Goal: Task Accomplishment & Management: Use online tool/utility

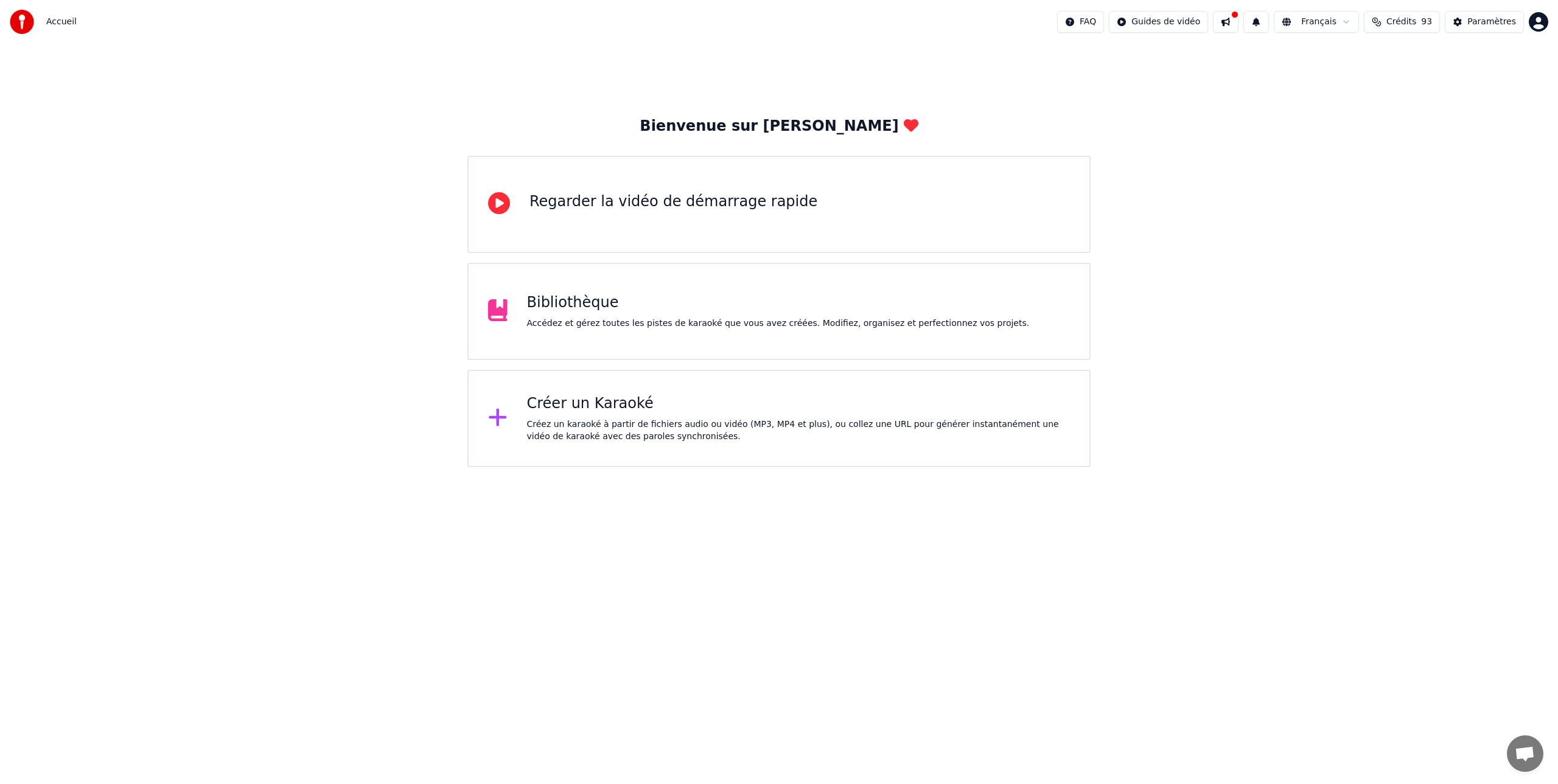
click at [588, 416] on div "Créer un Karaoké Créez un karaoké à partir de fichiers audio ou vidéo (MP3, MP4…" at bounding box center [798, 418] width 543 height 48
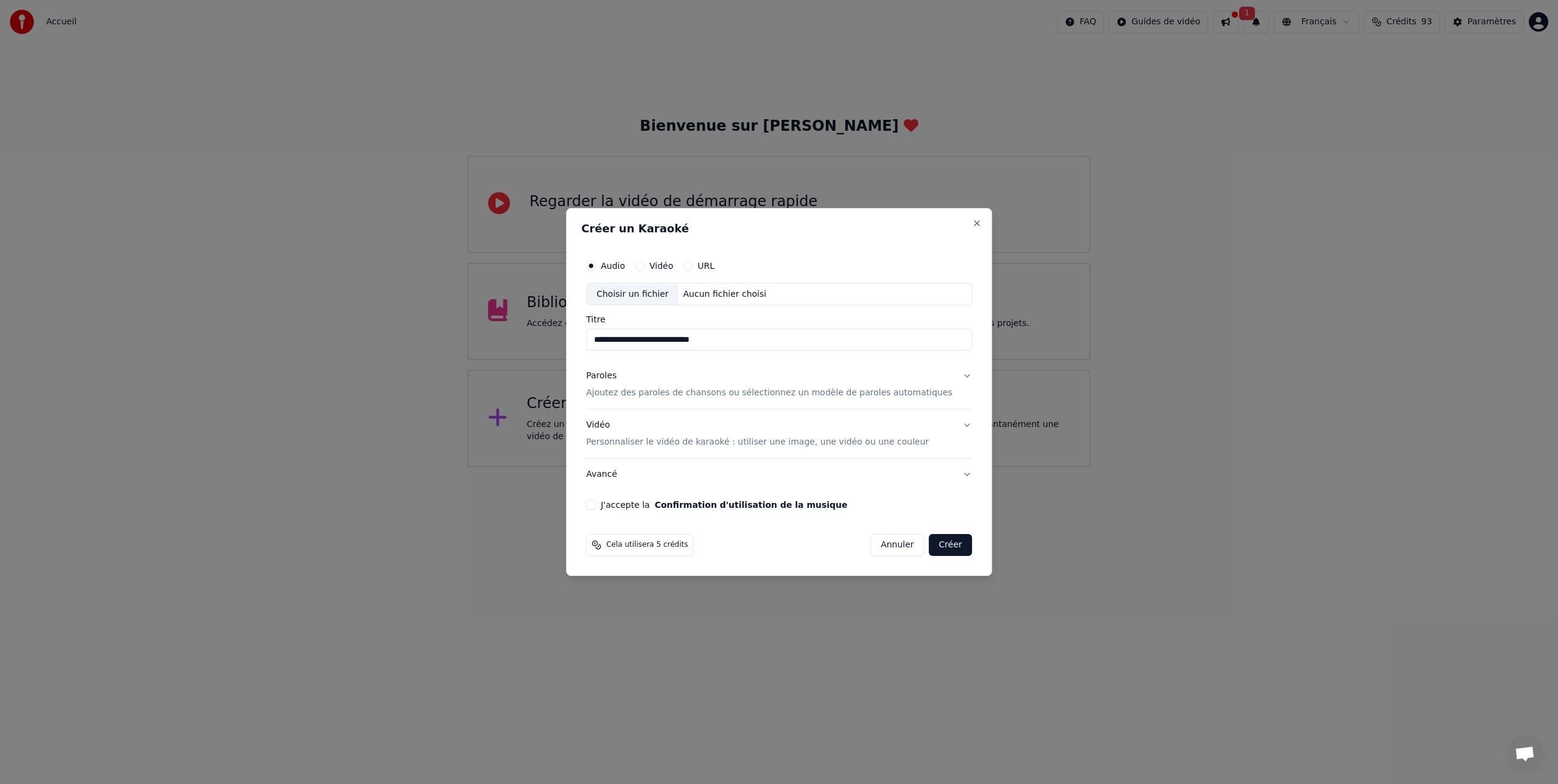
click at [687, 342] on input "**********" at bounding box center [779, 340] width 386 height 22
click at [688, 342] on input "**********" at bounding box center [779, 340] width 386 height 22
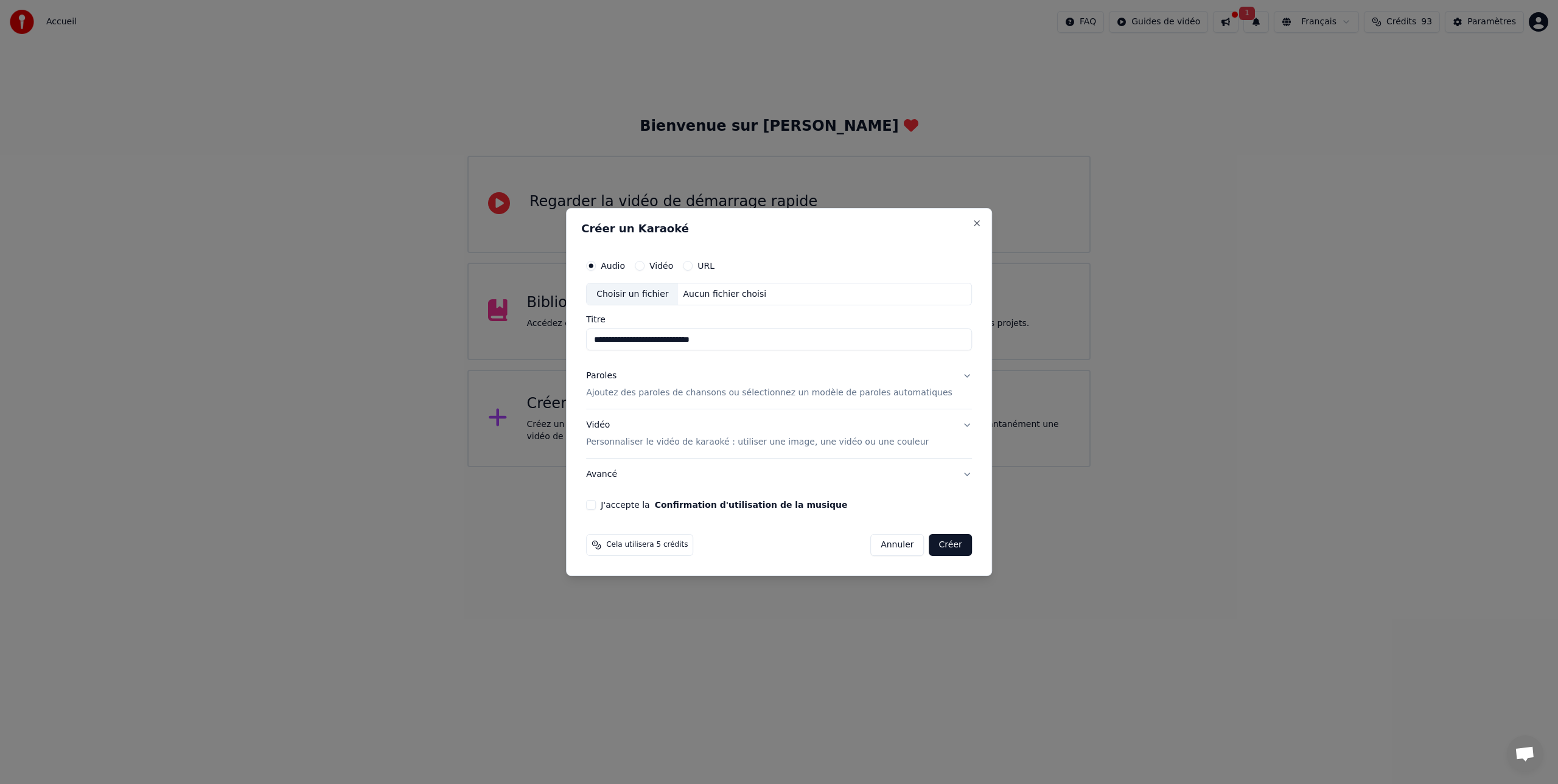
click at [688, 342] on input "**********" at bounding box center [779, 340] width 386 height 22
click at [706, 339] on input "**********" at bounding box center [779, 340] width 386 height 22
click at [693, 341] on input "**********" at bounding box center [779, 340] width 386 height 22
click at [736, 341] on input "**********" at bounding box center [779, 340] width 386 height 22
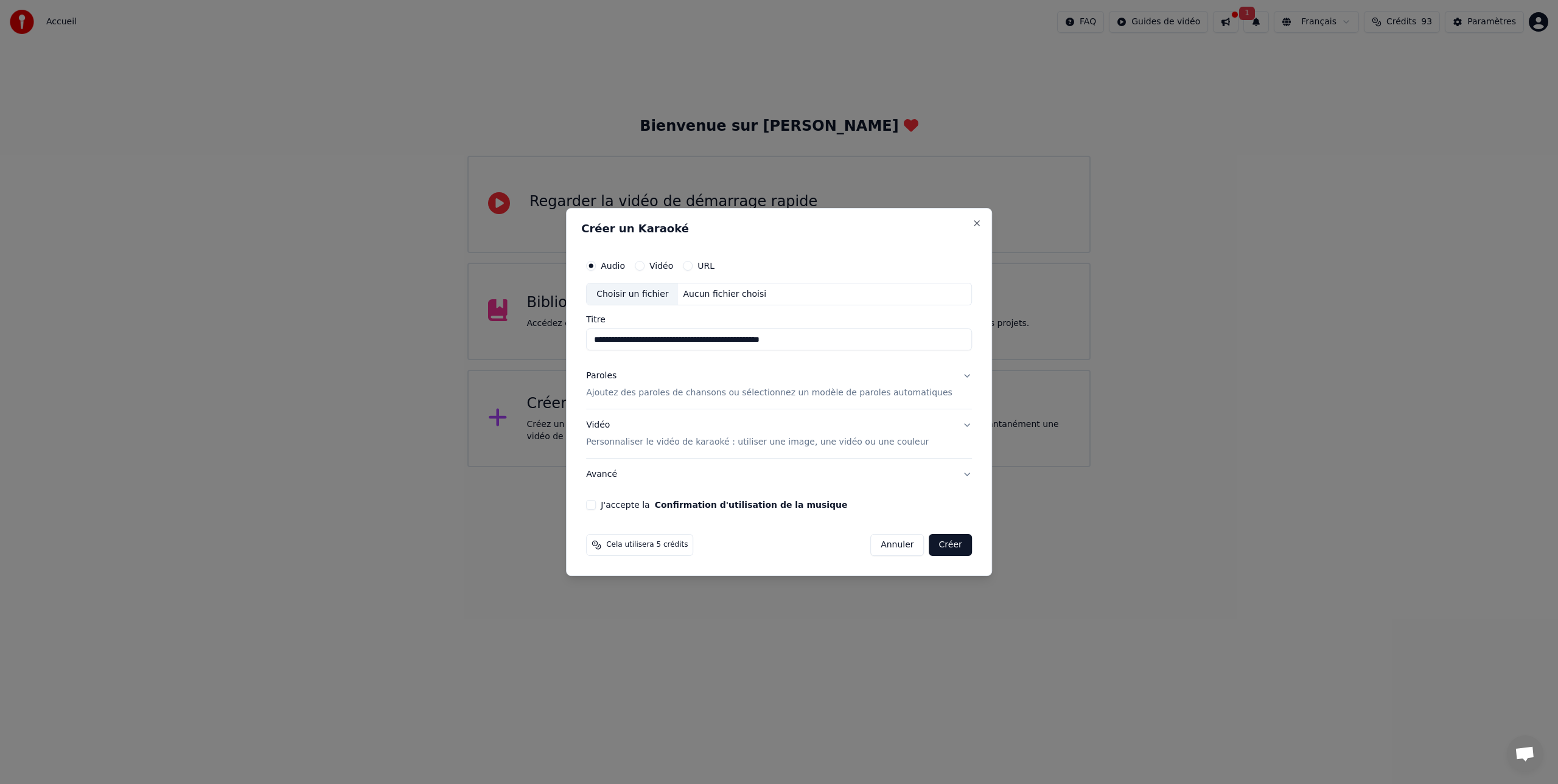
type input "**********"
click at [643, 394] on p "Ajoutez des paroles de chansons ou sélectionnez un modèle de paroles automatiqu…" at bounding box center [769, 393] width 366 height 12
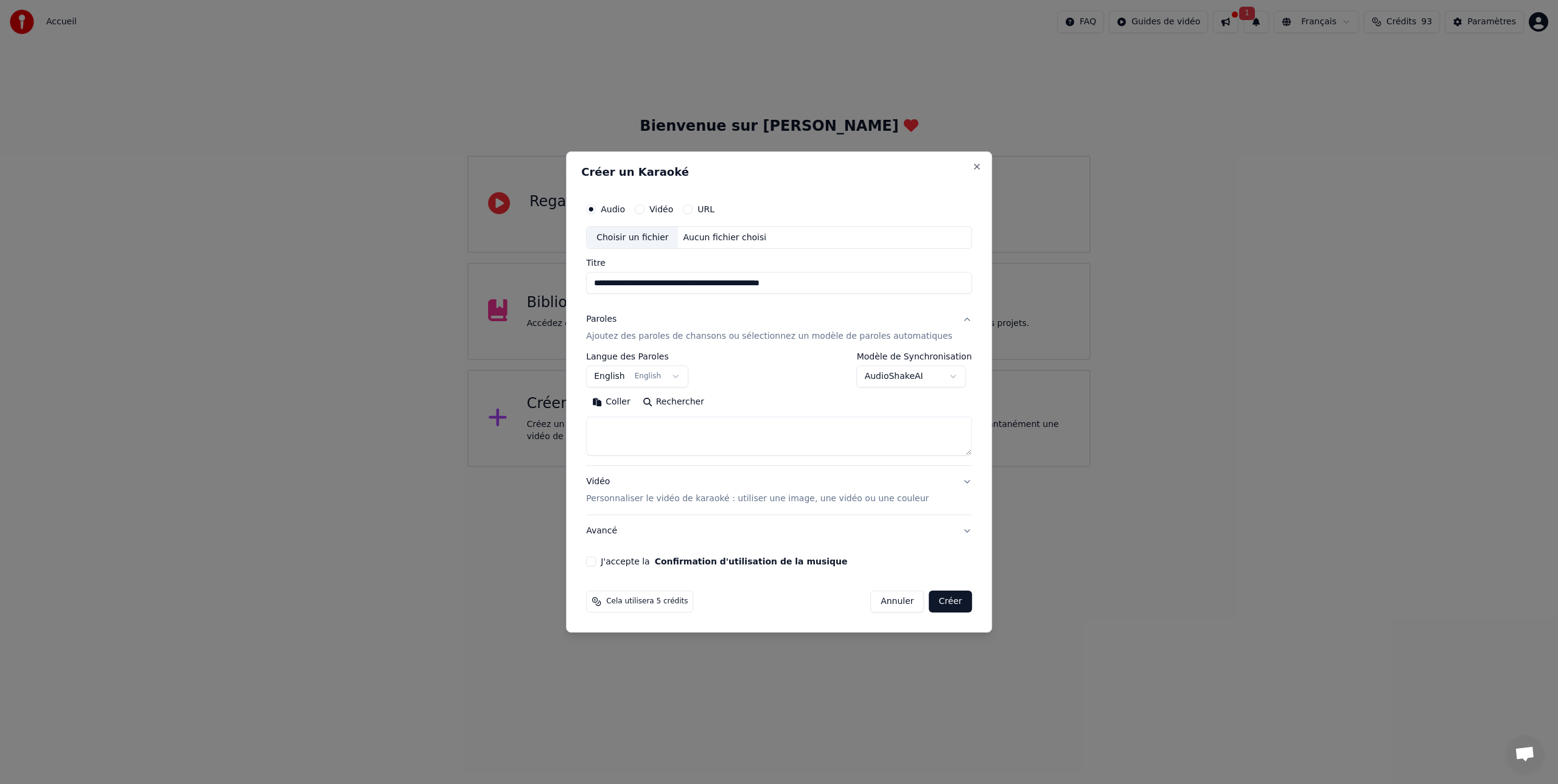
click at [685, 376] on body "**********" at bounding box center [779, 234] width 1558 height 467
select select "**"
click at [622, 426] on textarea at bounding box center [779, 437] width 386 height 39
click at [633, 404] on button "Coller" at bounding box center [611, 402] width 51 height 20
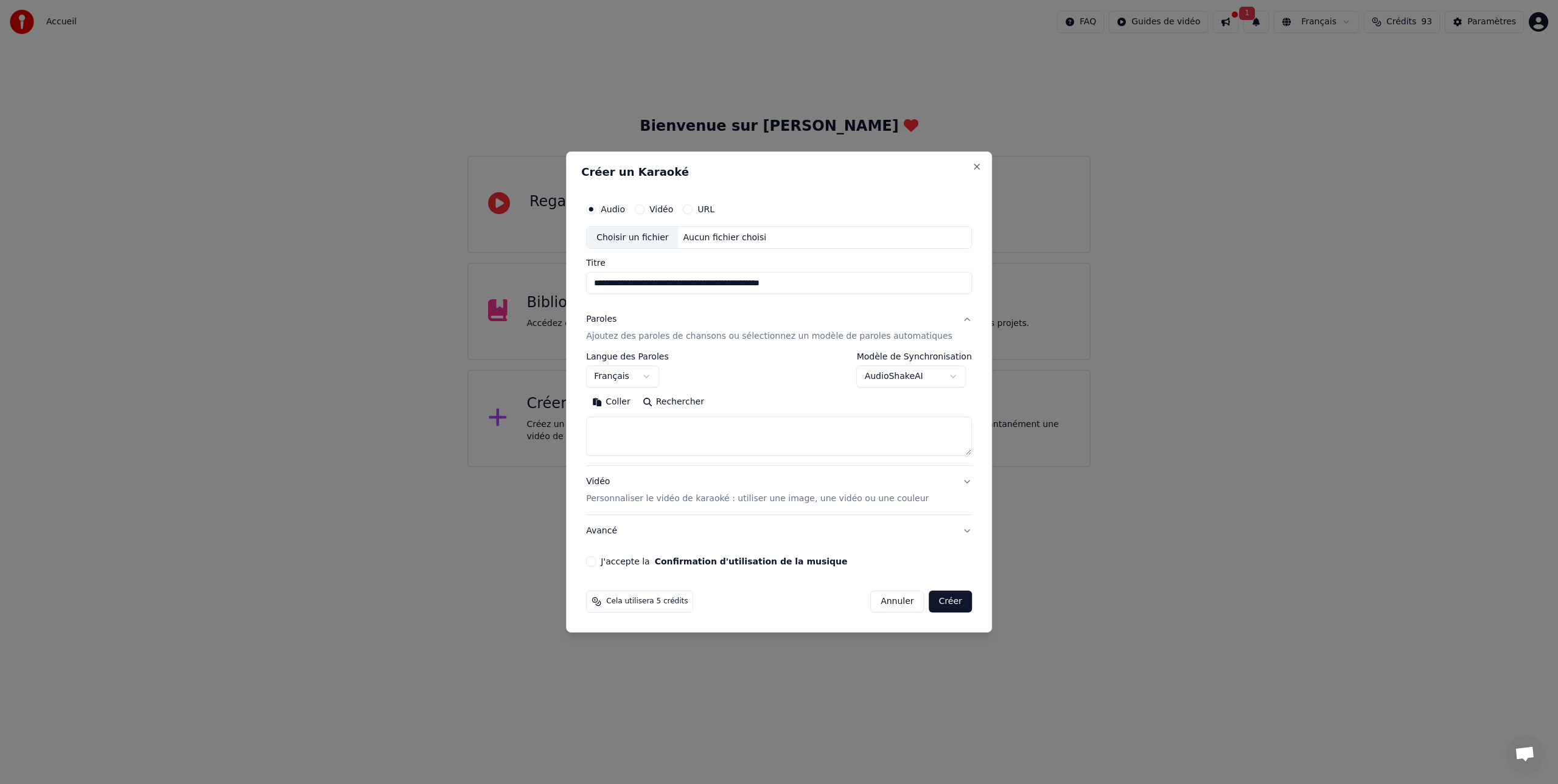
type textarea "**********"
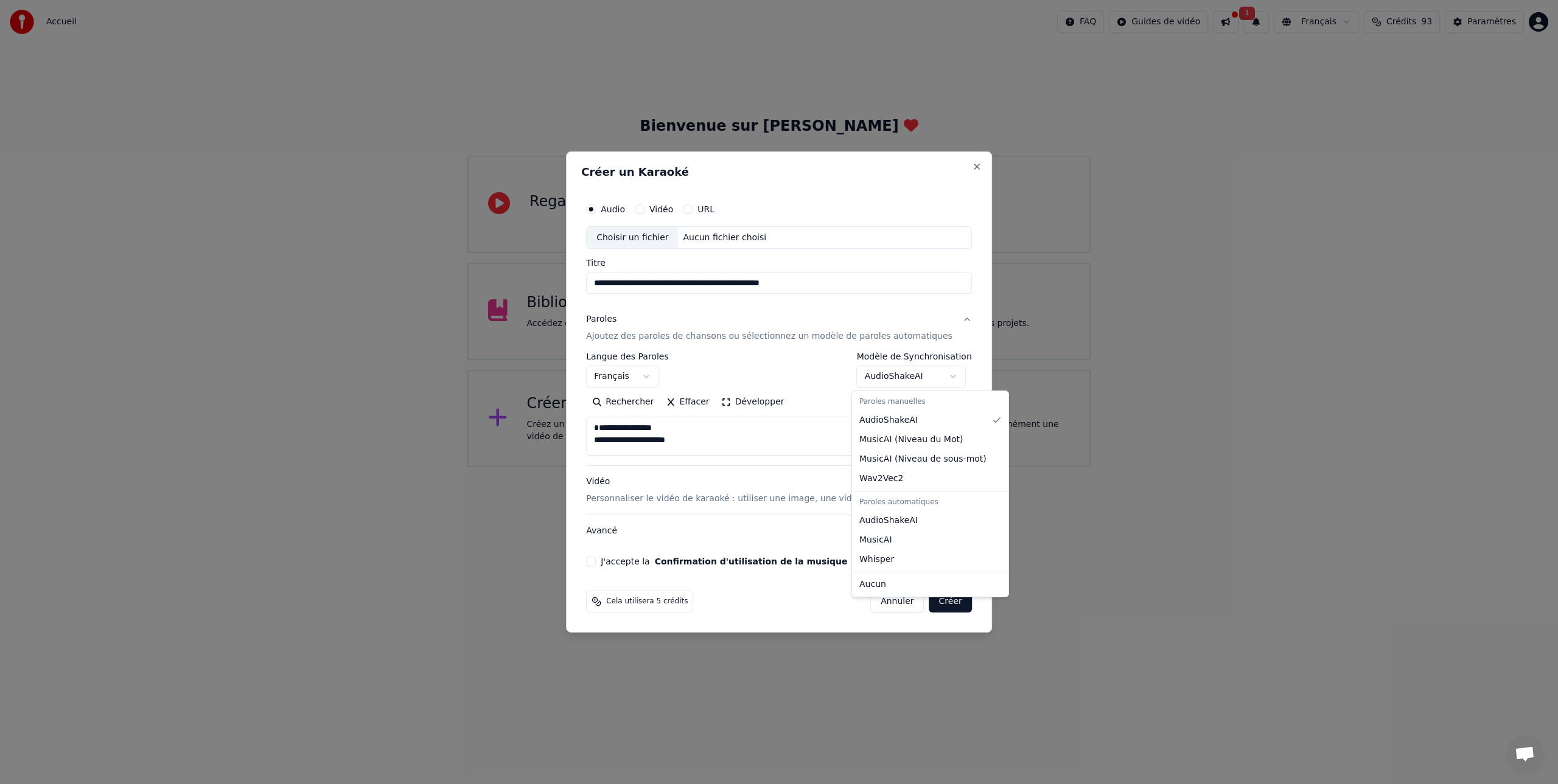
click at [950, 375] on body "**********" at bounding box center [779, 234] width 1558 height 467
click at [815, 434] on body "**********" at bounding box center [779, 234] width 1558 height 467
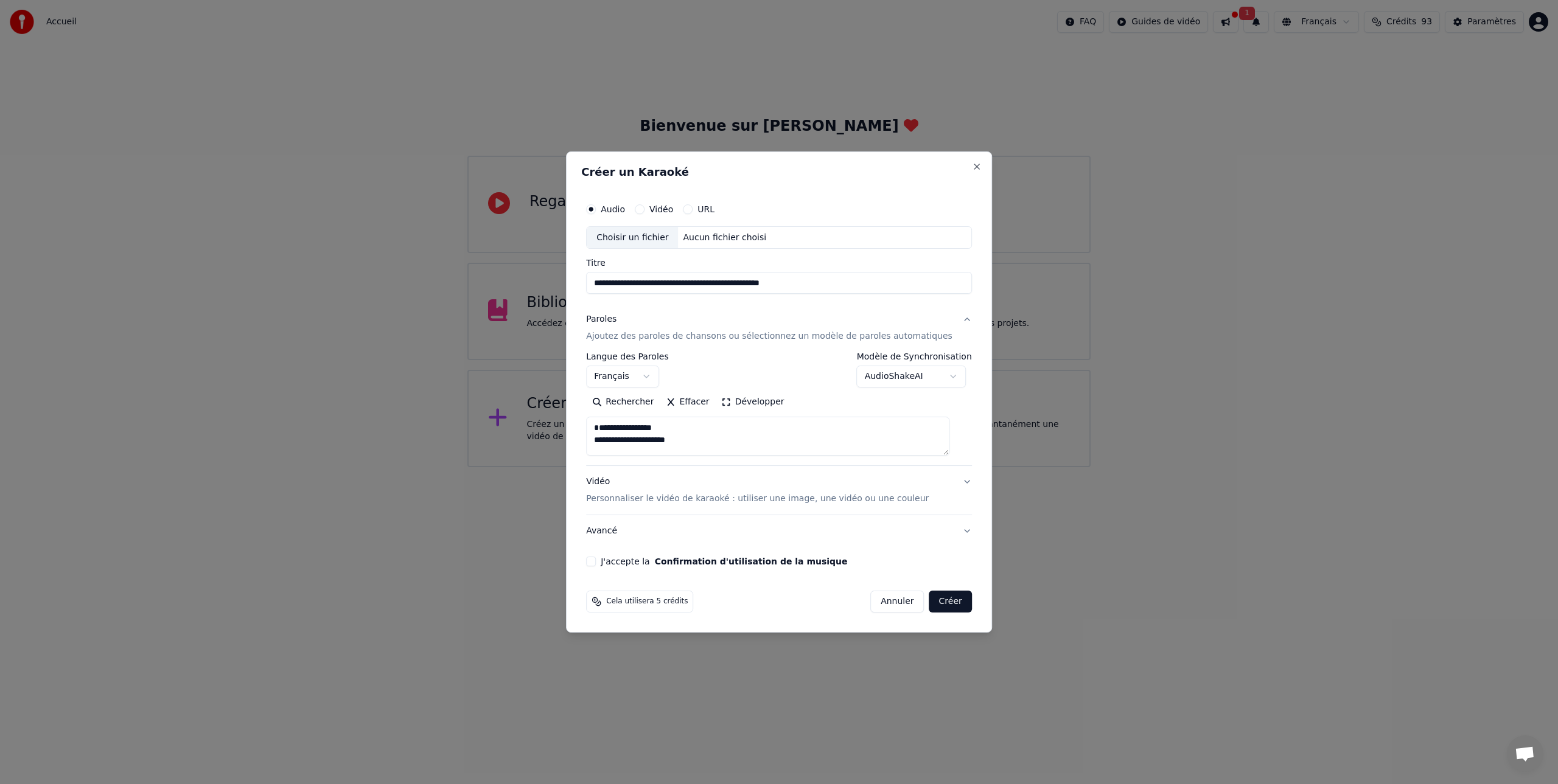
click at [596, 560] on button "J'accepte la Confirmation d'utilisation de la musique" at bounding box center [590, 561] width 9 height 9
click at [649, 239] on div "Choisir un fichier" at bounding box center [632, 238] width 91 height 22
type input "**********"
click at [943, 601] on button "Créer" at bounding box center [950, 601] width 43 height 22
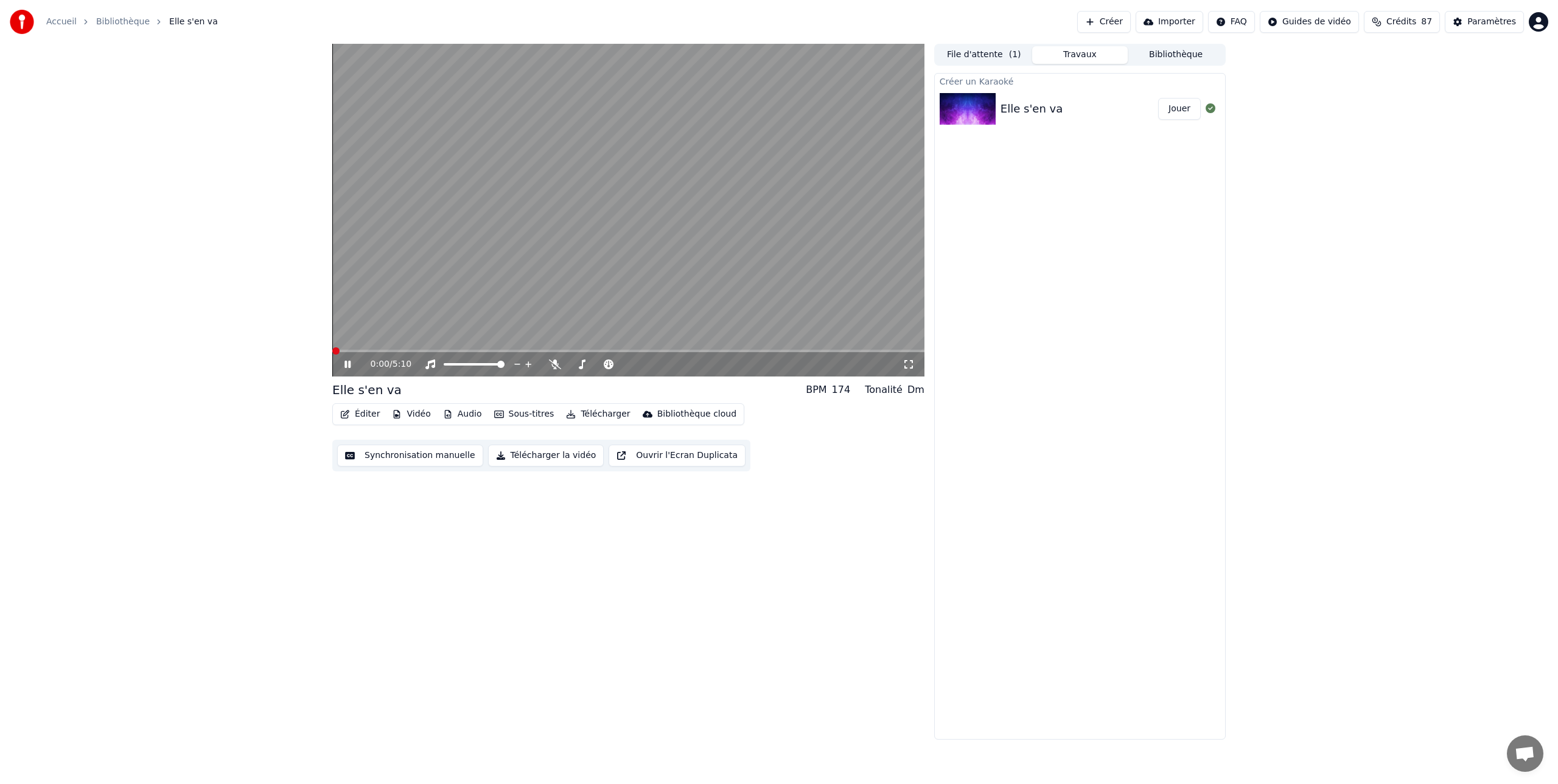
click at [332, 353] on span at bounding box center [336, 351] width 7 height 7
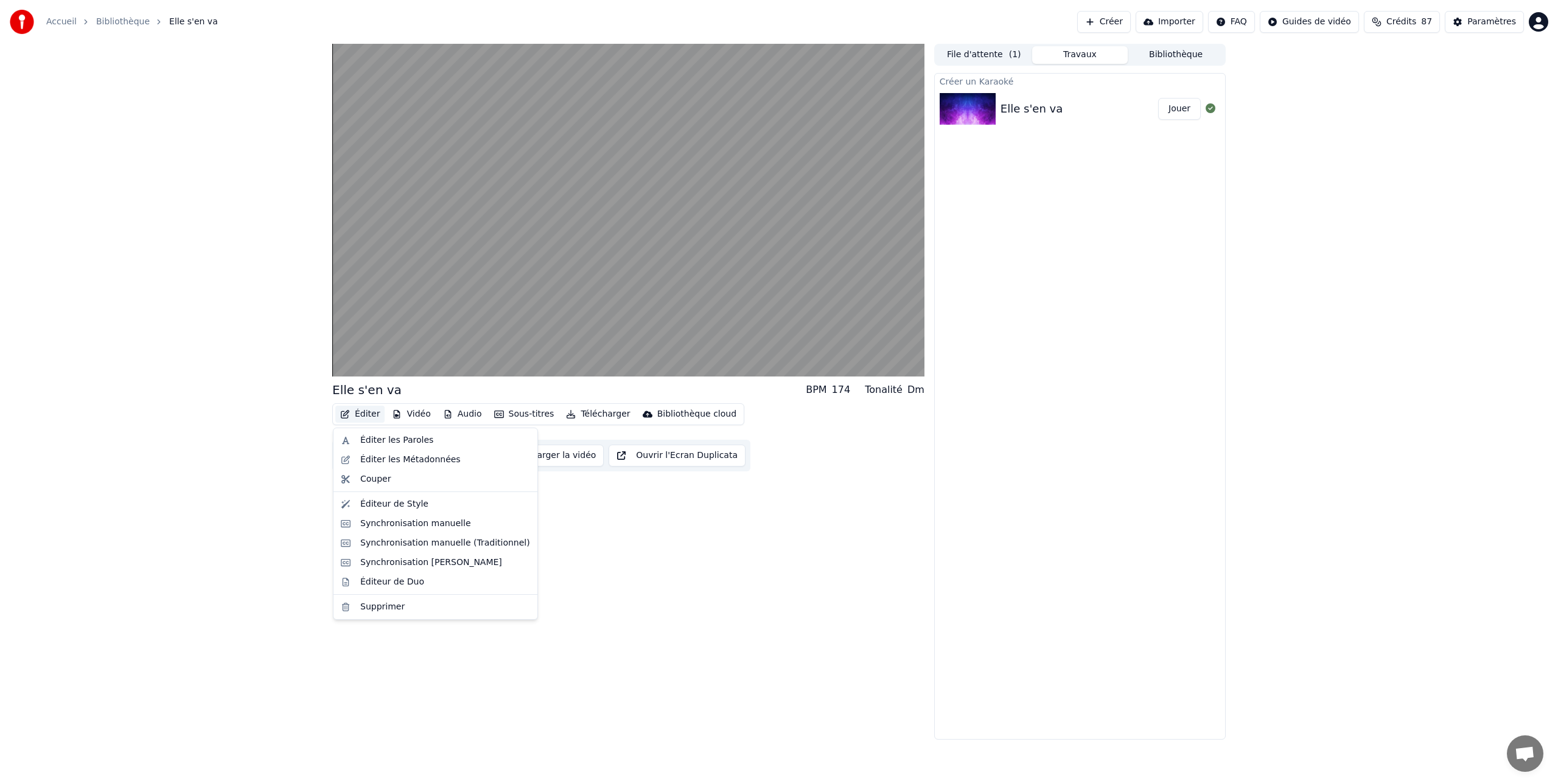
click at [357, 412] on button "Éditer" at bounding box center [360, 414] width 49 height 17
click at [371, 436] on div "Éditer les Paroles" at bounding box center [397, 440] width 73 height 12
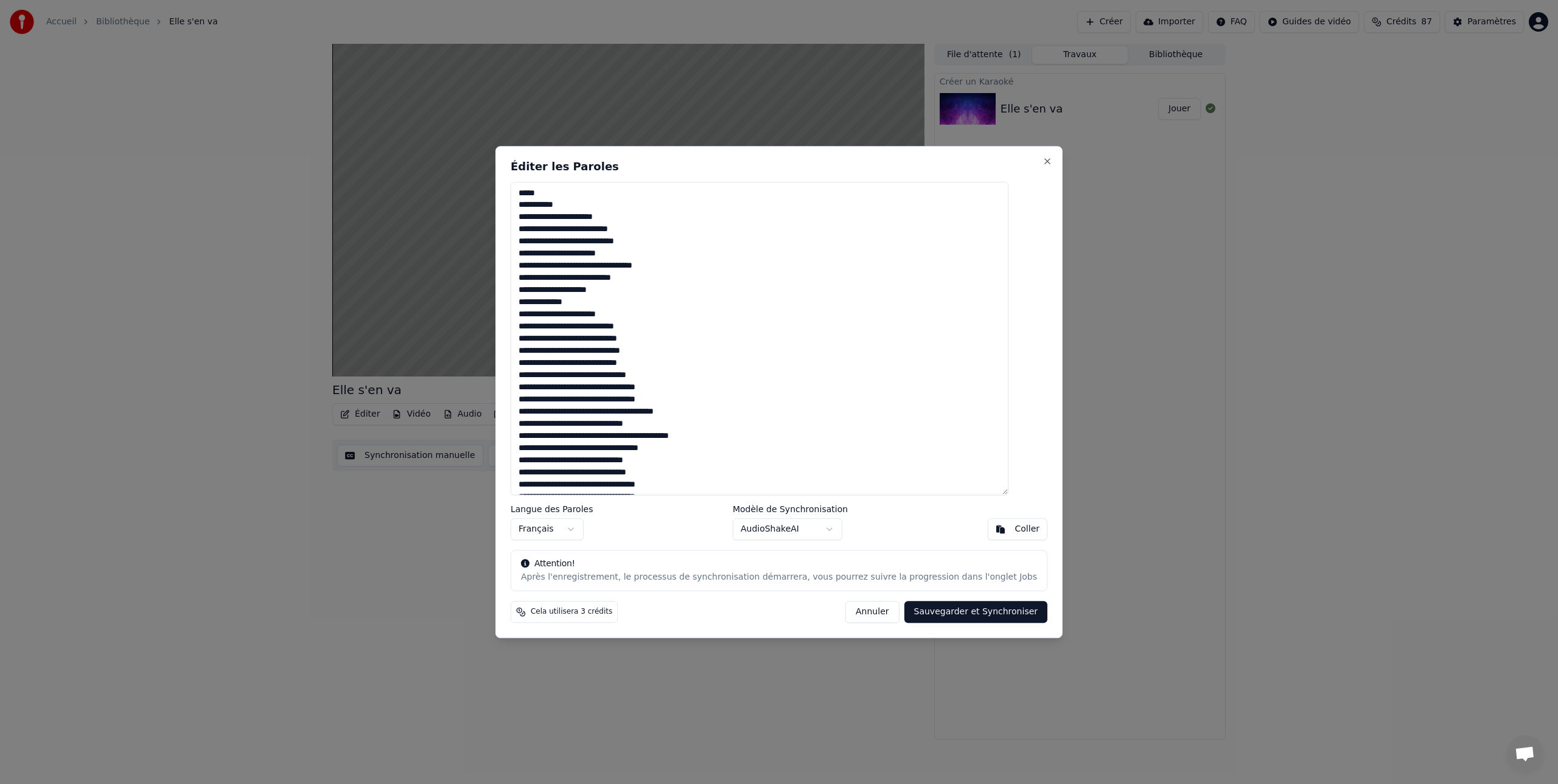
drag, startPoint x: 637, startPoint y: 218, endPoint x: 533, endPoint y: 189, distance: 108.0
click at [533, 189] on textarea at bounding box center [759, 338] width 498 height 314
click at [943, 613] on button "Sauvegarder et Synchroniser" at bounding box center [976, 612] width 143 height 22
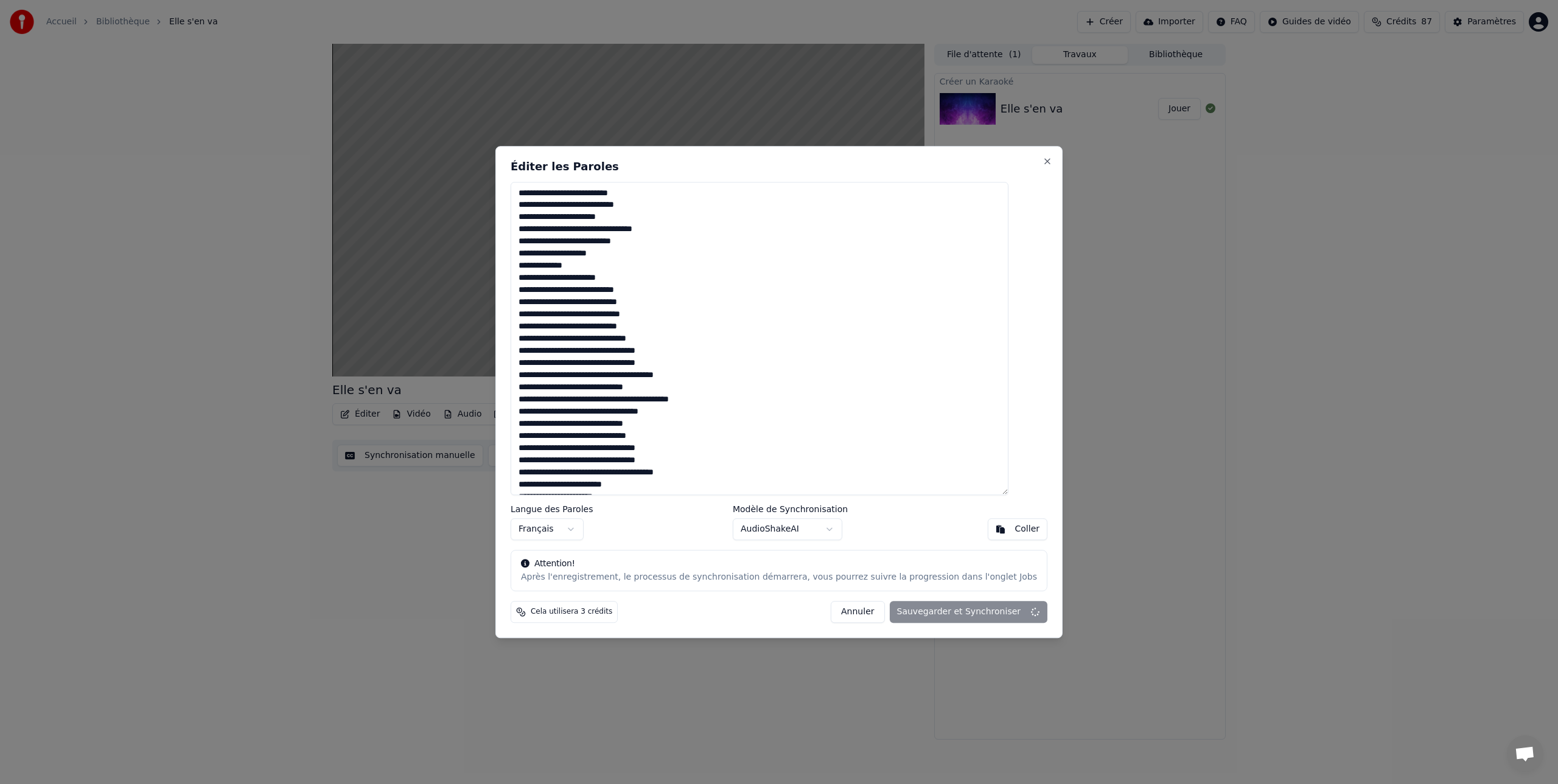
type textarea "**********"
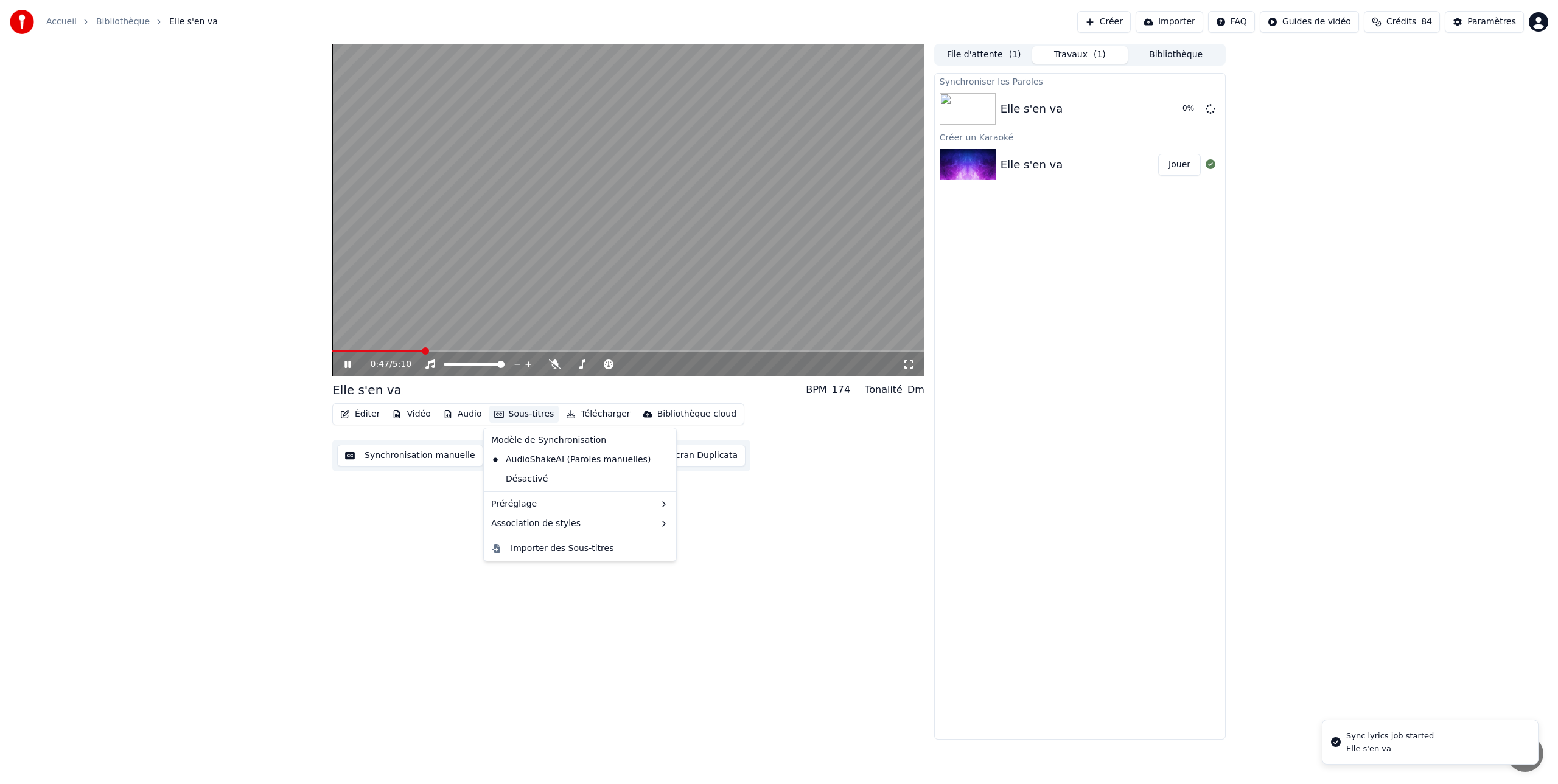
click at [525, 412] on button "Sous-titres" at bounding box center [524, 414] width 70 height 17
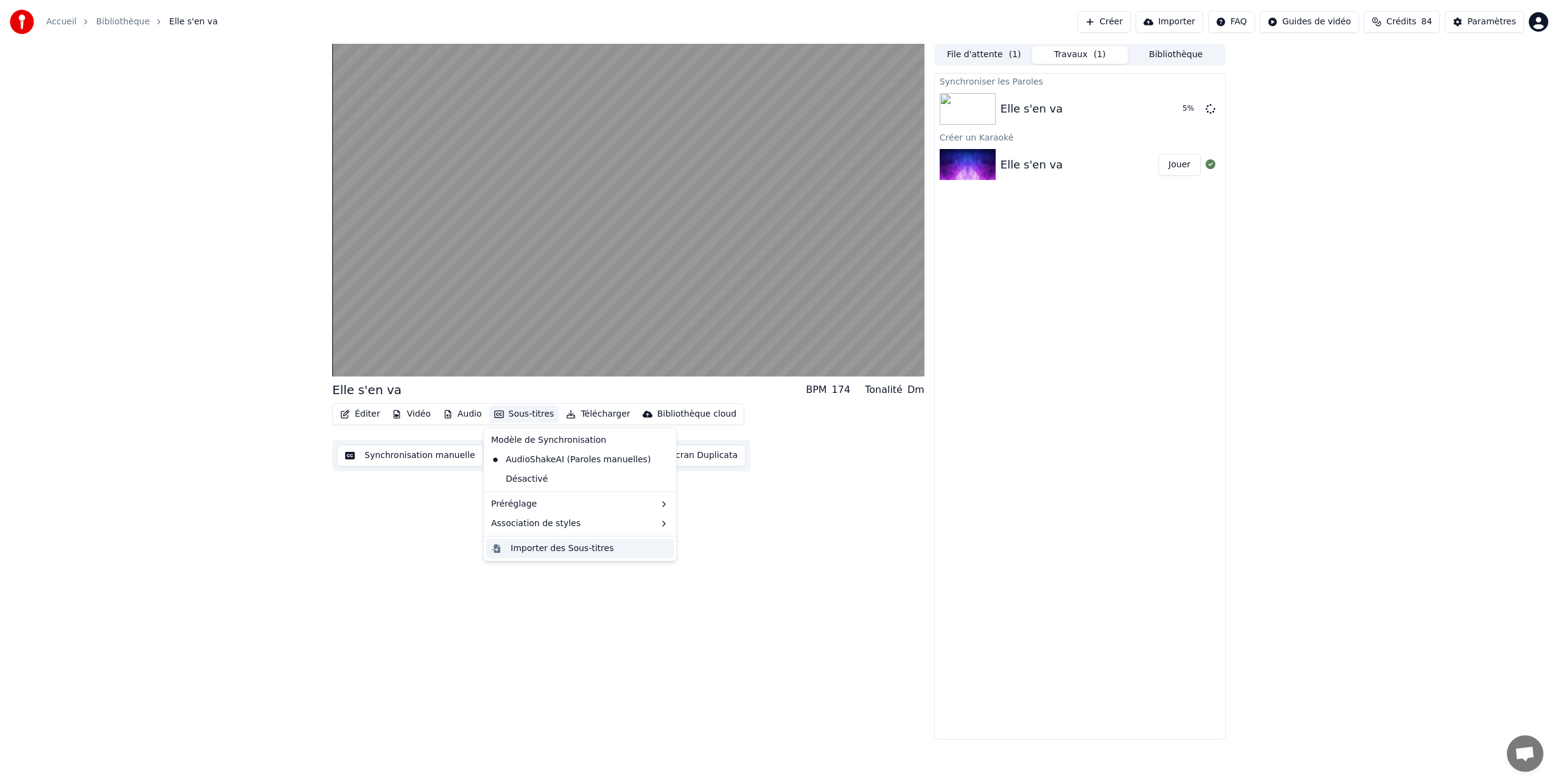
click at [546, 550] on div "Importer des Sous-titres" at bounding box center [562, 548] width 103 height 12
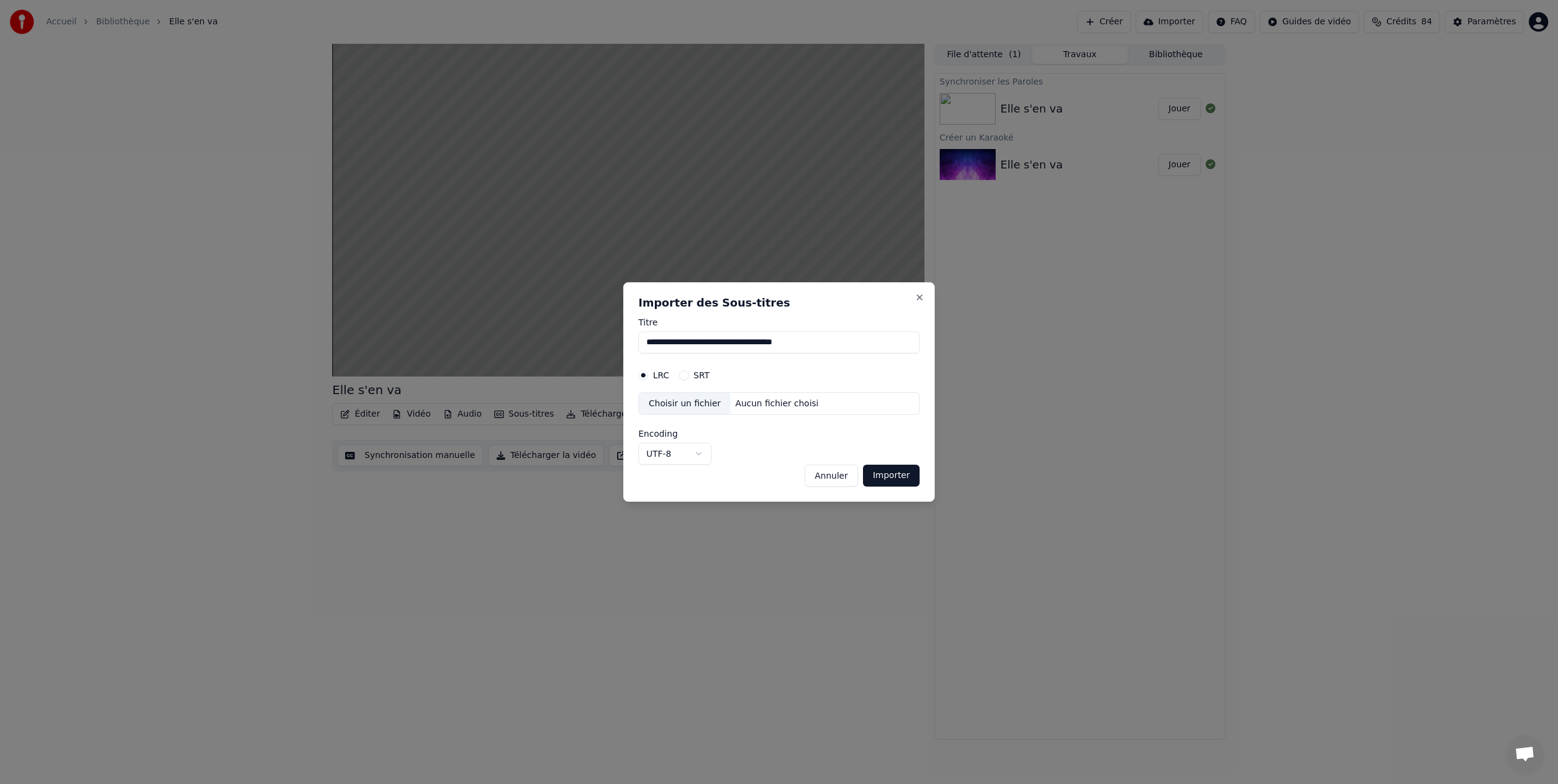
click at [886, 479] on button "Importer" at bounding box center [891, 475] width 56 height 22
click at [897, 476] on button "Importer" at bounding box center [891, 475] width 56 height 22
drag, startPoint x: 829, startPoint y: 341, endPoint x: 627, endPoint y: 344, distance: 202.0
click at [627, 344] on div "**********" at bounding box center [779, 392] width 312 height 220
click at [920, 298] on button "Close" at bounding box center [919, 297] width 9 height 9
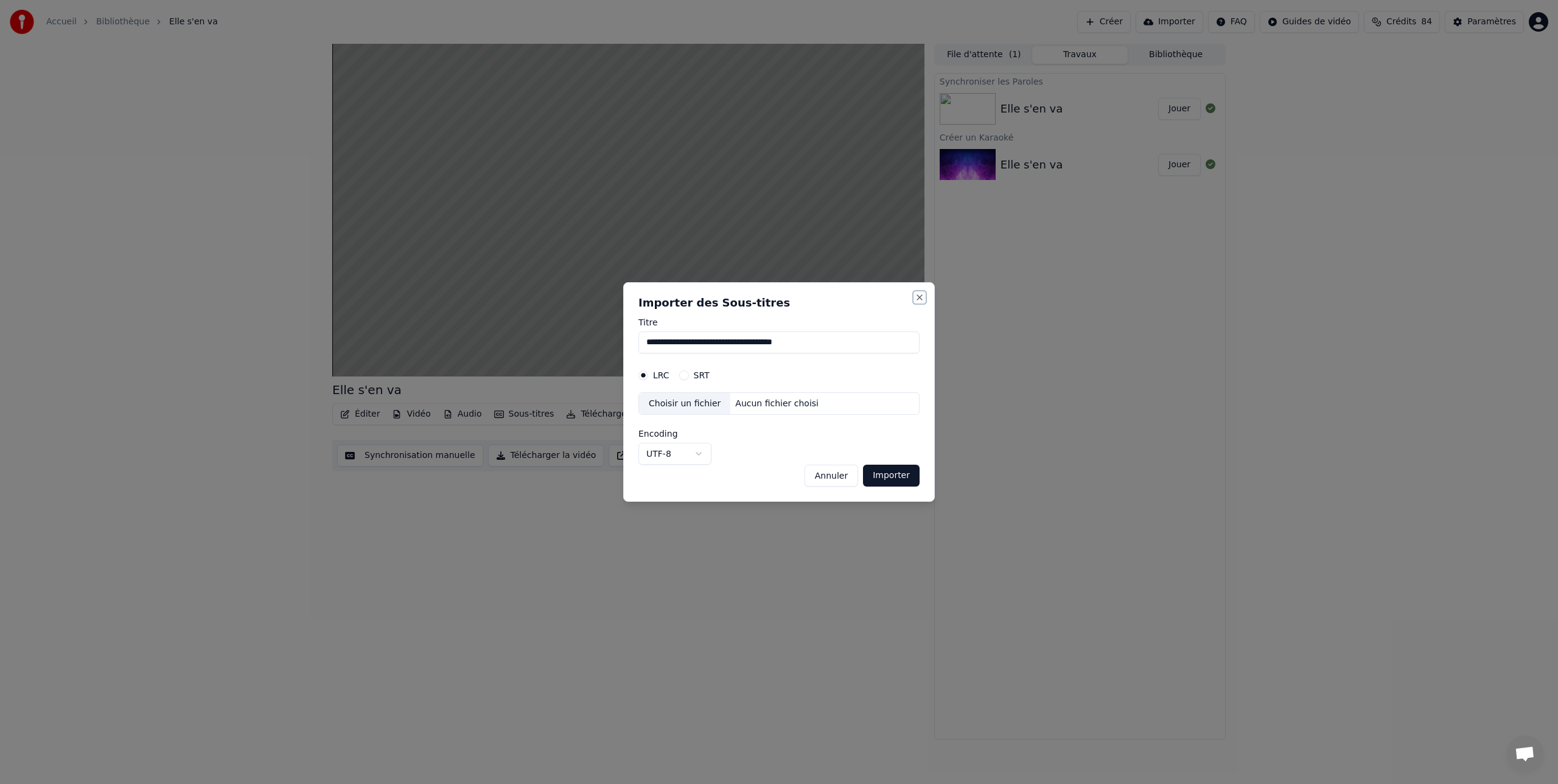
type input "**********"
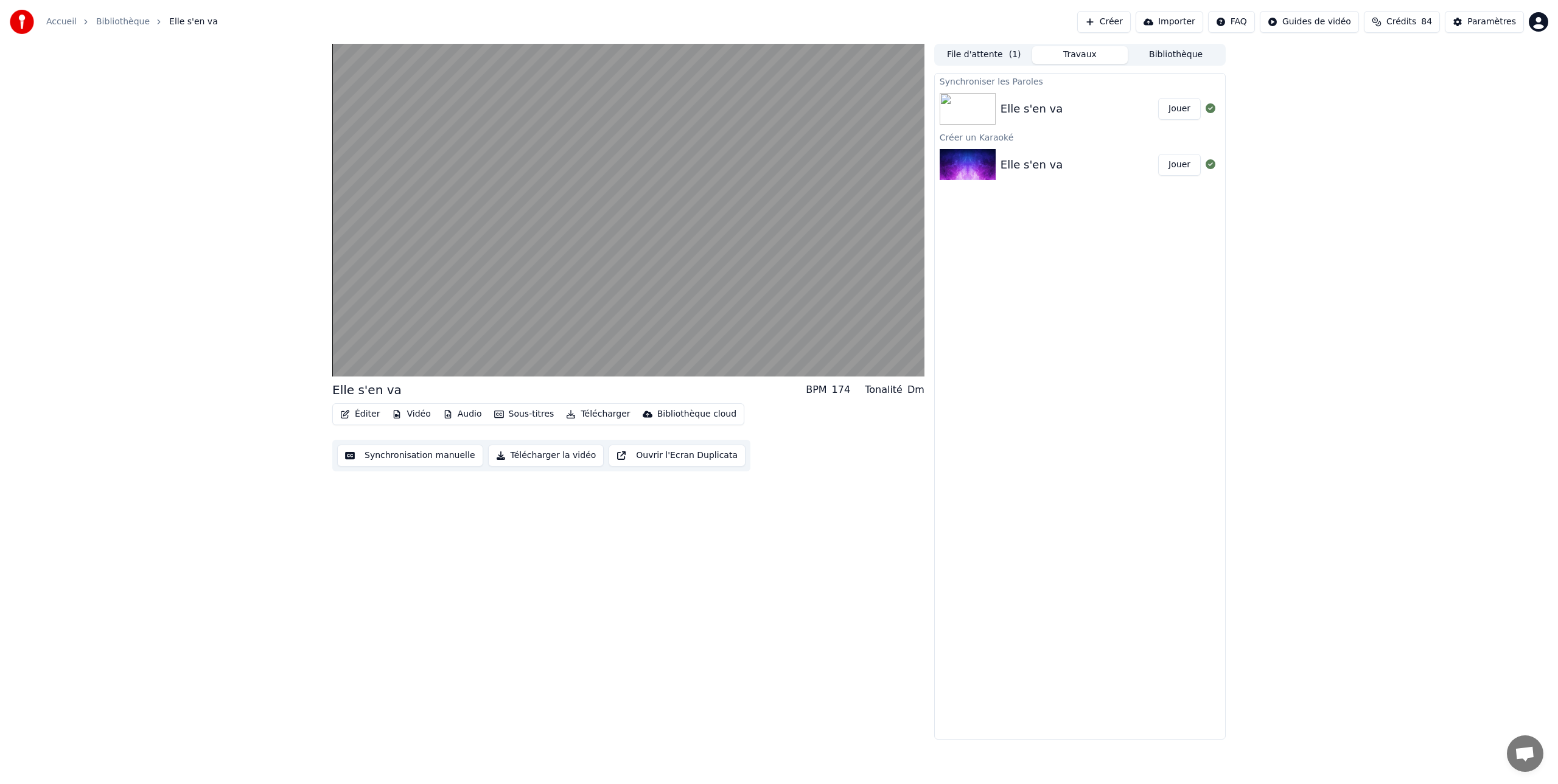
click at [667, 454] on button "Ouvrir l'Ecran Duplicata" at bounding box center [677, 456] width 137 height 22
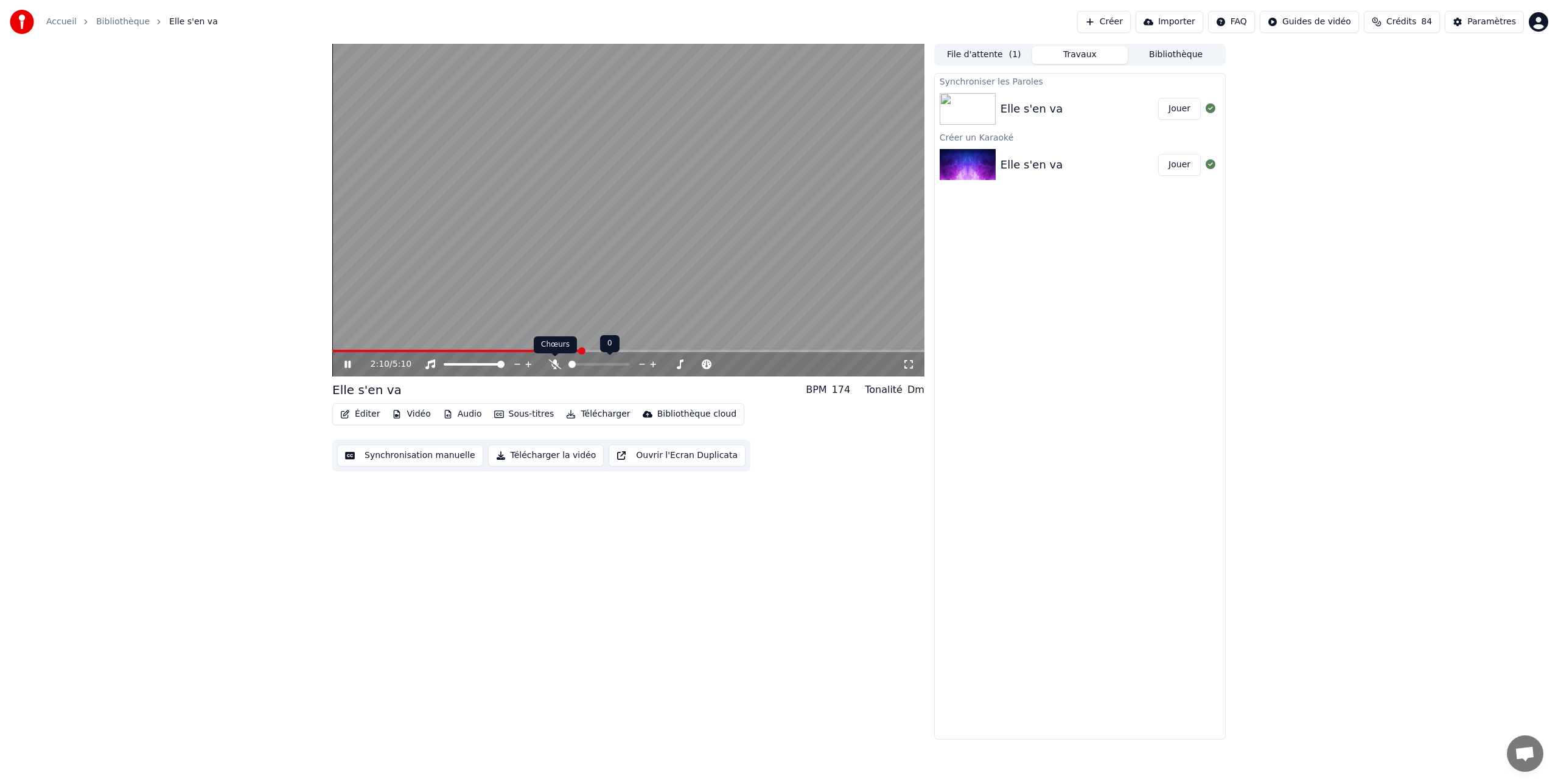
click at [554, 362] on icon at bounding box center [554, 364] width 12 height 9
click at [652, 364] on span at bounding box center [652, 365] width 7 height 7
click at [653, 364] on span at bounding box center [653, 365] width 7 height 7
click at [652, 364] on span at bounding box center [652, 365] width 7 height 7
click at [504, 362] on span at bounding box center [501, 365] width 7 height 7
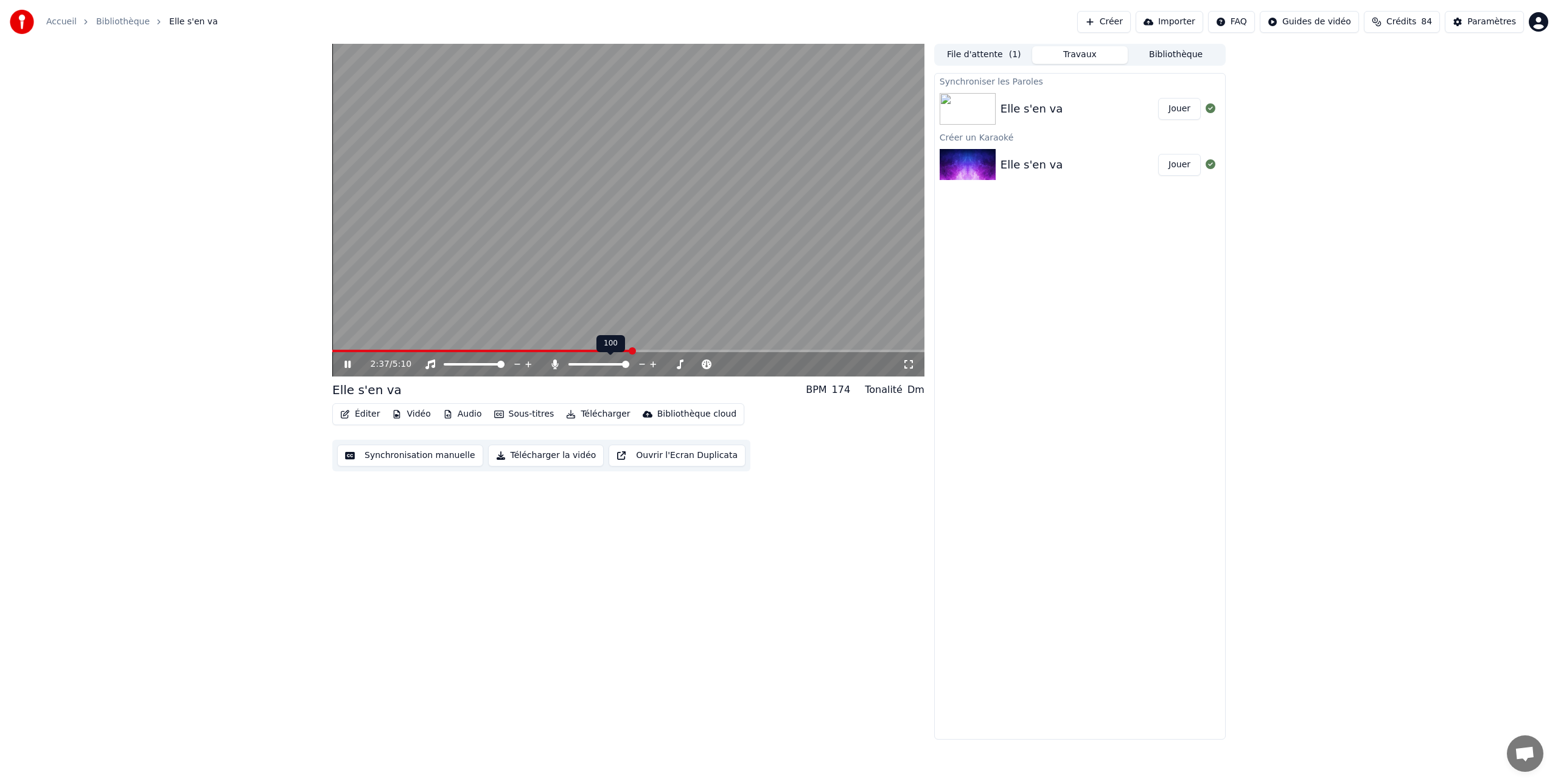
click at [555, 365] on icon at bounding box center [554, 364] width 7 height 9
click at [554, 365] on icon at bounding box center [554, 364] width 12 height 9
click at [554, 364] on icon at bounding box center [554, 364] width 7 height 9
click at [588, 363] on span at bounding box center [590, 365] width 7 height 7
click at [589, 365] on span at bounding box center [590, 365] width 7 height 7
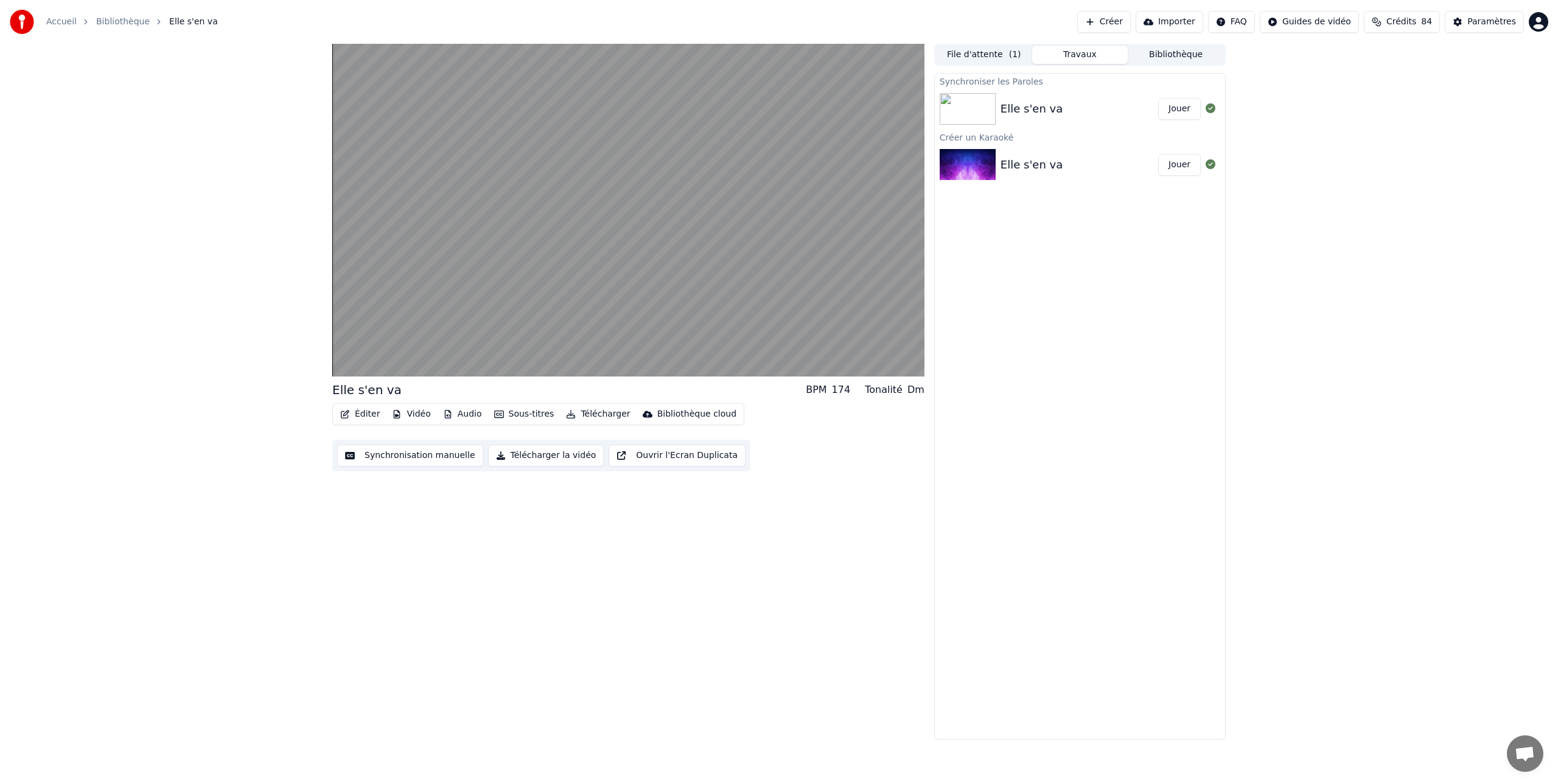
click at [553, 453] on button "Télécharger la vidéo" at bounding box center [546, 456] width 117 height 22
click at [1042, 109] on div "Elle s'en va" at bounding box center [1031, 109] width 62 height 17
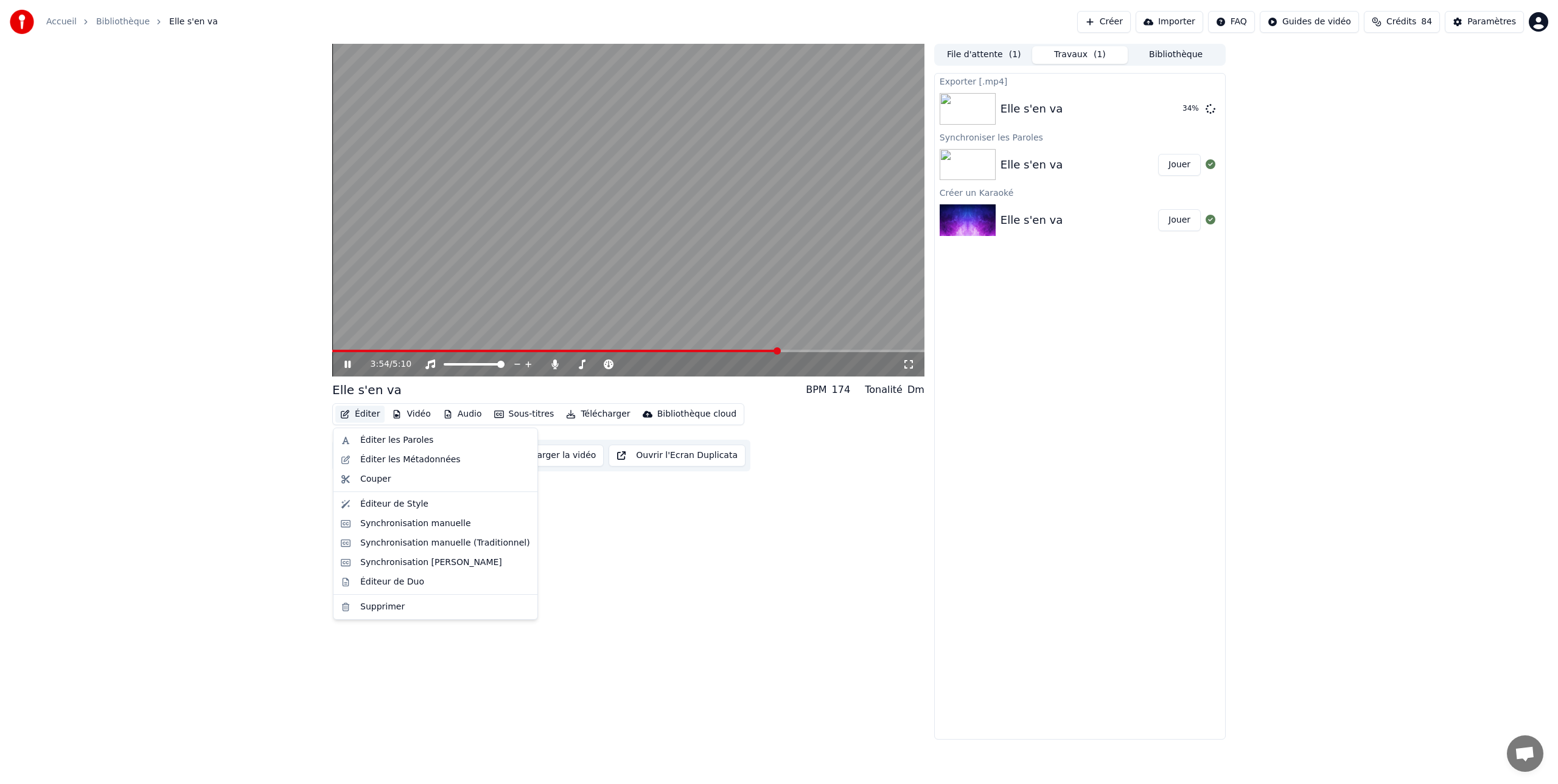
click at [367, 414] on button "Éditer" at bounding box center [360, 414] width 49 height 17
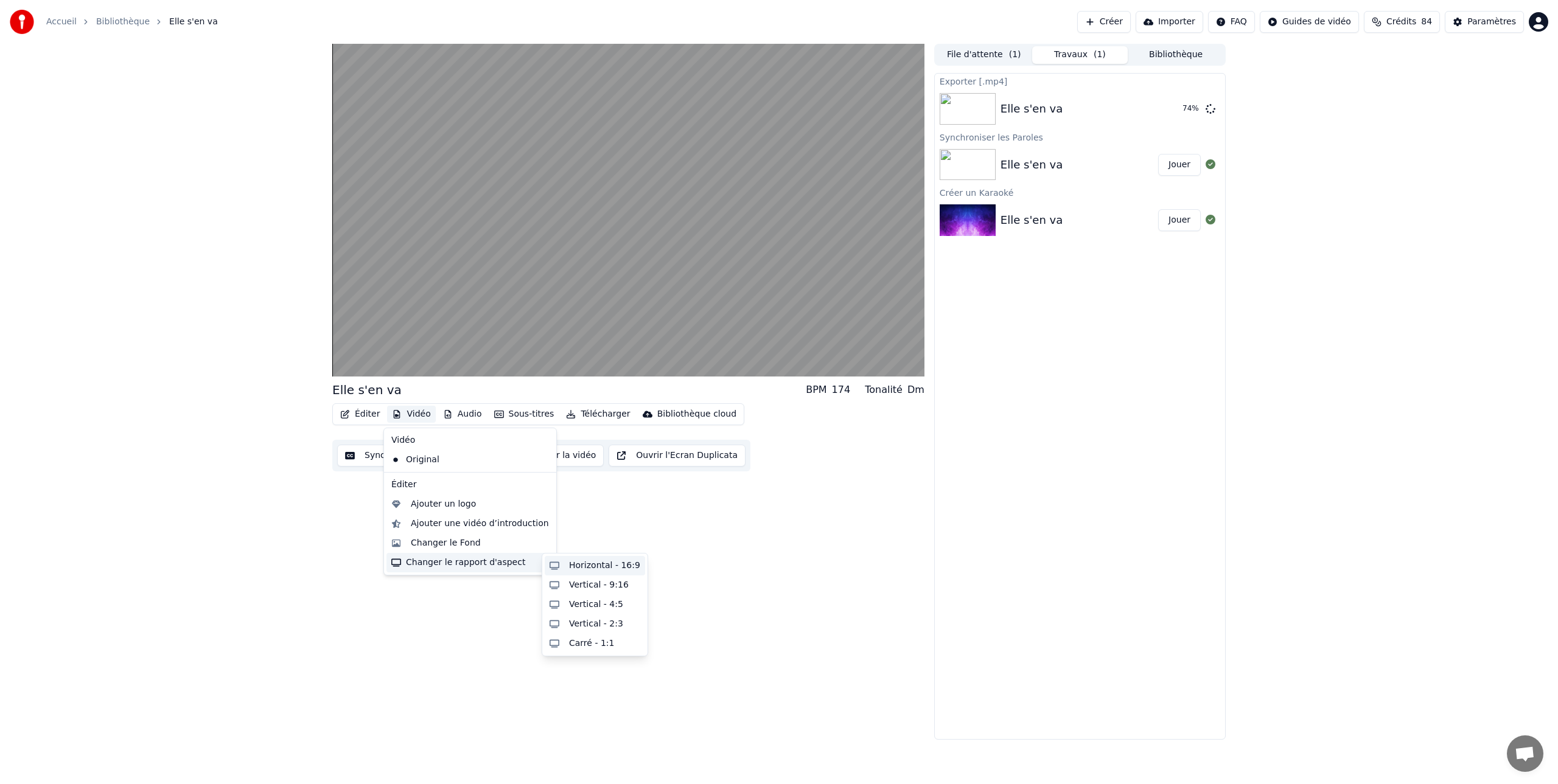
click at [606, 563] on div "Horizontal - 16:9" at bounding box center [604, 566] width 71 height 12
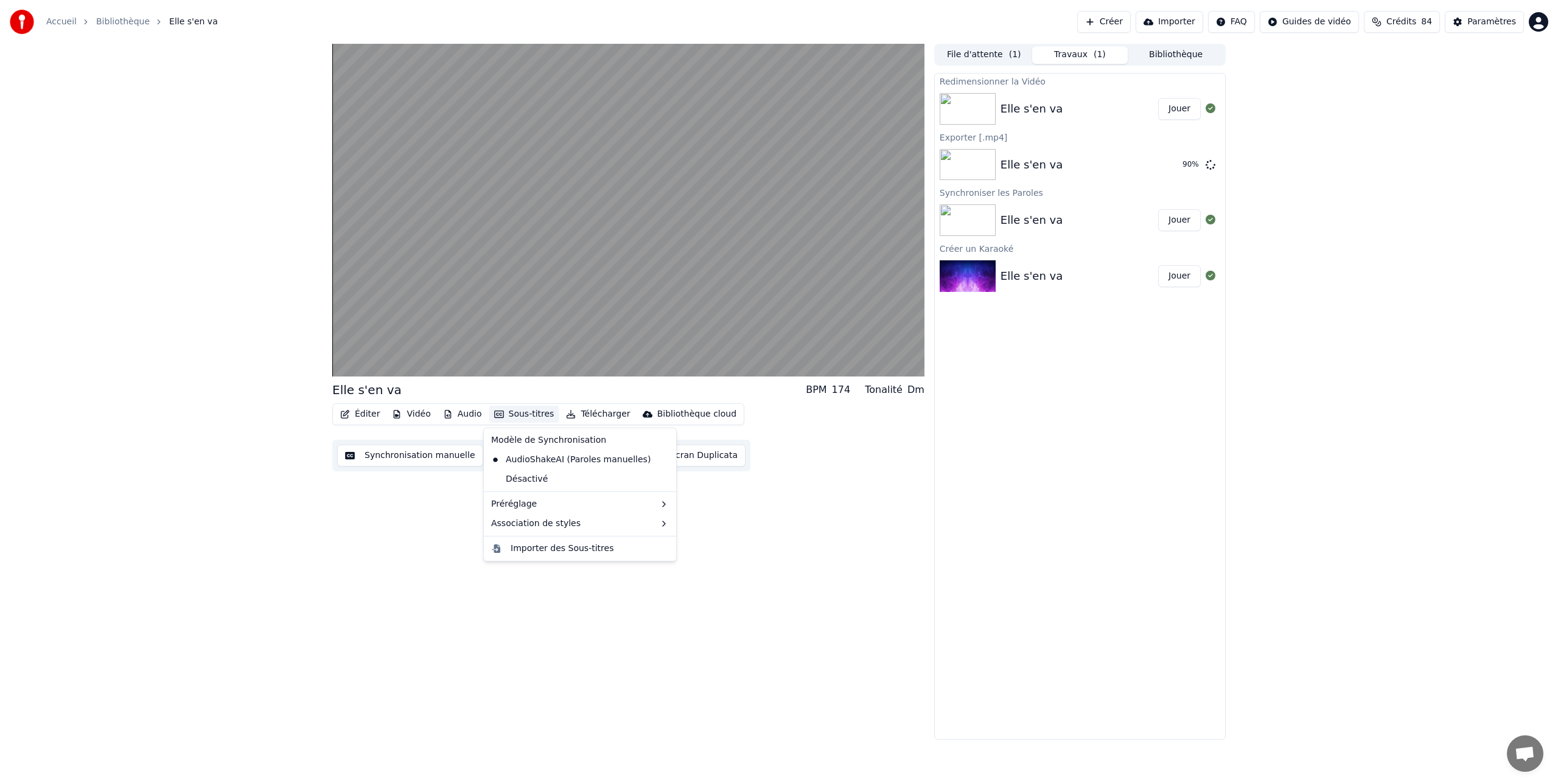
click at [529, 413] on button "Sous-titres" at bounding box center [524, 414] width 70 height 17
click at [572, 547] on div "Importer des Sous-titres" at bounding box center [562, 548] width 103 height 12
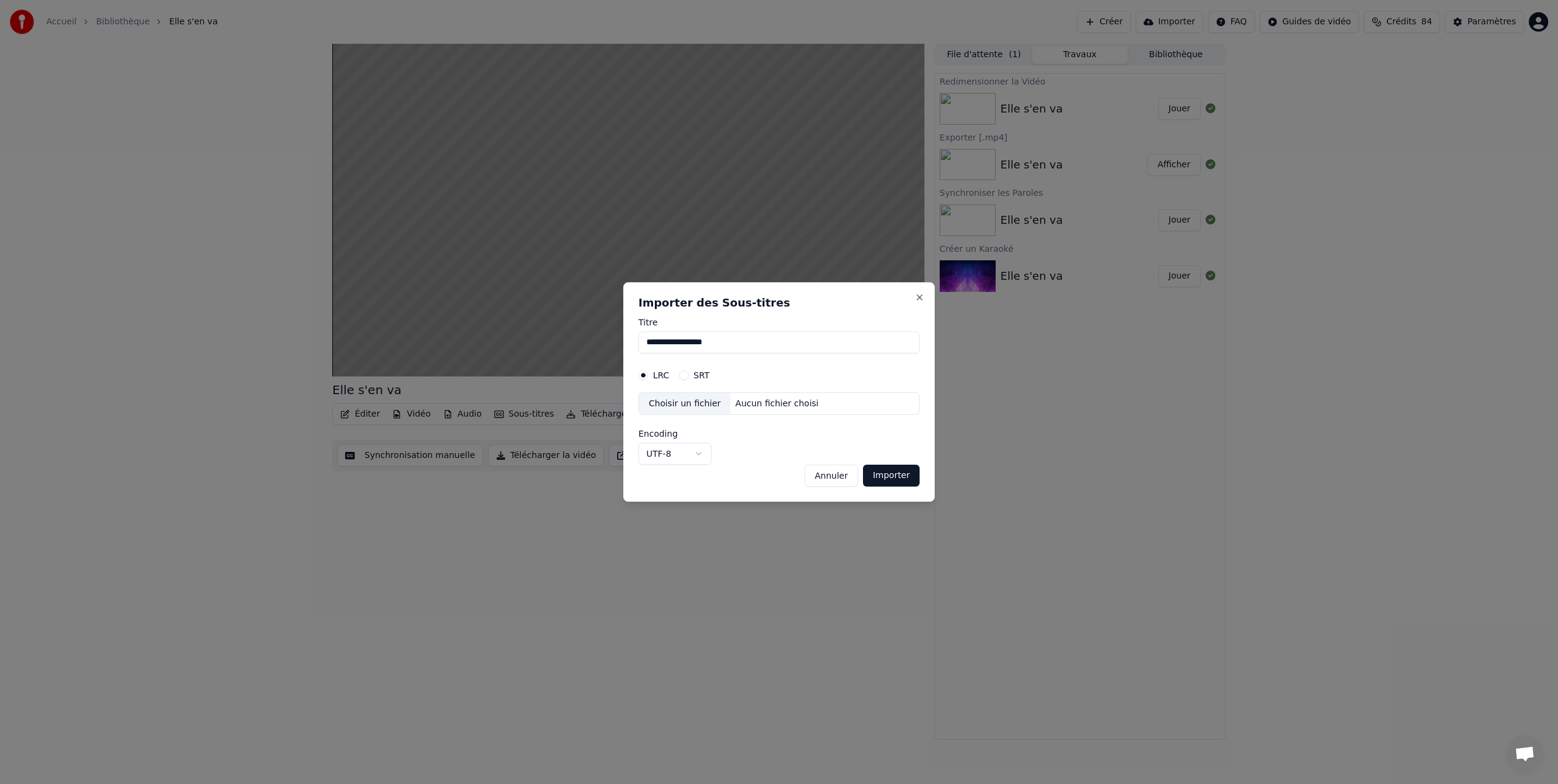
click at [838, 478] on button "Annuler" at bounding box center [831, 475] width 54 height 22
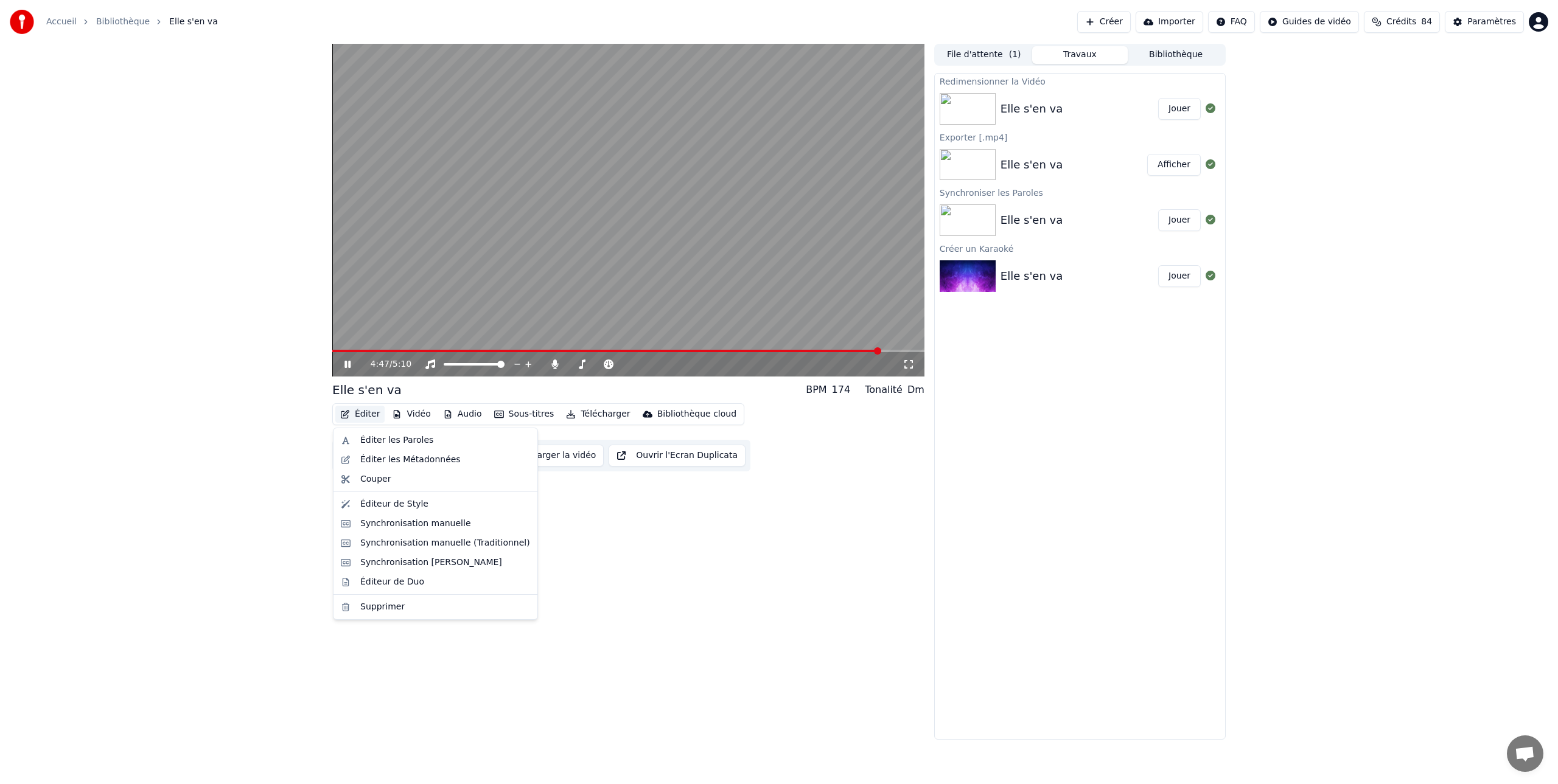
click at [357, 413] on button "Éditer" at bounding box center [360, 414] width 49 height 17
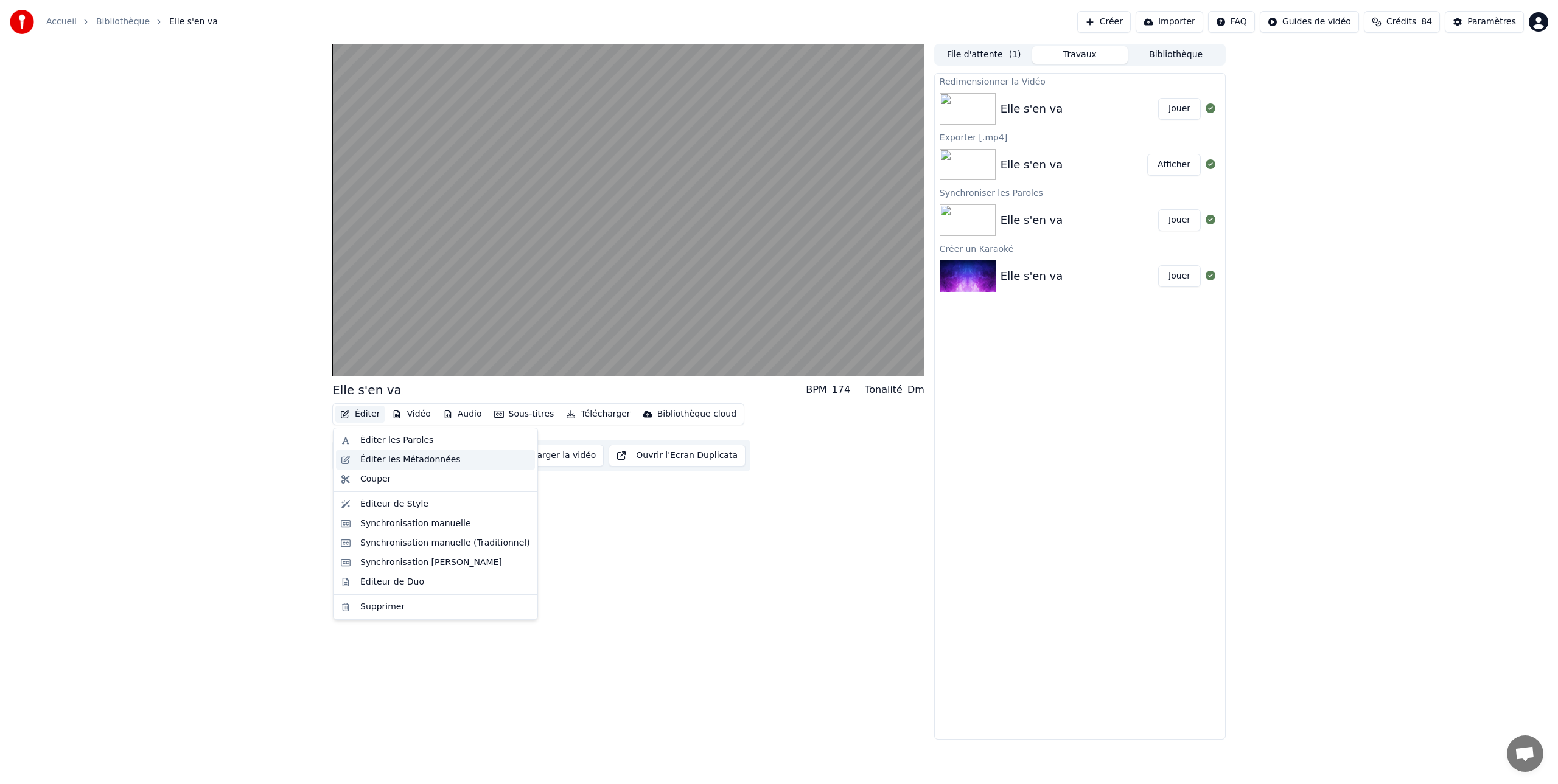
click at [402, 461] on div "Éditer les Métadonnées" at bounding box center [410, 459] width 101 height 12
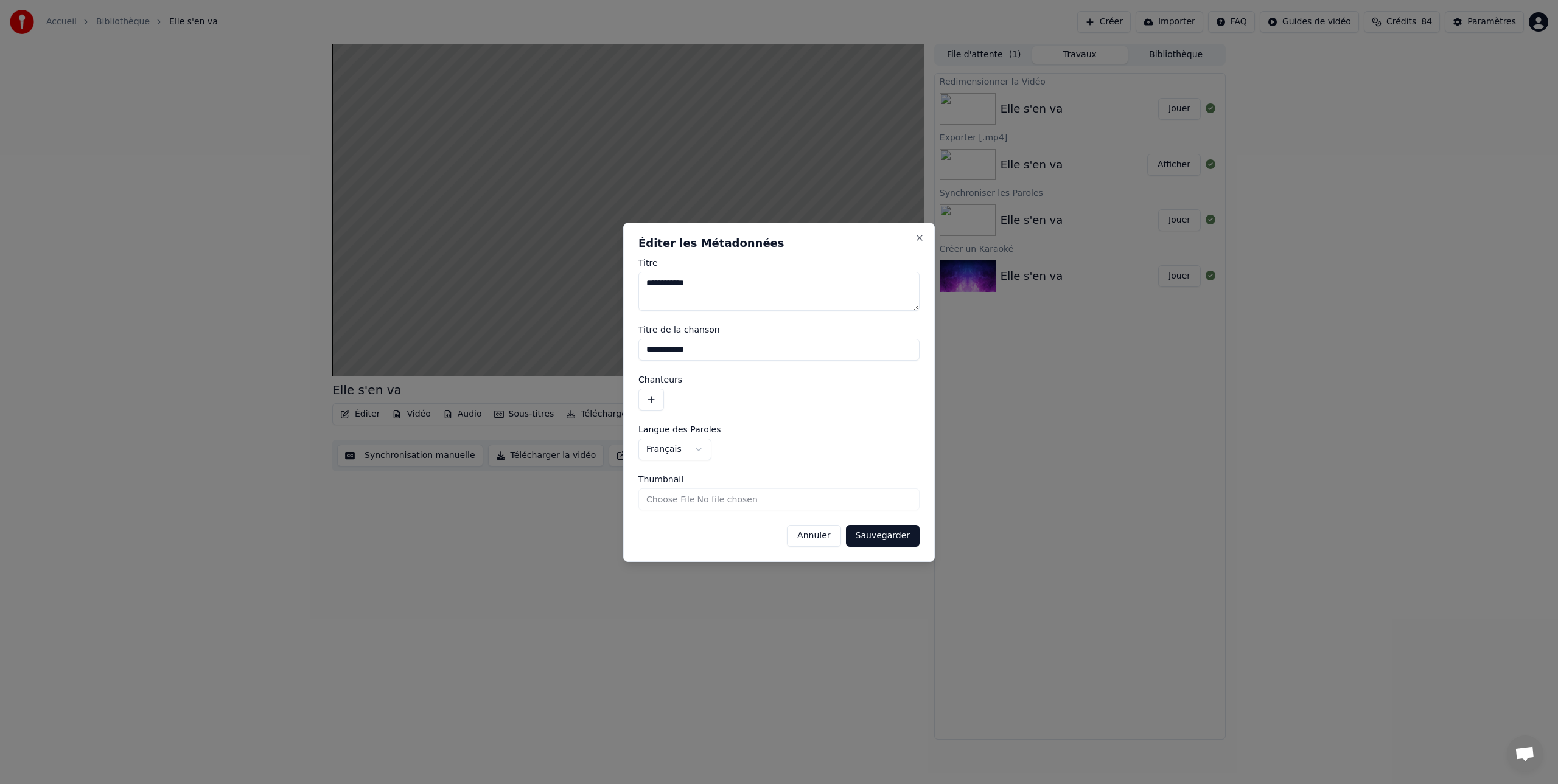
click at [702, 282] on textarea "**********" at bounding box center [779, 291] width 281 height 39
click at [645, 281] on textarea "**********" at bounding box center [779, 291] width 281 height 39
click at [644, 292] on textarea "**********" at bounding box center [779, 291] width 281 height 39
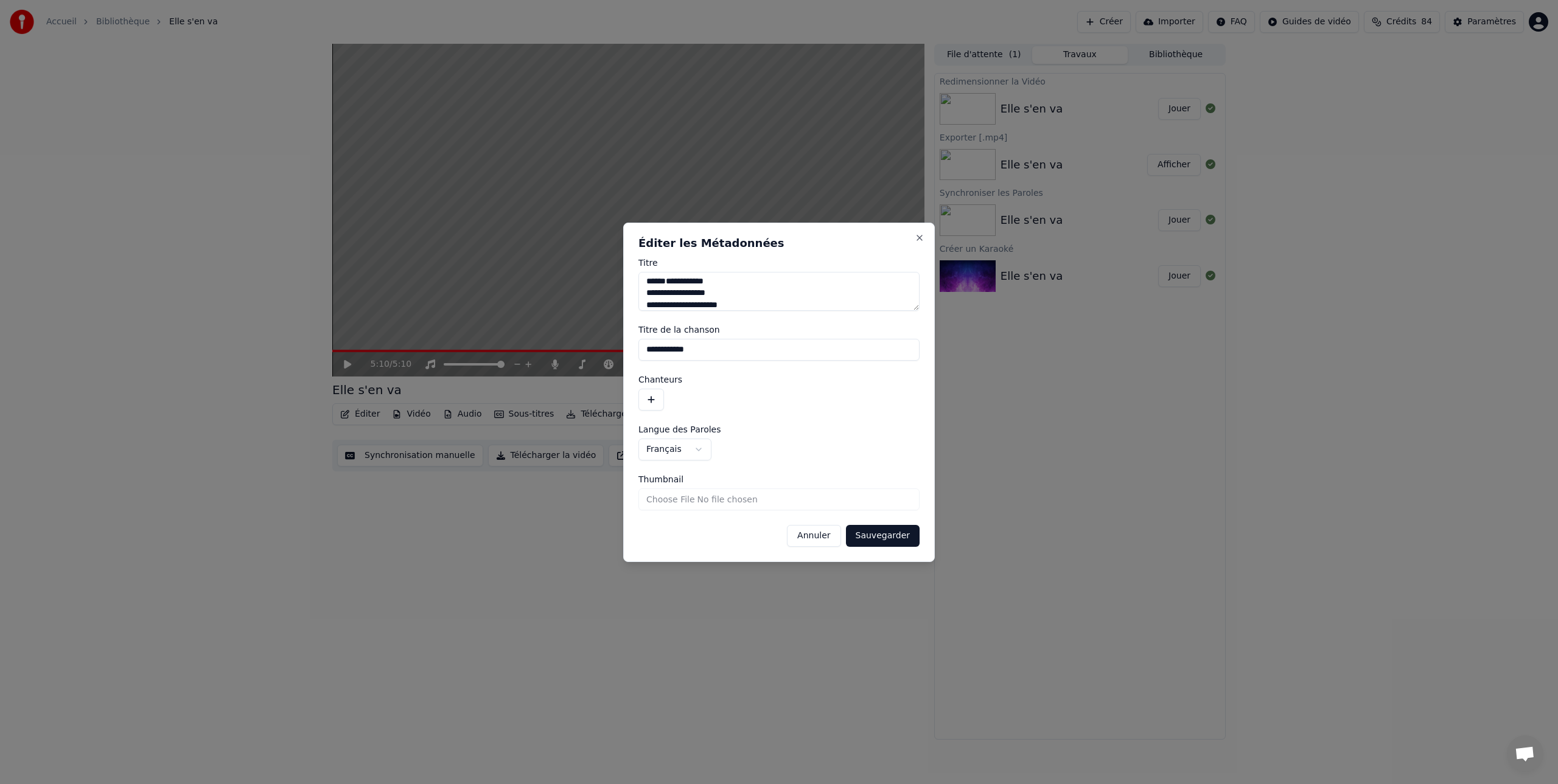
type textarea "**********"
click at [889, 538] on button "Sauvegarder" at bounding box center [883, 536] width 74 height 22
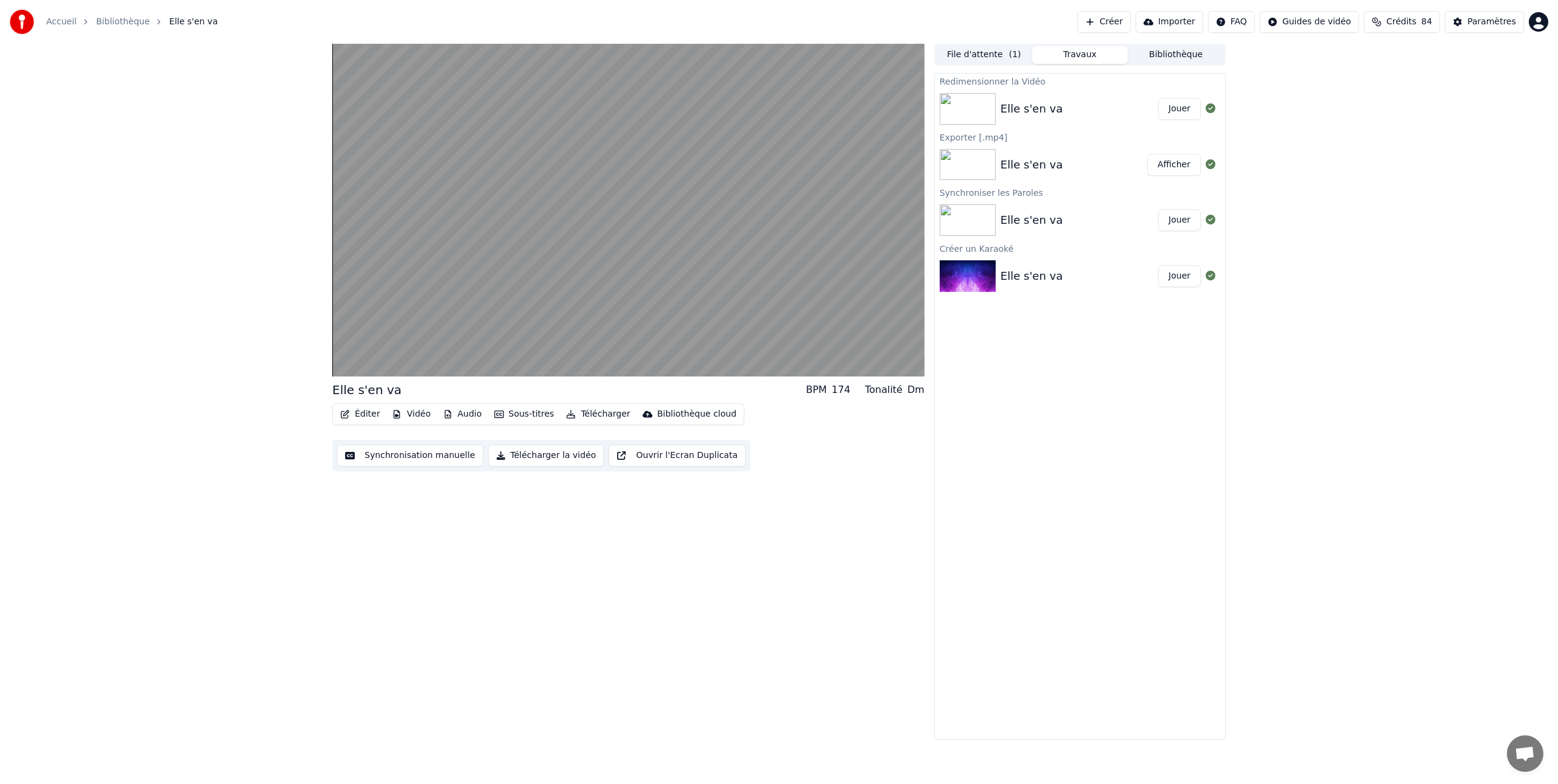
click at [629, 456] on button "Ouvrir l'Ecran Duplicata" at bounding box center [677, 456] width 137 height 22
click at [330, 350] on div "0:00 / 5:10 Elle s'en va BPM 174 Tonalité Dm Éditer Vidéo Audio Sous-titres Tél…" at bounding box center [779, 392] width 913 height 696
click at [334, 350] on span at bounding box center [336, 351] width 7 height 7
click at [344, 366] on icon at bounding box center [347, 365] width 7 height 9
click at [556, 365] on icon at bounding box center [554, 364] width 12 height 9
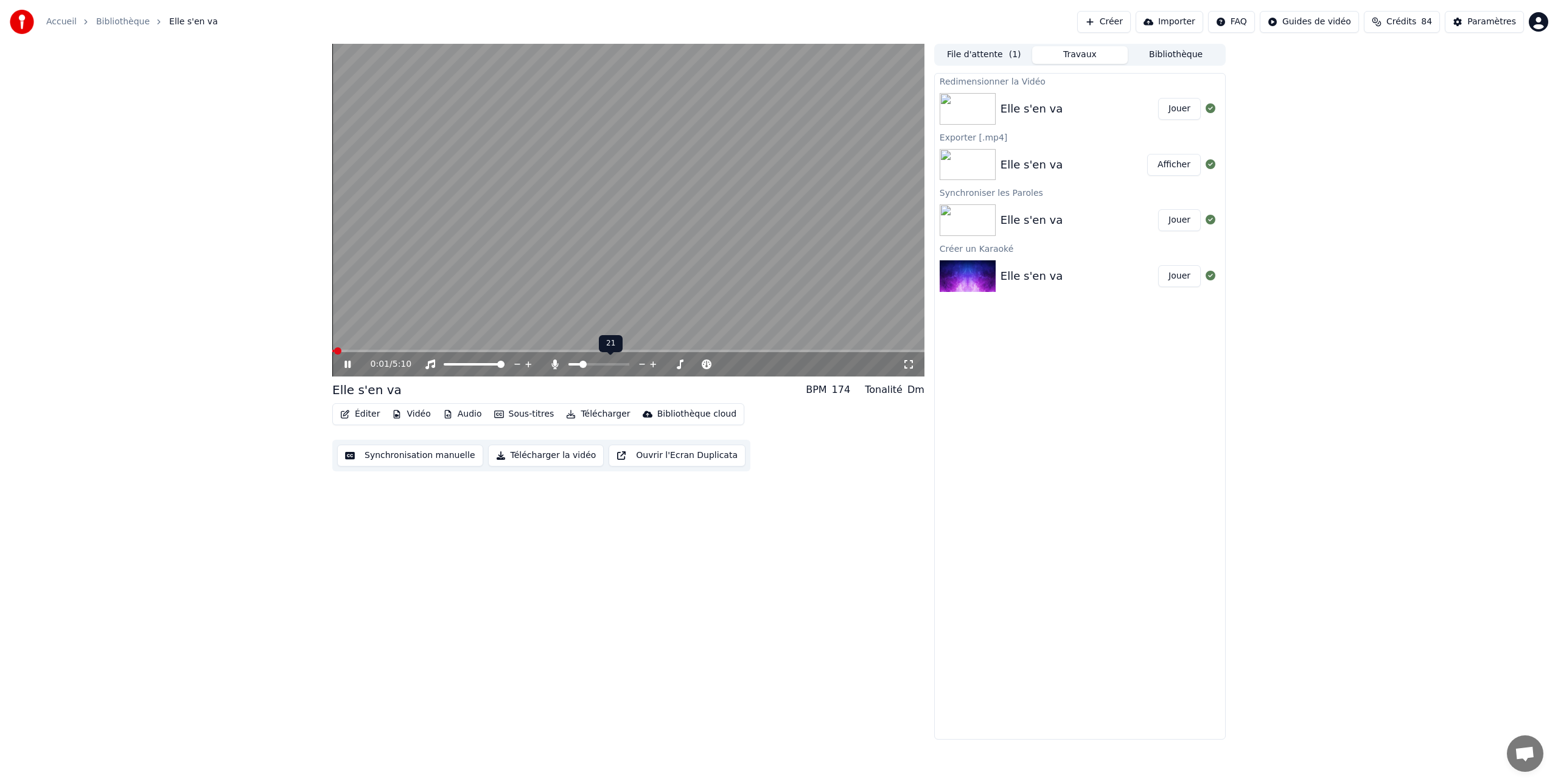
click at [580, 365] on span at bounding box center [583, 365] width 7 height 7
click at [582, 365] on span at bounding box center [584, 365] width 7 height 7
click at [580, 365] on span at bounding box center [583, 365] width 7 height 7
click at [394, 391] on div "Elle s'en va BPM 174 Tonalité Dm" at bounding box center [628, 390] width 592 height 17
click at [386, 391] on div "Elle s'en va" at bounding box center [367, 390] width 69 height 17
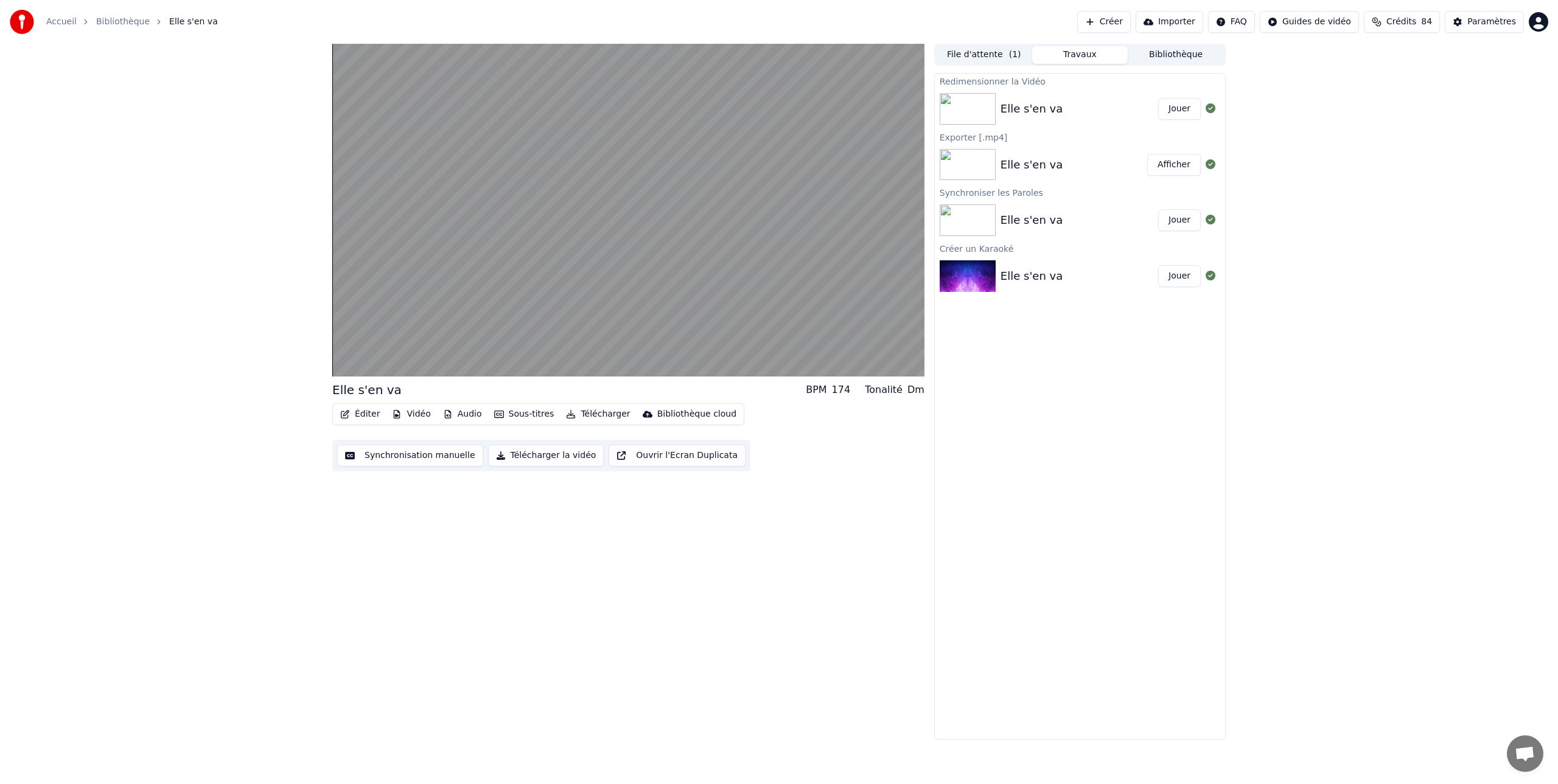
click at [397, 388] on div "Elle s'en va BPM 174 Tonalité Dm" at bounding box center [628, 390] width 592 height 17
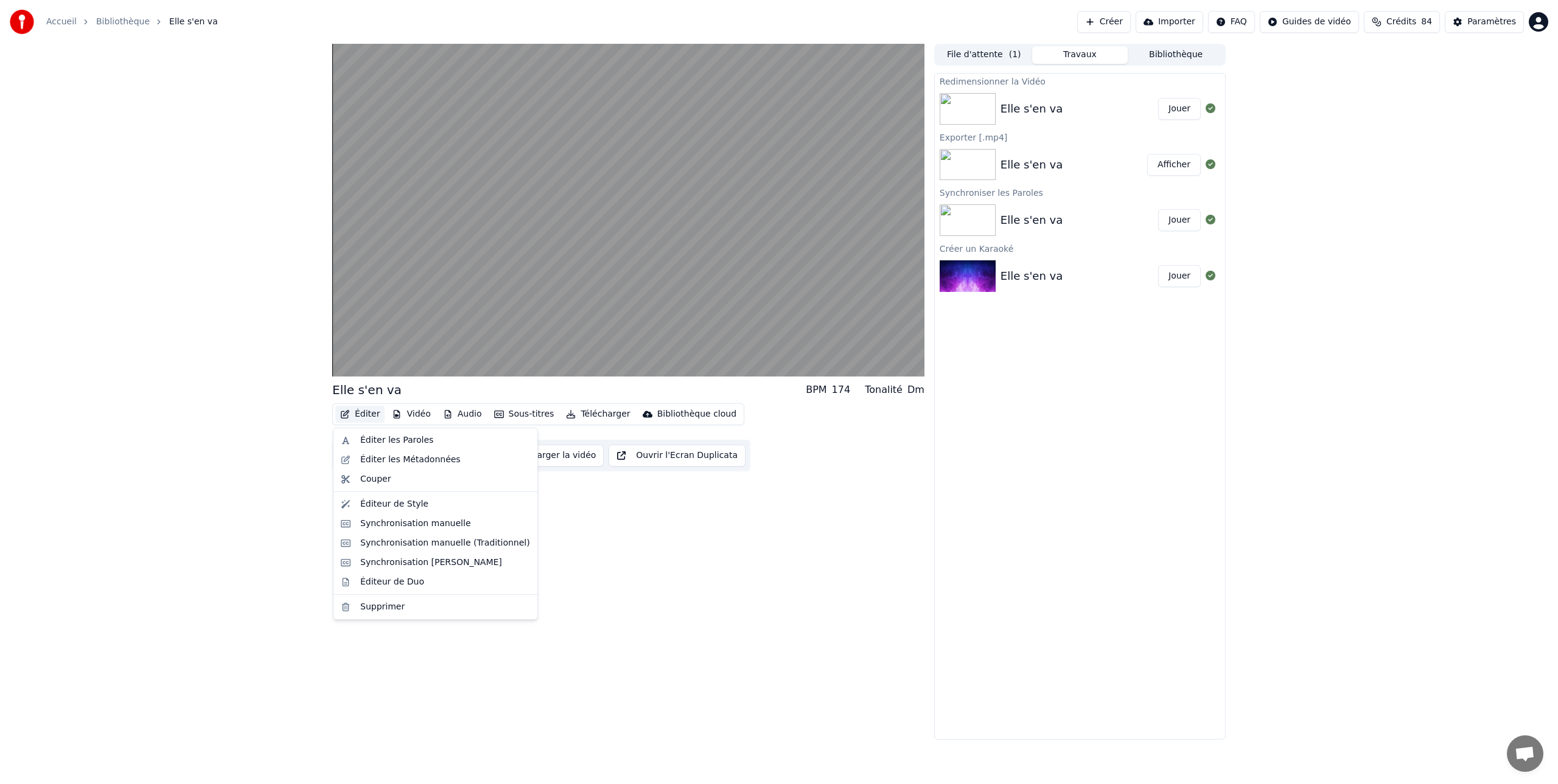
click at [369, 414] on button "Éditer" at bounding box center [360, 414] width 49 height 17
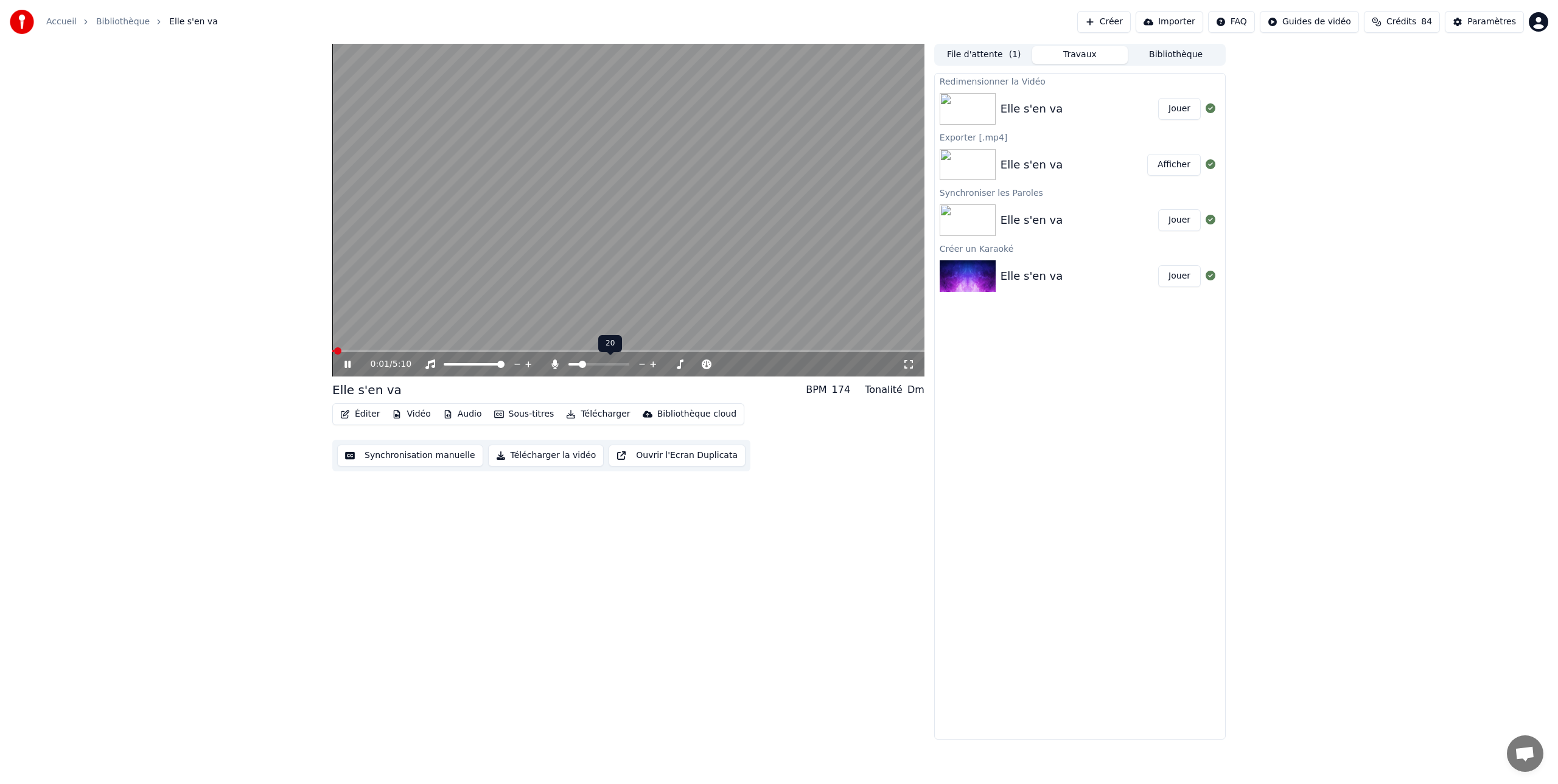
click at [580, 364] on span at bounding box center [583, 365] width 7 height 7
click at [368, 413] on button "Éditer" at bounding box center [360, 414] width 49 height 17
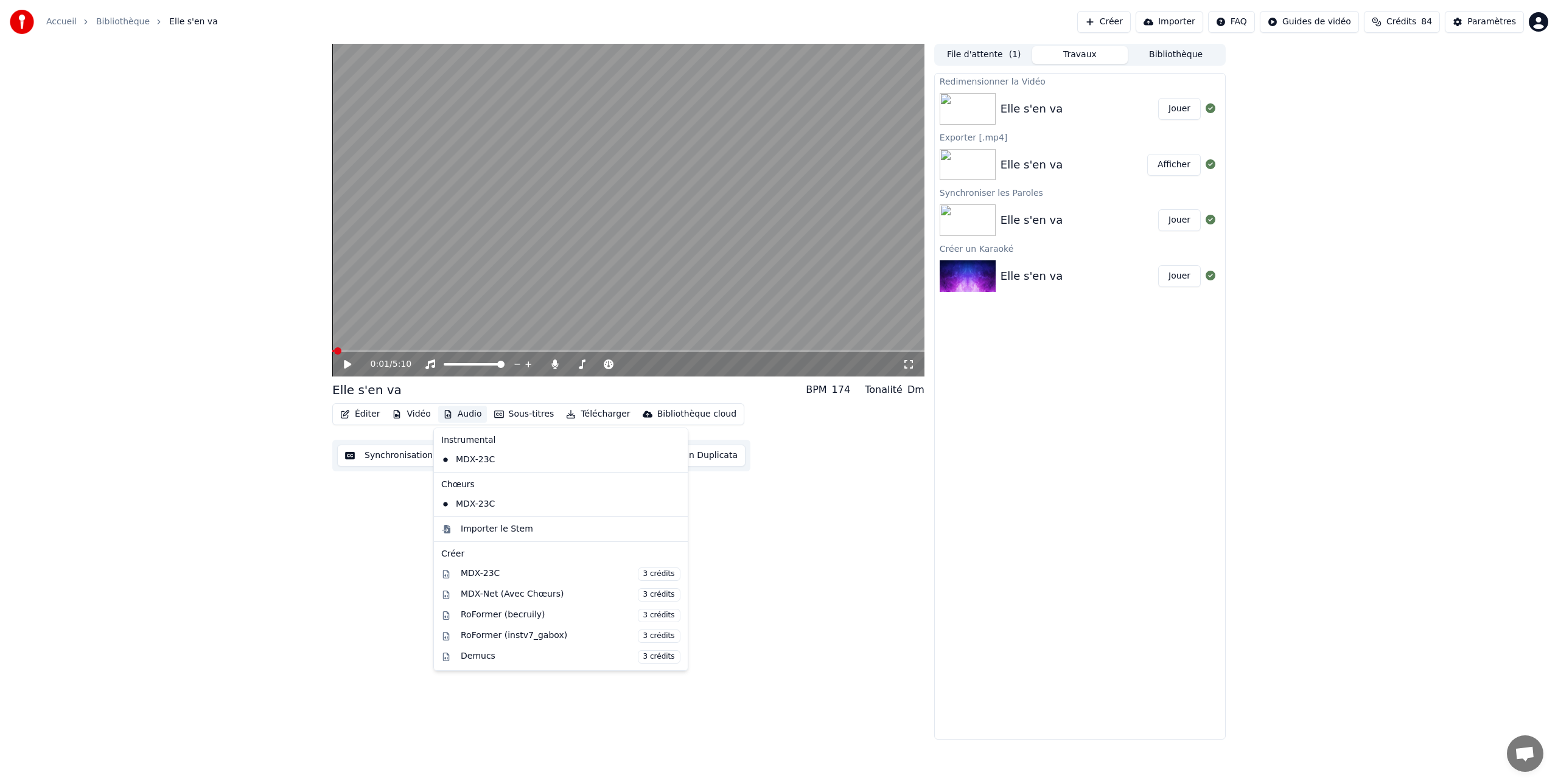
click at [364, 506] on div "0:01 / 5:10 Elle s'en va BPM 174 Tonalité Dm Éditer Vidéo Audio Sous-titres Tél…" at bounding box center [628, 392] width 592 height 696
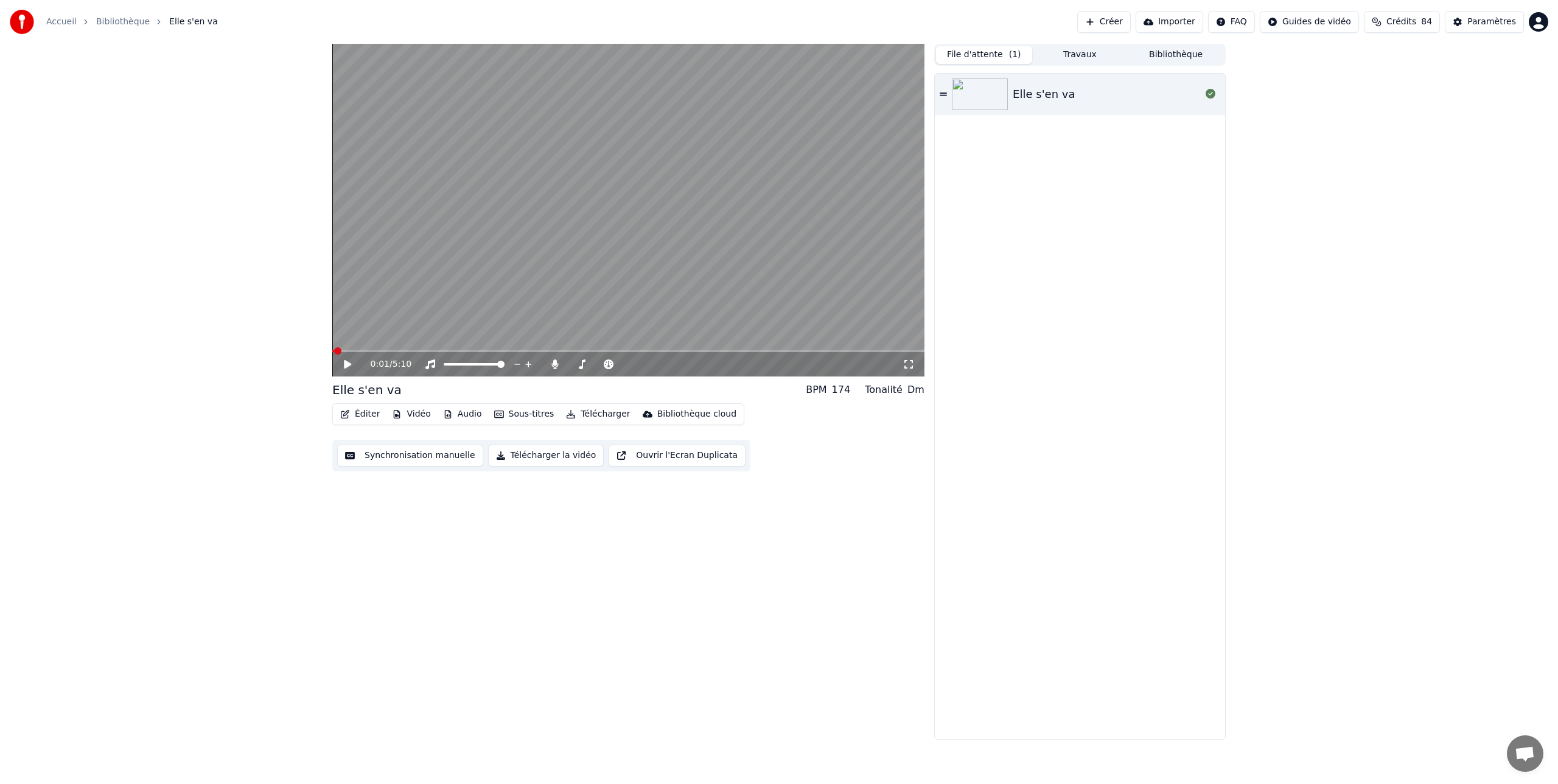
click at [989, 56] on button "File d'attente ( 1 )" at bounding box center [983, 55] width 96 height 17
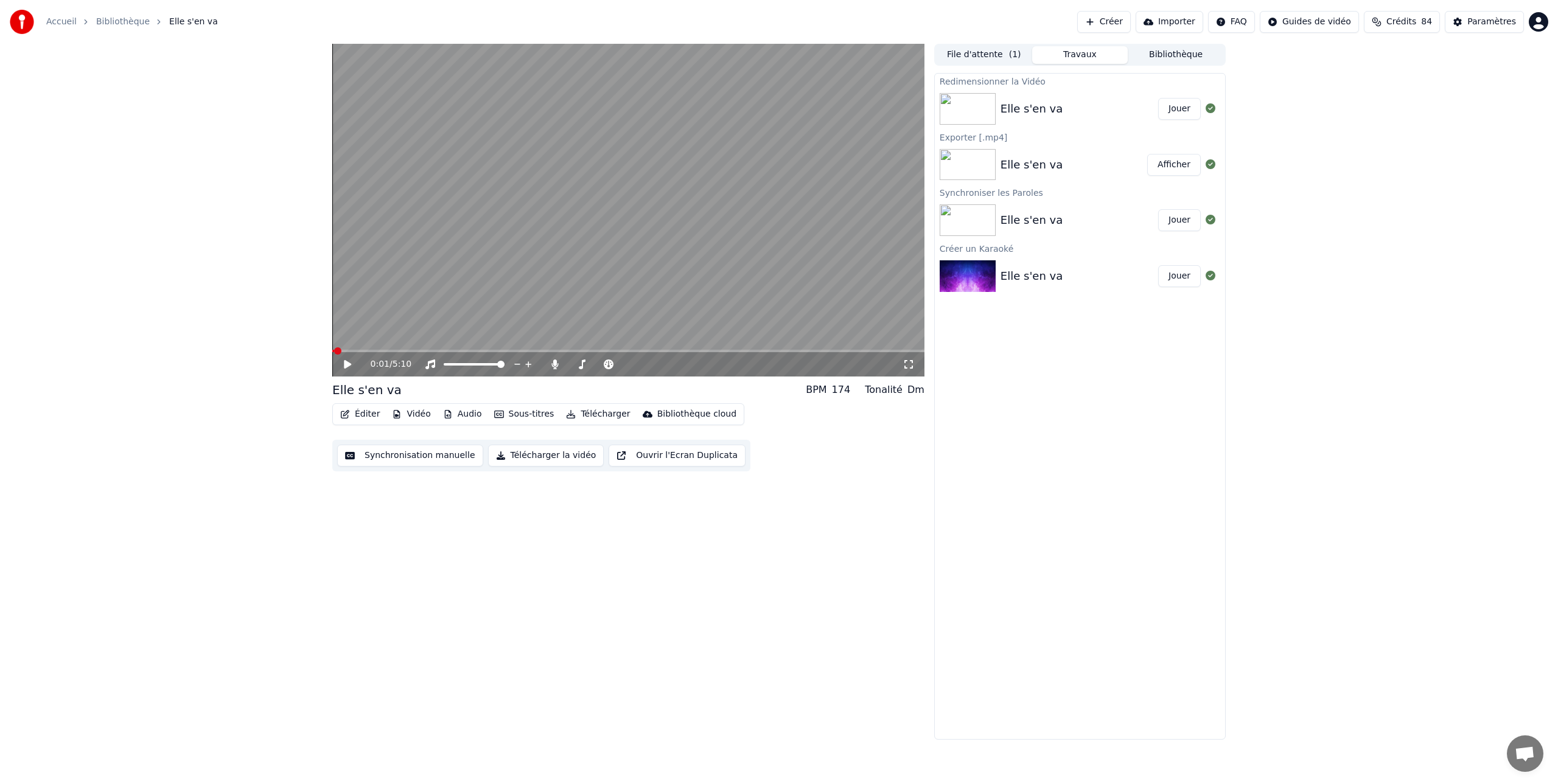
click at [1083, 55] on button "Travaux" at bounding box center [1080, 55] width 96 height 17
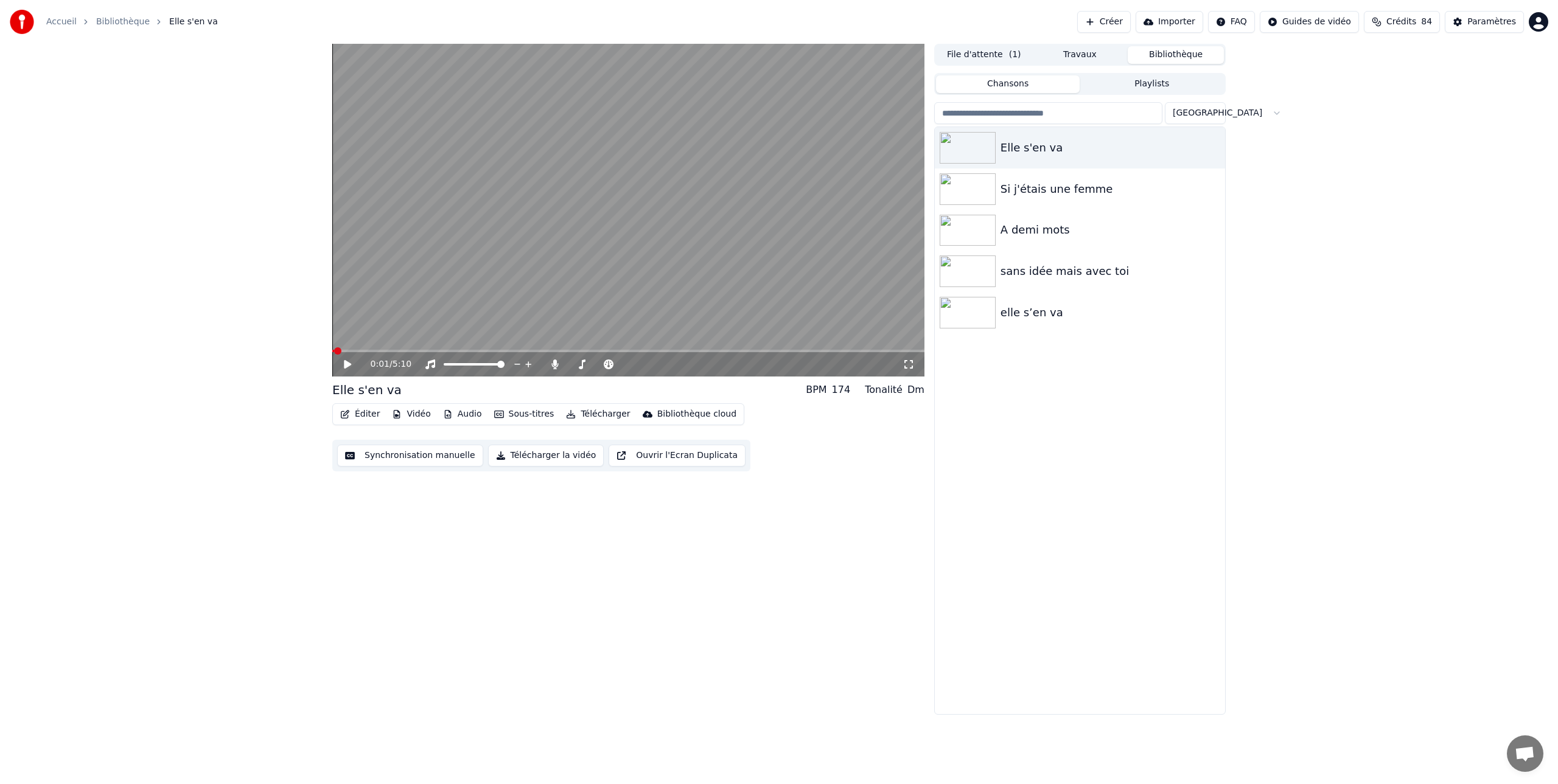
click at [1172, 54] on button "Bibliothèque" at bounding box center [1175, 55] width 96 height 17
click at [1069, 51] on button "Travaux" at bounding box center [1080, 55] width 96 height 17
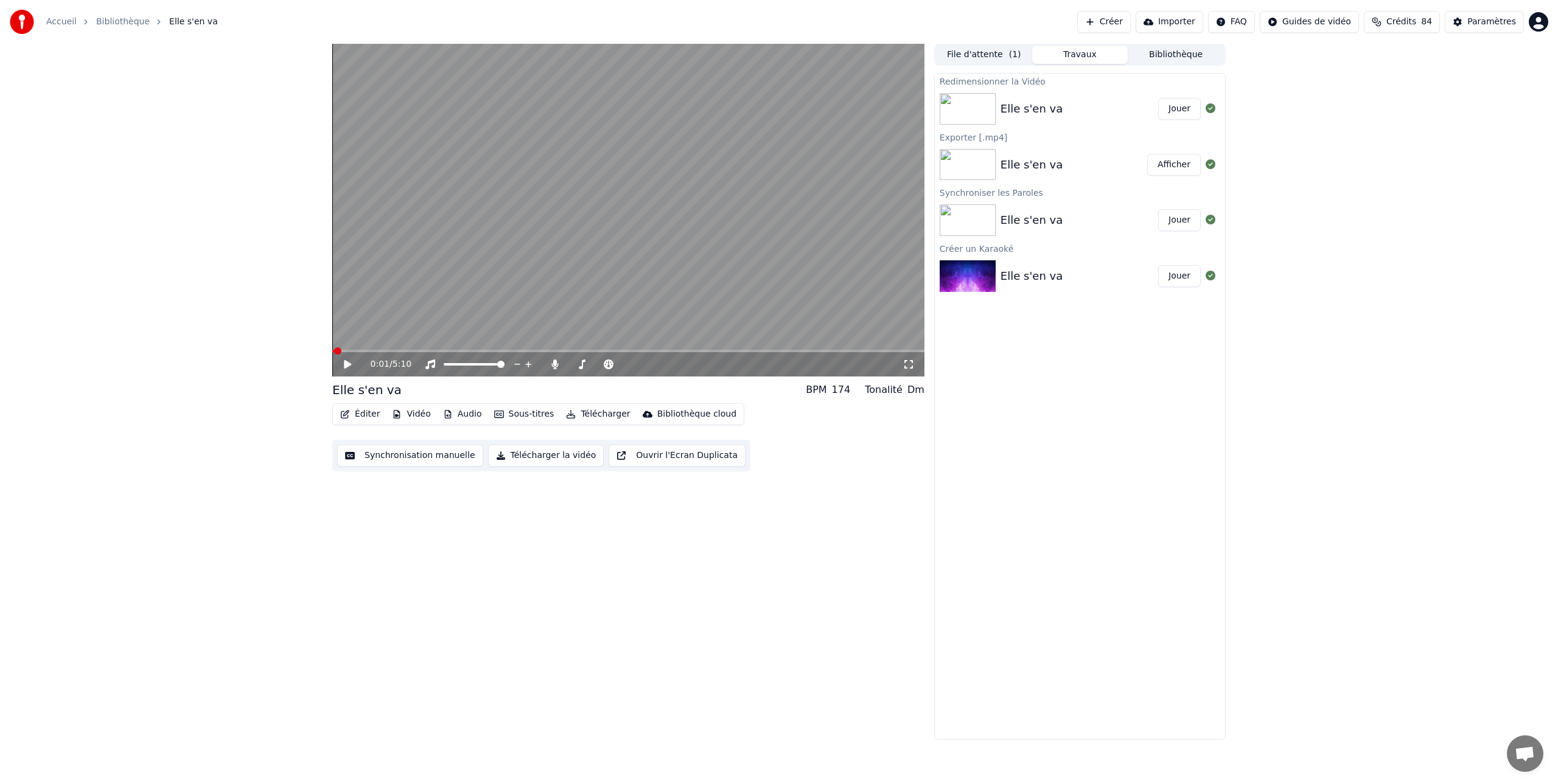
click at [973, 110] on img at bounding box center [967, 109] width 56 height 32
click at [348, 365] on icon at bounding box center [347, 365] width 7 height 9
click at [348, 365] on icon at bounding box center [347, 365] width 6 height 7
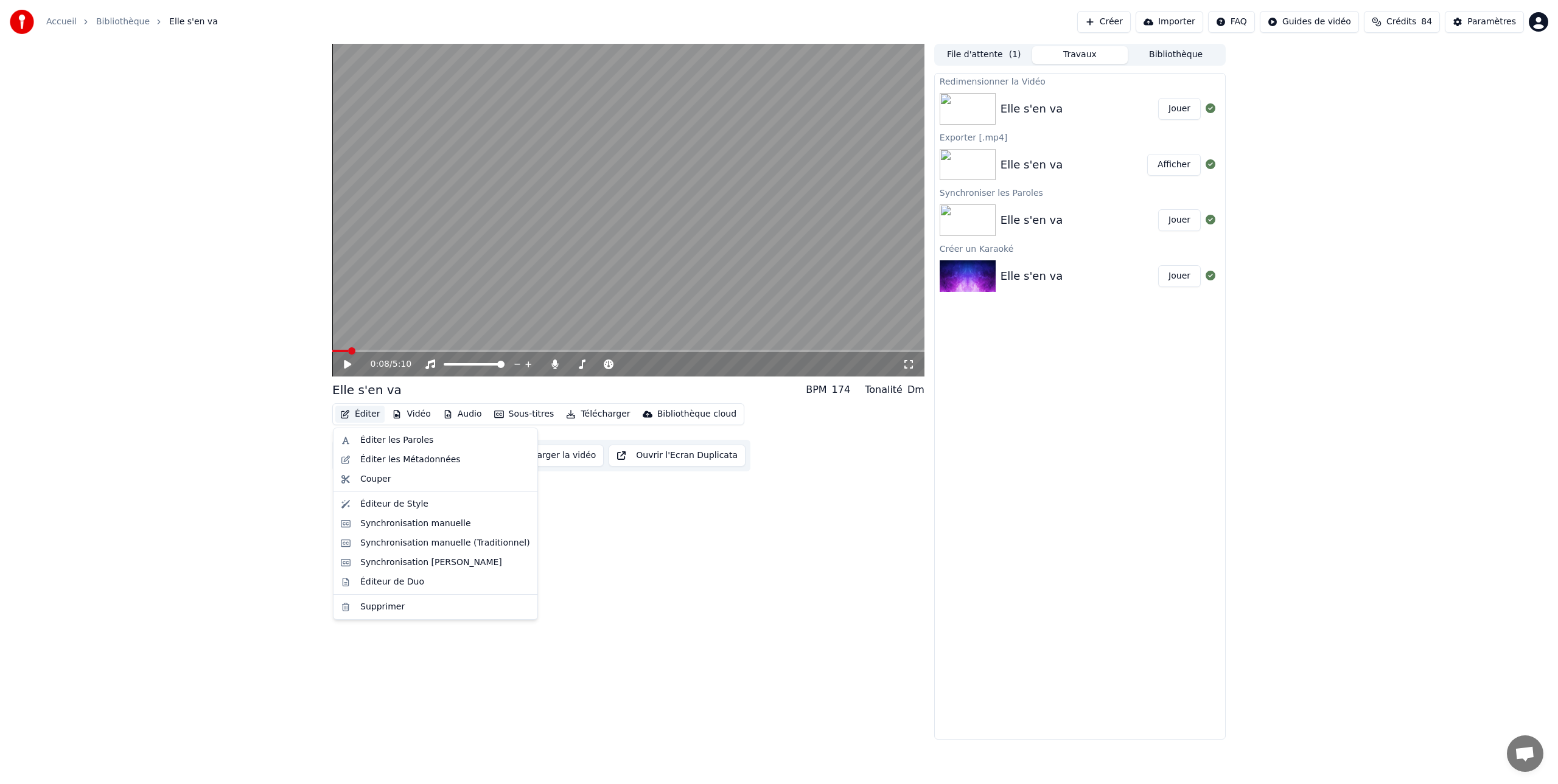
click at [369, 412] on button "Éditer" at bounding box center [360, 414] width 49 height 17
click at [376, 441] on div "Éditer les Paroles" at bounding box center [397, 440] width 73 height 12
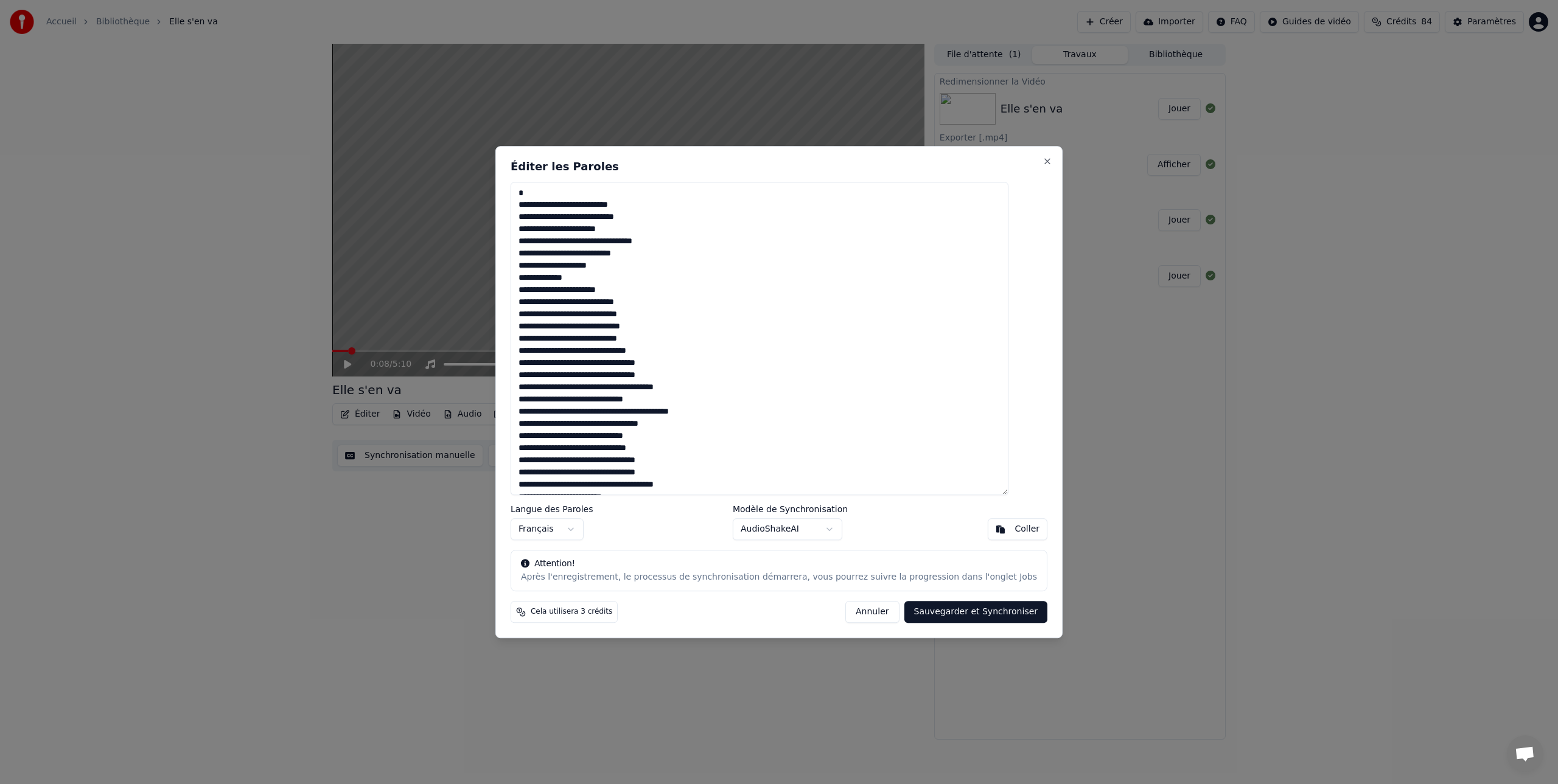
type textarea "**********"
drag, startPoint x: 619, startPoint y: 402, endPoint x: 596, endPoint y: 230, distance: 173.5
click at [604, 271] on textarea at bounding box center [759, 338] width 498 height 314
click at [858, 618] on button "Annuler" at bounding box center [872, 612] width 54 height 22
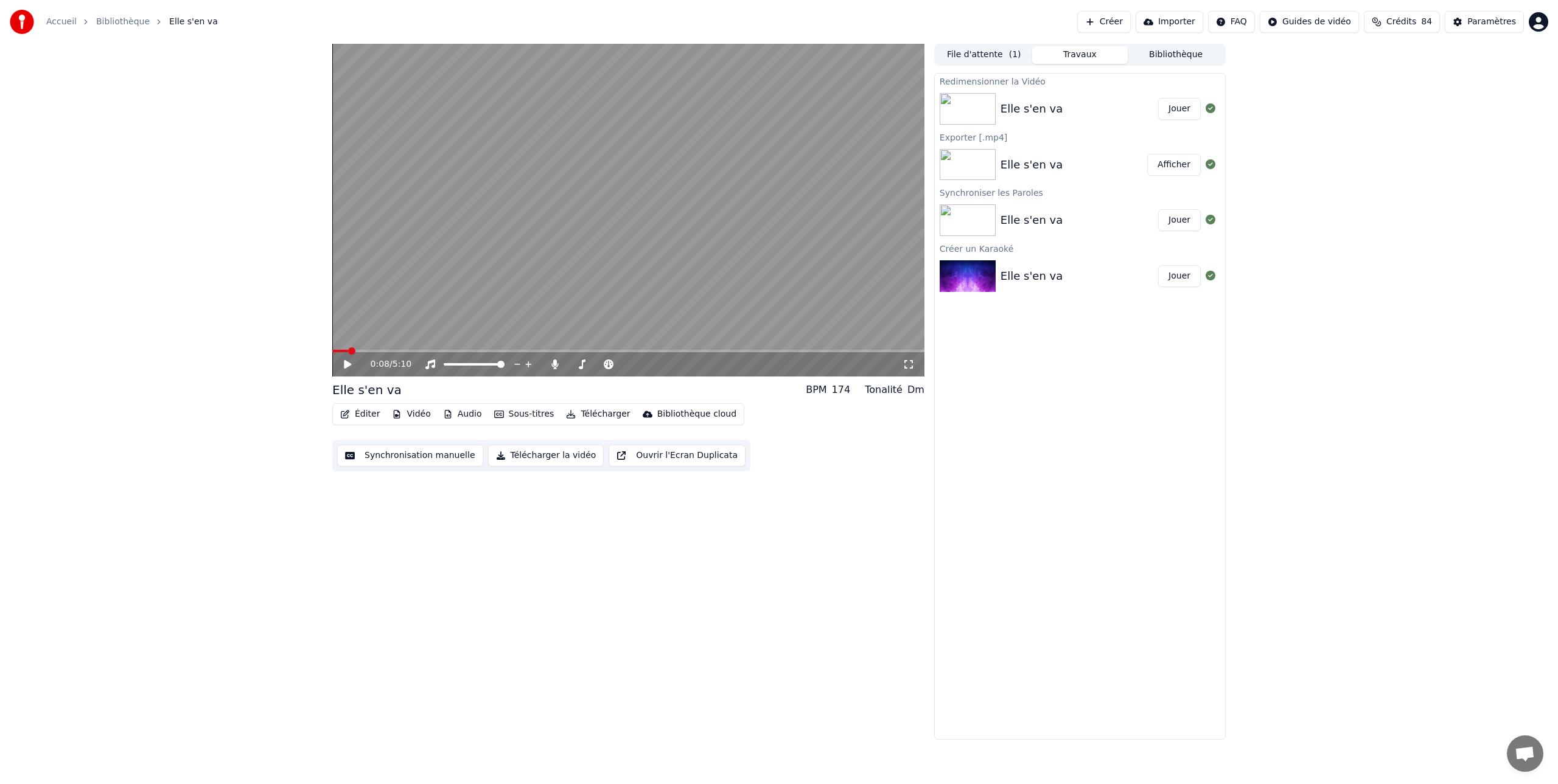
click at [1108, 22] on button "Créer" at bounding box center [1104, 22] width 54 height 22
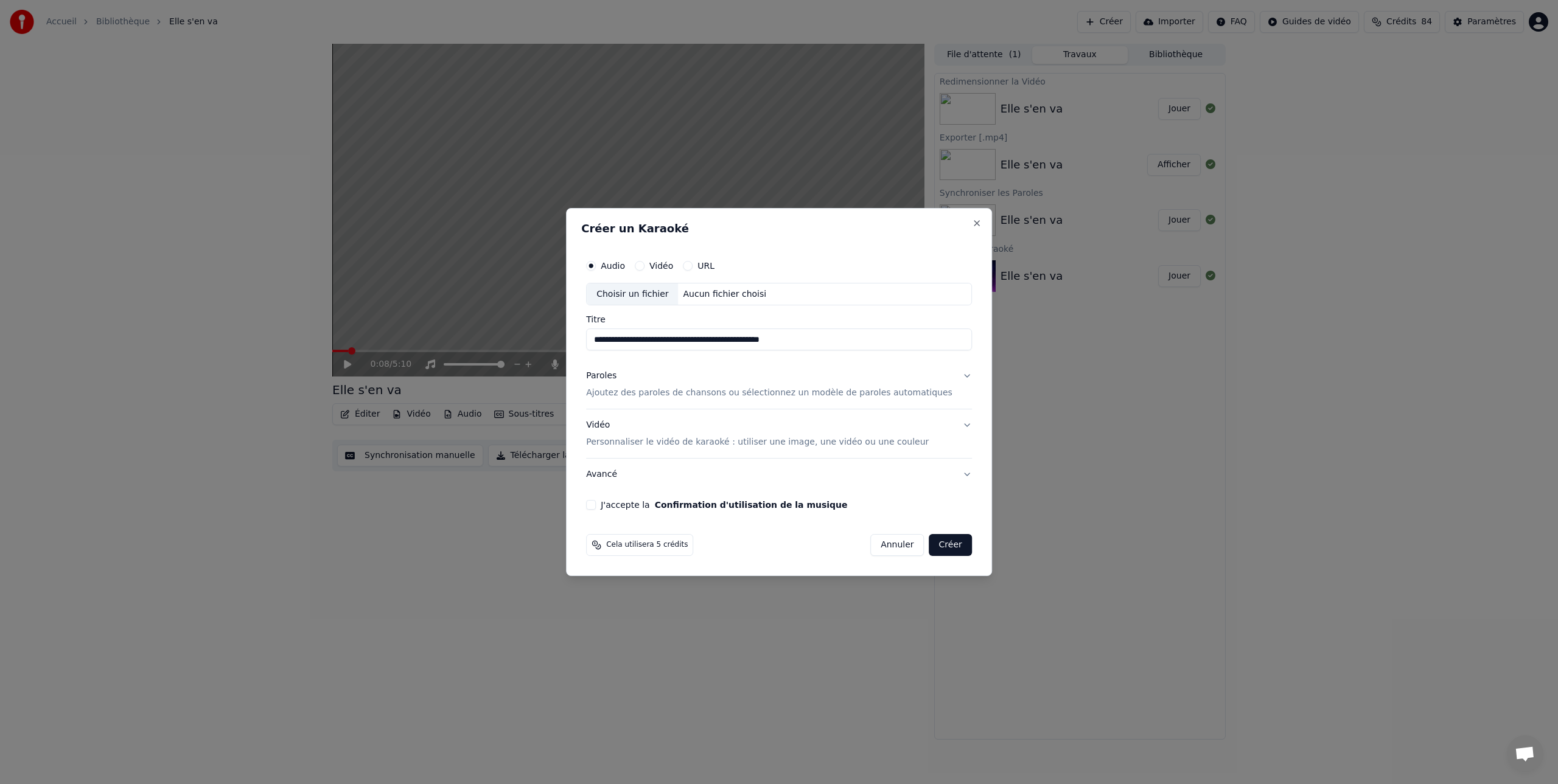
click at [606, 339] on input "**********" at bounding box center [779, 340] width 386 height 22
click at [653, 340] on input "**********" at bounding box center [779, 340] width 386 height 22
type input "**********"
click at [617, 392] on p "Ajoutez des paroles de chansons ou sélectionnez un modèle de paroles automatiqu…" at bounding box center [769, 393] width 366 height 12
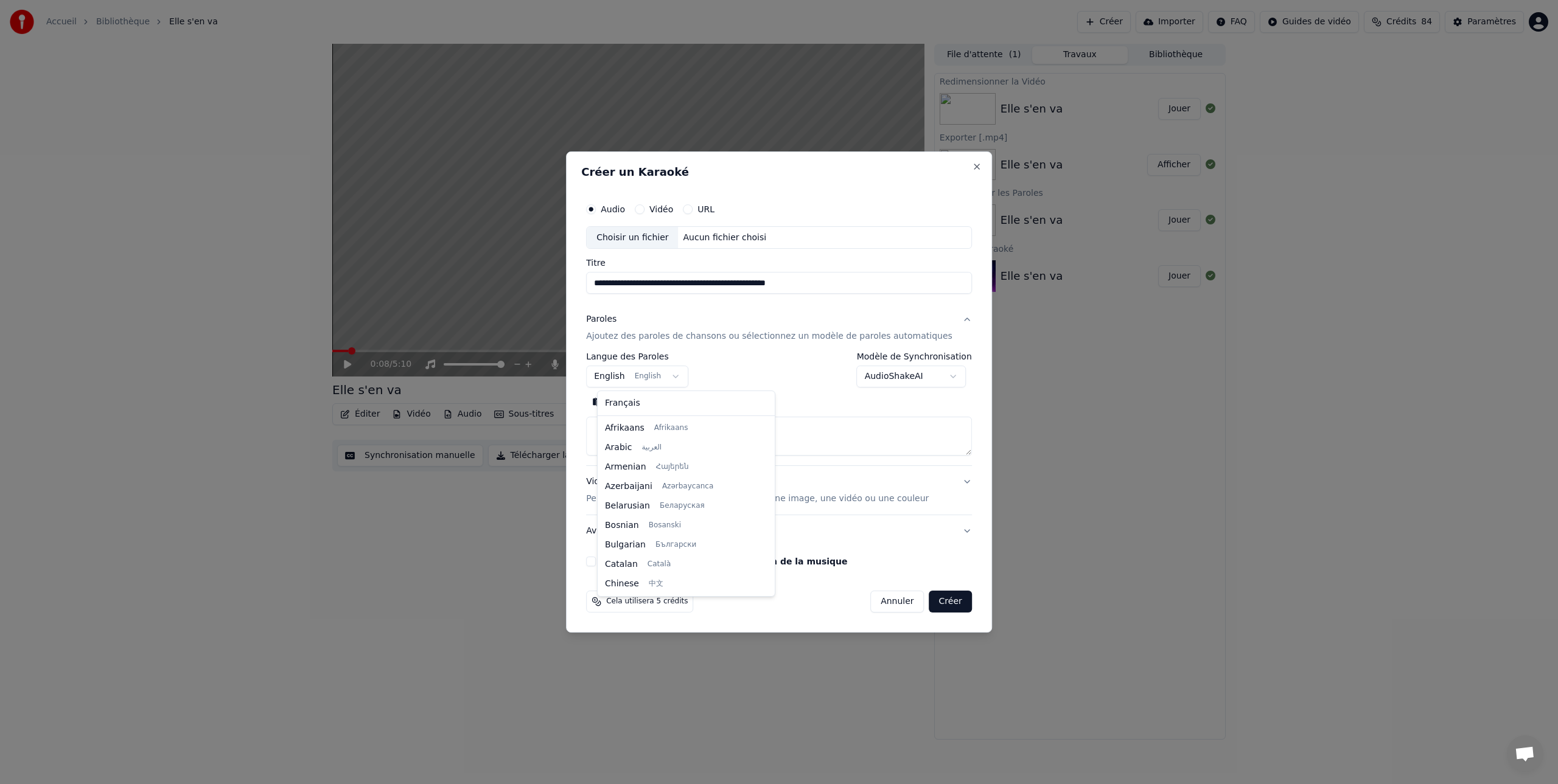
click at [682, 375] on body "**********" at bounding box center [779, 392] width 1558 height 784
select select "**"
click at [627, 402] on button "Coller" at bounding box center [611, 402] width 51 height 20
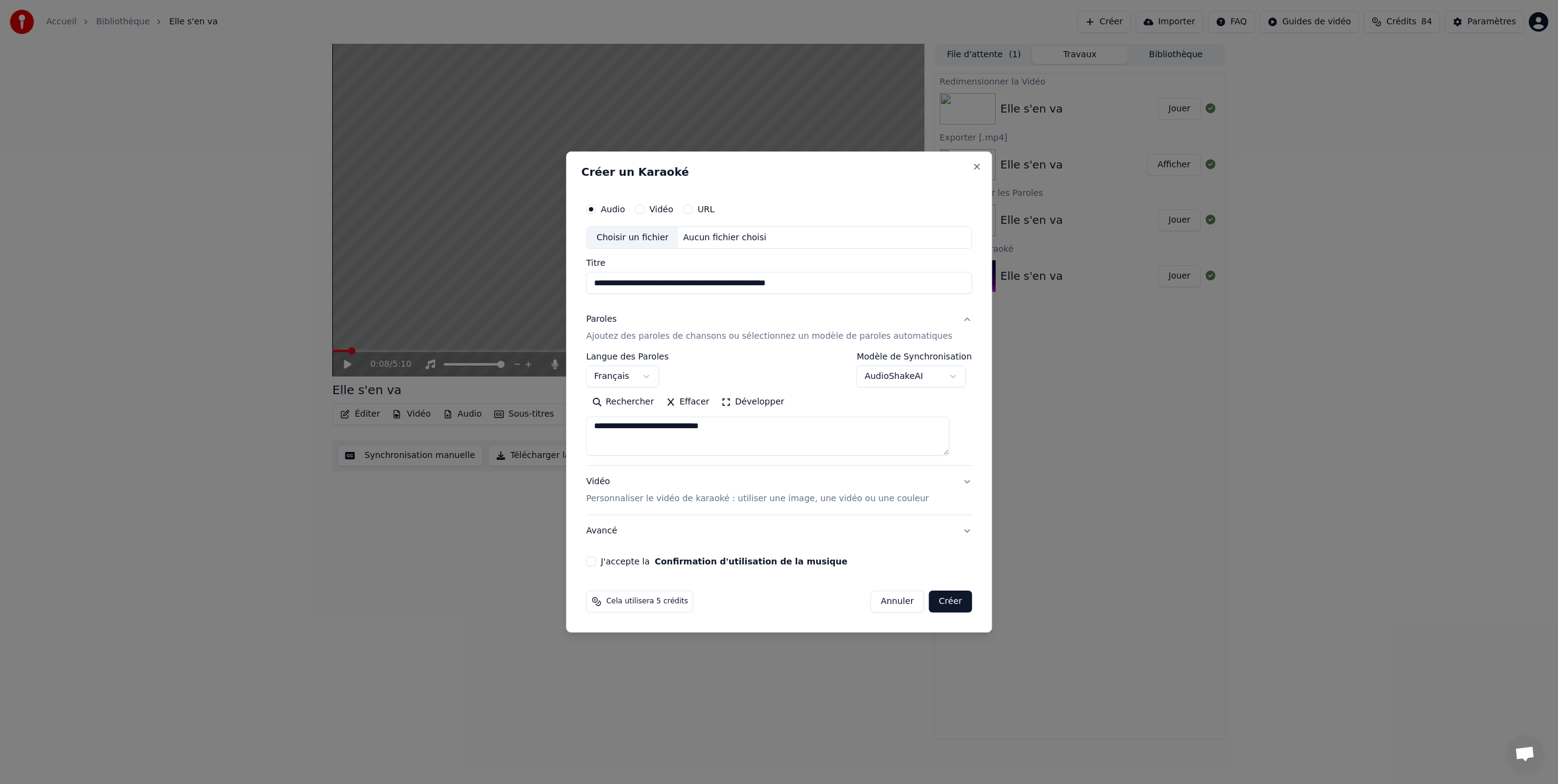
drag, startPoint x: 706, startPoint y: 450, endPoint x: 635, endPoint y: 441, distance: 71.6
click at [635, 441] on textarea at bounding box center [768, 437] width 363 height 39
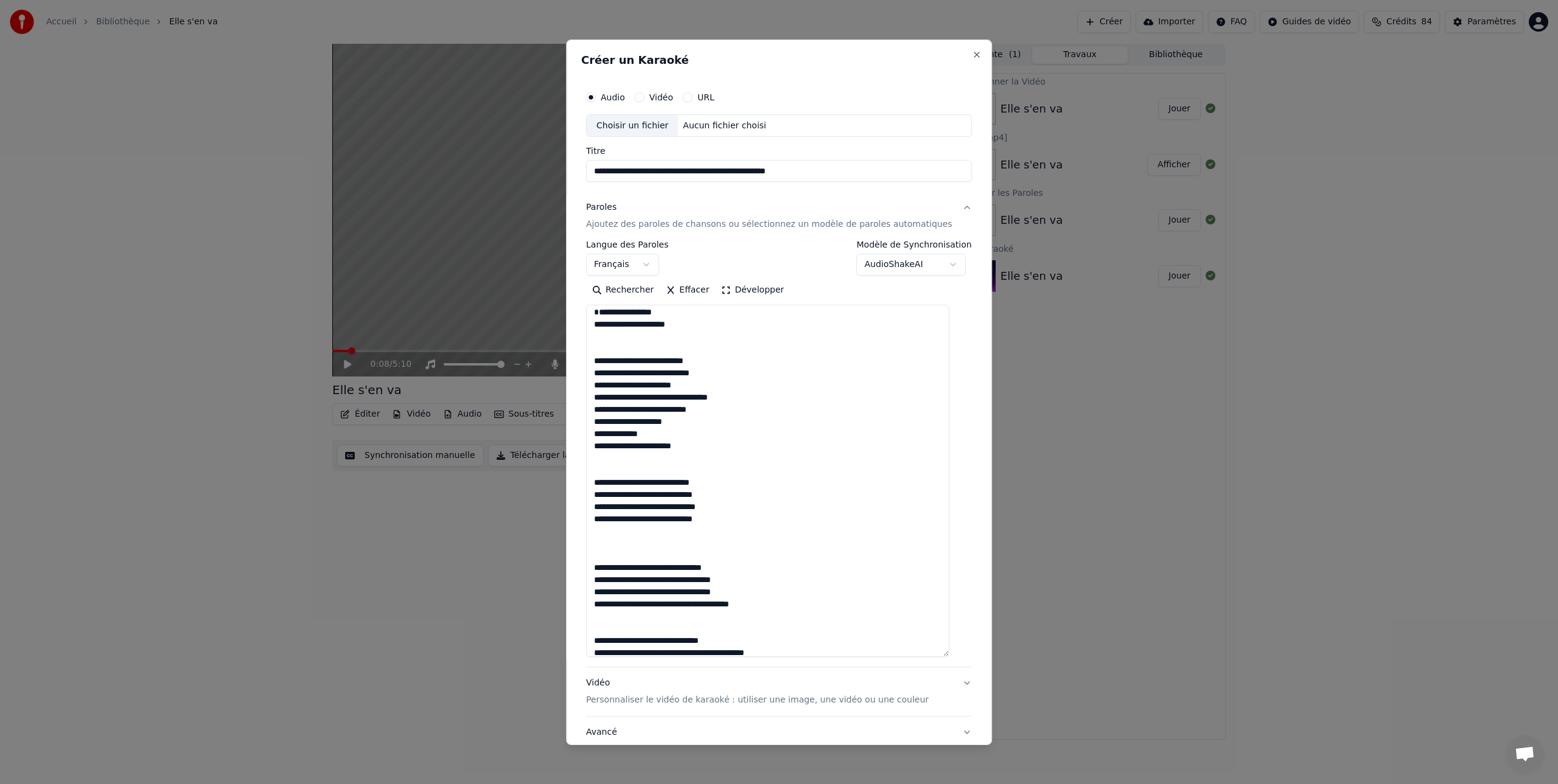
drag, startPoint x: 958, startPoint y: 453, endPoint x: 886, endPoint y: 558, distance: 127.3
click at [949, 652] on textarea at bounding box center [768, 480] width 363 height 352
drag, startPoint x: 625, startPoint y: 351, endPoint x: 596, endPoint y: 327, distance: 37.6
click at [596, 327] on div "**********" at bounding box center [779, 425] width 396 height 691
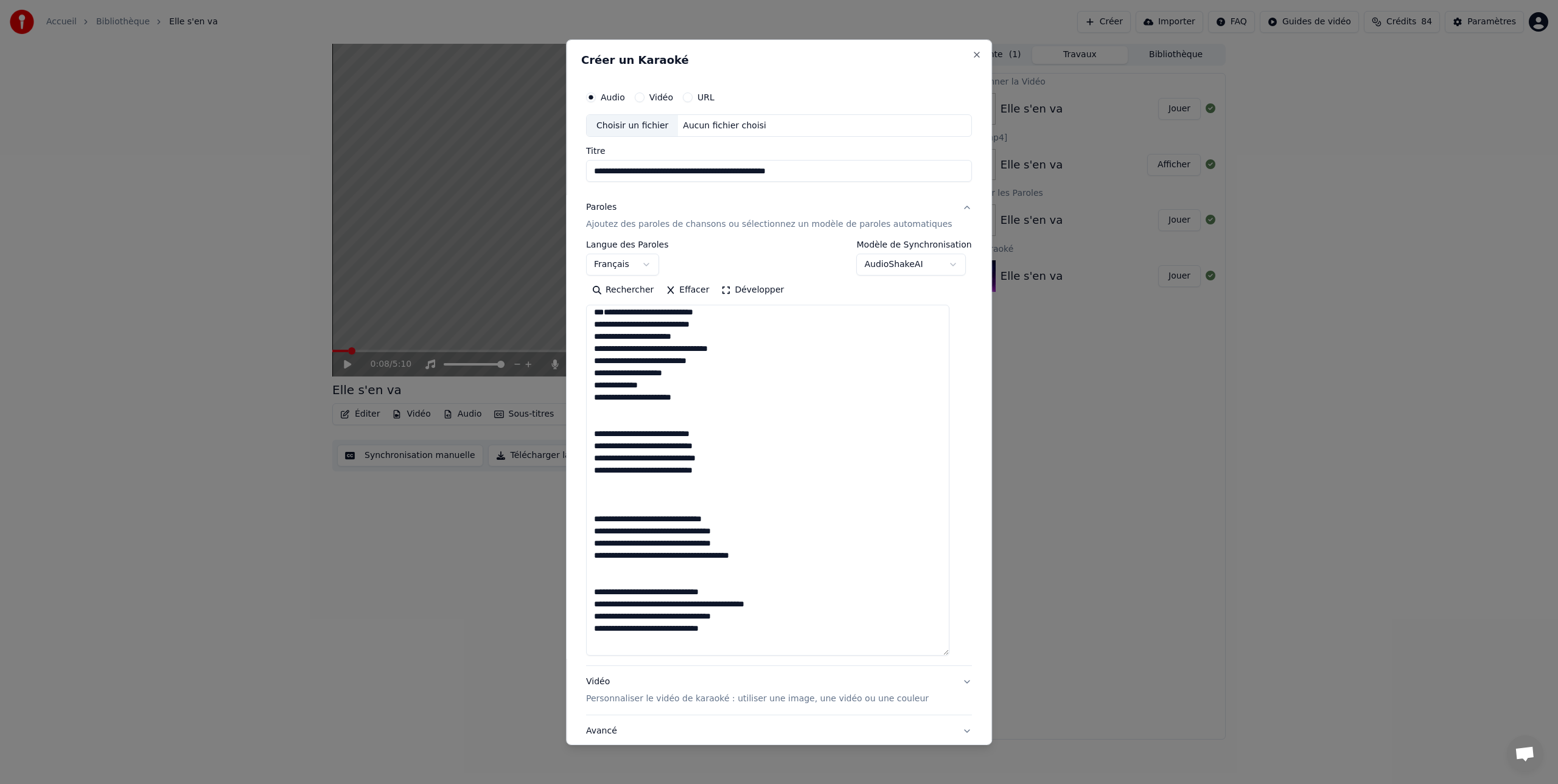
click at [607, 334] on textarea at bounding box center [768, 480] width 363 height 351
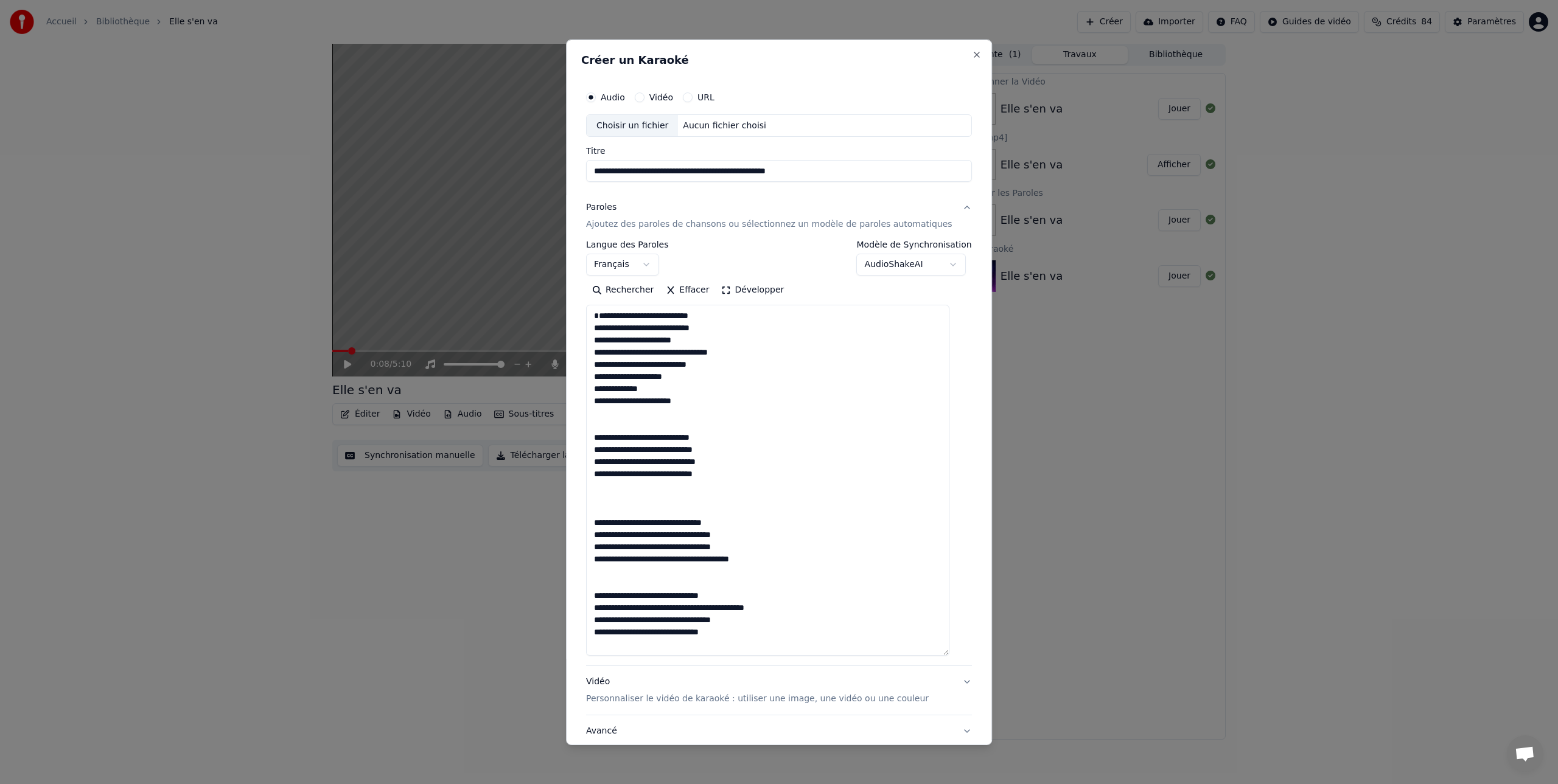
type textarea "**********"
click at [656, 124] on div "Choisir un fichier" at bounding box center [632, 125] width 91 height 22
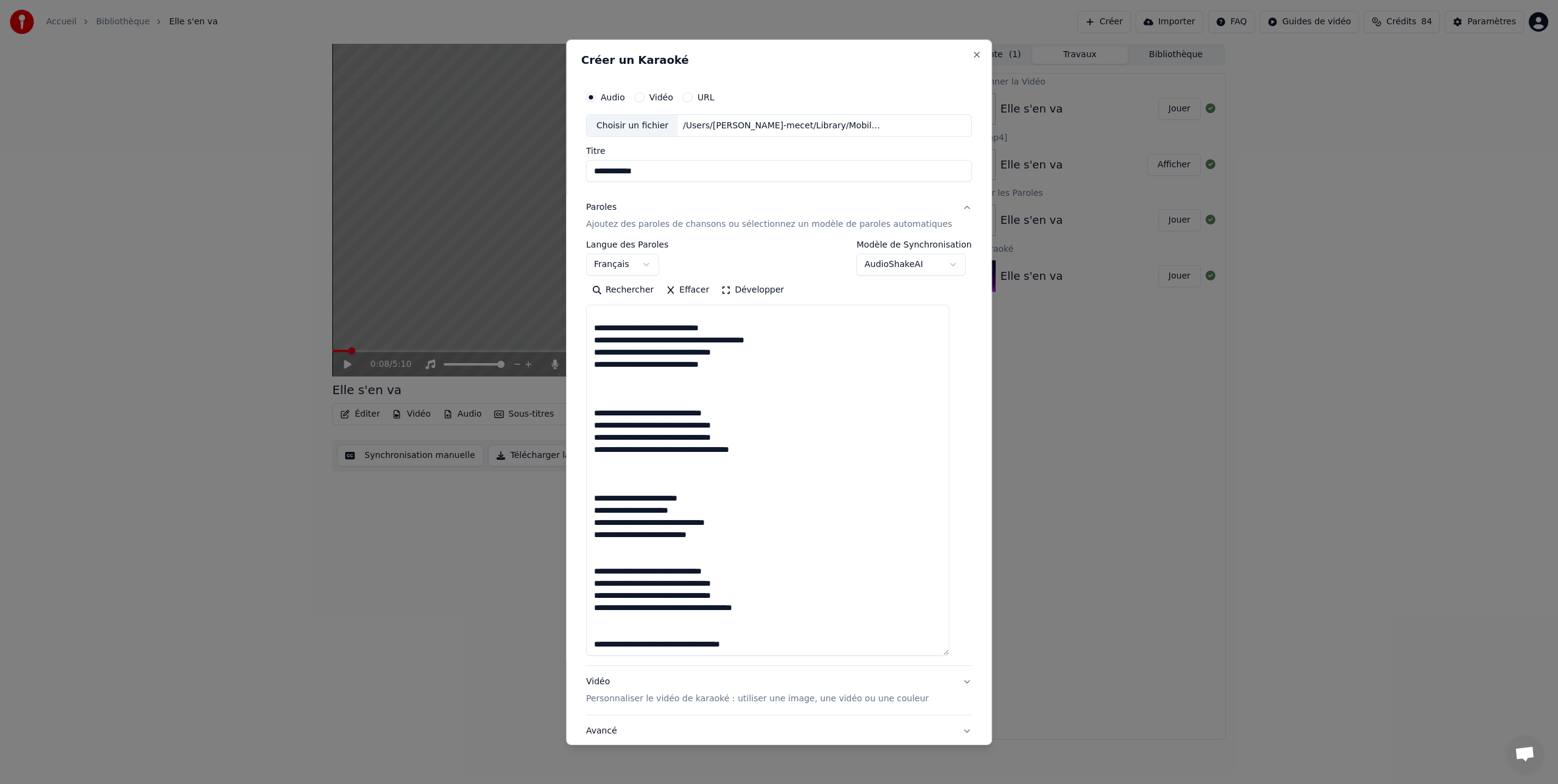
scroll to position [88, 0]
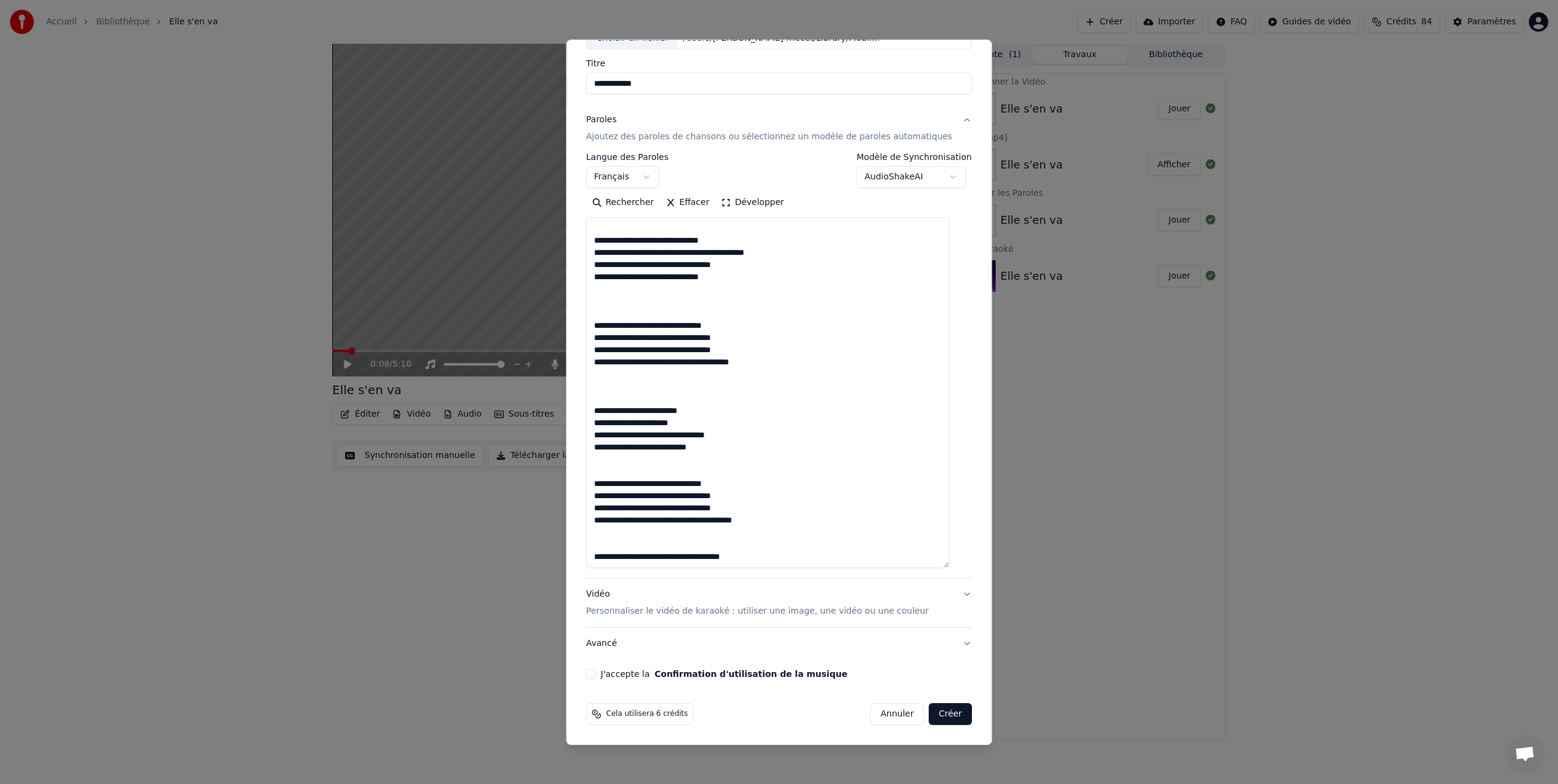
click at [596, 675] on button "J'accepte la Confirmation d'utilisation de la musique" at bounding box center [590, 673] width 9 height 9
click at [897, 611] on p "Personnaliser le vidéo de karaoké : utiliser une image, une vidéo ou une couleur" at bounding box center [757, 611] width 342 height 12
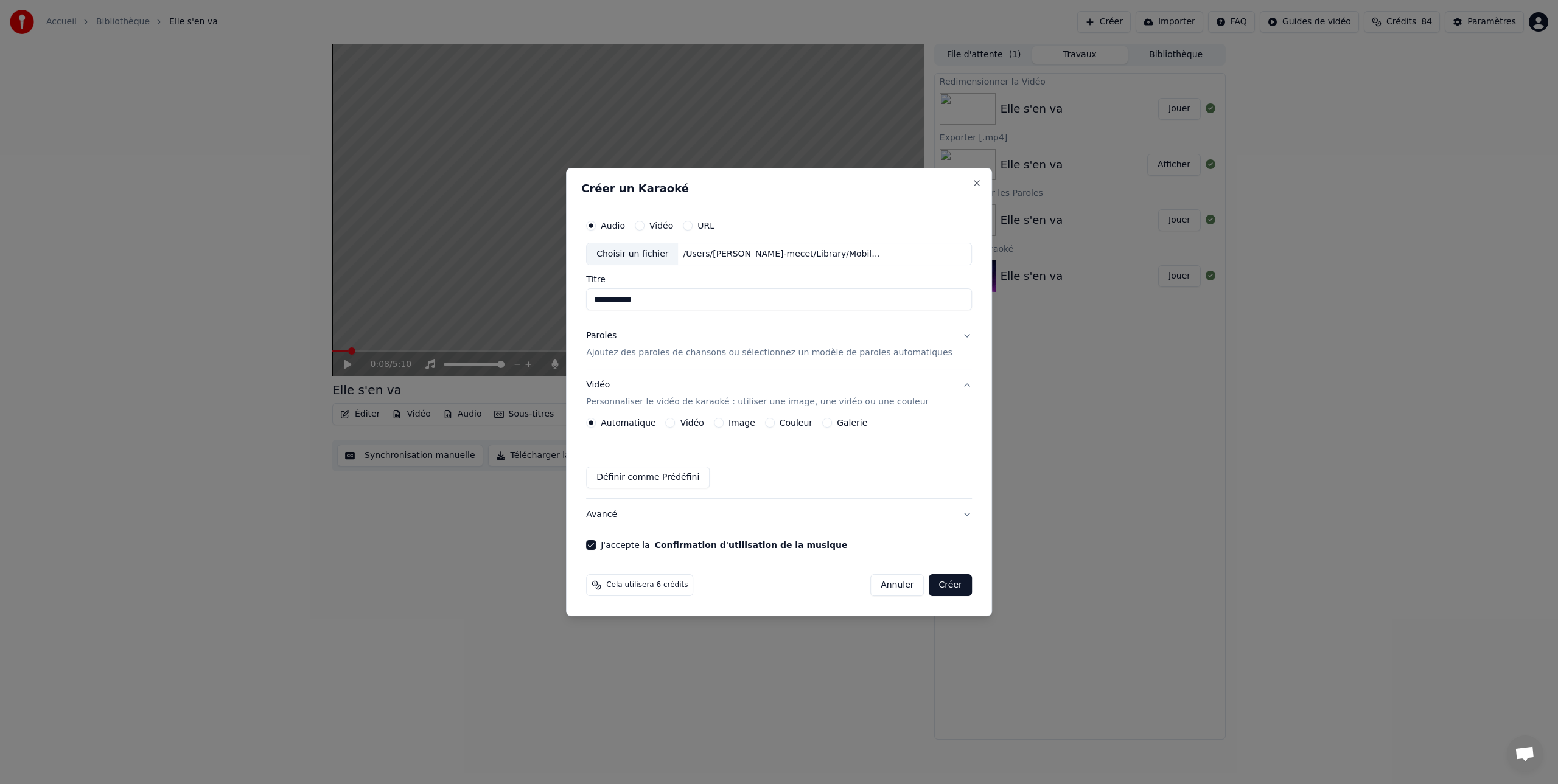
click at [685, 475] on button "Définir comme Prédéfini" at bounding box center [648, 477] width 124 height 22
click at [956, 514] on button "Avancé" at bounding box center [779, 515] width 386 height 32
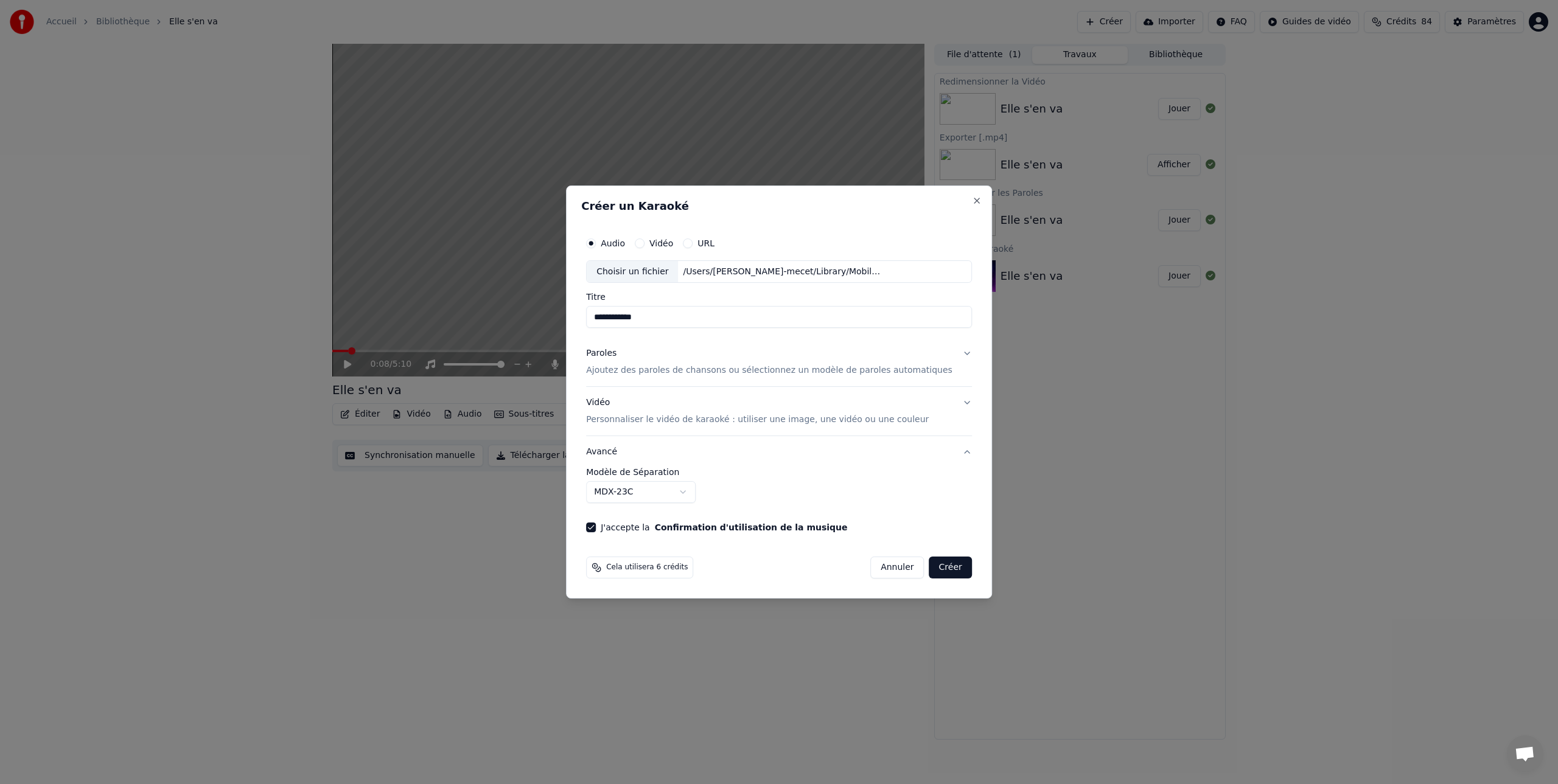
click at [670, 317] on input "**********" at bounding box center [779, 318] width 386 height 22
type input "**********"
click at [701, 339] on button "Paroles Ajoutez des paroles de chansons ou sélectionnez un modèle de paroles au…" at bounding box center [779, 362] width 386 height 48
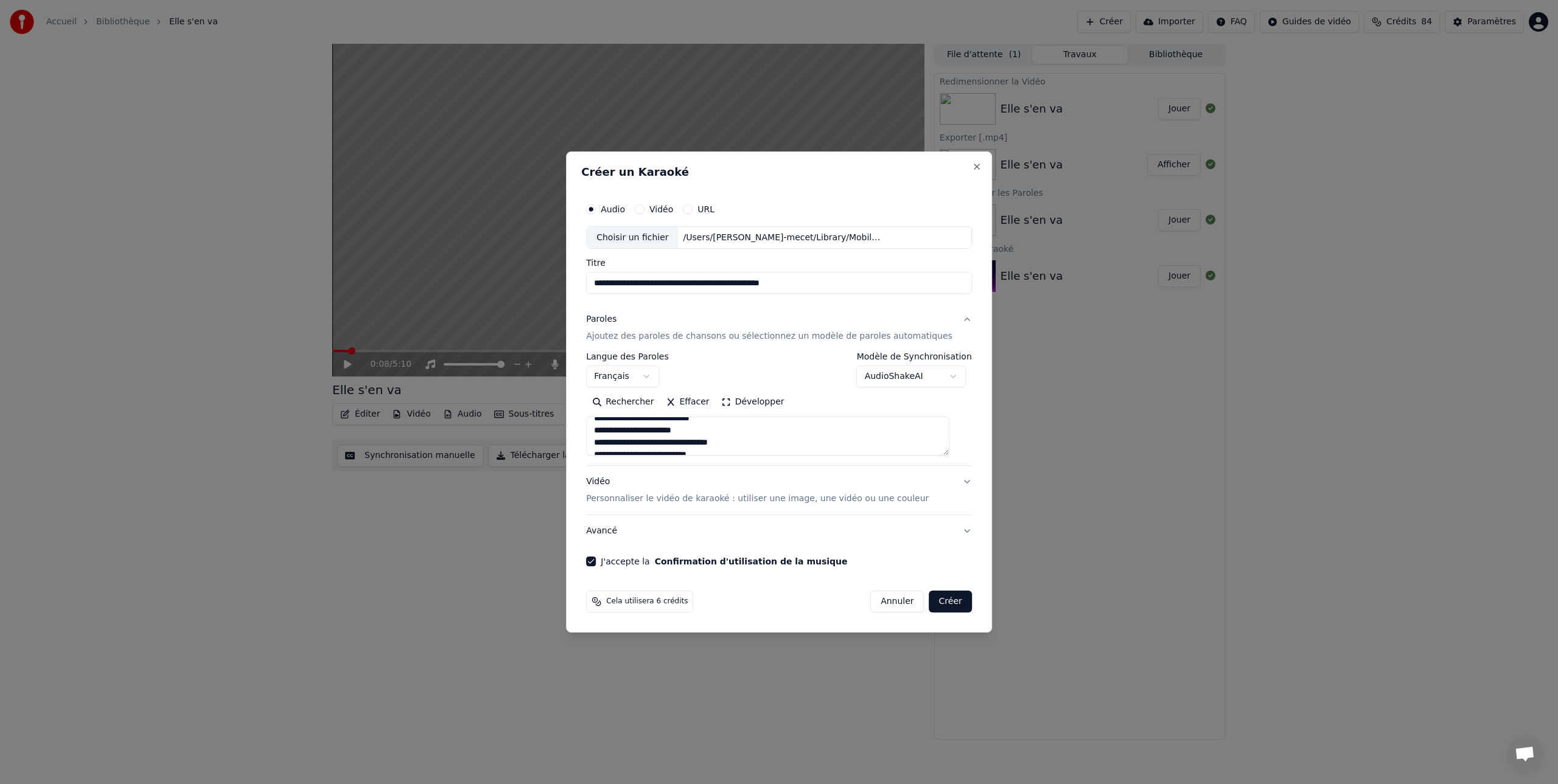
scroll to position [24, 0]
click at [956, 482] on button "Vidéo Personnaliser le vidéo de karaoké : utiliser une image, une vidéo ou une …" at bounding box center [779, 490] width 386 height 48
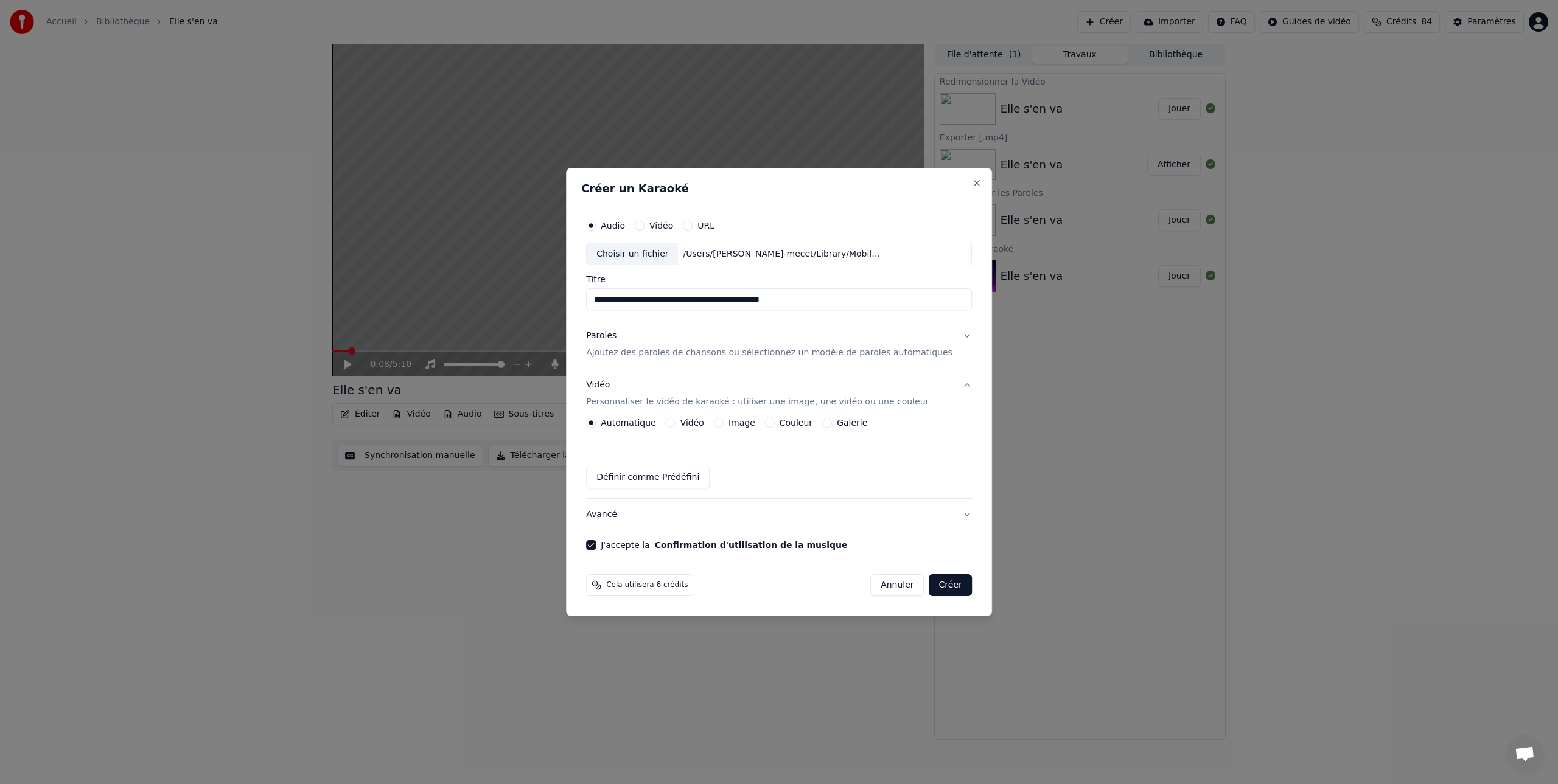
click at [937, 583] on button "Créer" at bounding box center [950, 585] width 43 height 22
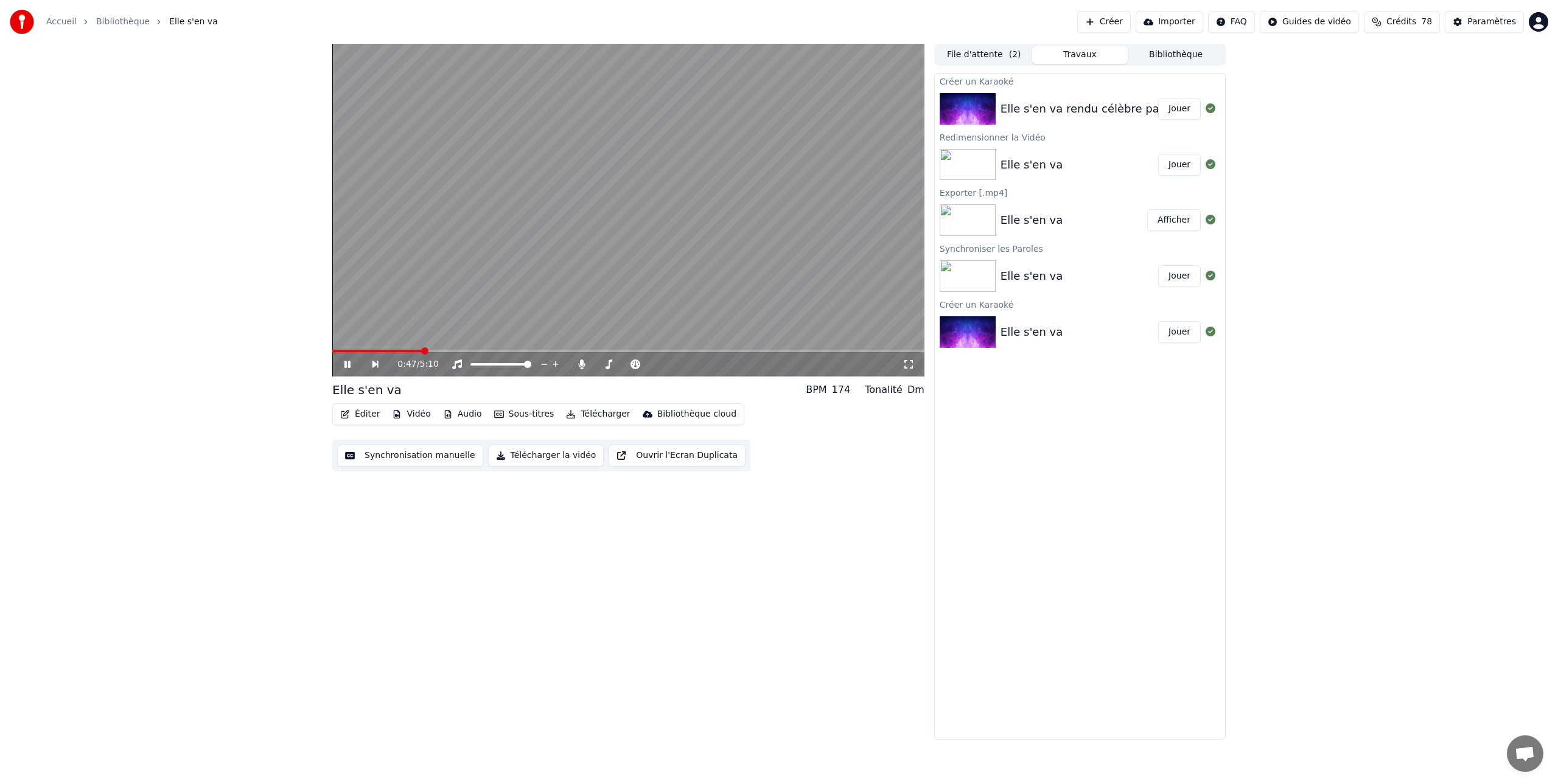
click at [1182, 105] on button "Jouer" at bounding box center [1179, 108] width 43 height 22
click at [556, 456] on button "Télécharger la vidéo" at bounding box center [546, 456] width 117 height 22
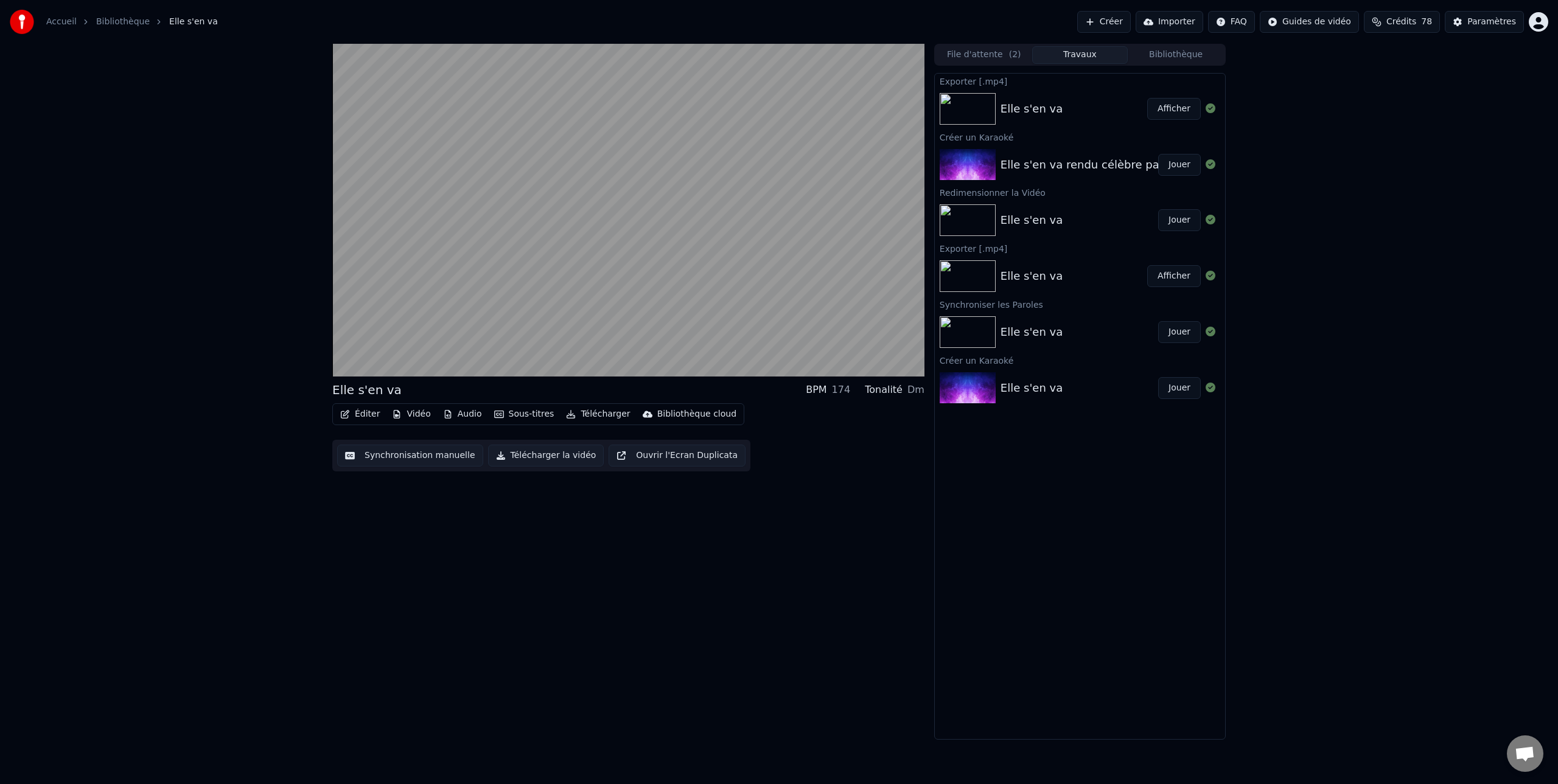
click at [547, 456] on button "Télécharger la vidéo" at bounding box center [546, 456] width 117 height 22
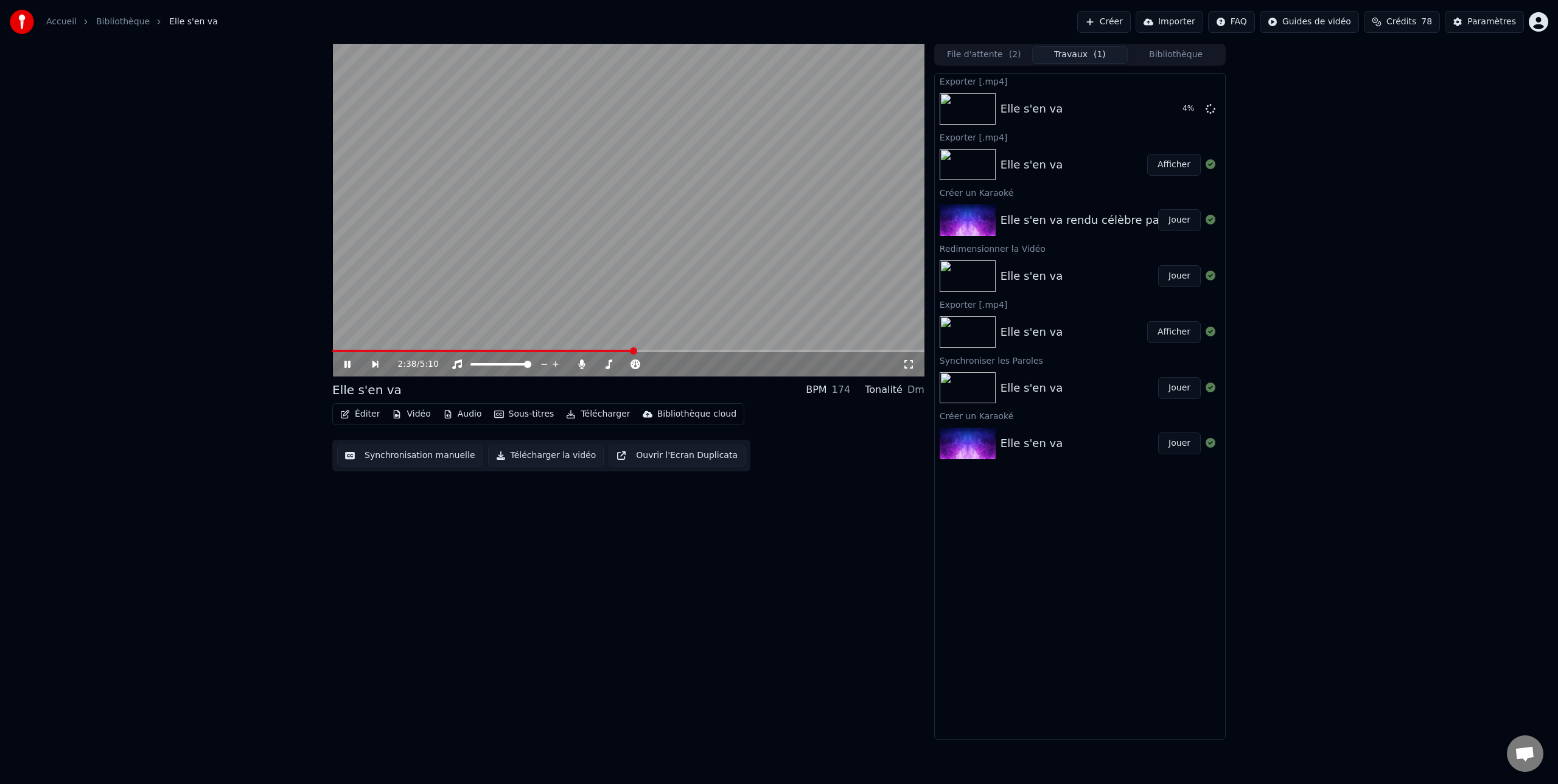
click at [344, 362] on icon at bounding box center [347, 365] width 6 height 7
click at [972, 226] on img at bounding box center [967, 221] width 56 height 32
click at [1180, 220] on button "Jouer" at bounding box center [1179, 220] width 43 height 22
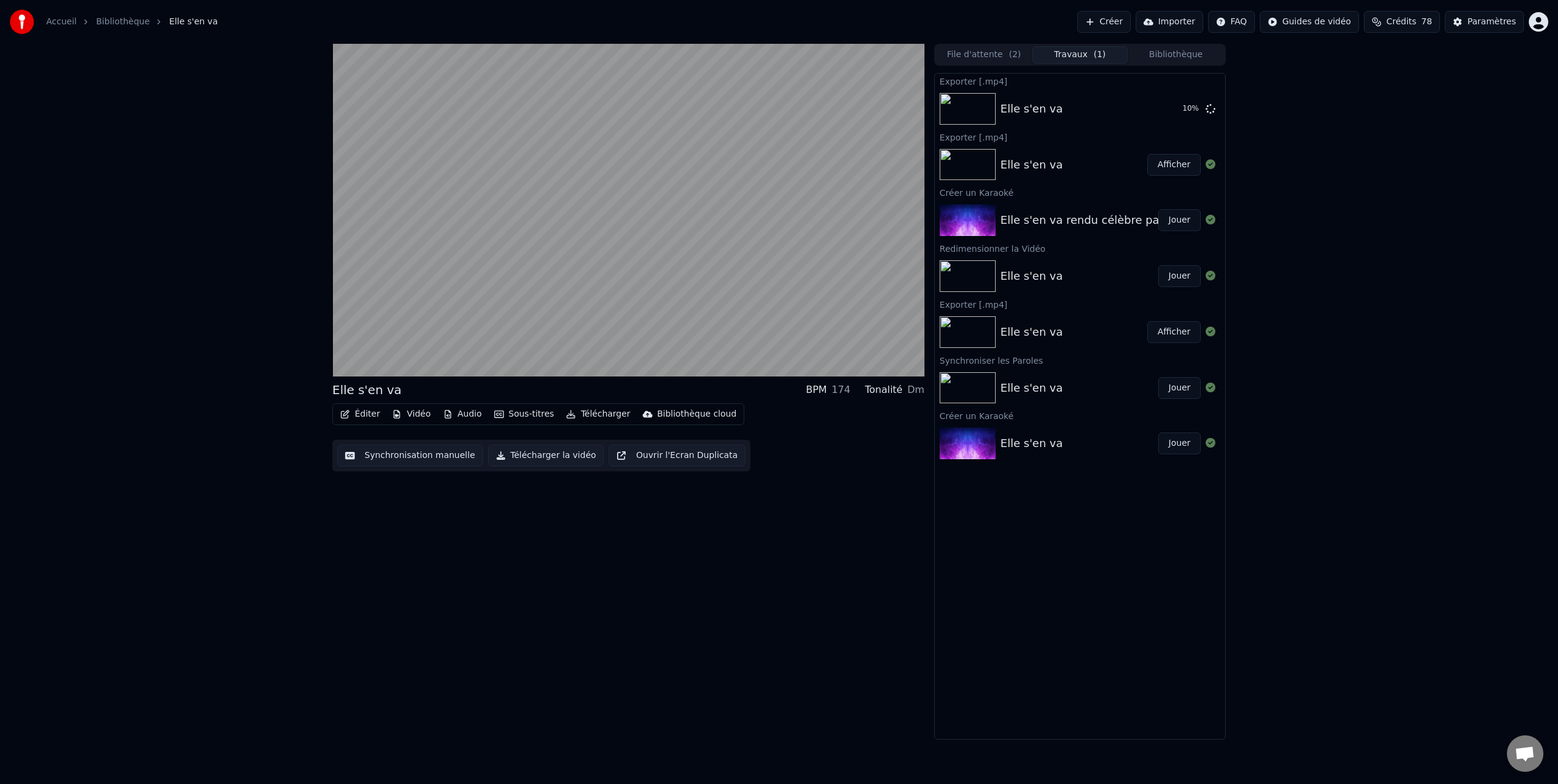
click at [1180, 220] on button "Jouer" at bounding box center [1179, 220] width 43 height 22
click at [1031, 218] on div "Elle s'en va rendu célèbre par [PERSON_NAME]" at bounding box center [1129, 221] width 258 height 17
click at [1175, 111] on button "Afficher" at bounding box center [1174, 108] width 54 height 22
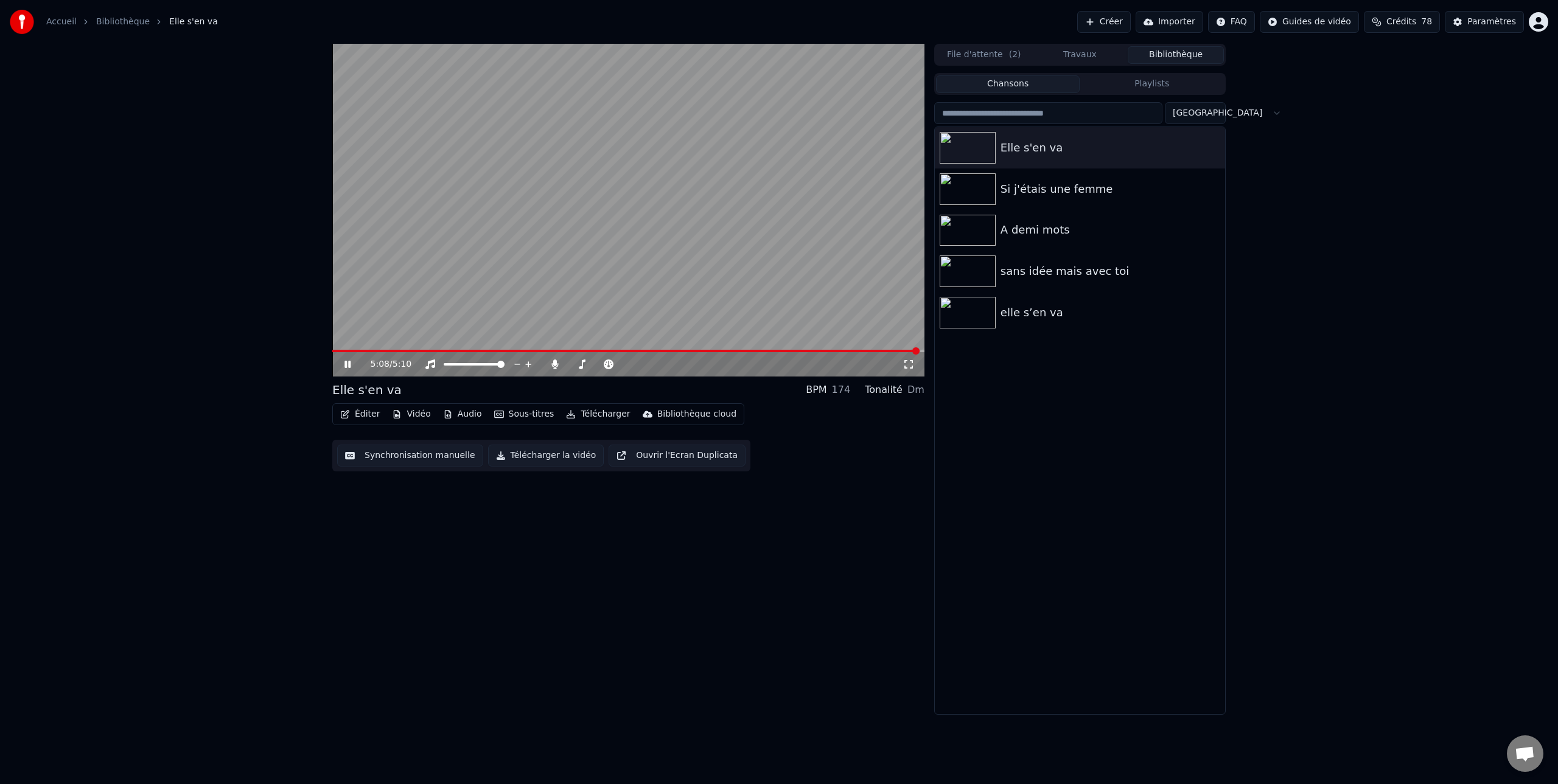
click at [1182, 56] on button "Bibliothèque" at bounding box center [1175, 55] width 96 height 17
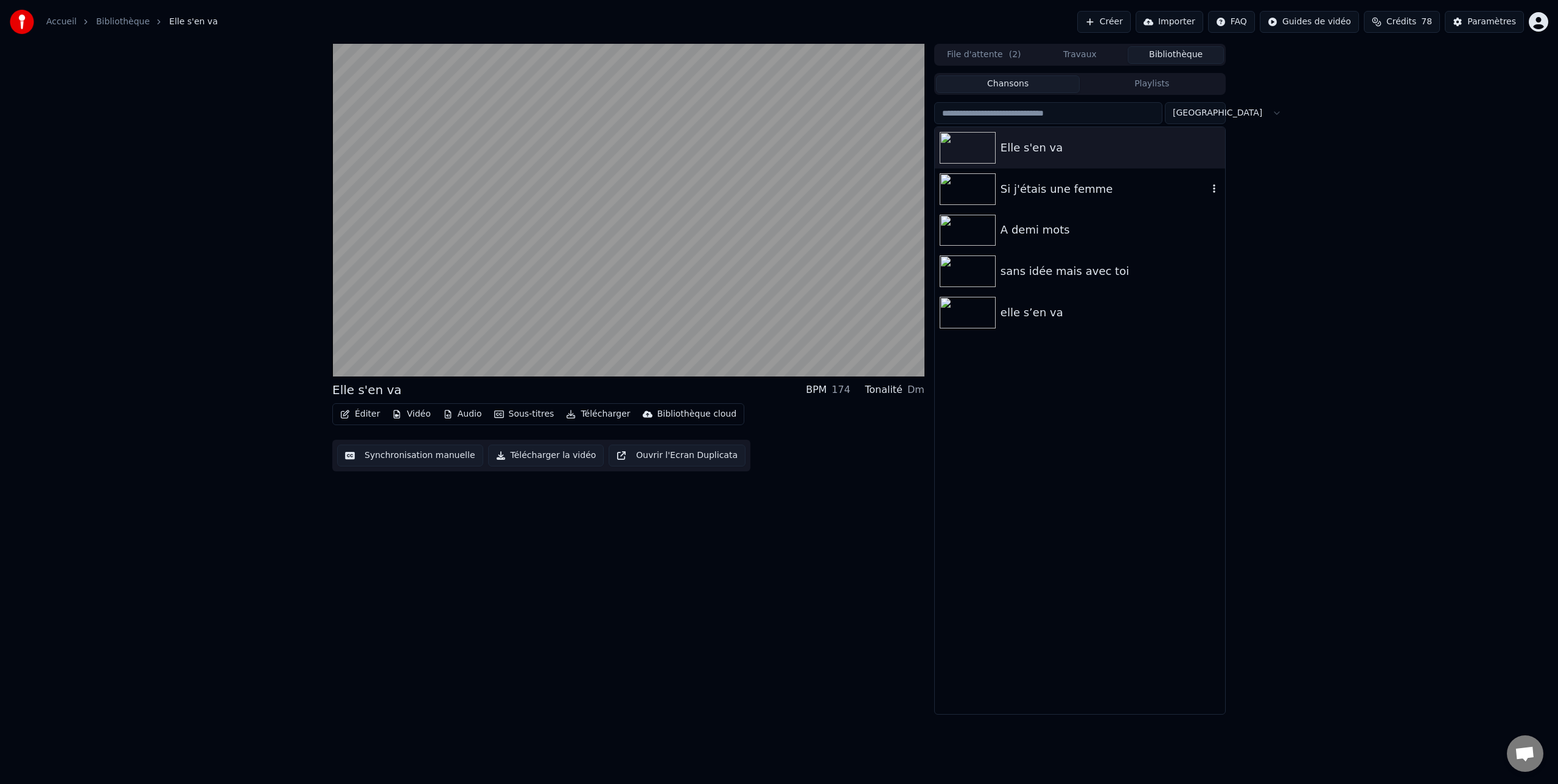
click at [1049, 191] on div "Si j'étais une femme" at bounding box center [1104, 189] width 208 height 17
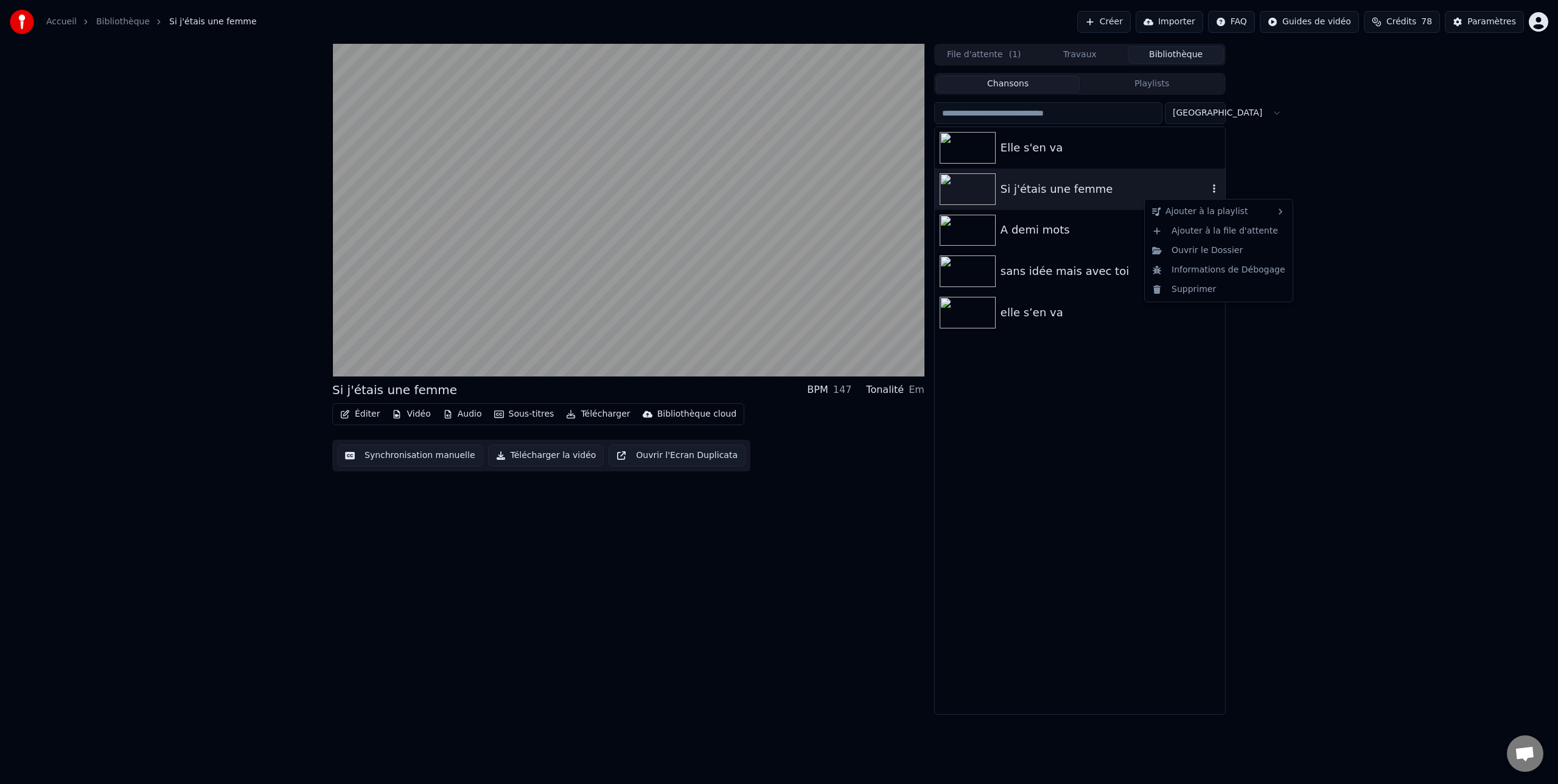
click at [1214, 189] on icon "button" at bounding box center [1214, 189] width 2 height 9
click at [1200, 247] on div "Ouvrir le Dossier" at bounding box center [1219, 250] width 143 height 20
click at [1064, 189] on div "Si j'étais une femme" at bounding box center [1104, 189] width 208 height 17
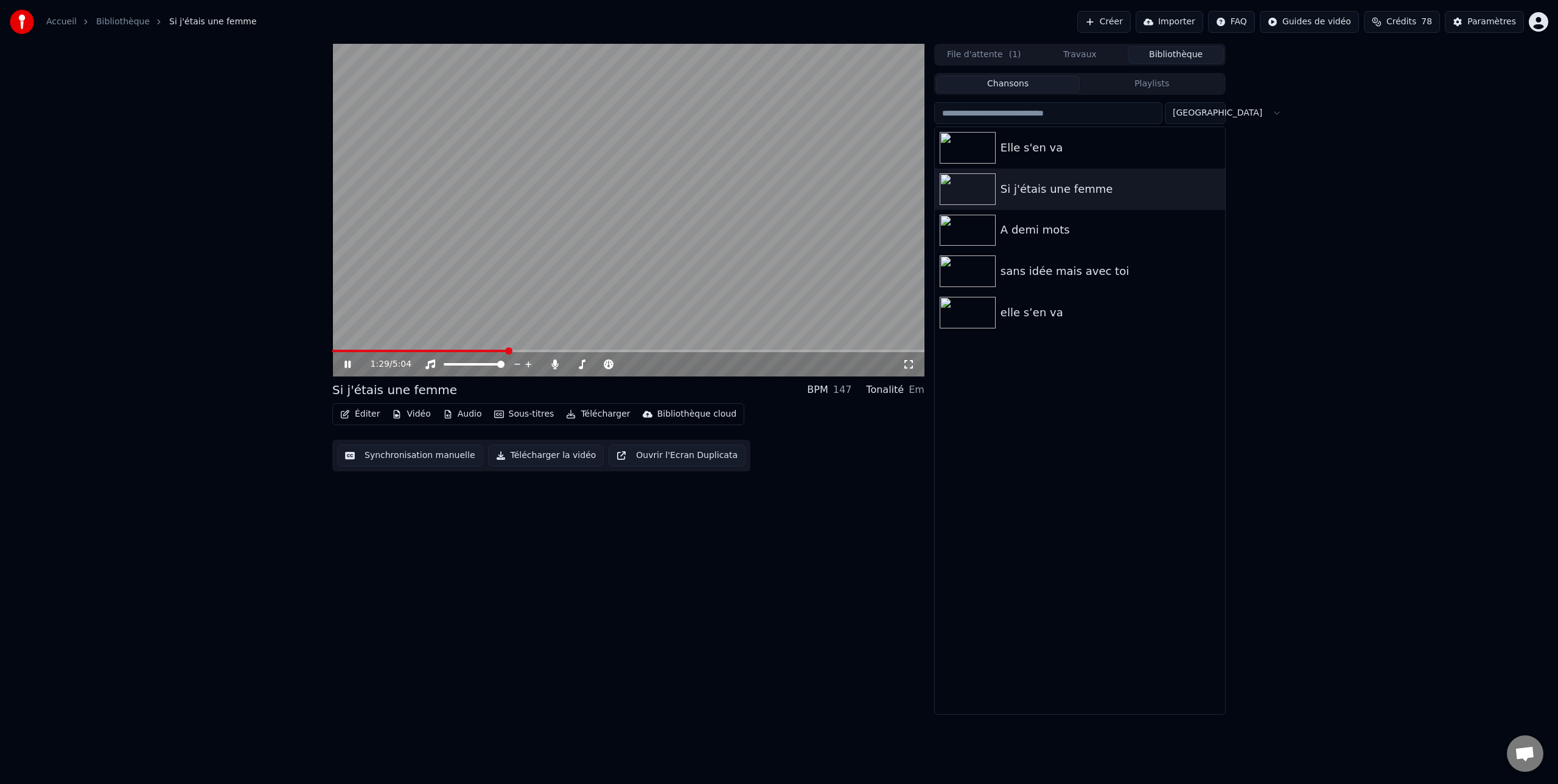
click at [545, 456] on button "Télécharger la vidéo" at bounding box center [546, 456] width 117 height 22
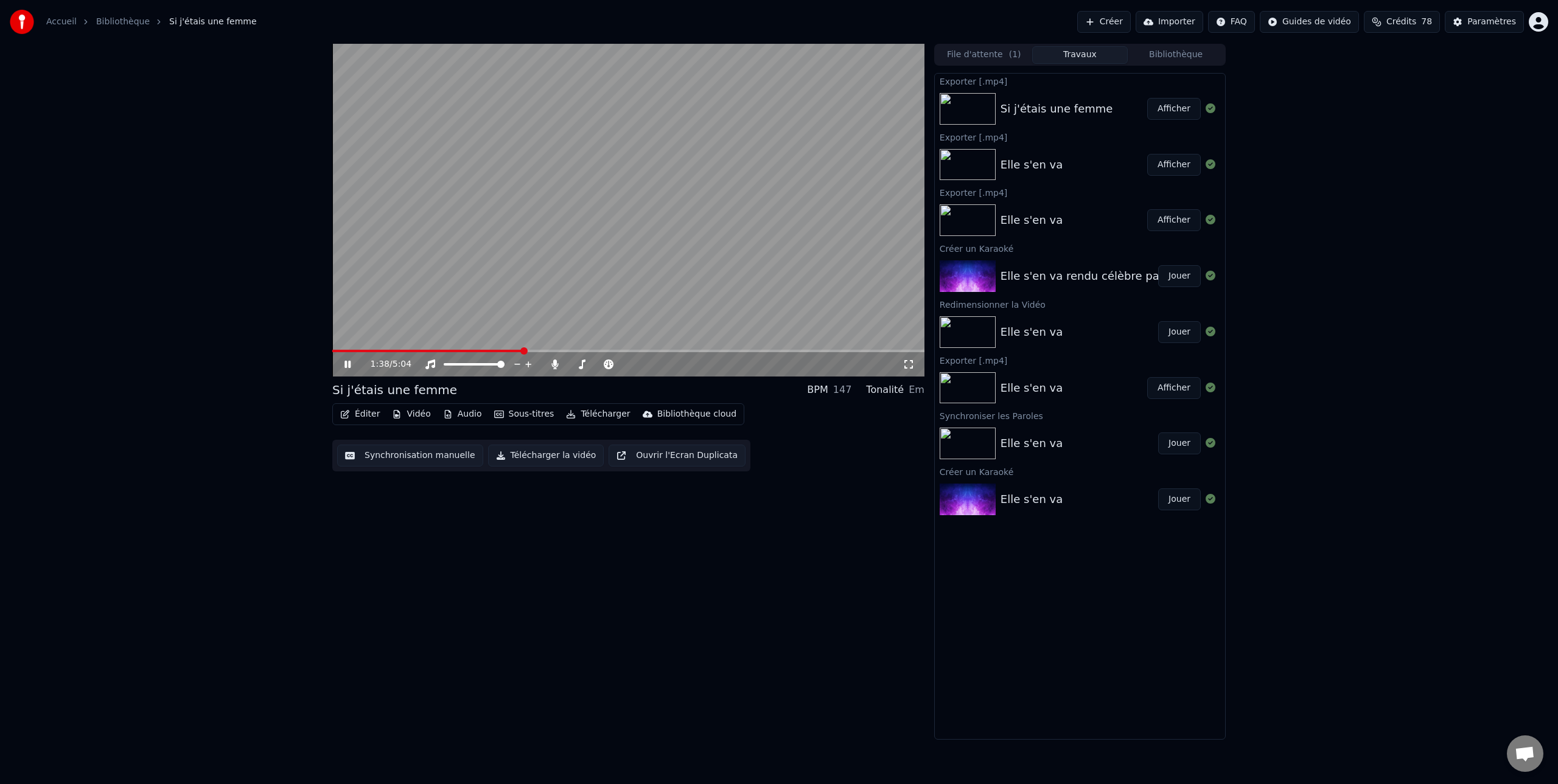
click at [556, 456] on button "Télécharger la vidéo" at bounding box center [546, 456] width 117 height 22
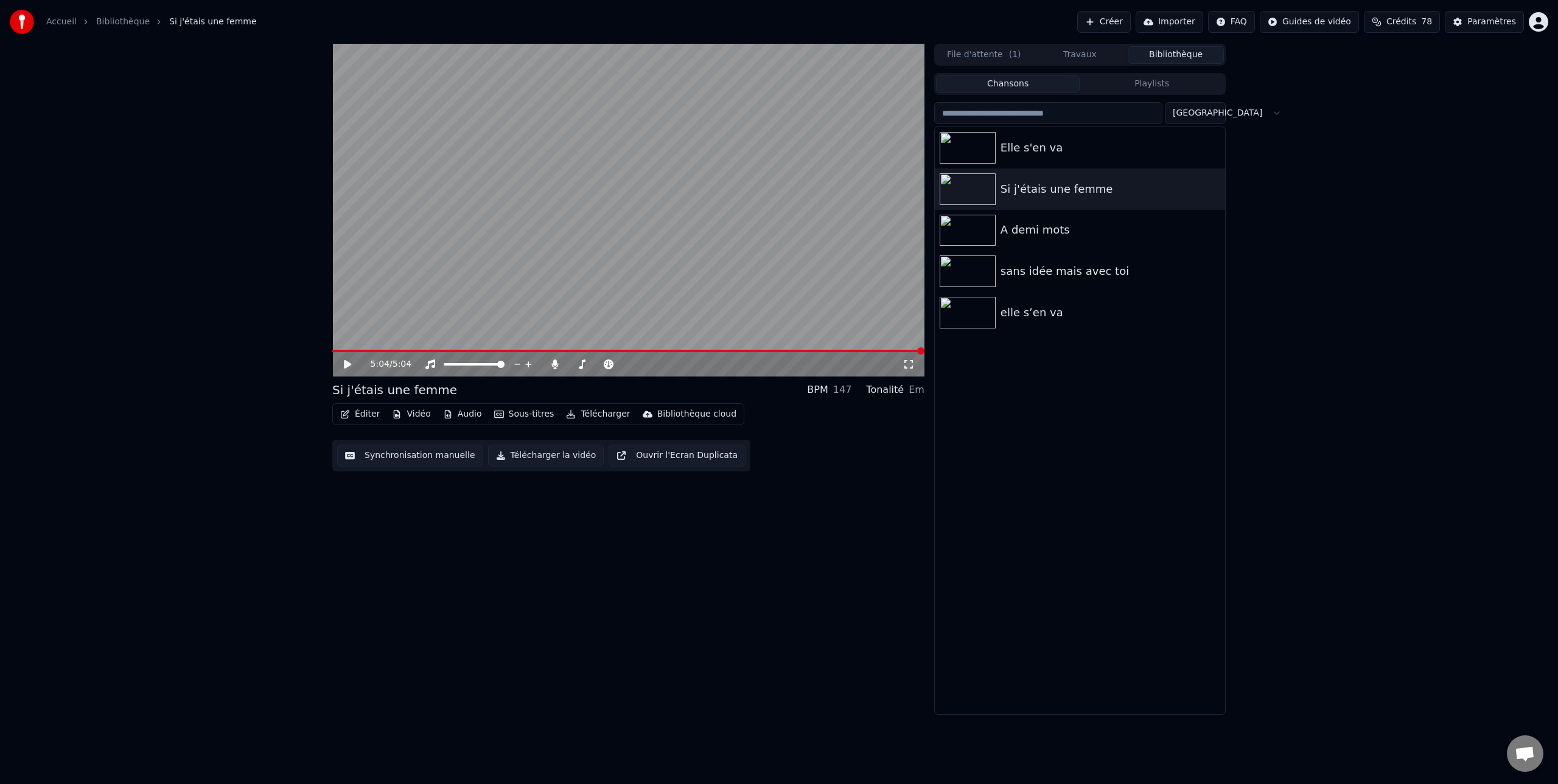
click at [1173, 55] on button "Bibliothèque" at bounding box center [1175, 55] width 96 height 17
click at [1216, 230] on icon "button" at bounding box center [1214, 229] width 12 height 9
click at [1205, 291] on div "Ouvrir le Dossier" at bounding box center [1219, 291] width 143 height 20
click at [1038, 231] on div "A demi mots" at bounding box center [1104, 230] width 208 height 17
click at [1038, 231] on div "A demi mots" at bounding box center [1104, 230] width 208 height 17
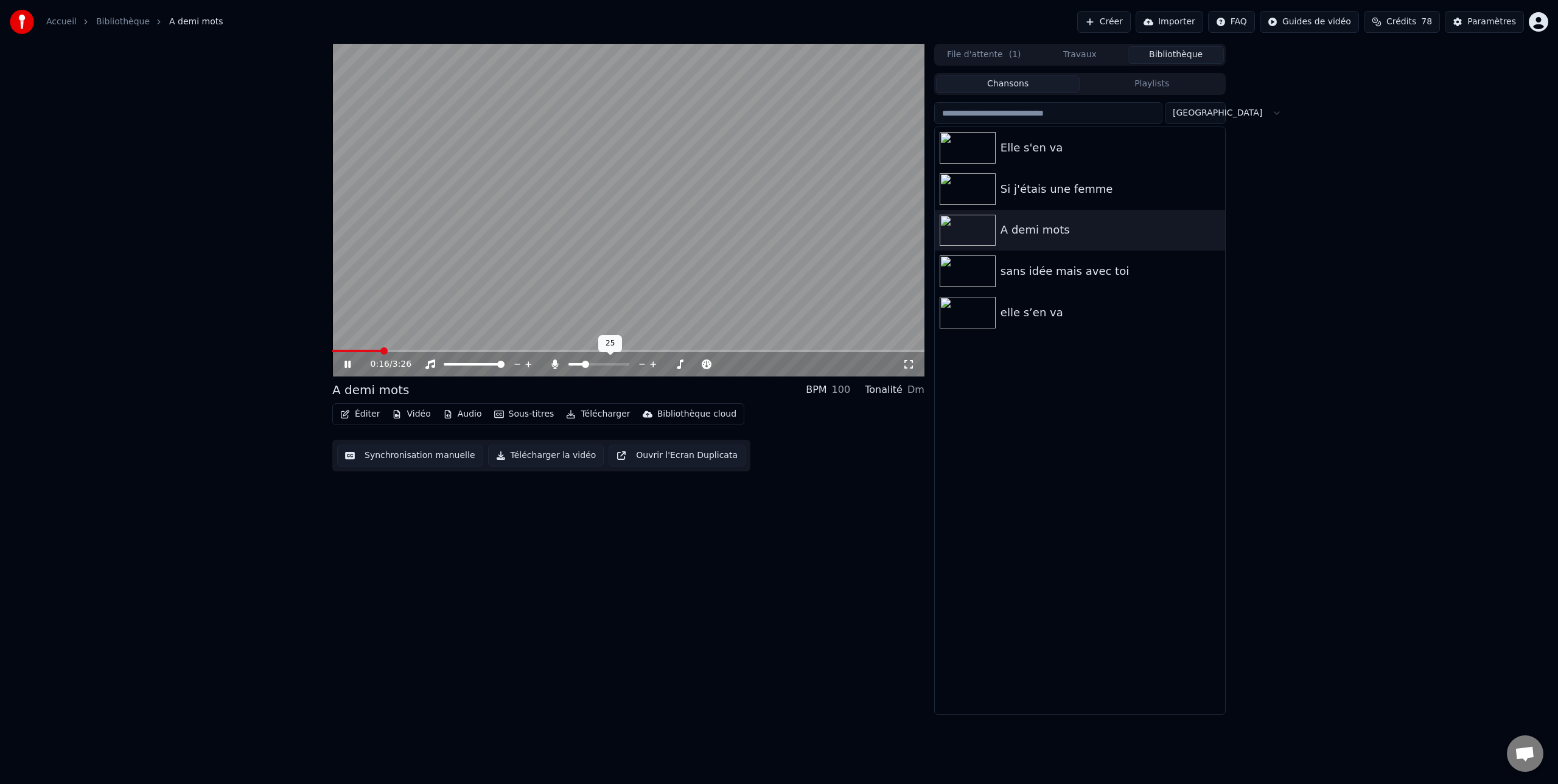
click at [583, 364] on span at bounding box center [585, 365] width 7 height 7
click at [347, 365] on icon at bounding box center [347, 365] width 6 height 7
click at [465, 413] on button "Audio" at bounding box center [462, 414] width 48 height 17
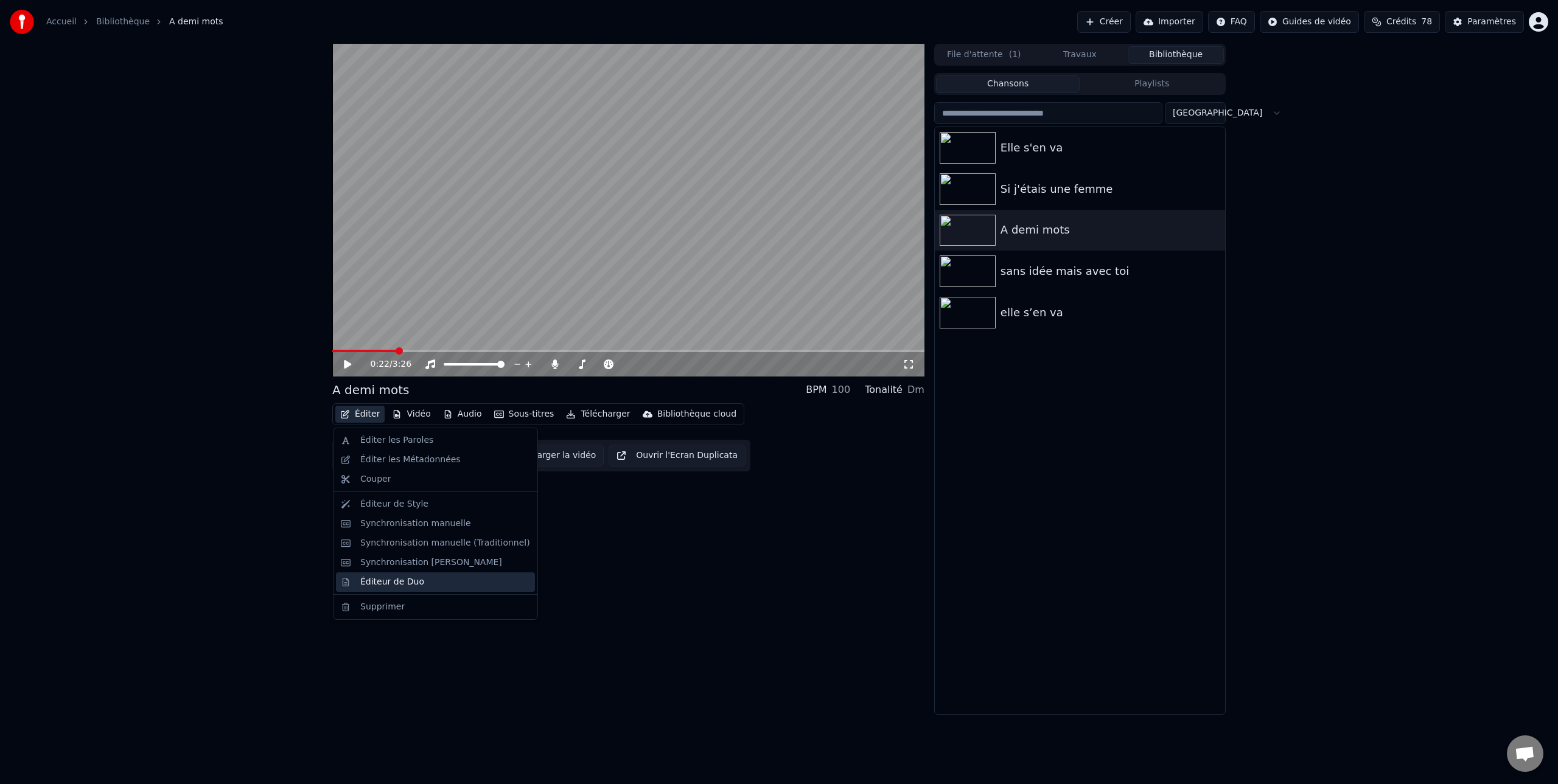
click at [394, 583] on div "Éditeur de Duo" at bounding box center [392, 581] width 64 height 12
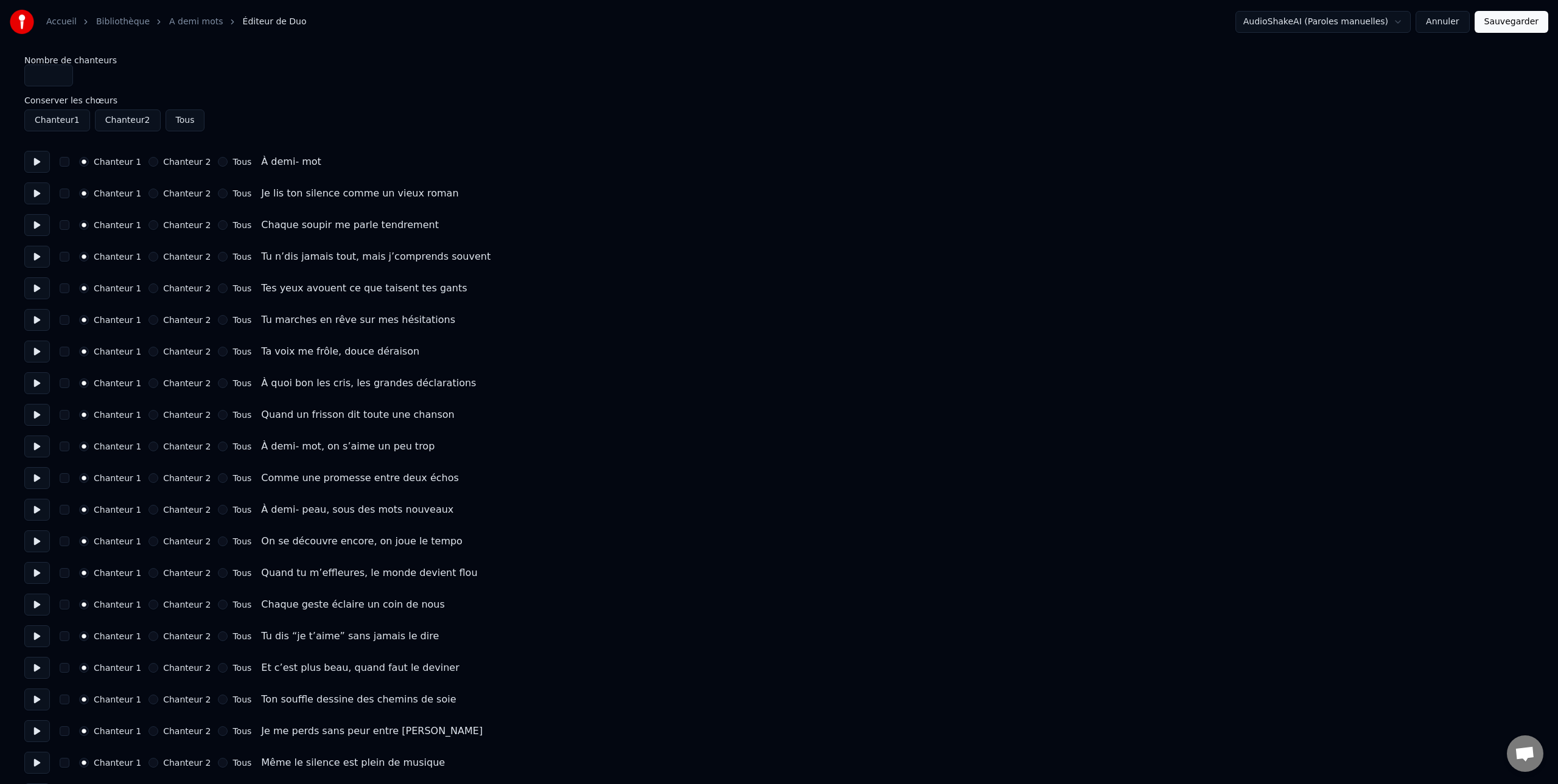
click at [109, 321] on label "Chanteur 1" at bounding box center [117, 320] width 48 height 9
click at [89, 321] on button "Chanteur 1" at bounding box center [83, 320] width 9 height 9
click at [120, 320] on label "Chanteur 1" at bounding box center [117, 320] width 48 height 9
click at [89, 320] on button "Chanteur 1" at bounding box center [83, 320] width 9 height 9
click at [35, 320] on button at bounding box center [37, 320] width 25 height 22
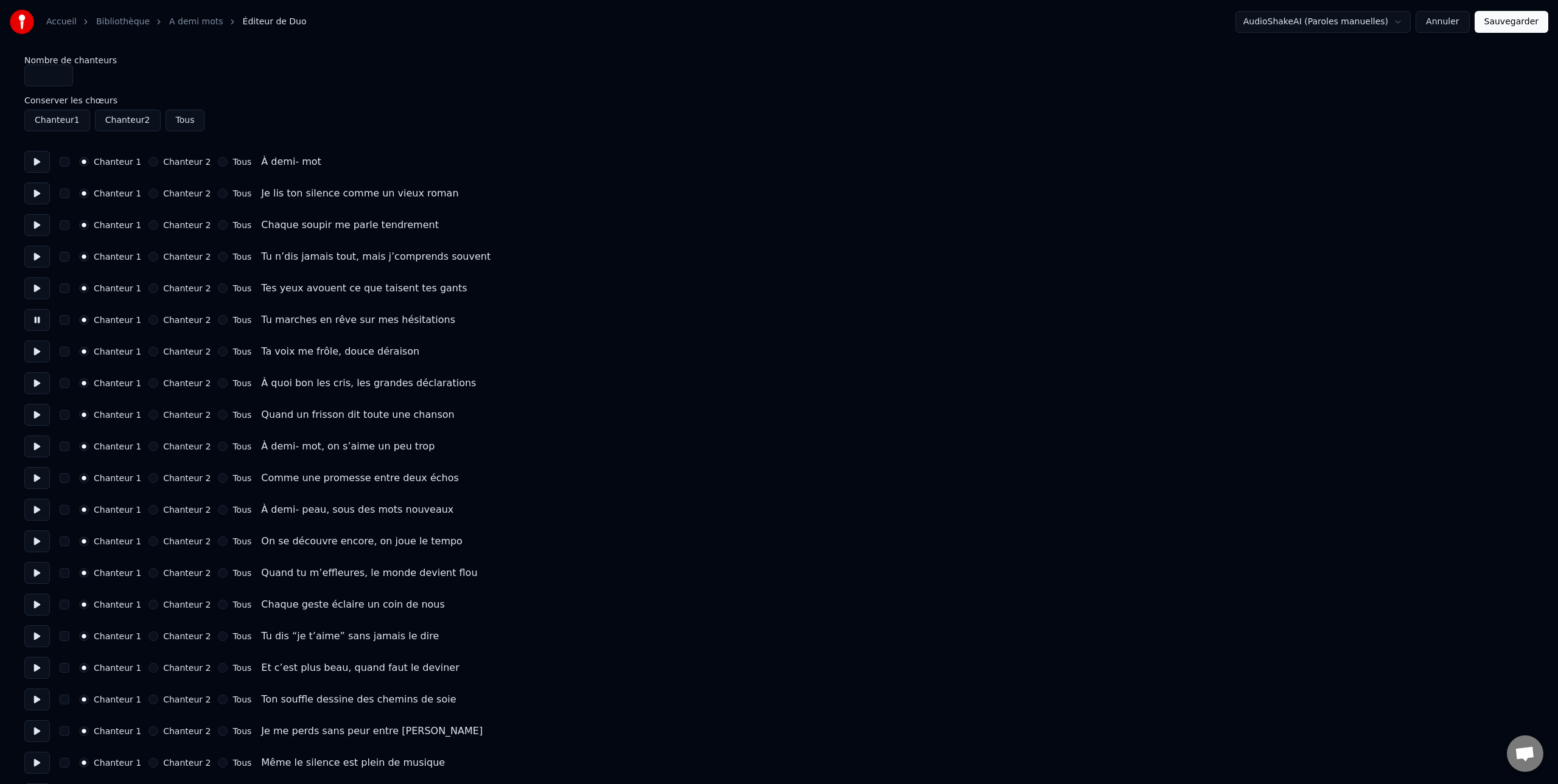
click at [35, 320] on button at bounding box center [37, 320] width 25 height 22
click at [109, 319] on label "Chanteur 1" at bounding box center [117, 320] width 48 height 9
click at [89, 319] on button "Chanteur 1" at bounding box center [83, 320] width 9 height 9
click at [126, 319] on label "Chanteur 1" at bounding box center [117, 320] width 48 height 9
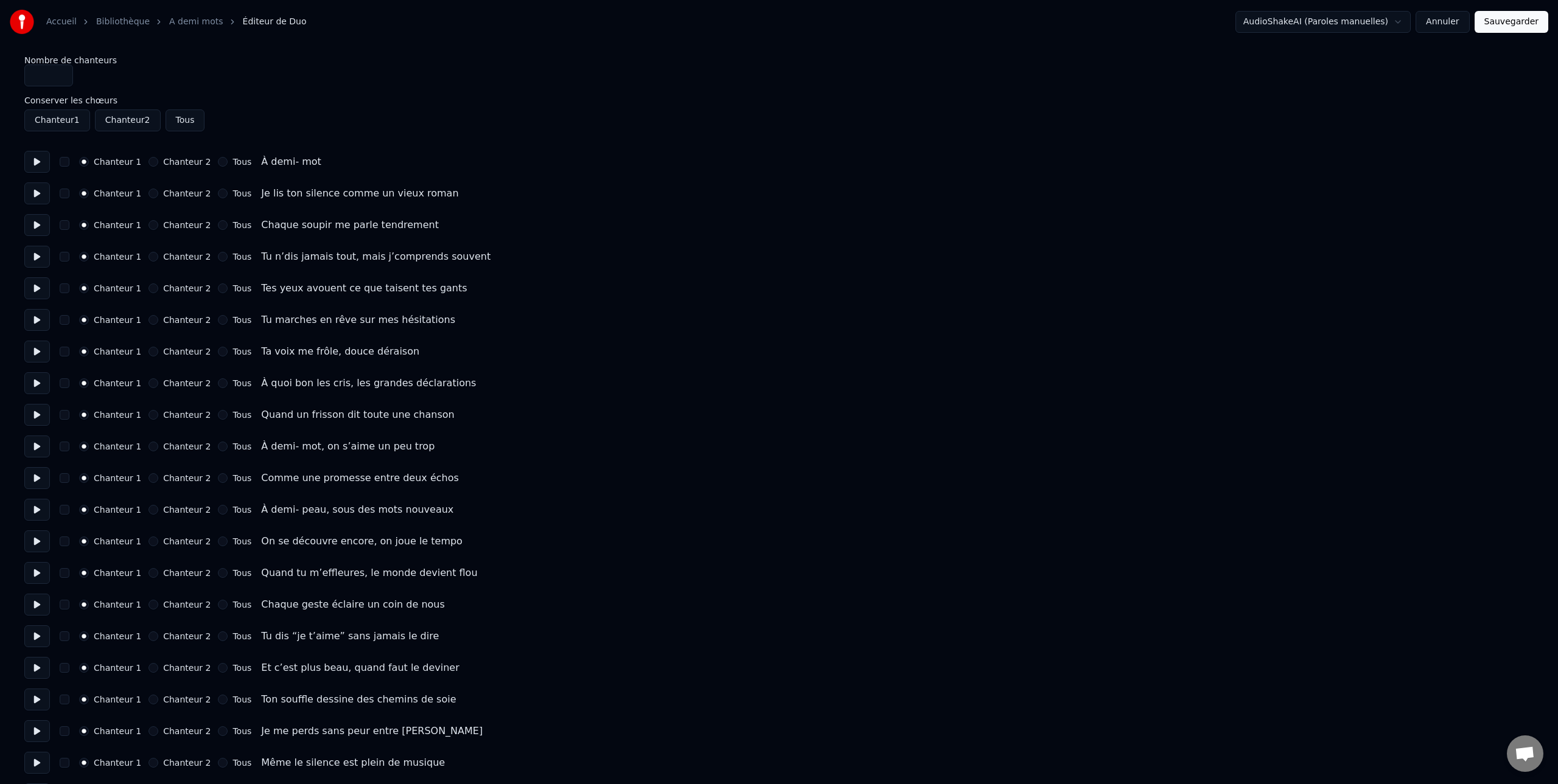
click at [89, 319] on button "Chanteur 1" at bounding box center [83, 320] width 9 height 9
click at [187, 351] on label "Chanteur 2" at bounding box center [187, 351] width 48 height 9
click at [158, 351] on button "Chanteur 2" at bounding box center [153, 351] width 9 height 9
click at [179, 383] on label "Chanteur 2" at bounding box center [187, 383] width 48 height 9
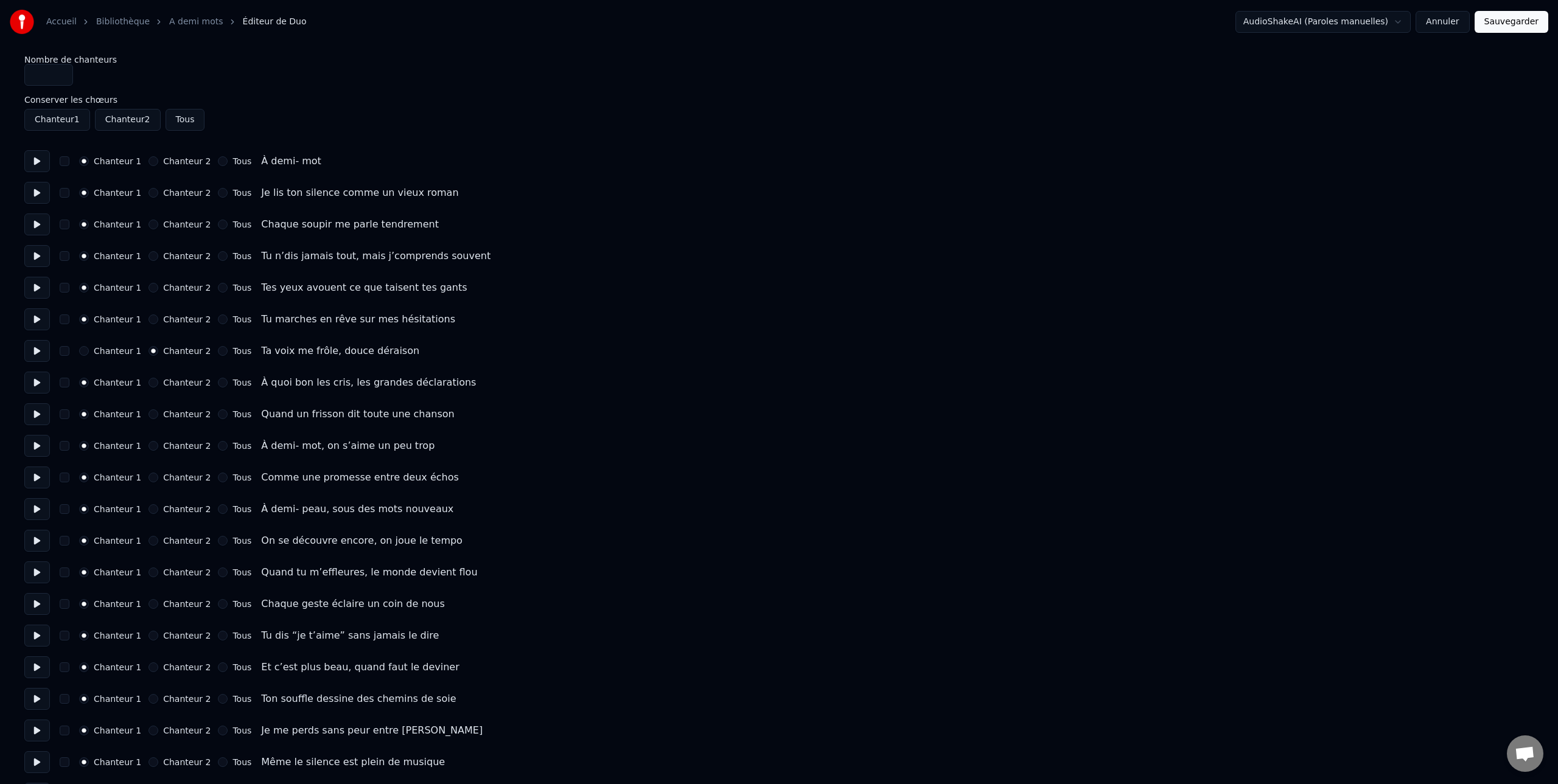
click at [158, 383] on button "Chanteur 2" at bounding box center [153, 382] width 9 height 9
click at [182, 414] on label "Chanteur 2" at bounding box center [187, 414] width 48 height 9
click at [158, 414] on button "Chanteur 2" at bounding box center [153, 414] width 9 height 9
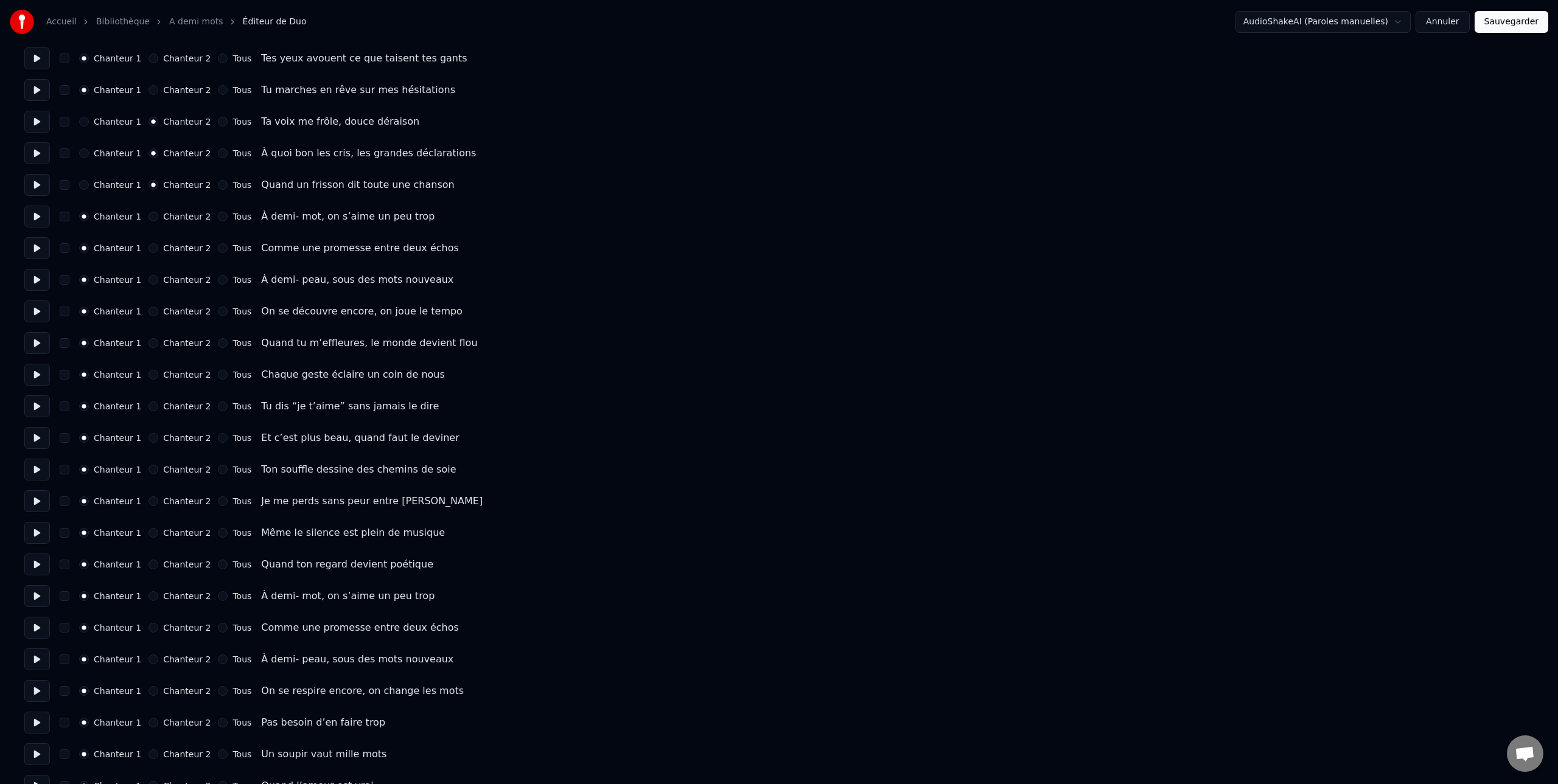
scroll to position [242, 0]
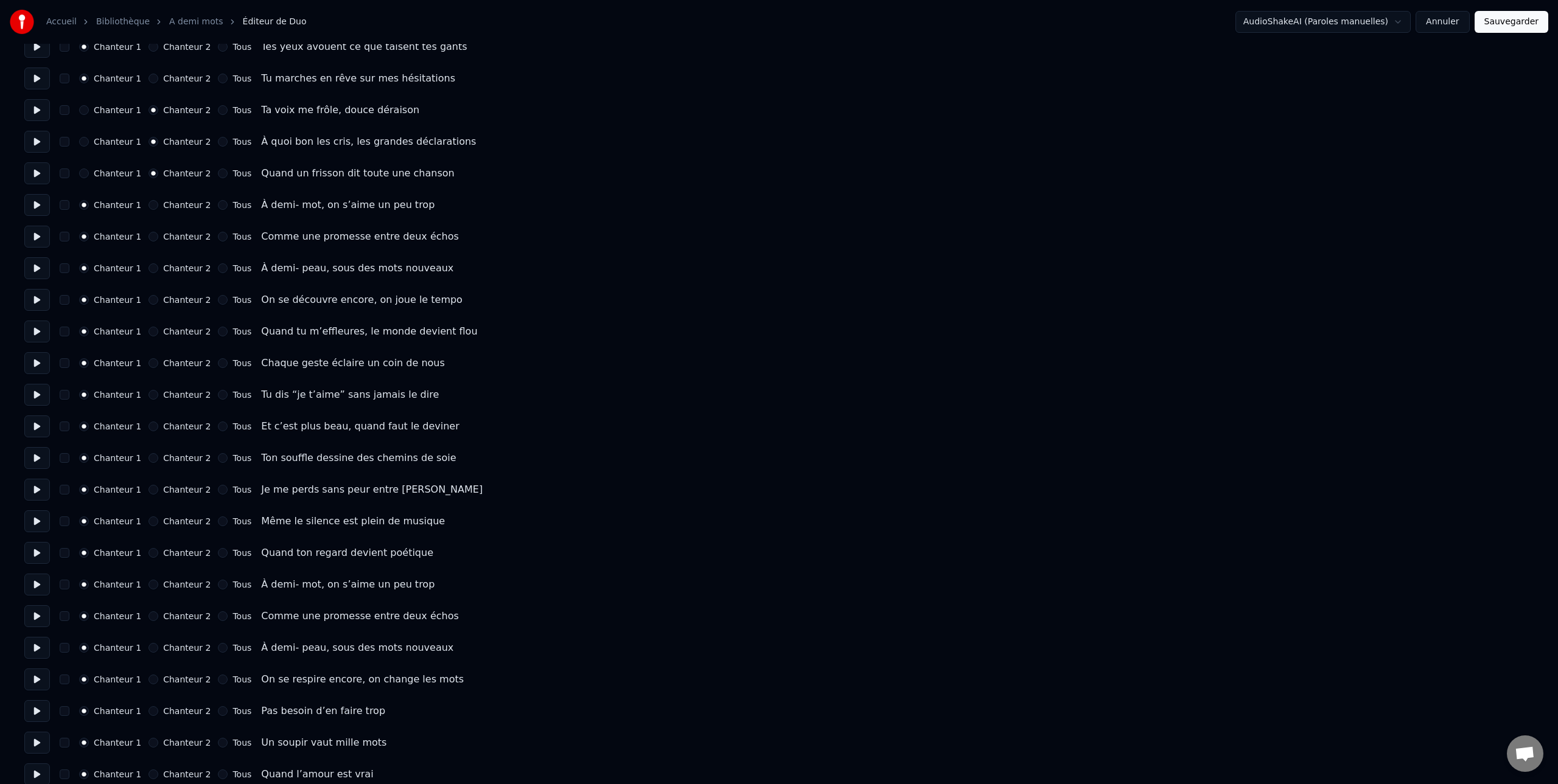
click at [180, 459] on label "Chanteur 2" at bounding box center [187, 458] width 48 height 9
click at [158, 459] on button "Chanteur 2" at bounding box center [153, 457] width 9 height 9
click at [96, 459] on label "Chanteur 1" at bounding box center [117, 458] width 48 height 9
click at [89, 459] on button "Chanteur 1" at bounding box center [83, 457] width 9 height 9
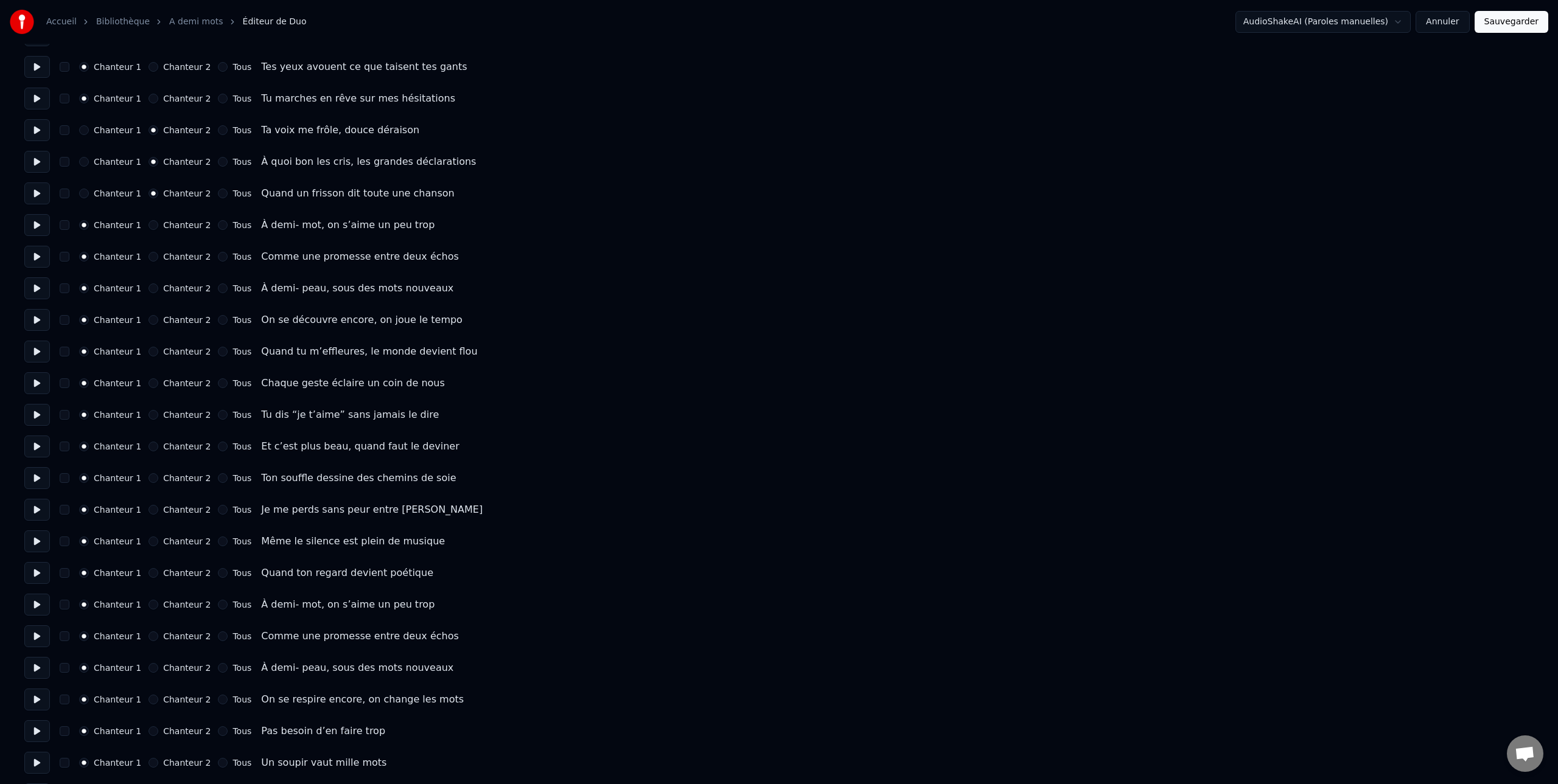
scroll to position [0, 0]
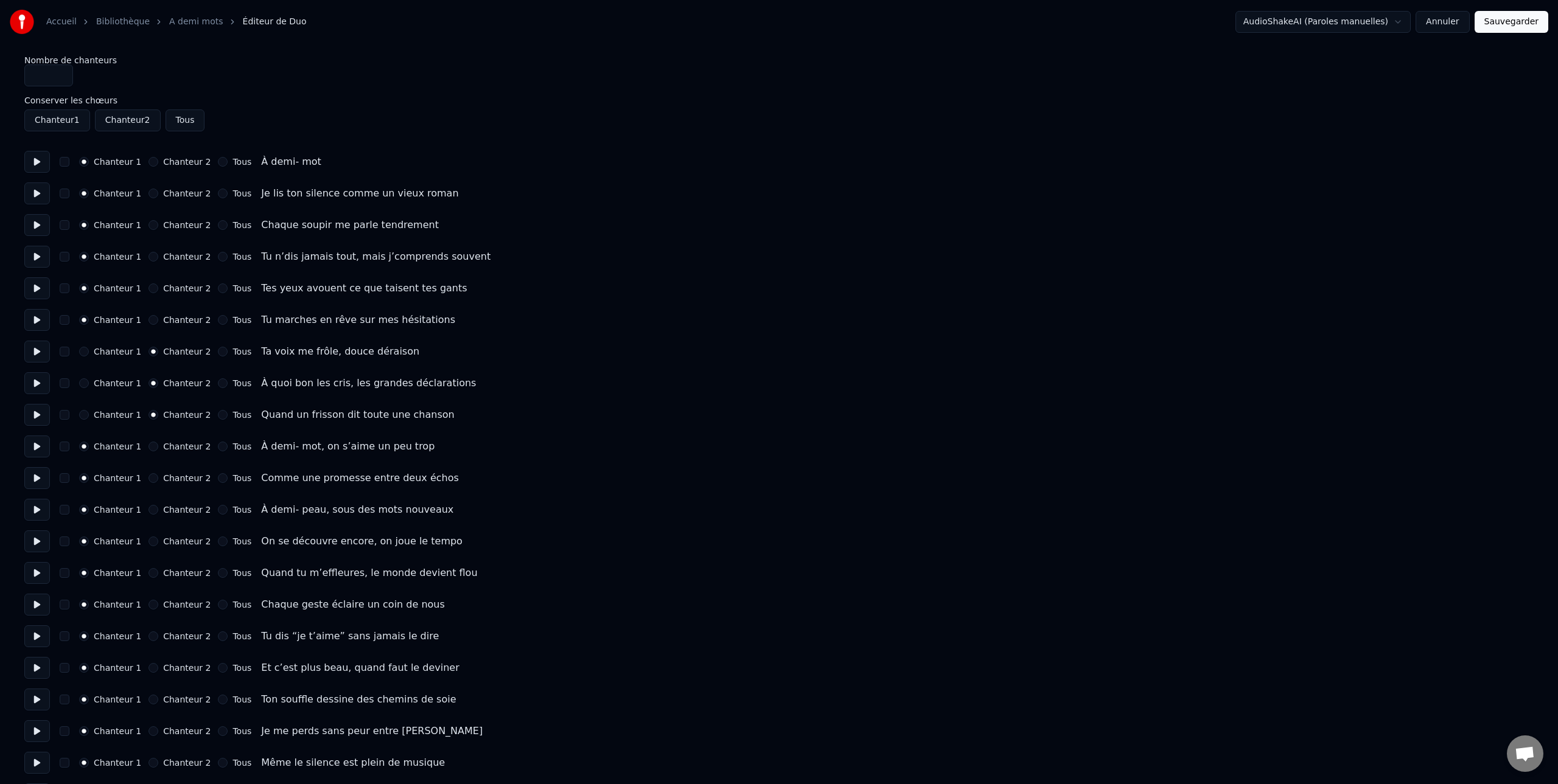
click at [1517, 22] on button "Sauvegarder" at bounding box center [1511, 22] width 74 height 22
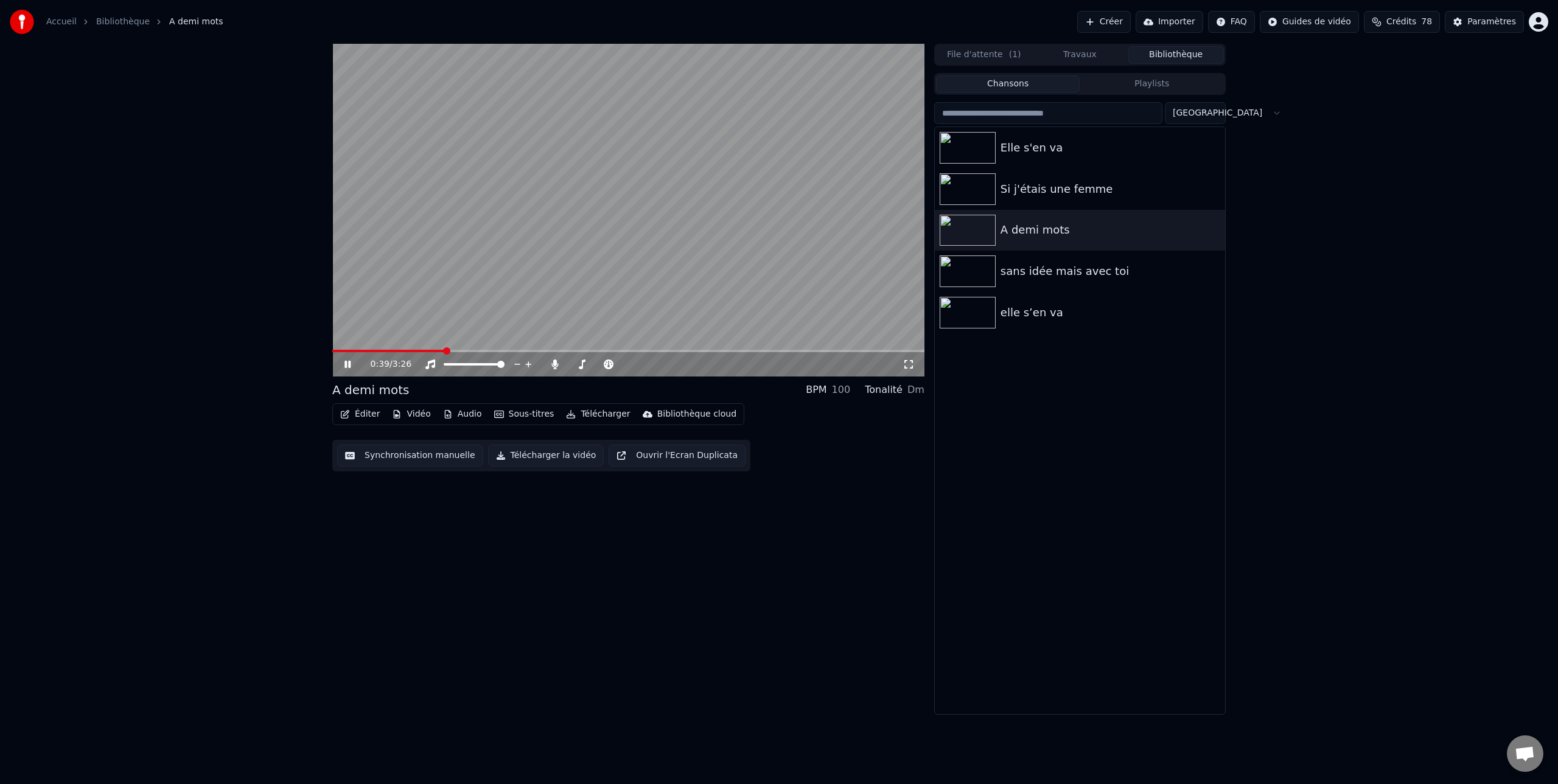
click at [349, 369] on icon at bounding box center [357, 364] width 29 height 9
click at [418, 414] on button "Vidéo" at bounding box center [411, 414] width 48 height 17
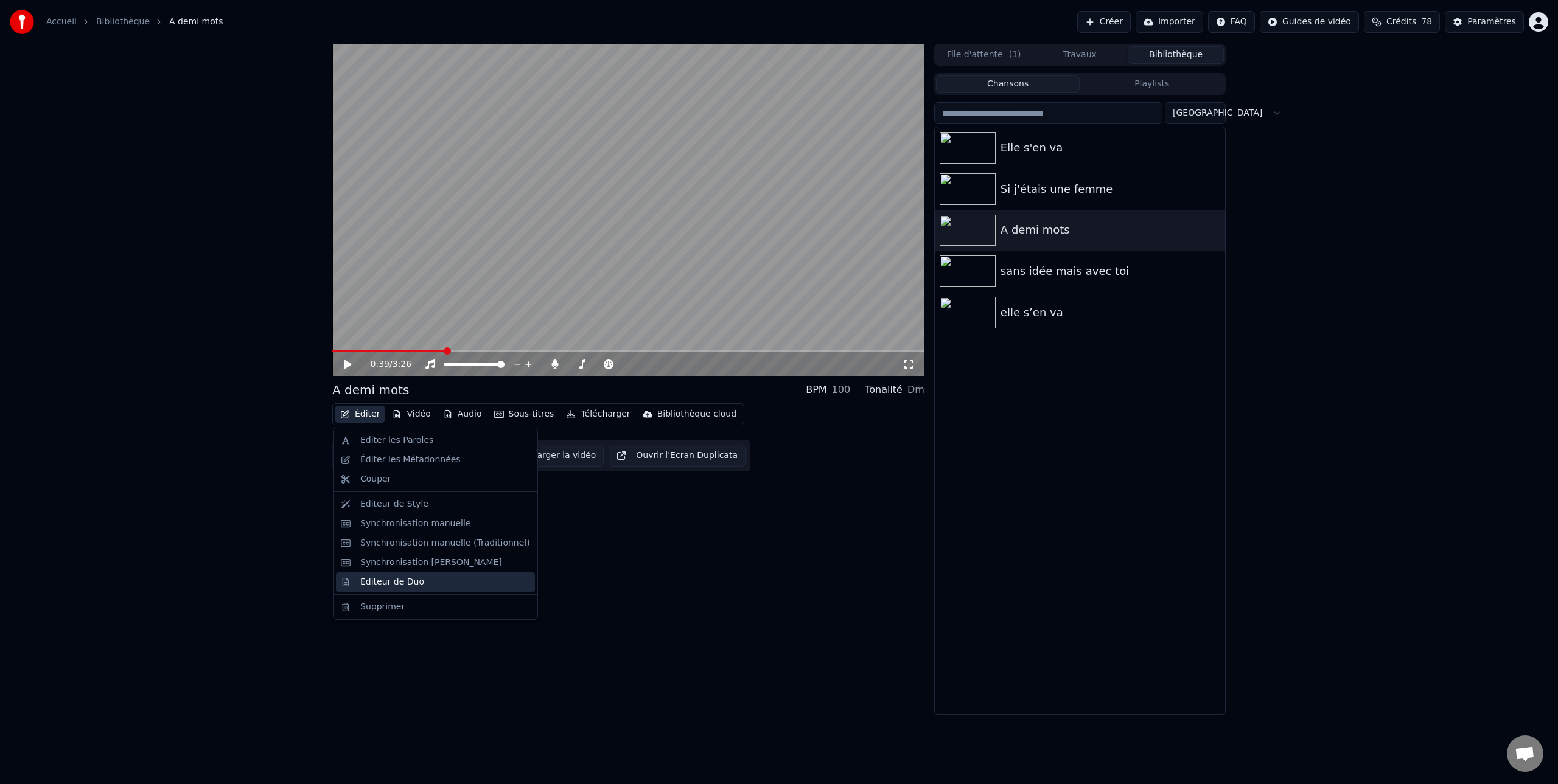
click at [389, 583] on div "Éditeur de Duo" at bounding box center [392, 581] width 64 height 12
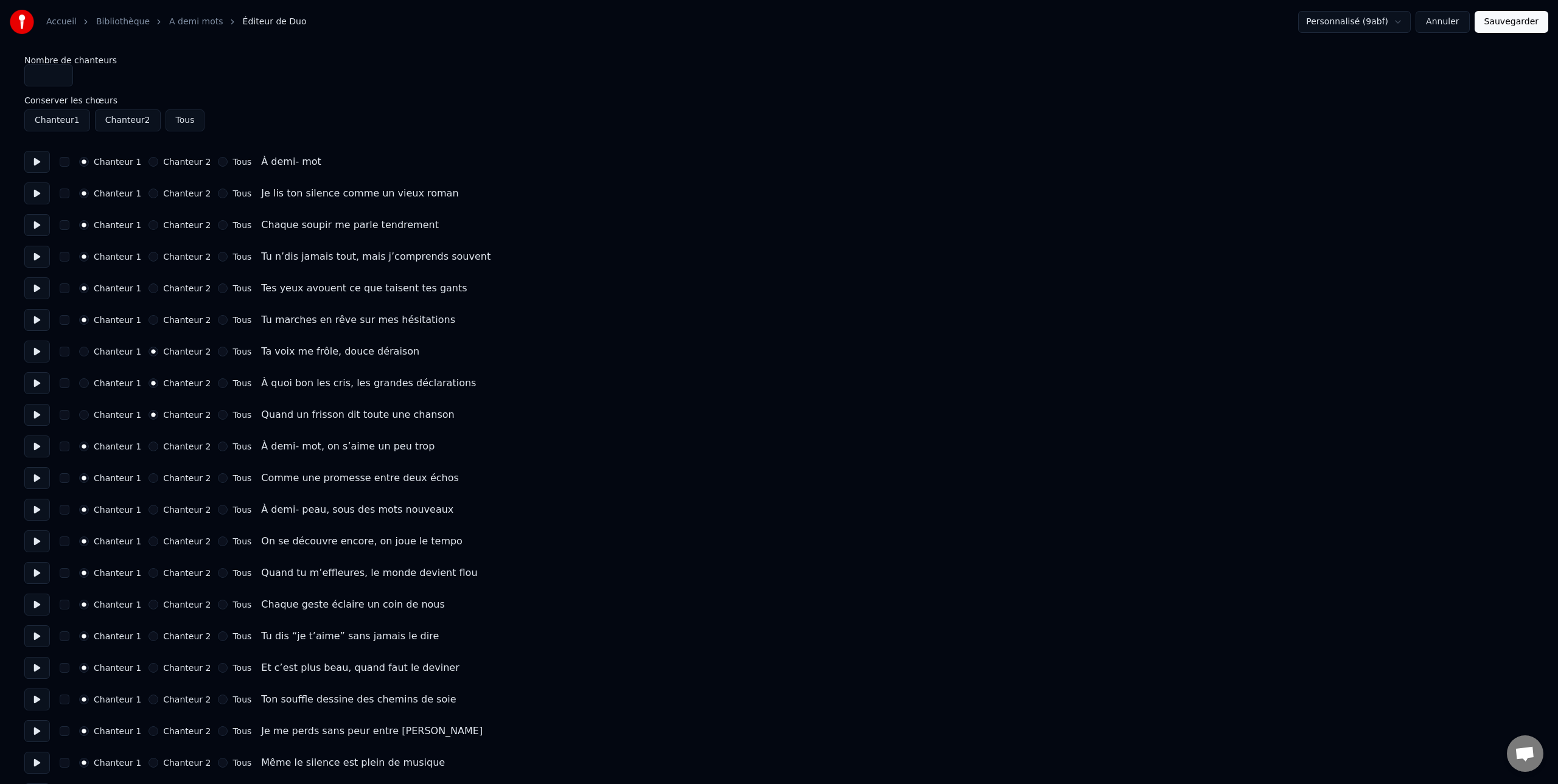
click at [179, 320] on label "Chanteur 2" at bounding box center [187, 320] width 48 height 9
click at [158, 320] on button "Chanteur 2" at bounding box center [153, 320] width 9 height 9
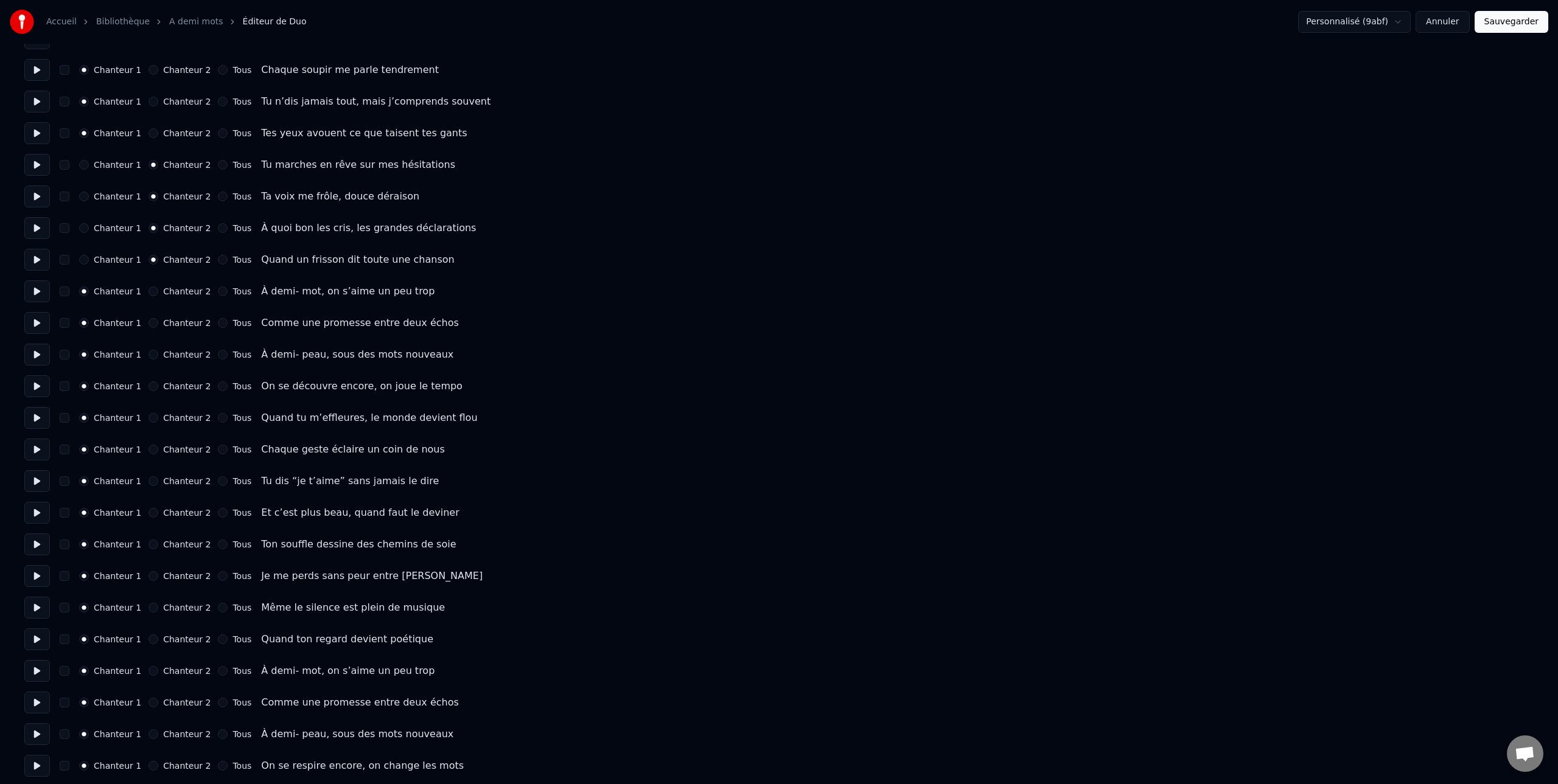
scroll to position [155, 0]
click at [235, 293] on label "Tous" at bounding box center [242, 291] width 19 height 9
click at [227, 293] on button "Tous" at bounding box center [222, 290] width 9 height 9
click at [235, 323] on label "Tous" at bounding box center [242, 323] width 19 height 9
click at [227, 323] on button "Tous" at bounding box center [222, 322] width 9 height 9
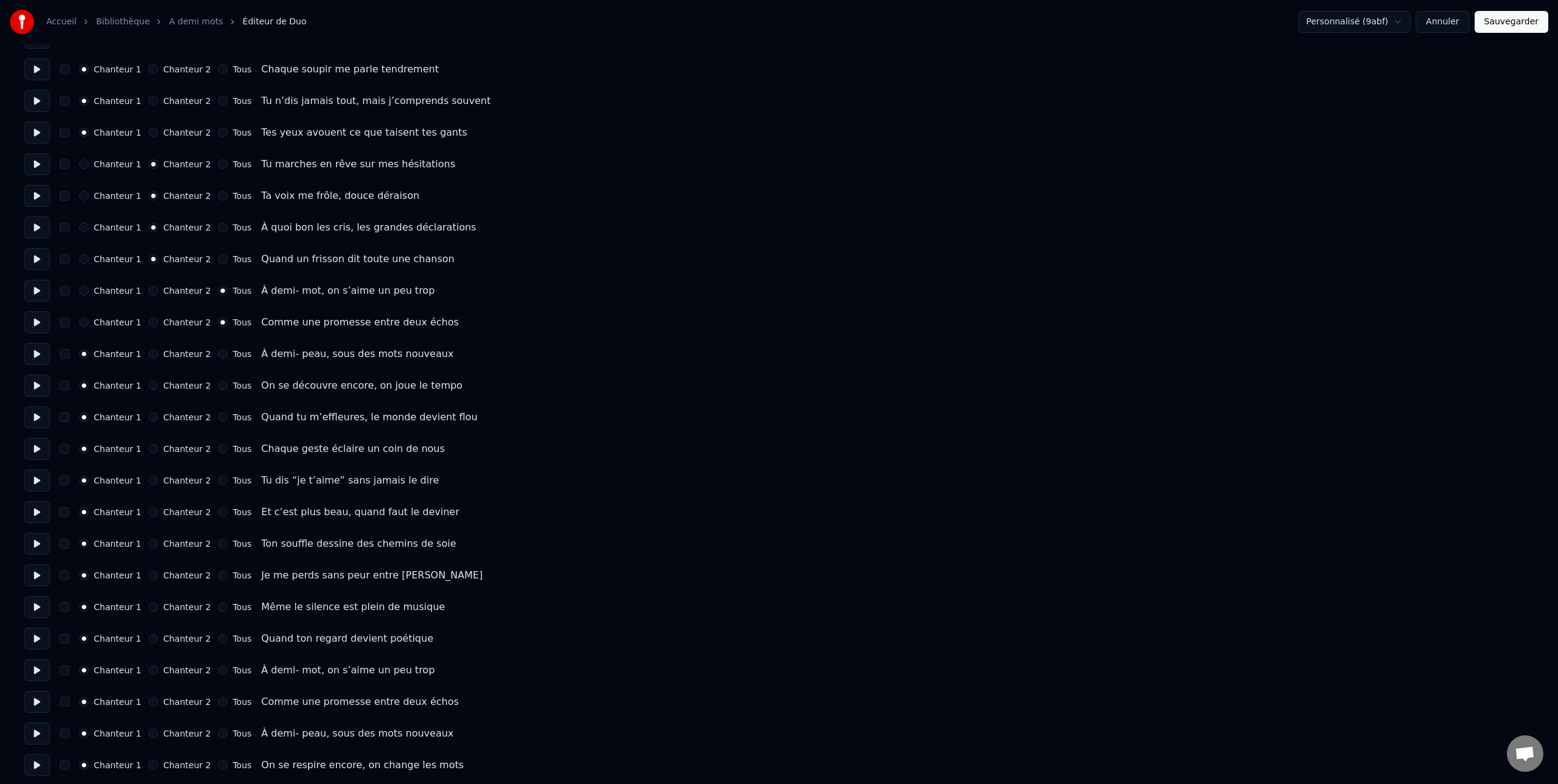
click at [233, 354] on label "Tous" at bounding box center [242, 354] width 19 height 9
click at [227, 354] on button "Tous" at bounding box center [222, 354] width 9 height 9
click at [233, 385] on label "Tous" at bounding box center [242, 385] width 19 height 9
click at [227, 385] on button "Tous" at bounding box center [222, 385] width 9 height 9
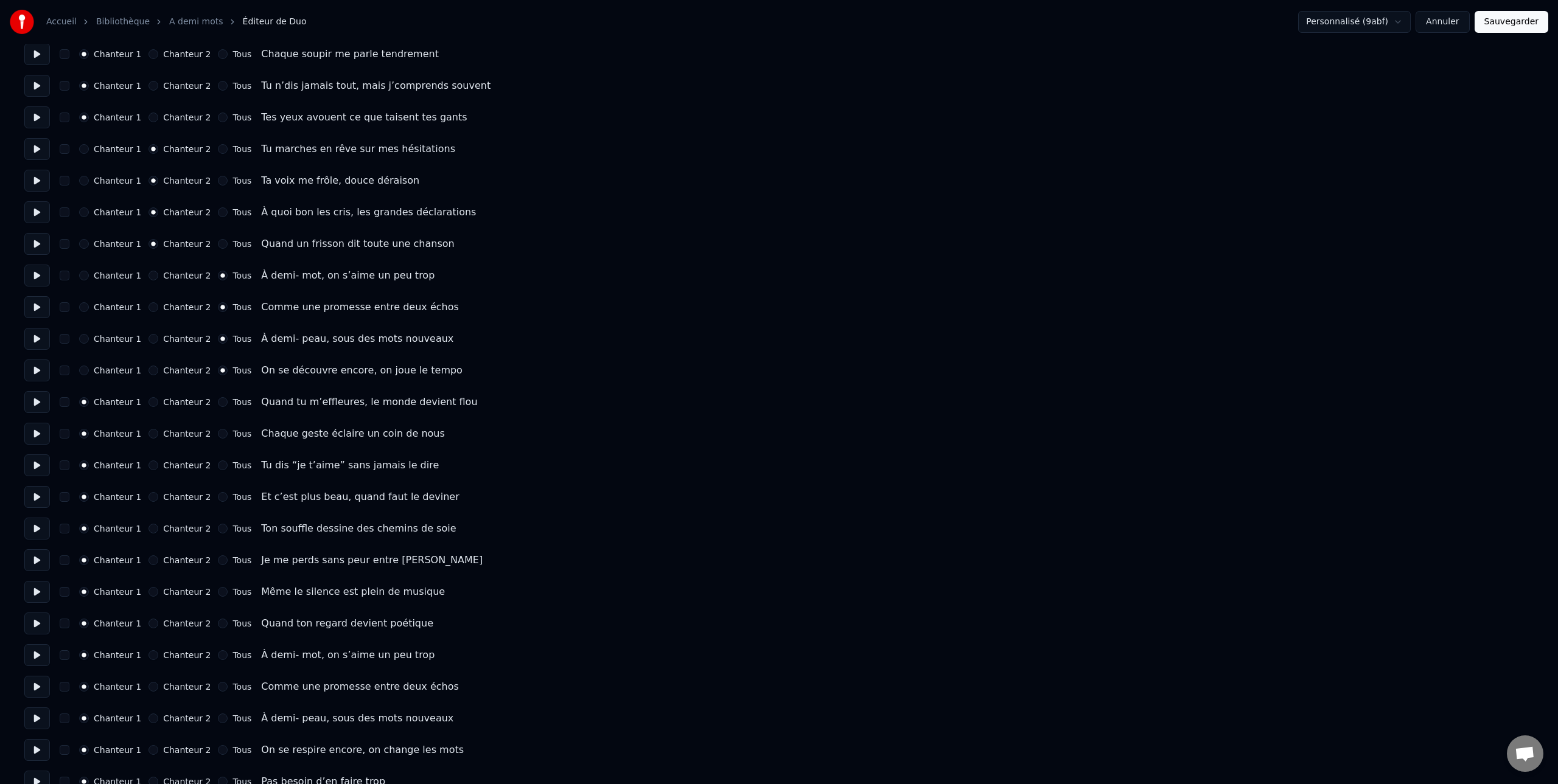
click at [184, 402] on label "Chanteur 2" at bounding box center [187, 402] width 48 height 9
click at [158, 402] on button "Chanteur 2" at bounding box center [153, 401] width 9 height 9
click at [180, 433] on label "Chanteur 2" at bounding box center [187, 434] width 48 height 9
click at [158, 433] on button "Chanteur 2" at bounding box center [153, 433] width 9 height 9
click at [180, 465] on label "Chanteur 2" at bounding box center [187, 465] width 48 height 9
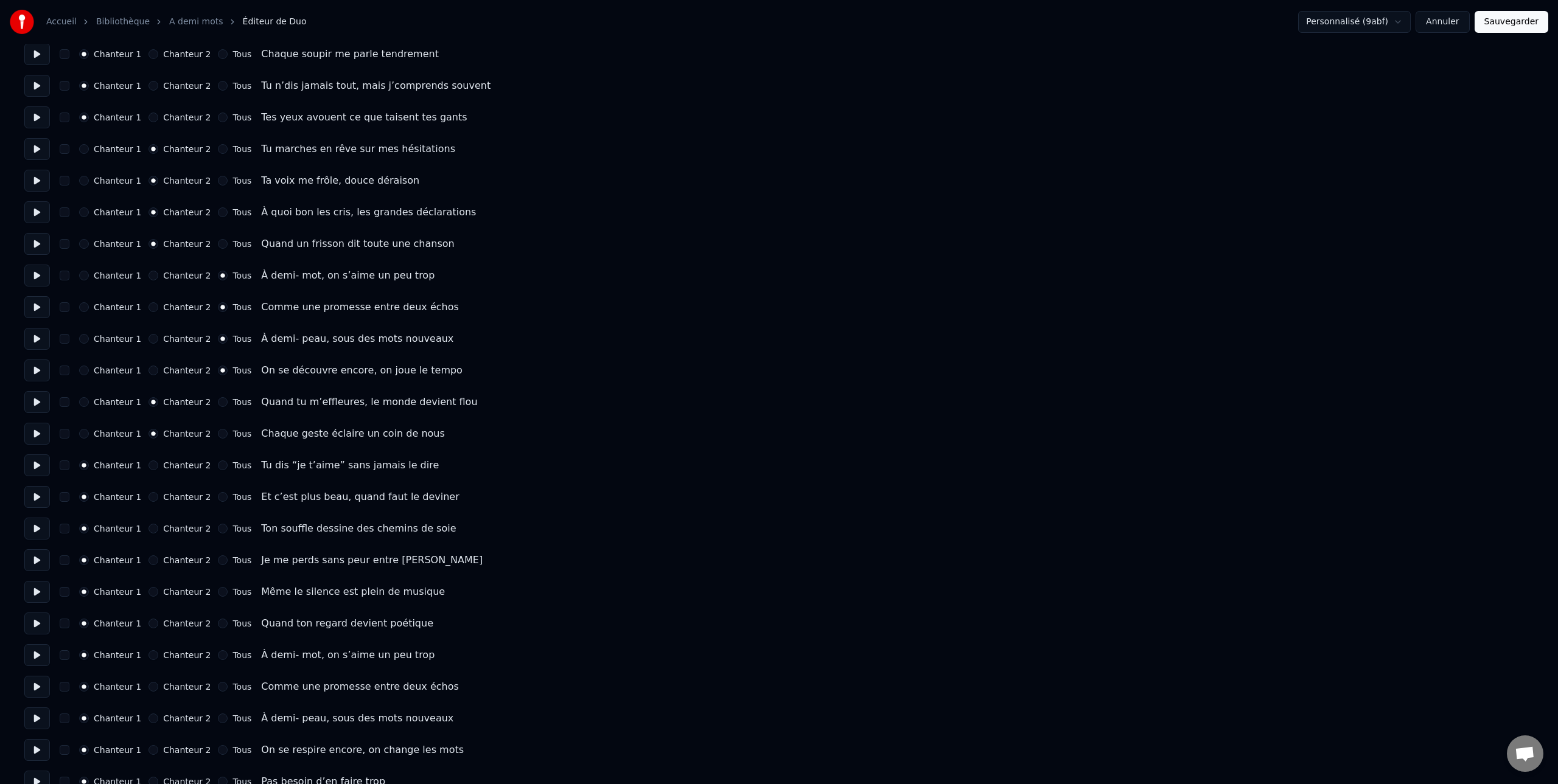
click at [158, 465] on button "Chanteur 2" at bounding box center [153, 465] width 9 height 9
click at [178, 496] on label "Chanteur 2" at bounding box center [187, 497] width 48 height 9
click at [158, 496] on button "Chanteur 2" at bounding box center [153, 496] width 9 height 9
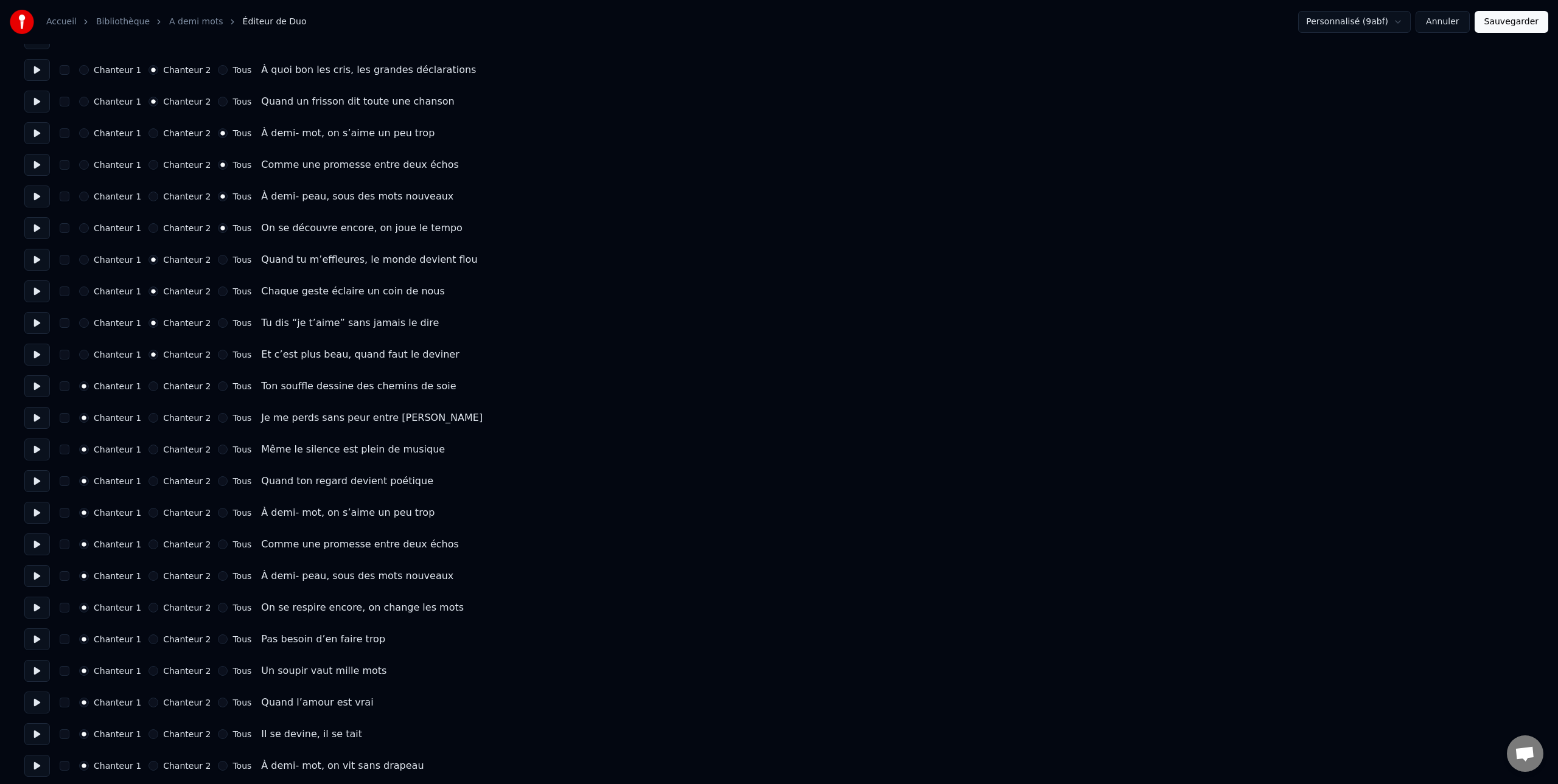
scroll to position [314, 0]
click at [234, 513] on label "Tous" at bounding box center [242, 512] width 19 height 9
click at [227, 513] on button "Tous" at bounding box center [222, 511] width 9 height 9
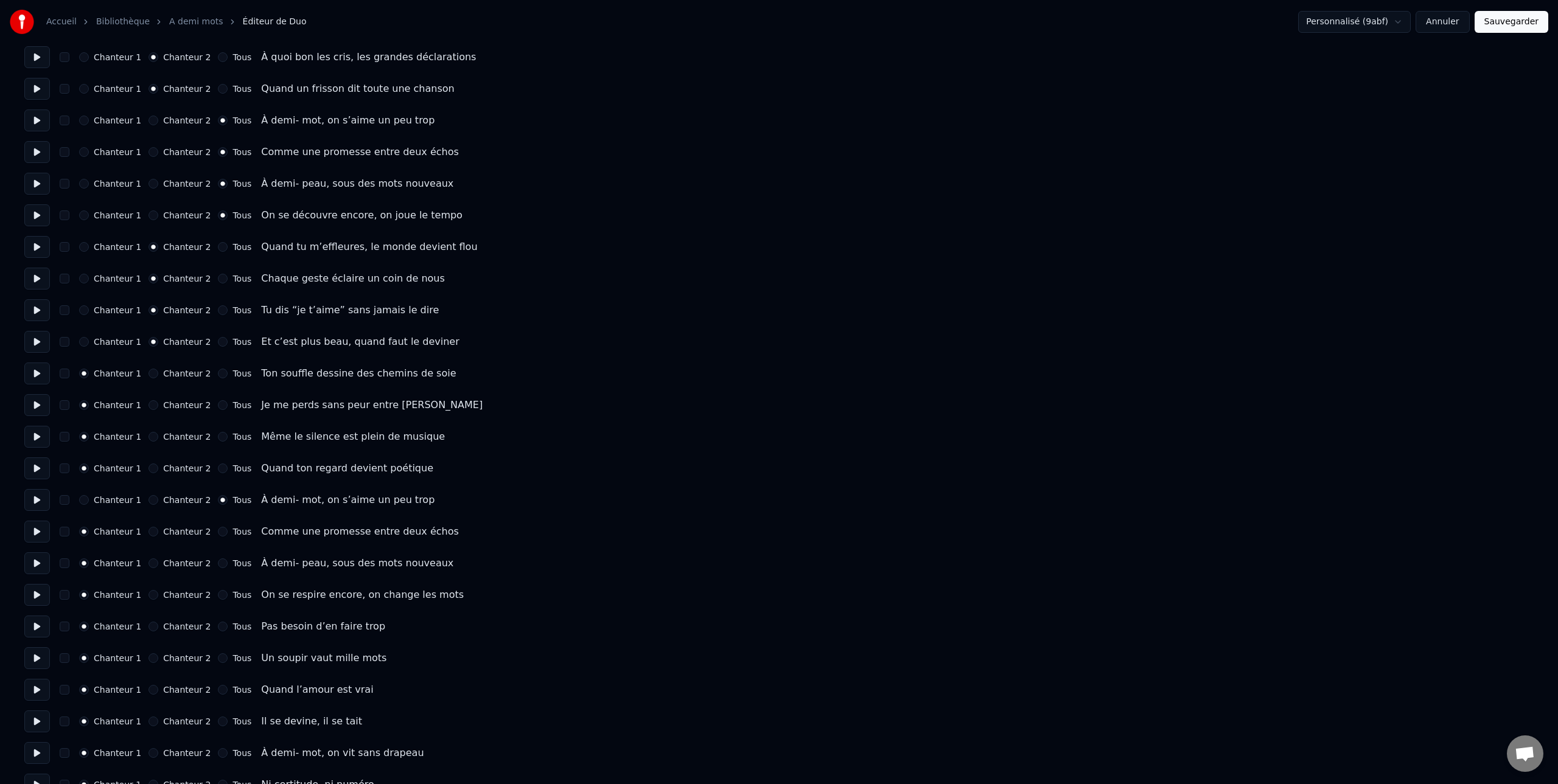
click at [235, 533] on label "Tous" at bounding box center [242, 532] width 19 height 9
click at [227, 533] on button "Tous" at bounding box center [222, 531] width 9 height 9
click at [234, 563] on label "Tous" at bounding box center [242, 563] width 19 height 9
click at [227, 563] on button "Tous" at bounding box center [222, 563] width 9 height 9
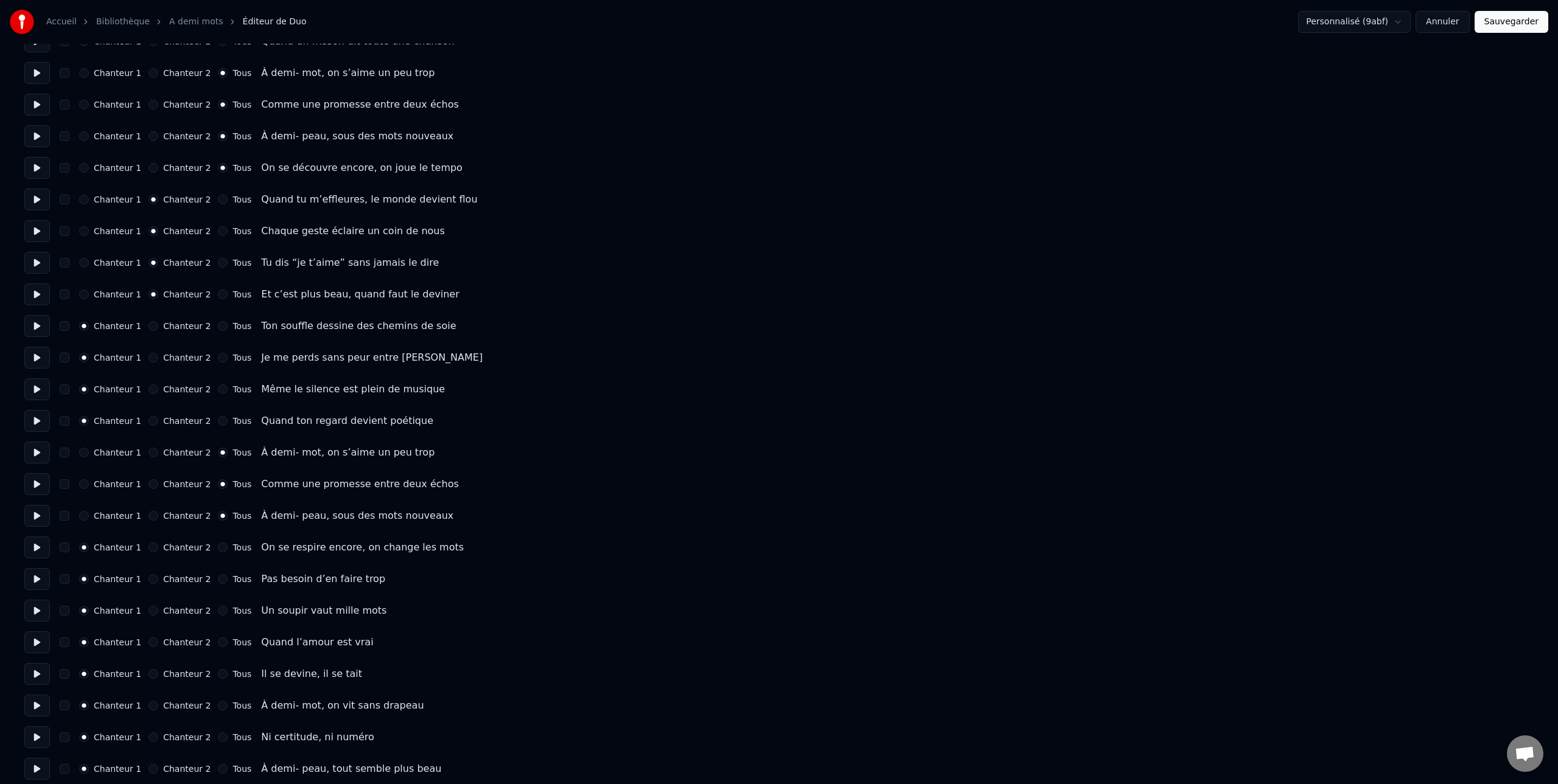
scroll to position [375, 0]
click at [237, 548] on label "Tous" at bounding box center [242, 546] width 19 height 9
click at [227, 548] on button "Tous" at bounding box center [222, 545] width 9 height 9
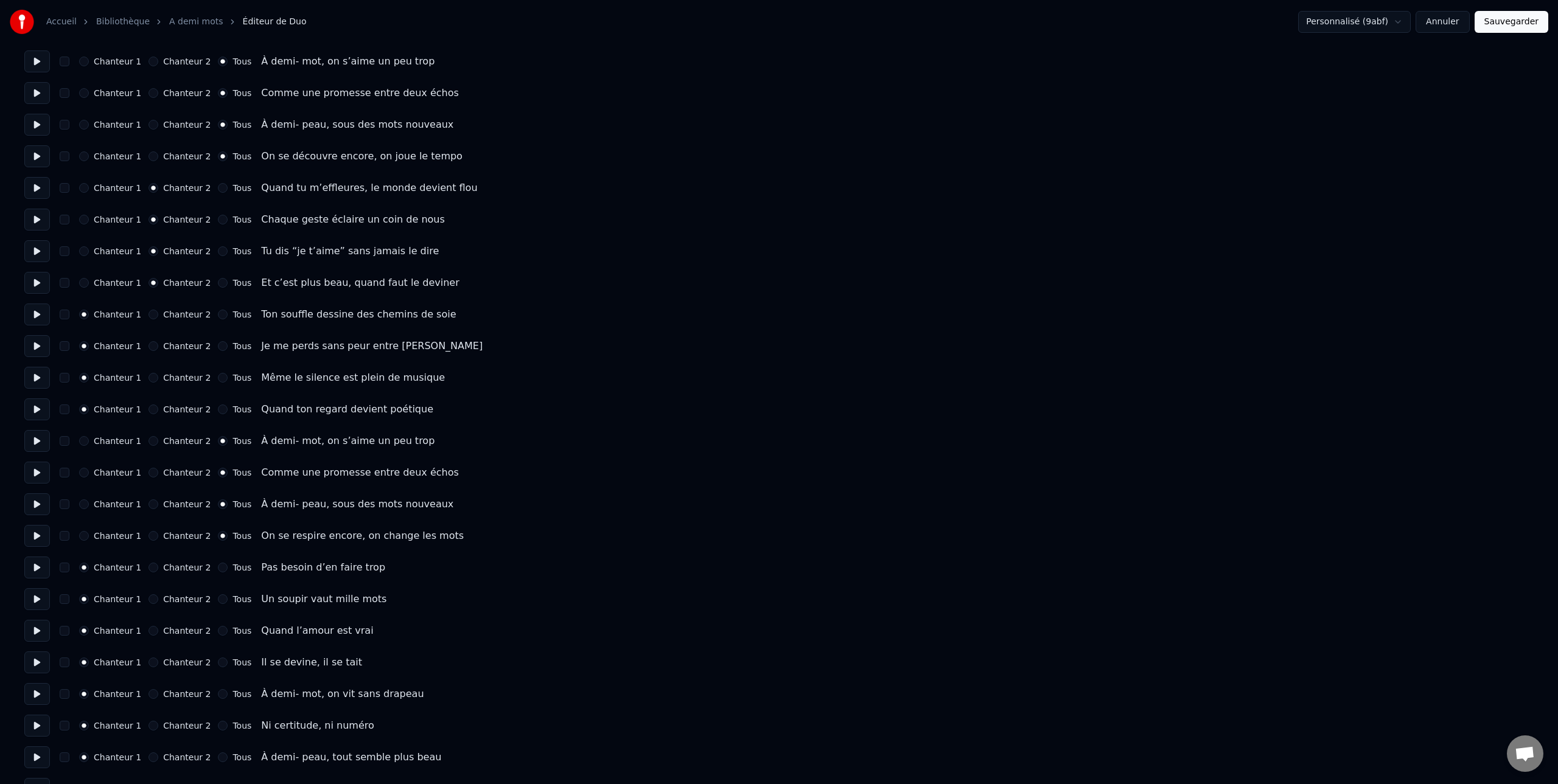
scroll to position [413, 0]
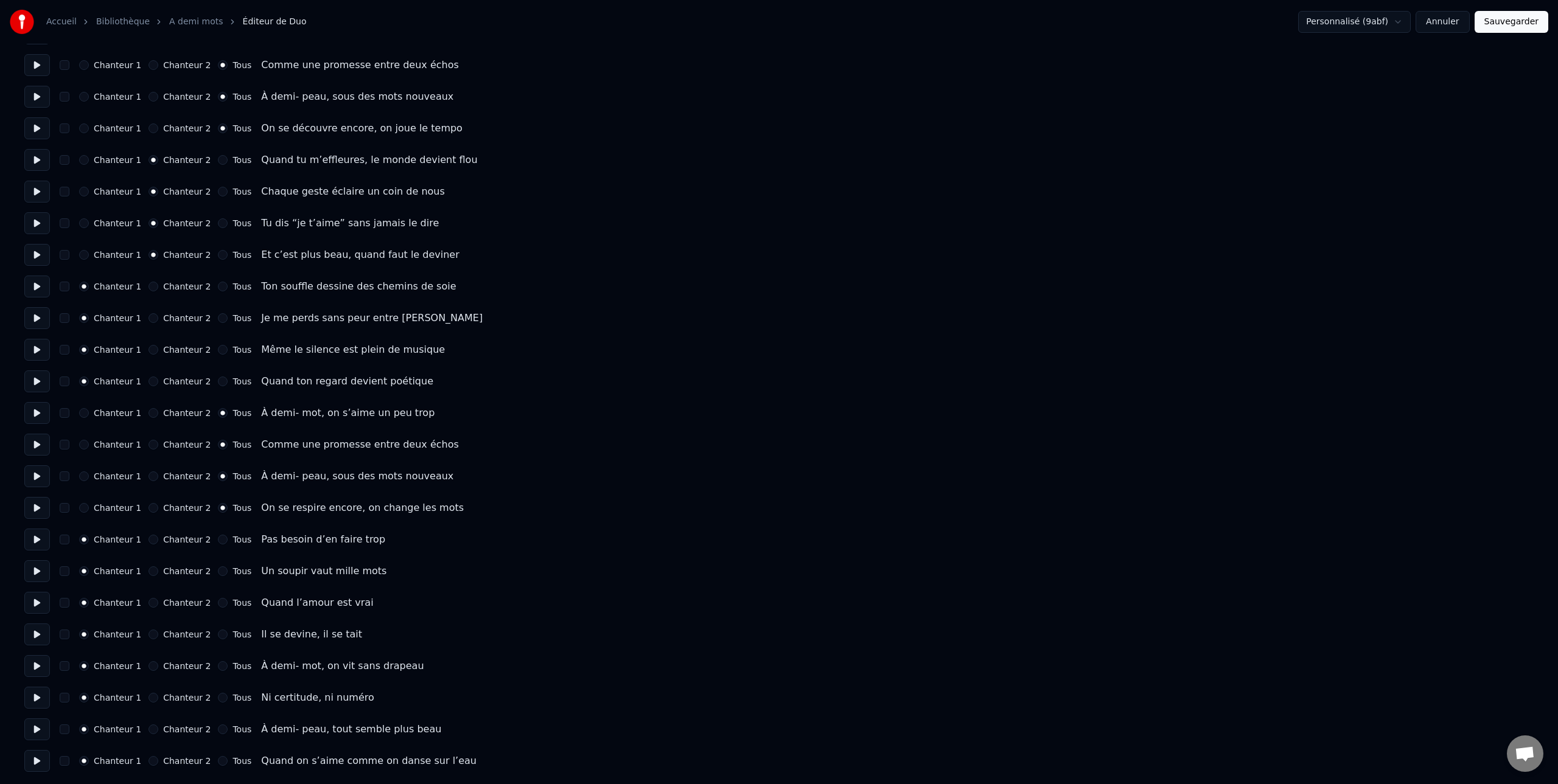
click at [235, 667] on label "Tous" at bounding box center [242, 666] width 19 height 9
click at [227, 667] on button "Tous" at bounding box center [222, 665] width 9 height 9
click at [235, 700] on label "Tous" at bounding box center [242, 698] width 19 height 9
click at [227, 700] on button "Tous" at bounding box center [222, 697] width 9 height 9
click at [234, 729] on label "Tous" at bounding box center [242, 729] width 19 height 9
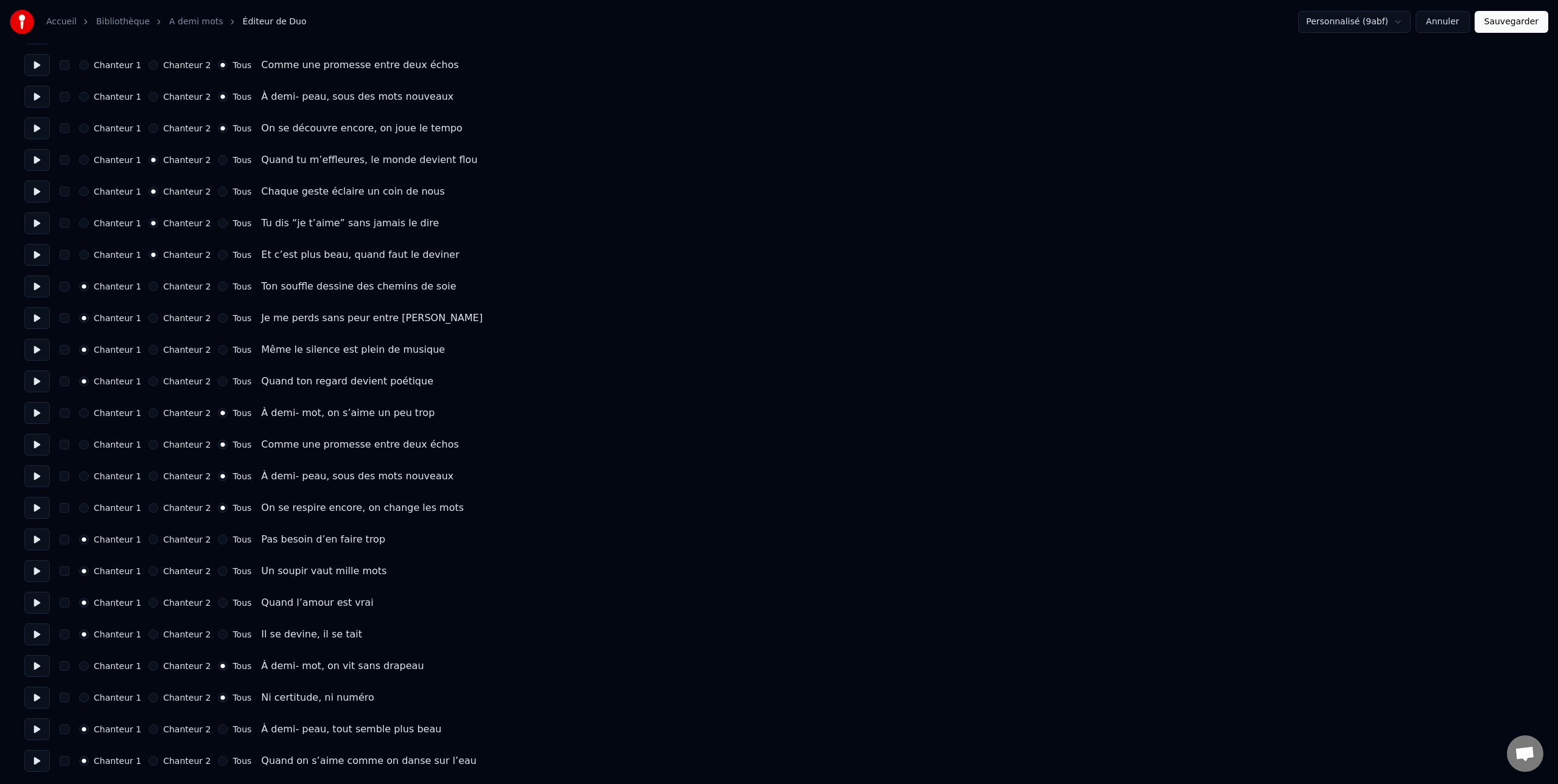
click at [227, 729] on button "Tous" at bounding box center [222, 728] width 9 height 9
click at [232, 762] on label "Tous" at bounding box center [242, 761] width 19 height 9
click at [227, 762] on button "Tous" at bounding box center [222, 760] width 9 height 9
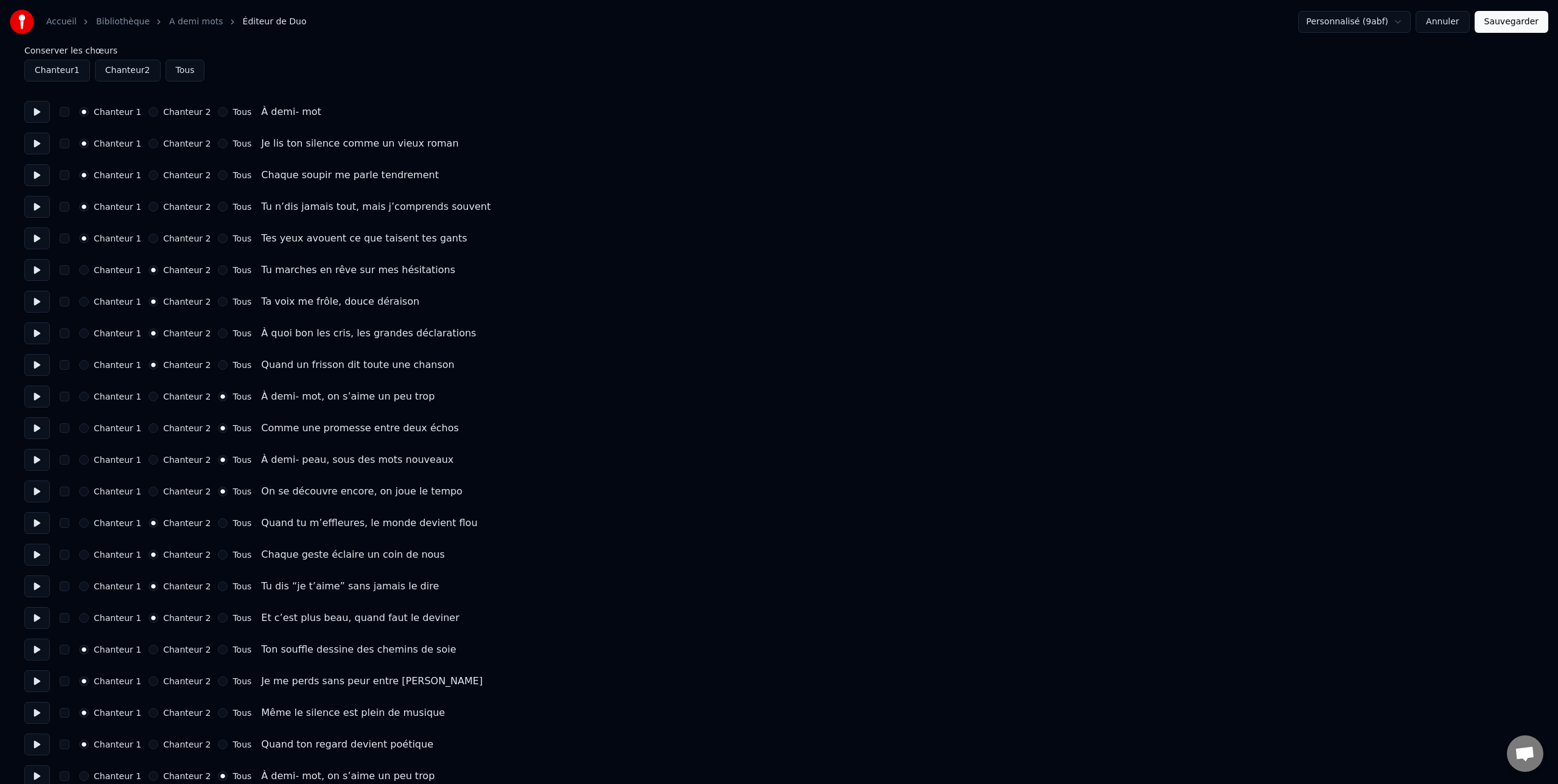
scroll to position [0, 0]
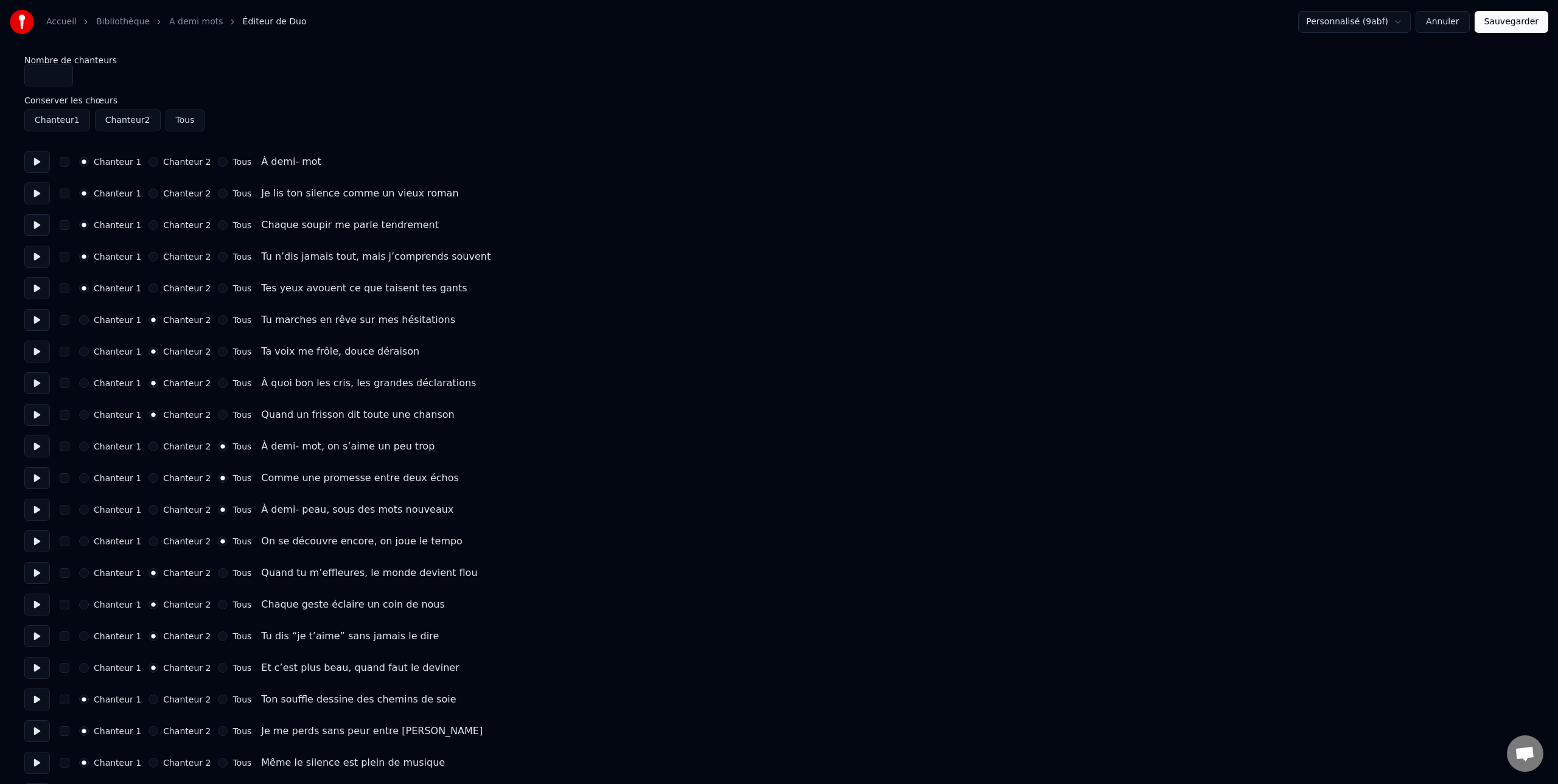
click at [1514, 25] on button "Sauvegarder" at bounding box center [1511, 22] width 74 height 22
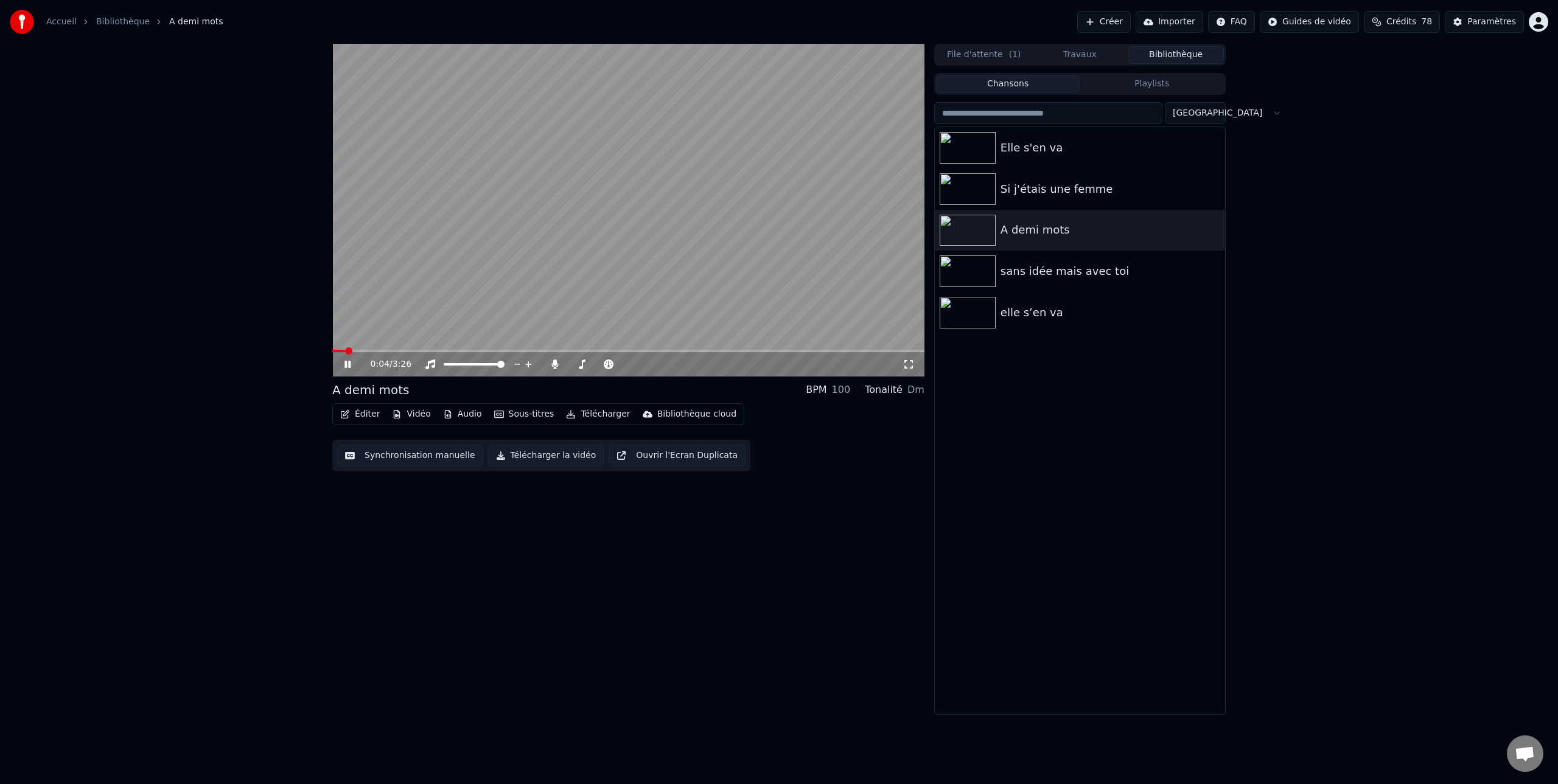
click at [345, 365] on icon at bounding box center [357, 364] width 29 height 9
click at [346, 365] on icon at bounding box center [347, 365] width 7 height 9
click at [575, 364] on span at bounding box center [579, 365] width 7 height 7
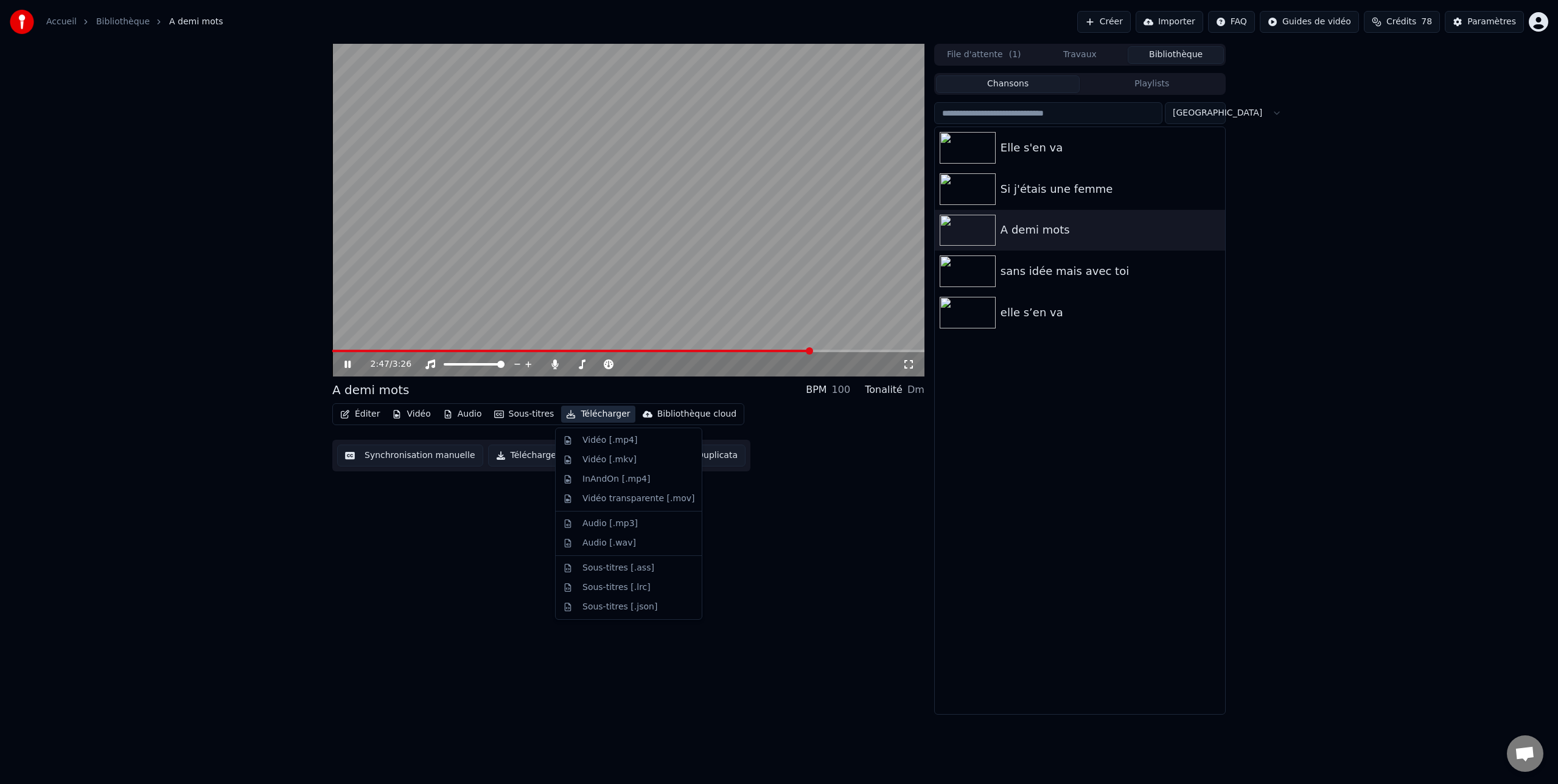
click at [598, 414] on button "Télécharger" at bounding box center [598, 414] width 74 height 17
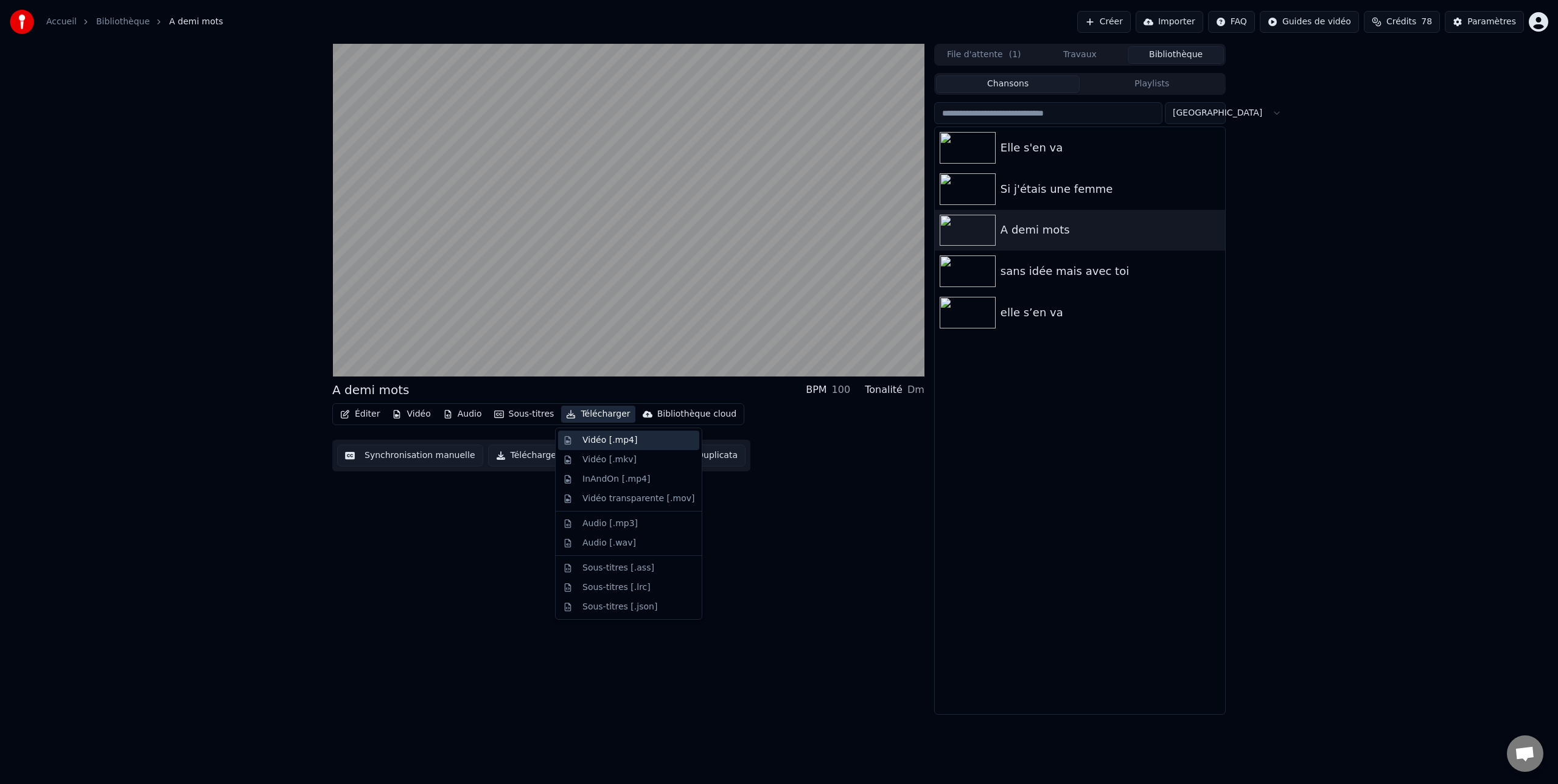
click at [597, 440] on div "Vidéo [.mp4]" at bounding box center [610, 440] width 55 height 12
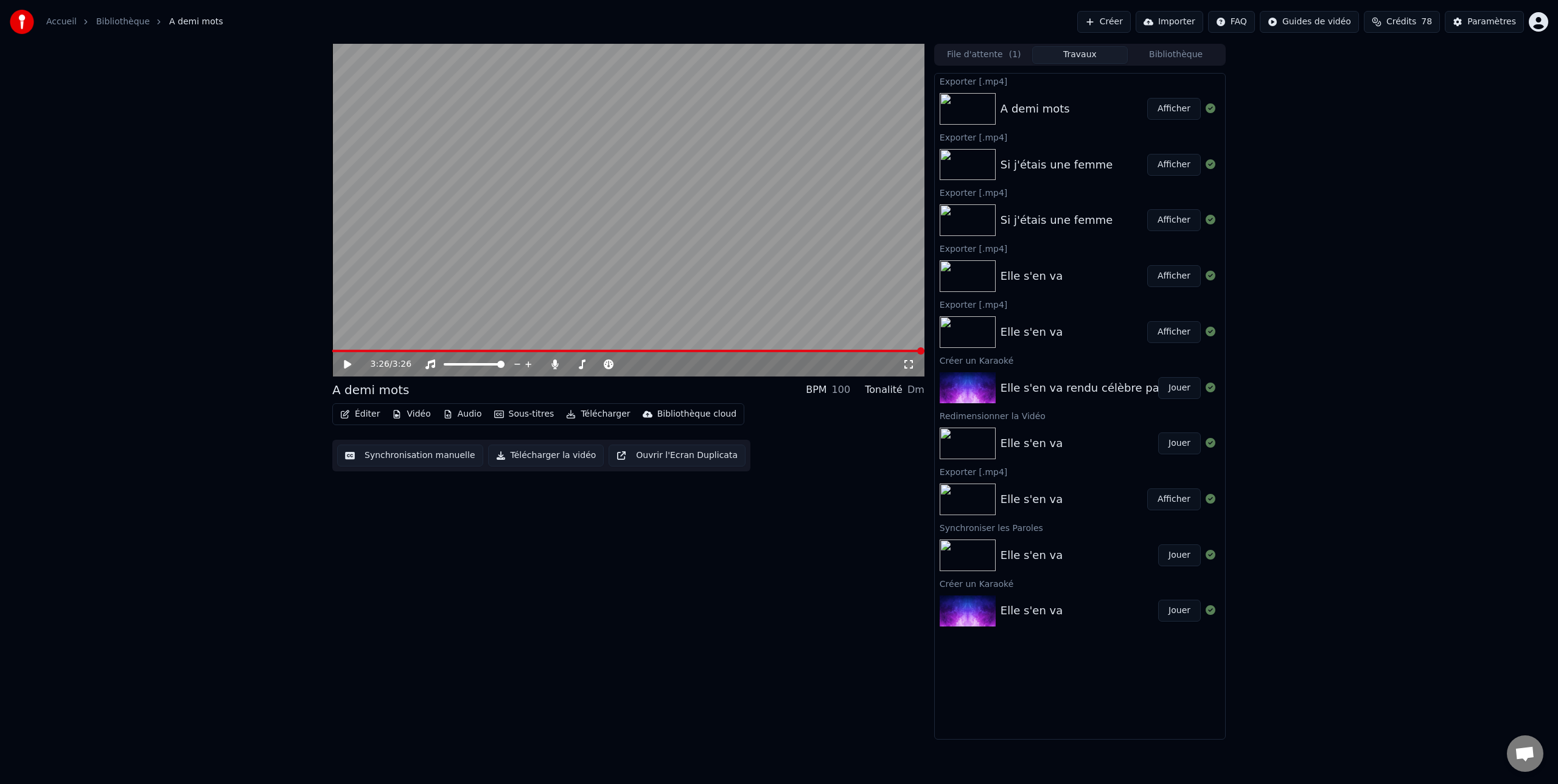
click at [1176, 109] on button "Afficher" at bounding box center [1174, 108] width 54 height 22
click at [463, 413] on button "Audio" at bounding box center [462, 414] width 48 height 17
click at [357, 412] on button "Éditer" at bounding box center [360, 414] width 49 height 17
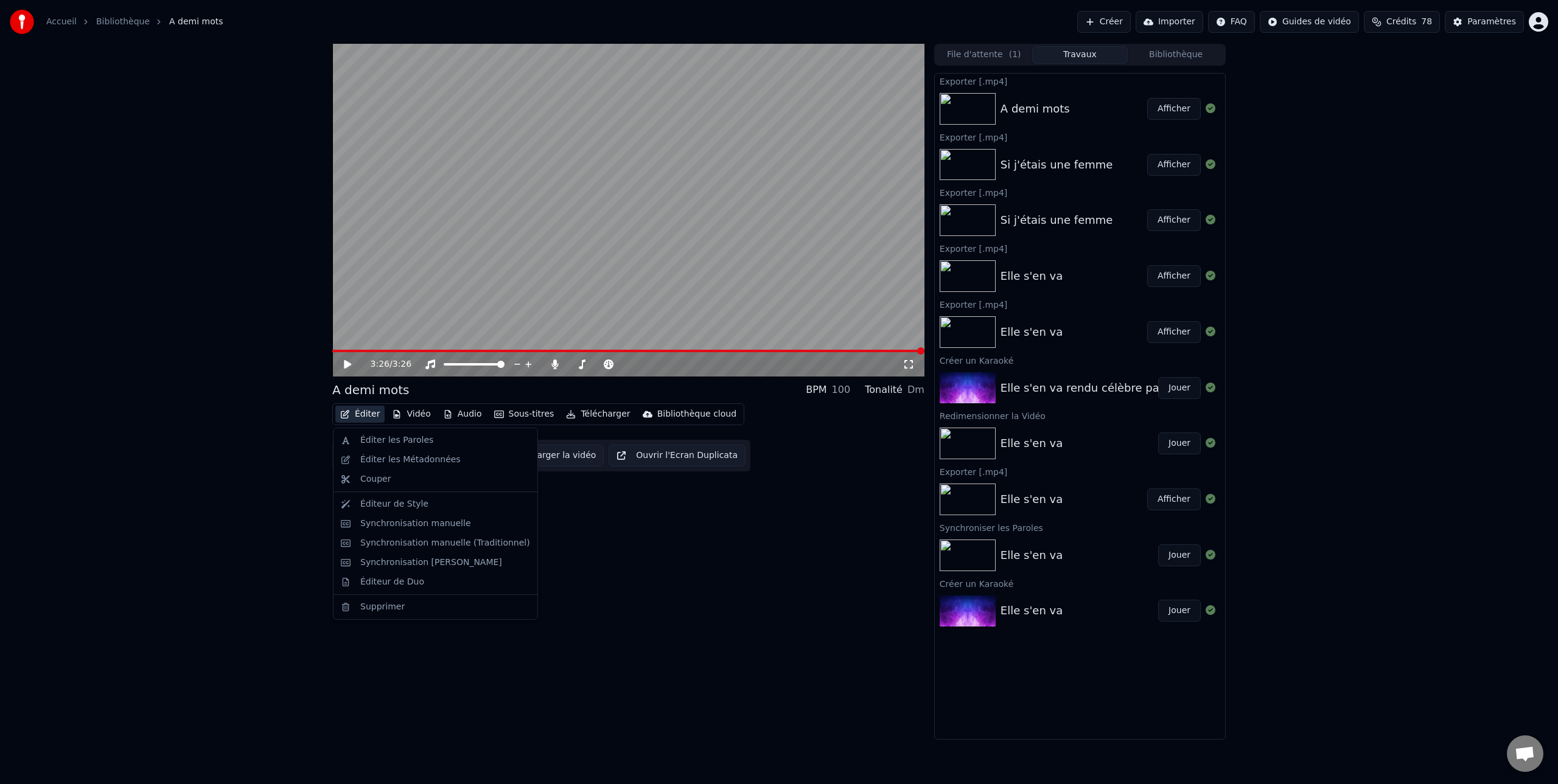
click at [357, 412] on button "Éditer" at bounding box center [360, 414] width 49 height 17
click at [388, 439] on div "Éditer les Paroles" at bounding box center [397, 440] width 73 height 12
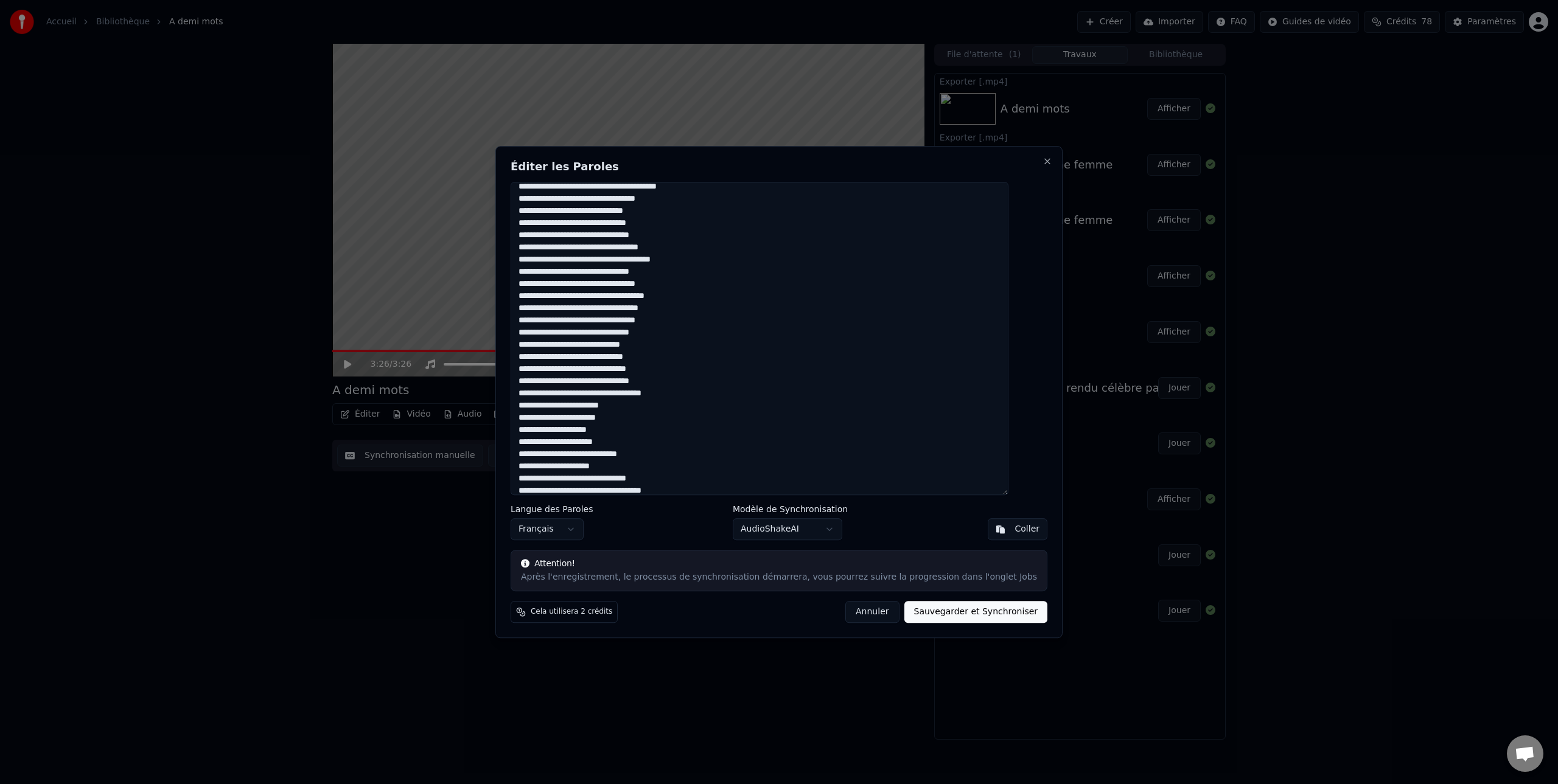
scroll to position [98, 0]
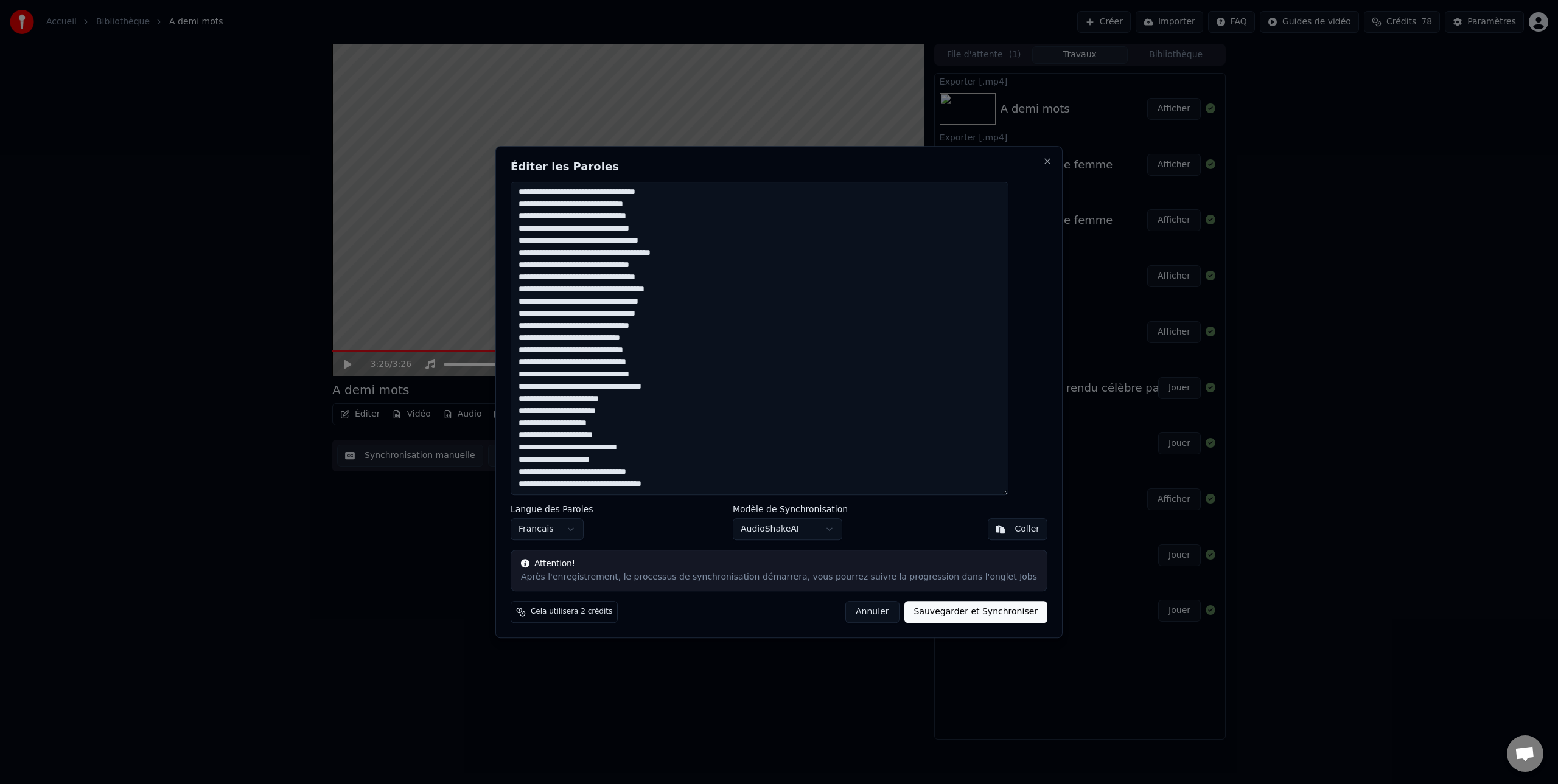
click at [719, 482] on textarea at bounding box center [759, 338] width 498 height 314
click at [1042, 161] on button "Close" at bounding box center [1046, 161] width 9 height 9
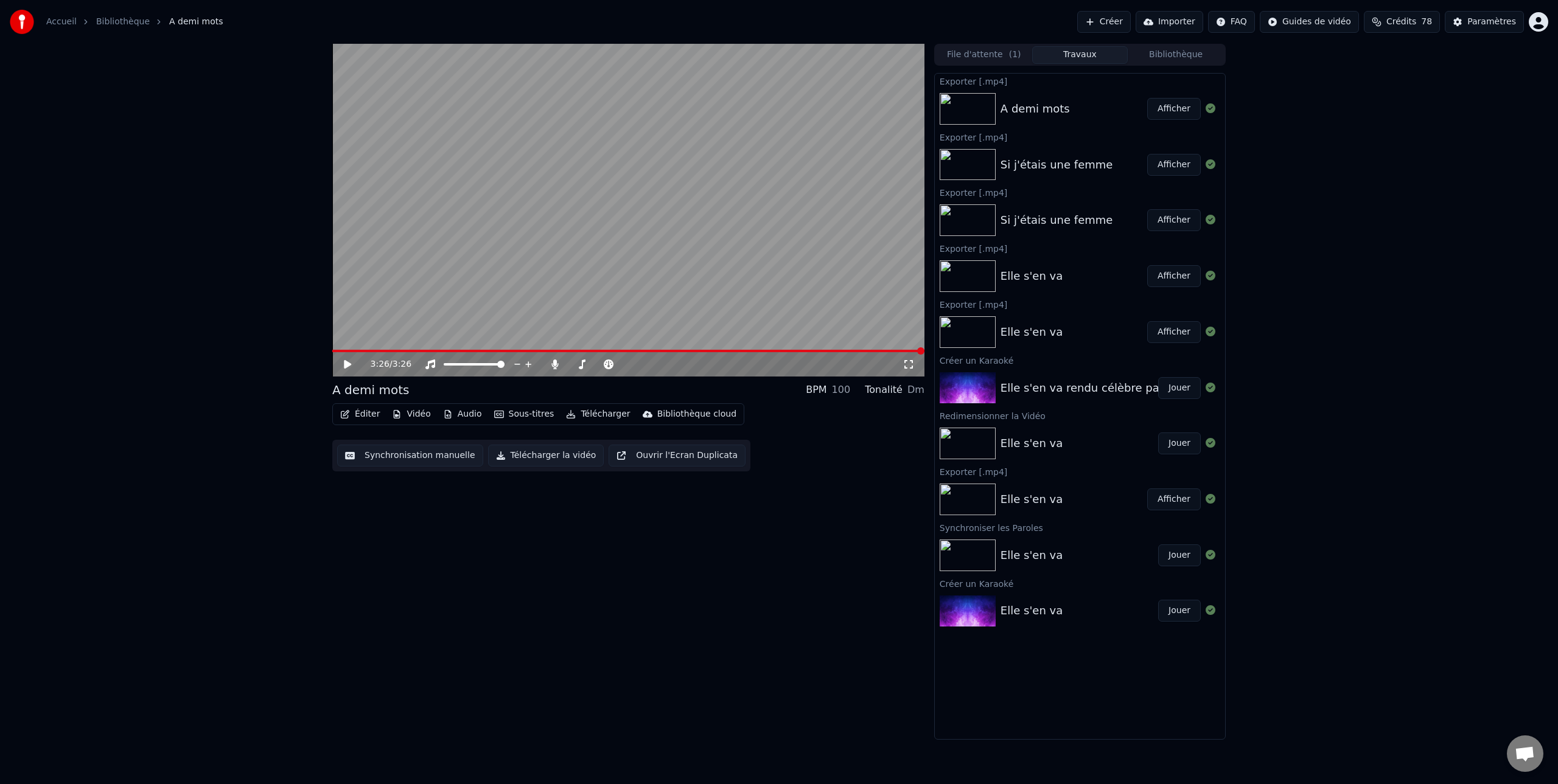
click at [550, 456] on button "Télécharger la vidéo" at bounding box center [546, 456] width 117 height 22
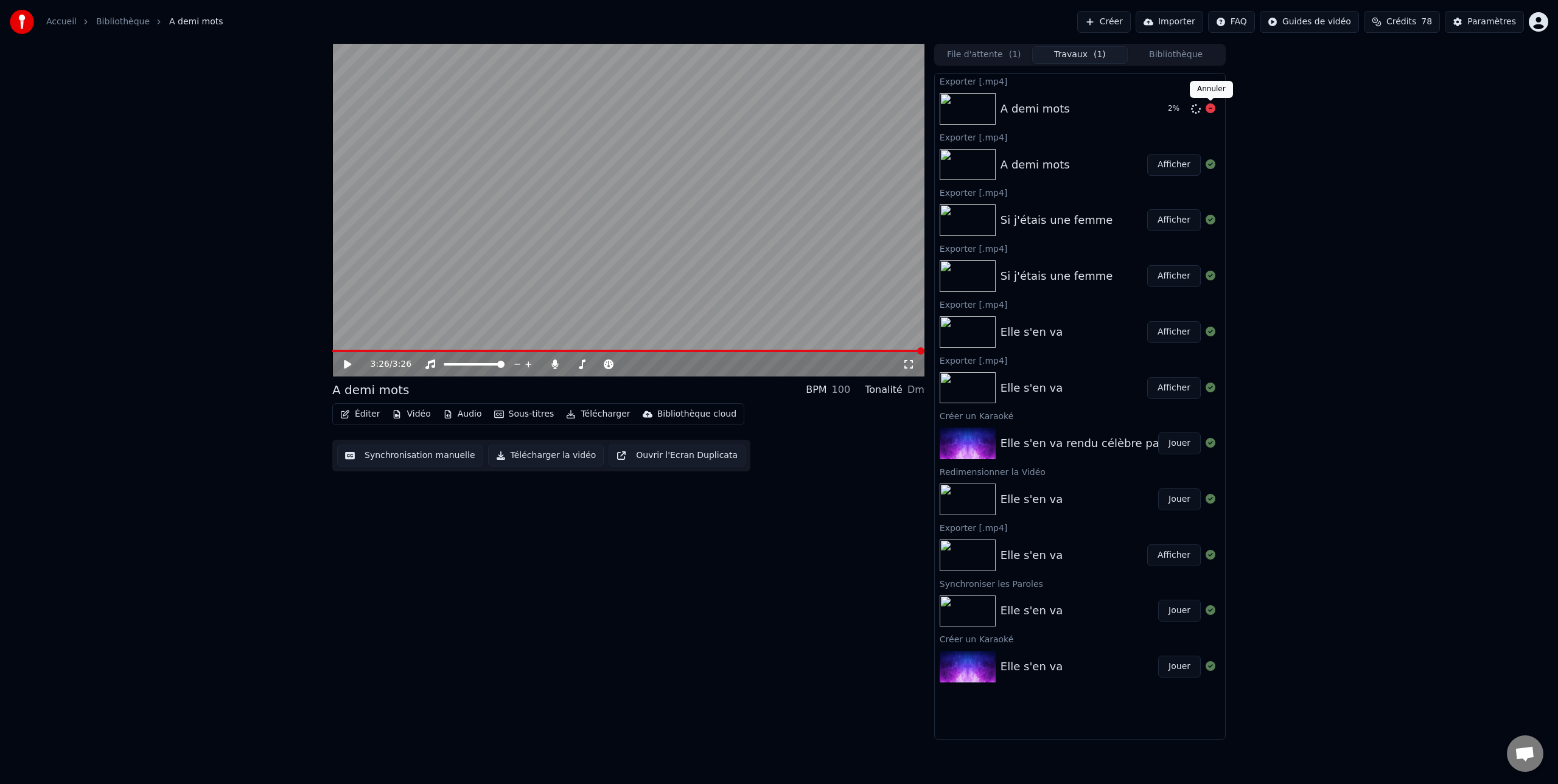
click at [1214, 108] on icon at bounding box center [1210, 108] width 9 height 9
click at [1017, 163] on div "A demi mots" at bounding box center [1035, 165] width 69 height 17
click at [542, 456] on button "Télécharger la vidéo" at bounding box center [546, 456] width 117 height 22
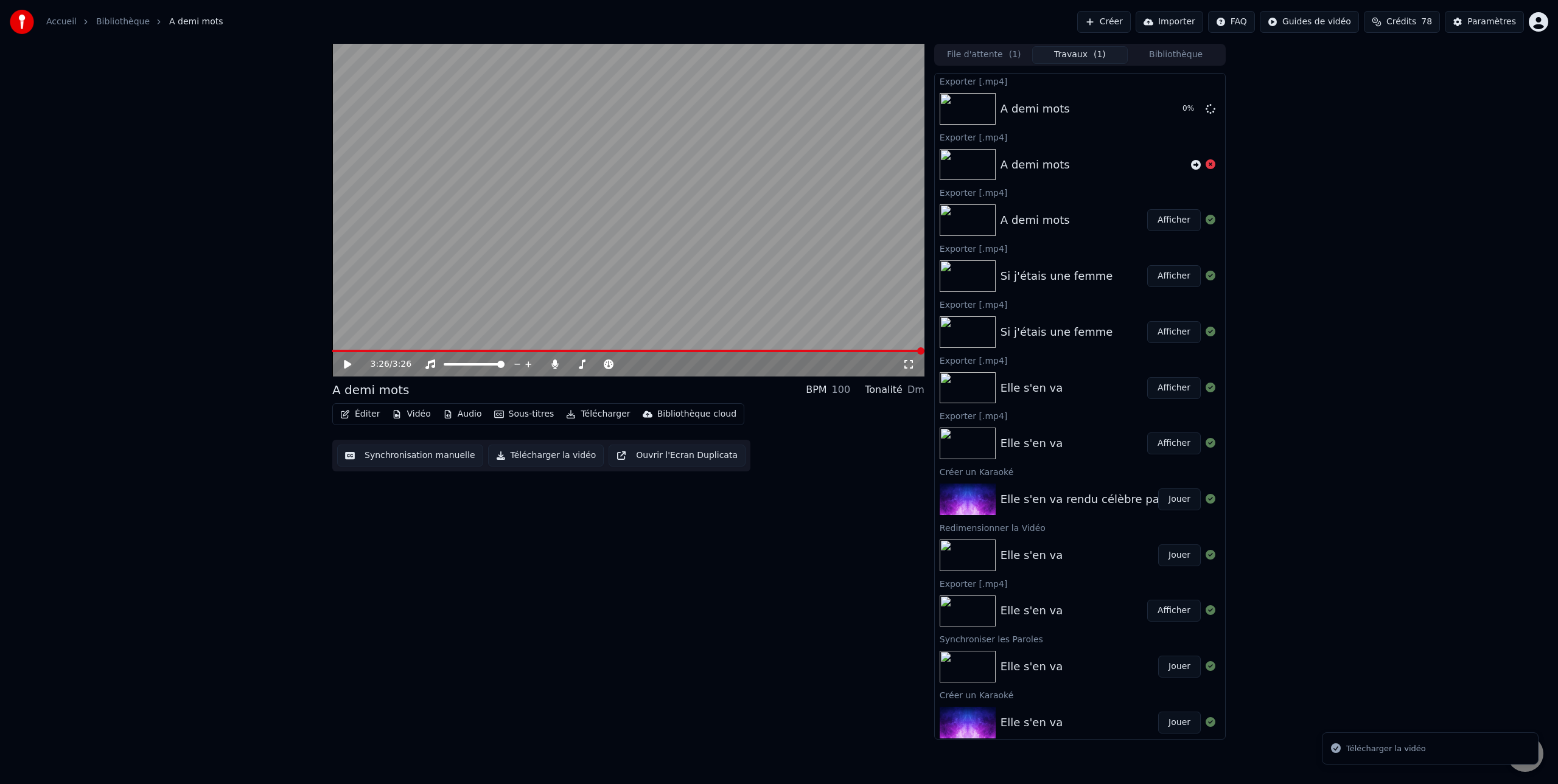
click at [548, 458] on button "Télécharger la vidéo" at bounding box center [546, 456] width 117 height 22
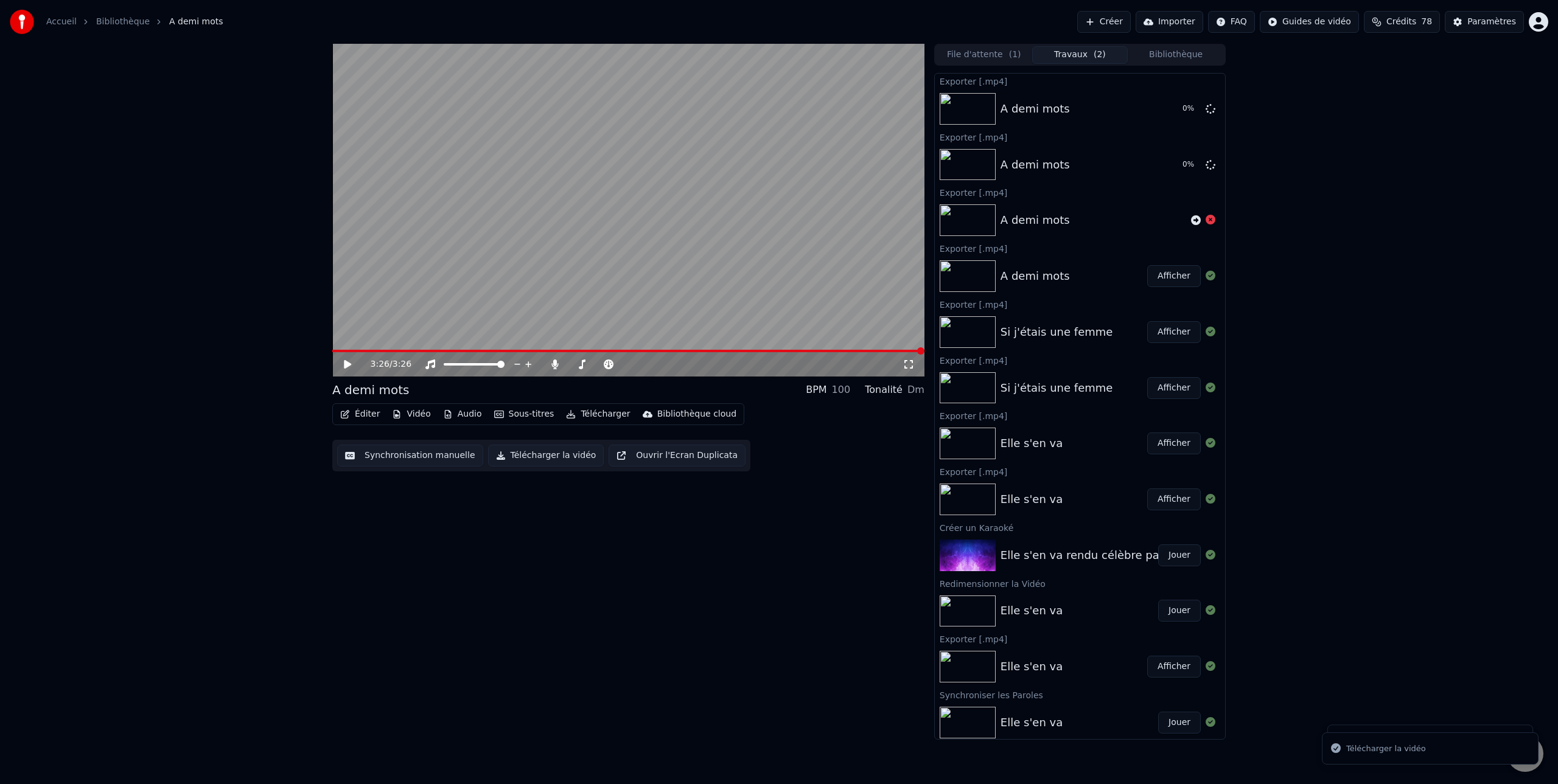
click at [548, 458] on button "Télécharger la vidéo" at bounding box center [546, 456] width 117 height 22
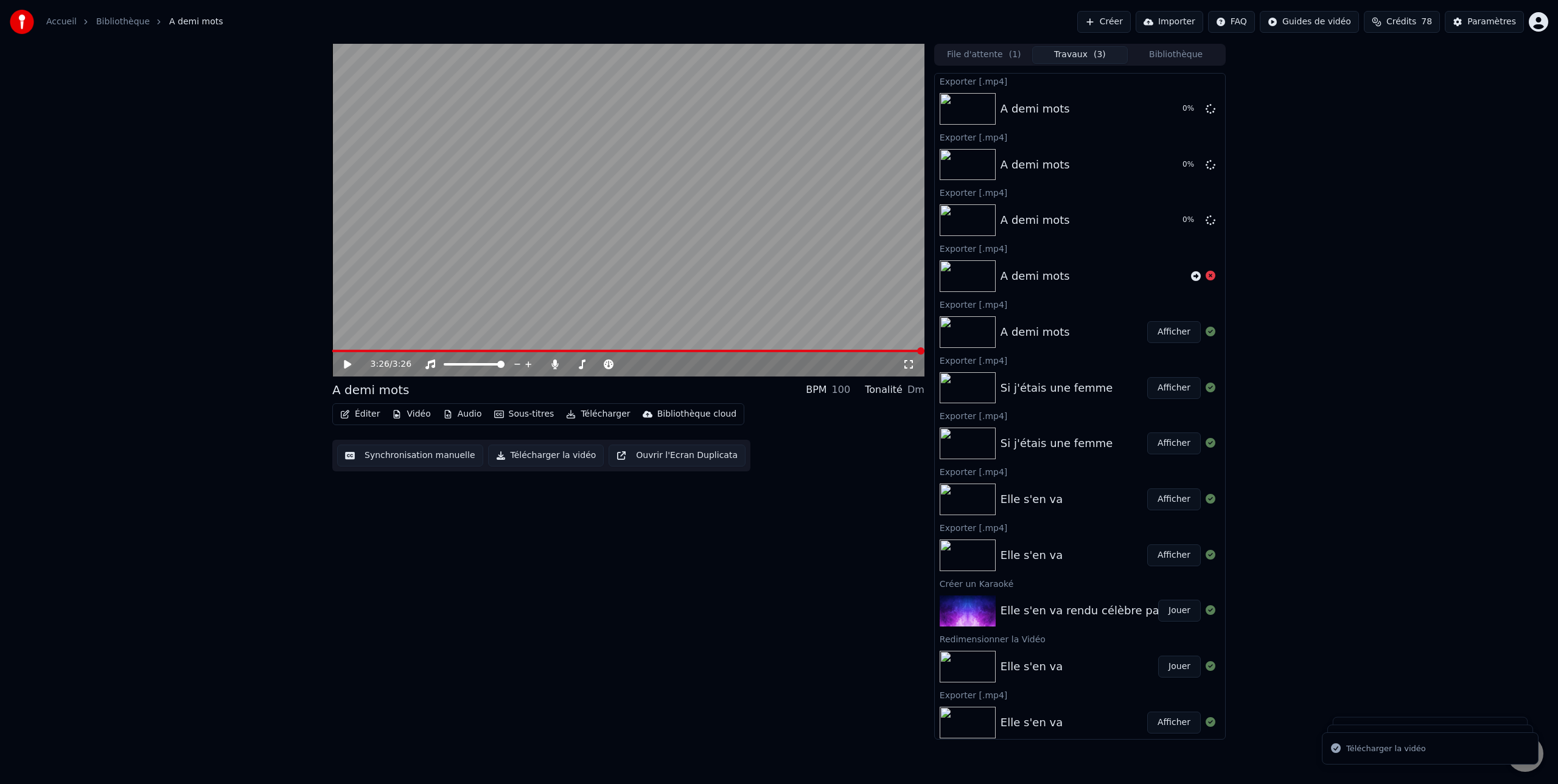
click at [548, 459] on button "Télécharger la vidéo" at bounding box center [546, 456] width 117 height 22
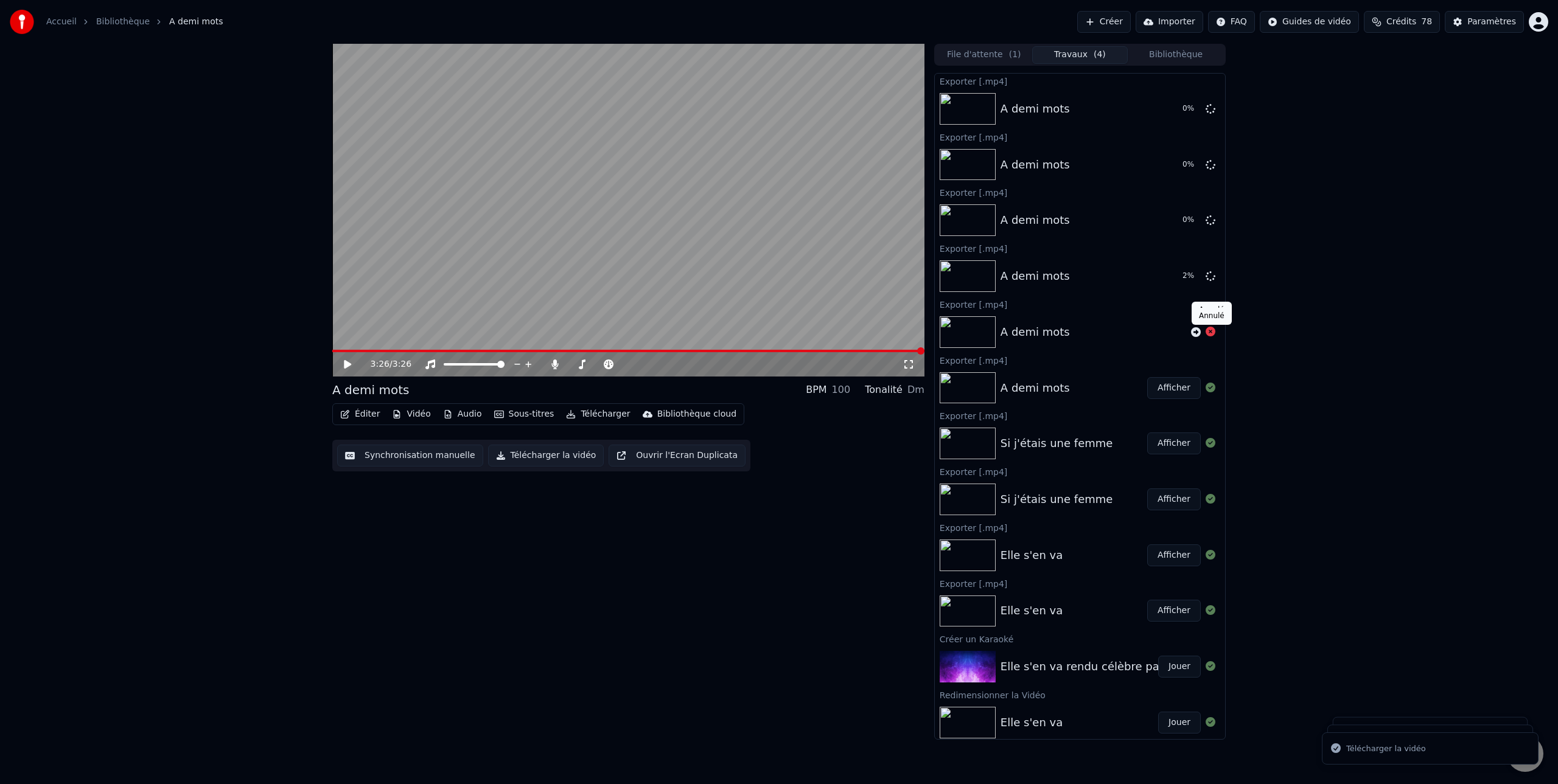
drag, startPoint x: 1208, startPoint y: 331, endPoint x: 1217, endPoint y: 312, distance: 21.0
click at [1208, 331] on icon at bounding box center [1210, 331] width 9 height 9
drag, startPoint x: 1211, startPoint y: 277, endPoint x: 1217, endPoint y: 252, distance: 25.7
click at [1211, 275] on icon at bounding box center [1210, 275] width 9 height 9
click at [1211, 219] on icon at bounding box center [1210, 219] width 9 height 9
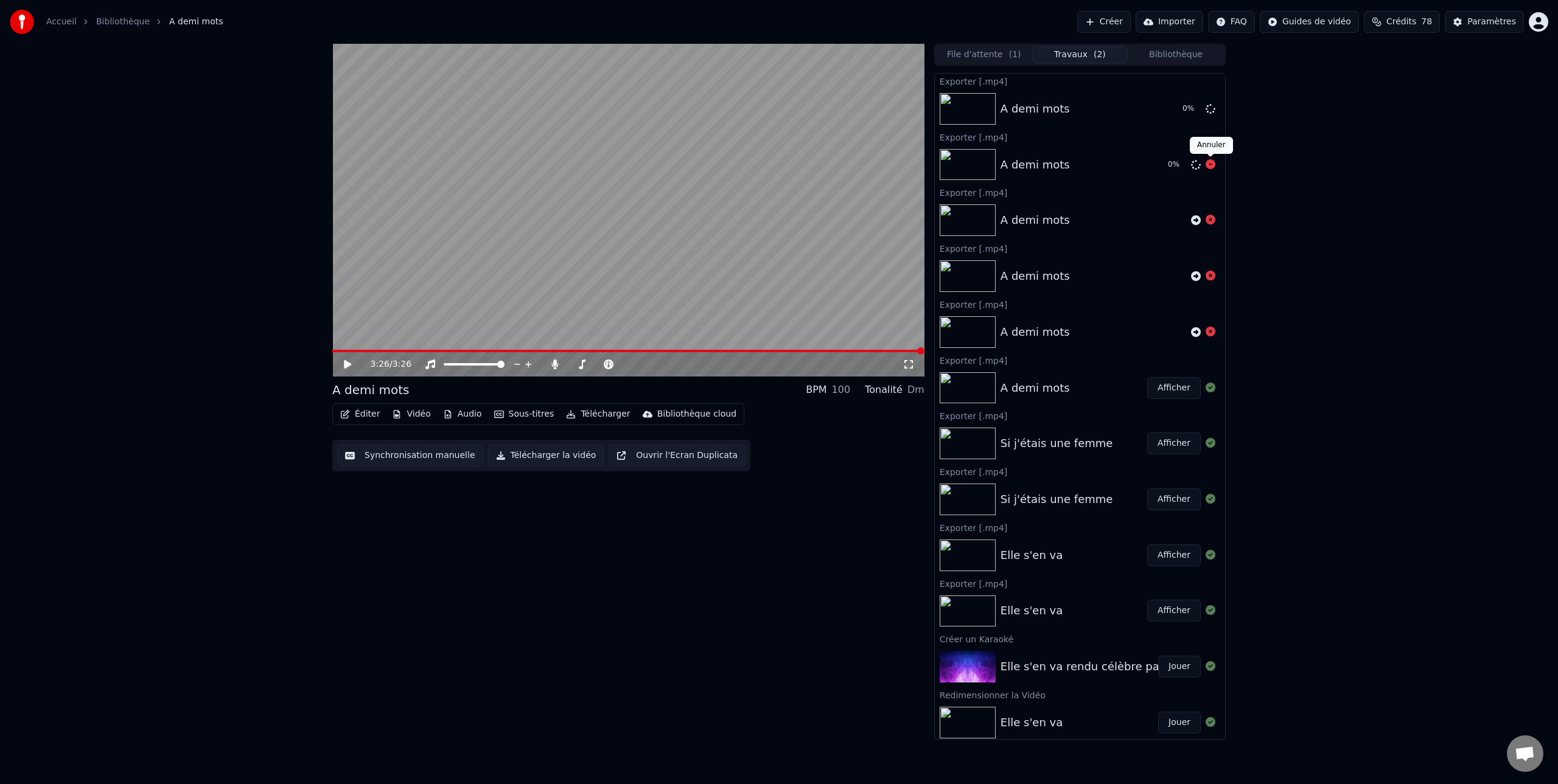
drag, startPoint x: 1212, startPoint y: 163, endPoint x: 1211, endPoint y: 153, distance: 10.0
click at [1212, 163] on icon at bounding box center [1210, 163] width 9 height 9
click at [1210, 109] on icon at bounding box center [1210, 108] width 9 height 9
click at [1211, 333] on icon at bounding box center [1210, 331] width 9 height 9
click at [1213, 277] on icon at bounding box center [1210, 275] width 9 height 9
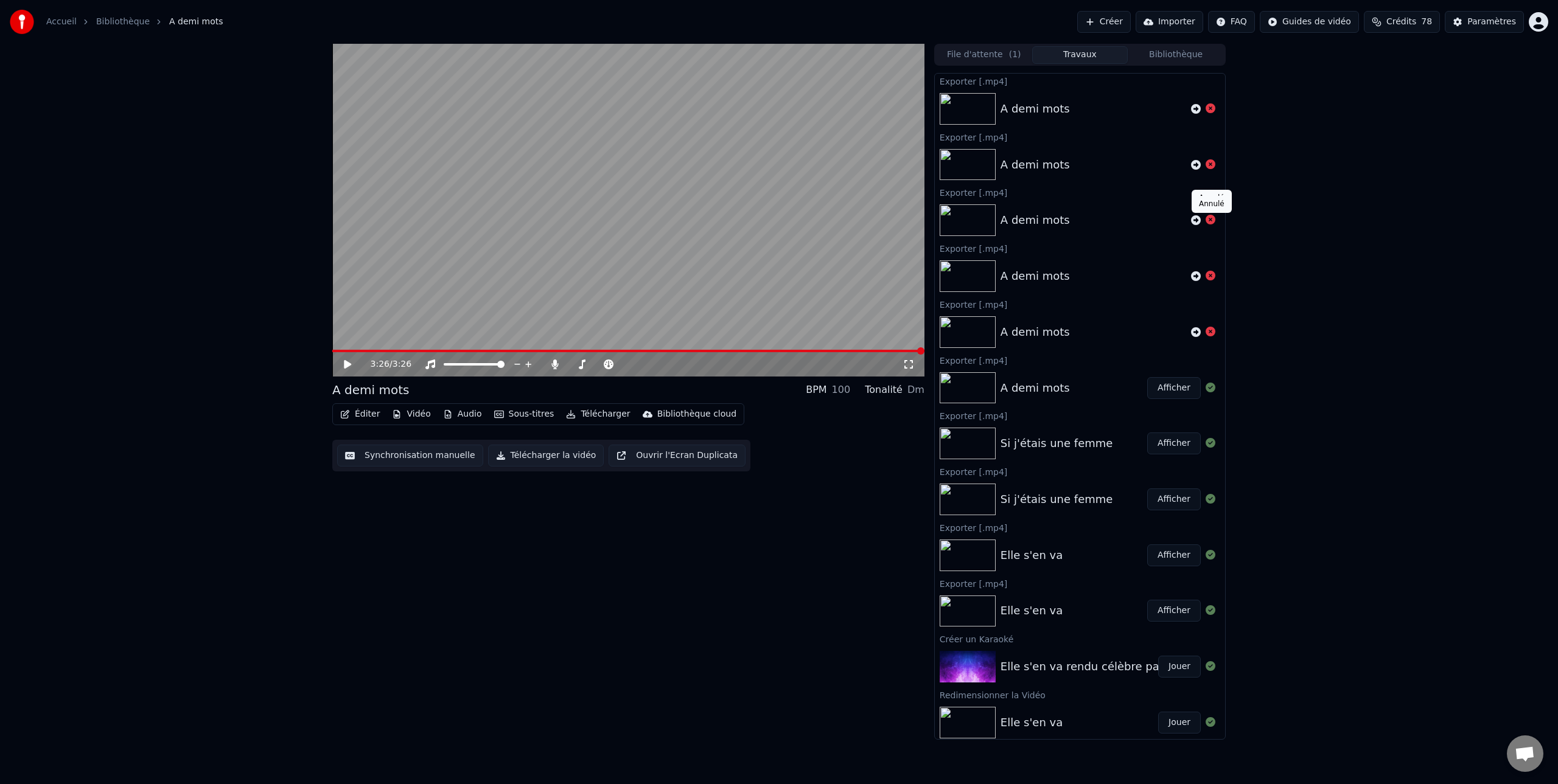
click at [1211, 219] on icon at bounding box center [1210, 219] width 9 height 9
click at [1208, 164] on icon at bounding box center [1210, 163] width 9 height 9
click at [1211, 109] on icon at bounding box center [1210, 108] width 9 height 9
click at [1182, 389] on button "Afficher" at bounding box center [1174, 388] width 54 height 22
click at [1211, 277] on icon at bounding box center [1210, 275] width 9 height 9
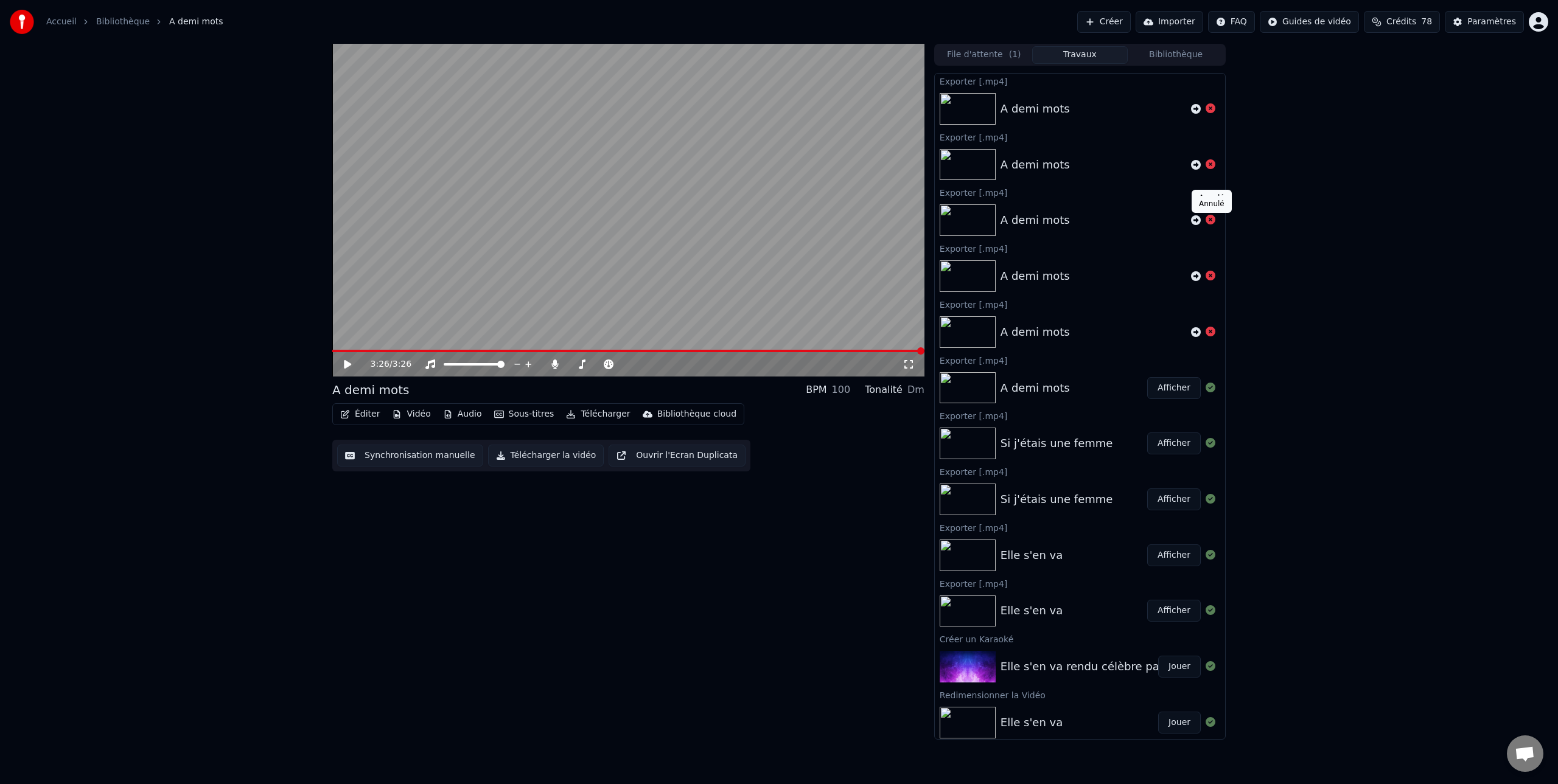
click at [1209, 221] on icon at bounding box center [1210, 219] width 9 height 9
click at [1206, 213] on button at bounding box center [1210, 220] width 9 height 14
click at [231, 717] on div "3:26 / 3:26 A demi mots BPM 100 Tonalité Dm Éditer Vidéo Audio Sous-titres Télé…" at bounding box center [779, 392] width 1558 height 696
drag, startPoint x: 348, startPoint y: 613, endPoint x: 353, endPoint y: 617, distance: 6.4
click at [348, 613] on div "3:26 / 3:26 A demi mots BPM 100 Tonalité Dm Éditer Vidéo Audio Sous-titres Télé…" at bounding box center [628, 392] width 592 height 696
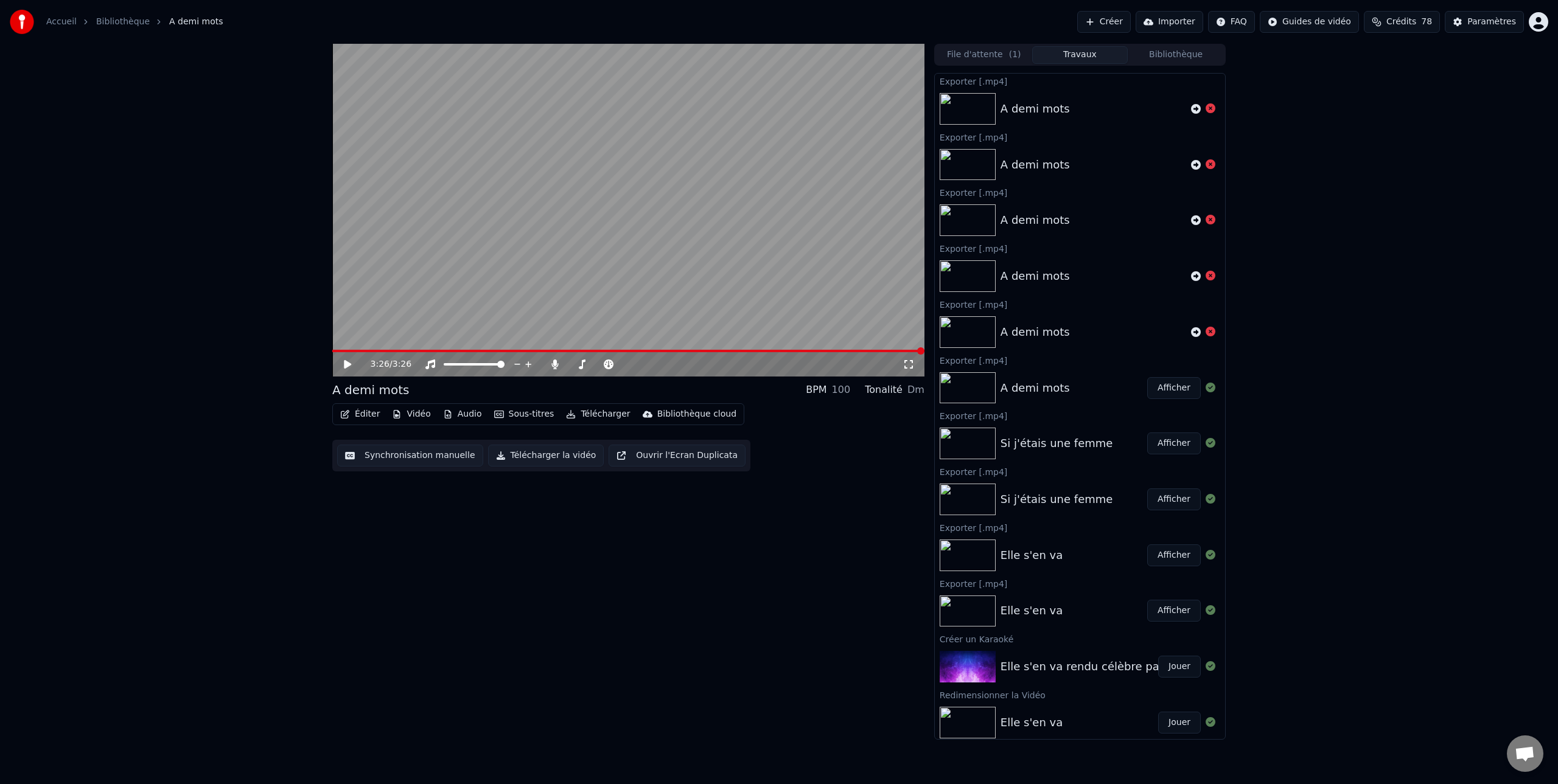
click at [1114, 20] on button "Créer" at bounding box center [1104, 22] width 54 height 22
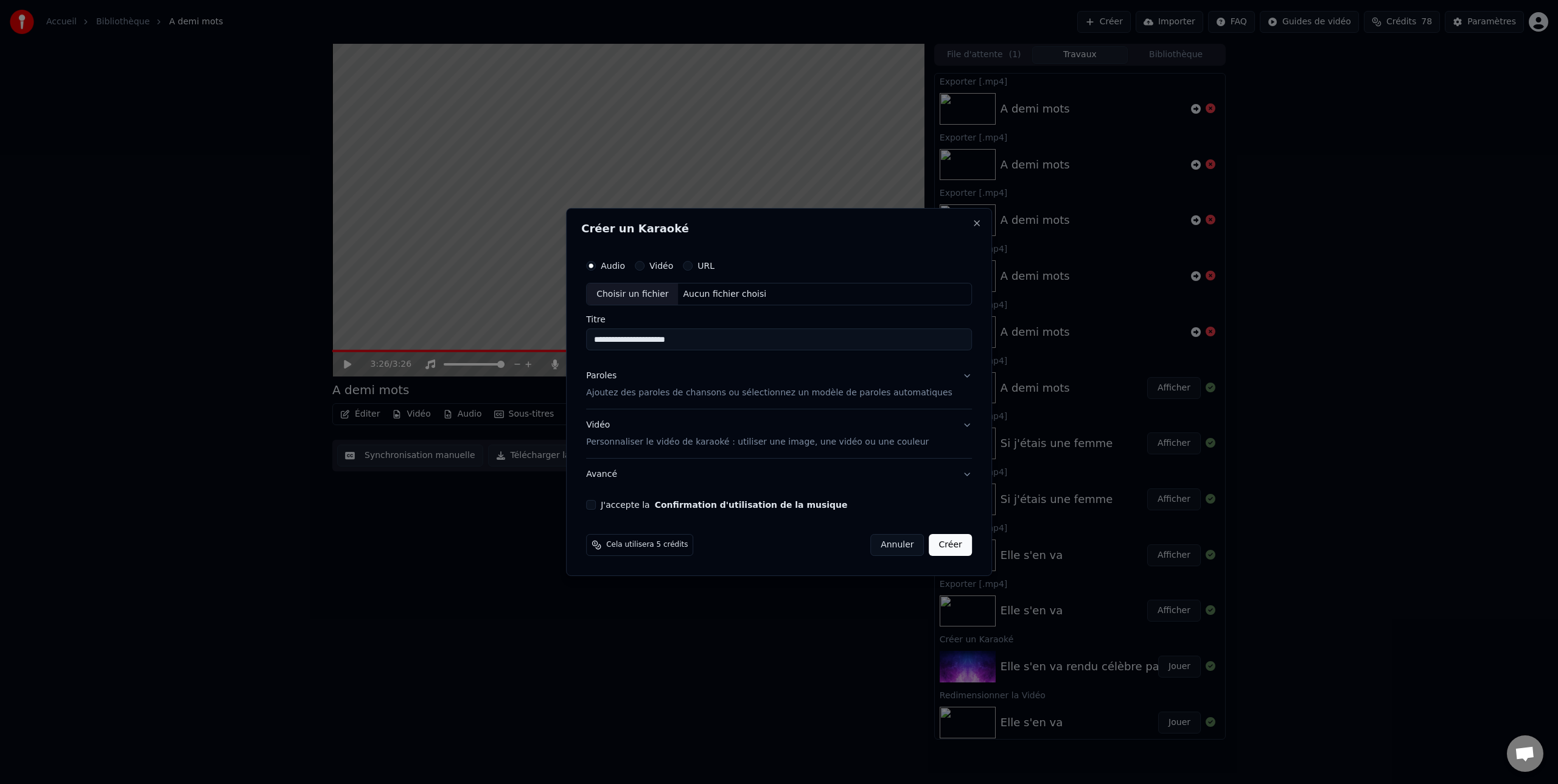
click at [643, 294] on div "Choisir un fichier" at bounding box center [632, 294] width 91 height 22
type input "**********"
click at [663, 393] on p "Ajoutez des paroles de chansons ou sélectionnez un modèle de paroles automatiqu…" at bounding box center [769, 393] width 366 height 12
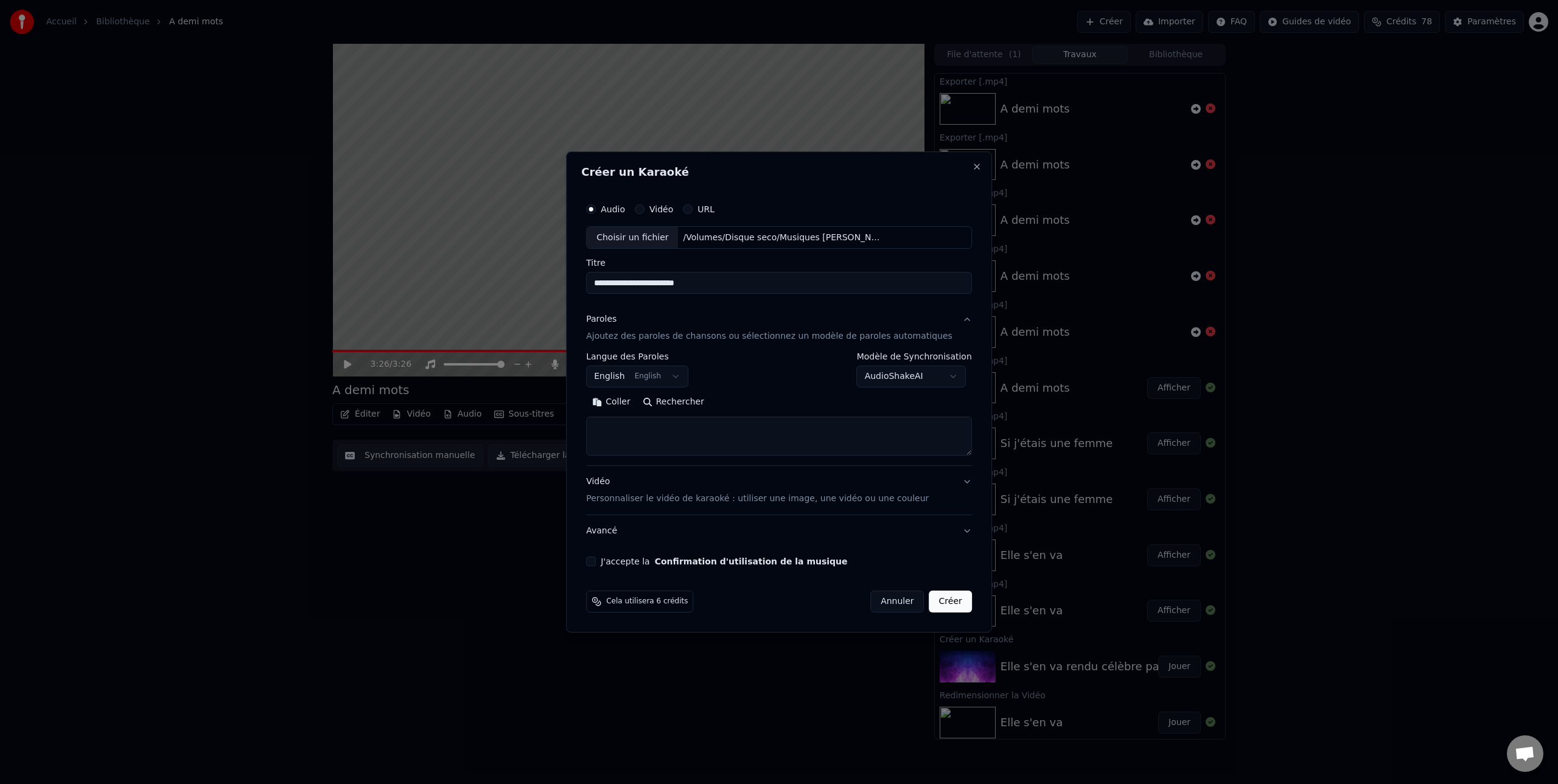
click at [682, 376] on body "**********" at bounding box center [779, 392] width 1558 height 784
select select "**"
click at [628, 403] on button "Coller" at bounding box center [611, 402] width 51 height 20
type textarea "**********"
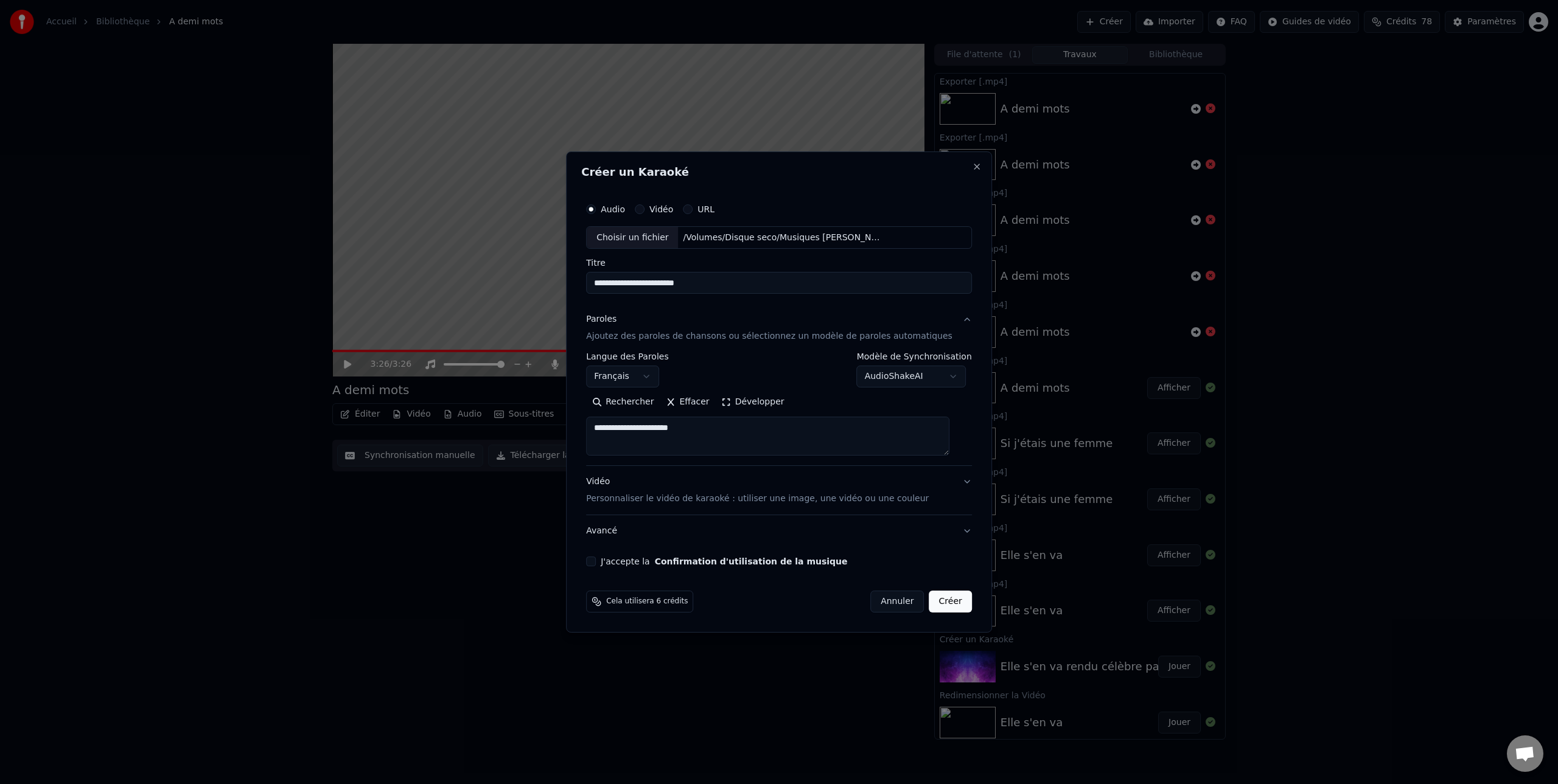
click at [596, 561] on button "J'accepte la Confirmation d'utilisation de la musique" at bounding box center [590, 561] width 9 height 9
click at [944, 602] on button "Créer" at bounding box center [950, 601] width 43 height 22
select select
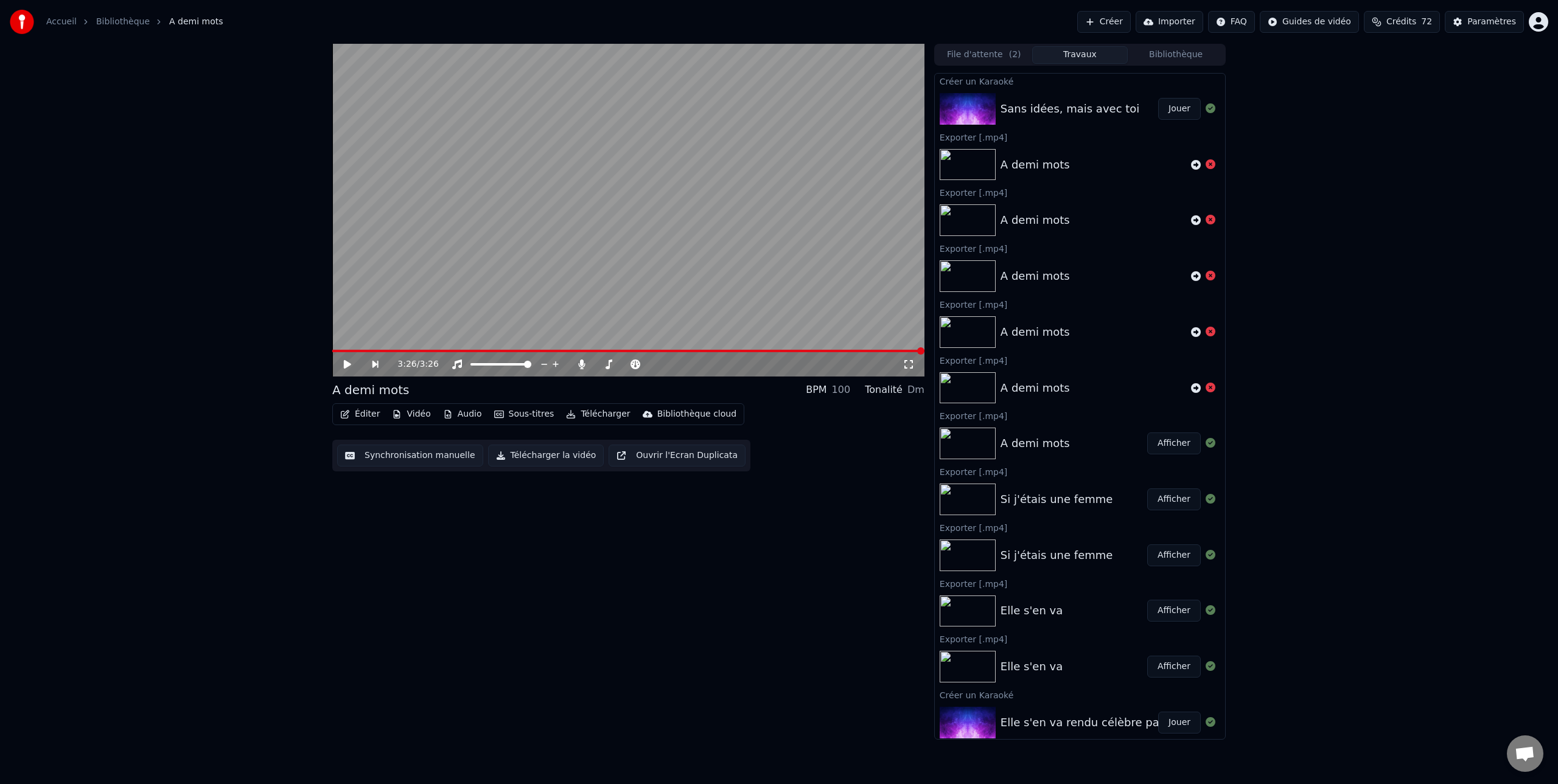
click at [344, 363] on icon at bounding box center [347, 365] width 7 height 9
click at [349, 367] on icon at bounding box center [347, 365] width 6 height 7
click at [1180, 107] on button "Jouer" at bounding box center [1179, 108] width 43 height 22
click at [349, 364] on icon at bounding box center [347, 365] width 6 height 7
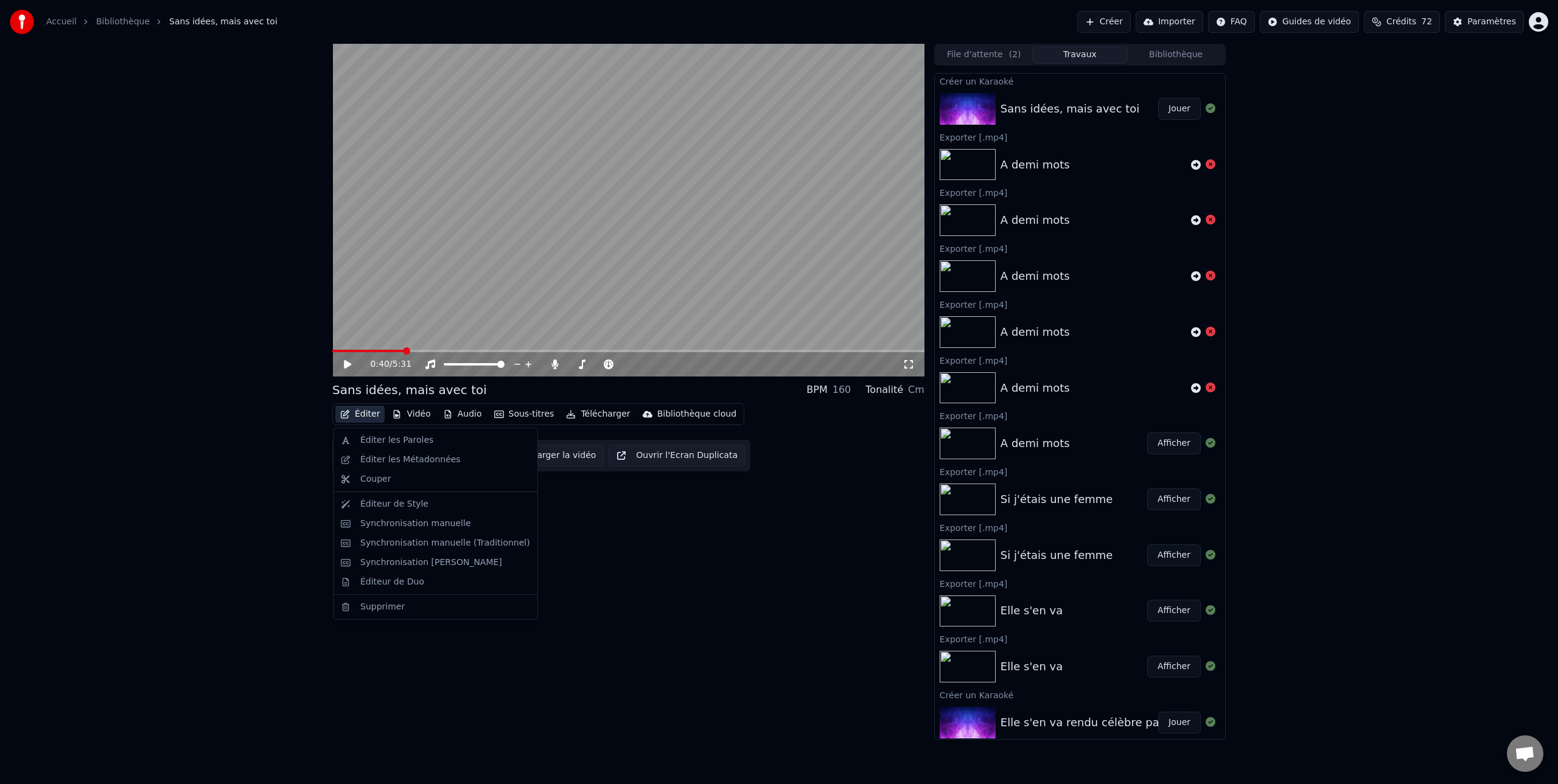
click at [365, 416] on button "Éditer" at bounding box center [360, 414] width 49 height 17
click at [373, 444] on div "Éditer les Paroles" at bounding box center [397, 440] width 73 height 12
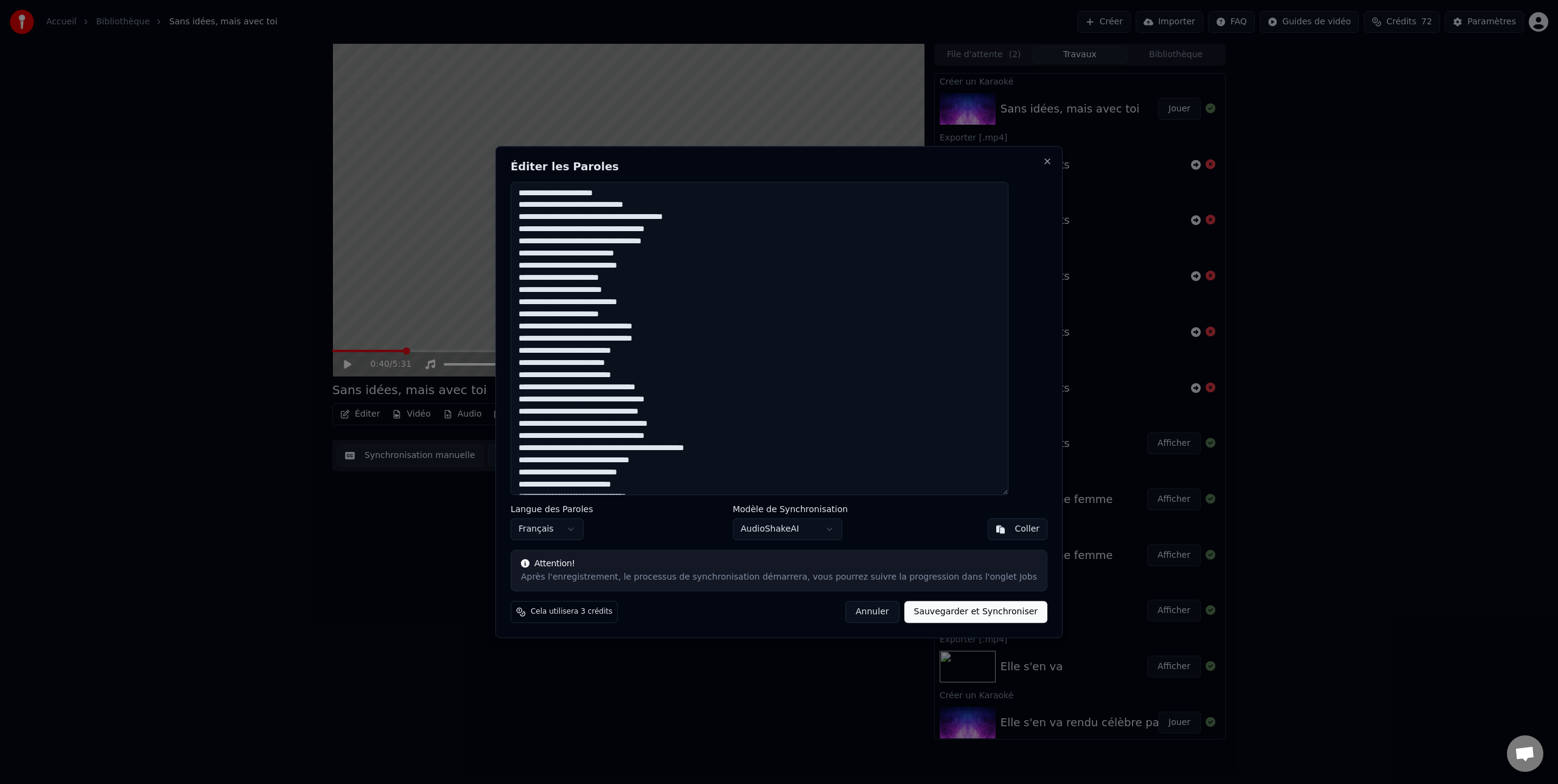
drag, startPoint x: 640, startPoint y: 192, endPoint x: 507, endPoint y: 184, distance: 133.2
click at [507, 184] on body "Accueil Bibliothèque Sans idées, mais avec toi Créer Importer FAQ Guides de vid…" at bounding box center [779, 392] width 1558 height 784
click at [957, 615] on button "Sauvegarder et Synchroniser" at bounding box center [976, 612] width 143 height 22
type textarea "**********"
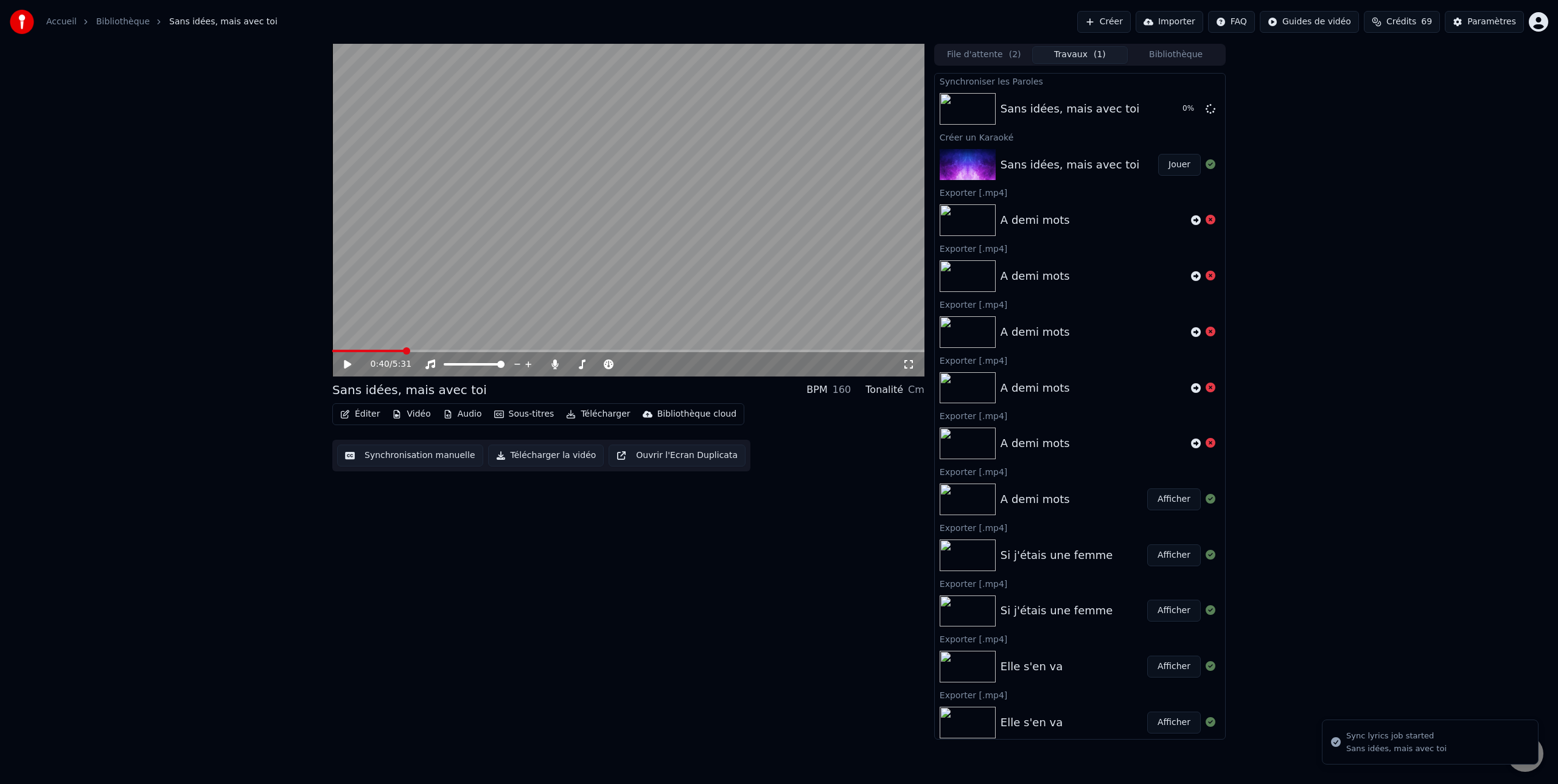
click at [347, 365] on icon at bounding box center [347, 365] width 7 height 9
click at [347, 365] on icon at bounding box center [357, 364] width 29 height 9
click at [329, 353] on div "0:00 / 5:31 Sans idées, mais avec toi BPM 160 Tonalité Cm Éditer Vidéo Audio So…" at bounding box center [779, 392] width 913 height 696
click at [345, 362] on icon at bounding box center [347, 365] width 7 height 9
click at [345, 362] on icon at bounding box center [347, 365] width 6 height 7
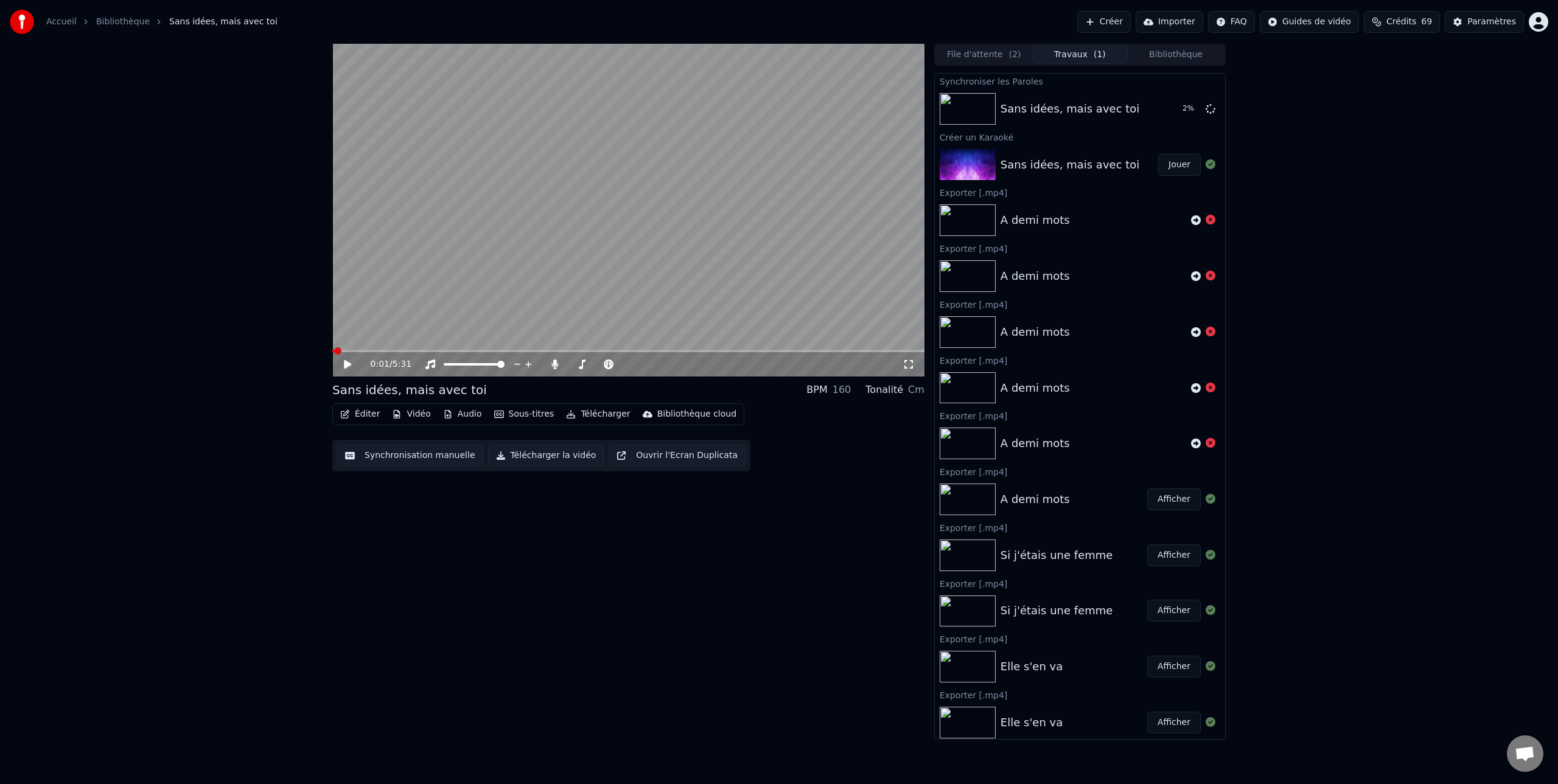
click at [334, 354] on span at bounding box center [338, 351] width 7 height 7
drag, startPoint x: 1211, startPoint y: 165, endPoint x: 1225, endPoint y: 169, distance: 14.6
click at [1225, 169] on div "Synchroniser les Paroles Sans idées, mais avec toi 6 % Créer un Karaoké Sans id…" at bounding box center [1080, 406] width 292 height 667
click at [332, 354] on span at bounding box center [336, 351] width 7 height 7
click at [1178, 113] on button "Jouer" at bounding box center [1179, 108] width 43 height 22
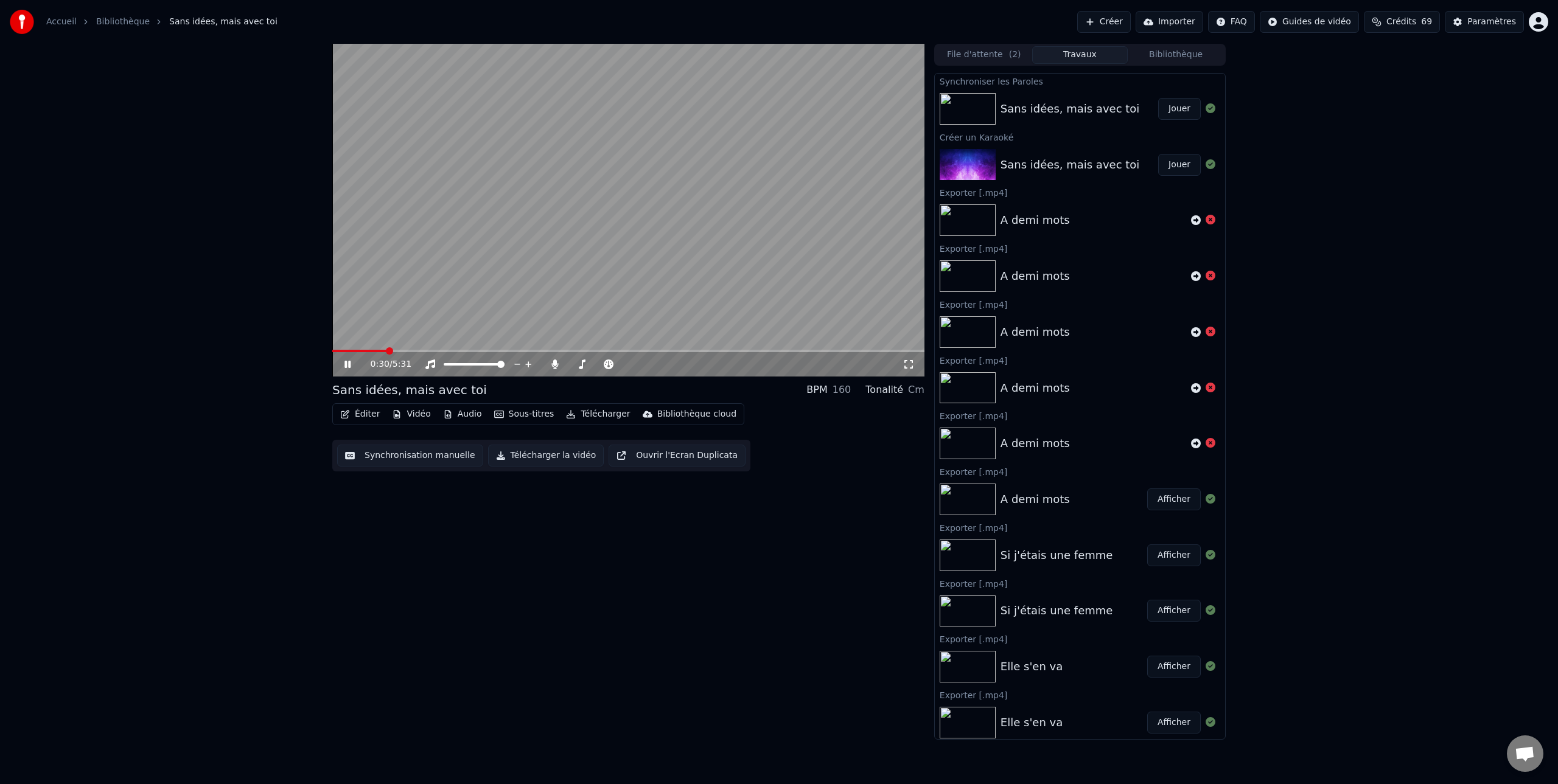
click at [348, 365] on icon at bounding box center [347, 365] width 6 height 7
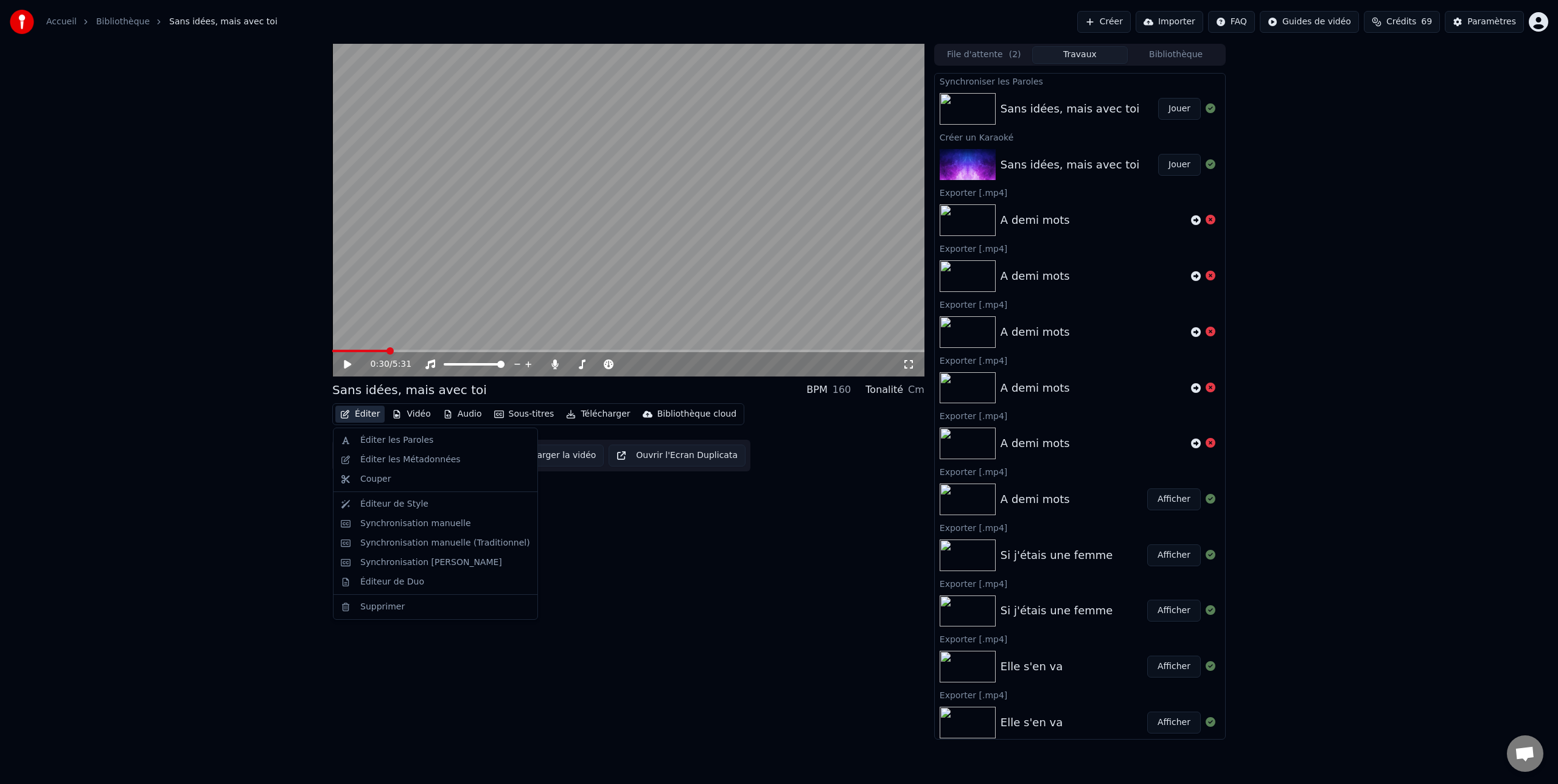
click at [365, 414] on button "Éditer" at bounding box center [360, 414] width 49 height 17
click at [384, 439] on div "Éditer les Paroles" at bounding box center [397, 440] width 73 height 12
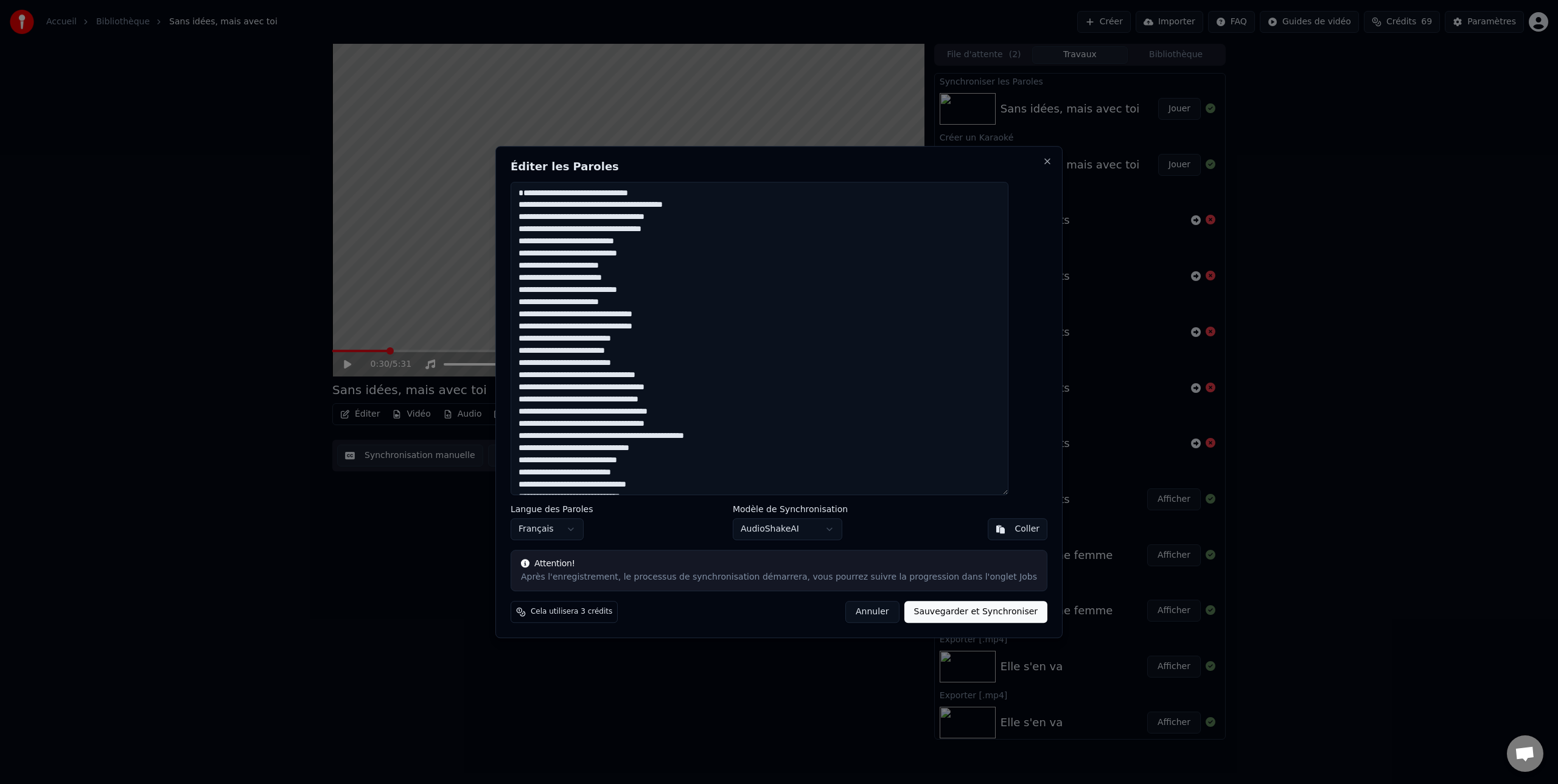
click at [866, 612] on button "Annuler" at bounding box center [872, 612] width 54 height 22
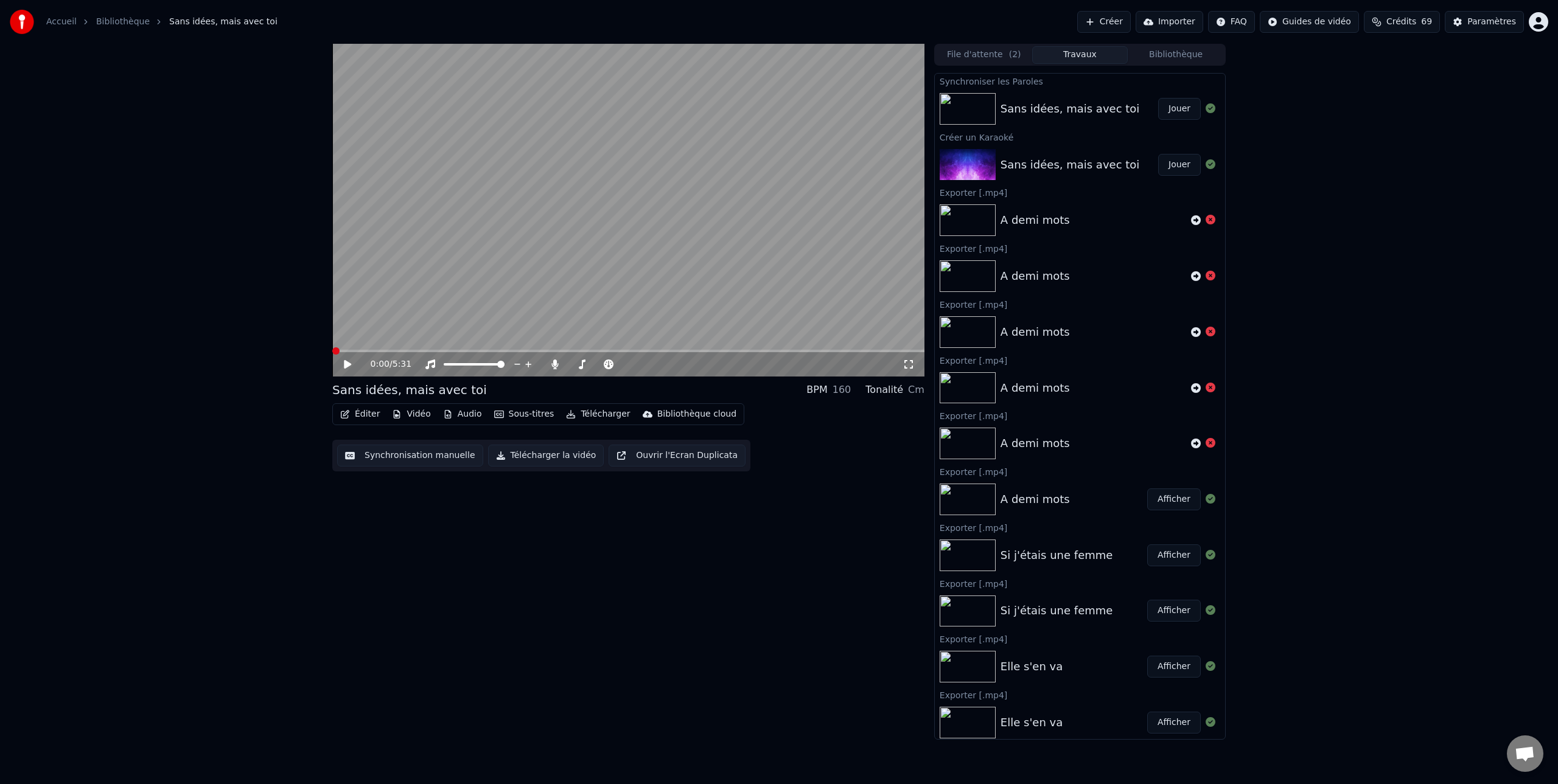
click at [332, 351] on span at bounding box center [336, 351] width 7 height 7
click at [440, 457] on button "Synchronisation manuelle" at bounding box center [410, 456] width 146 height 22
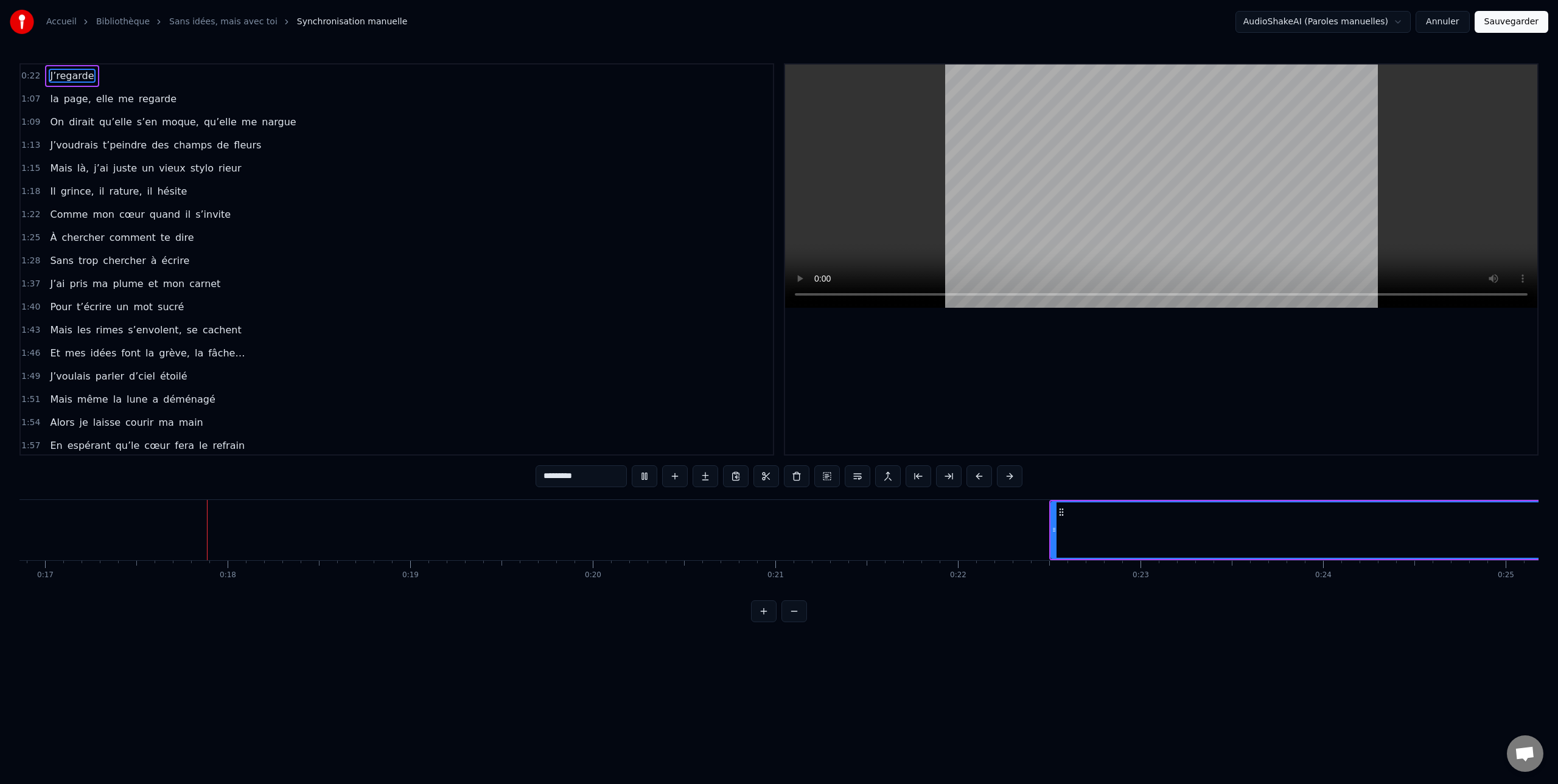
scroll to position [0, 3082]
click at [644, 476] on button at bounding box center [644, 476] width 25 height 22
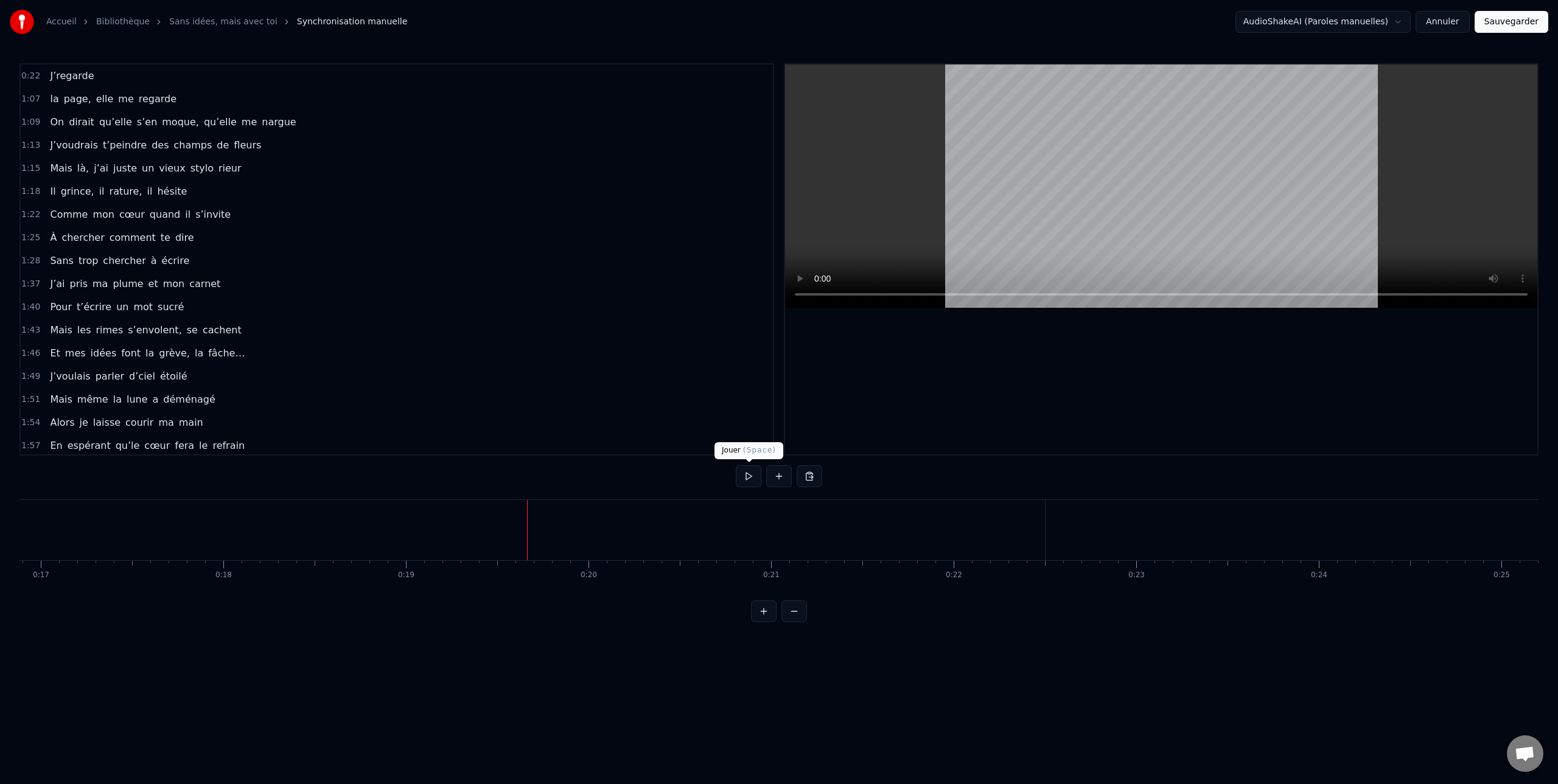
click at [745, 476] on button at bounding box center [748, 476] width 25 height 22
click at [749, 477] on button at bounding box center [748, 476] width 25 height 22
click at [76, 77] on span "J’regarde" at bounding box center [72, 75] width 46 height 14
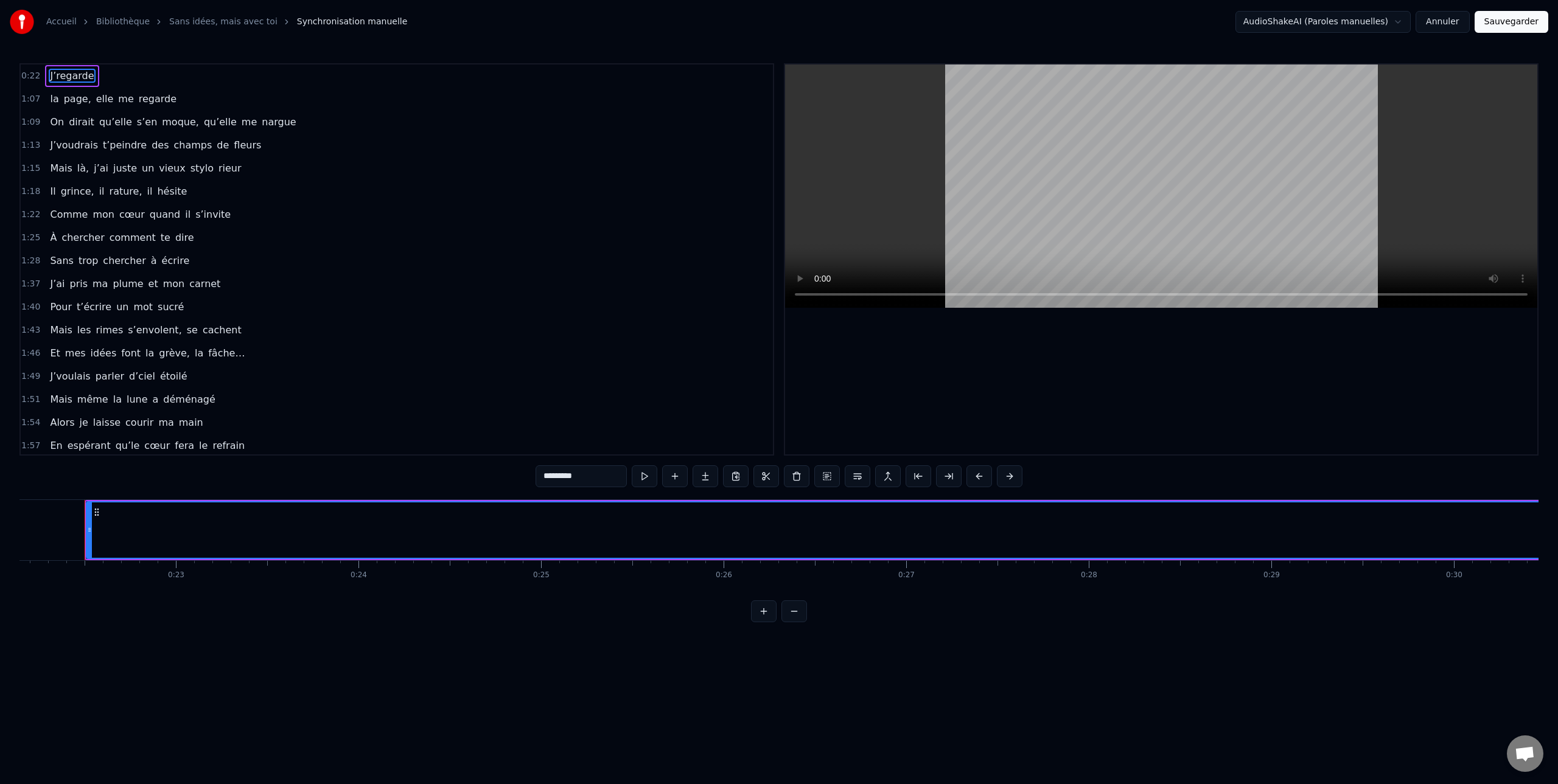
scroll to position [0, 4047]
drag, startPoint x: 85, startPoint y: 532, endPoint x: 458, endPoint y: 552, distance: 373.5
click at [458, 552] on div at bounding box center [458, 530] width 5 height 56
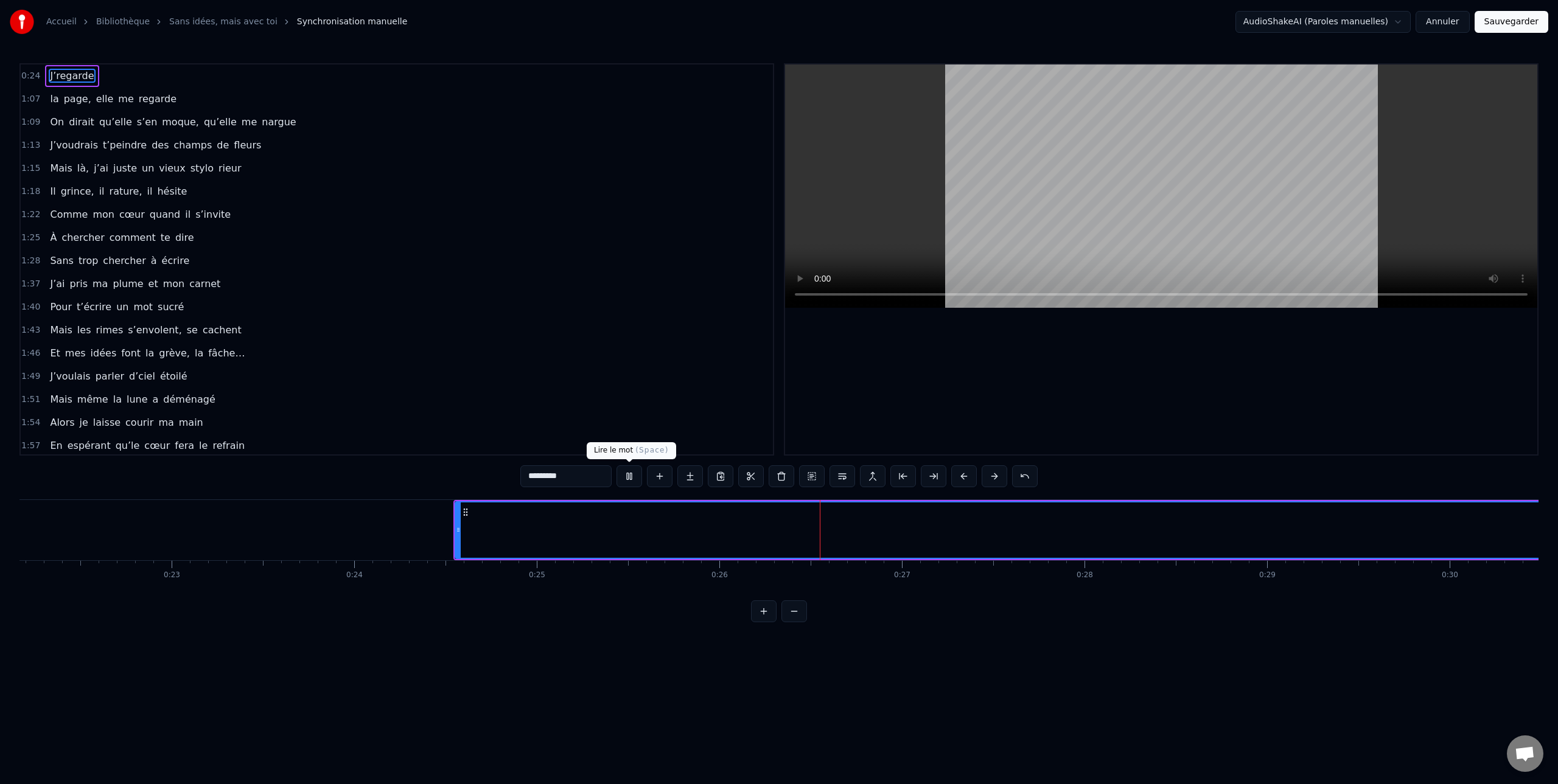
click at [631, 477] on button at bounding box center [629, 476] width 25 height 22
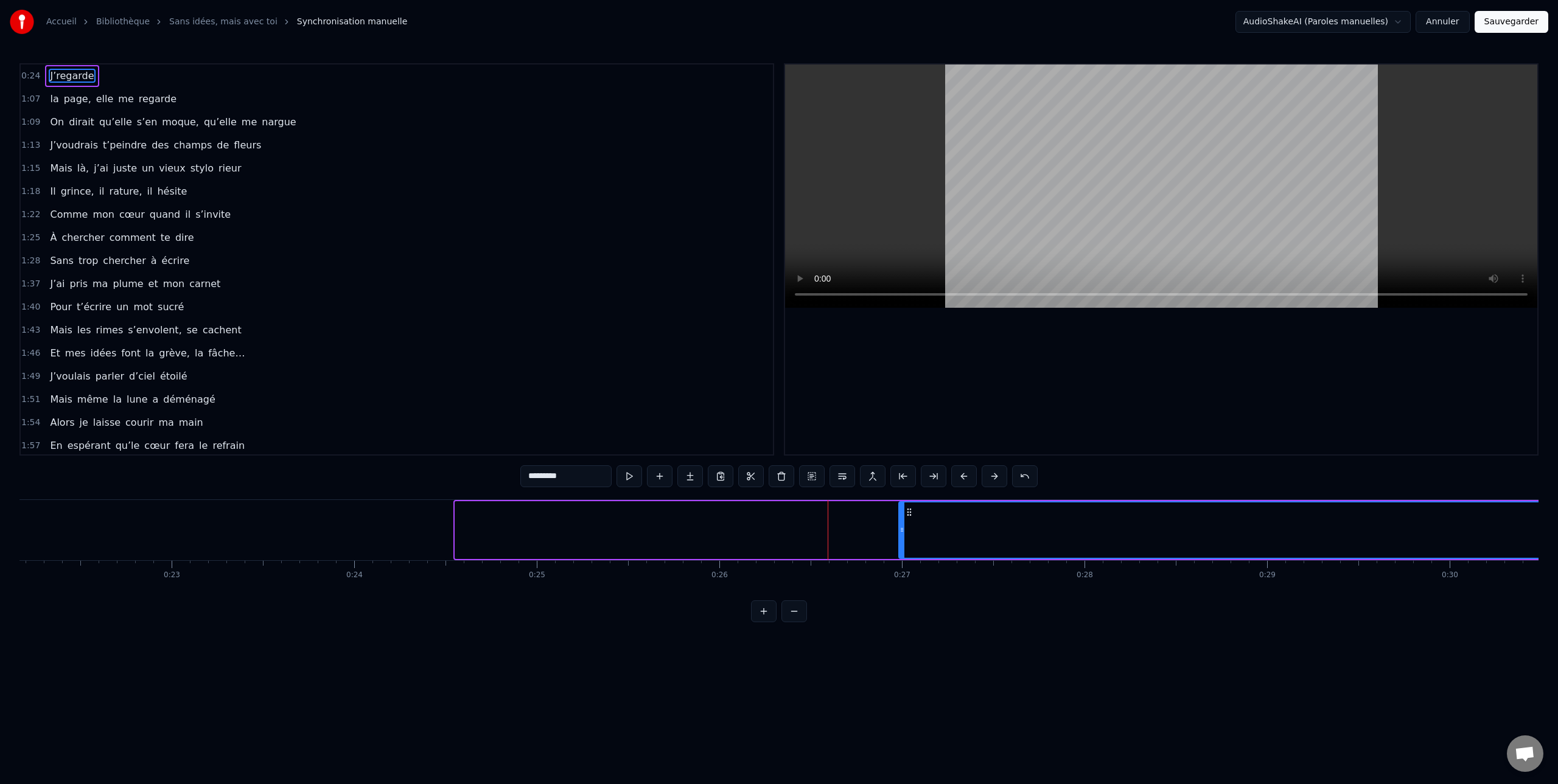
drag, startPoint x: 457, startPoint y: 532, endPoint x: 928, endPoint y: 551, distance: 471.4
click at [905, 552] on div at bounding box center [902, 530] width 5 height 56
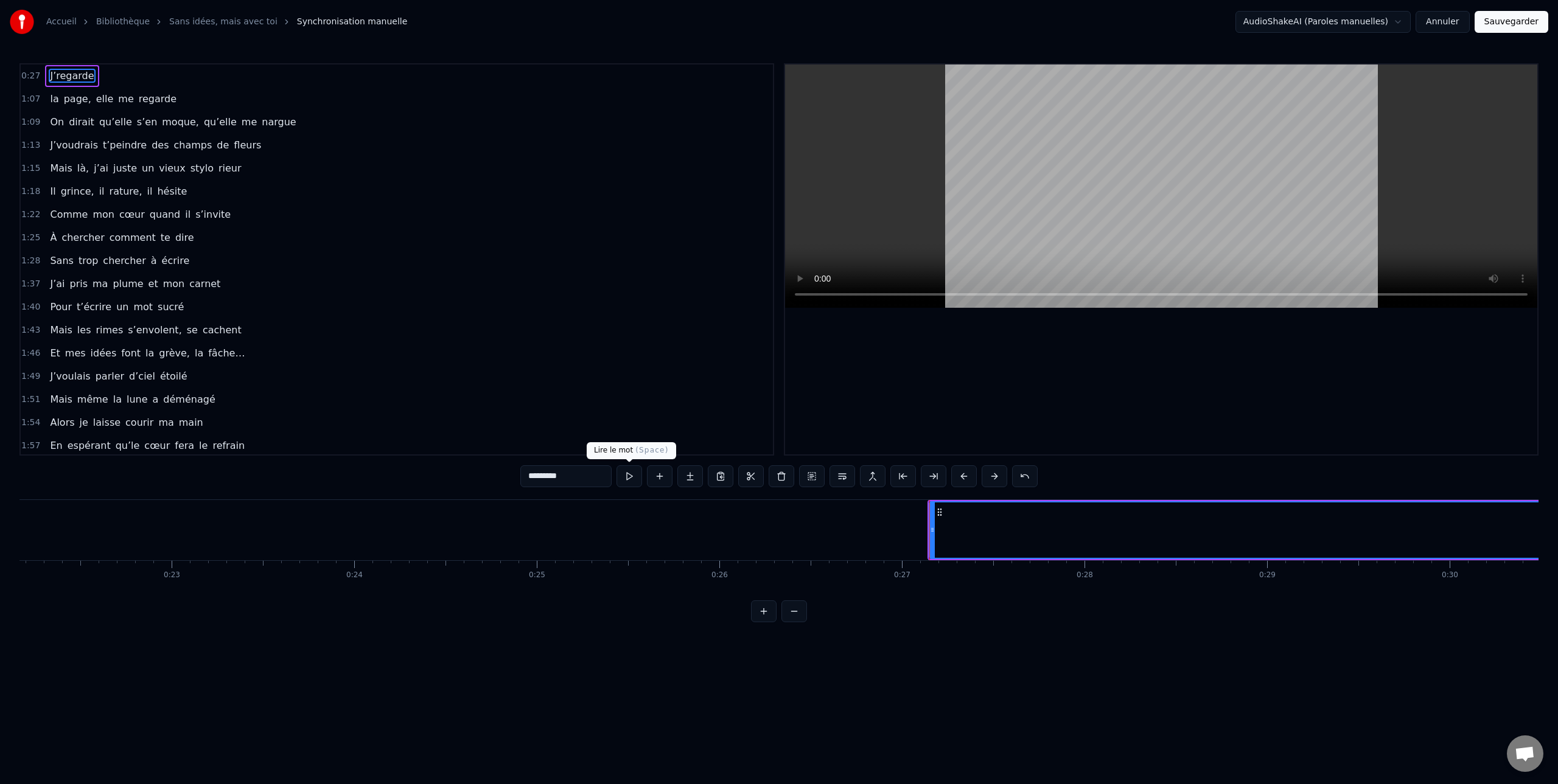
click at [629, 476] on button at bounding box center [629, 476] width 25 height 22
drag, startPoint x: 632, startPoint y: 476, endPoint x: 726, endPoint y: 496, distance: 96.1
click at [632, 476] on button at bounding box center [629, 476] width 25 height 22
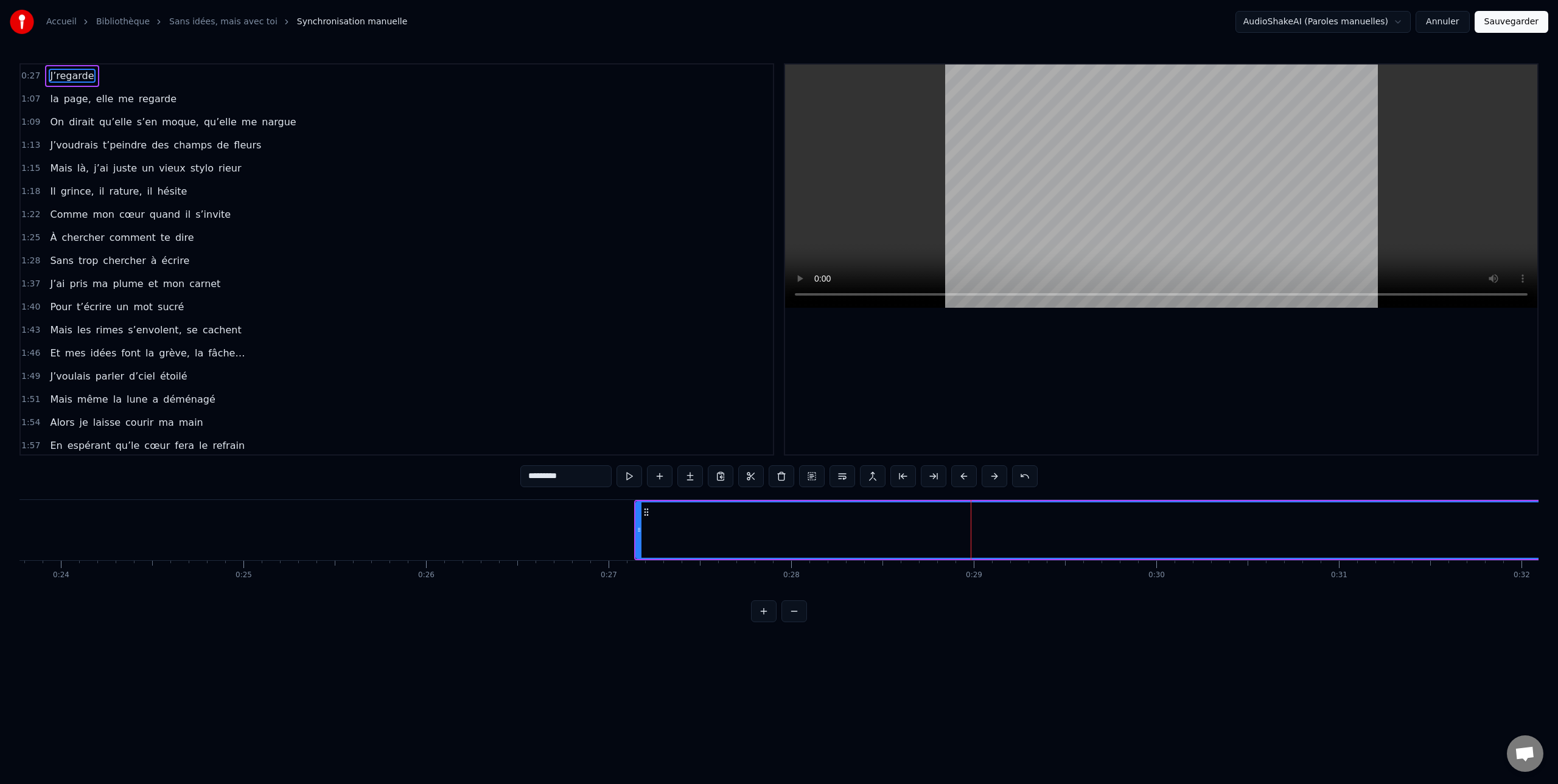
scroll to position [0, 4372]
drag, startPoint x: 604, startPoint y: 534, endPoint x: 944, endPoint y: 542, distance: 340.1
click at [944, 542] on div at bounding box center [945, 530] width 5 height 56
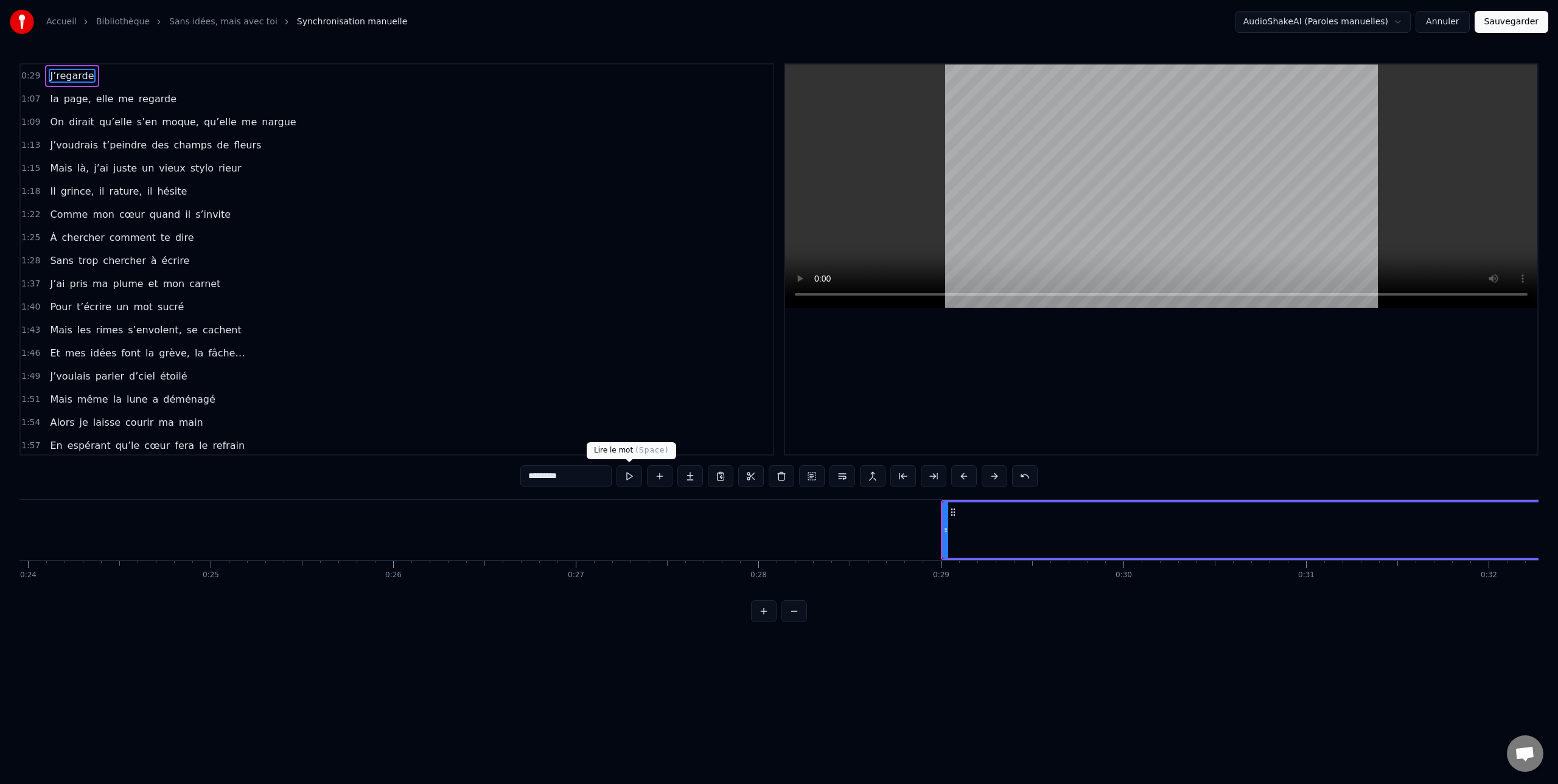
click at [630, 477] on button at bounding box center [629, 476] width 25 height 22
click at [627, 476] on button at bounding box center [629, 476] width 25 height 22
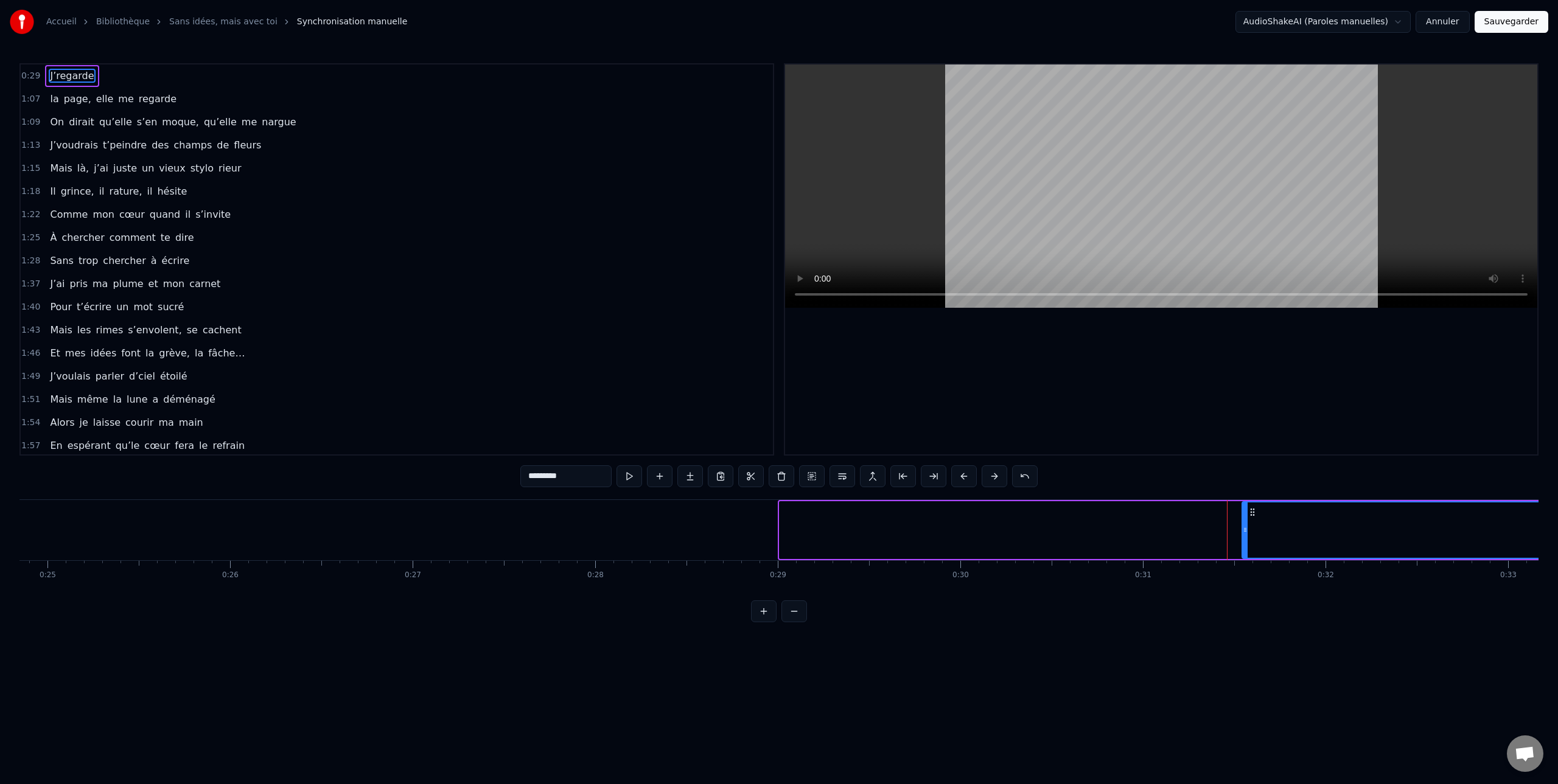
drag, startPoint x: 791, startPoint y: 535, endPoint x: 1246, endPoint y: 540, distance: 455.0
click at [1246, 540] on div at bounding box center [1245, 530] width 5 height 56
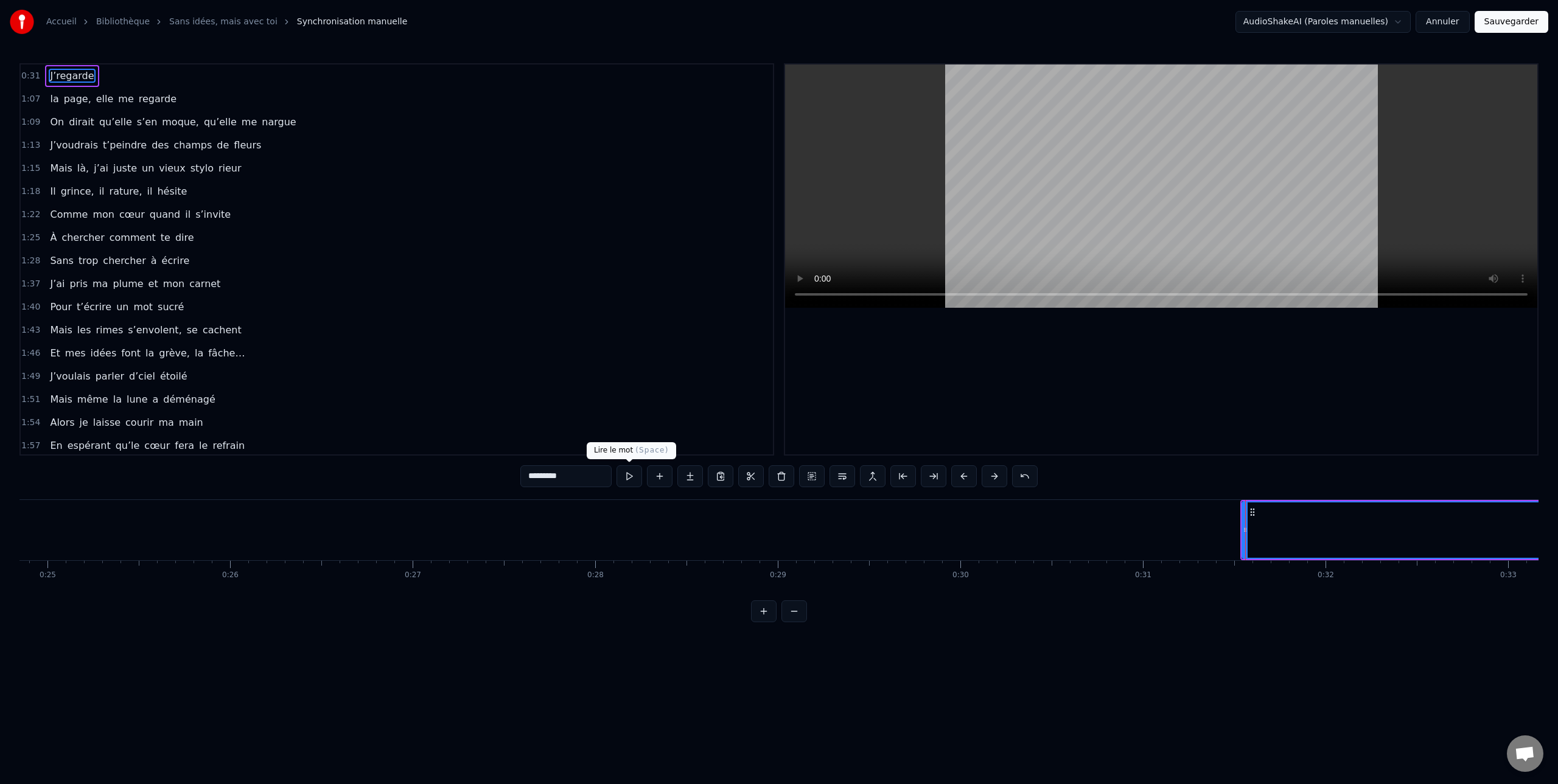
click at [632, 476] on button at bounding box center [629, 476] width 25 height 22
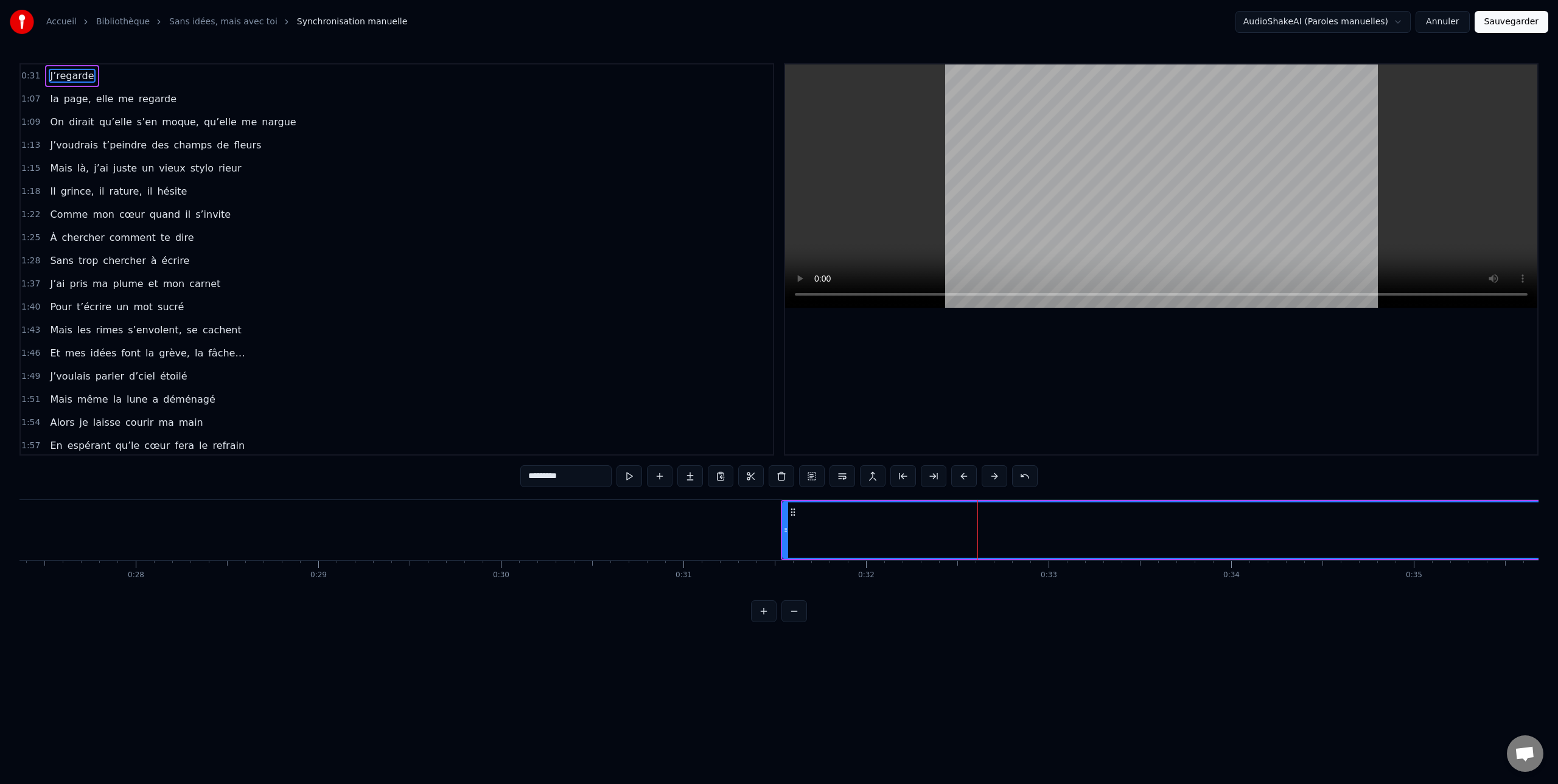
scroll to position [0, 4998]
click at [784, 534] on div at bounding box center [782, 530] width 5 height 56
drag, startPoint x: 784, startPoint y: 534, endPoint x: 978, endPoint y: 533, distance: 194.0
click at [978, 533] on div at bounding box center [976, 530] width 5 height 56
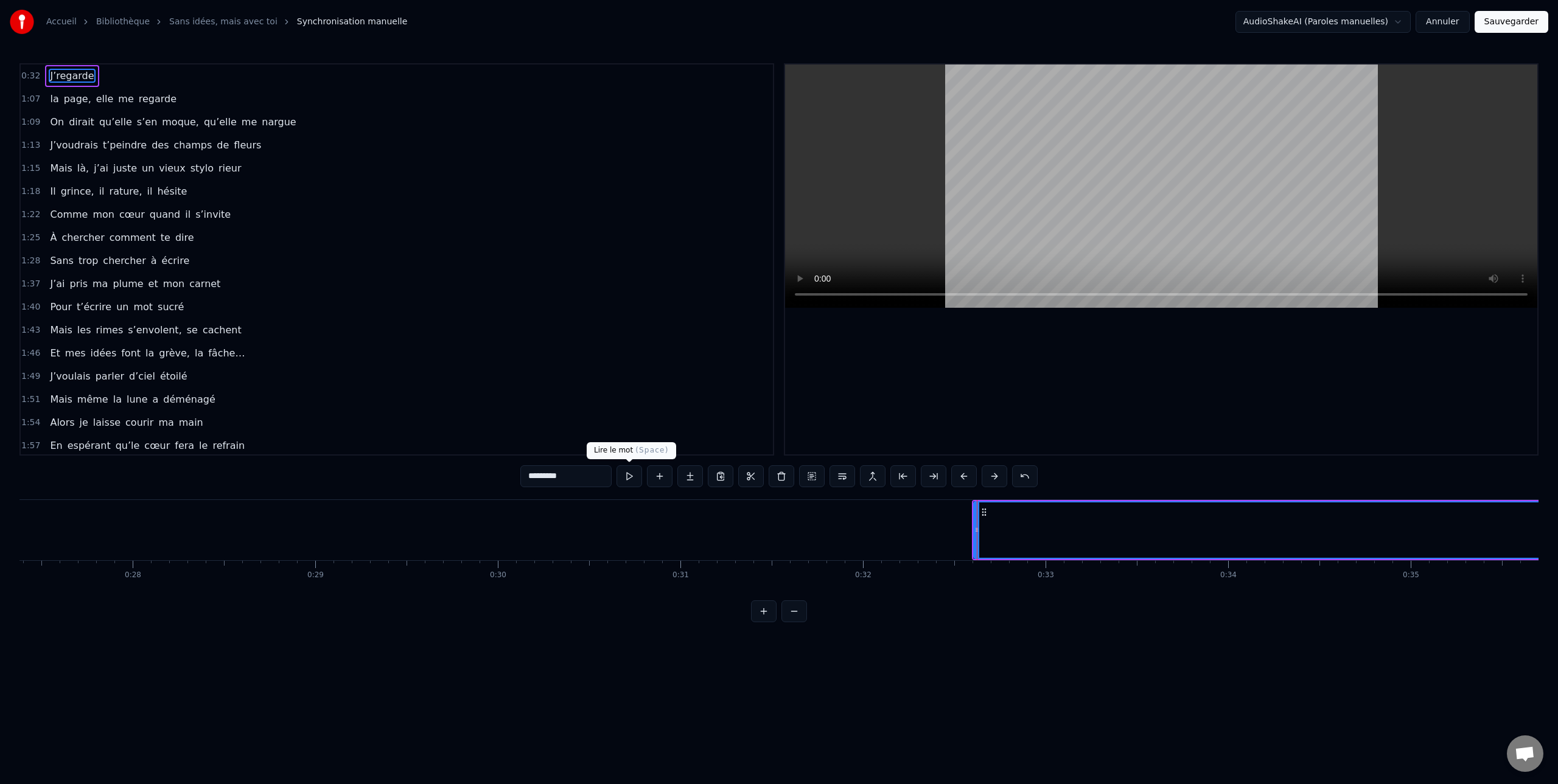
click at [629, 478] on button at bounding box center [629, 476] width 25 height 22
click at [629, 477] on button at bounding box center [629, 476] width 25 height 22
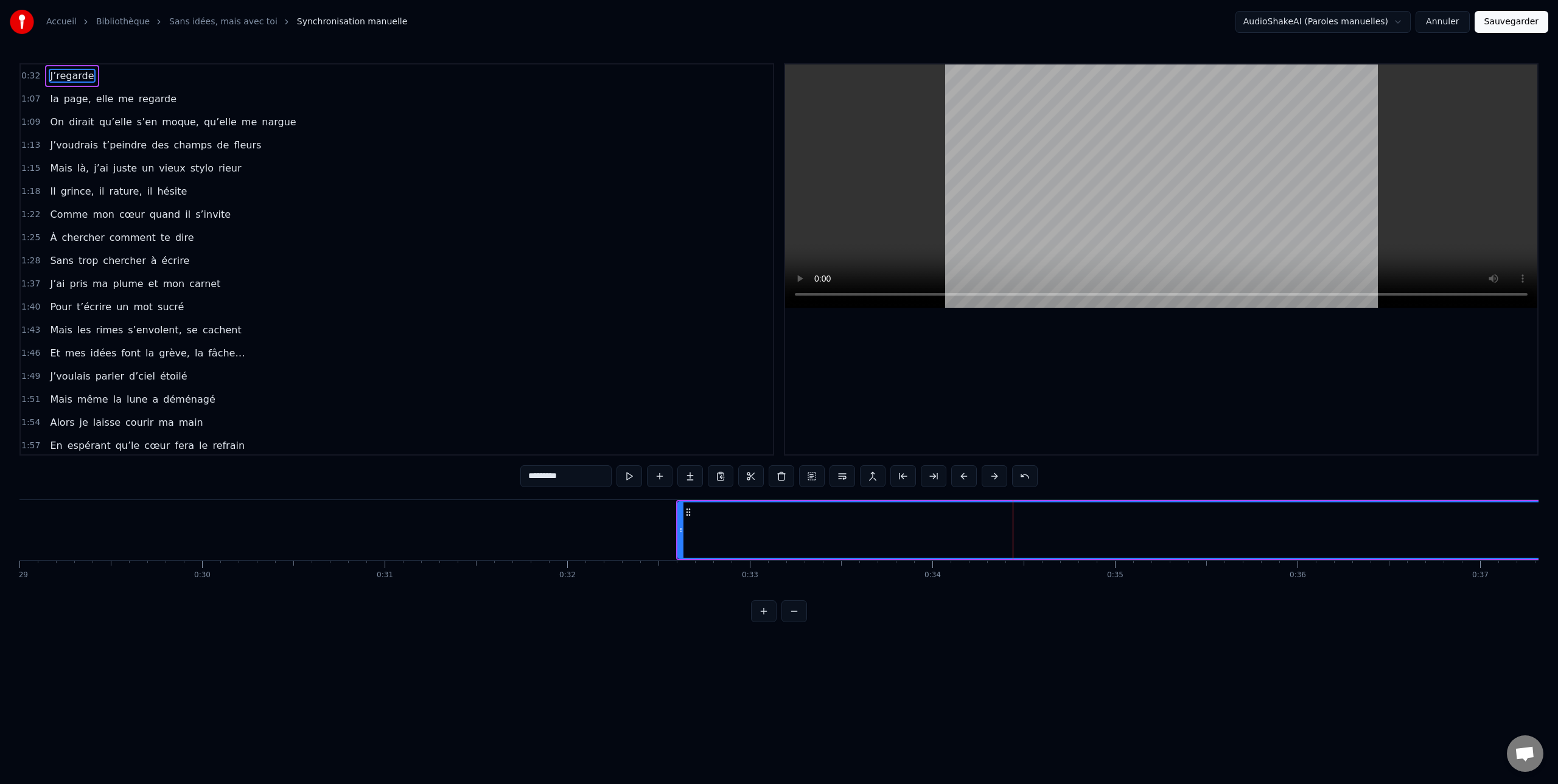
scroll to position [0, 5329]
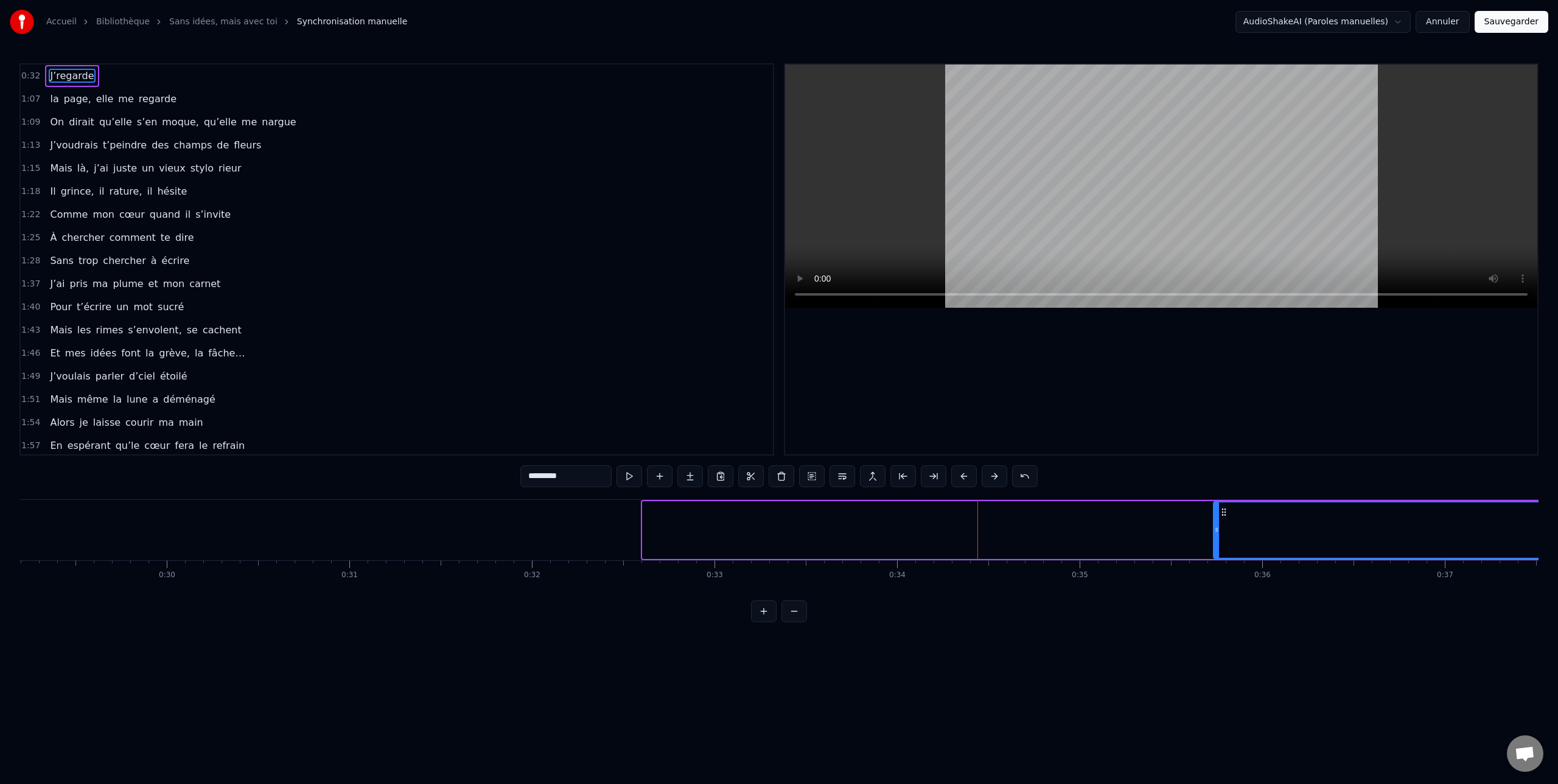
drag, startPoint x: 645, startPoint y: 529, endPoint x: 1212, endPoint y: 515, distance: 567.2
click at [1215, 516] on div at bounding box center [1216, 530] width 5 height 56
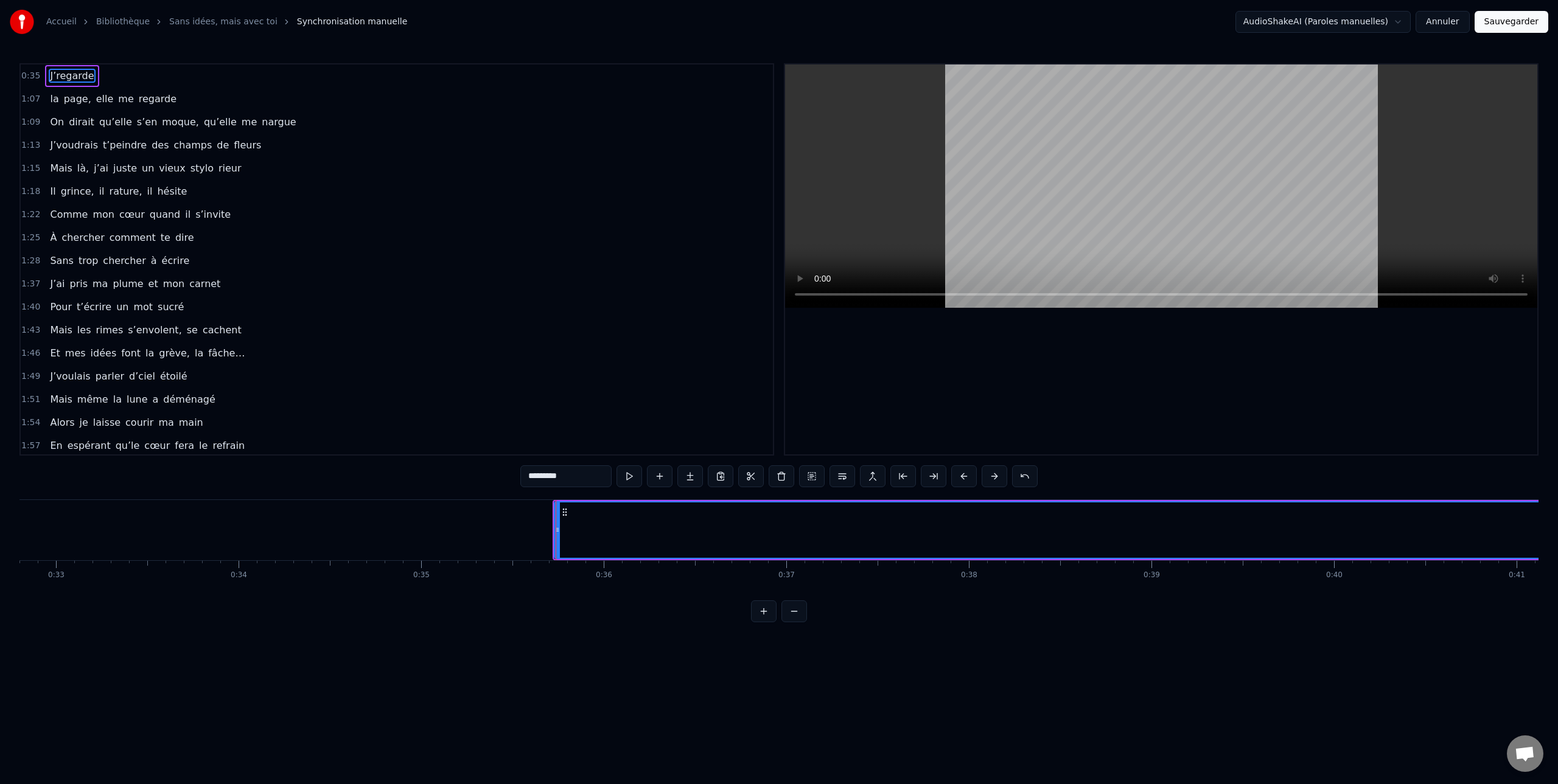
scroll to position [0, 6017]
drag, startPoint x: 528, startPoint y: 527, endPoint x: 747, endPoint y: 529, distance: 219.0
click at [747, 529] on icon at bounding box center [746, 529] width 5 height 9
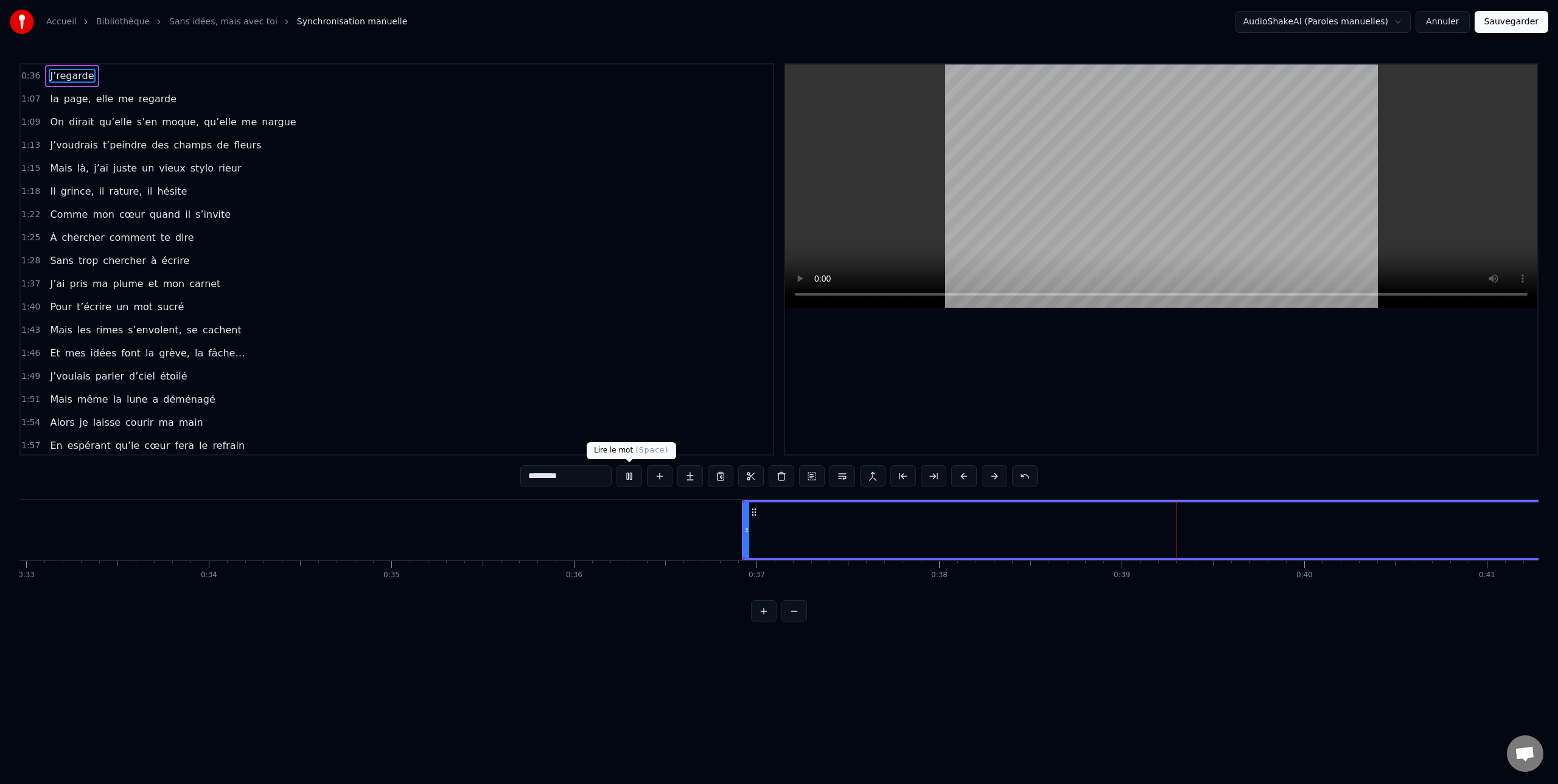
click at [625, 476] on button at bounding box center [629, 476] width 25 height 22
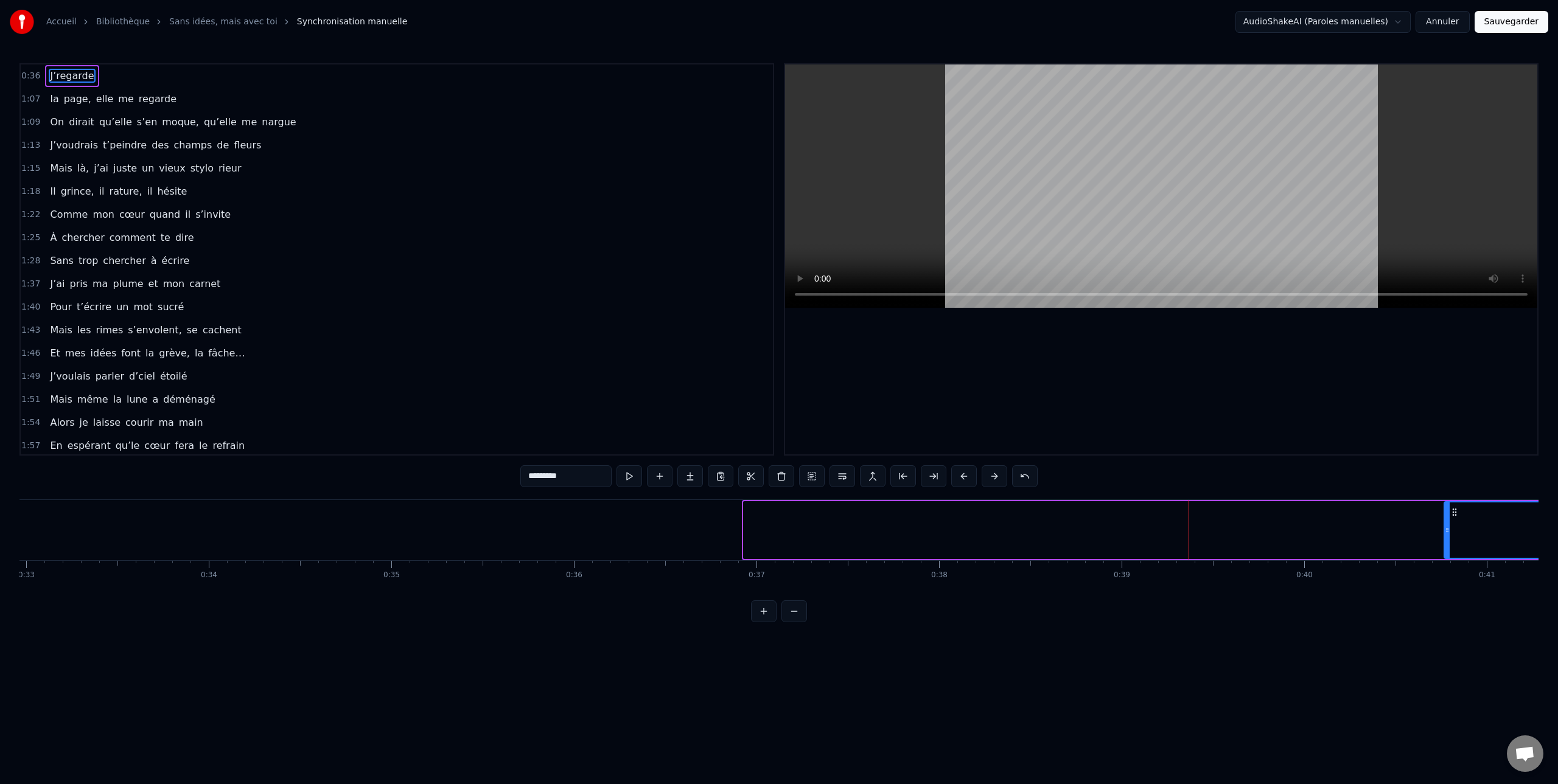
drag, startPoint x: 747, startPoint y: 532, endPoint x: 1447, endPoint y: 529, distance: 700.0
click at [1447, 529] on icon at bounding box center [1447, 529] width 5 height 9
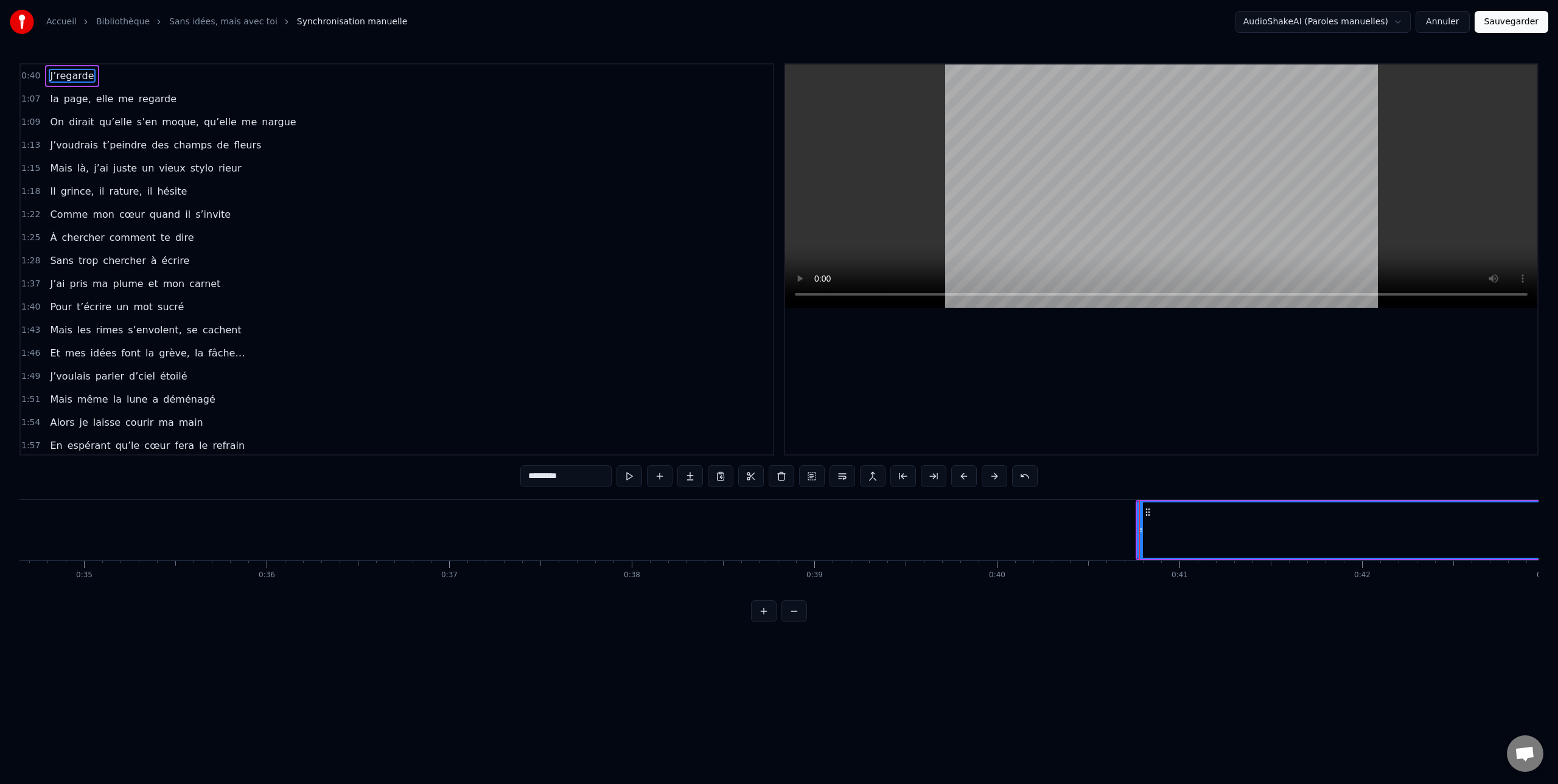
scroll to position [0, 6385]
click at [626, 477] on button at bounding box center [629, 476] width 25 height 22
click at [627, 477] on button at bounding box center [629, 476] width 25 height 22
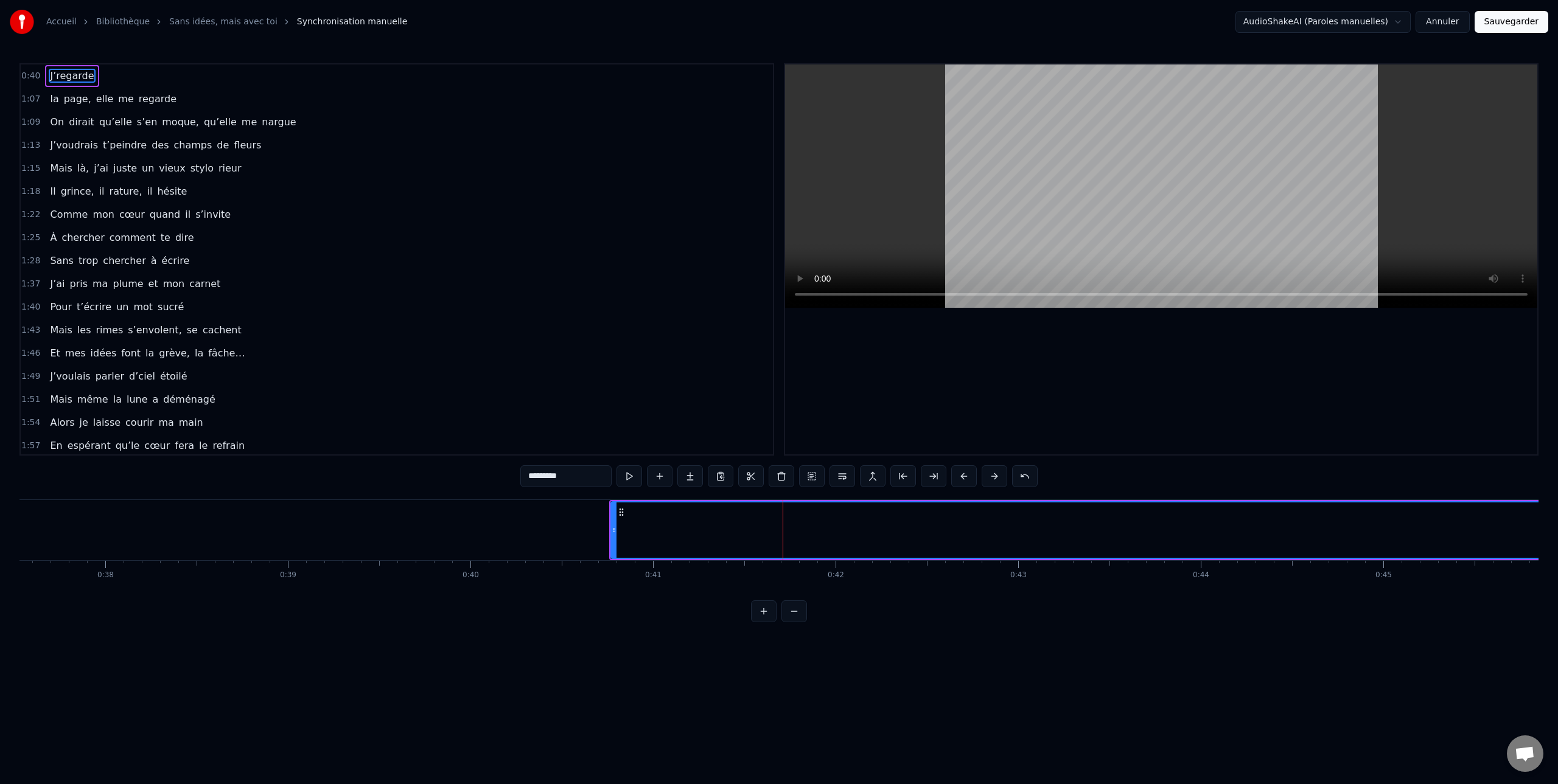
scroll to position [0, 6901]
drag, startPoint x: 591, startPoint y: 533, endPoint x: 981, endPoint y: 542, distance: 390.1
click at [978, 542] on div at bounding box center [975, 530] width 5 height 56
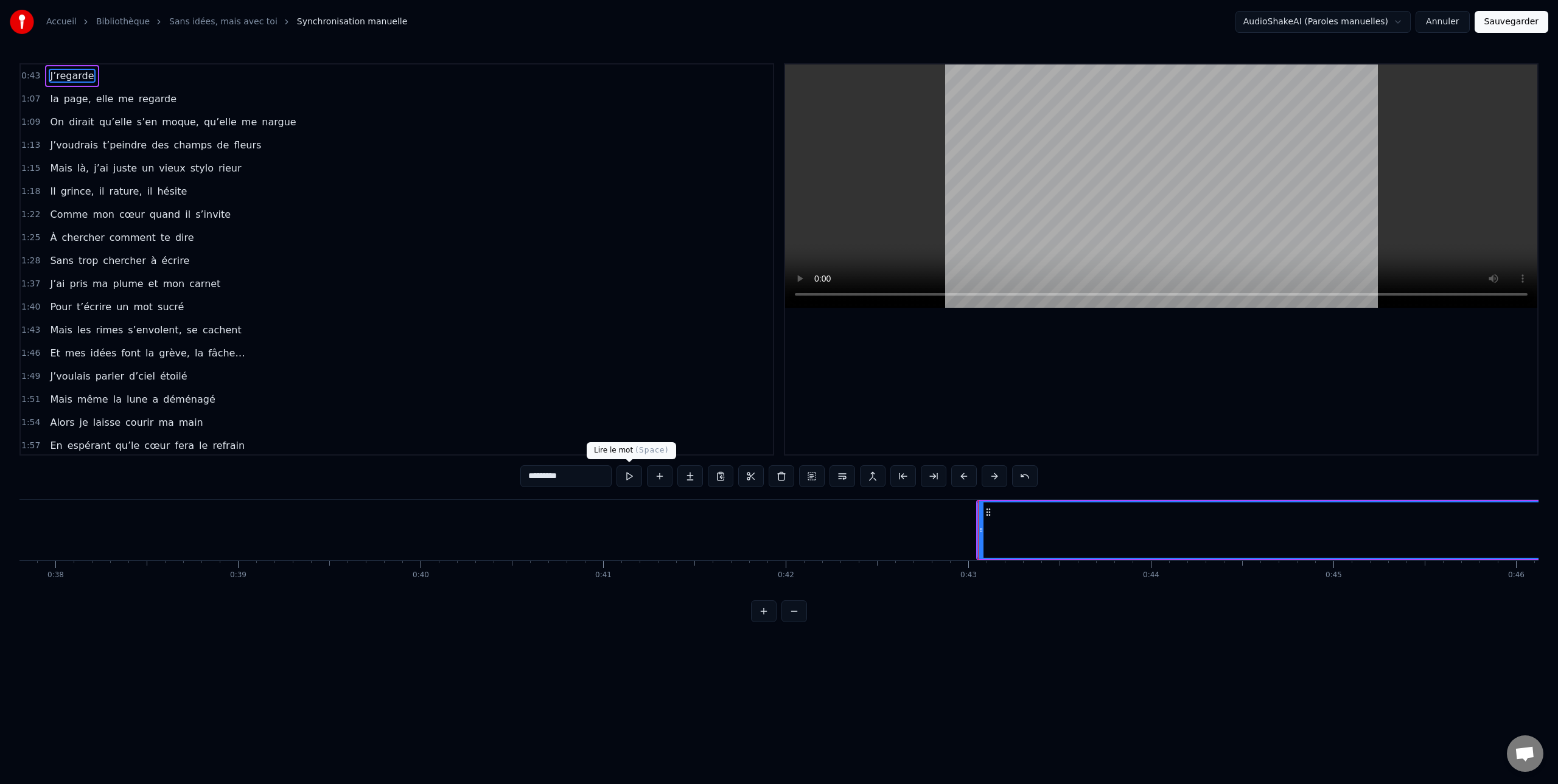
click at [627, 480] on button at bounding box center [629, 476] width 25 height 22
click at [631, 476] on button at bounding box center [629, 476] width 25 height 22
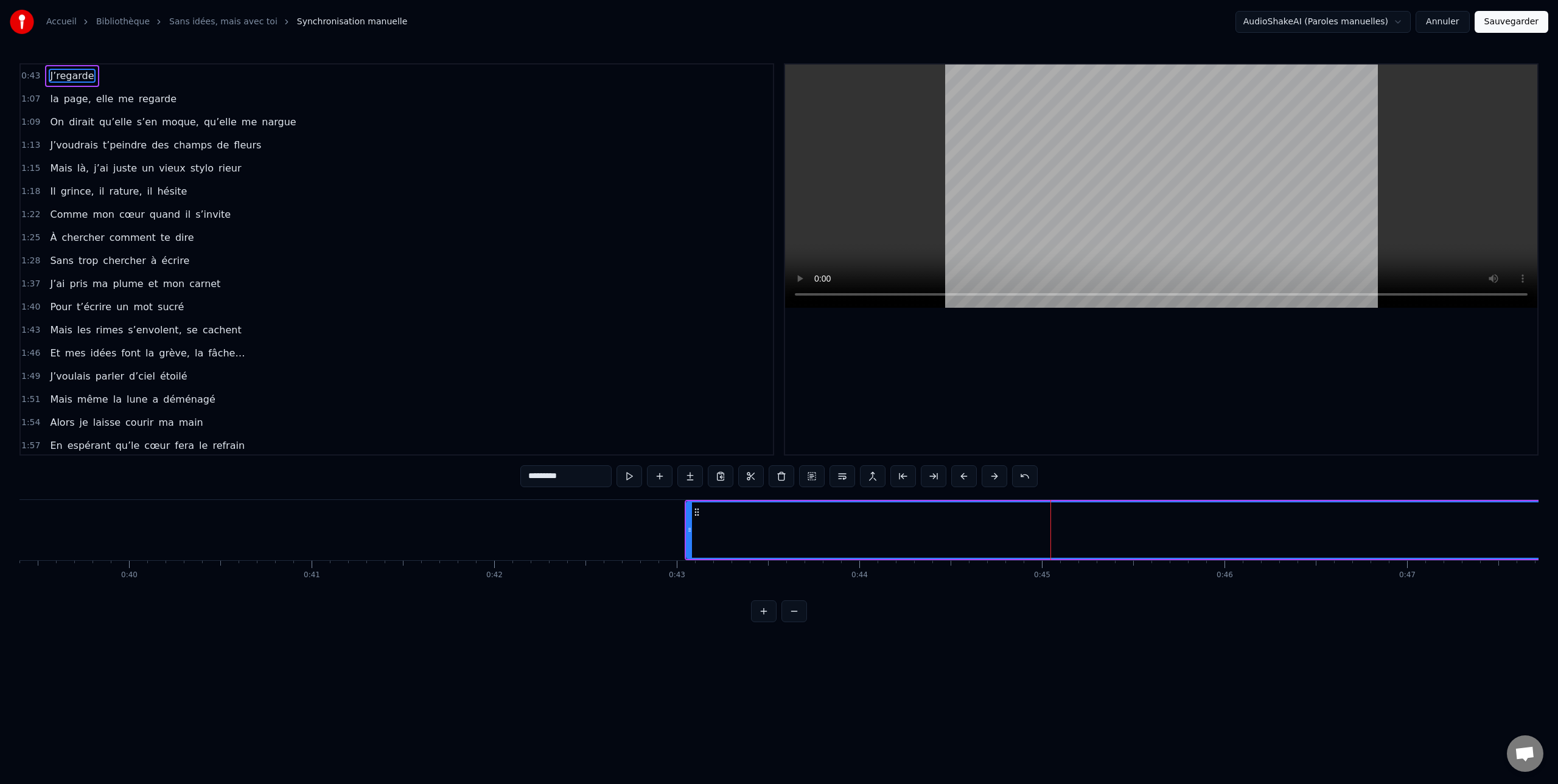
scroll to position [0, 7236]
drag, startPoint x: 647, startPoint y: 529, endPoint x: 1020, endPoint y: 538, distance: 373.1
click at [1020, 538] on div at bounding box center [1018, 530] width 5 height 56
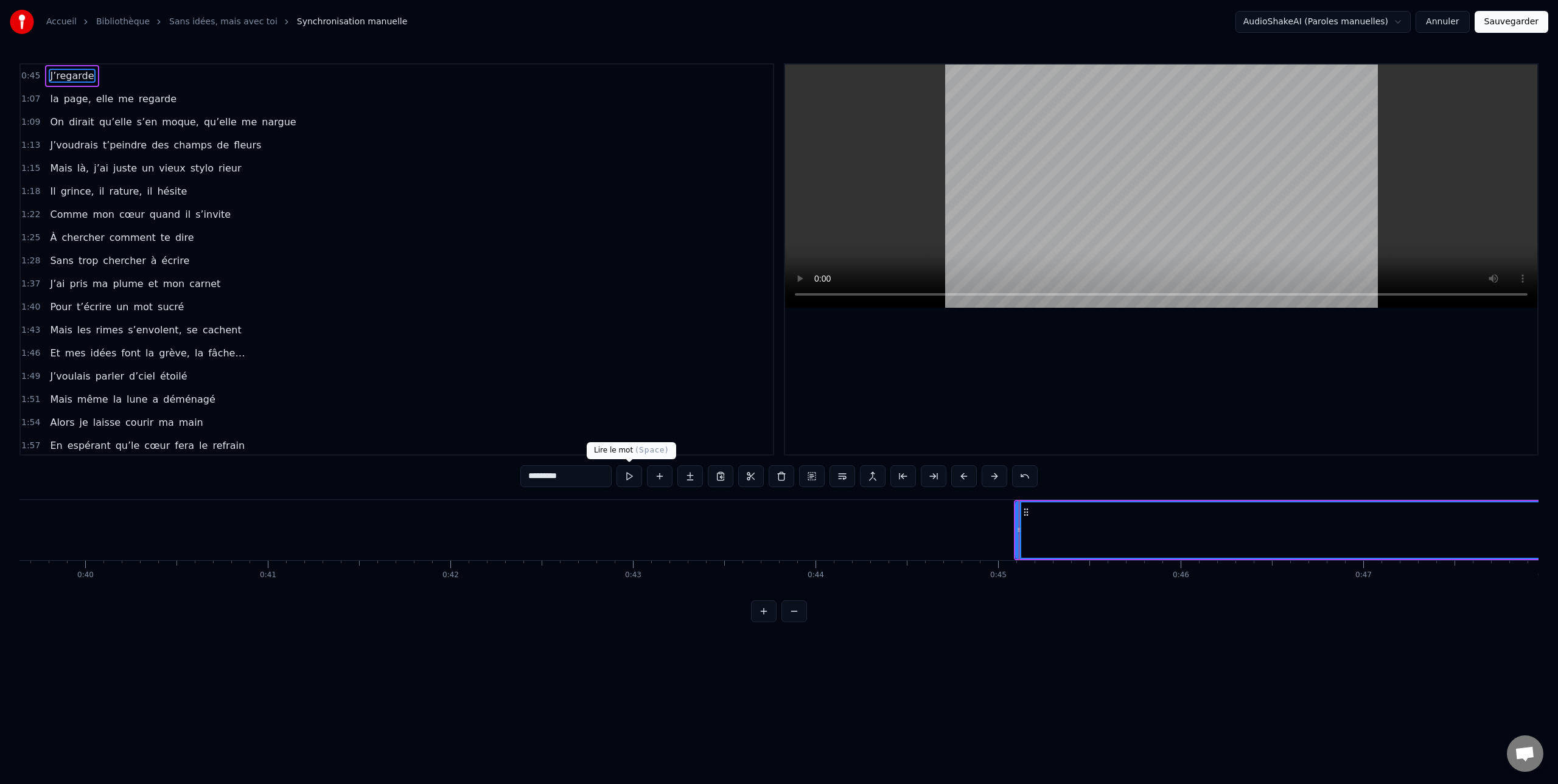
click at [630, 479] on button at bounding box center [629, 476] width 25 height 22
click at [629, 477] on button at bounding box center [629, 476] width 25 height 22
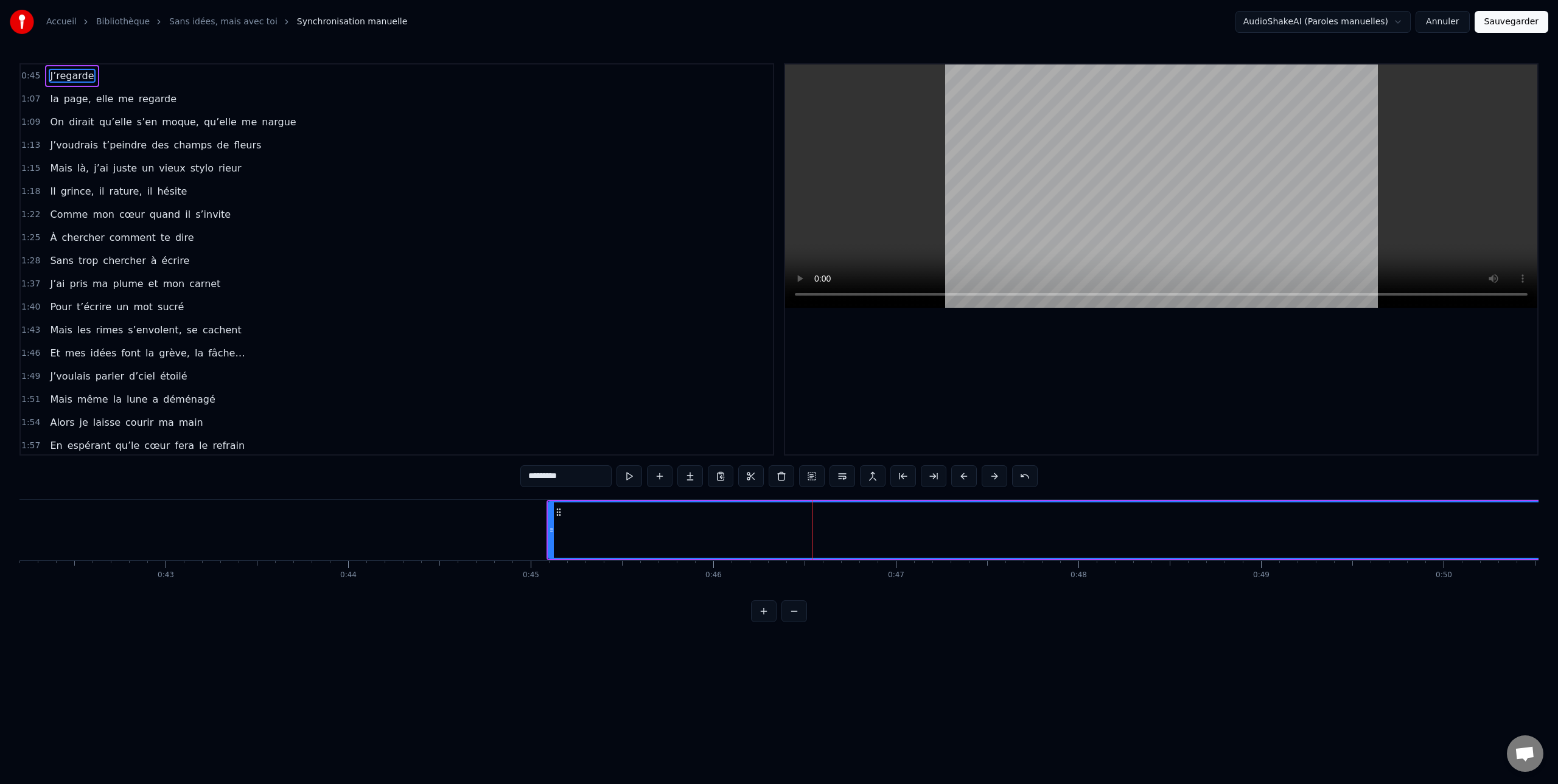
scroll to position [0, 7718]
drag, startPoint x: 537, startPoint y: 532, endPoint x: 643, endPoint y: 529, distance: 106.0
click at [633, 529] on icon at bounding box center [630, 529] width 5 height 9
click at [625, 474] on button at bounding box center [629, 476] width 25 height 22
click at [629, 474] on button at bounding box center [629, 476] width 25 height 22
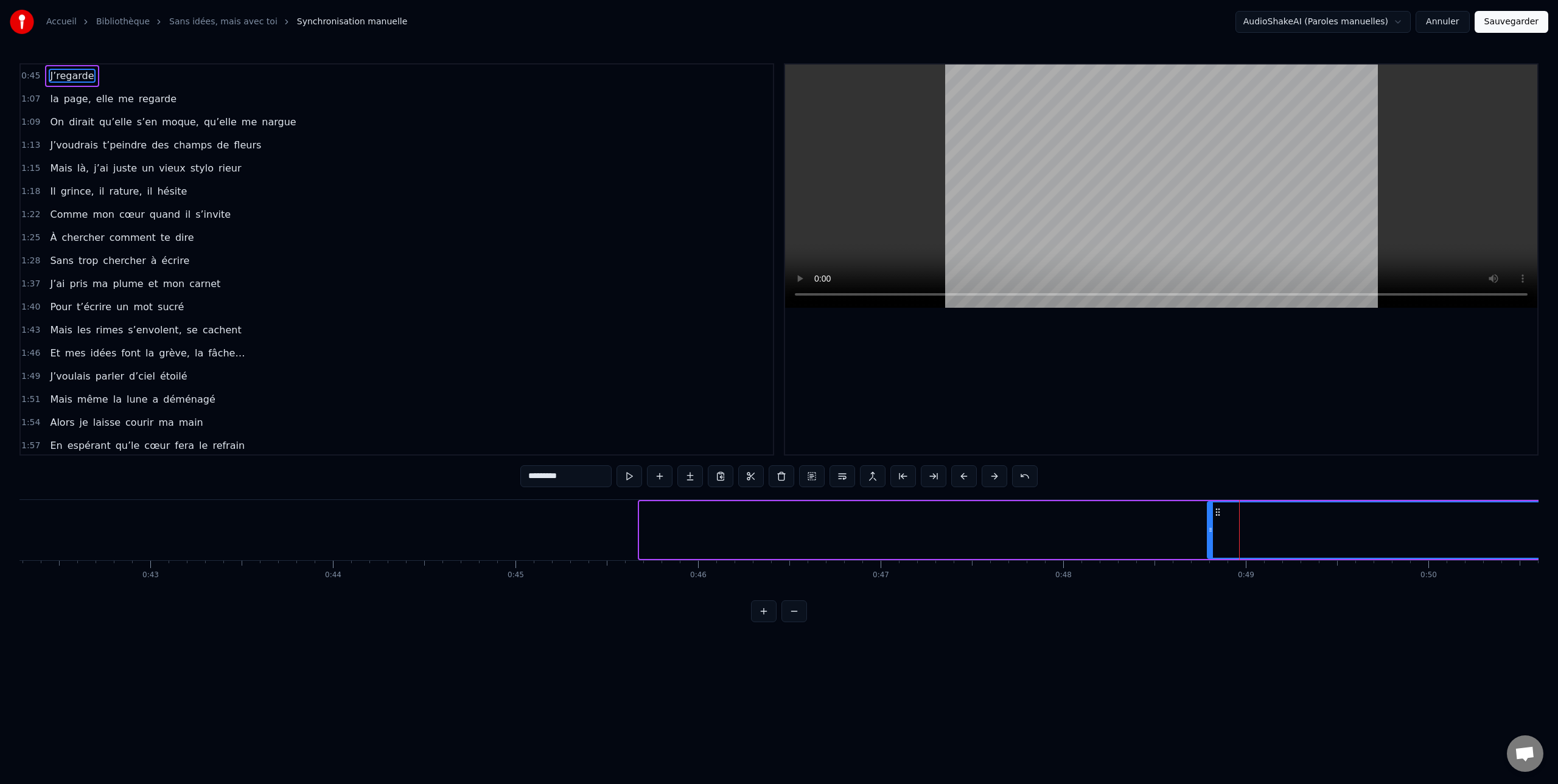
drag, startPoint x: 640, startPoint y: 532, endPoint x: 1214, endPoint y: 545, distance: 574.1
click at [1213, 545] on div at bounding box center [1210, 530] width 5 height 56
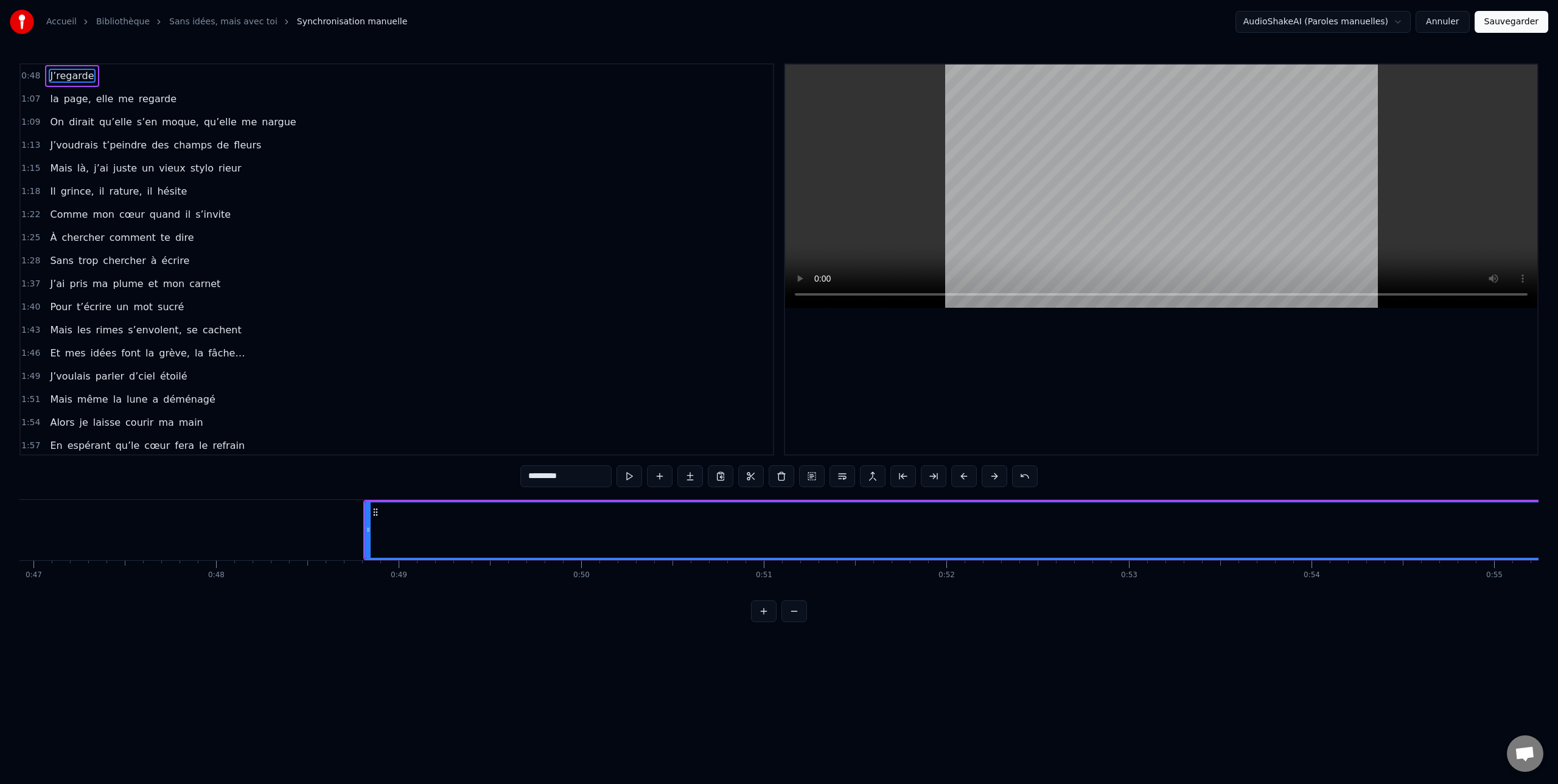
scroll to position [0, 8650]
click at [627, 477] on button at bounding box center [629, 476] width 25 height 22
drag, startPoint x: 629, startPoint y: 475, endPoint x: 570, endPoint y: 485, distance: 59.8
click at [629, 475] on button at bounding box center [629, 476] width 25 height 22
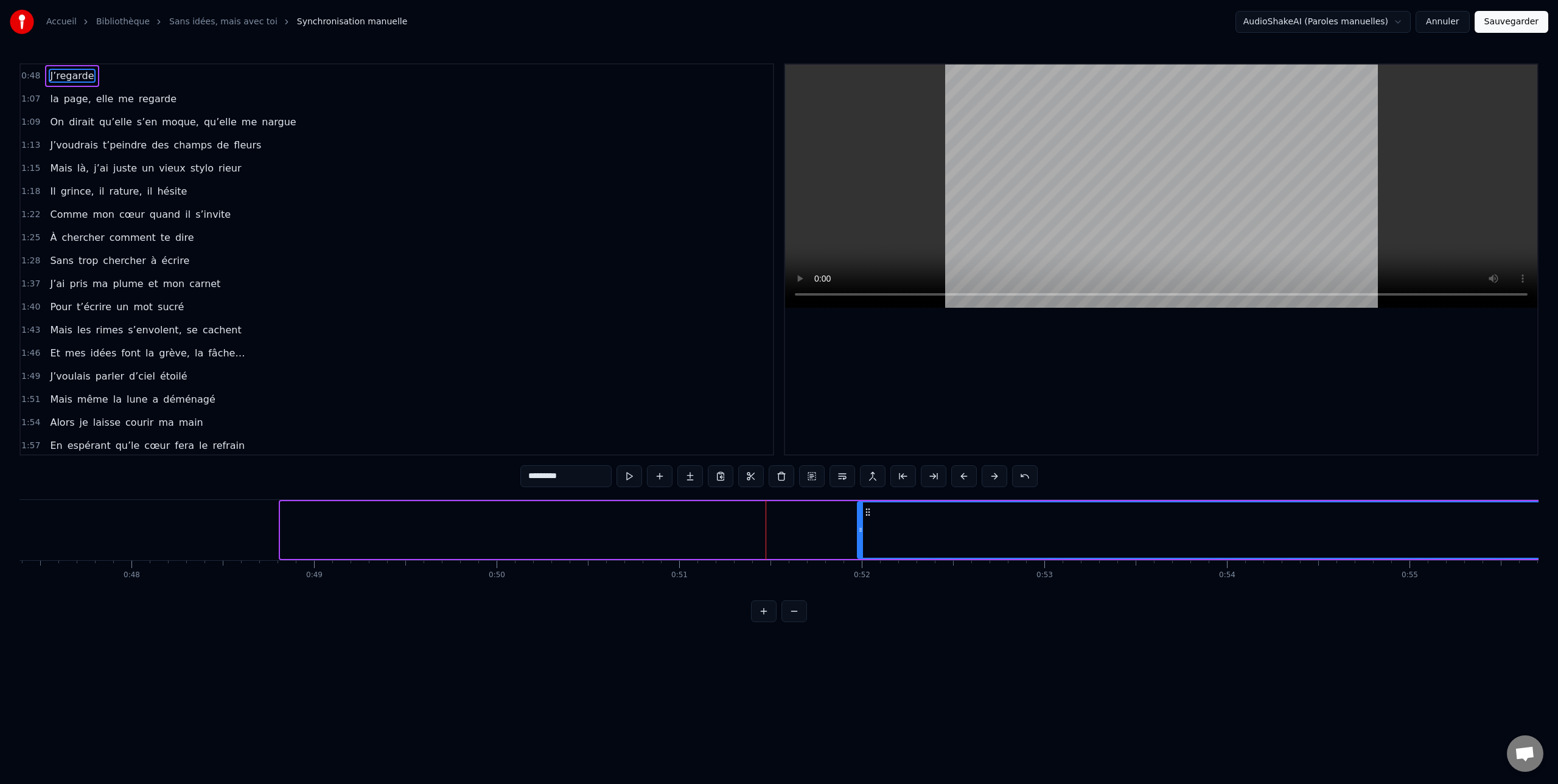
drag, startPoint x: 286, startPoint y: 531, endPoint x: 855, endPoint y: 555, distance: 569.5
click at [860, 556] on div at bounding box center [860, 530] width 5 height 56
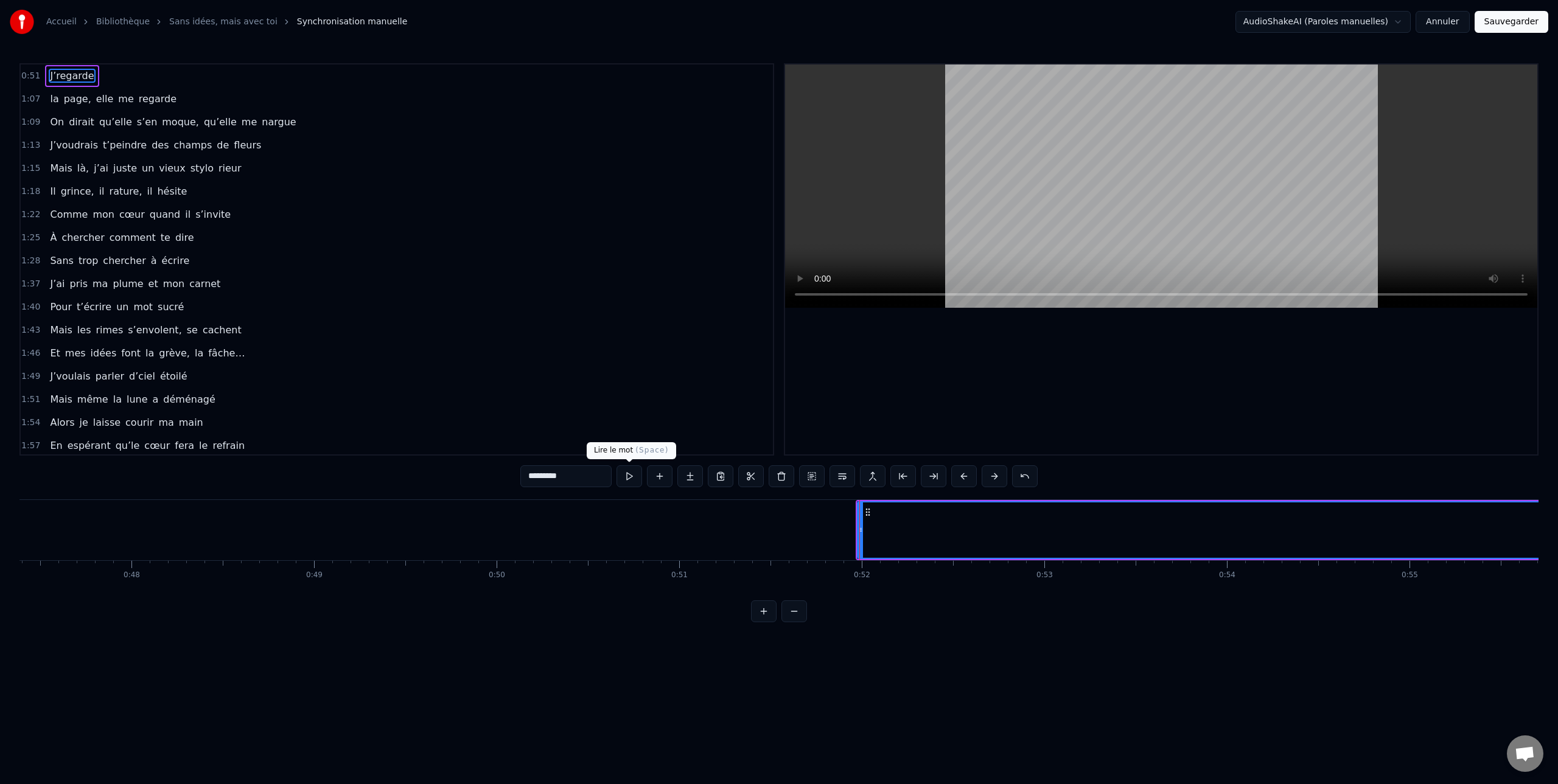
click at [627, 472] on button at bounding box center [629, 476] width 25 height 22
drag, startPoint x: 629, startPoint y: 475, endPoint x: 642, endPoint y: 494, distance: 23.0
click at [629, 475] on button at bounding box center [629, 476] width 25 height 22
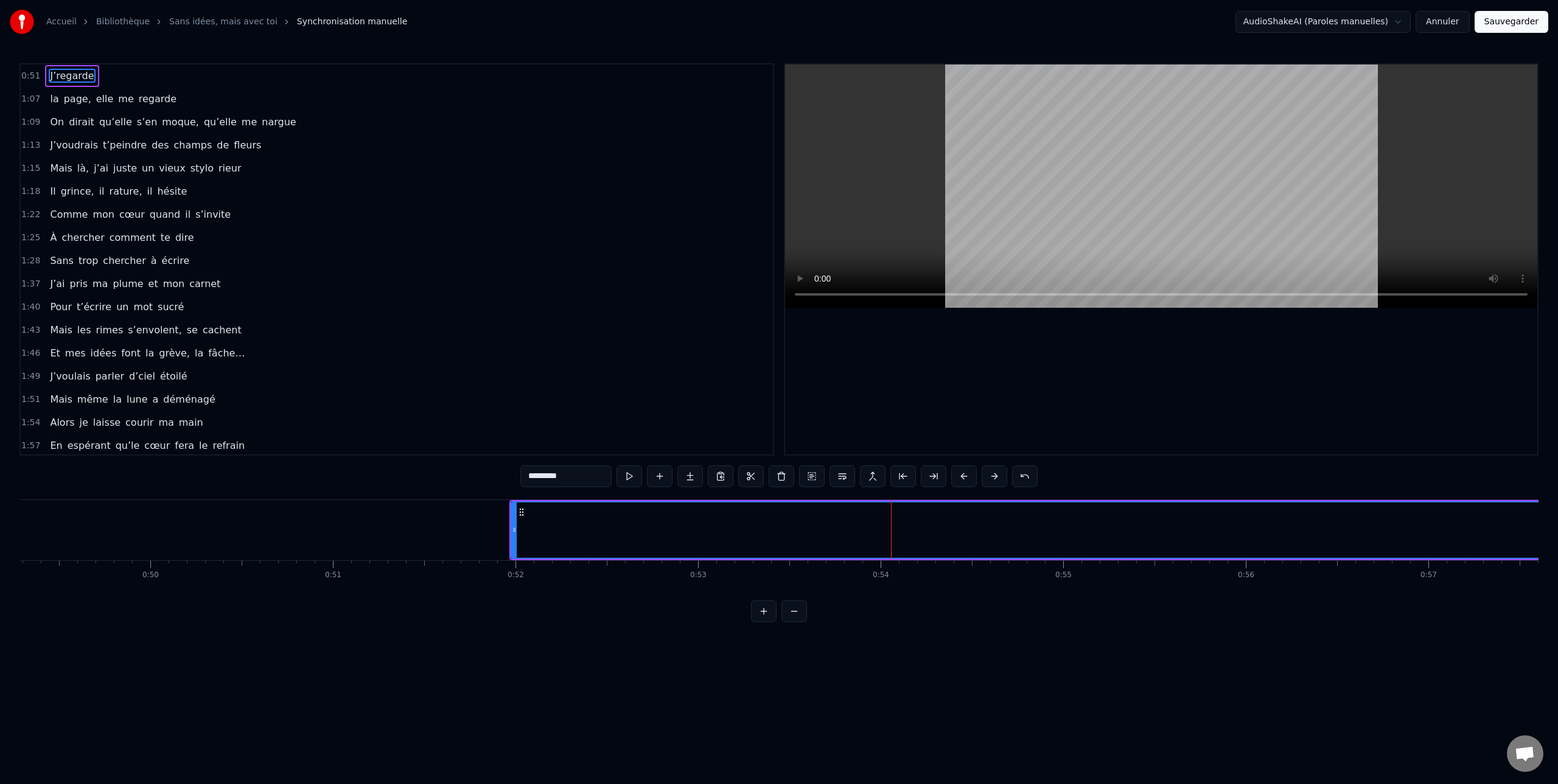
scroll to position [0, 9049]
drag, startPoint x: 464, startPoint y: 529, endPoint x: 866, endPoint y: 548, distance: 402.4
click at [865, 549] on div at bounding box center [863, 530] width 5 height 56
click at [428, 526] on div at bounding box center [428, 529] width 1 height 60
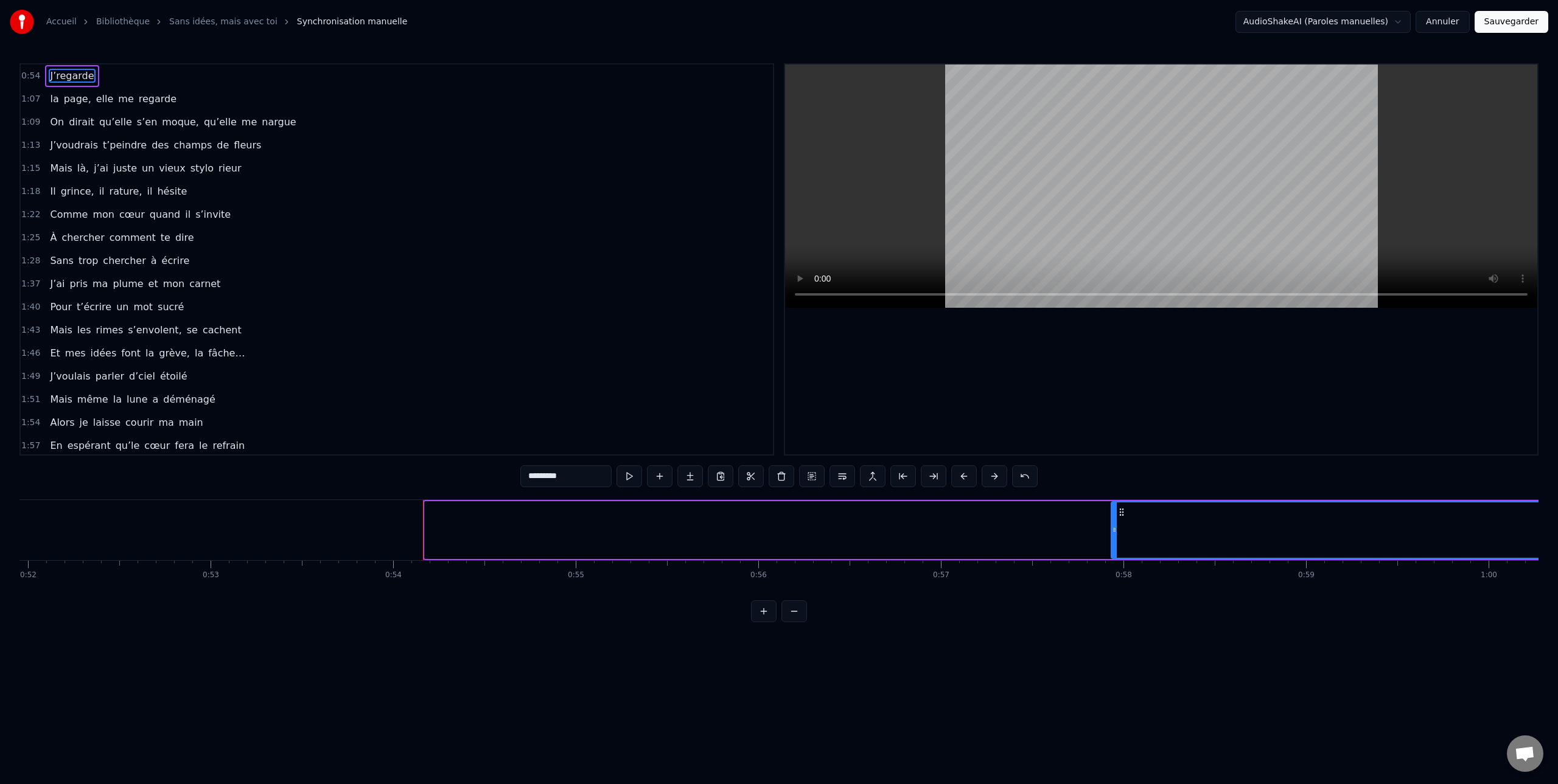
drag, startPoint x: 426, startPoint y: 533, endPoint x: 1122, endPoint y: 529, distance: 696.0
click at [1117, 529] on icon at bounding box center [1114, 529] width 5 height 9
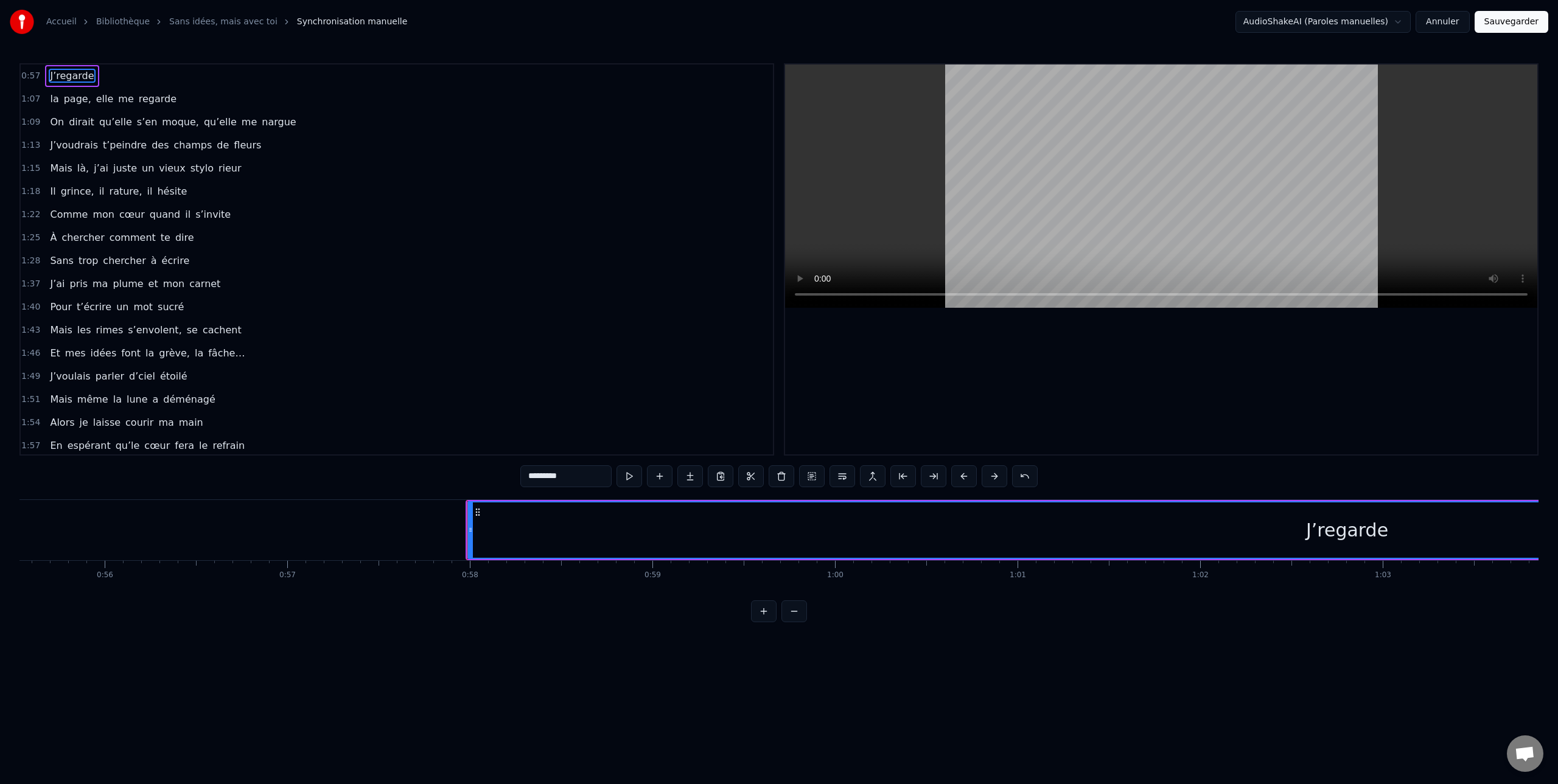
scroll to position [0, 10208]
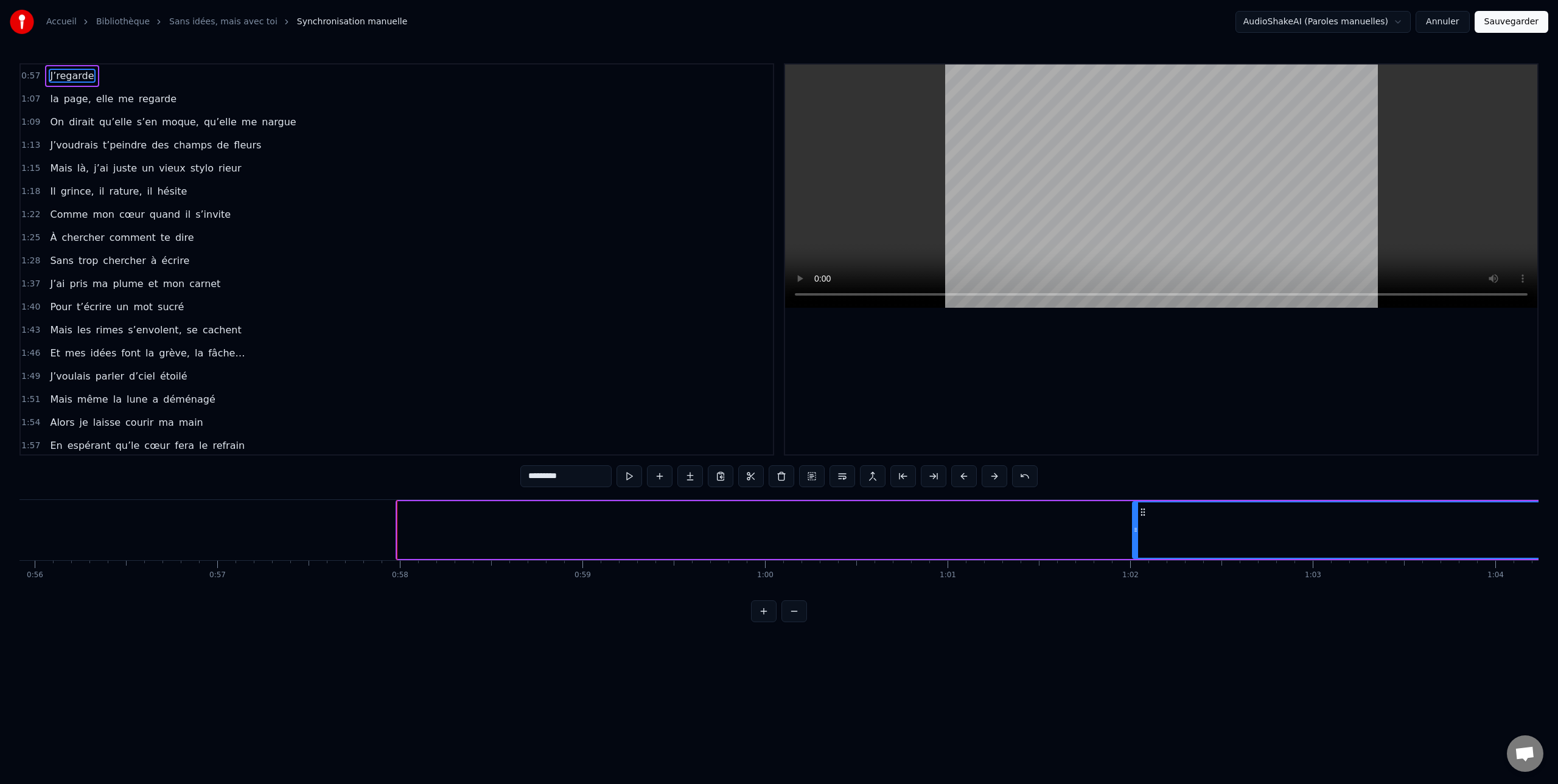
drag, startPoint x: 406, startPoint y: 533, endPoint x: 1134, endPoint y: 545, distance: 728.1
click at [1134, 545] on div at bounding box center [1135, 530] width 5 height 56
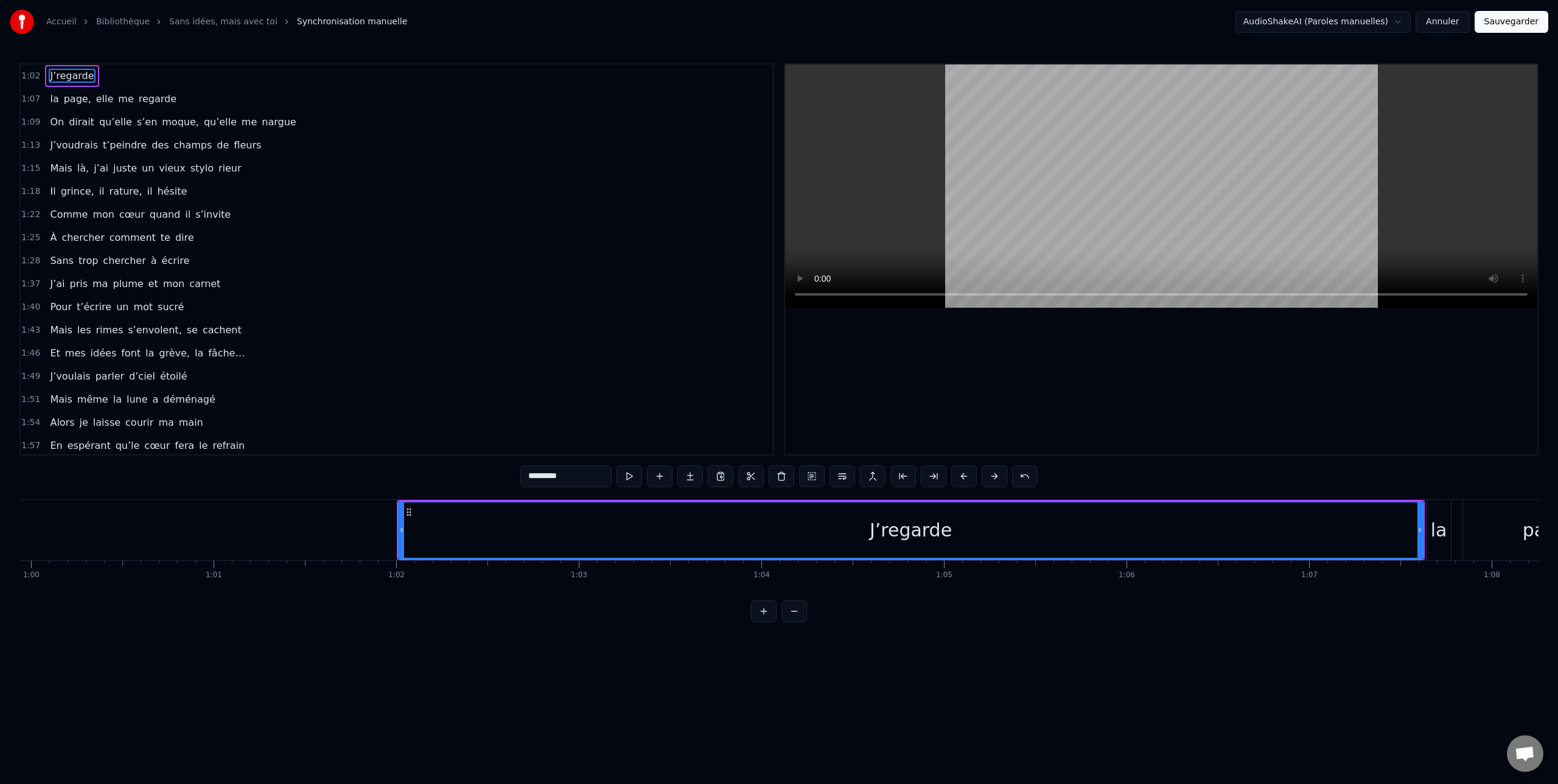
scroll to position [0, 11045]
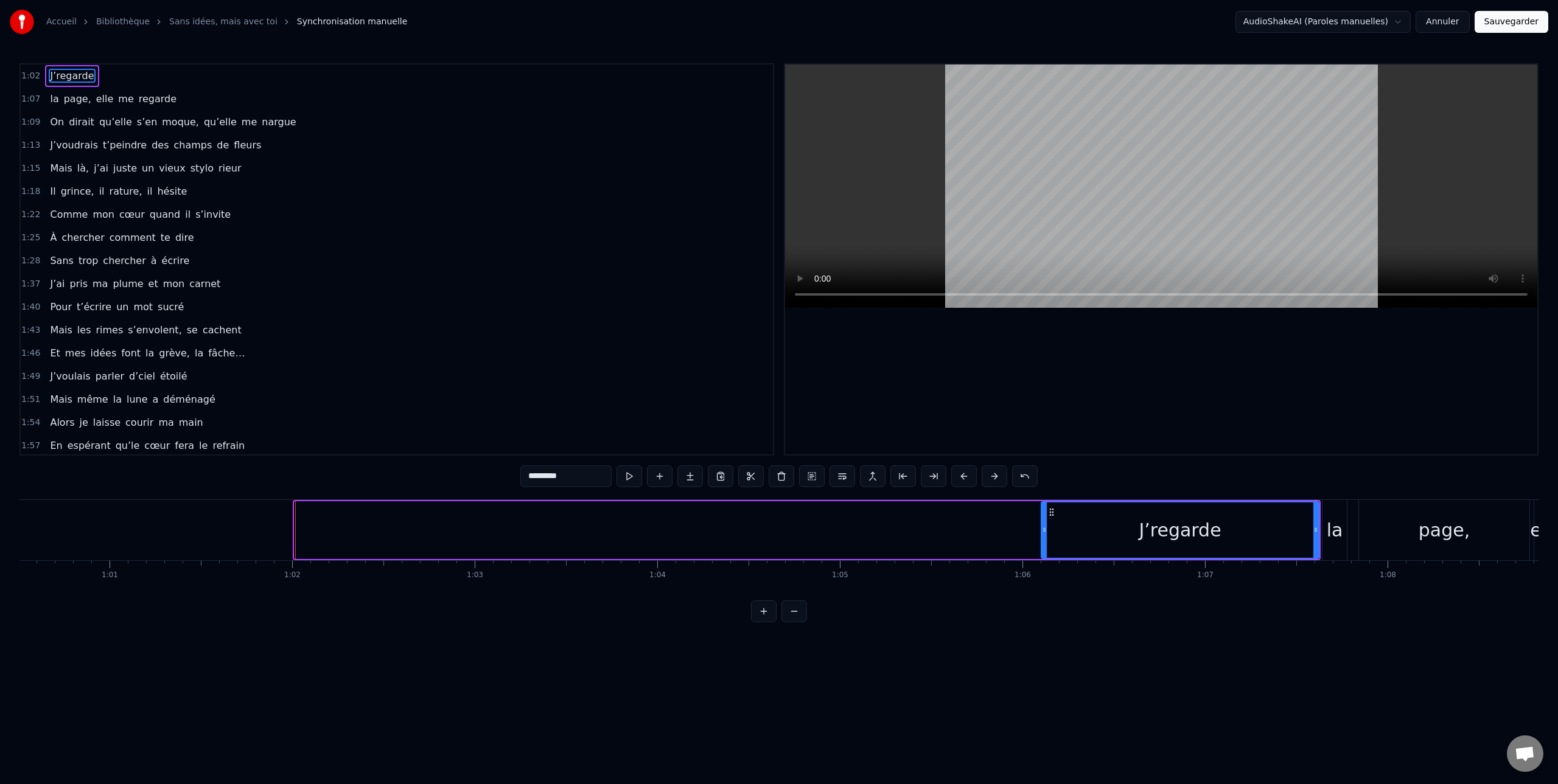
drag, startPoint x: 297, startPoint y: 533, endPoint x: 1043, endPoint y: 542, distance: 746.1
click at [1043, 542] on div at bounding box center [1044, 530] width 5 height 56
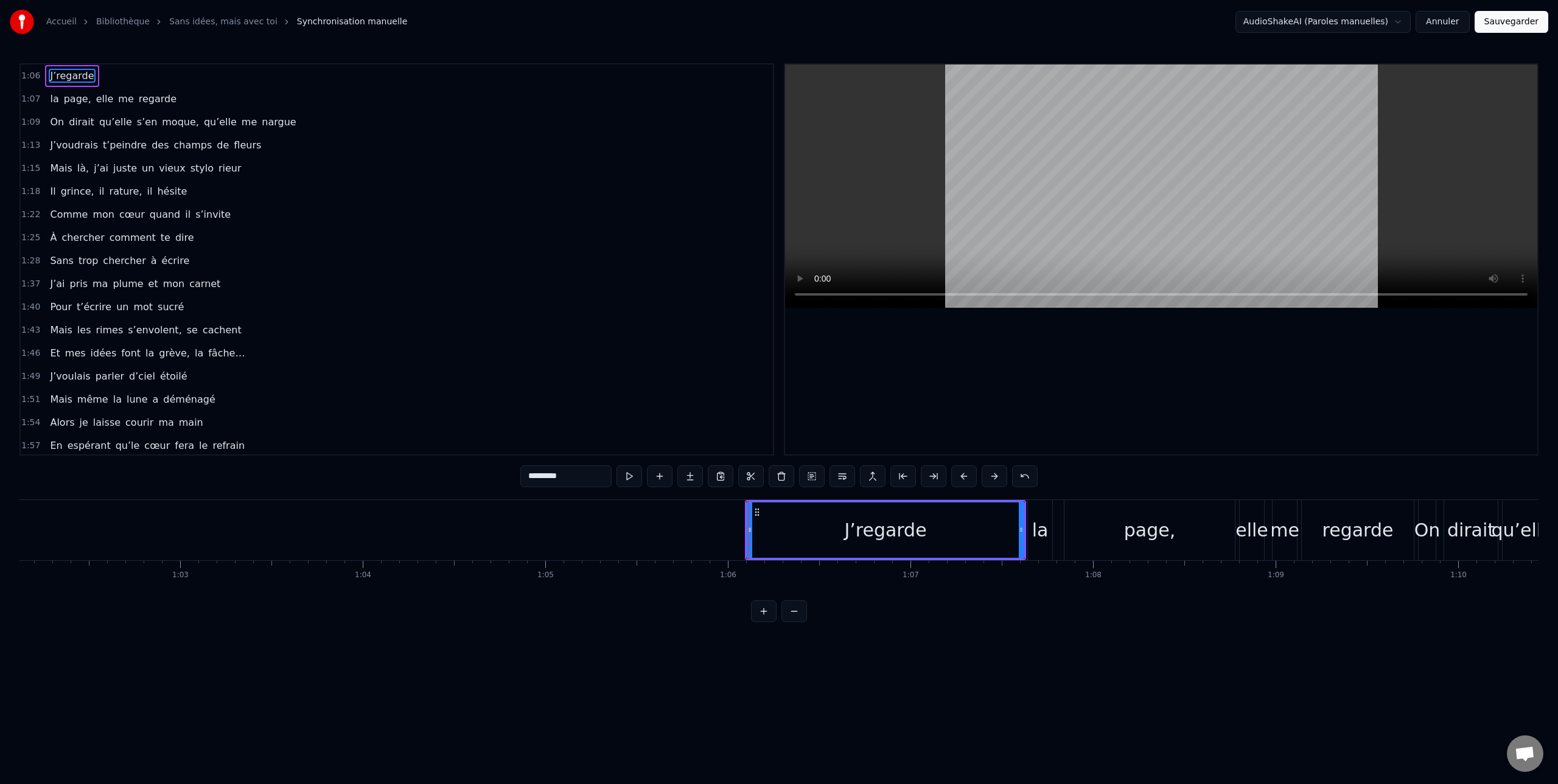
scroll to position [0, 11502]
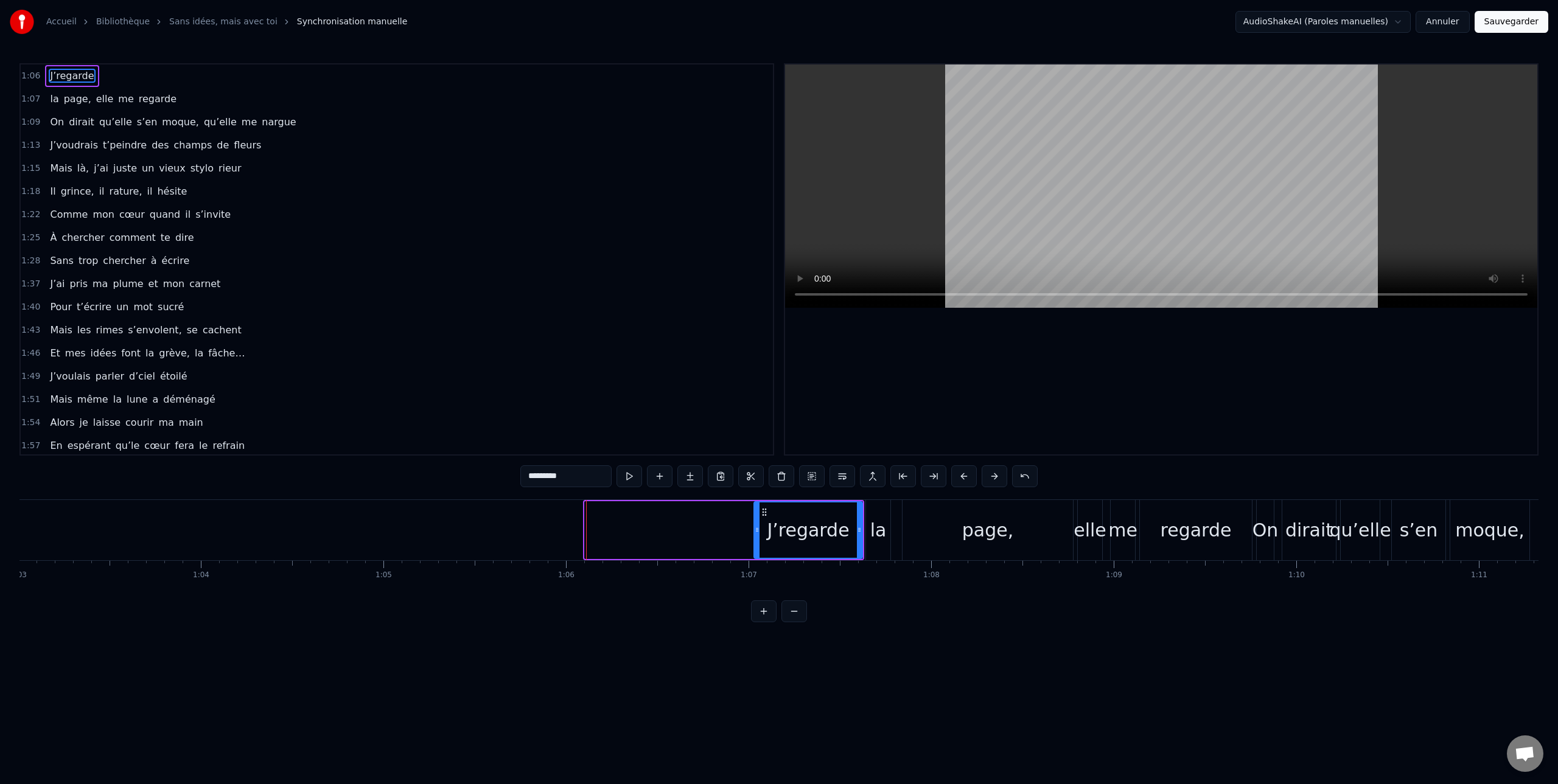
drag, startPoint x: 587, startPoint y: 529, endPoint x: 756, endPoint y: 537, distance: 169.2
click at [756, 537] on div at bounding box center [757, 530] width 5 height 56
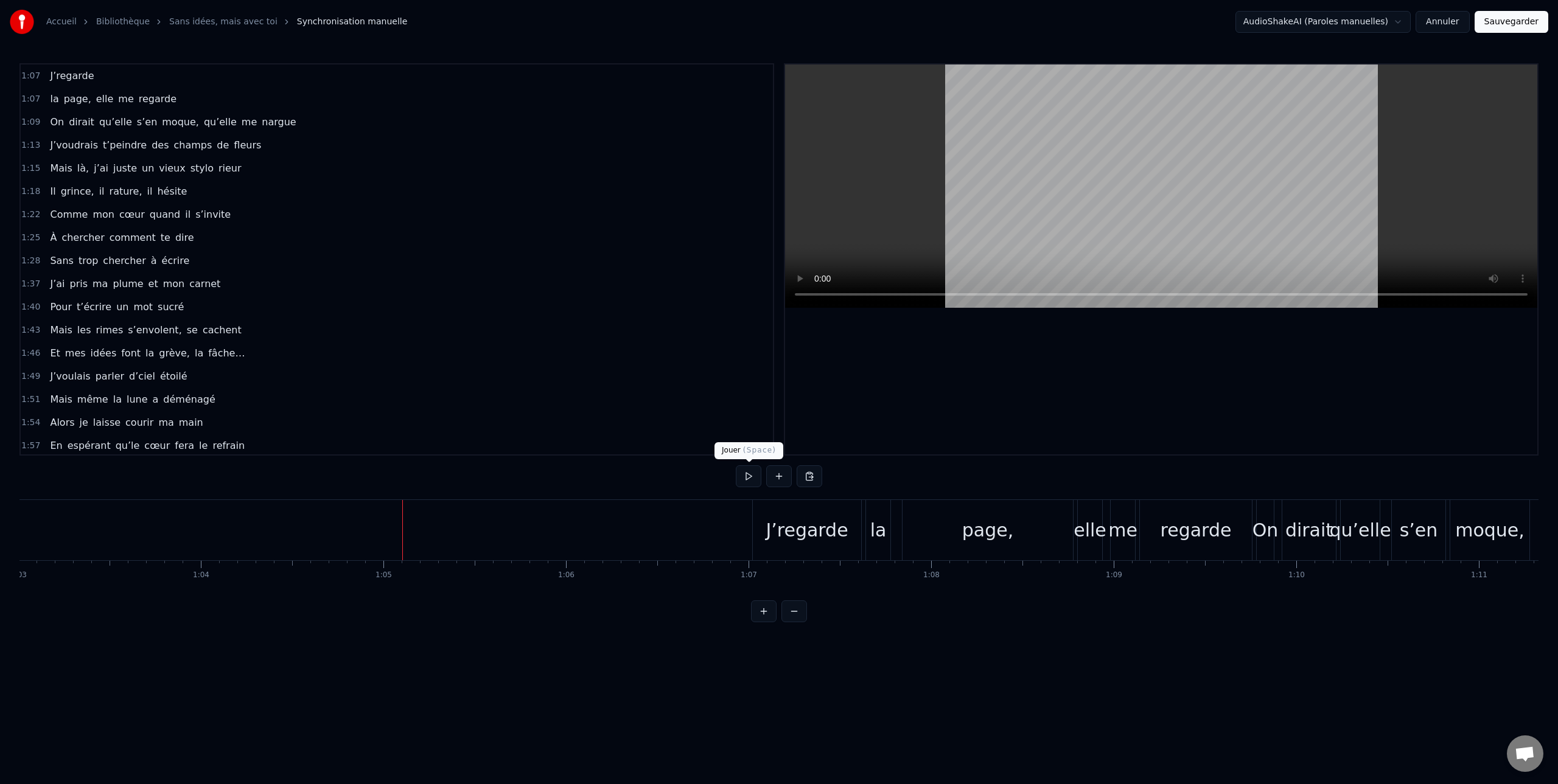
click at [748, 474] on button at bounding box center [748, 476] width 25 height 22
click at [748, 477] on button at bounding box center [748, 476] width 25 height 22
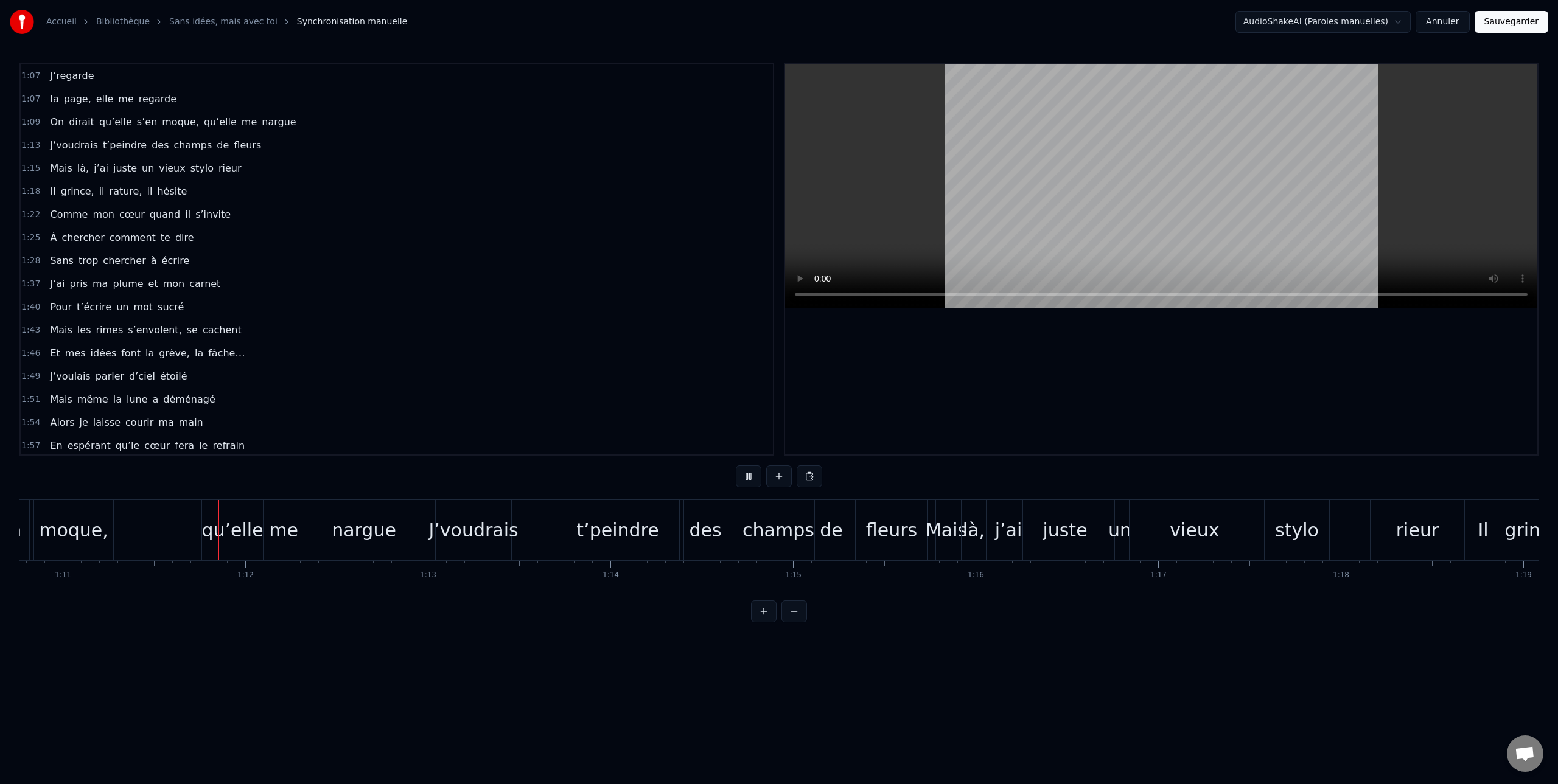
scroll to position [0, 12919]
click at [750, 476] on button at bounding box center [748, 476] width 25 height 22
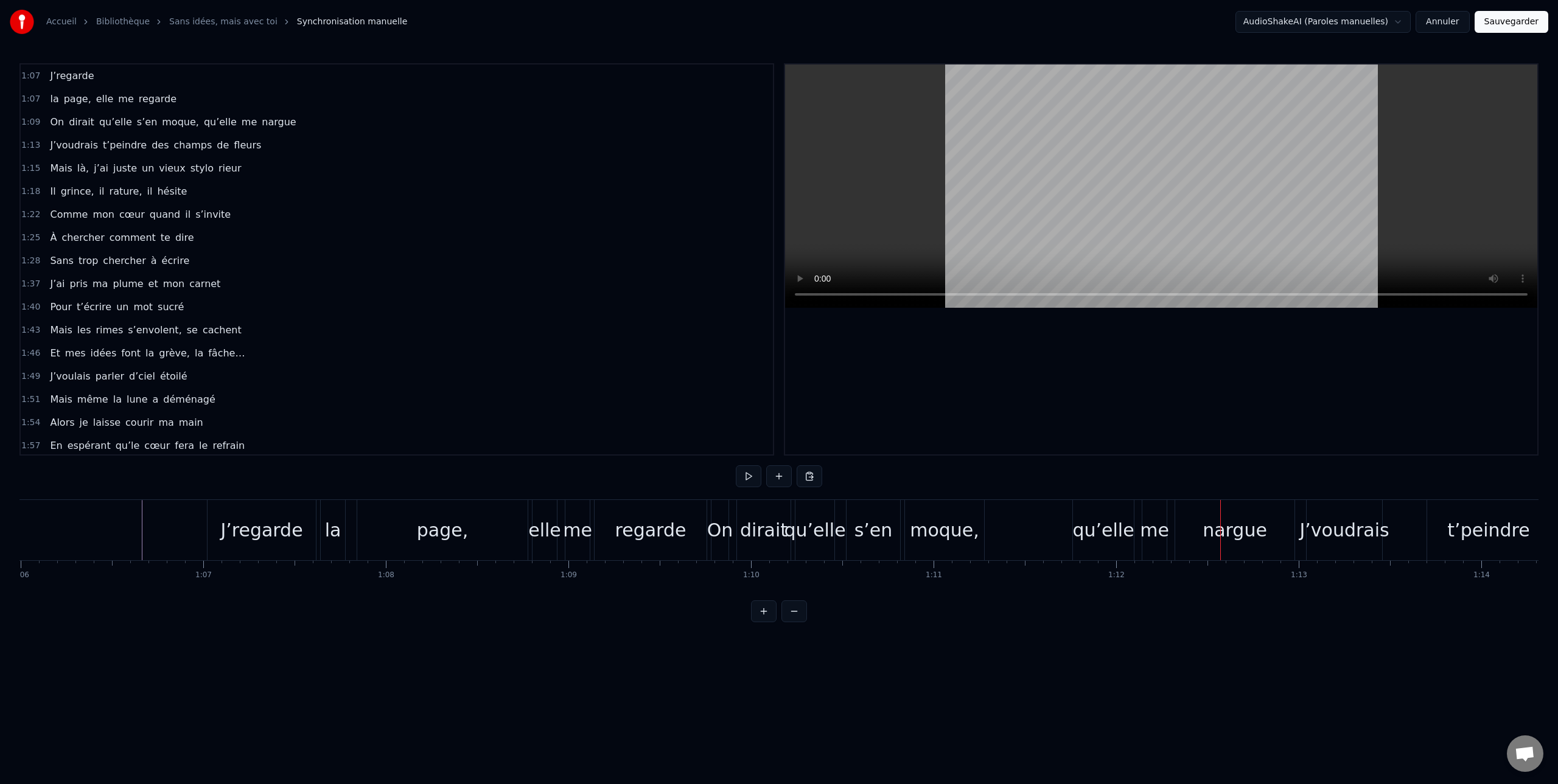
scroll to position [0, 11992]
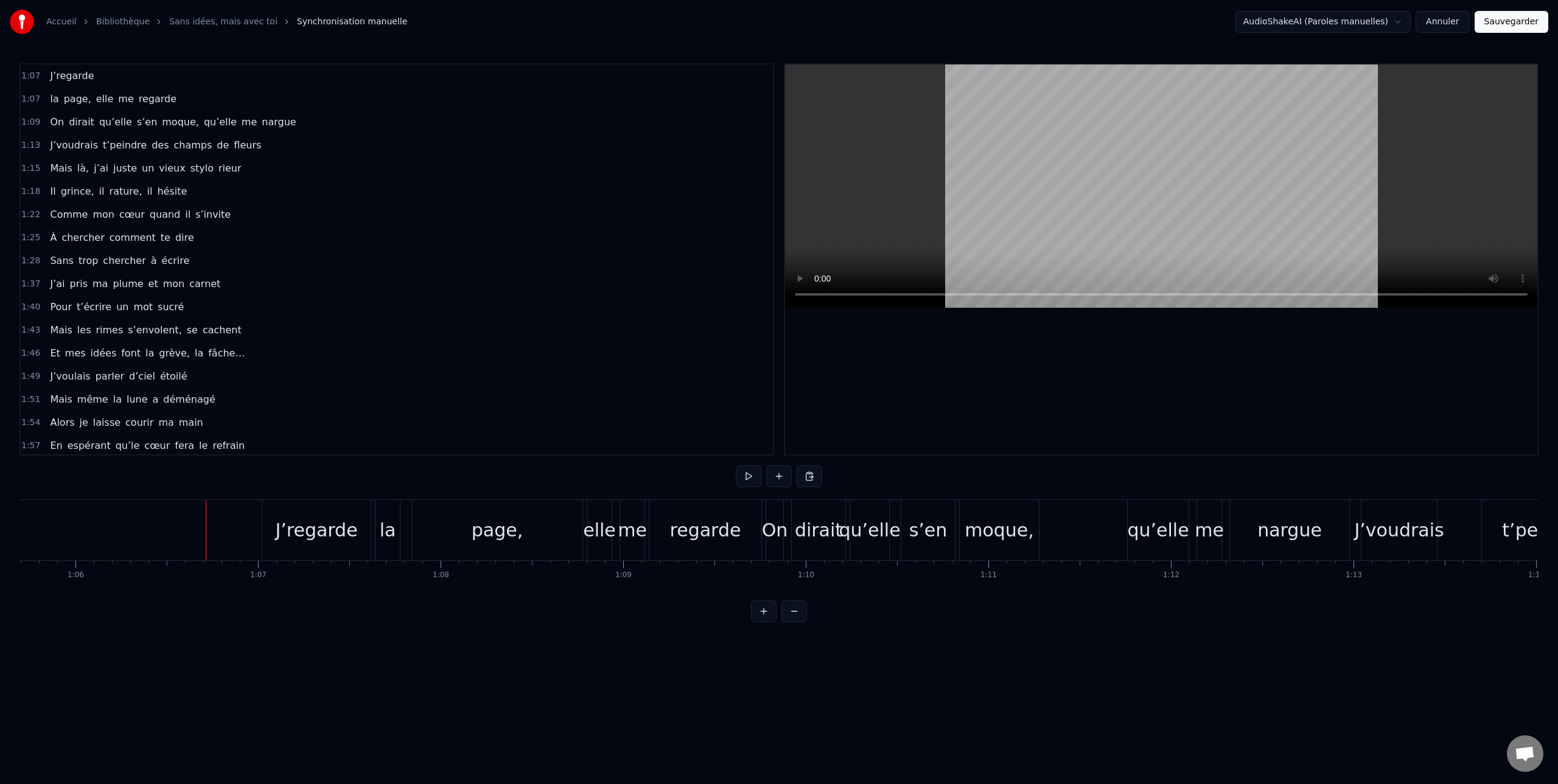
click at [206, 527] on div at bounding box center [206, 529] width 1 height 60
click at [267, 529] on div "J’regarde" at bounding box center [316, 529] width 109 height 60
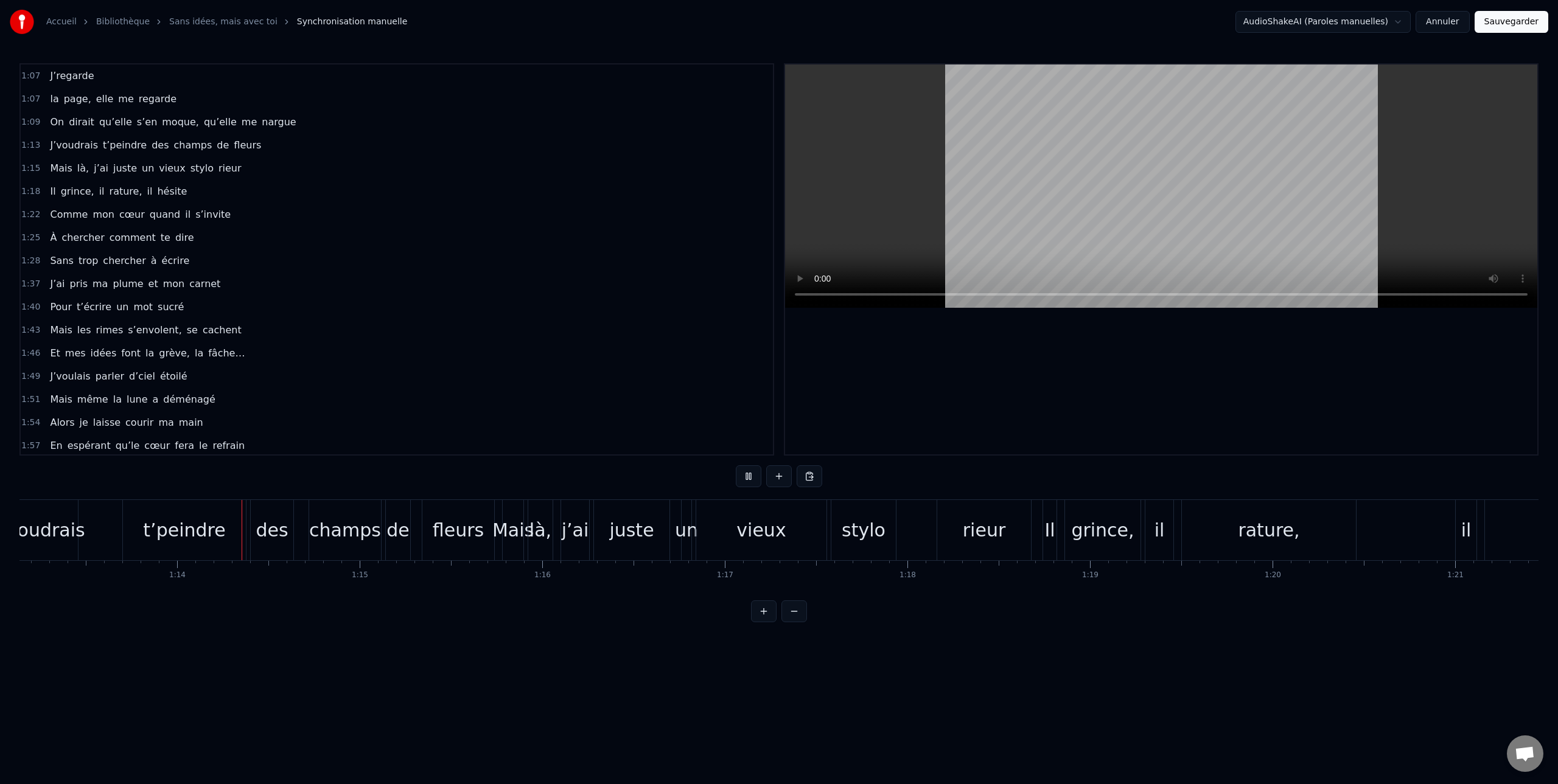
scroll to position [0, 13390]
click at [1515, 24] on button "Sauvegarder" at bounding box center [1511, 22] width 74 height 22
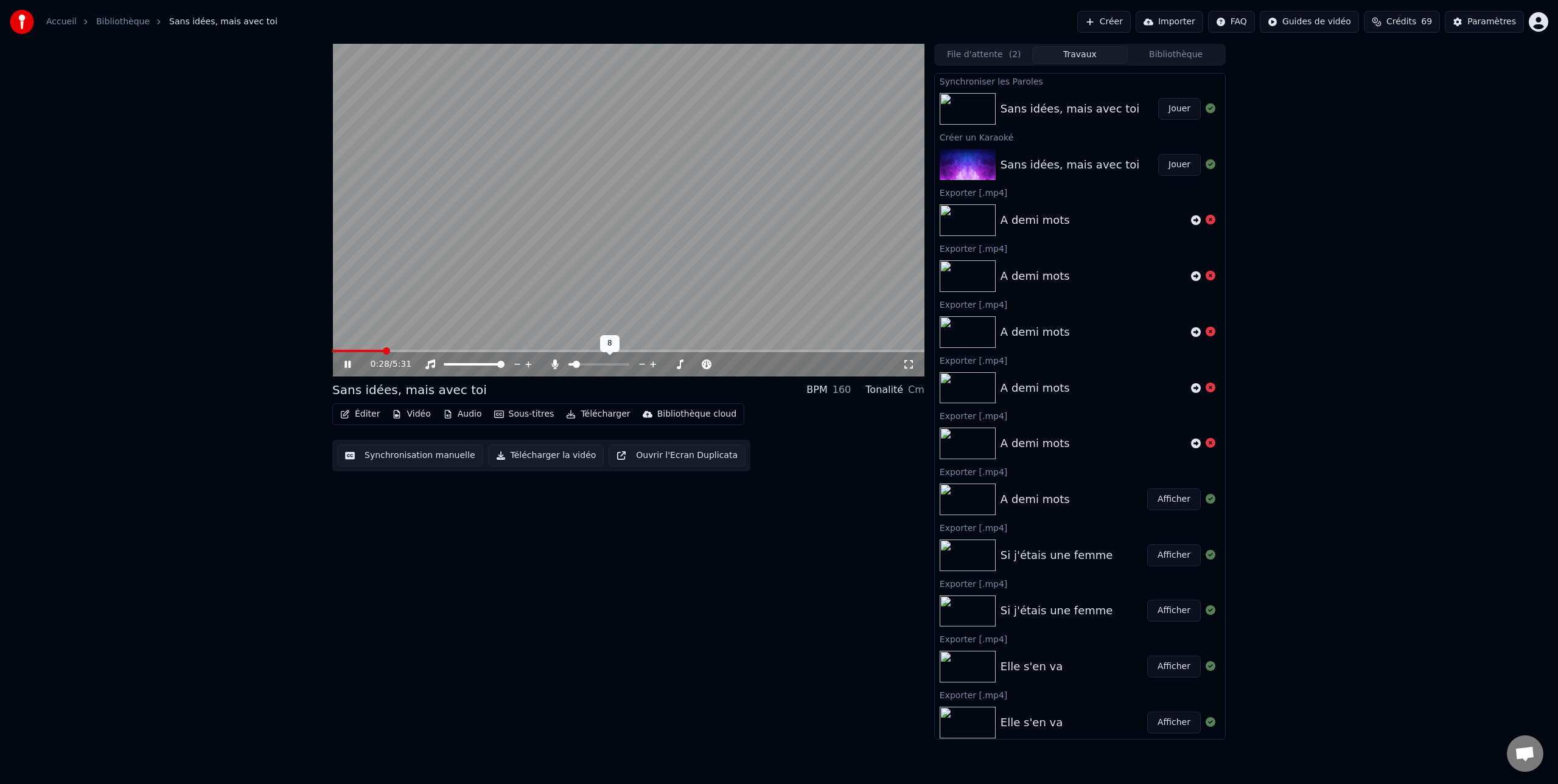
click at [572, 362] on span at bounding box center [576, 365] width 7 height 7
click at [504, 365] on span at bounding box center [501, 365] width 7 height 7
click at [580, 363] on span at bounding box center [582, 365] width 7 height 7
click at [626, 363] on span at bounding box center [625, 365] width 7 height 7
click at [588, 364] on span at bounding box center [590, 365] width 7 height 7
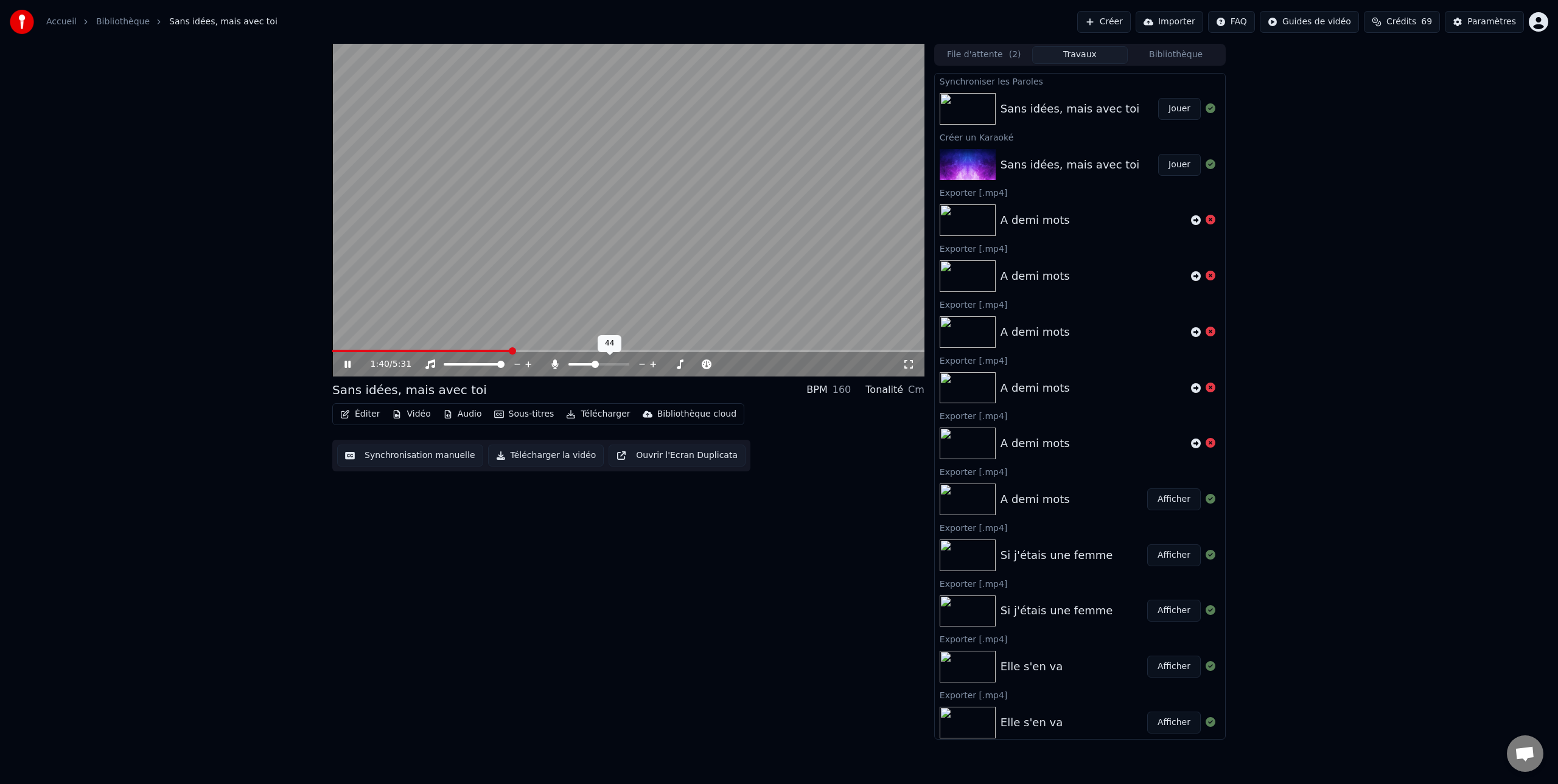
click at [595, 364] on span at bounding box center [595, 365] width 7 height 7
click at [592, 364] on span at bounding box center [593, 365] width 7 height 7
click at [504, 365] on span at bounding box center [501, 365] width 7 height 7
click at [528, 364] on icon at bounding box center [528, 364] width 6 height 6
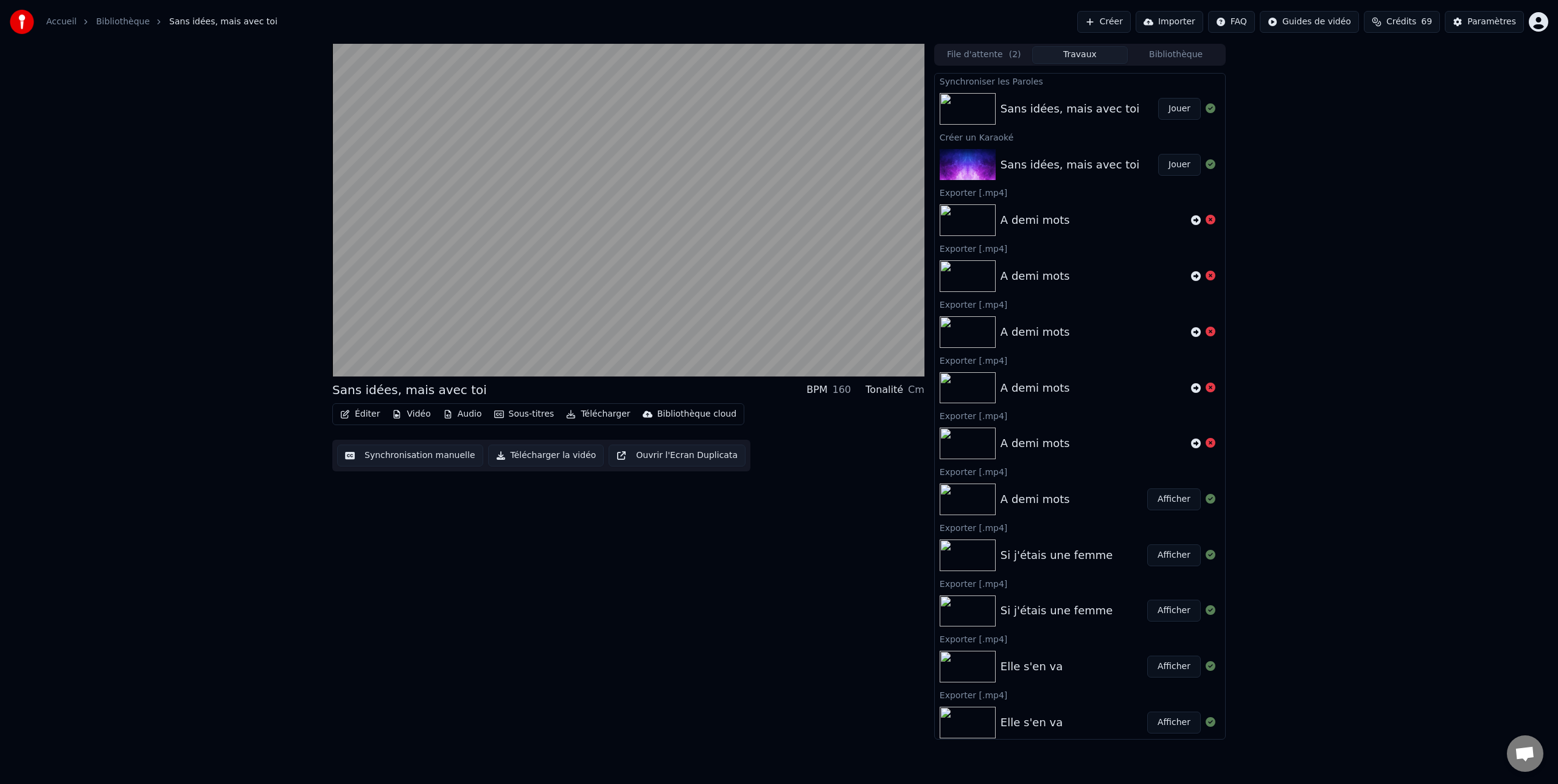
click at [896, 395] on div "Tonalité" at bounding box center [884, 390] width 38 height 14
click at [552, 458] on button "Télécharger la vidéo" at bounding box center [546, 456] width 117 height 22
click at [549, 455] on button "Télécharger la vidéo" at bounding box center [546, 456] width 117 height 22
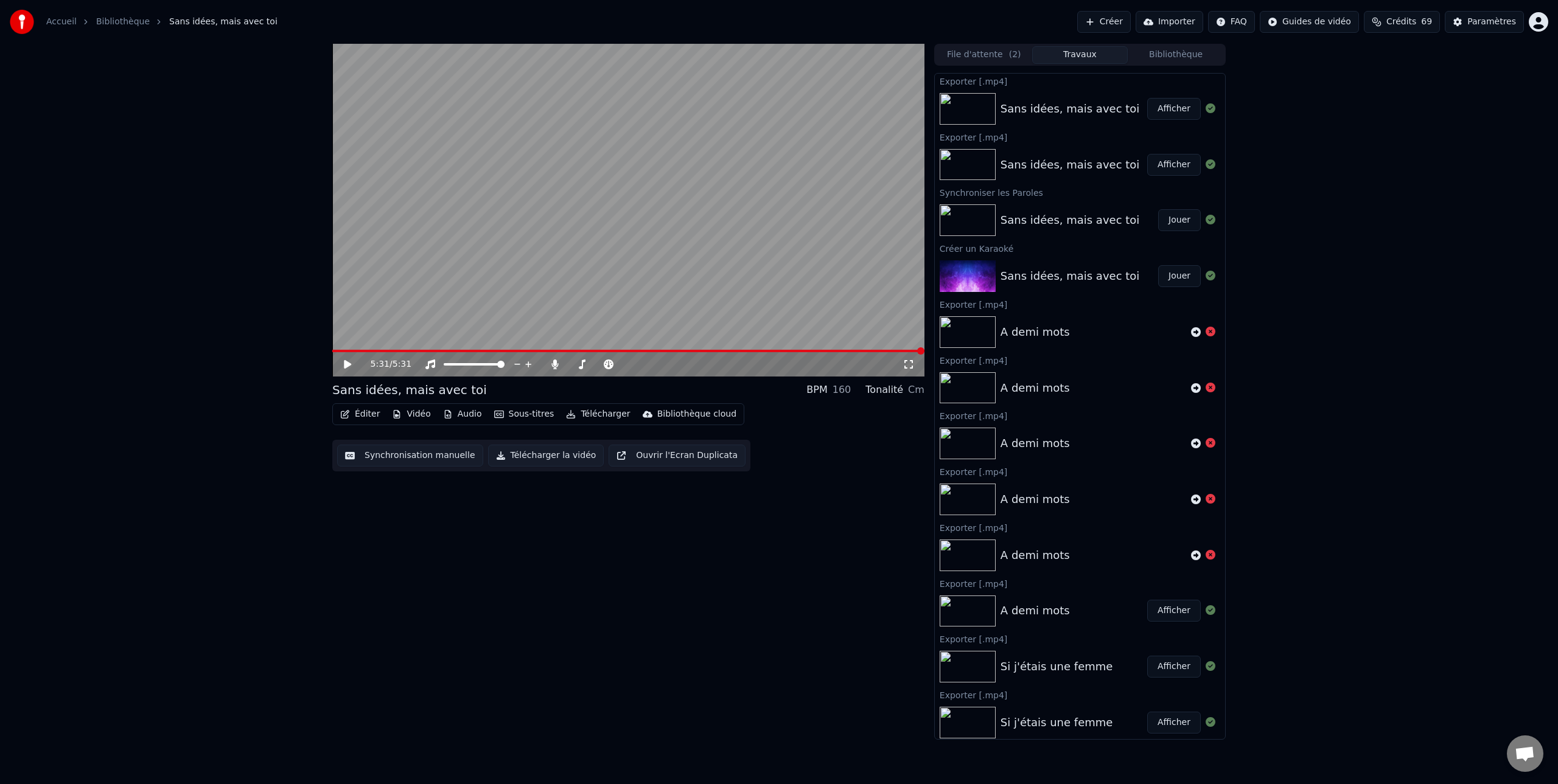
click at [1182, 109] on button "Afficher" at bounding box center [1174, 108] width 54 height 22
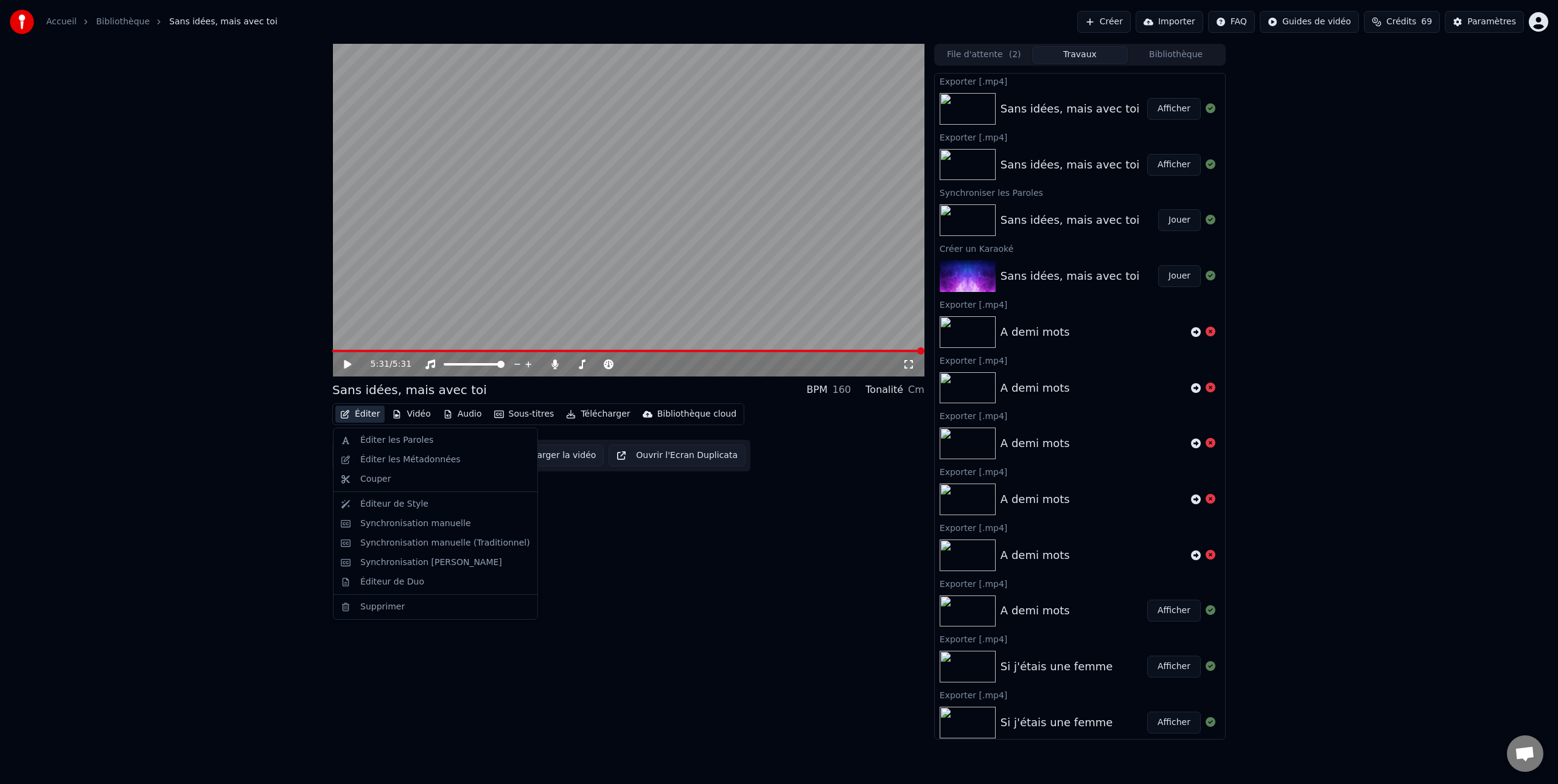
click at [369, 414] on button "Éditer" at bounding box center [360, 414] width 49 height 17
click at [397, 463] on div "Éditer les Métadonnées" at bounding box center [410, 459] width 101 height 12
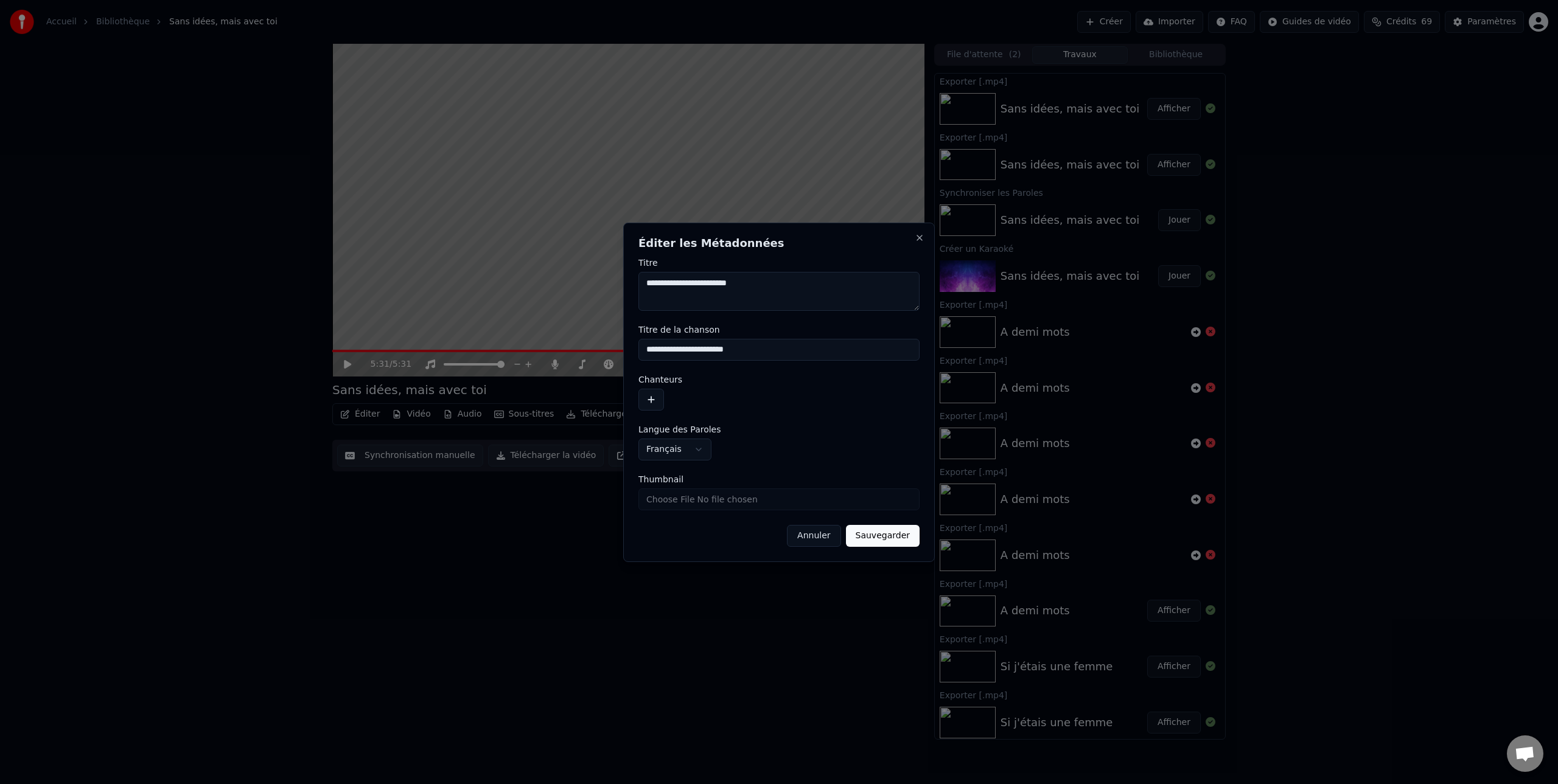
click at [690, 287] on textarea "**********" at bounding box center [779, 291] width 281 height 39
click at [687, 285] on textarea "**********" at bounding box center [779, 291] width 281 height 39
type textarea "**********"
drag, startPoint x: 687, startPoint y: 351, endPoint x: 687, endPoint y: 381, distance: 30.0
click at [687, 351] on input "**********" at bounding box center [779, 349] width 281 height 22
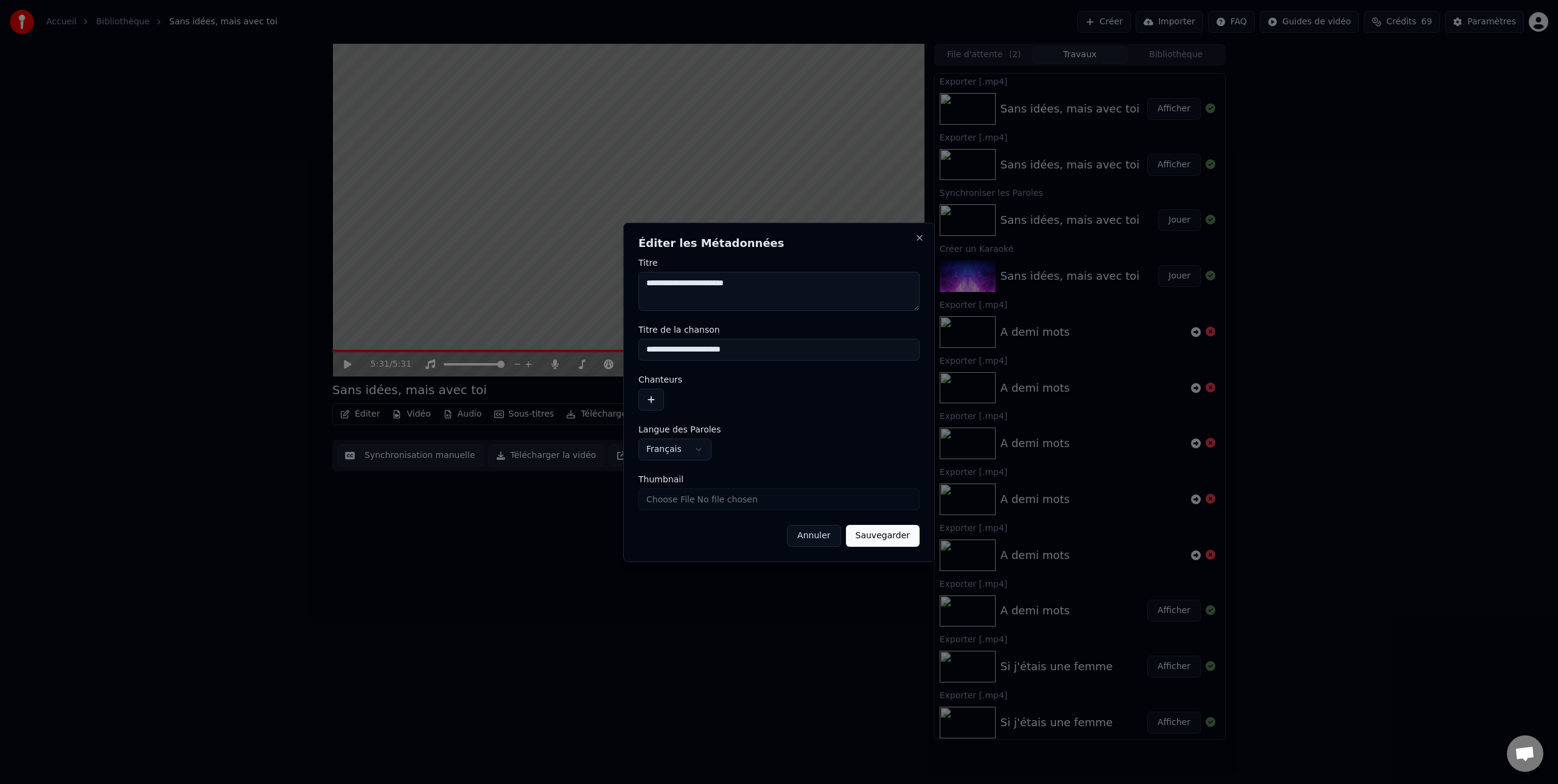
type input "**********"
click at [751, 284] on textarea "**********" at bounding box center [779, 291] width 281 height 39
type textarea "**********"
click at [890, 533] on button "Sauvegarder" at bounding box center [883, 536] width 74 height 22
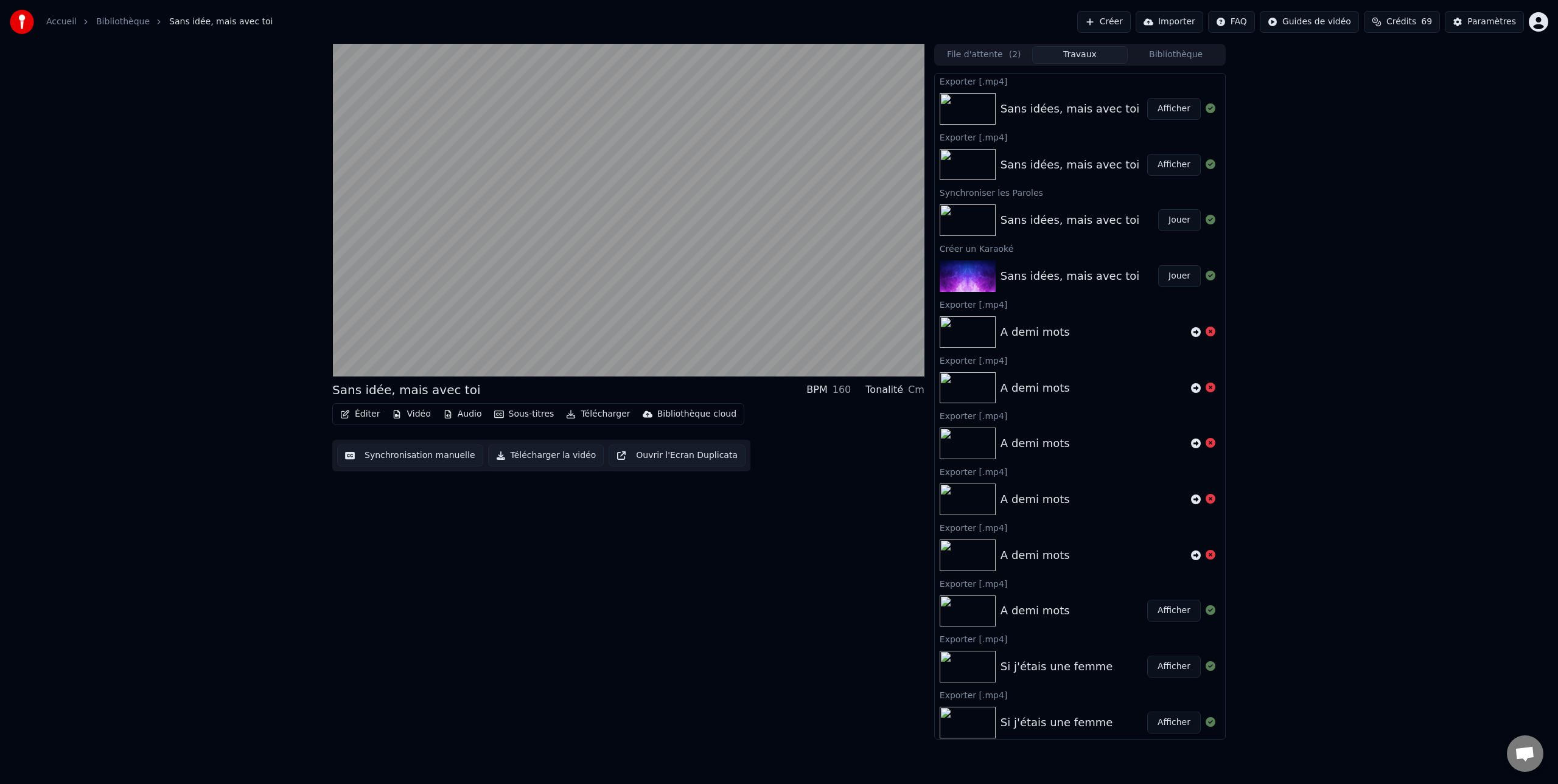
click at [559, 457] on button "Télécharger la vidéo" at bounding box center [546, 456] width 117 height 22
click at [1172, 109] on button "Afficher" at bounding box center [1174, 108] width 54 height 22
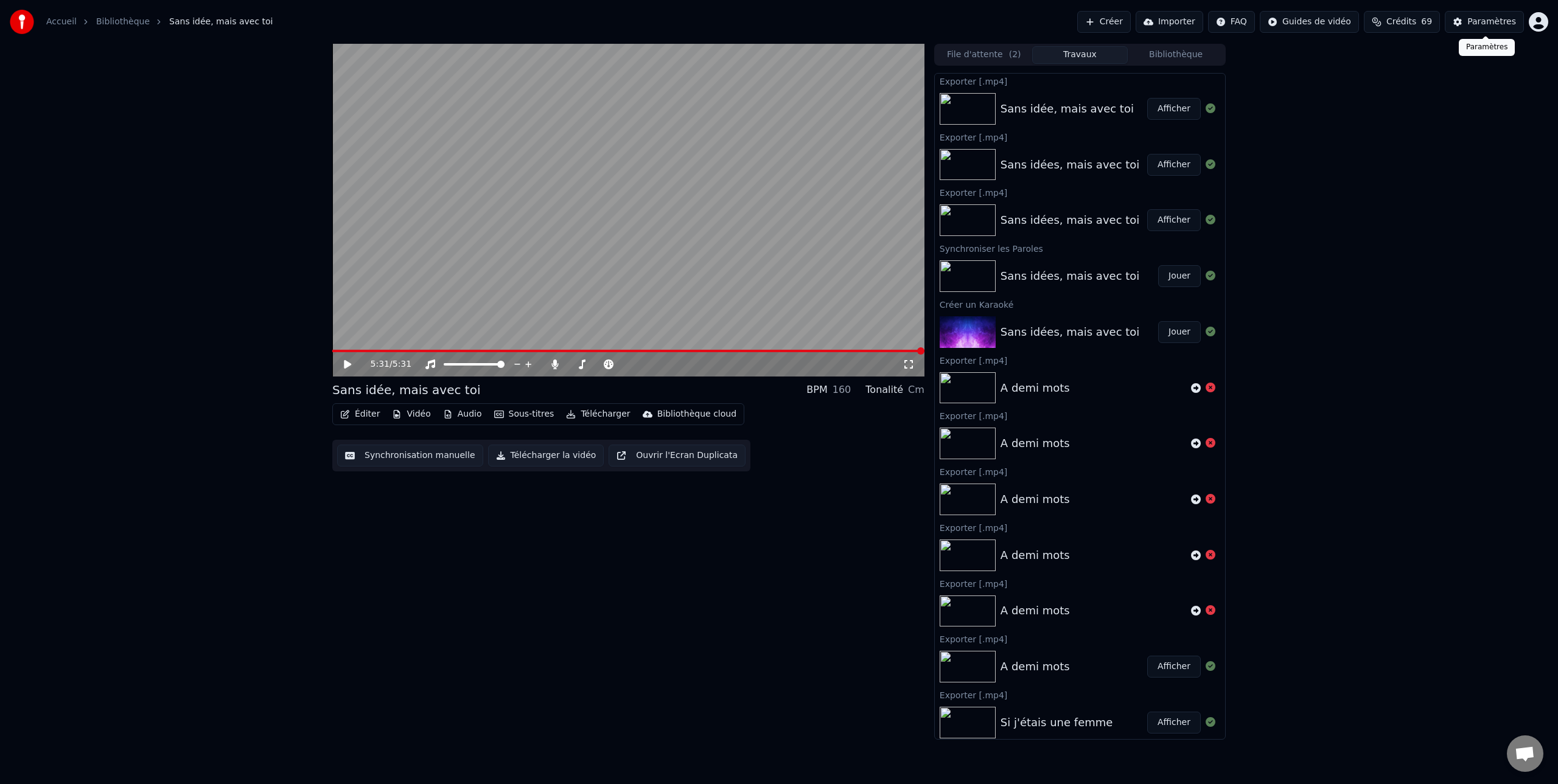
click at [1493, 21] on div "Paramètres" at bounding box center [1491, 22] width 48 height 12
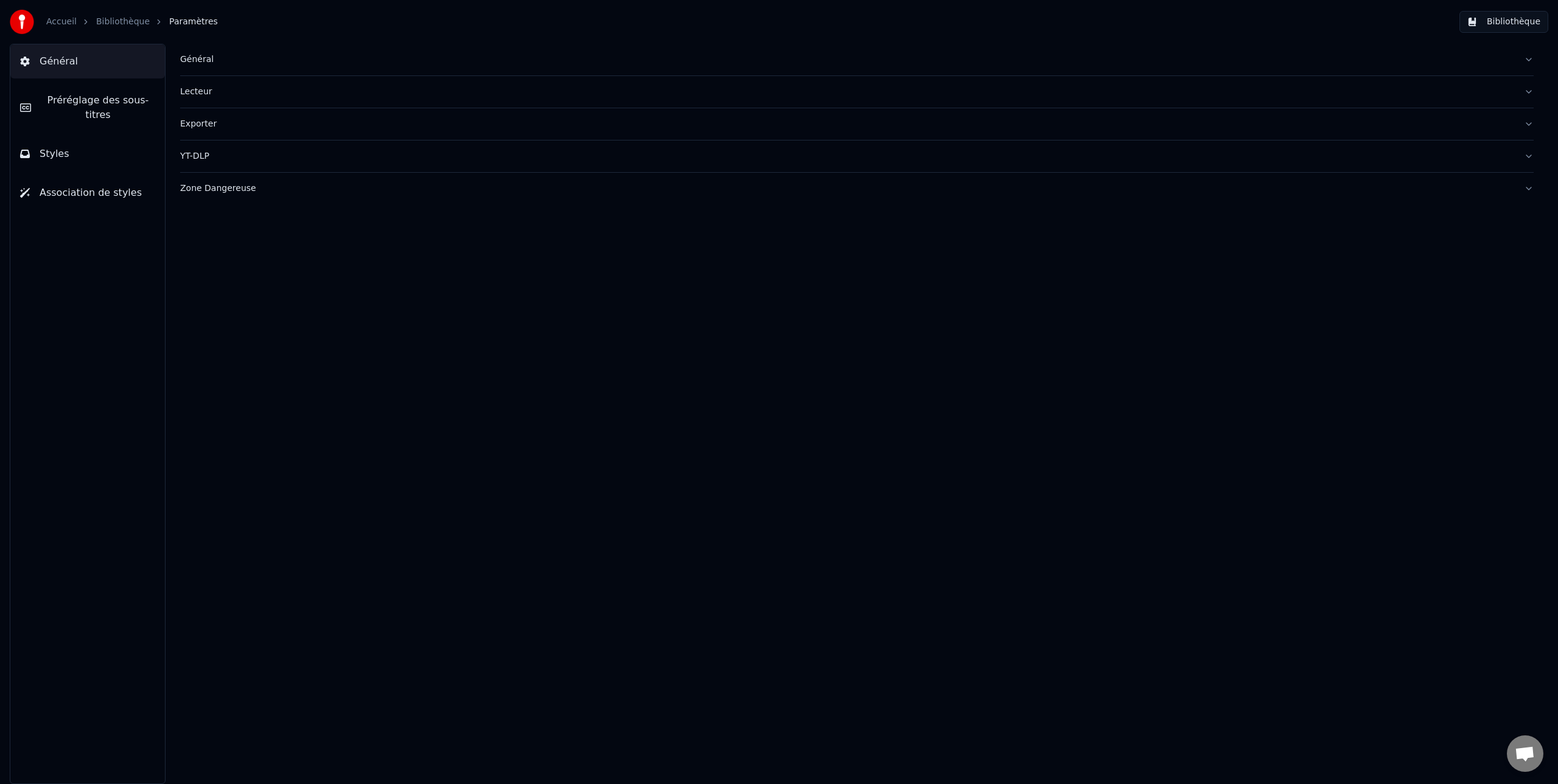
click at [93, 103] on span "Préréglage des sous-titres" at bounding box center [98, 108] width 114 height 29
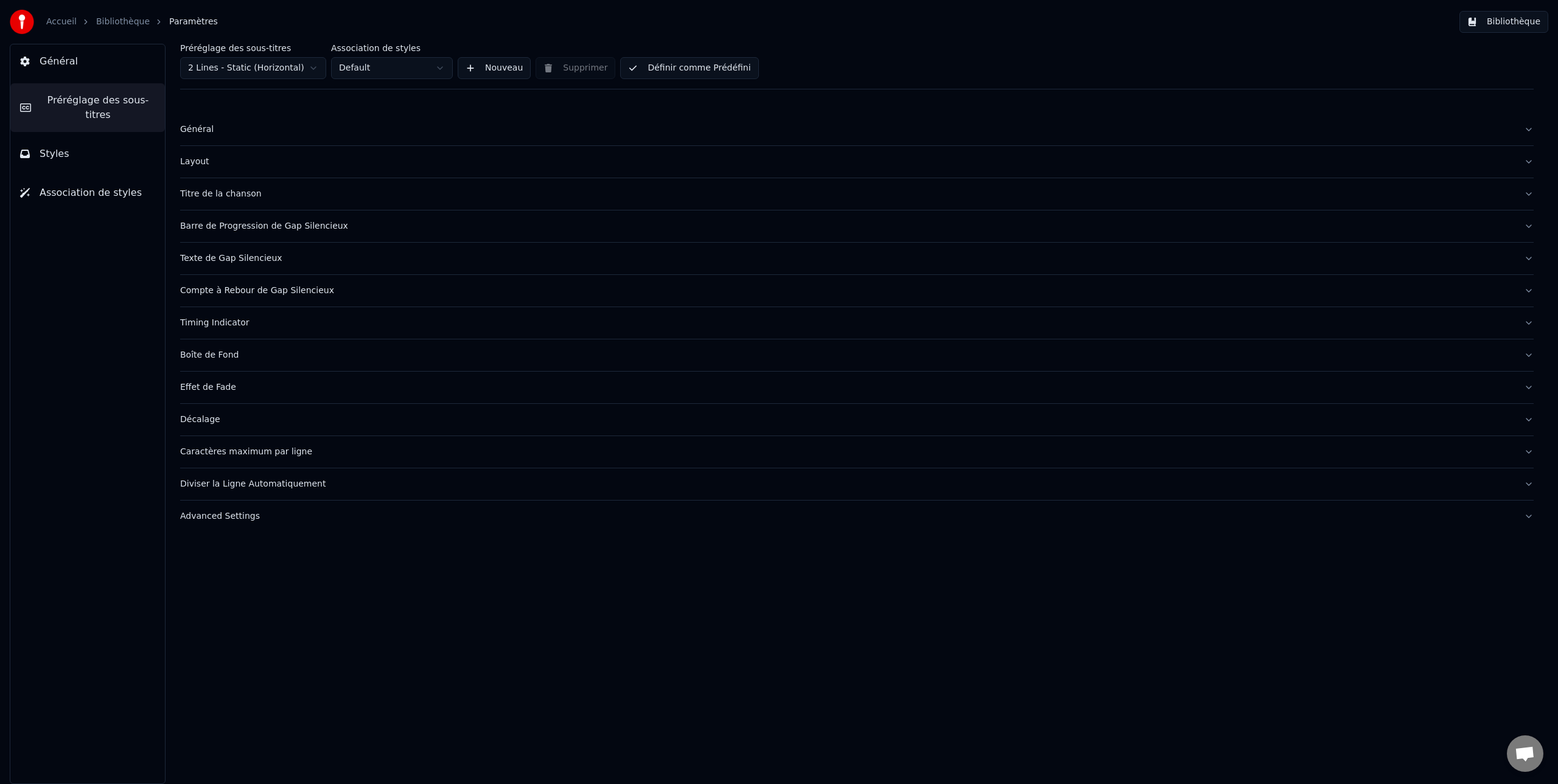
click at [200, 129] on div "Général" at bounding box center [847, 129] width 1334 height 12
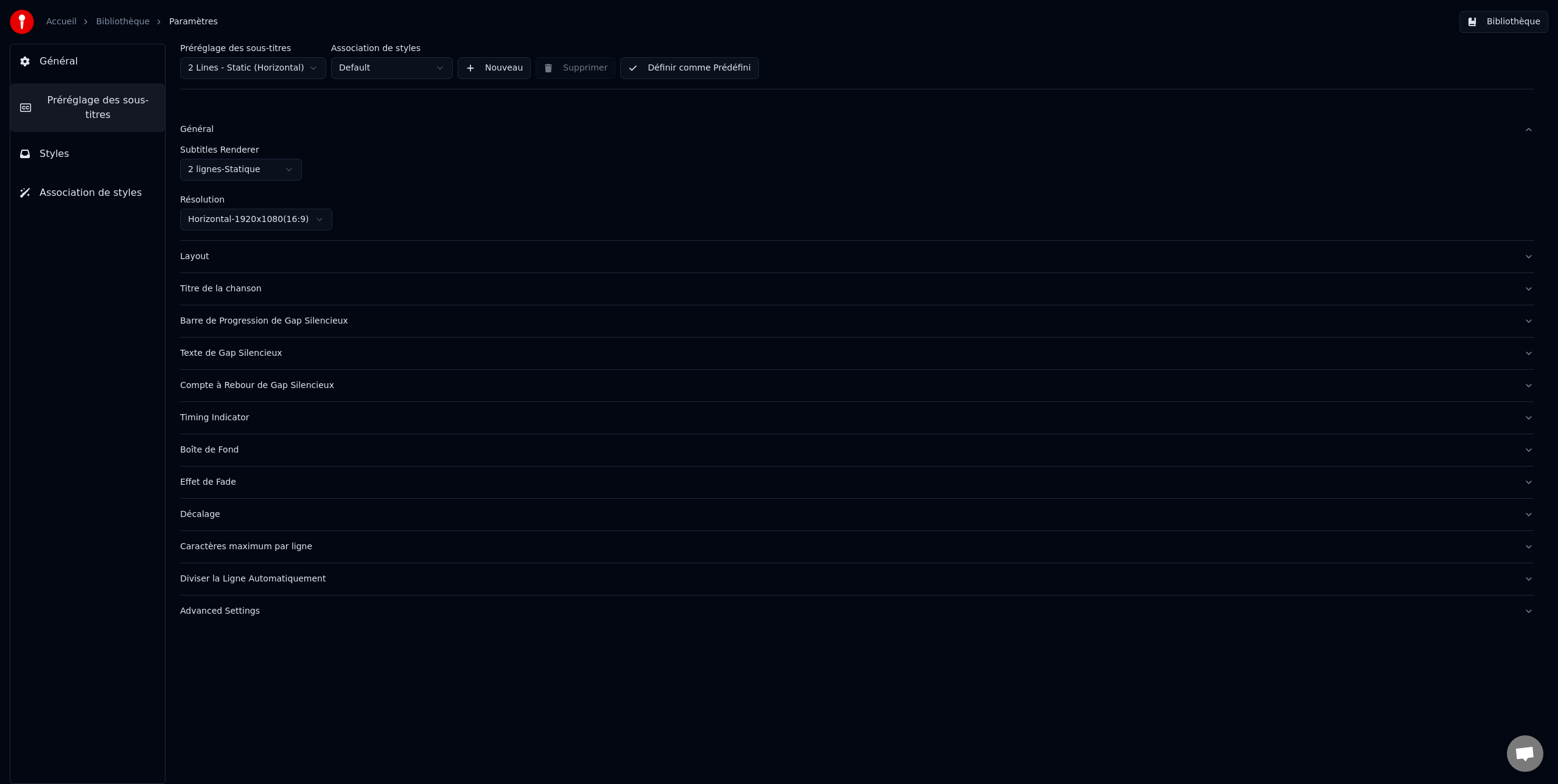
click at [200, 257] on div "Layout" at bounding box center [847, 256] width 1334 height 12
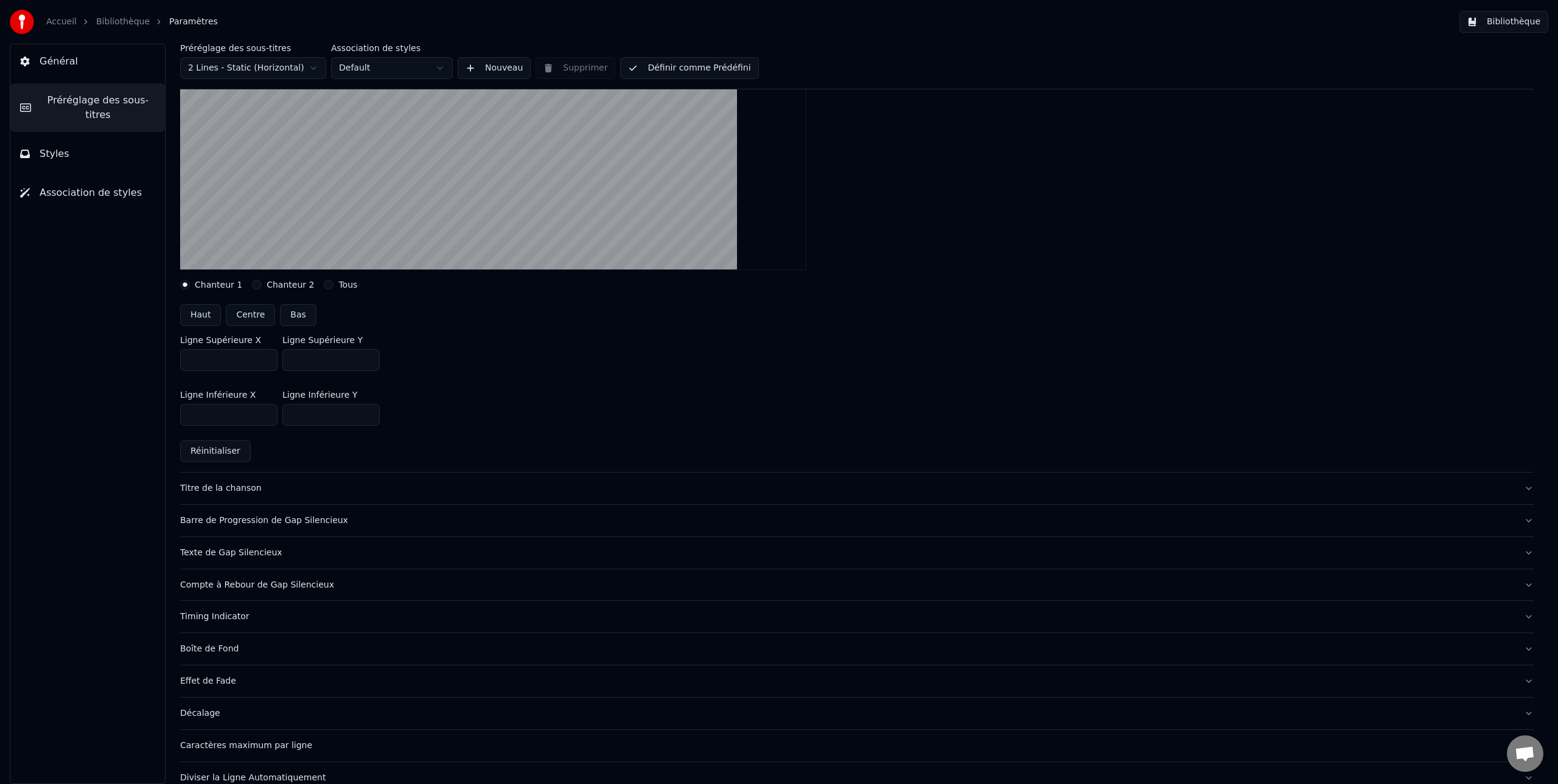
scroll to position [300, 0]
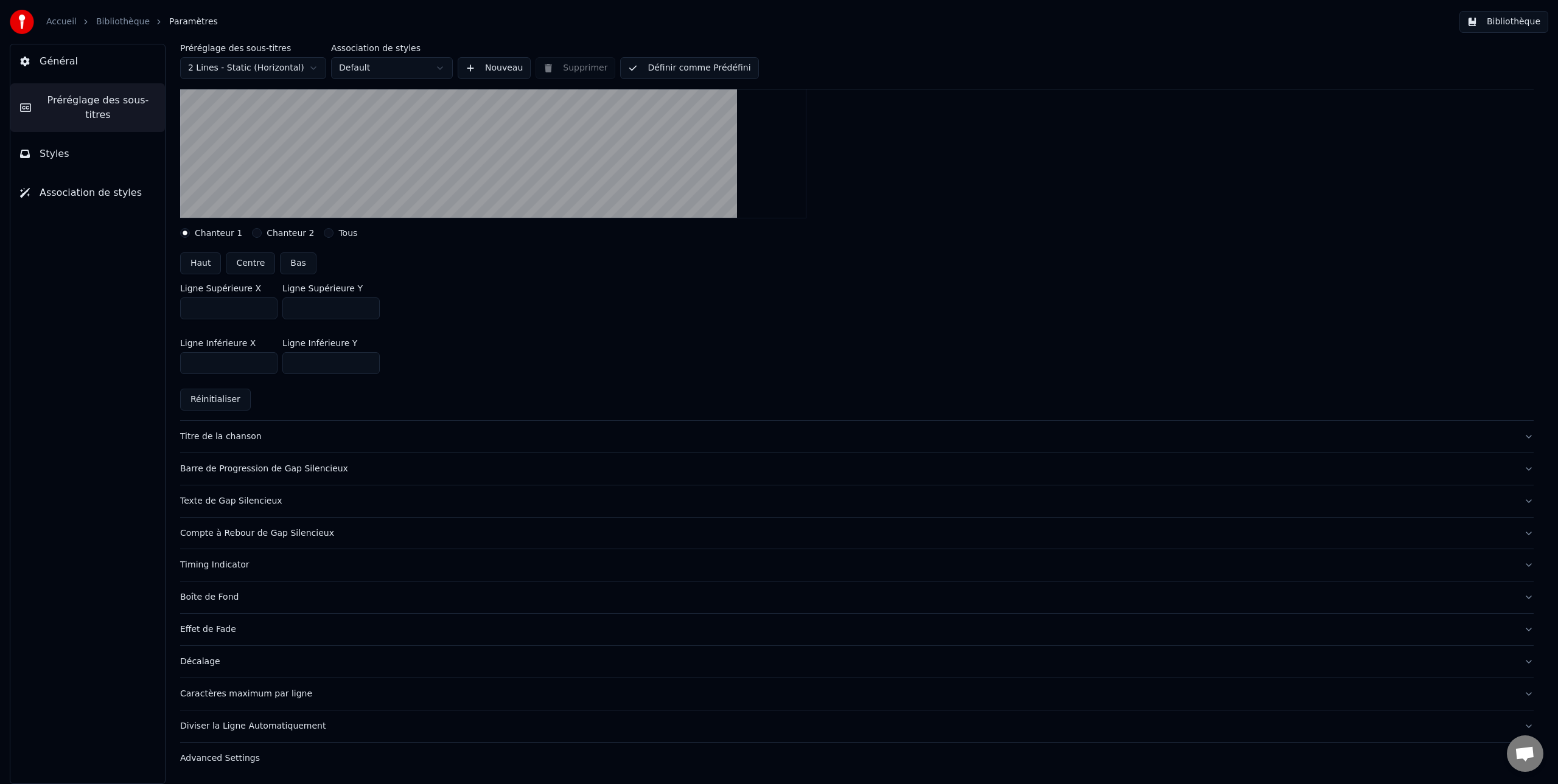
click at [236, 438] on div "Titre de la chanson" at bounding box center [847, 436] width 1334 height 12
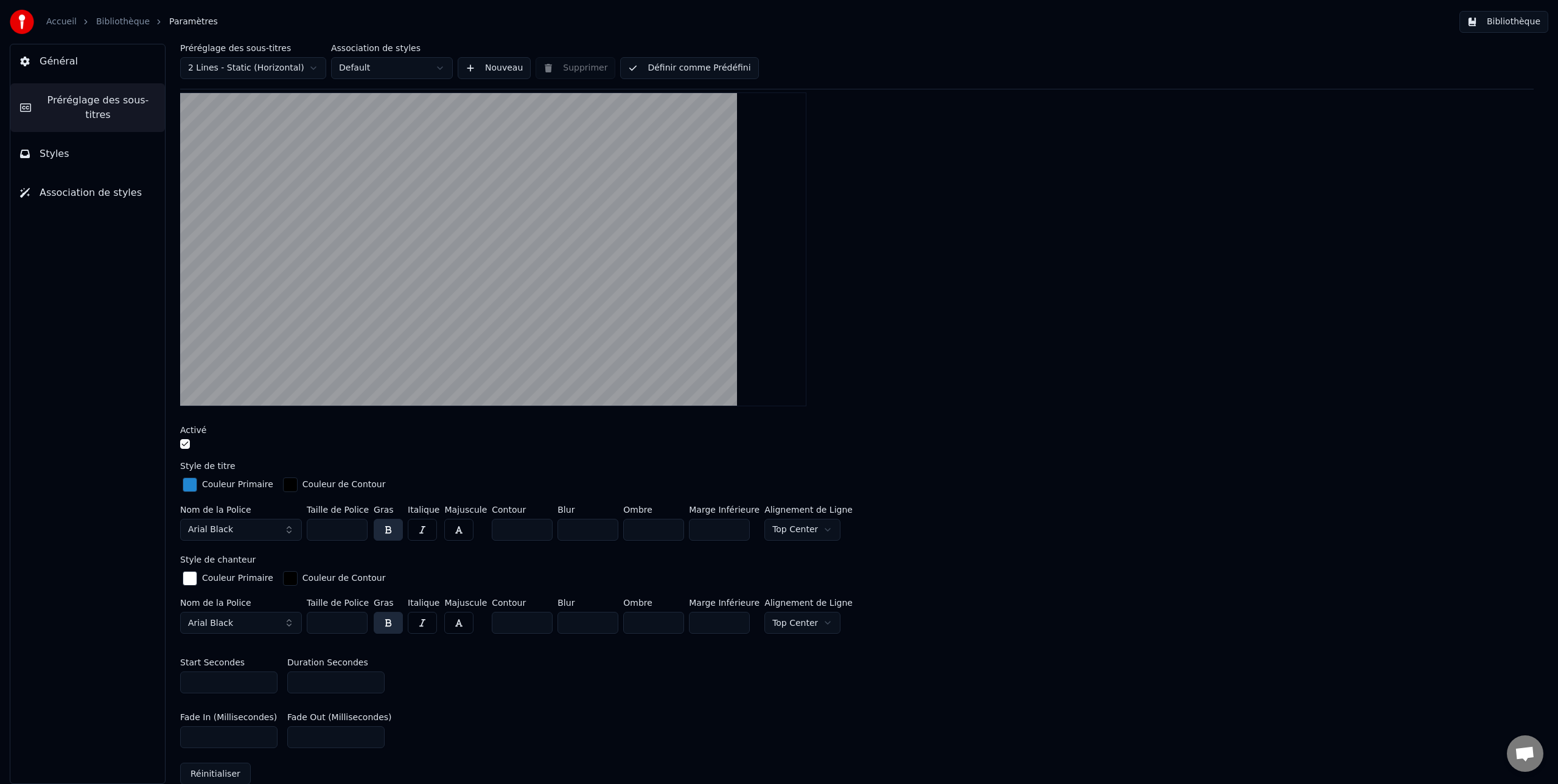
scroll to position [170, 0]
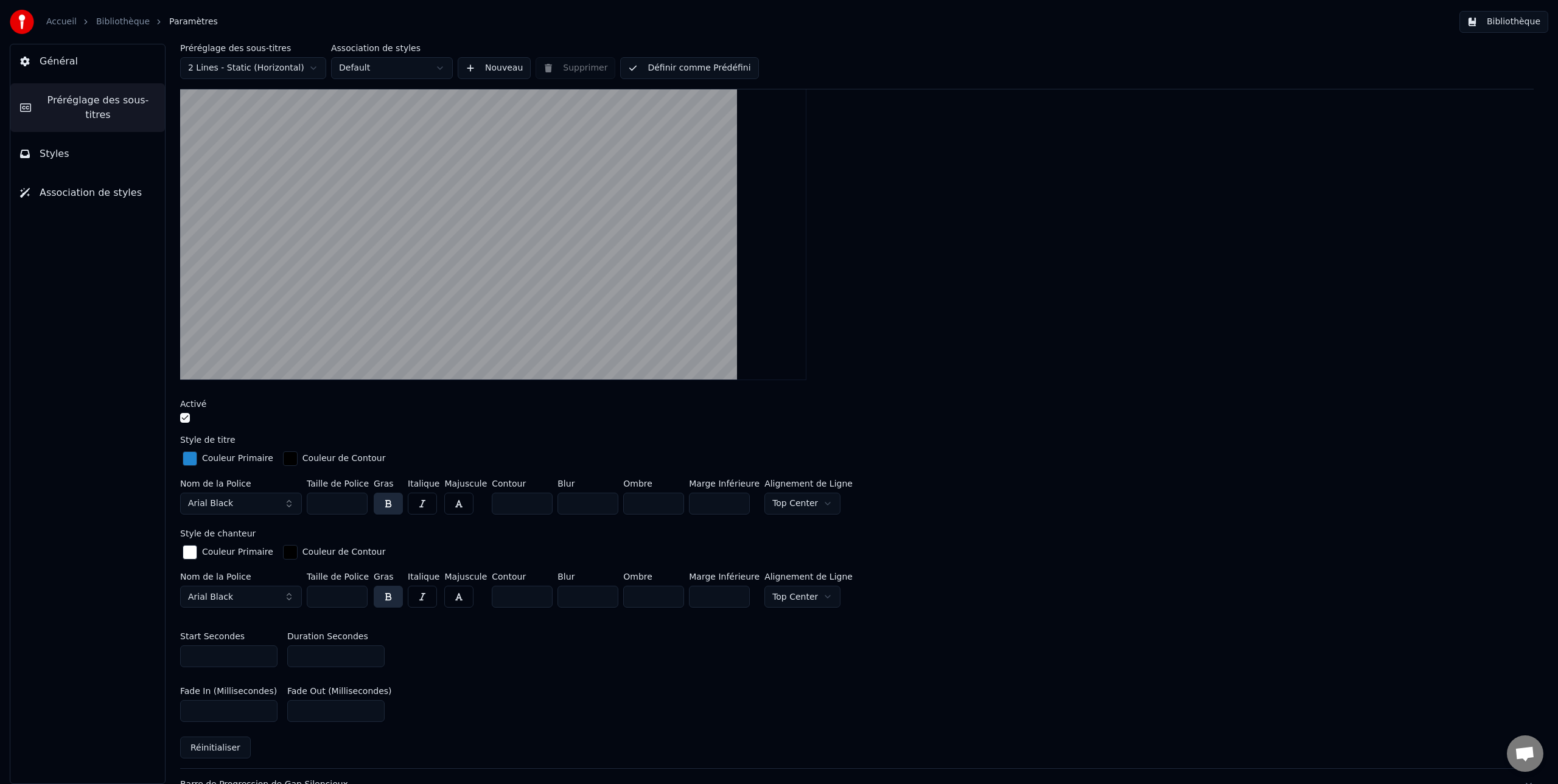
click at [675, 69] on button "Définir comme Prédéfini" at bounding box center [689, 68] width 138 height 22
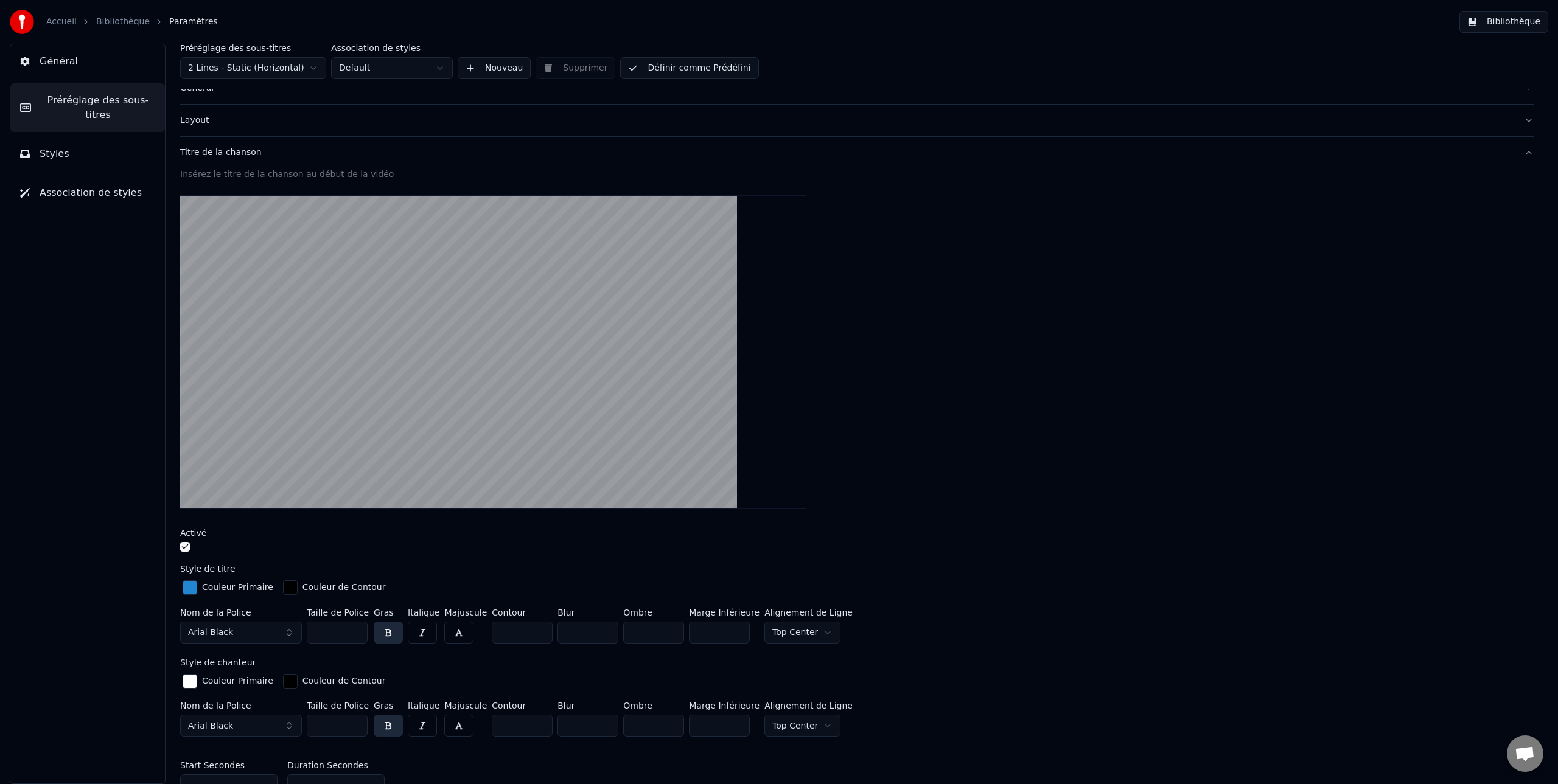
scroll to position [0, 0]
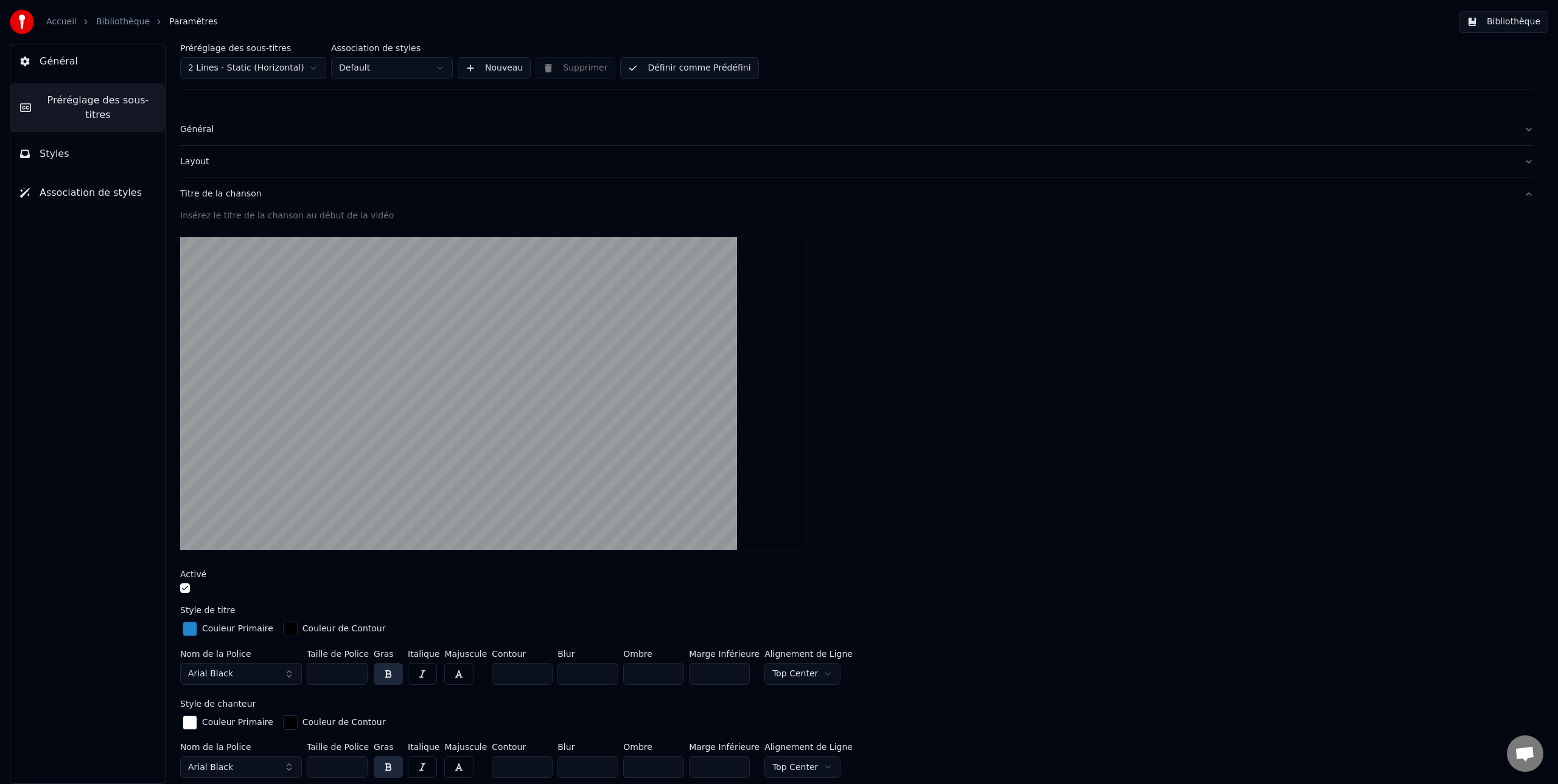
click at [51, 62] on span "Général" at bounding box center [59, 61] width 38 height 14
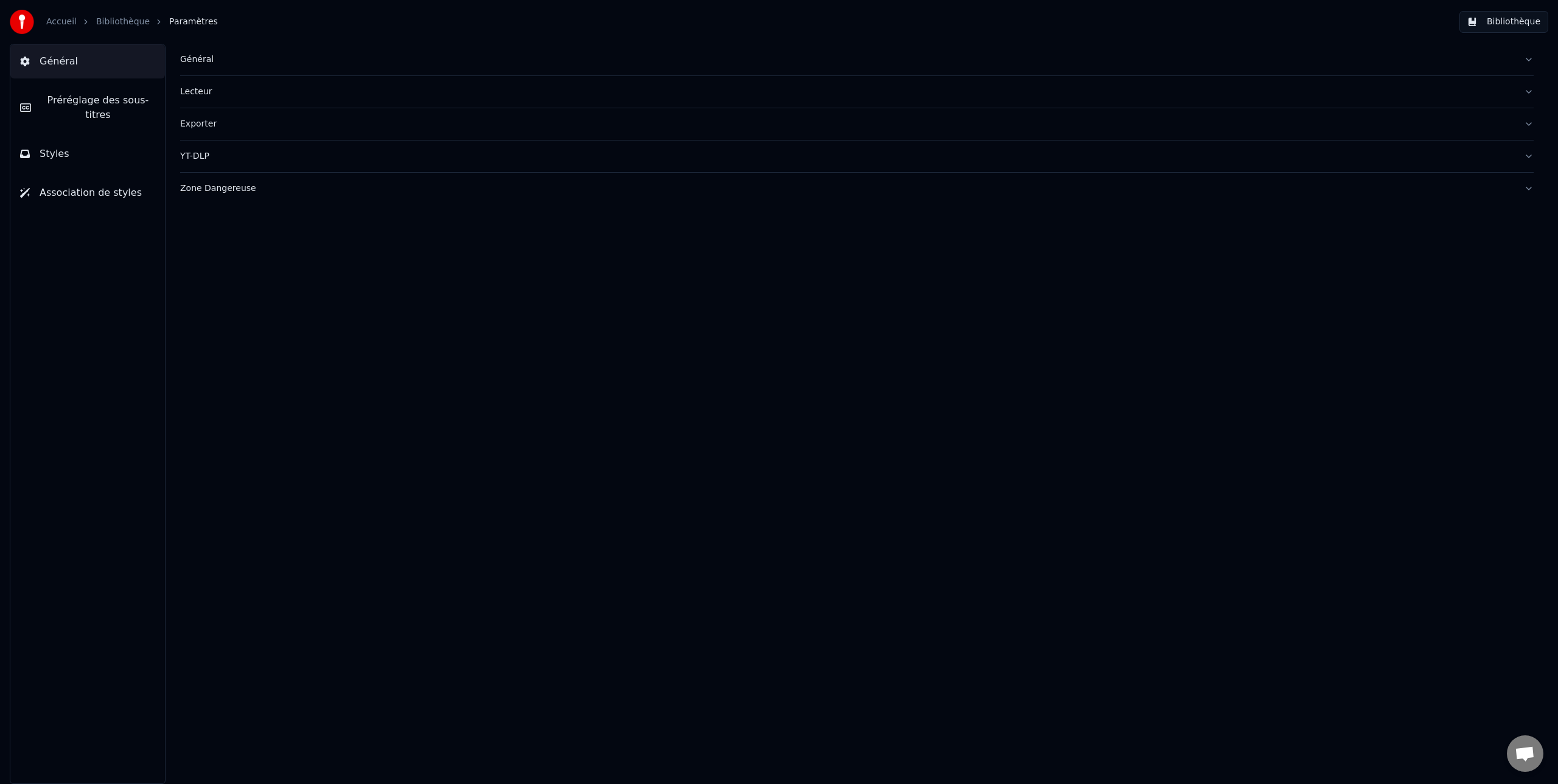
click at [1515, 23] on button "Bibliothèque" at bounding box center [1503, 22] width 89 height 22
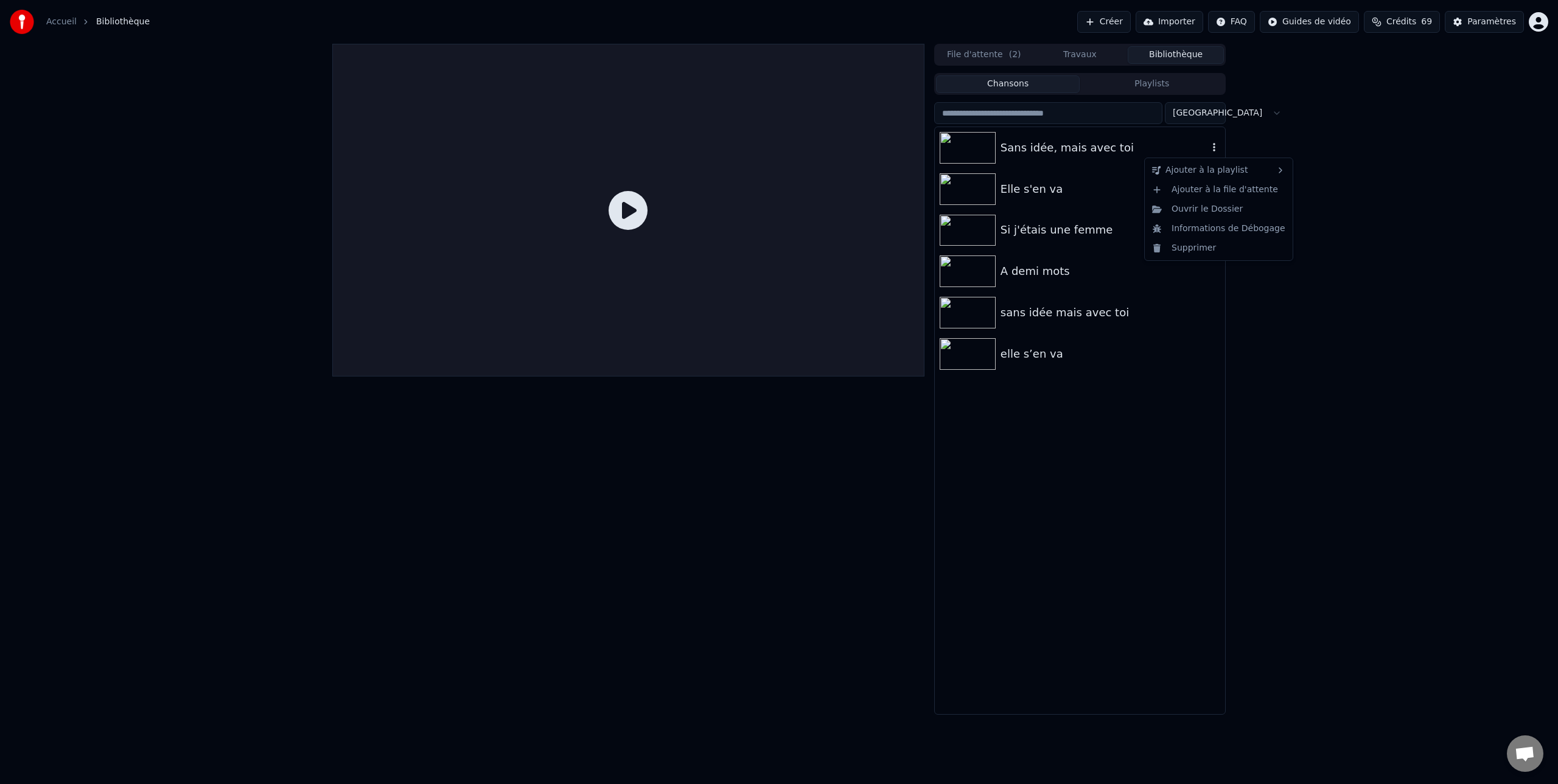
click at [1214, 147] on icon "button" at bounding box center [1214, 147] width 12 height 9
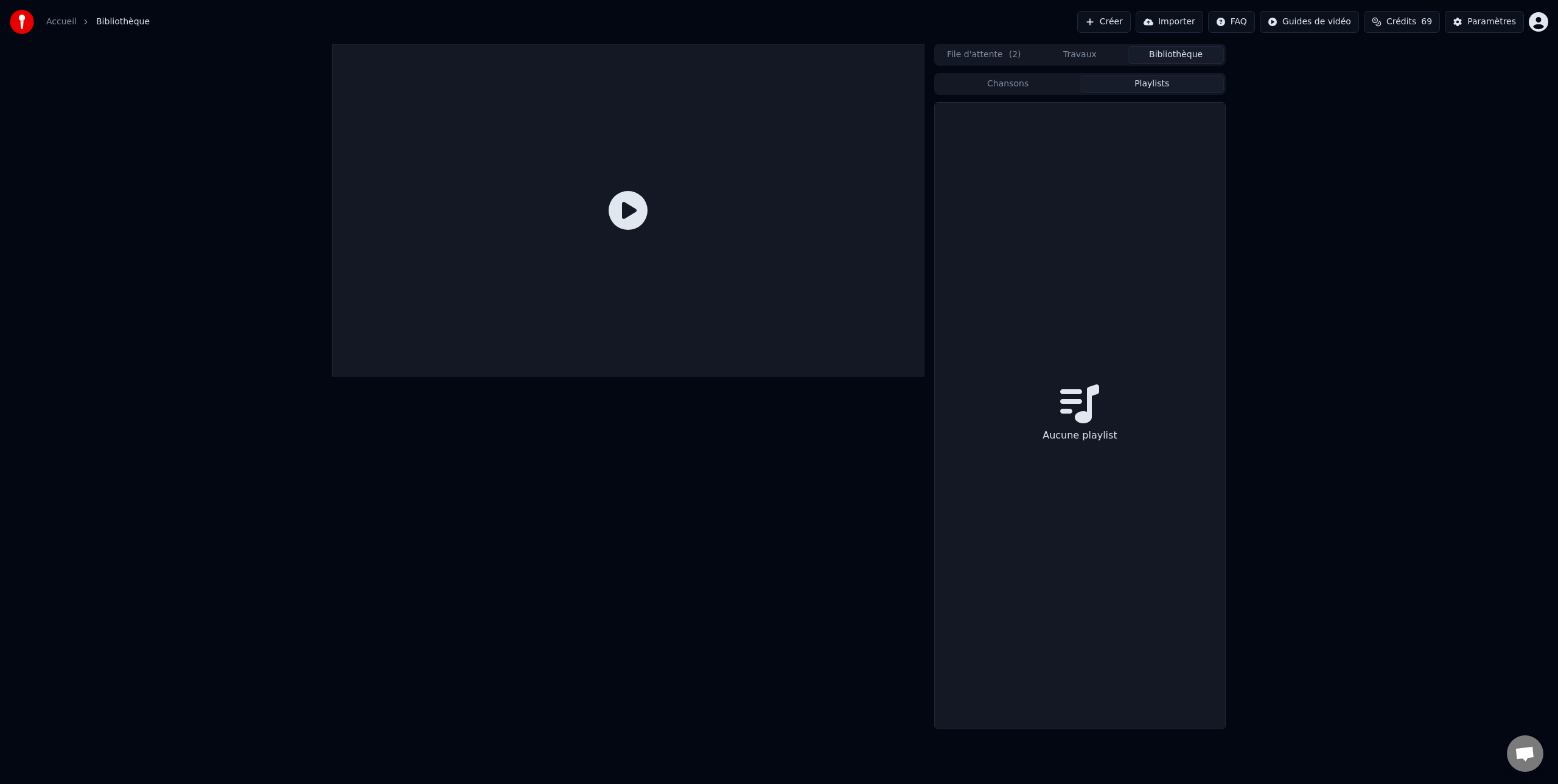
click at [1160, 85] on button "Playlists" at bounding box center [1151, 84] width 144 height 17
click at [1067, 55] on button "Travaux" at bounding box center [1080, 55] width 96 height 17
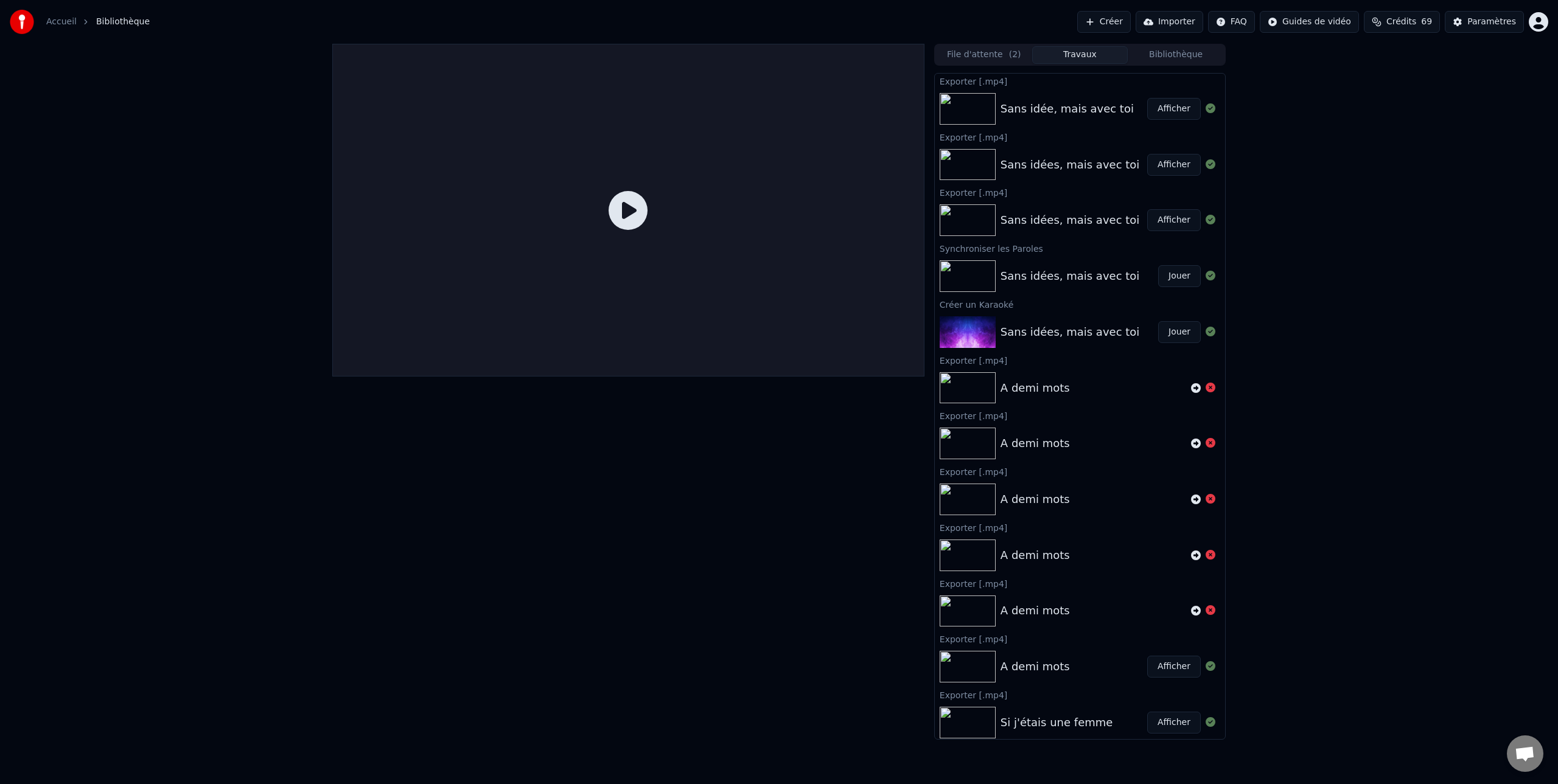
click at [1168, 108] on button "Afficher" at bounding box center [1174, 108] width 54 height 22
click at [1069, 109] on div "Sans idée, mais avec toi" at bounding box center [1067, 109] width 133 height 17
click at [1172, 111] on button "Afficher" at bounding box center [1174, 108] width 54 height 22
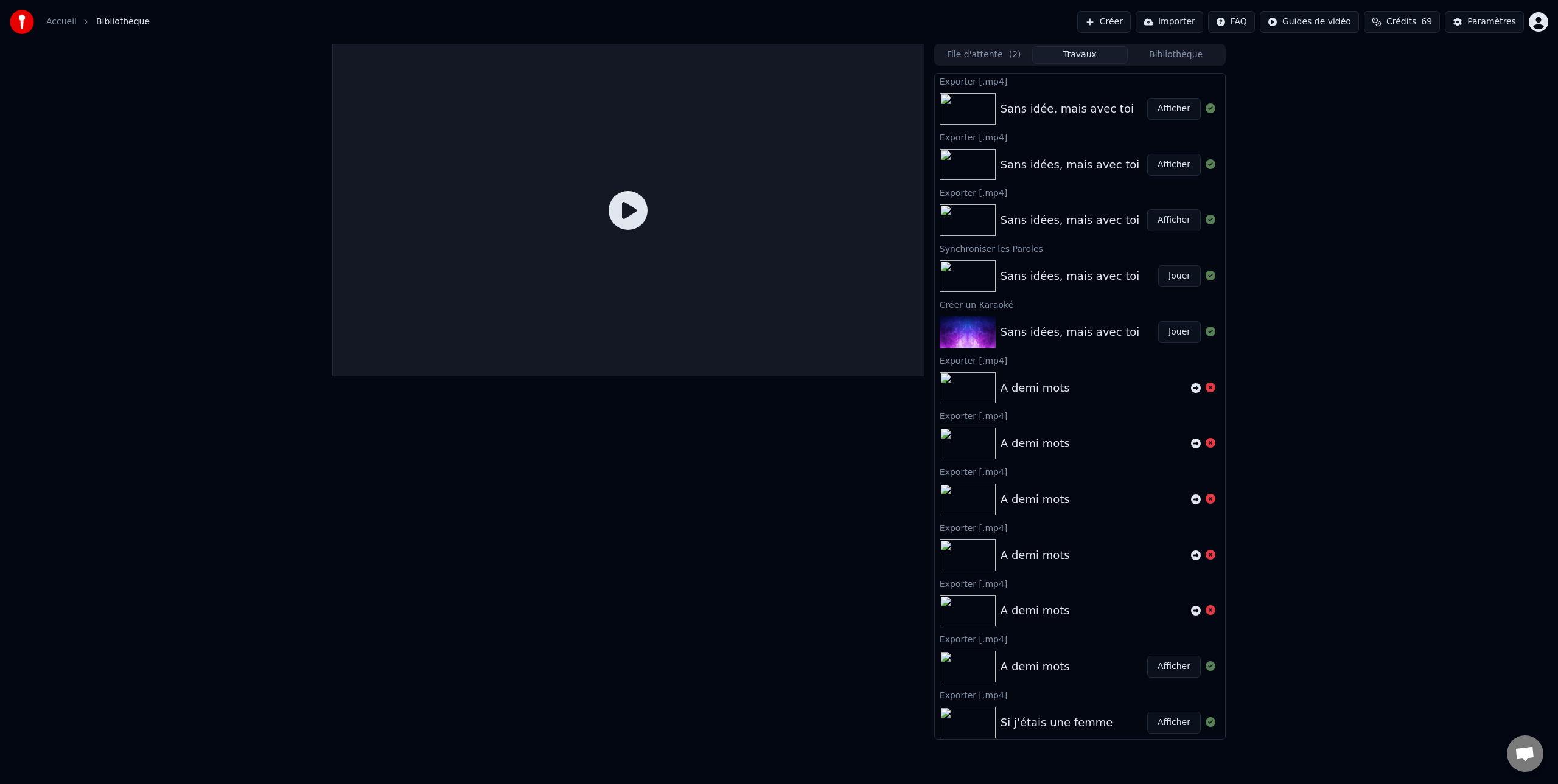
click at [1082, 222] on div "Sans idées, mais avec toi" at bounding box center [1070, 221] width 139 height 17
click at [1081, 222] on div "Sans idées, mais avec toi" at bounding box center [1070, 221] width 139 height 17
click at [1080, 273] on div "Sans idées, mais avec toi" at bounding box center [1070, 276] width 139 height 17
click at [1075, 274] on div "Sans idées, mais avec toi" at bounding box center [1070, 276] width 139 height 17
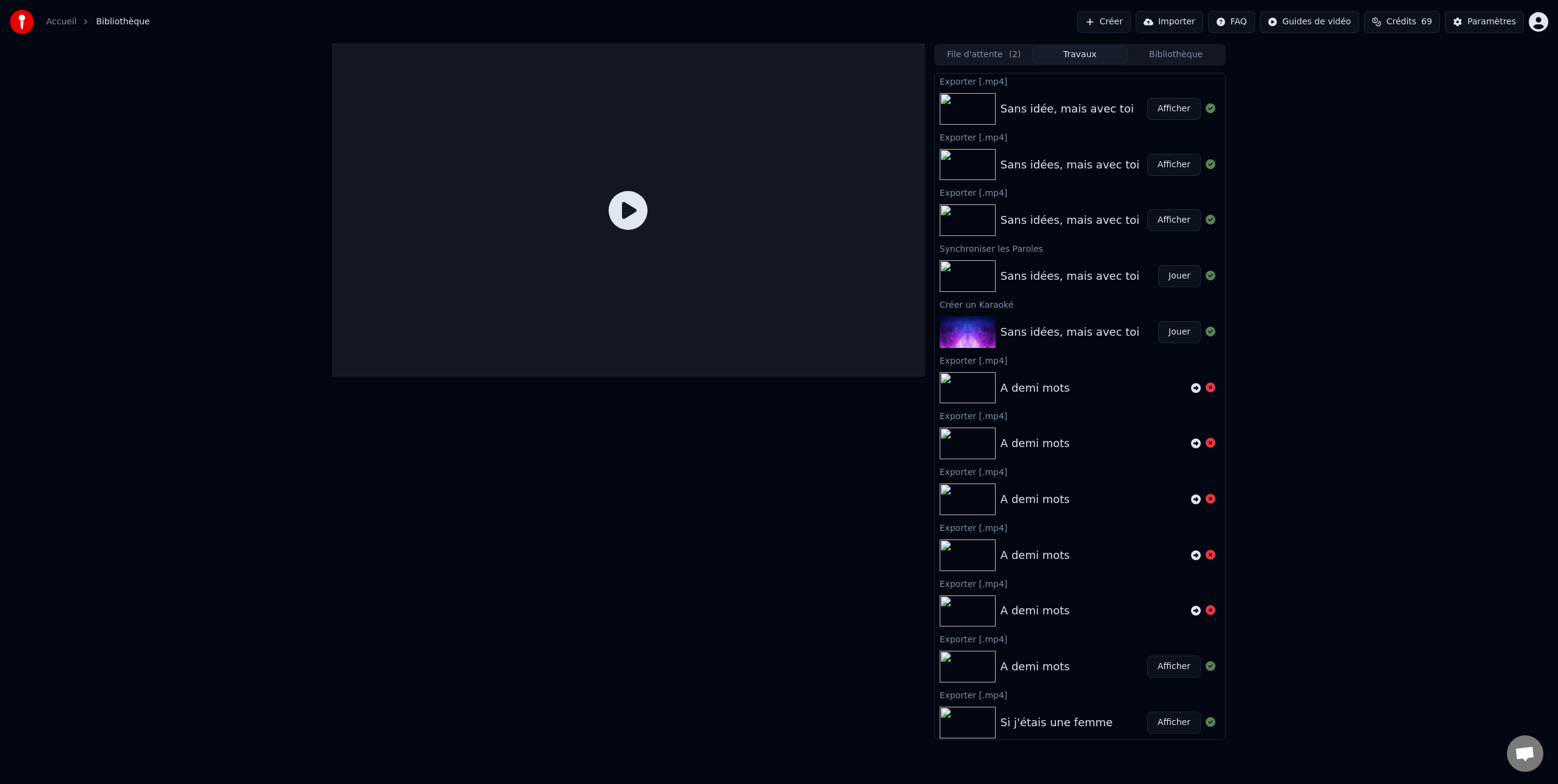
click at [1075, 274] on div "Sans idées, mais avec toi" at bounding box center [1070, 276] width 139 height 17
click at [970, 275] on img at bounding box center [967, 276] width 56 height 32
click at [630, 205] on icon at bounding box center [628, 210] width 39 height 39
click at [63, 25] on link "Accueil" at bounding box center [62, 22] width 30 height 12
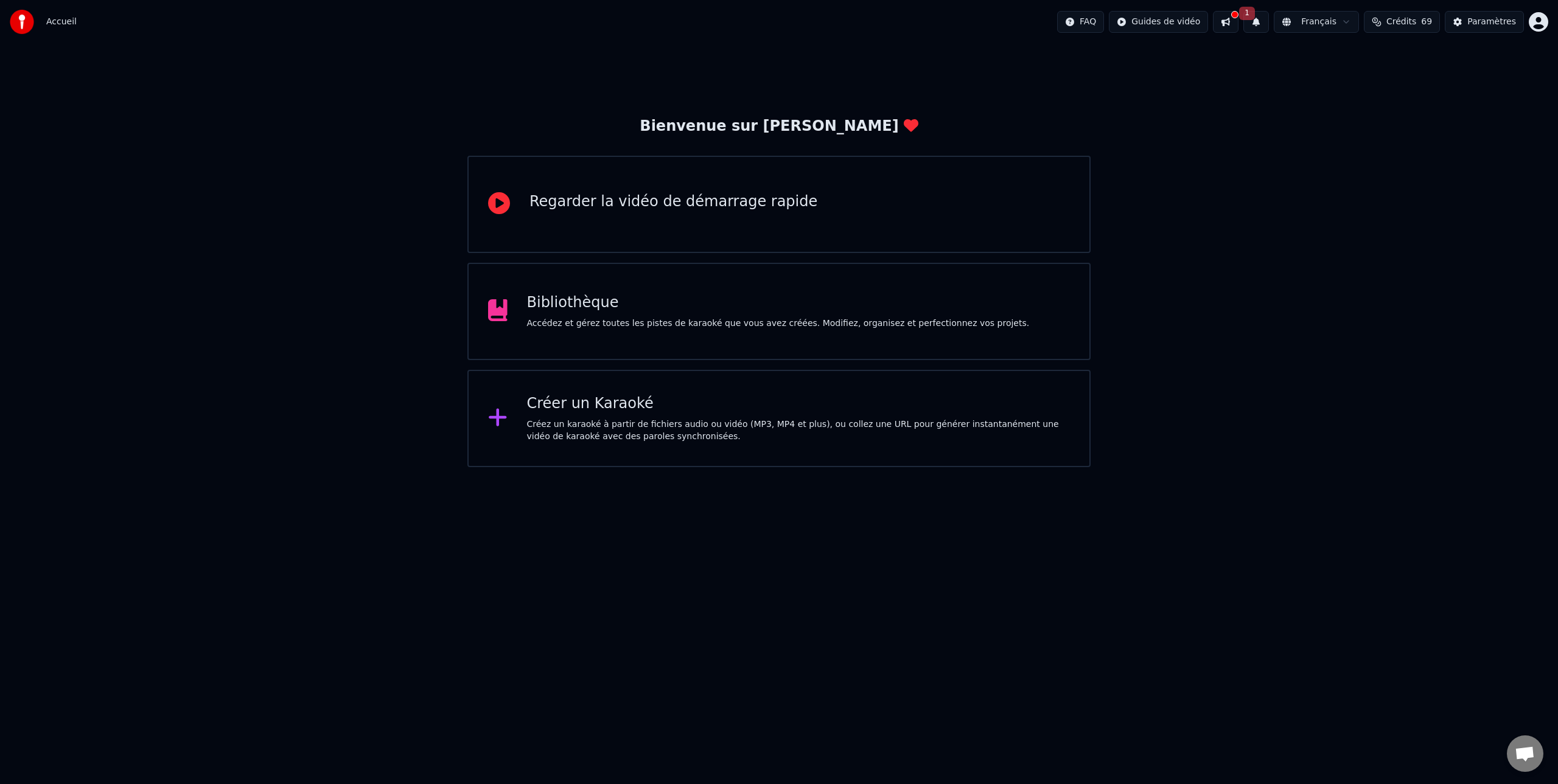
click at [572, 304] on div "Bibliothèque" at bounding box center [778, 302] width 503 height 20
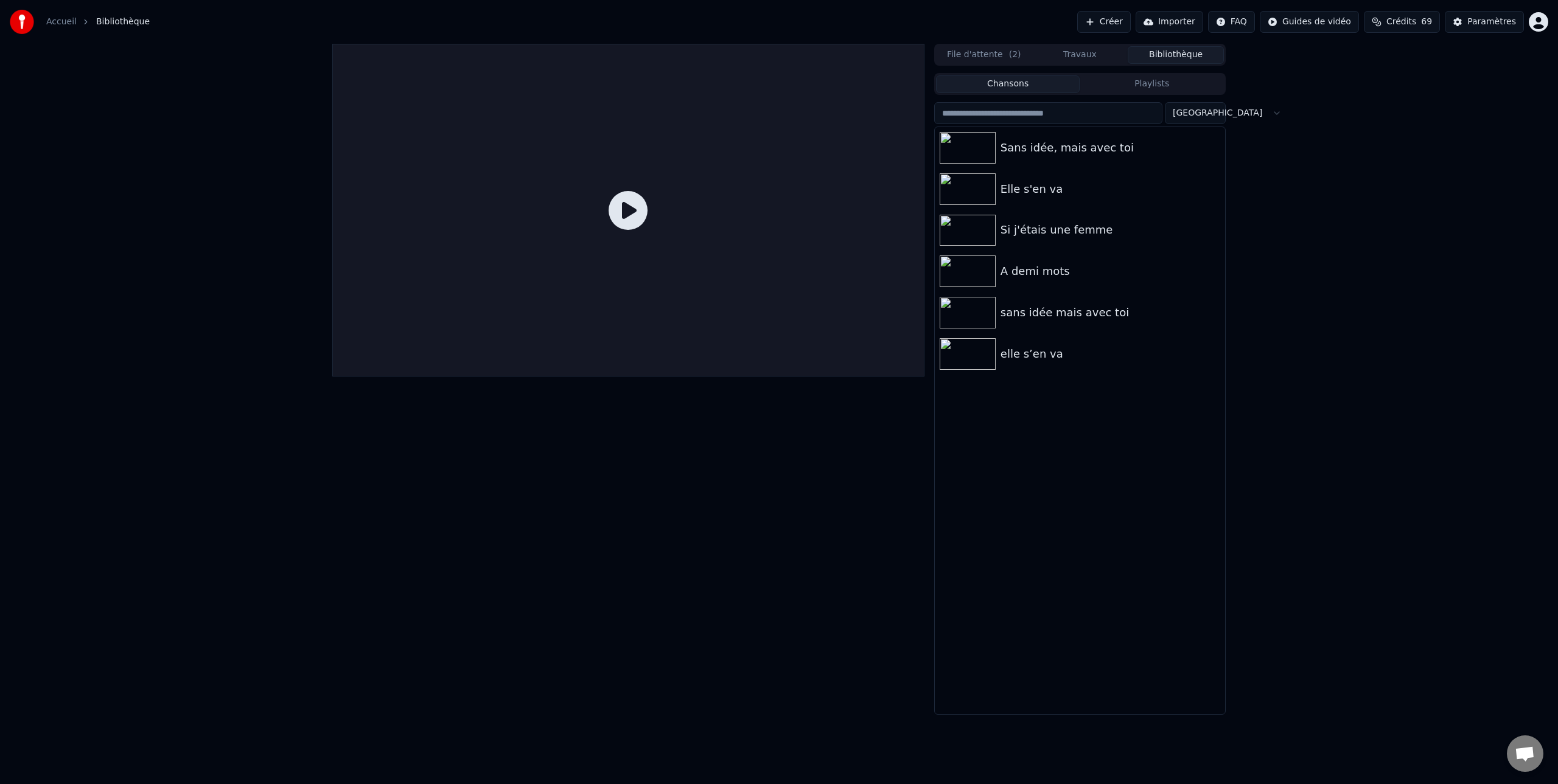
click at [1166, 52] on button "Bibliothèque" at bounding box center [1175, 55] width 96 height 17
click at [1214, 147] on icon "button" at bounding box center [1214, 148] width 2 height 9
click at [1219, 211] on div "Ouvrir le Dossier" at bounding box center [1219, 209] width 143 height 20
click at [1085, 148] on div "Sans idée, mais avec toi" at bounding box center [1104, 148] width 208 height 17
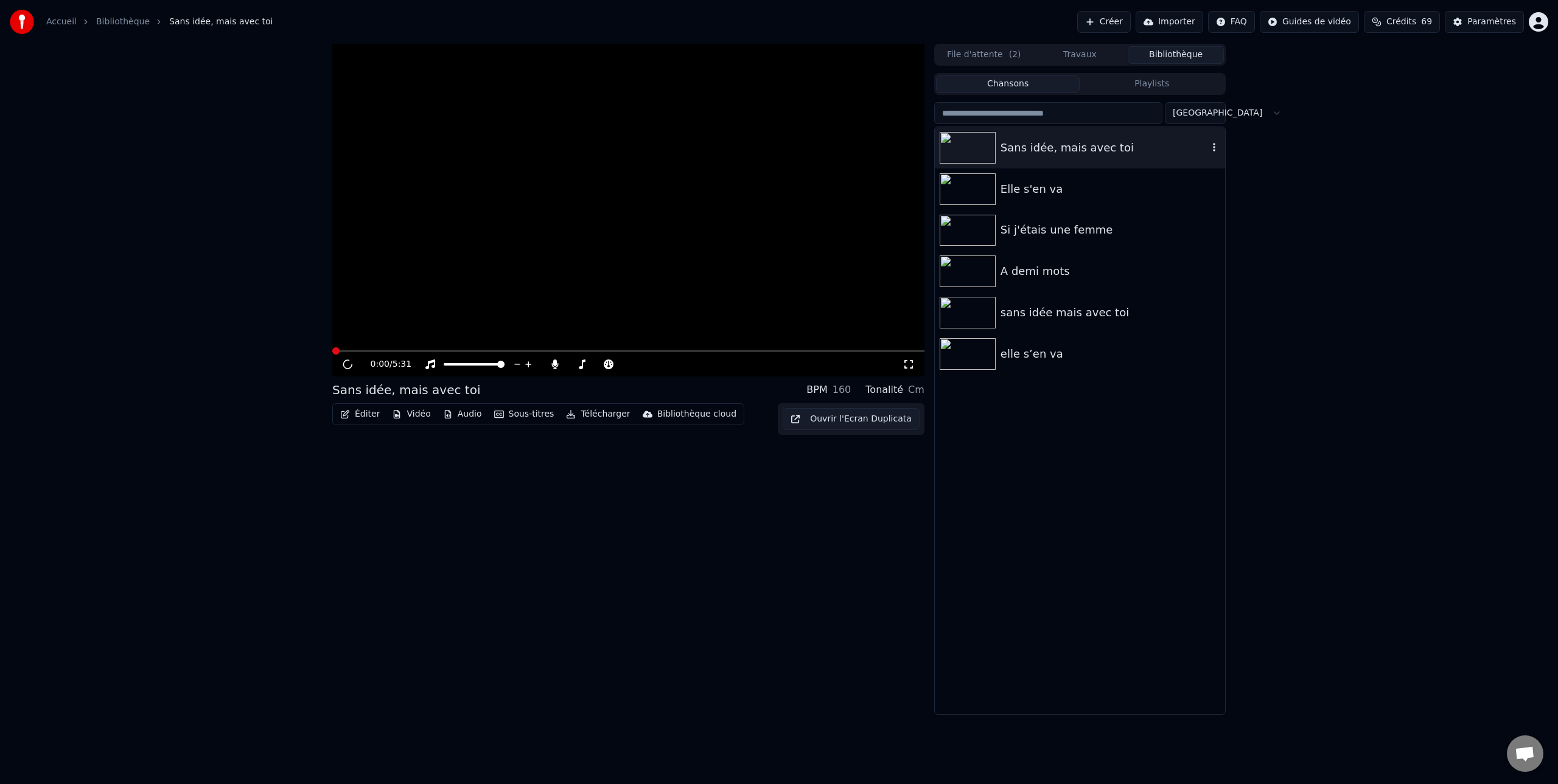
click at [1085, 148] on div "Sans idée, mais avec toi" at bounding box center [1104, 148] width 208 height 17
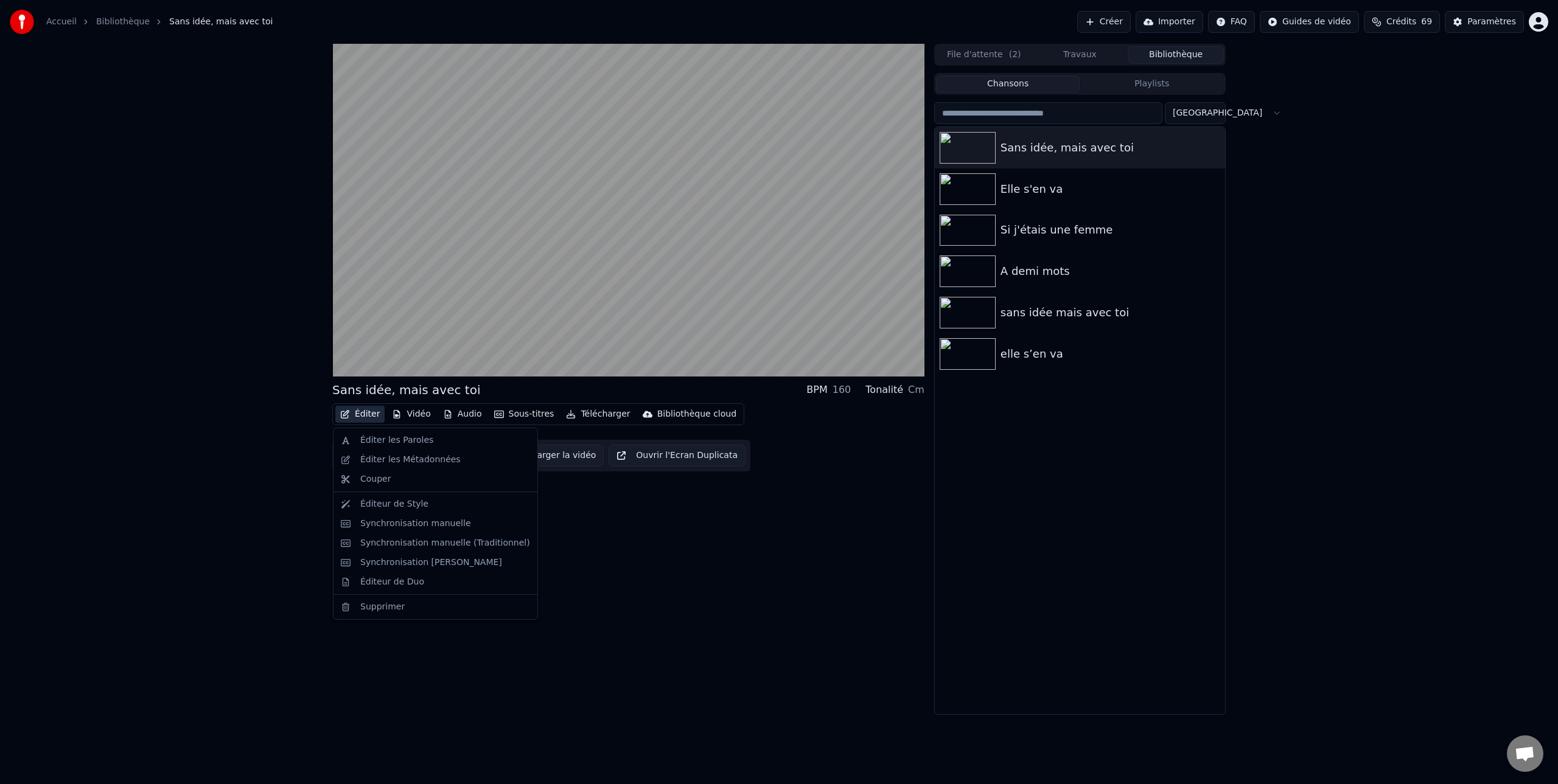
click at [365, 414] on button "Éditer" at bounding box center [360, 414] width 49 height 17
click at [376, 459] on div "Éditer les Métadonnées" at bounding box center [410, 459] width 101 height 12
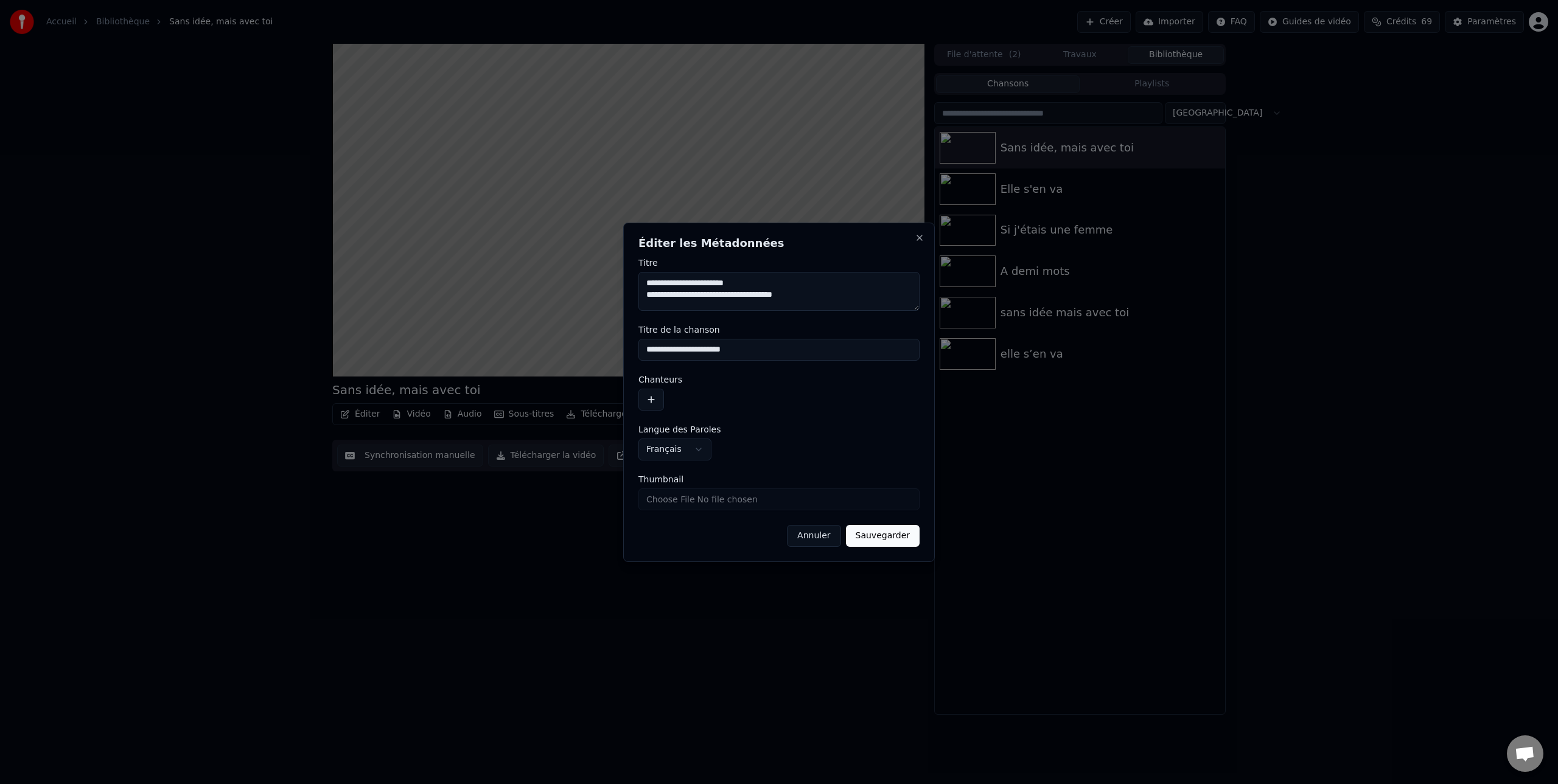
click at [653, 399] on button "button" at bounding box center [651, 399] width 25 height 22
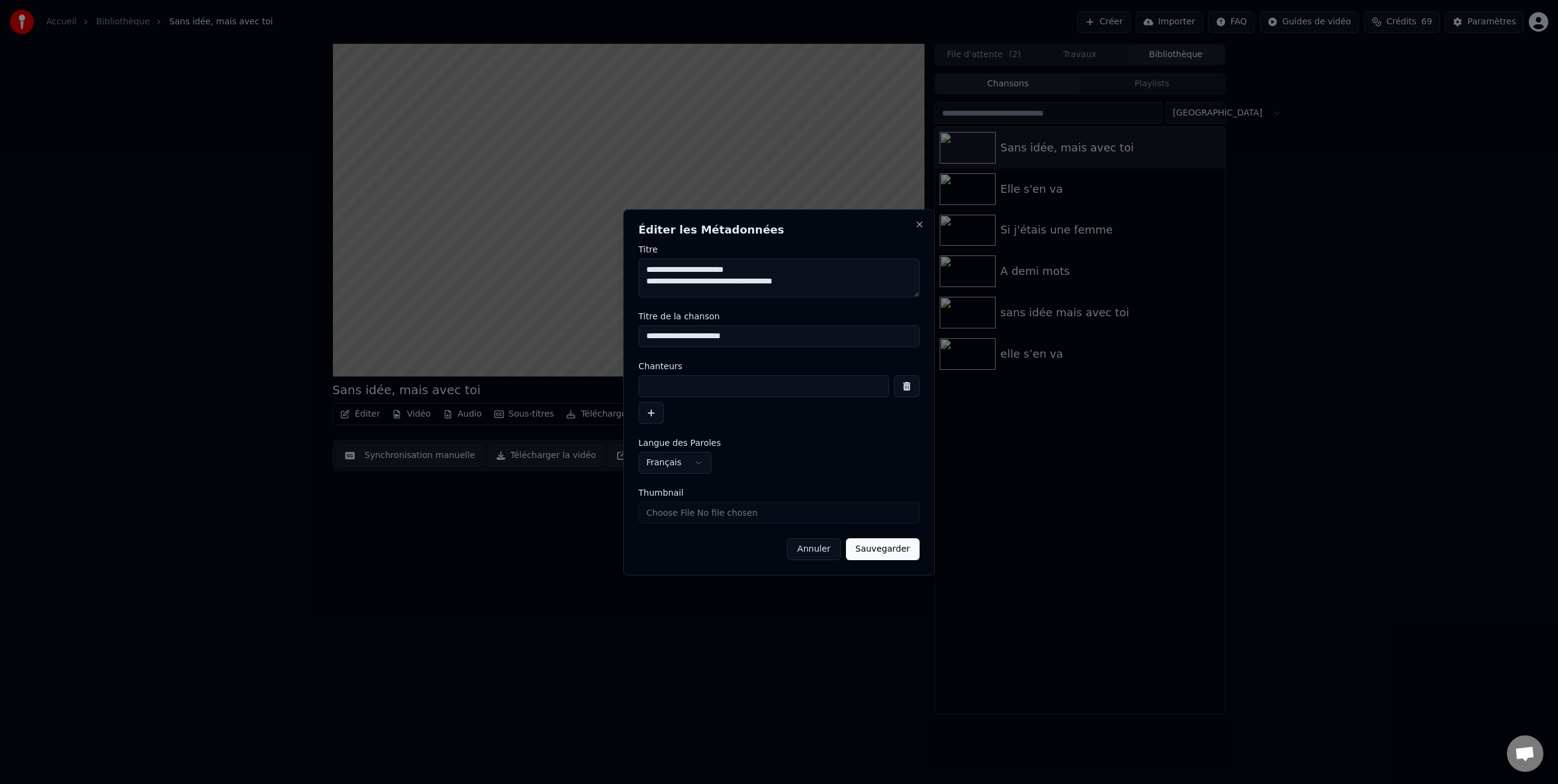
click at [669, 379] on input at bounding box center [763, 386] width 250 height 22
click at [645, 385] on input "**********" at bounding box center [763, 386] width 250 height 22
type input "**********"
click at [886, 548] on button "Sauvegarder" at bounding box center [883, 549] width 74 height 22
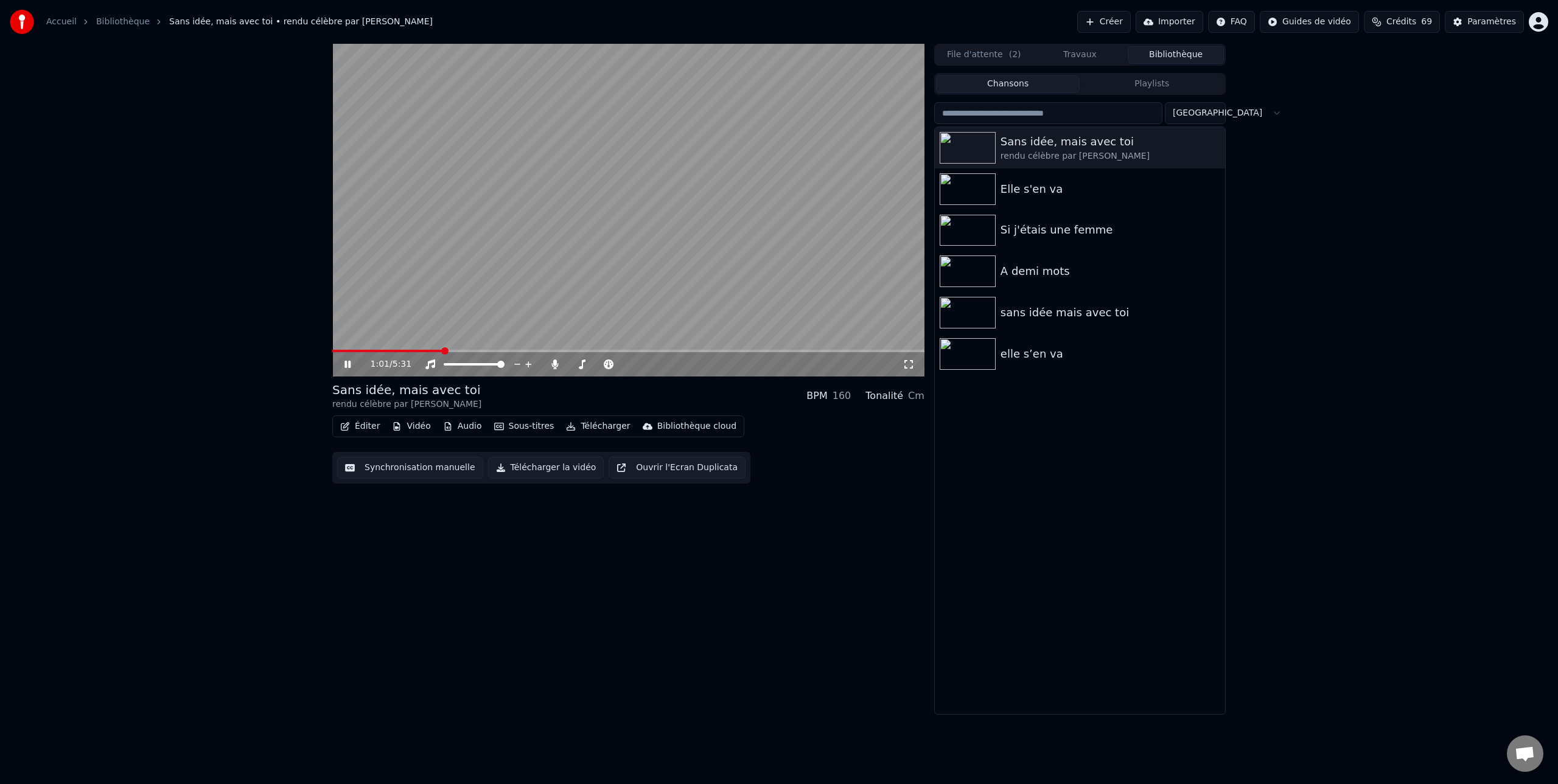
click at [348, 365] on icon at bounding box center [357, 364] width 29 height 9
click at [332, 354] on span at bounding box center [336, 351] width 7 height 7
click at [347, 365] on icon at bounding box center [347, 365] width 7 height 9
click at [565, 469] on button "Télécharger la vidéo" at bounding box center [546, 467] width 117 height 22
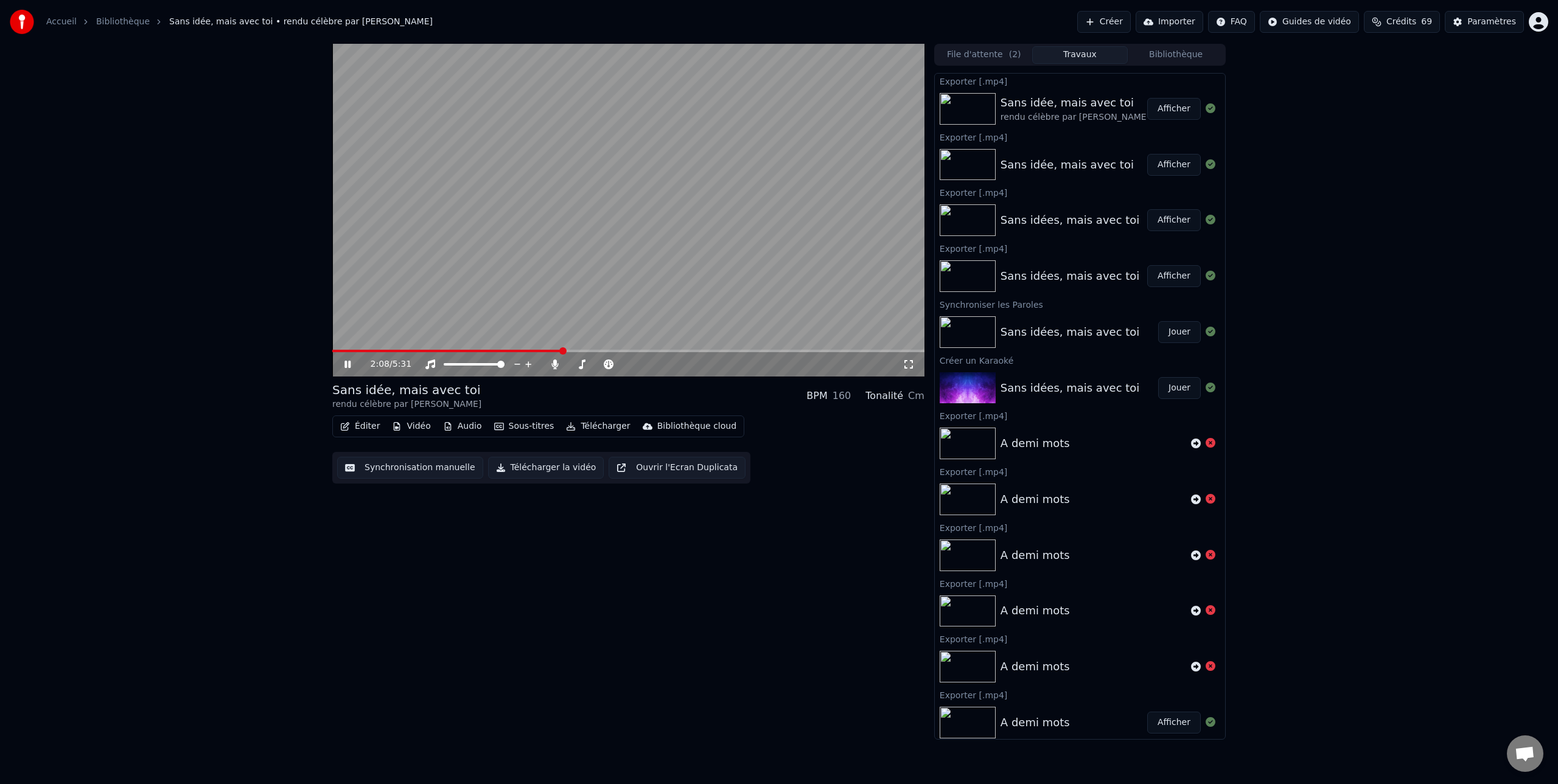
click at [1180, 108] on button "Afficher" at bounding box center [1174, 108] width 54 height 22
click at [346, 364] on icon at bounding box center [347, 365] width 6 height 7
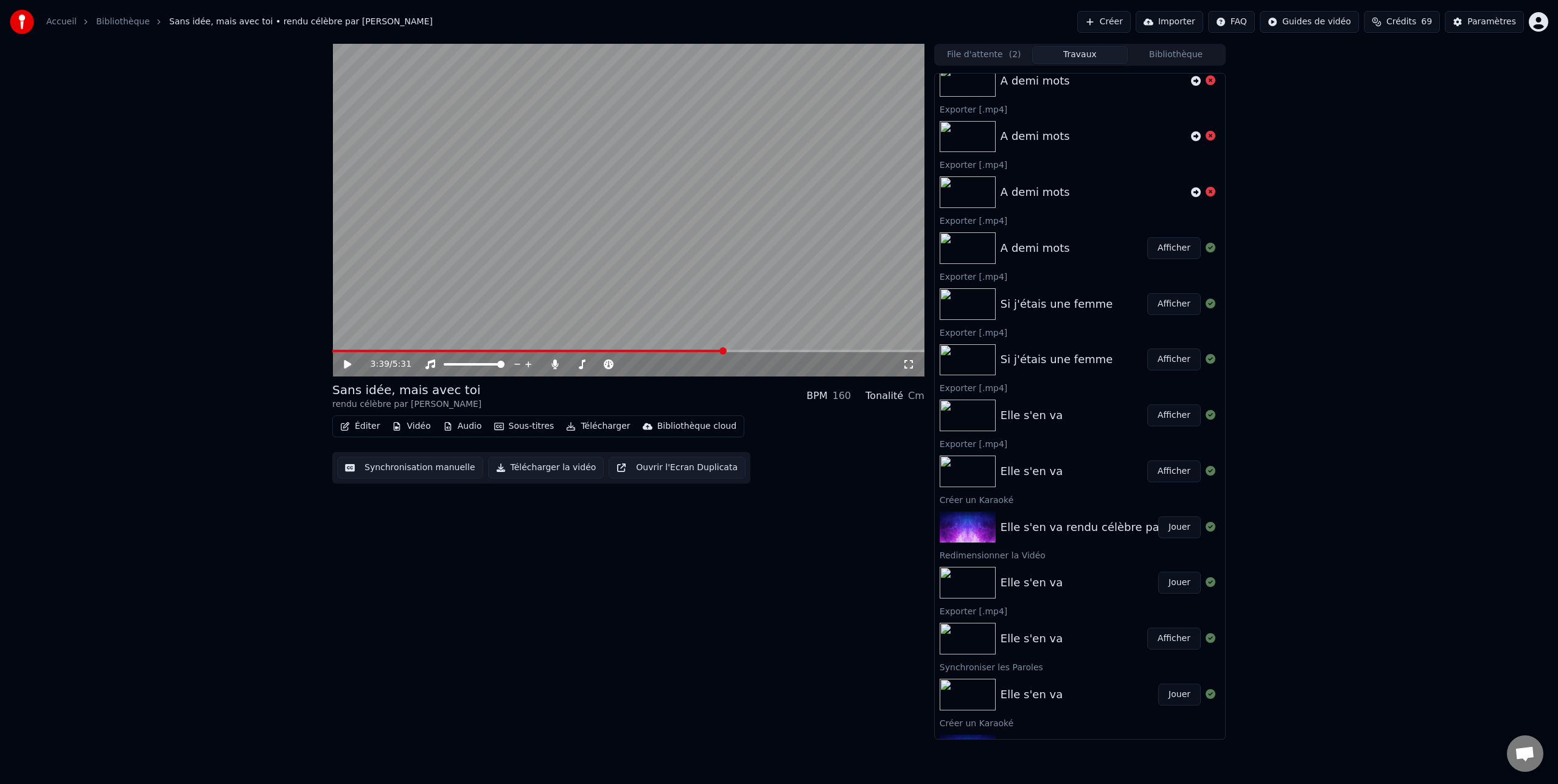
scroll to position [476, 0]
click at [1177, 248] on button "Afficher" at bounding box center [1174, 247] width 54 height 22
click at [969, 247] on img at bounding box center [967, 247] width 56 height 32
click at [1170, 248] on button "Afficher" at bounding box center [1174, 247] width 54 height 22
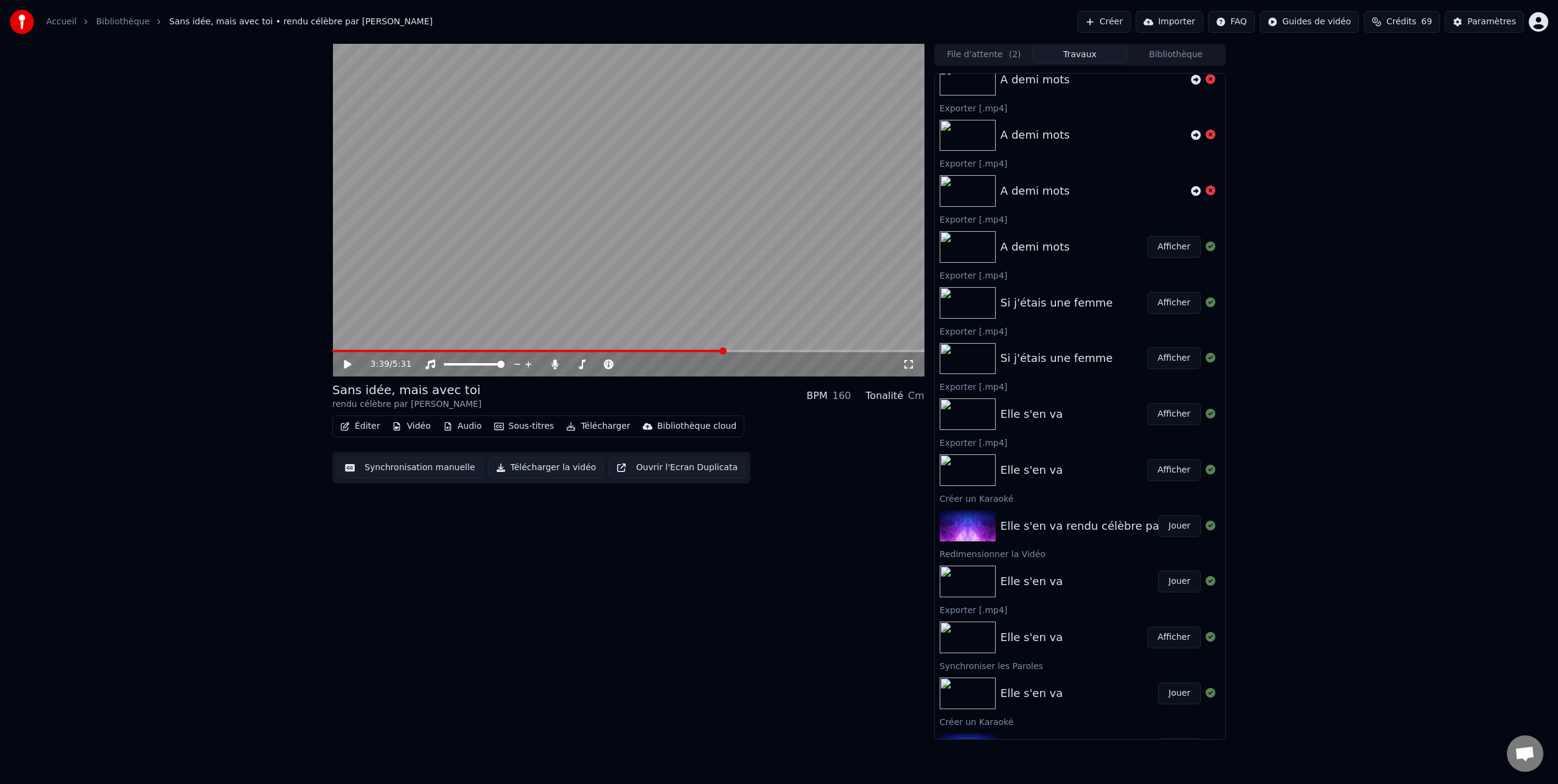
click at [1170, 248] on button "Afficher" at bounding box center [1174, 247] width 54 height 22
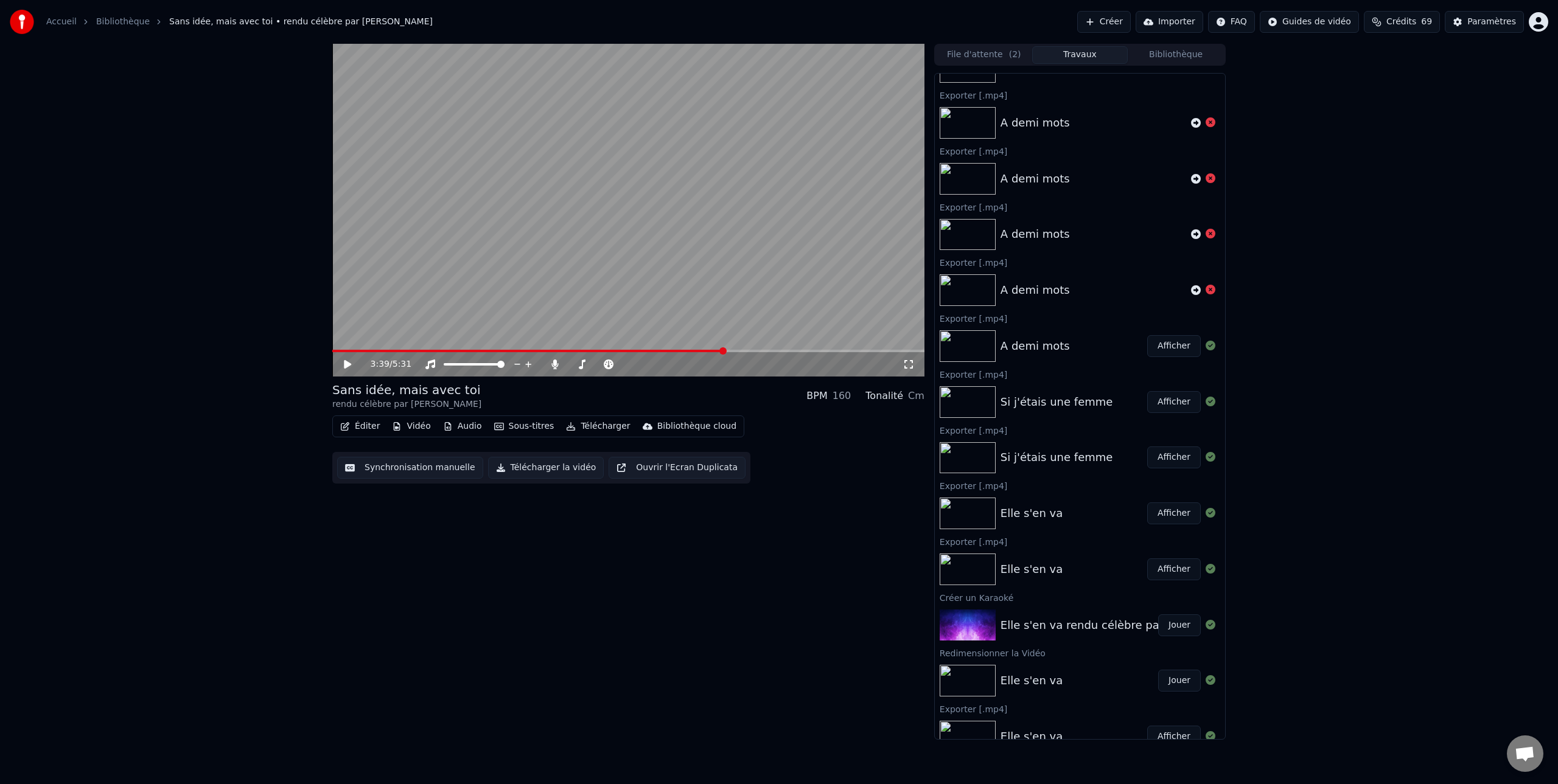
scroll to position [370, 0]
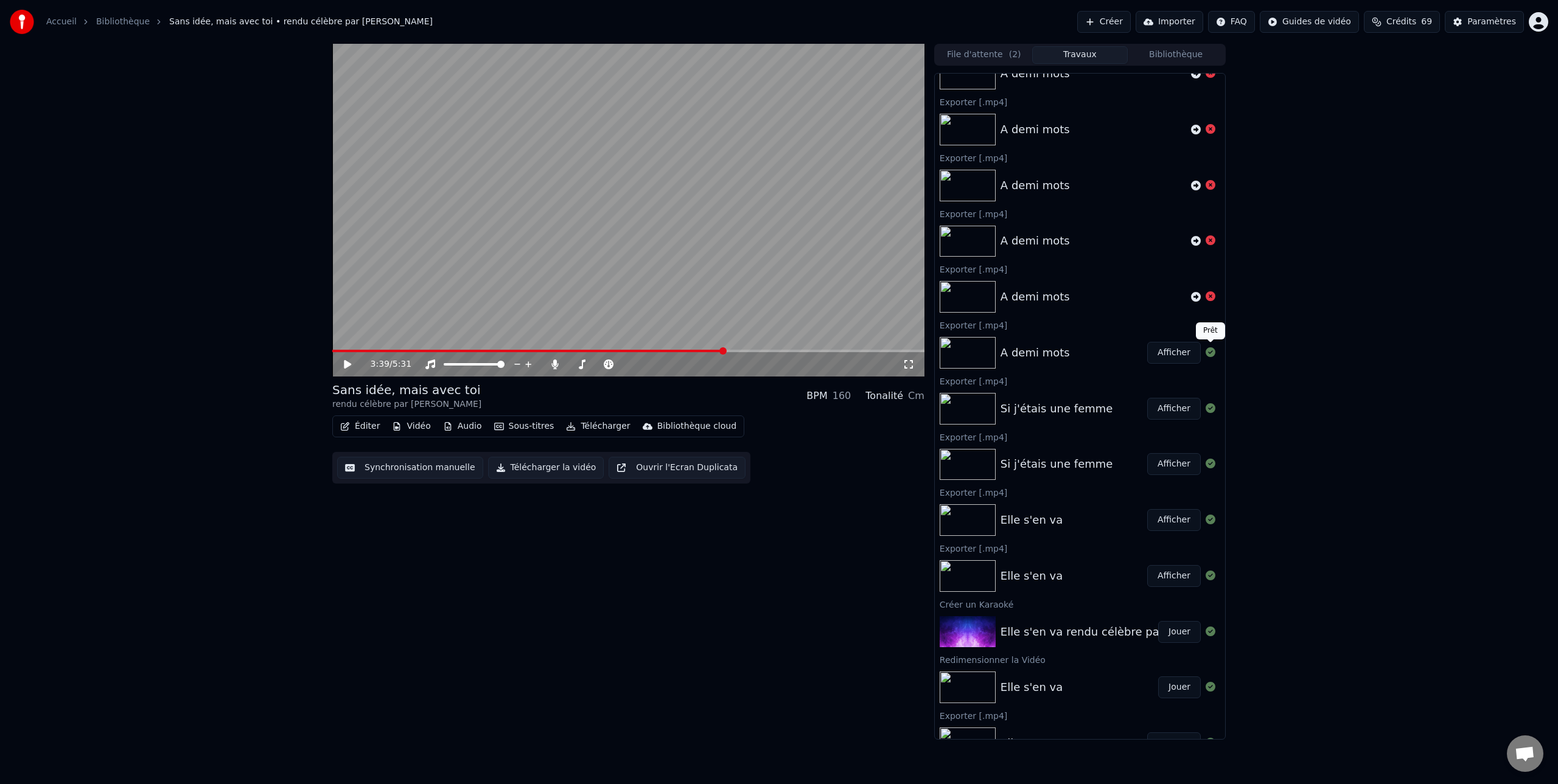
click at [1208, 354] on icon at bounding box center [1210, 351] width 9 height 9
click at [1036, 350] on div "A demi mots" at bounding box center [1035, 353] width 69 height 17
click at [1034, 351] on div "A demi mots" at bounding box center [1035, 353] width 69 height 17
drag, startPoint x: 1030, startPoint y: 351, endPoint x: 1016, endPoint y: 352, distance: 14.0
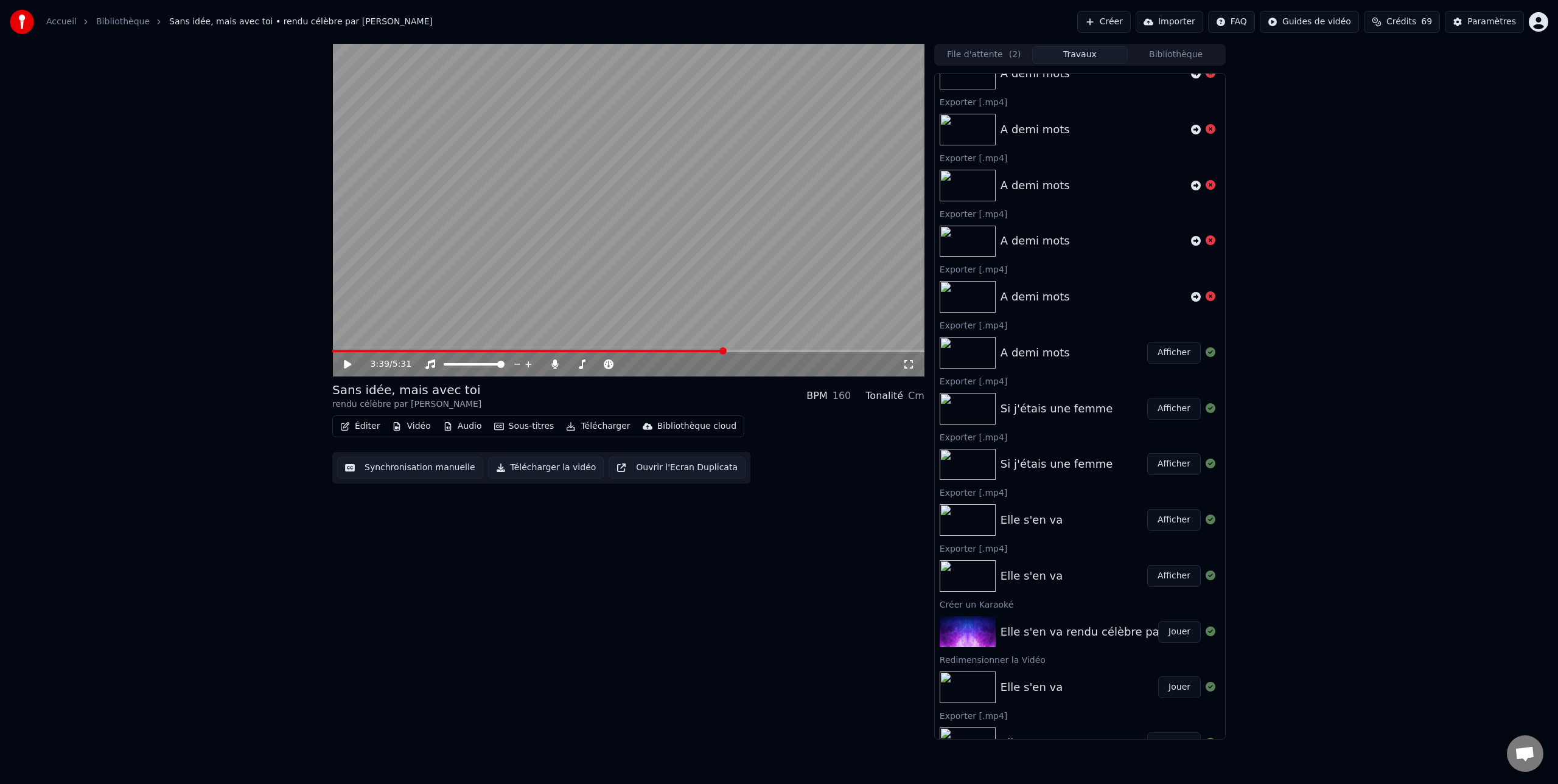
click at [1030, 351] on div "A demi mots" at bounding box center [1035, 353] width 69 height 17
click at [946, 350] on img at bounding box center [967, 353] width 56 height 32
click at [957, 350] on img at bounding box center [967, 353] width 56 height 32
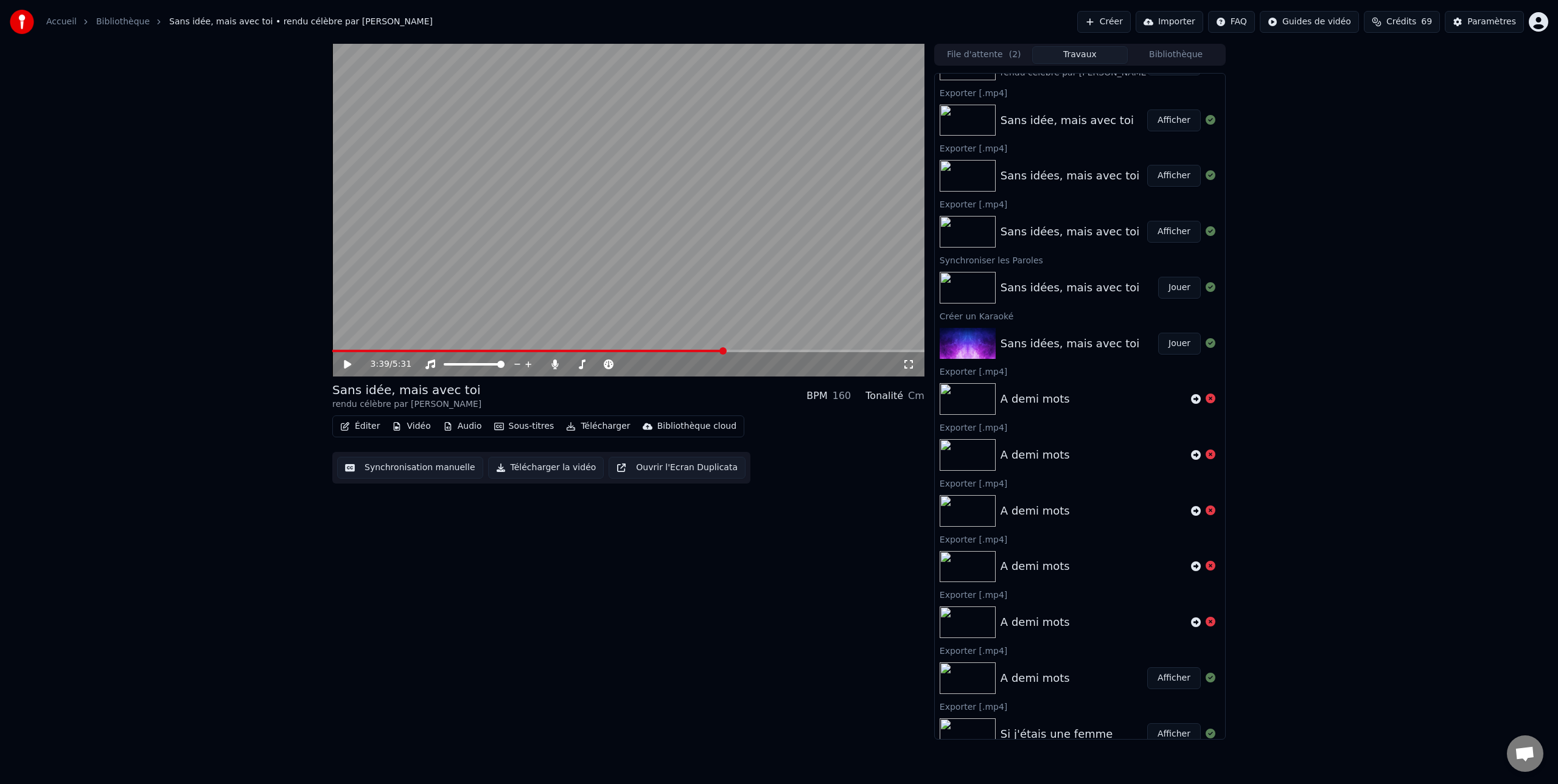
scroll to position [44, 0]
click at [1176, 55] on button "Bibliothèque" at bounding box center [1175, 55] width 96 height 17
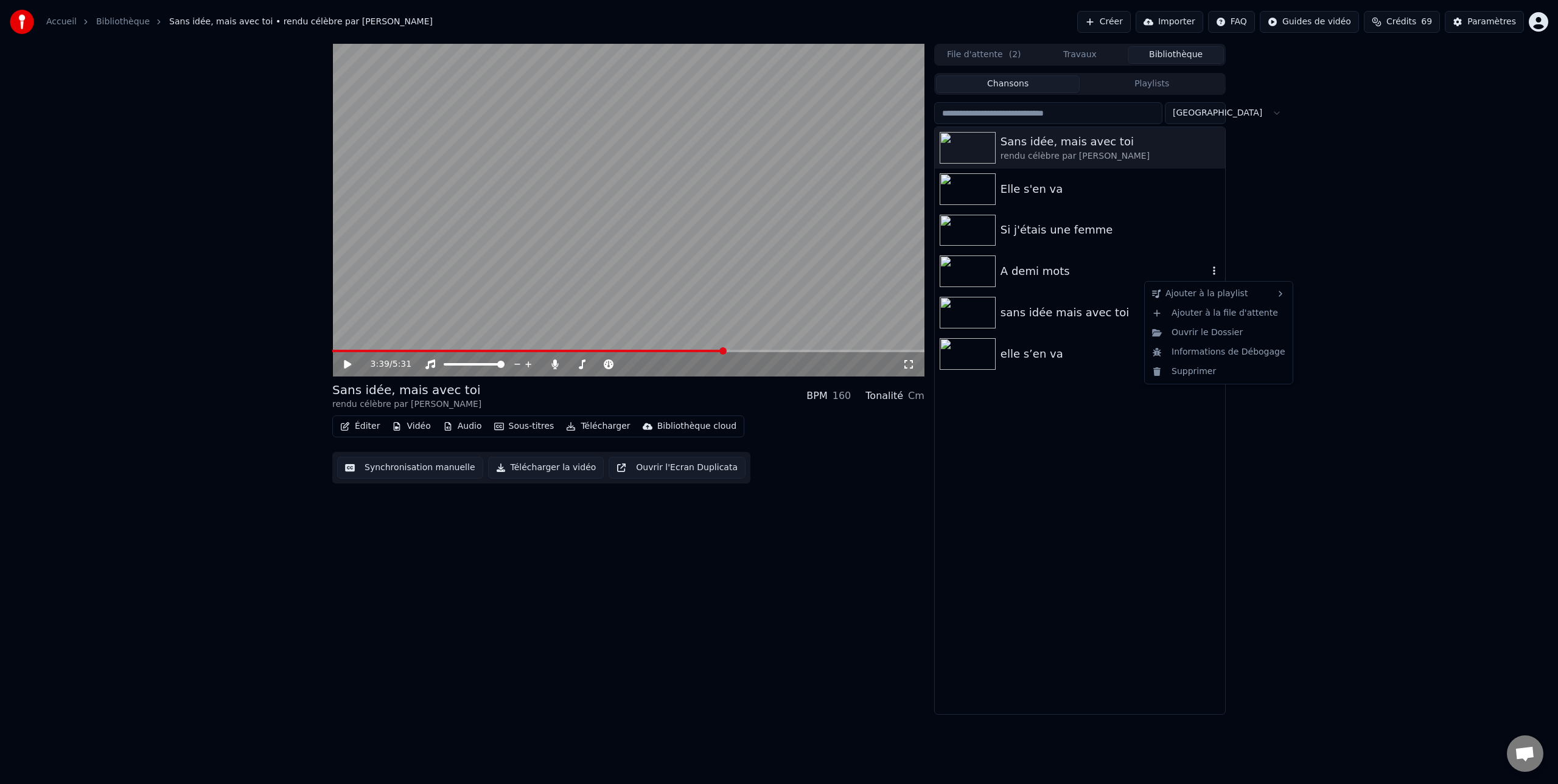
click at [1214, 271] on icon "button" at bounding box center [1214, 270] width 12 height 9
click at [1196, 336] on div "Ouvrir le Dossier" at bounding box center [1219, 333] width 143 height 20
click at [960, 273] on img at bounding box center [967, 271] width 56 height 32
click at [350, 366] on icon at bounding box center [347, 365] width 6 height 7
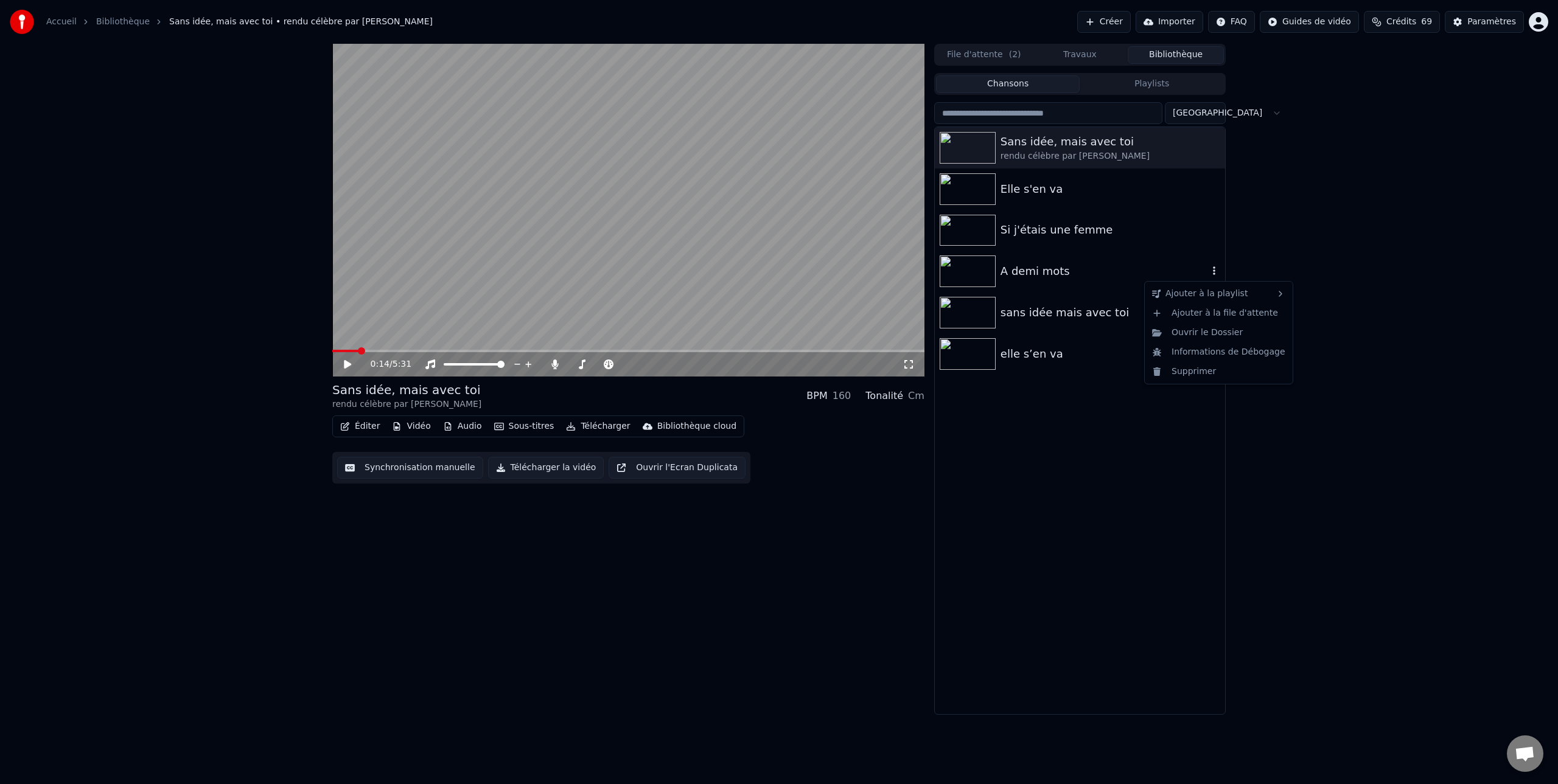
click at [1214, 272] on icon "button" at bounding box center [1214, 270] width 2 height 9
click at [1215, 268] on icon "button" at bounding box center [1214, 270] width 12 height 9
click at [1211, 335] on div "Ouvrir le Dossier" at bounding box center [1219, 333] width 143 height 20
click at [1214, 270] on icon "button" at bounding box center [1214, 270] width 12 height 9
click at [1206, 315] on div "Ajouter à la file d'attente" at bounding box center [1219, 313] width 143 height 20
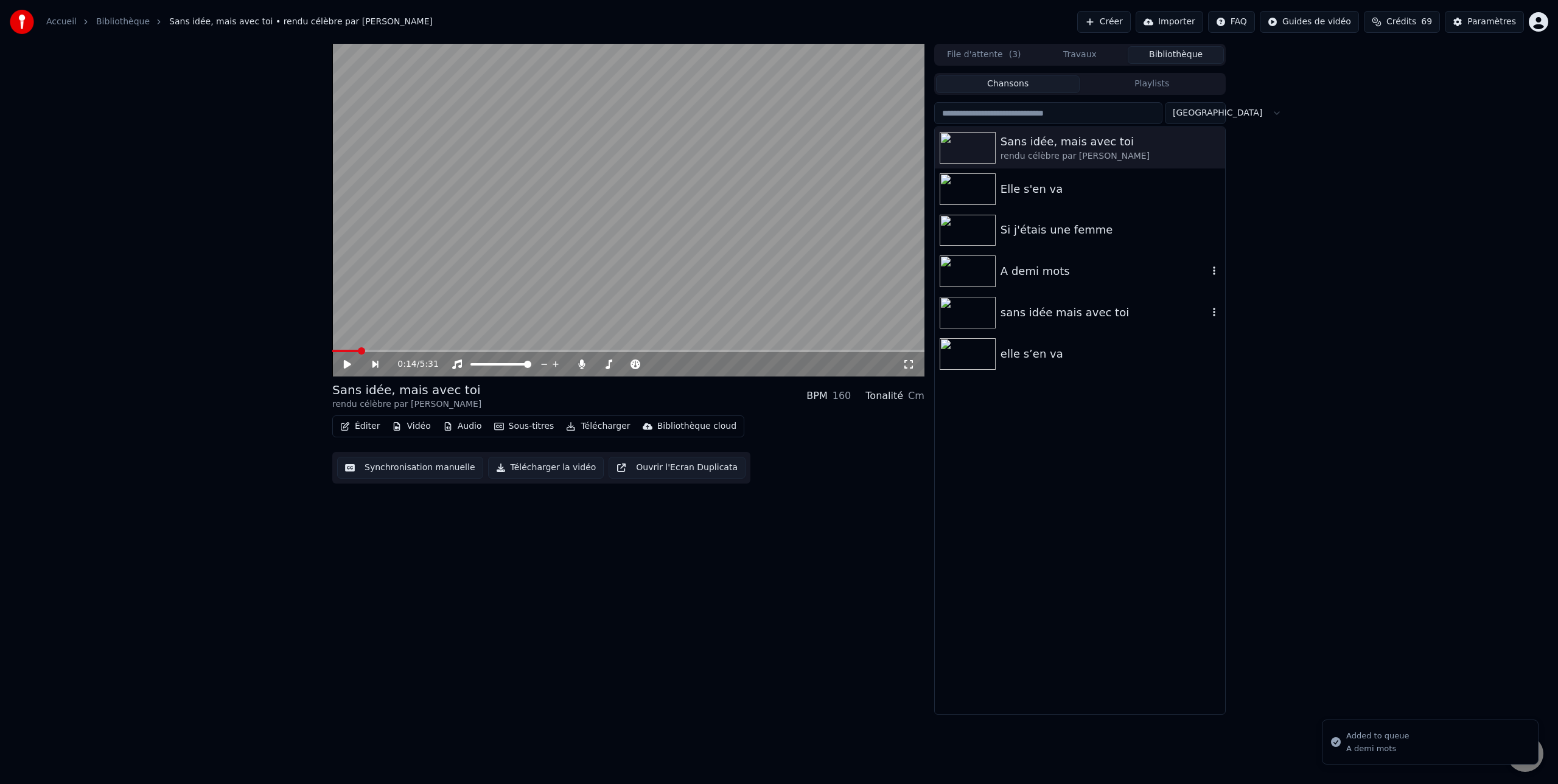
click at [1213, 313] on icon "button" at bounding box center [1214, 312] width 12 height 9
click at [1208, 275] on icon "button" at bounding box center [1214, 270] width 12 height 9
click at [1213, 270] on icon "button" at bounding box center [1214, 270] width 12 height 9
click at [1216, 269] on icon "button" at bounding box center [1214, 270] width 12 height 9
click at [965, 274] on img at bounding box center [967, 271] width 56 height 32
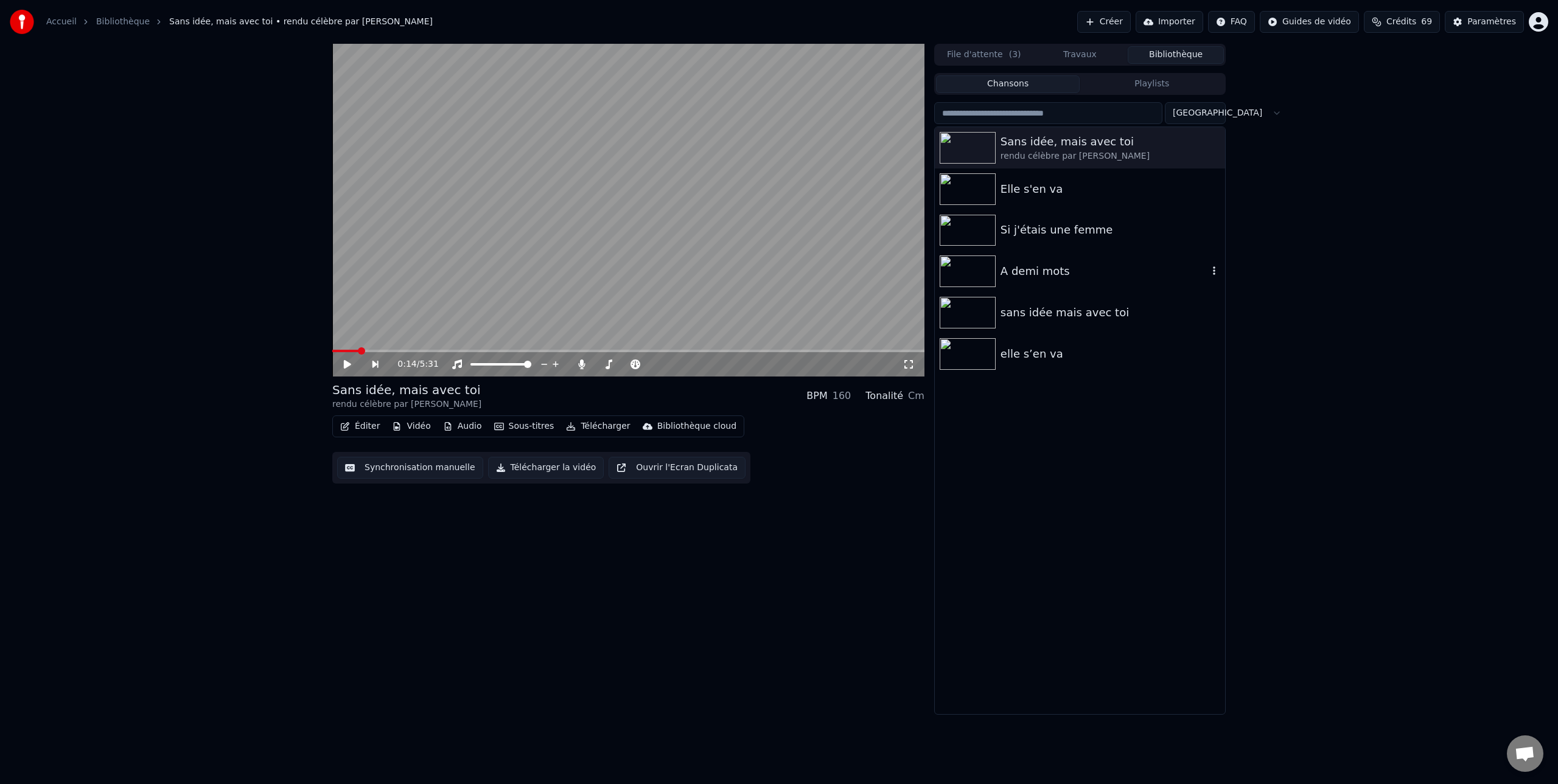
click at [965, 273] on img at bounding box center [967, 271] width 56 height 32
click at [968, 272] on img at bounding box center [967, 271] width 56 height 32
click at [1211, 269] on icon "button" at bounding box center [1214, 270] width 12 height 9
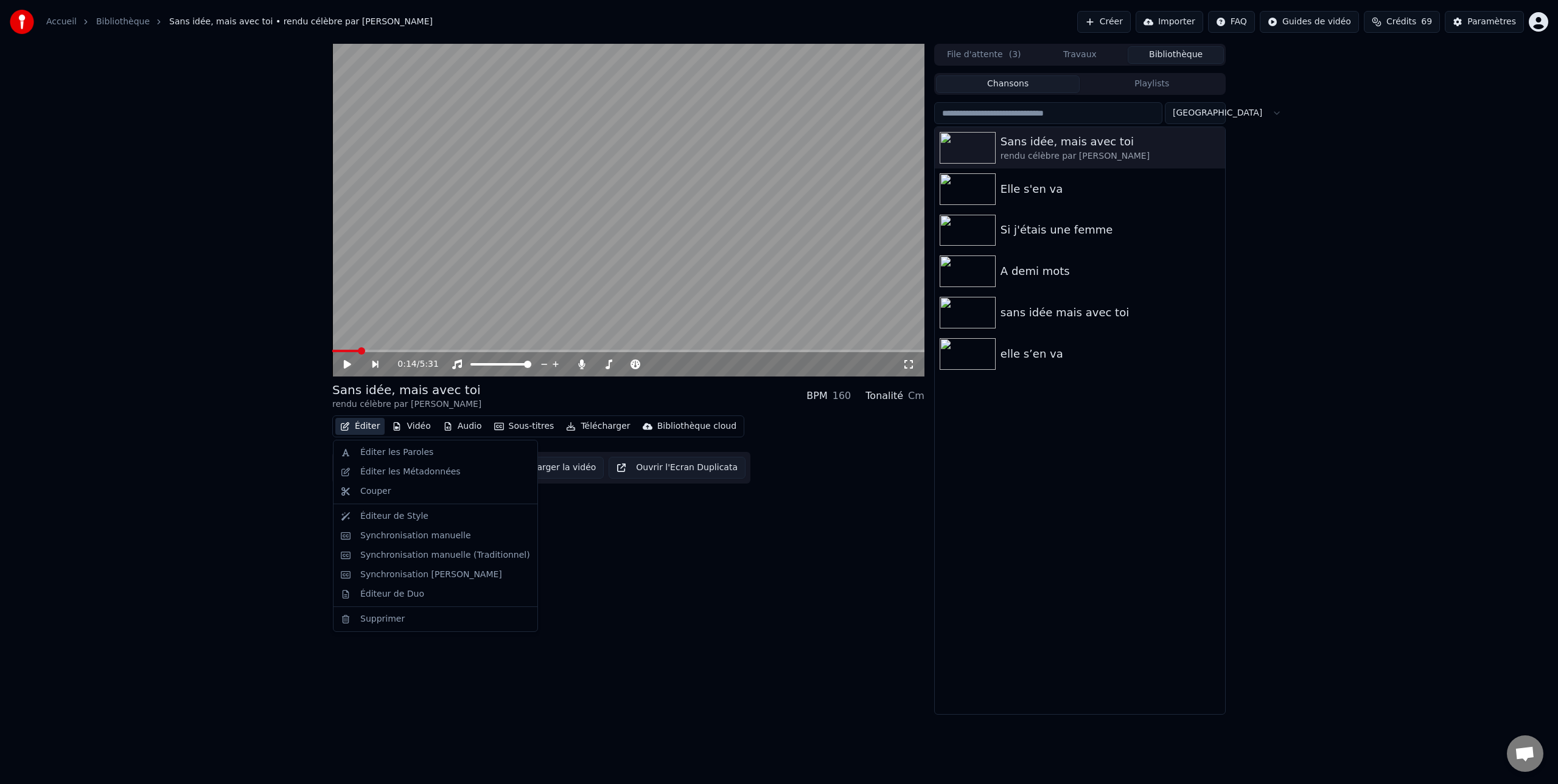
click at [363, 424] on button "Éditer" at bounding box center [360, 427] width 49 height 17
click at [379, 451] on div "Éditer les Paroles" at bounding box center [397, 452] width 73 height 12
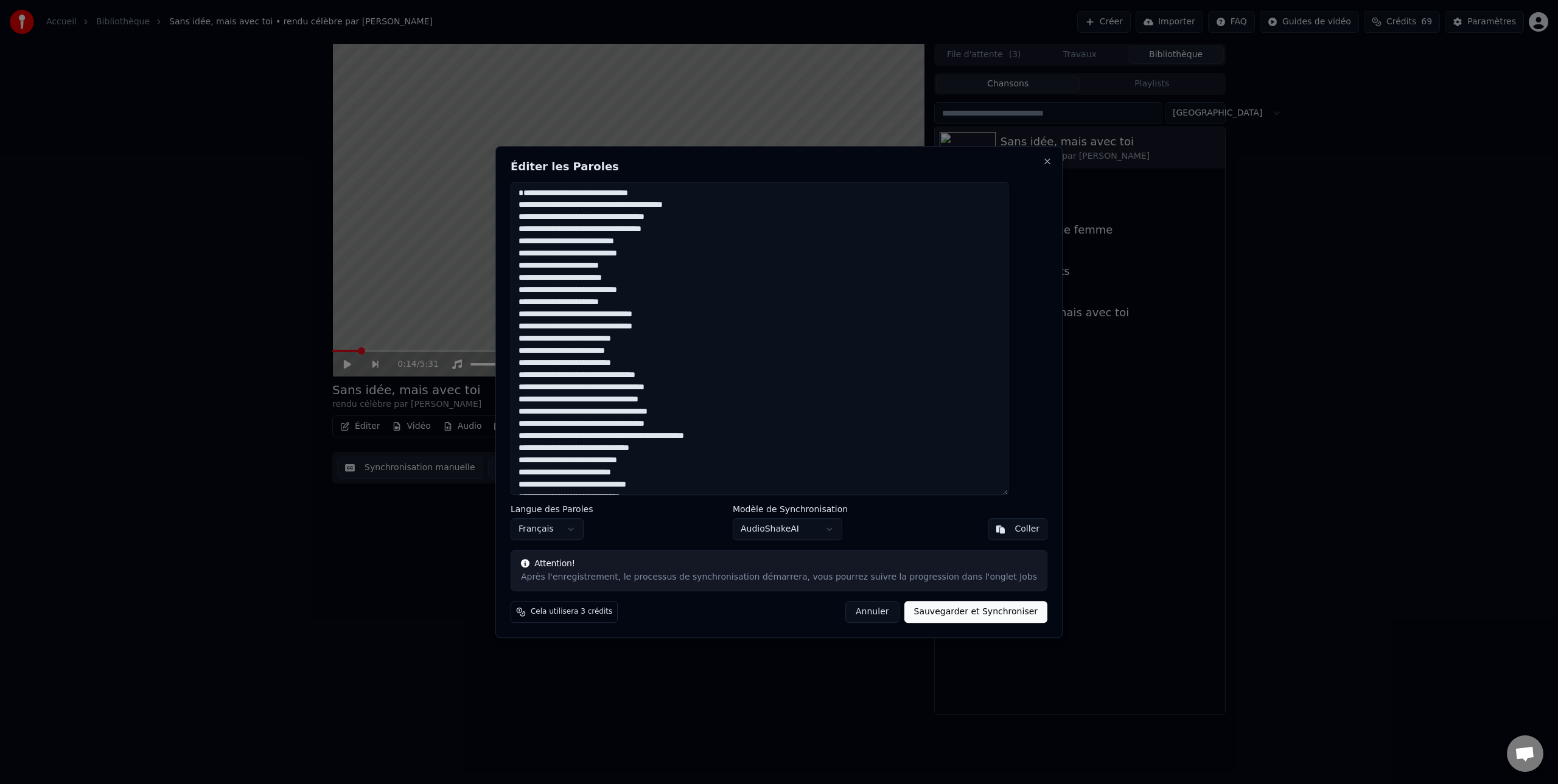
click at [863, 615] on button "Annuler" at bounding box center [872, 612] width 54 height 22
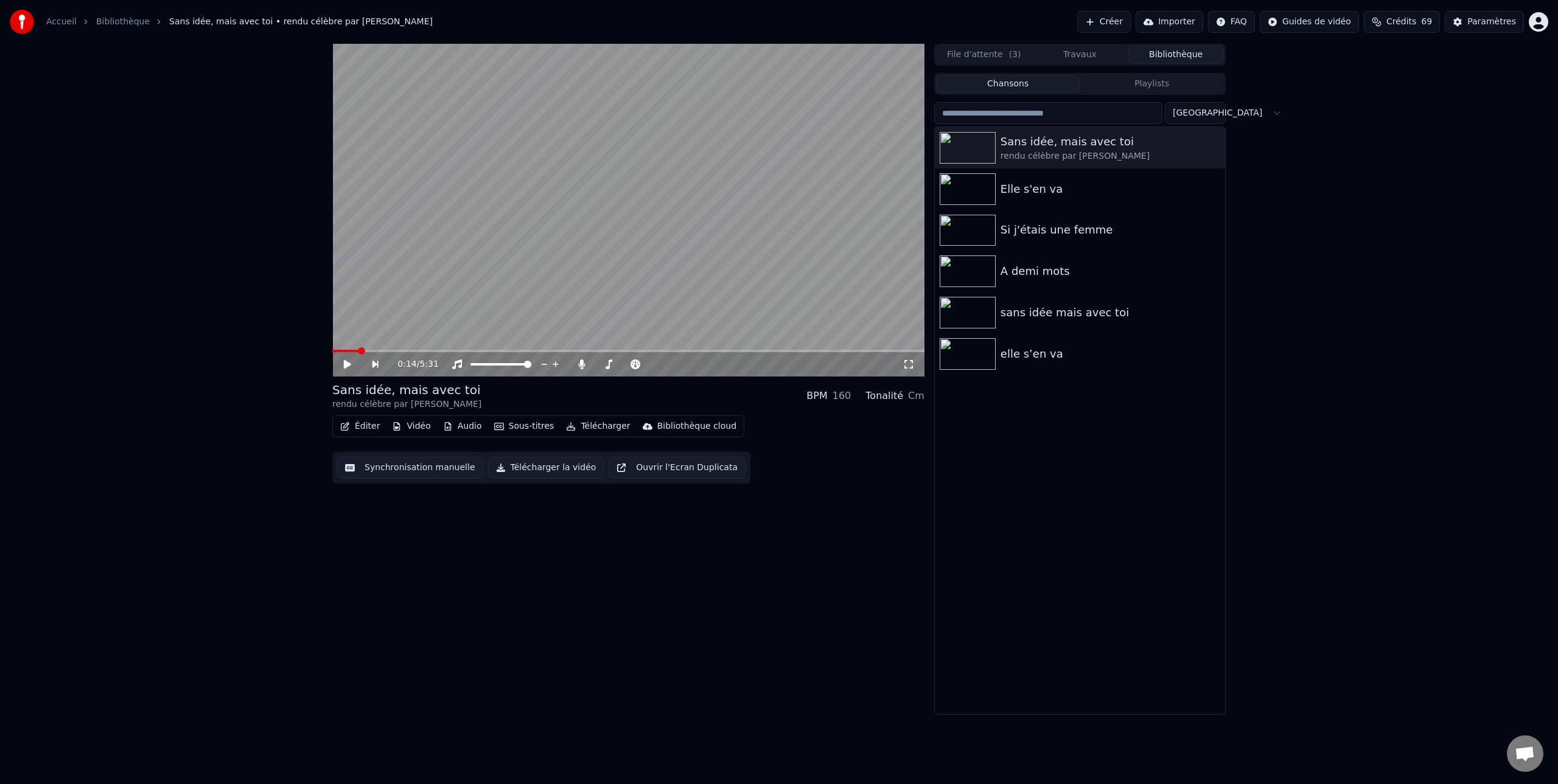
click at [418, 426] on button "Vidéo" at bounding box center [411, 427] width 48 height 17
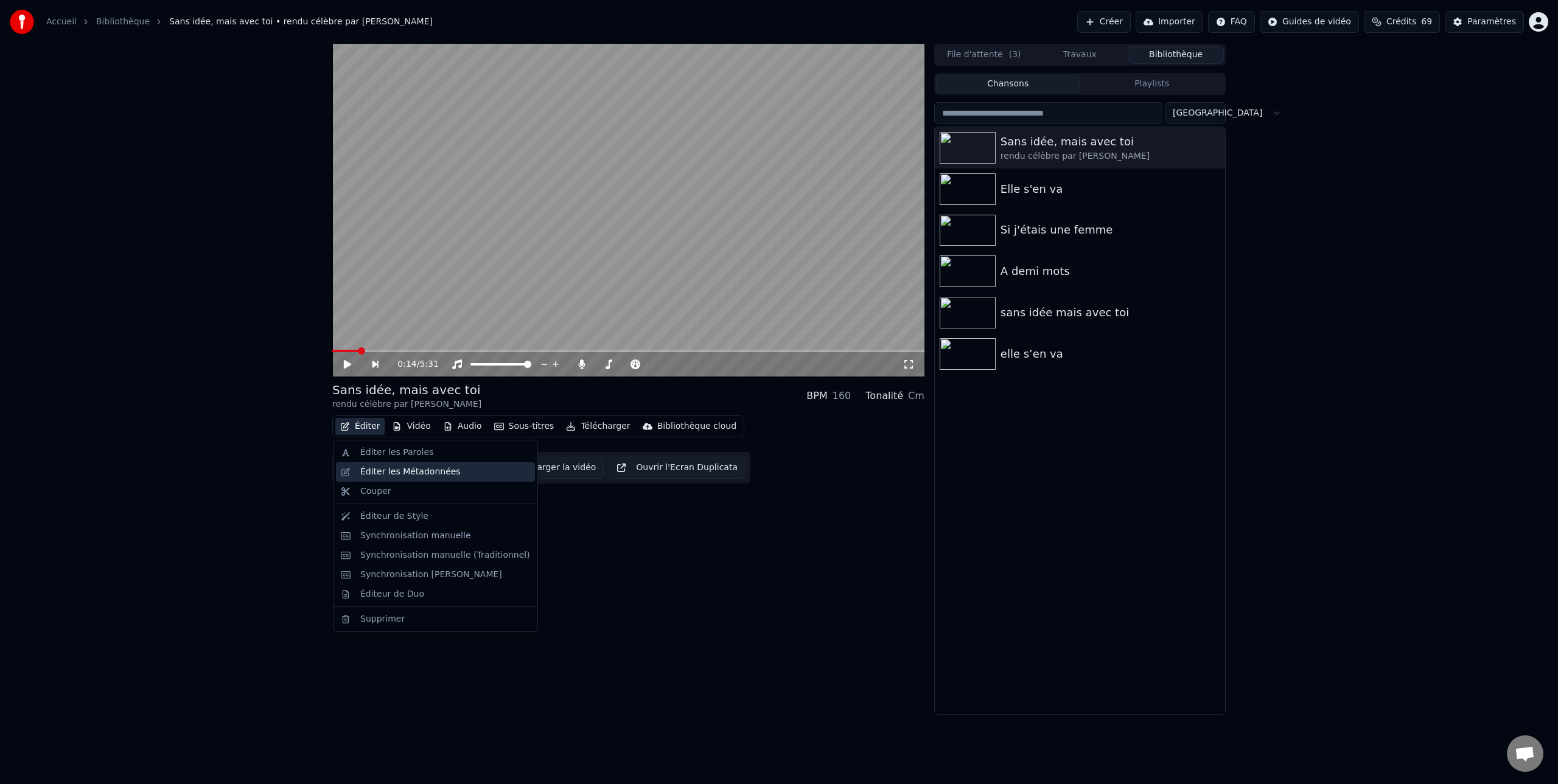
click at [377, 472] on div "Éditer les Métadonnées" at bounding box center [410, 472] width 101 height 12
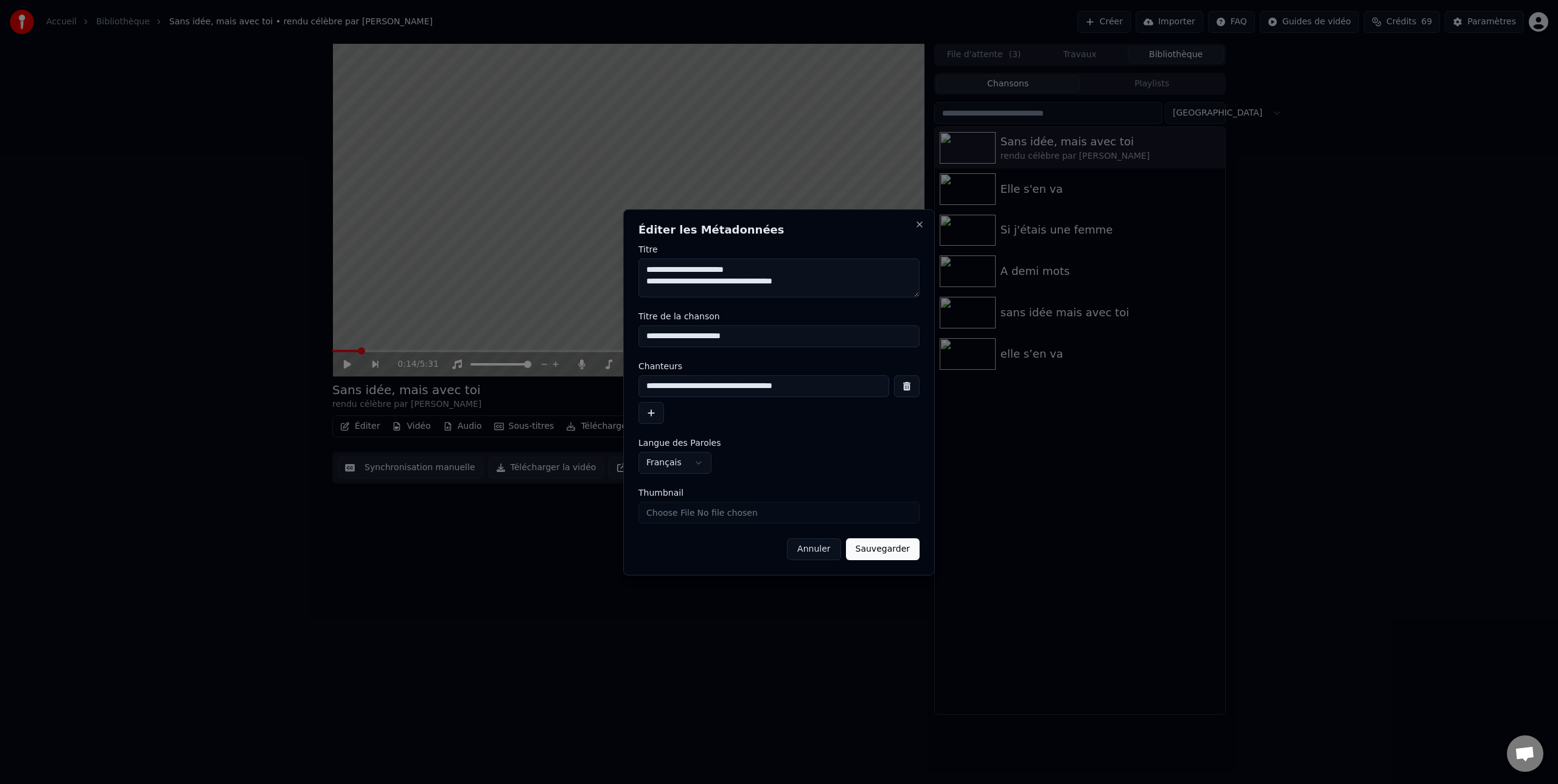
drag, startPoint x: 826, startPoint y: 281, endPoint x: 645, endPoint y: 282, distance: 181.0
click at [644, 282] on textarea "**********" at bounding box center [779, 278] width 281 height 39
type textarea "**********"
click at [889, 550] on button "Sauvegarder" at bounding box center [883, 549] width 74 height 22
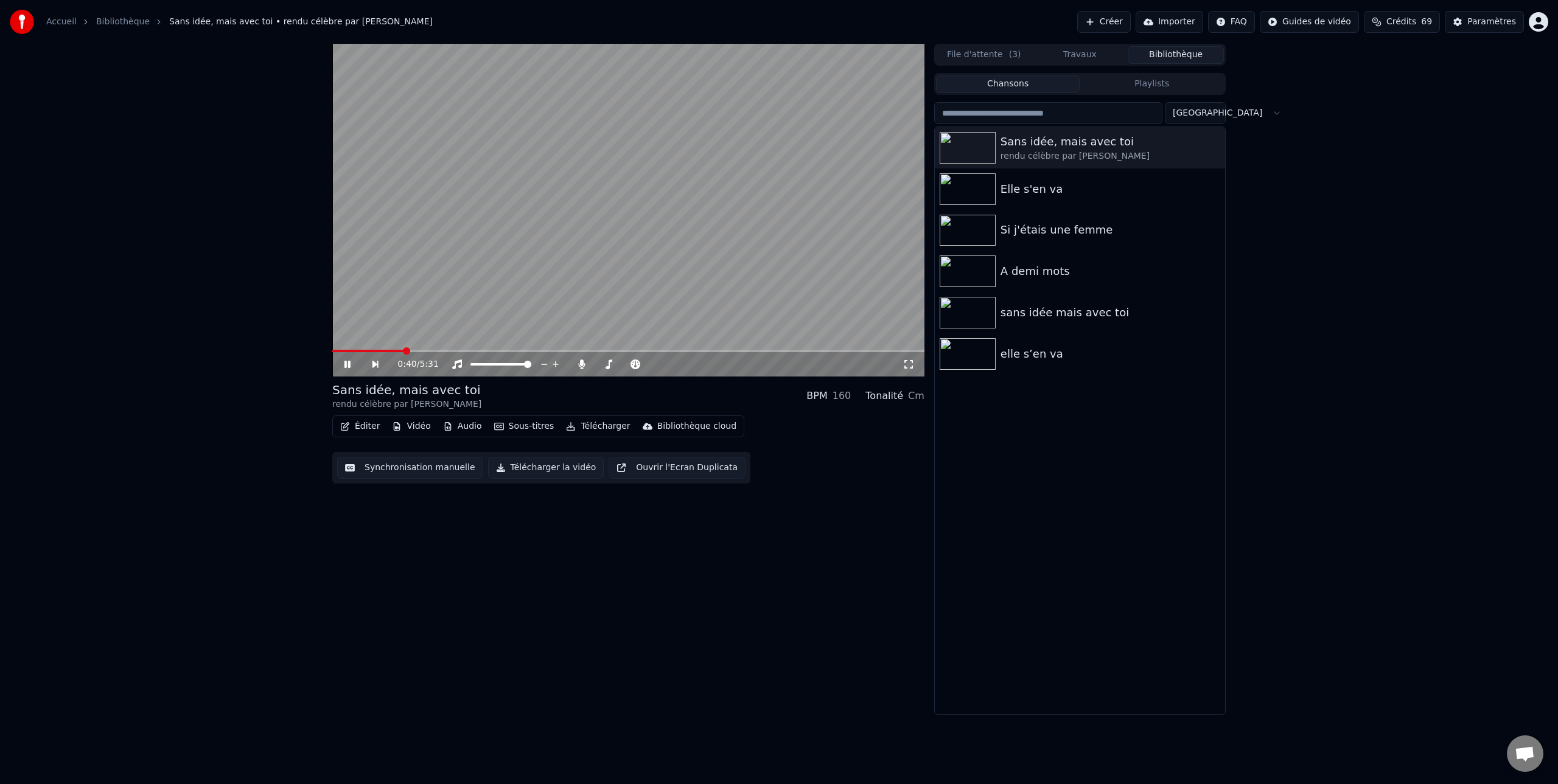
click at [376, 363] on icon at bounding box center [375, 365] width 6 height 7
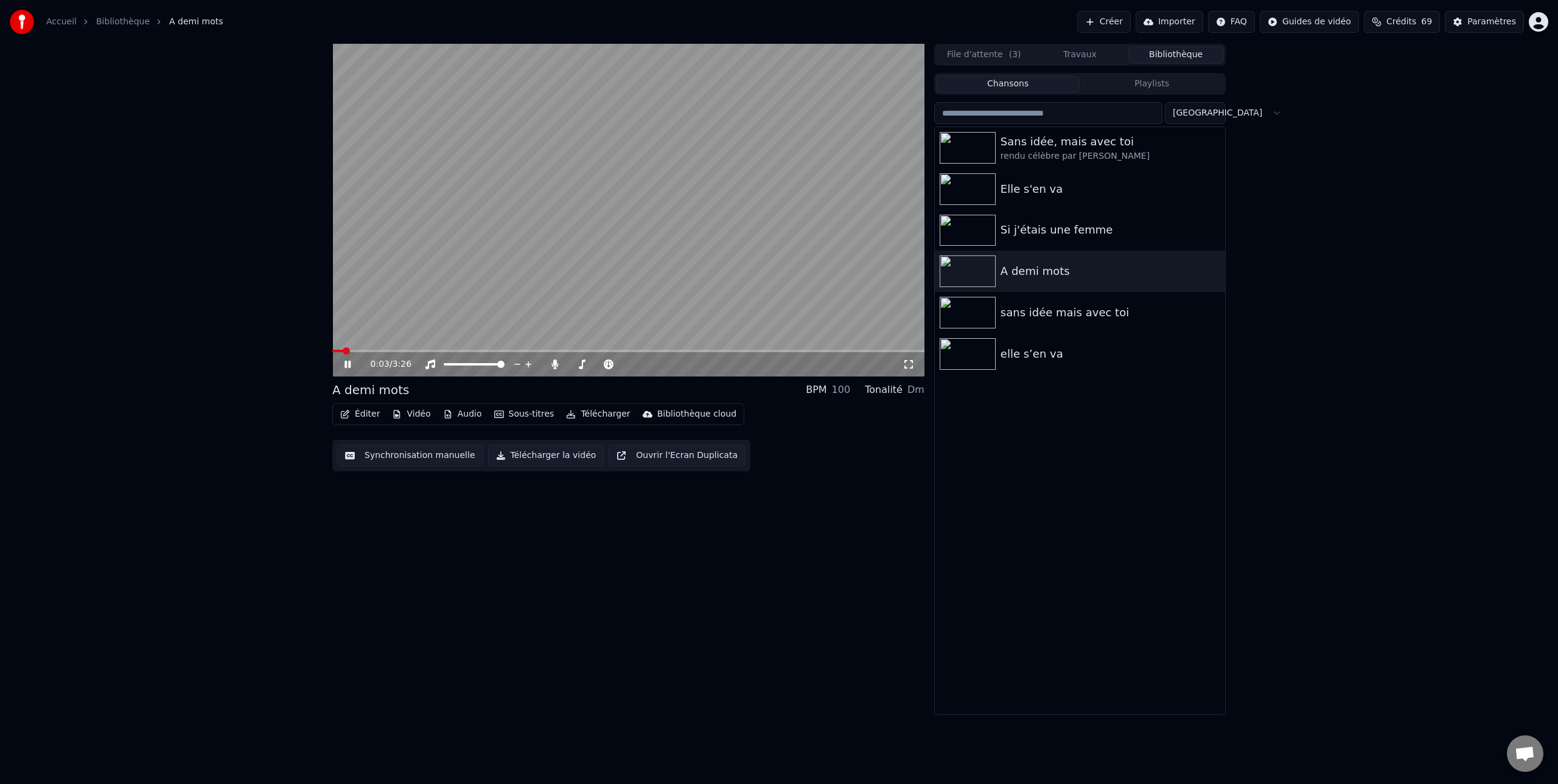
click at [365, 414] on button "Éditer" at bounding box center [360, 414] width 49 height 17
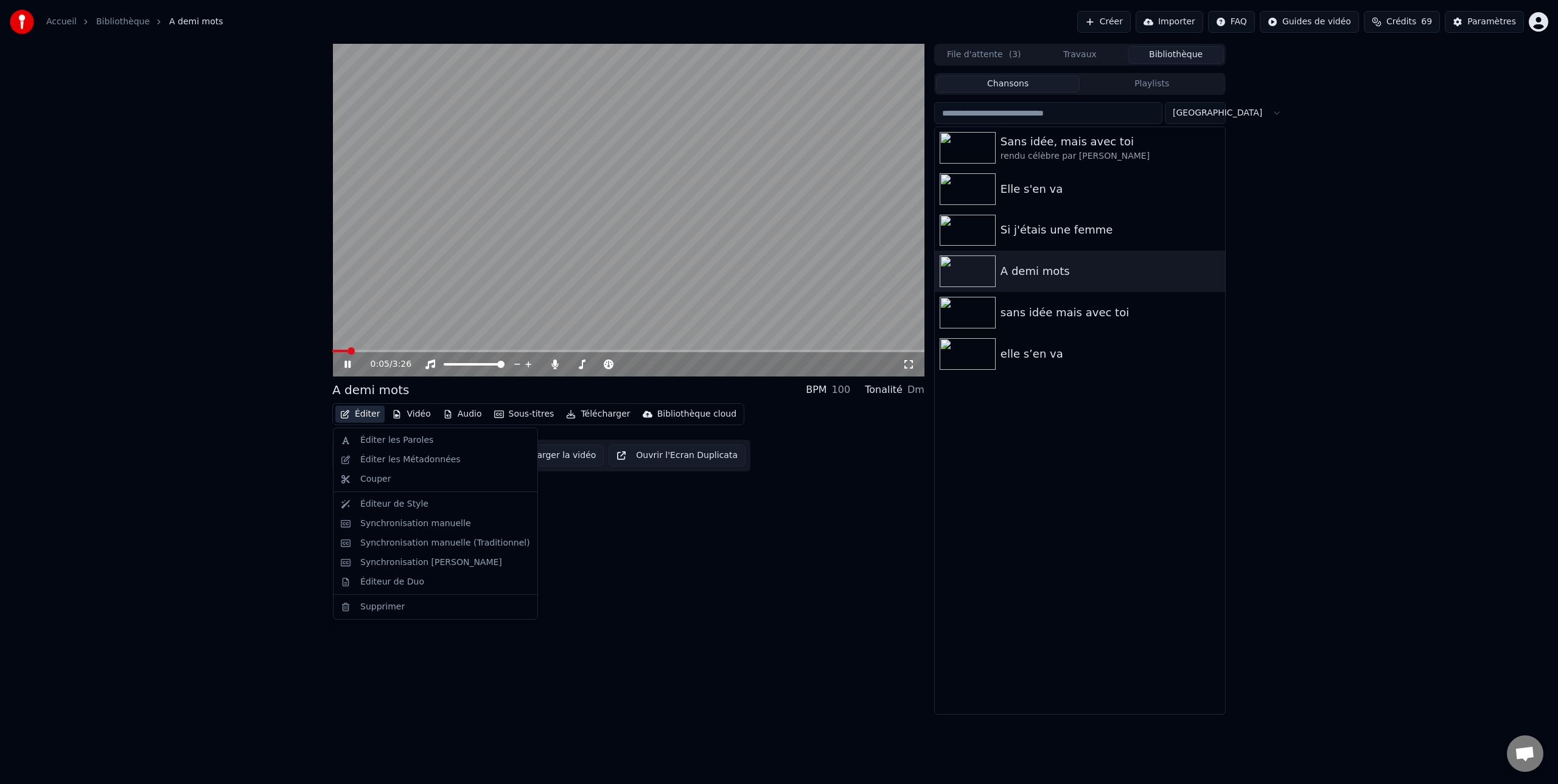
click at [349, 366] on icon at bounding box center [347, 365] width 6 height 7
click at [369, 412] on button "Éditer" at bounding box center [360, 414] width 49 height 17
click at [387, 461] on div "Éditer les Métadonnées" at bounding box center [410, 459] width 101 height 12
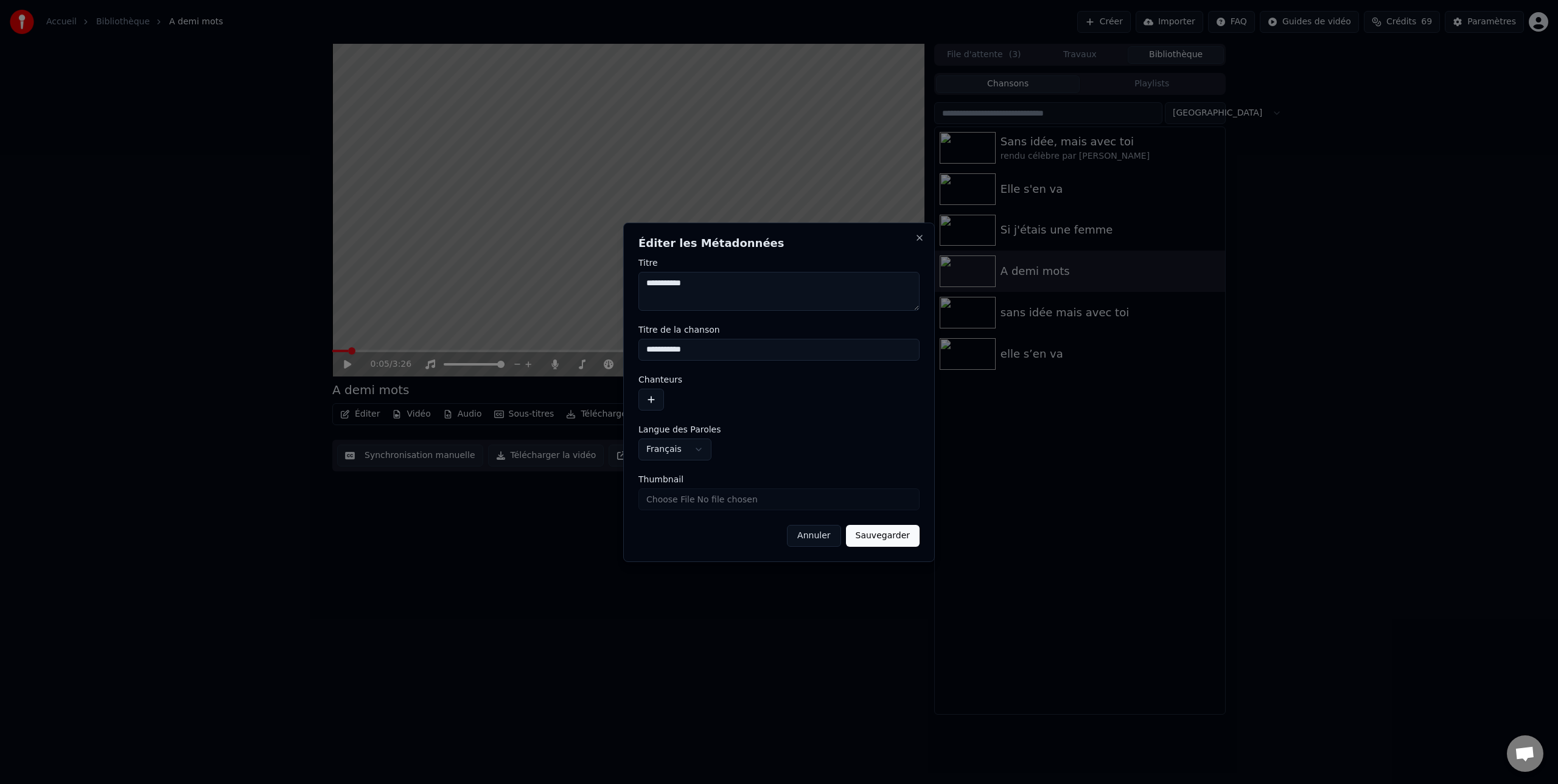
click at [646, 399] on button "button" at bounding box center [651, 399] width 25 height 22
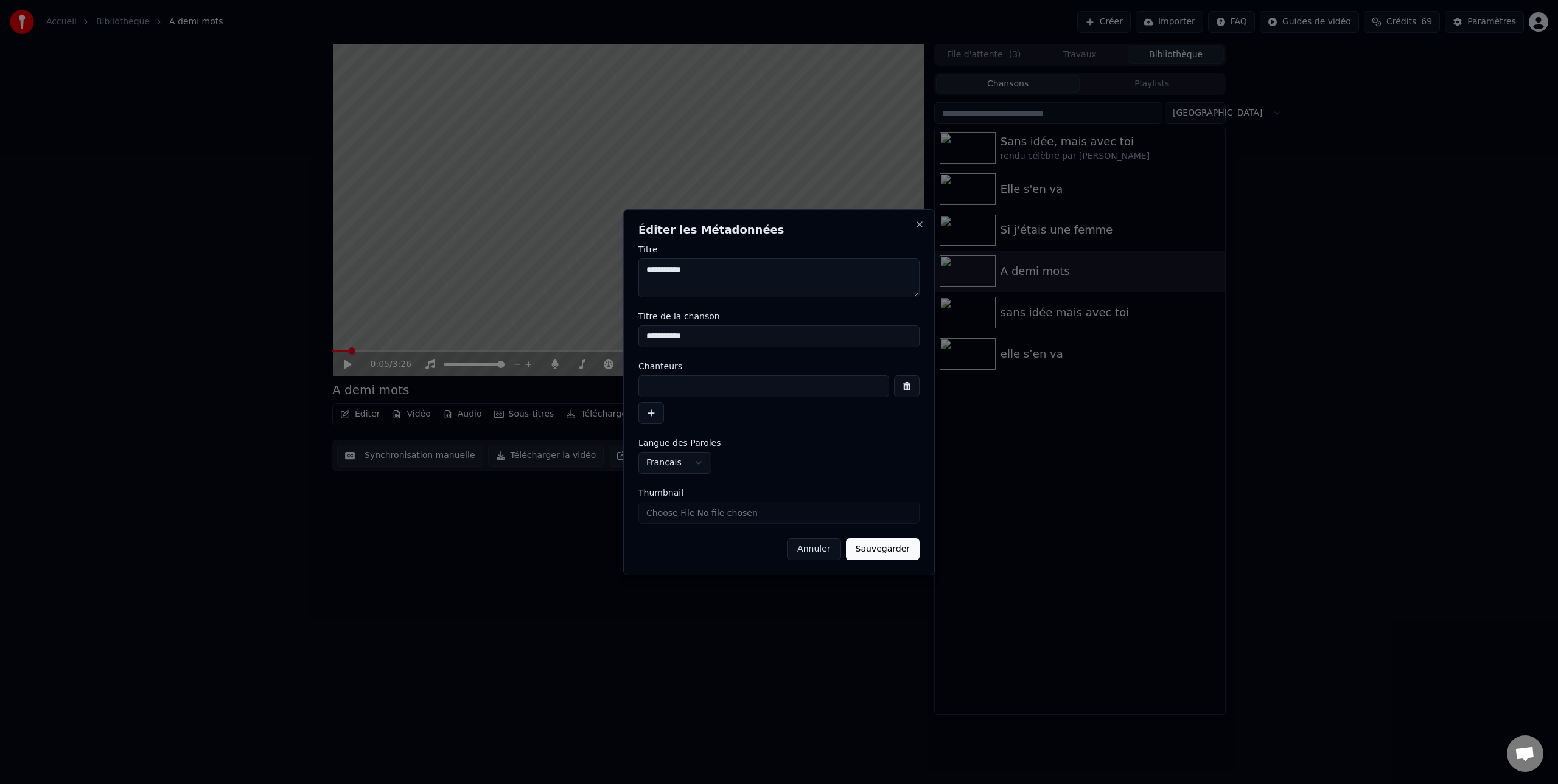
click at [653, 385] on input at bounding box center [763, 386] width 250 height 22
type input "**********"
click at [889, 547] on button "Sauvegarder" at bounding box center [883, 549] width 74 height 22
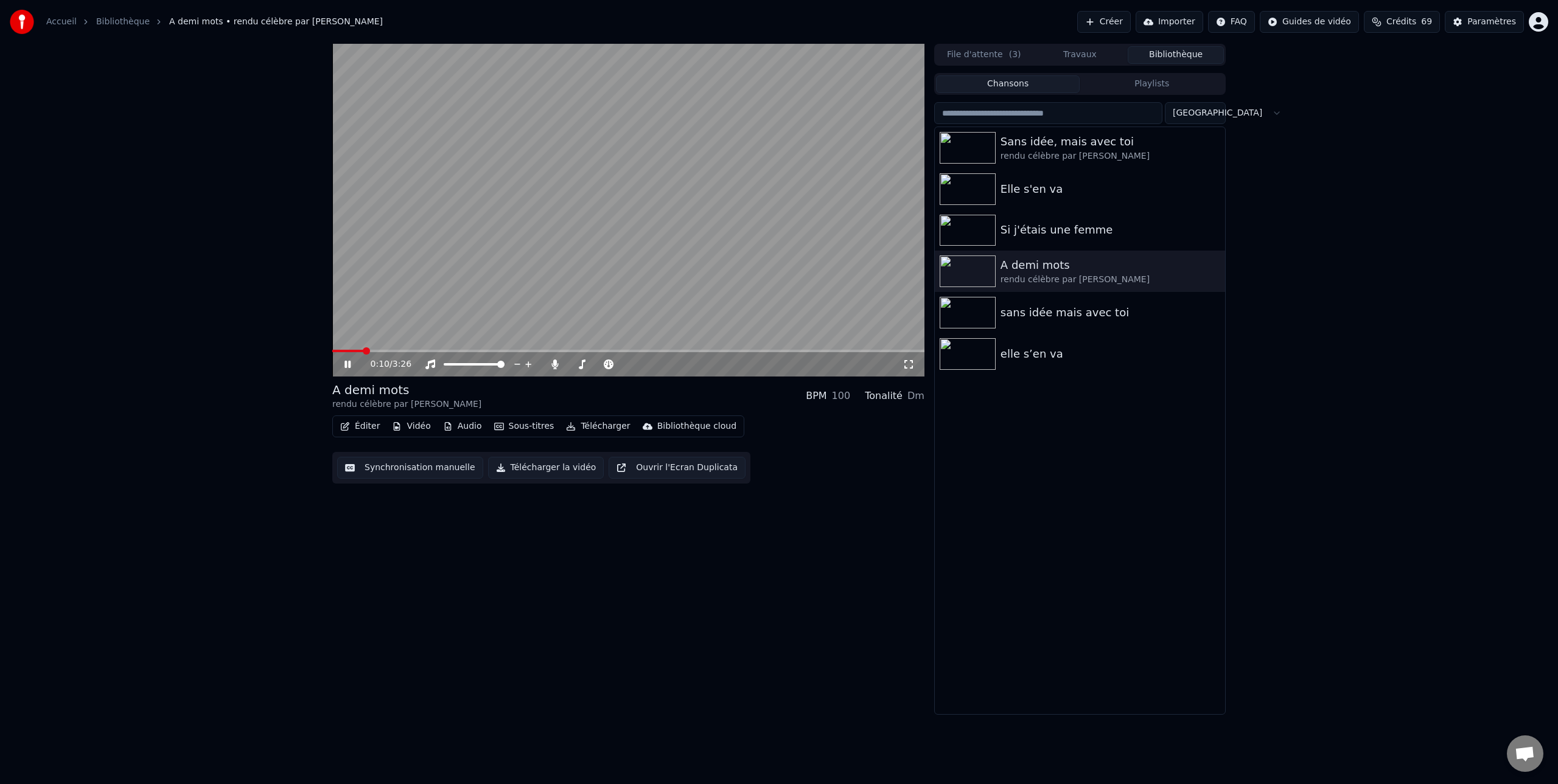
click at [349, 364] on icon at bounding box center [347, 365] width 6 height 7
click at [332, 351] on span at bounding box center [336, 351] width 7 height 7
click at [346, 364] on icon at bounding box center [347, 365] width 7 height 9
click at [607, 427] on button "Télécharger" at bounding box center [598, 427] width 74 height 17
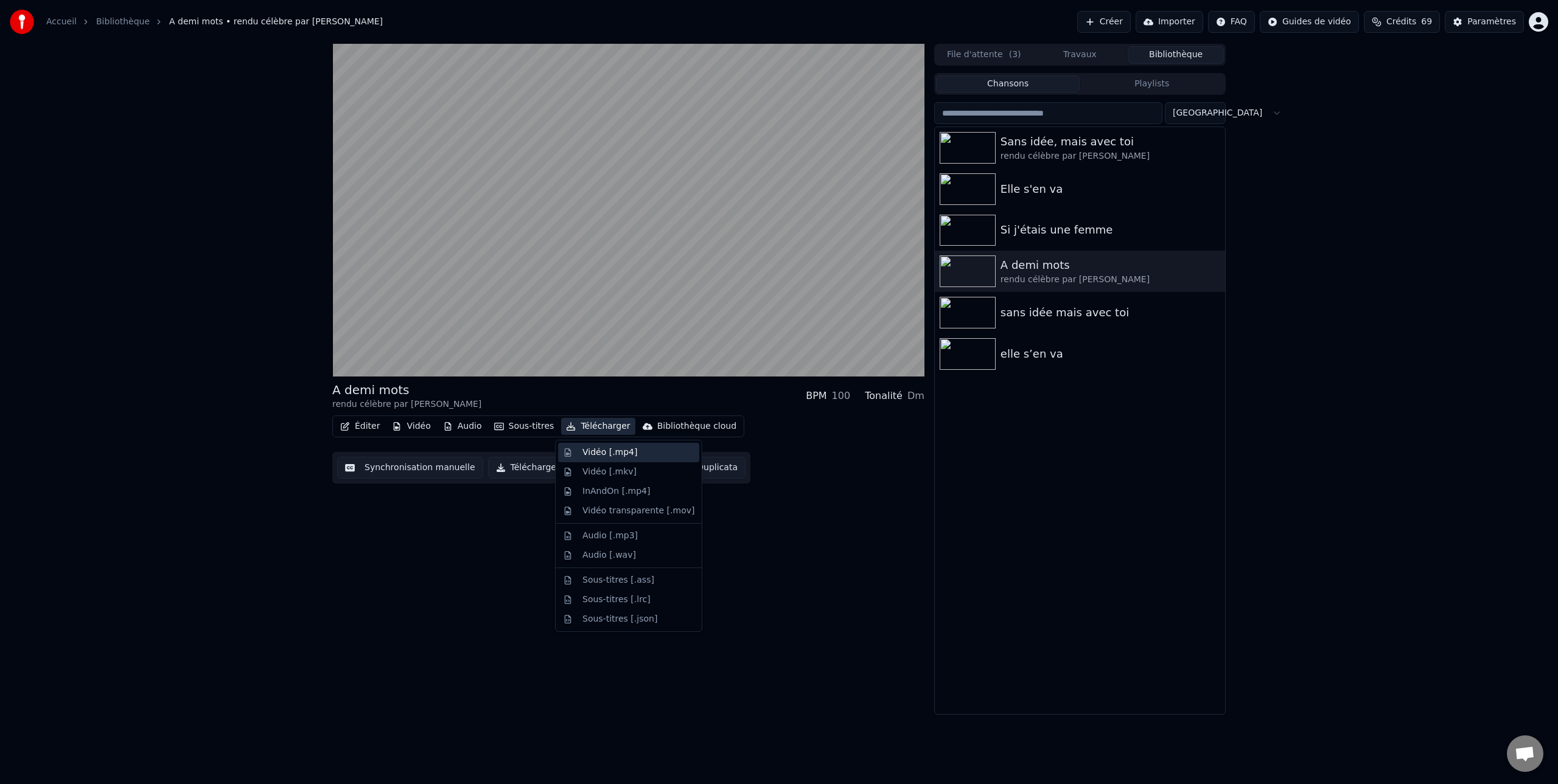
click at [597, 452] on div "Vidéo [.mp4]" at bounding box center [610, 452] width 55 height 12
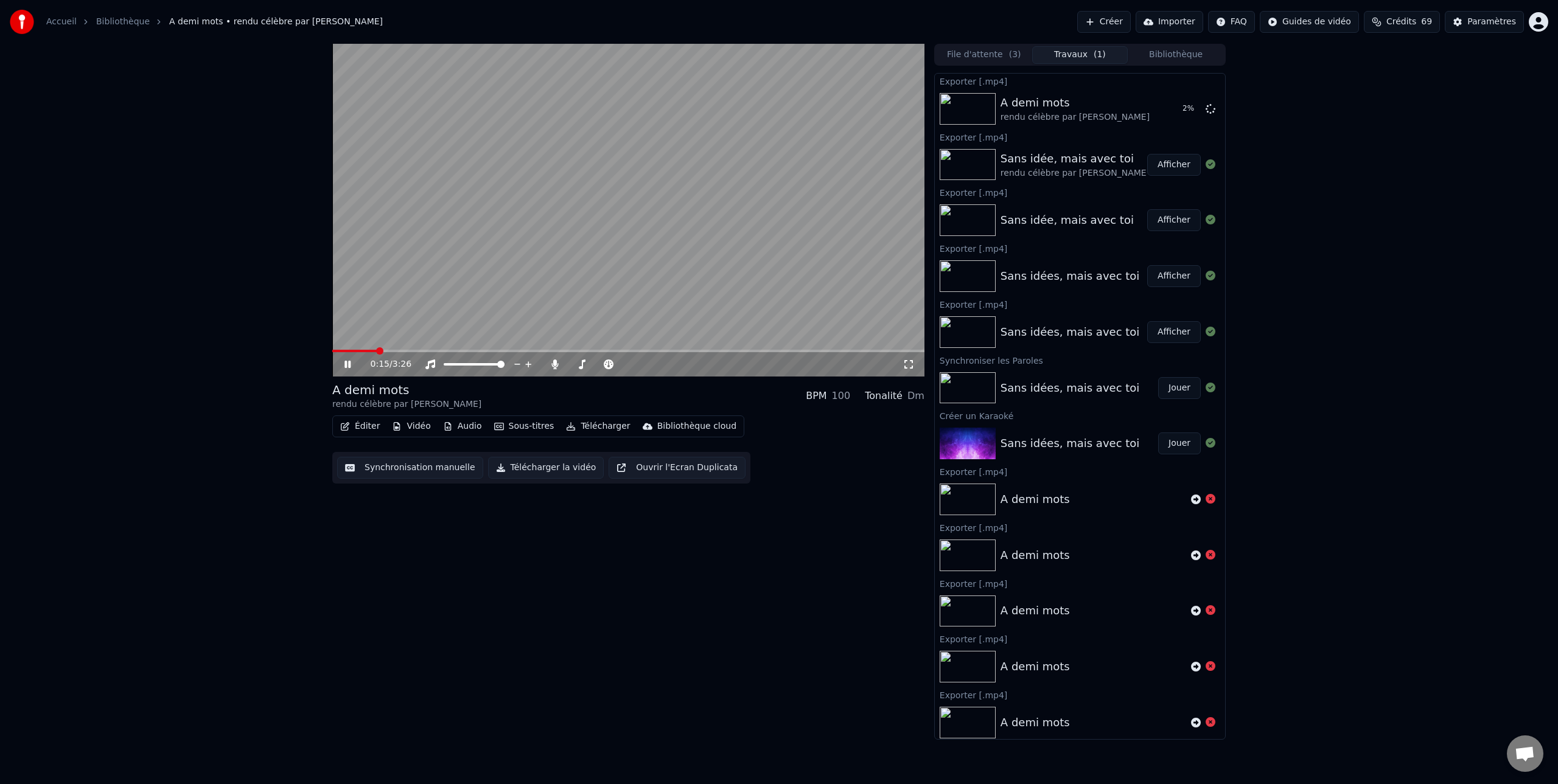
click at [347, 363] on icon at bounding box center [357, 364] width 29 height 9
click at [1177, 109] on button "Afficher" at bounding box center [1174, 108] width 54 height 22
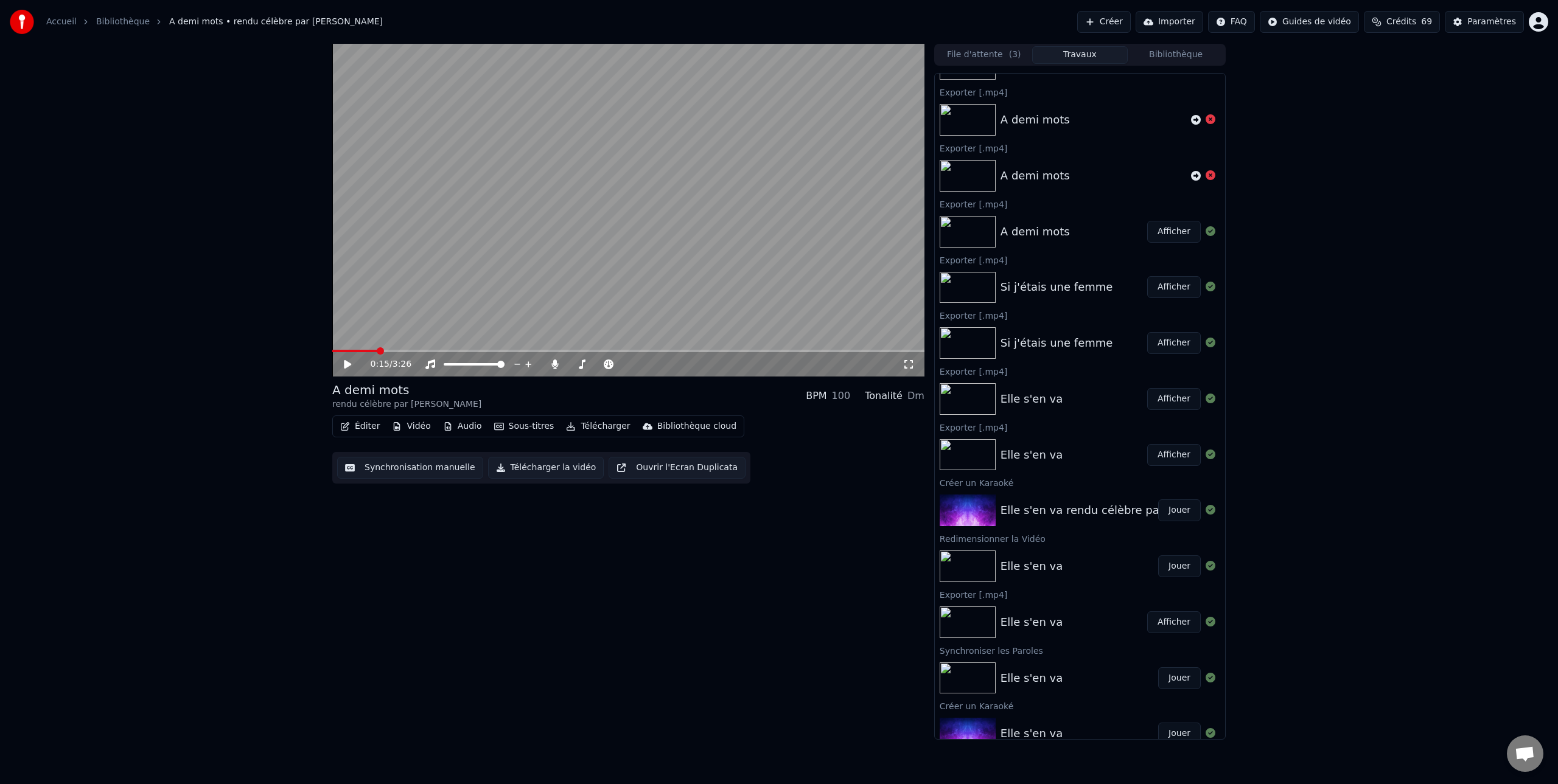
scroll to position [562, 0]
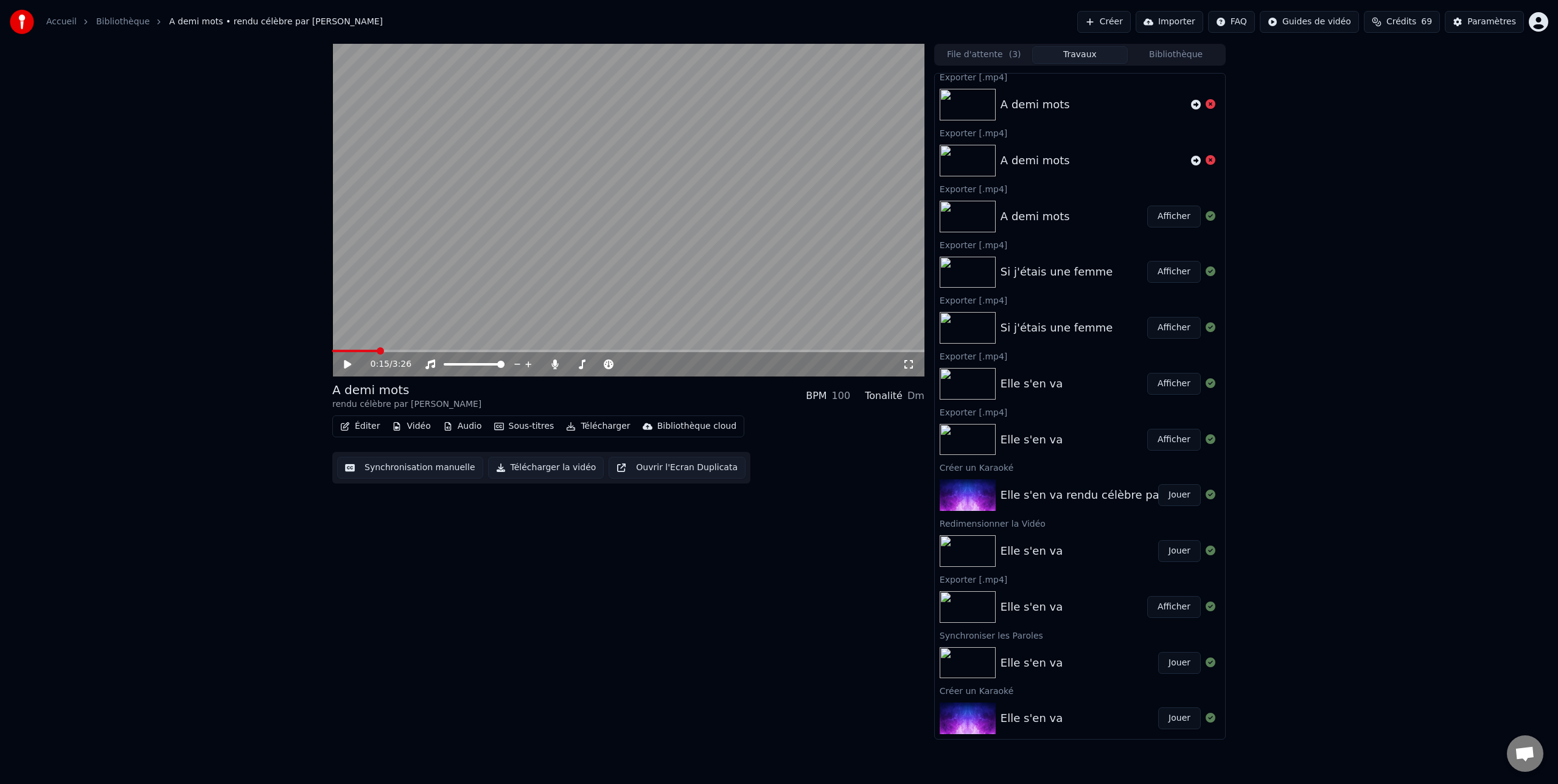
click at [1176, 273] on button "Afficher" at bounding box center [1174, 272] width 54 height 22
click at [1177, 273] on button "Afficher" at bounding box center [1174, 272] width 54 height 22
click at [965, 276] on img at bounding box center [967, 273] width 56 height 32
click at [963, 328] on img at bounding box center [967, 328] width 56 height 32
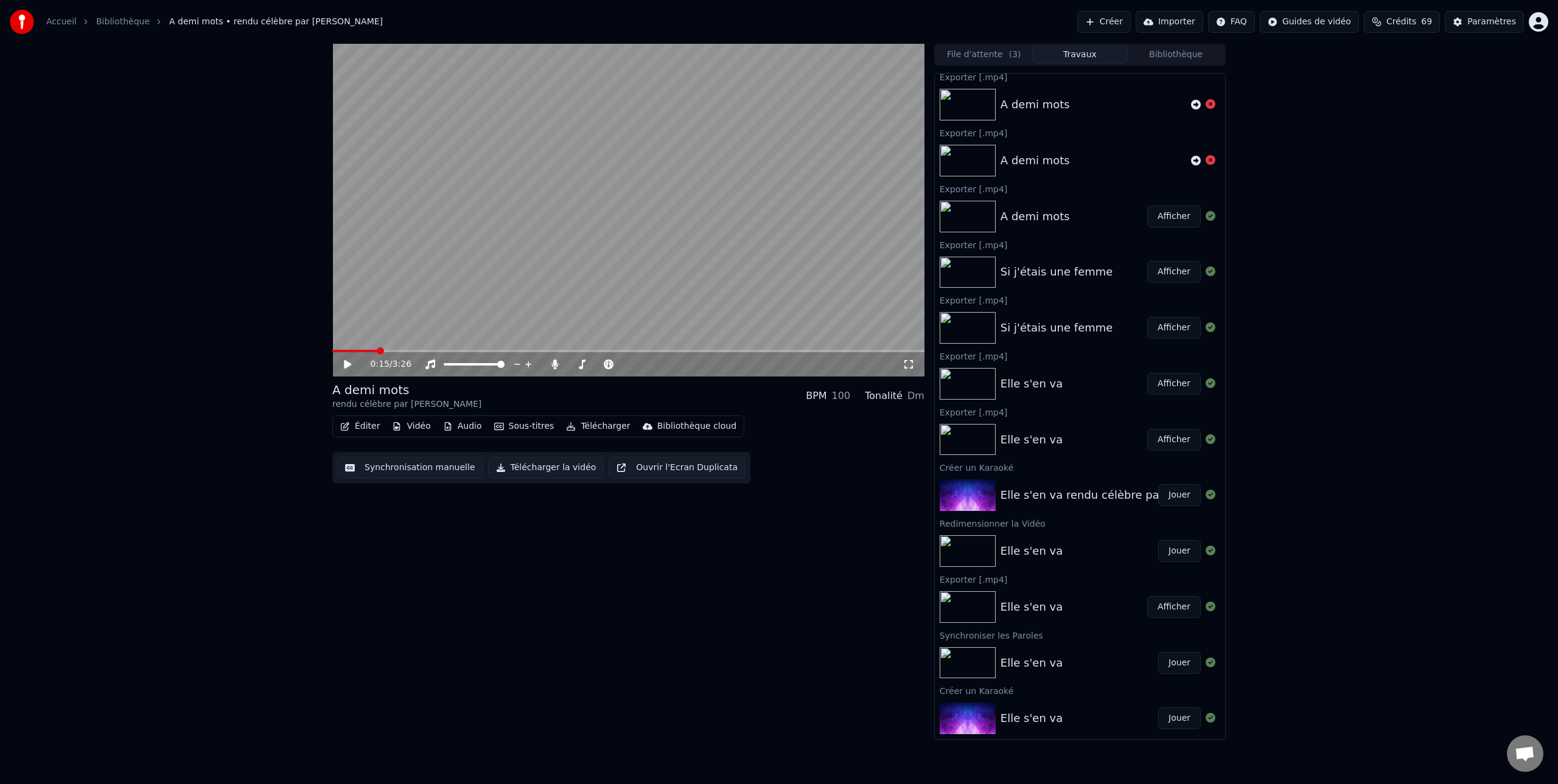
click at [1180, 324] on button "Afficher" at bounding box center [1174, 328] width 54 height 22
click at [977, 268] on img at bounding box center [967, 273] width 56 height 32
click at [975, 270] on img at bounding box center [967, 273] width 56 height 32
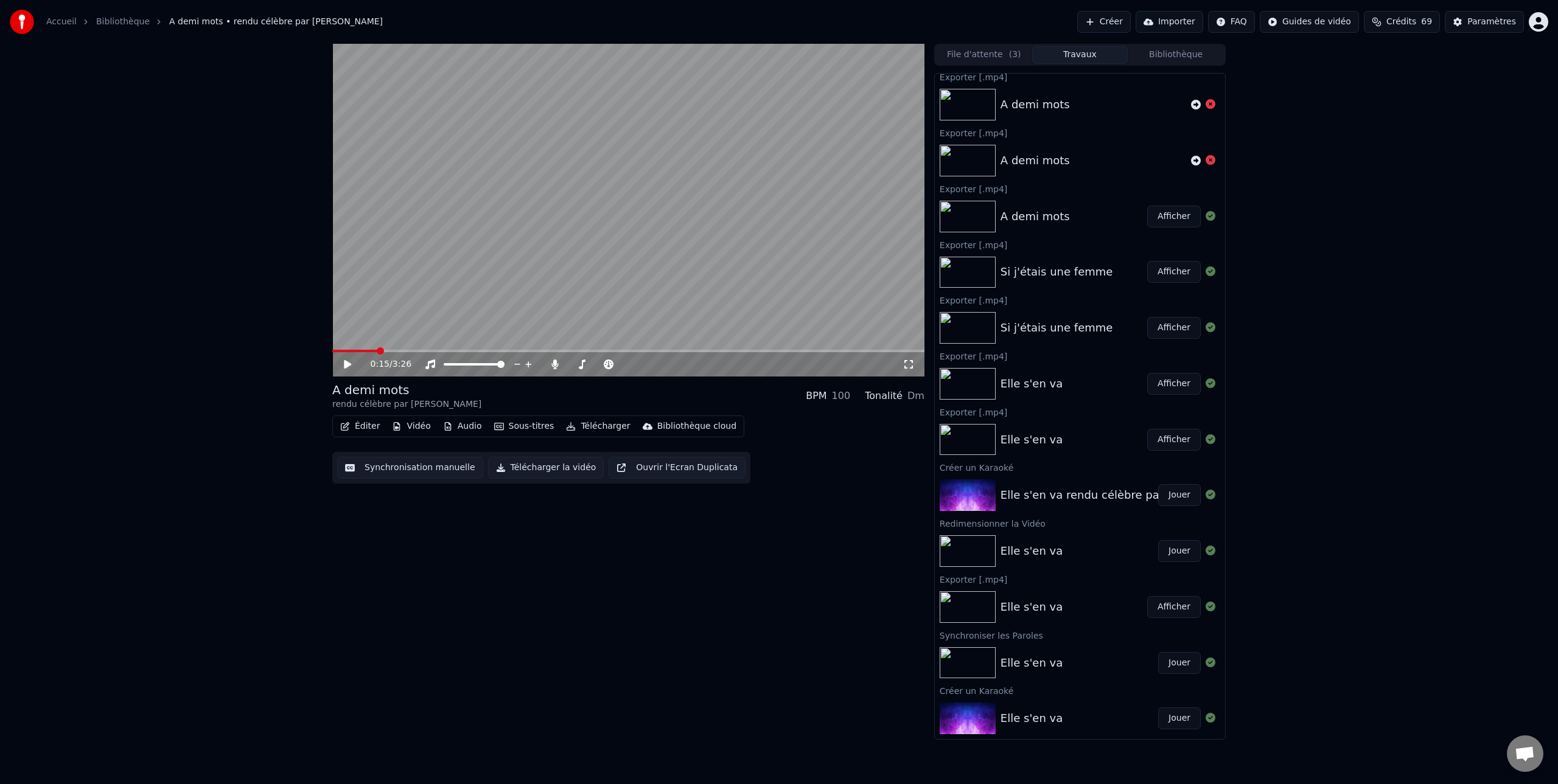
click at [975, 270] on img at bounding box center [967, 273] width 56 height 32
click at [1209, 272] on icon at bounding box center [1210, 270] width 9 height 9
click at [1180, 273] on button "Afficher" at bounding box center [1174, 272] width 54 height 22
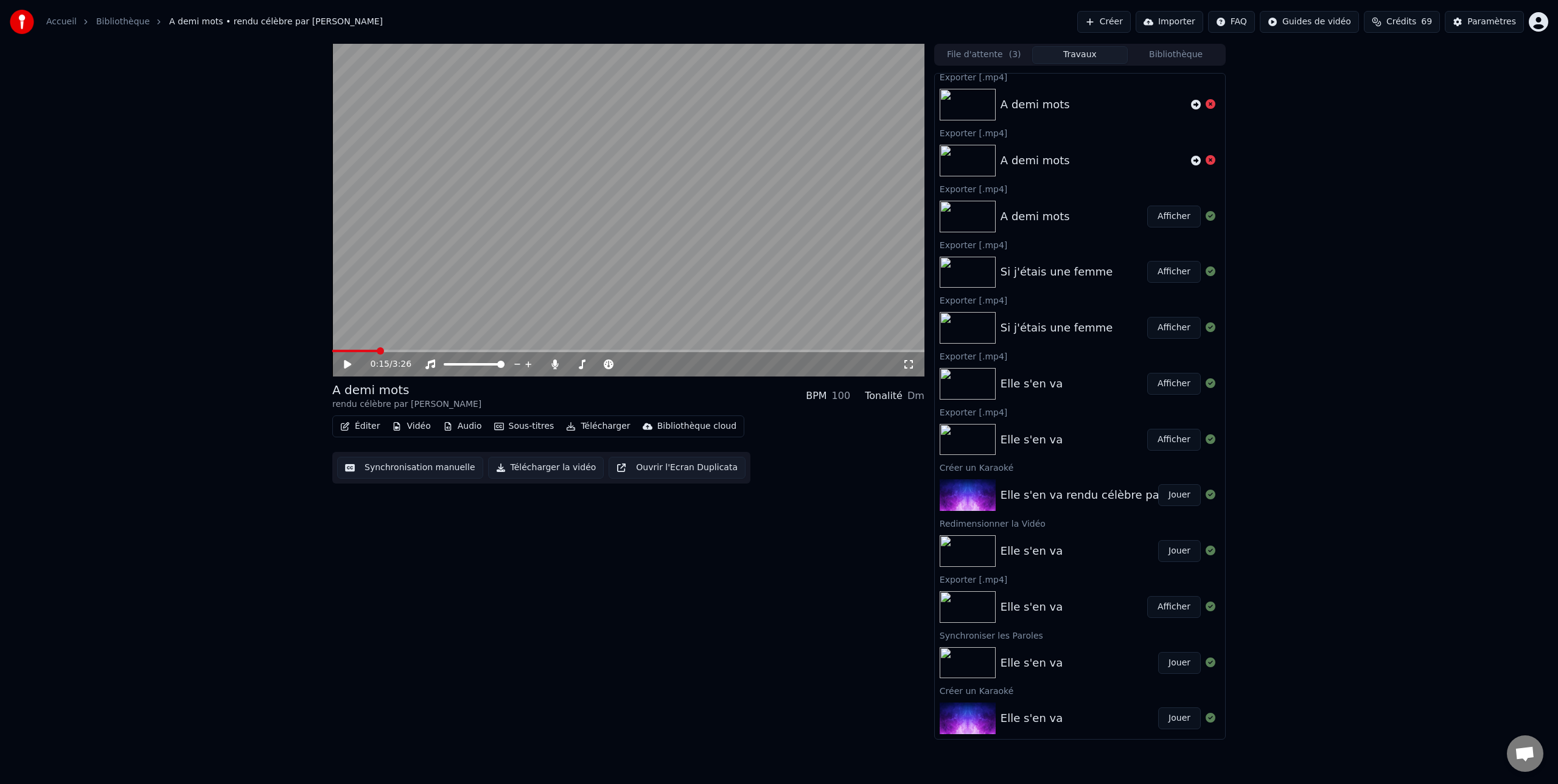
click at [1000, 54] on button "File d'attente ( 3 )" at bounding box center [983, 55] width 96 height 17
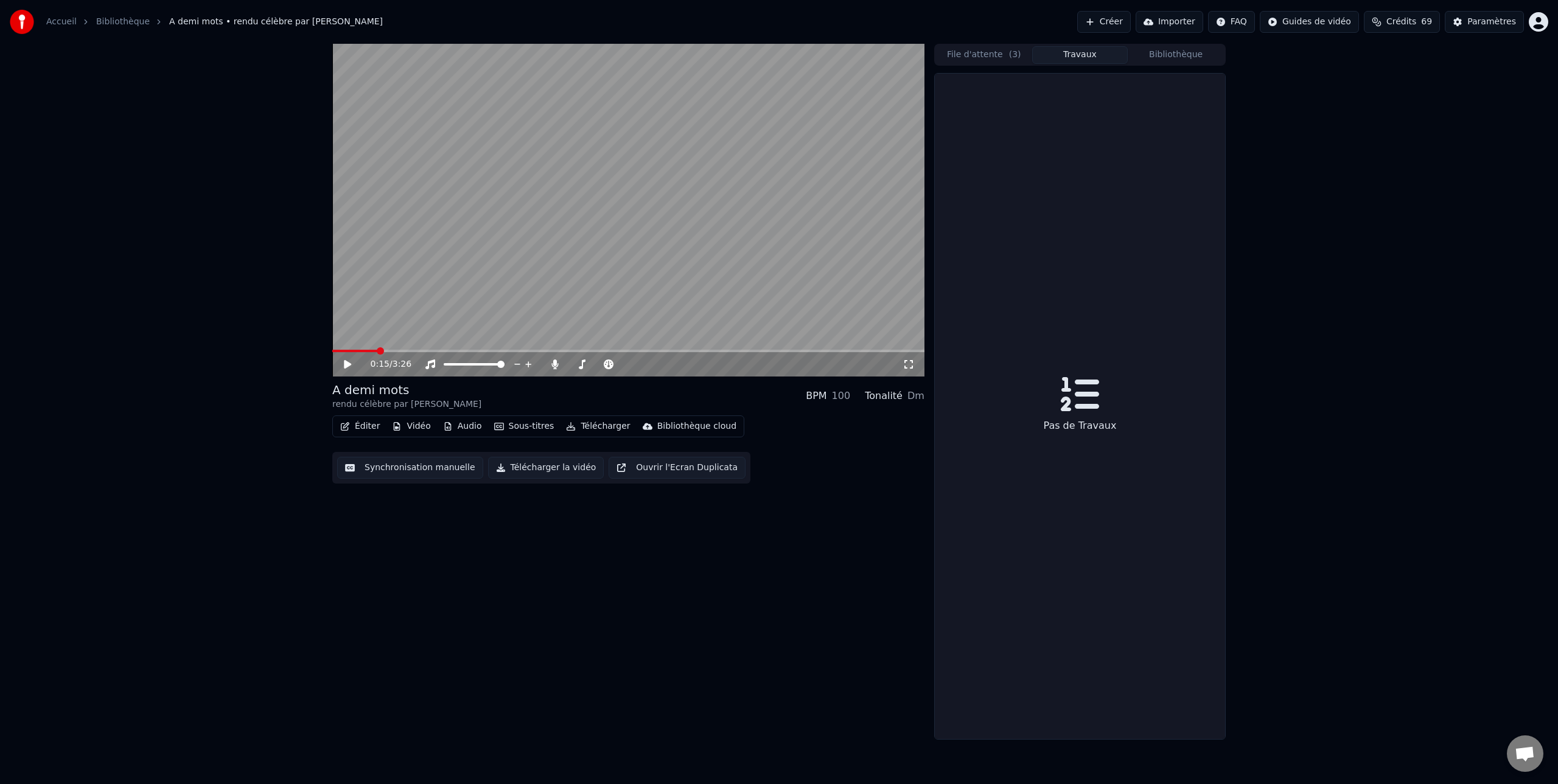
click at [1092, 54] on button "Travaux" at bounding box center [1080, 55] width 96 height 17
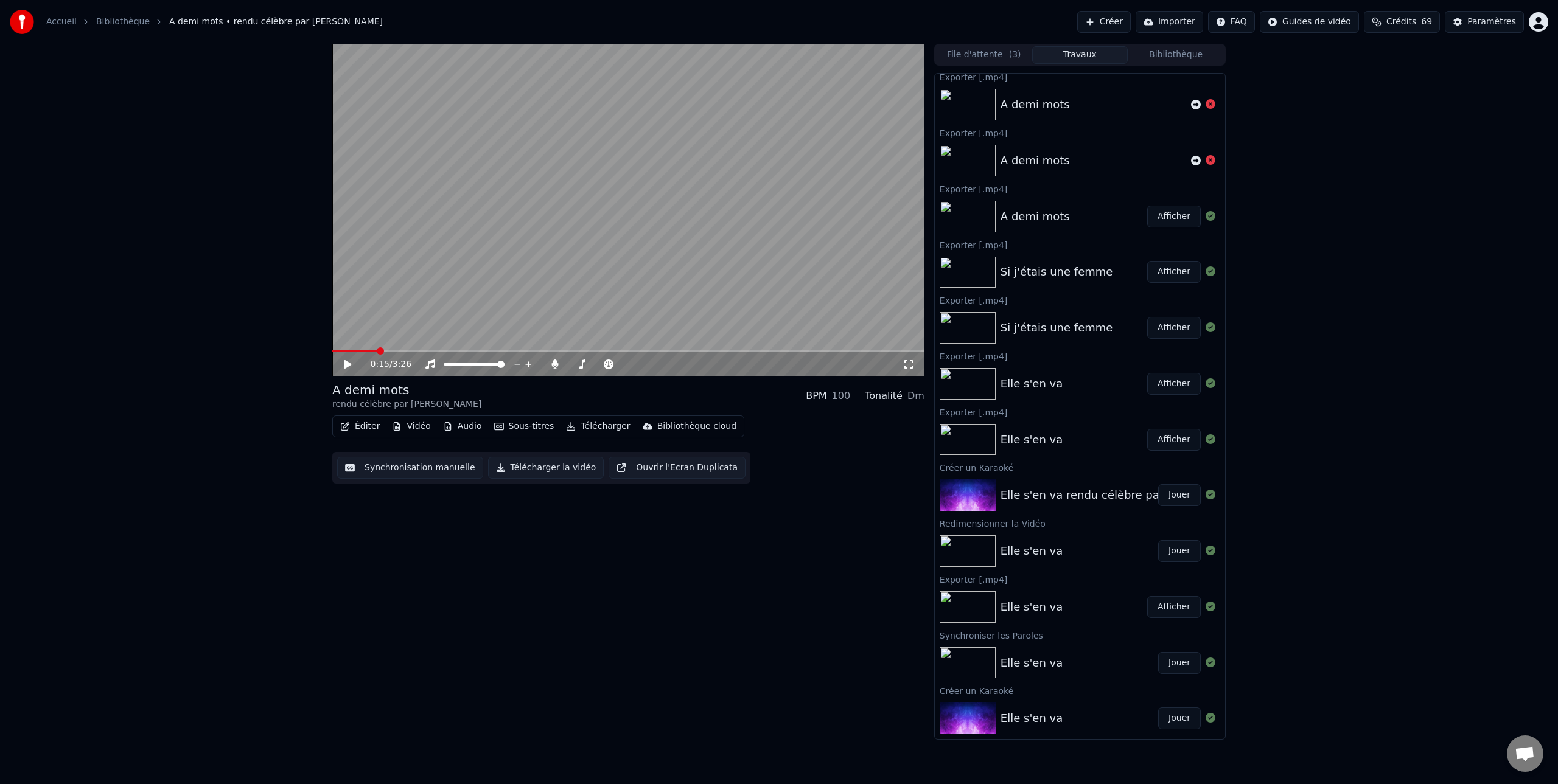
click at [963, 331] on img at bounding box center [967, 328] width 56 height 32
click at [1179, 329] on button "Afficher" at bounding box center [1174, 328] width 54 height 22
click at [1080, 331] on div "Si j'étais une femme" at bounding box center [1057, 328] width 113 height 17
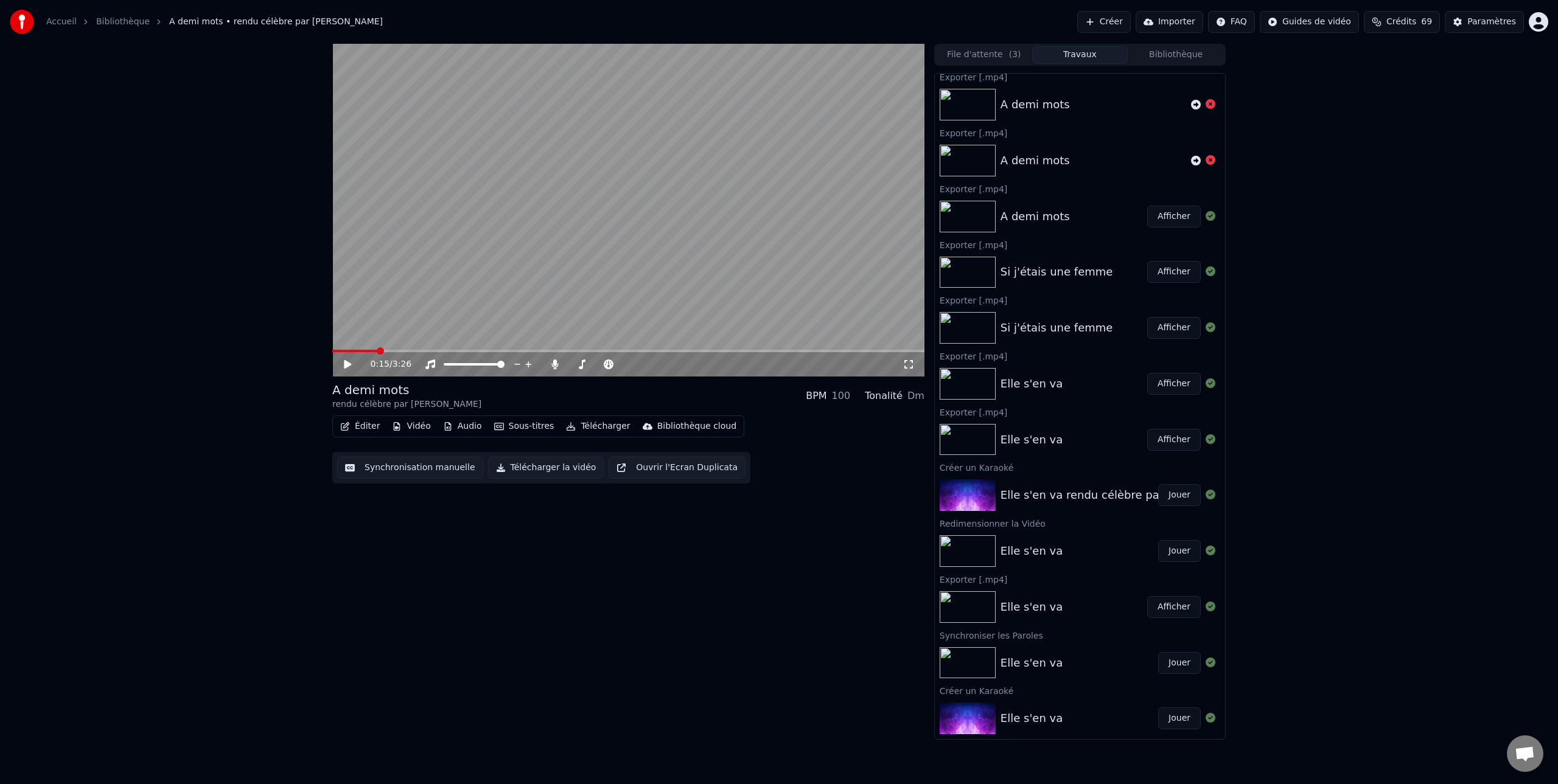
click at [1080, 331] on div "Si j'étais une femme" at bounding box center [1057, 328] width 113 height 17
click at [1172, 328] on button "Afficher" at bounding box center [1174, 328] width 54 height 22
click at [346, 364] on icon at bounding box center [347, 365] width 7 height 9
click at [348, 364] on icon at bounding box center [347, 365] width 6 height 7
drag, startPoint x: 1065, startPoint y: 327, endPoint x: 723, endPoint y: 288, distance: 344.2
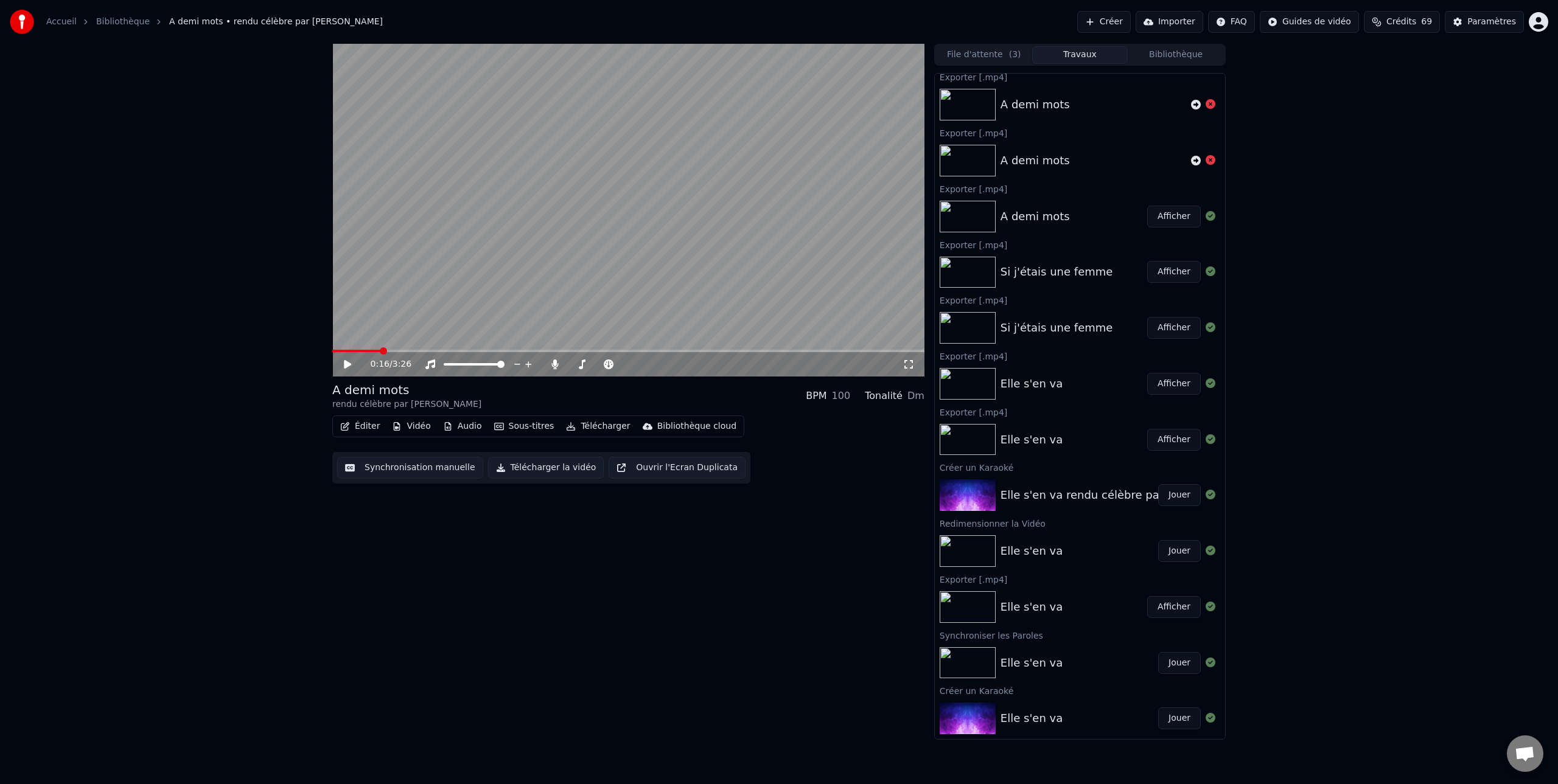
click at [721, 287] on div "0:16 / 3:26 A demi mots rendu célèbre par [PERSON_NAME]-Mecet BPM 100 Tonalité …" at bounding box center [779, 392] width 913 height 696
click at [1176, 383] on button "Afficher" at bounding box center [1174, 383] width 54 height 22
click at [1178, 440] on button "Afficher" at bounding box center [1174, 440] width 54 height 22
click at [346, 361] on icon at bounding box center [347, 365] width 7 height 9
drag, startPoint x: 345, startPoint y: 367, endPoint x: 365, endPoint y: 357, distance: 22.4
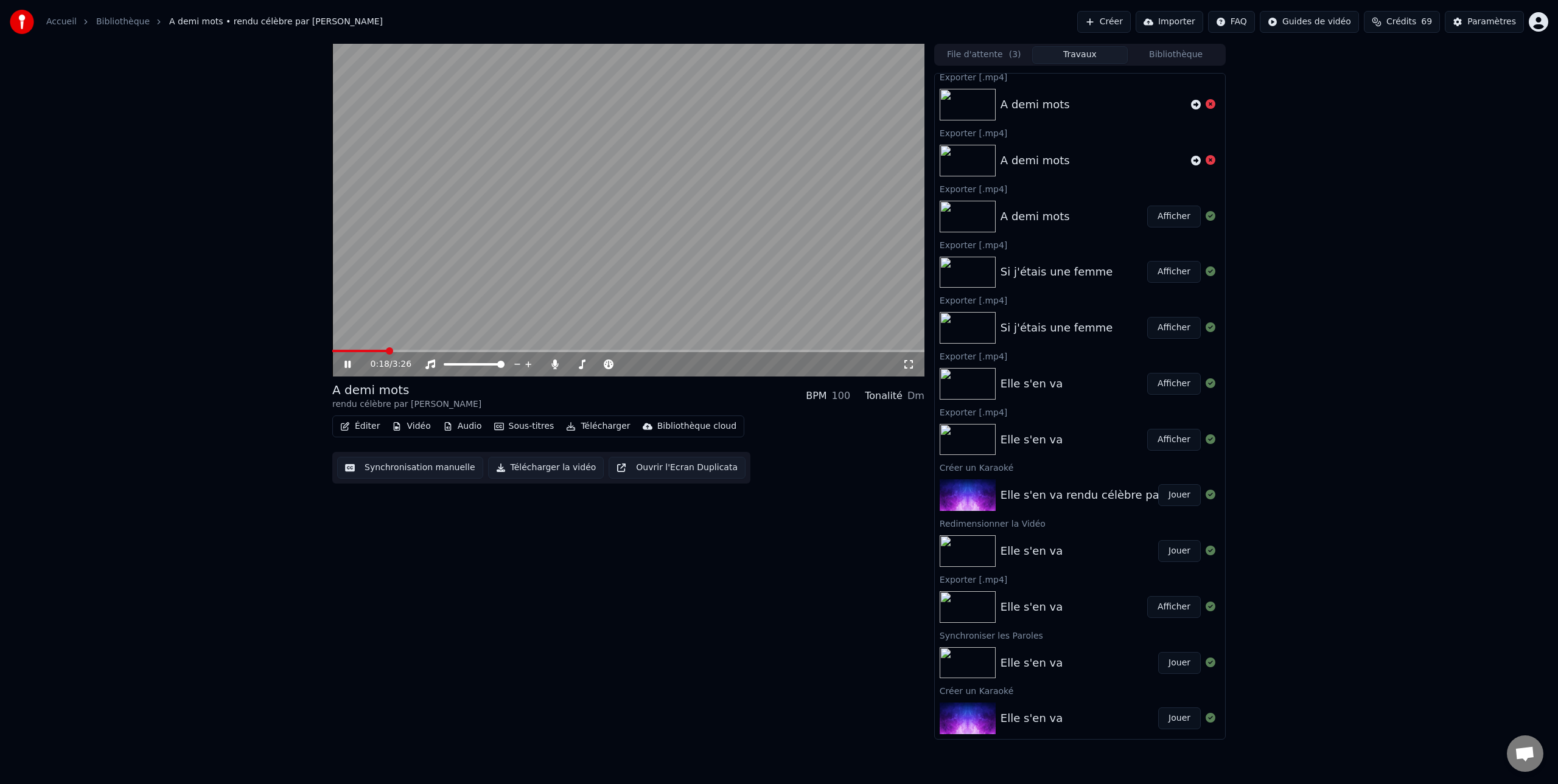
click at [346, 365] on icon at bounding box center [347, 365] width 6 height 7
click at [900, 359] on div "3:17 / 3:26" at bounding box center [628, 363] width 592 height 27
click at [347, 362] on icon at bounding box center [347, 365] width 7 height 9
click at [349, 365] on icon at bounding box center [347, 365] width 6 height 7
click at [127, 22] on link "Bibliothèque" at bounding box center [123, 22] width 54 height 12
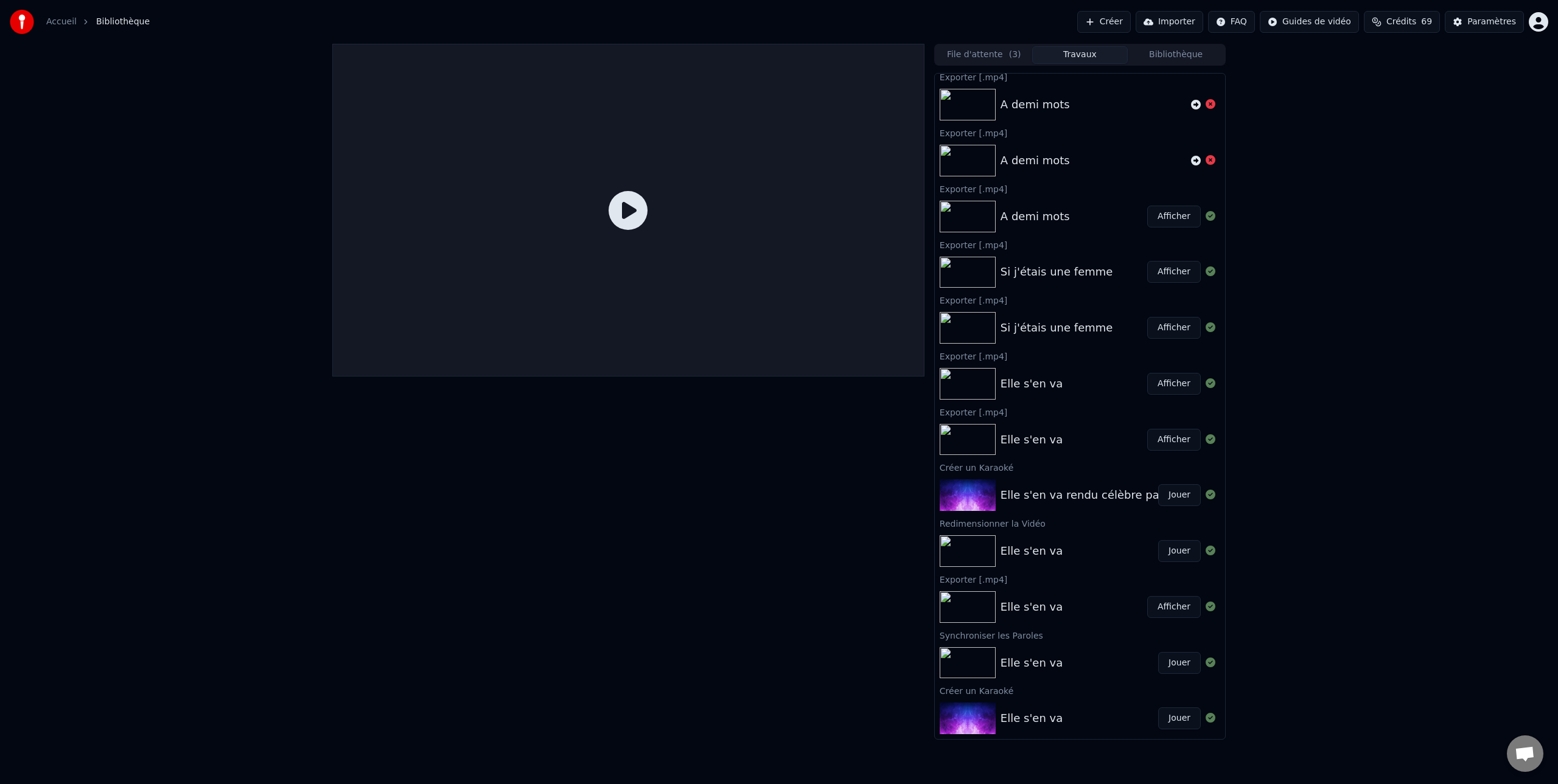
click at [967, 327] on img at bounding box center [967, 328] width 56 height 32
click at [1046, 327] on div "Si j'étais une femme" at bounding box center [1057, 328] width 113 height 17
click at [1188, 325] on button "Afficher" at bounding box center [1174, 328] width 54 height 22
click at [1172, 328] on button "Afficher" at bounding box center [1174, 328] width 54 height 22
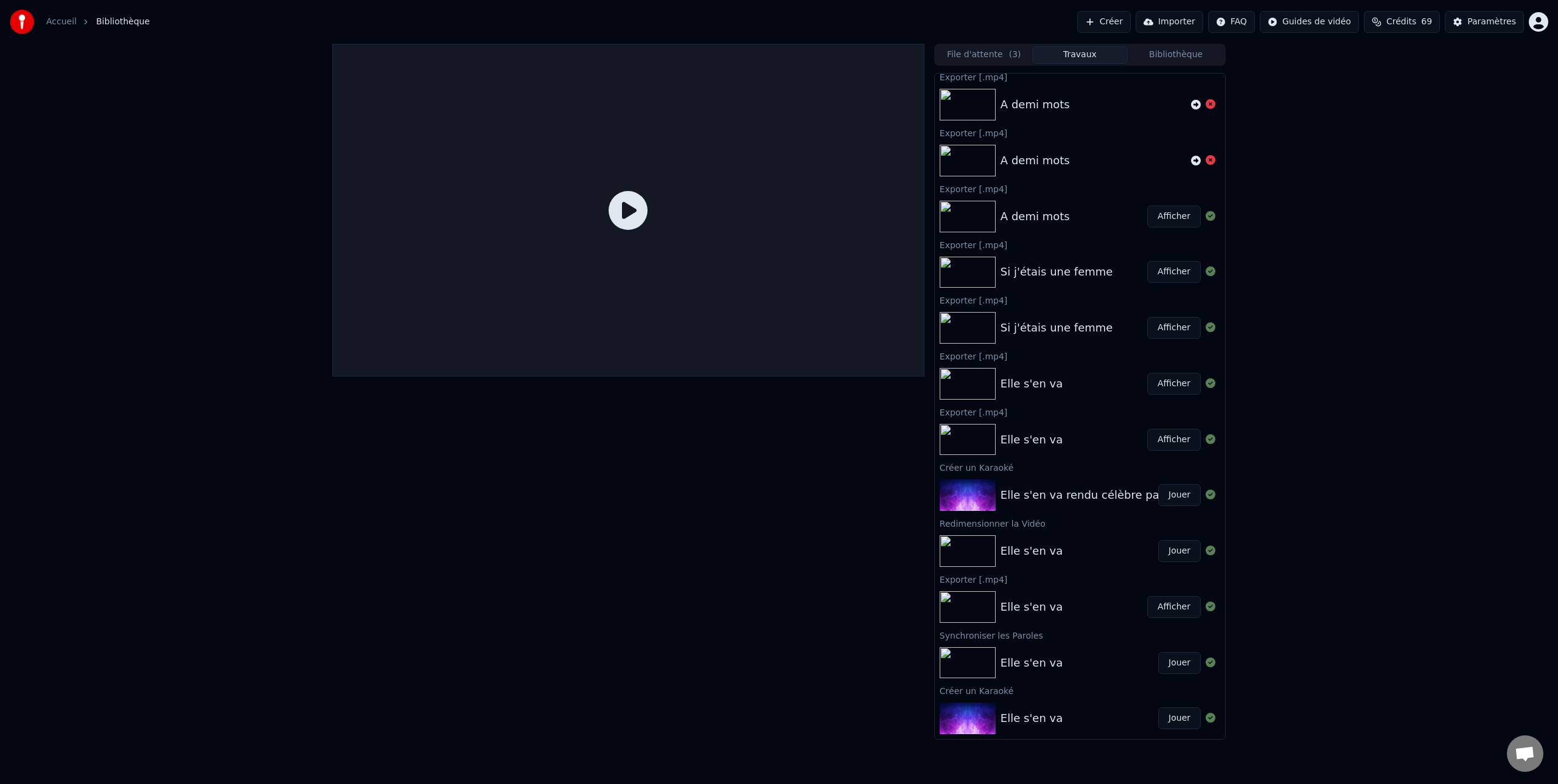
click at [627, 210] on icon at bounding box center [628, 210] width 39 height 39
click at [718, 229] on div at bounding box center [628, 210] width 592 height 333
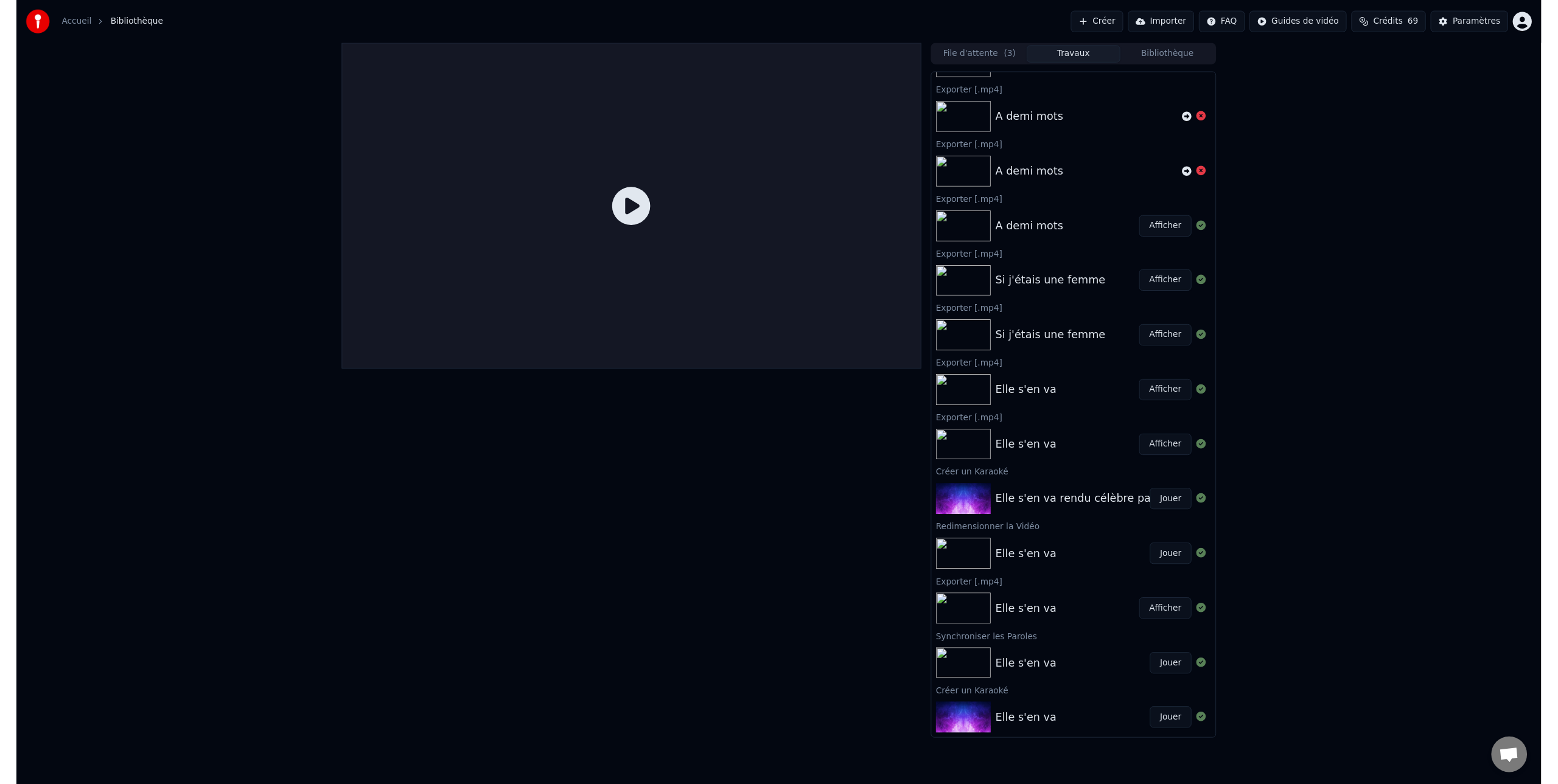
scroll to position [484, 0]
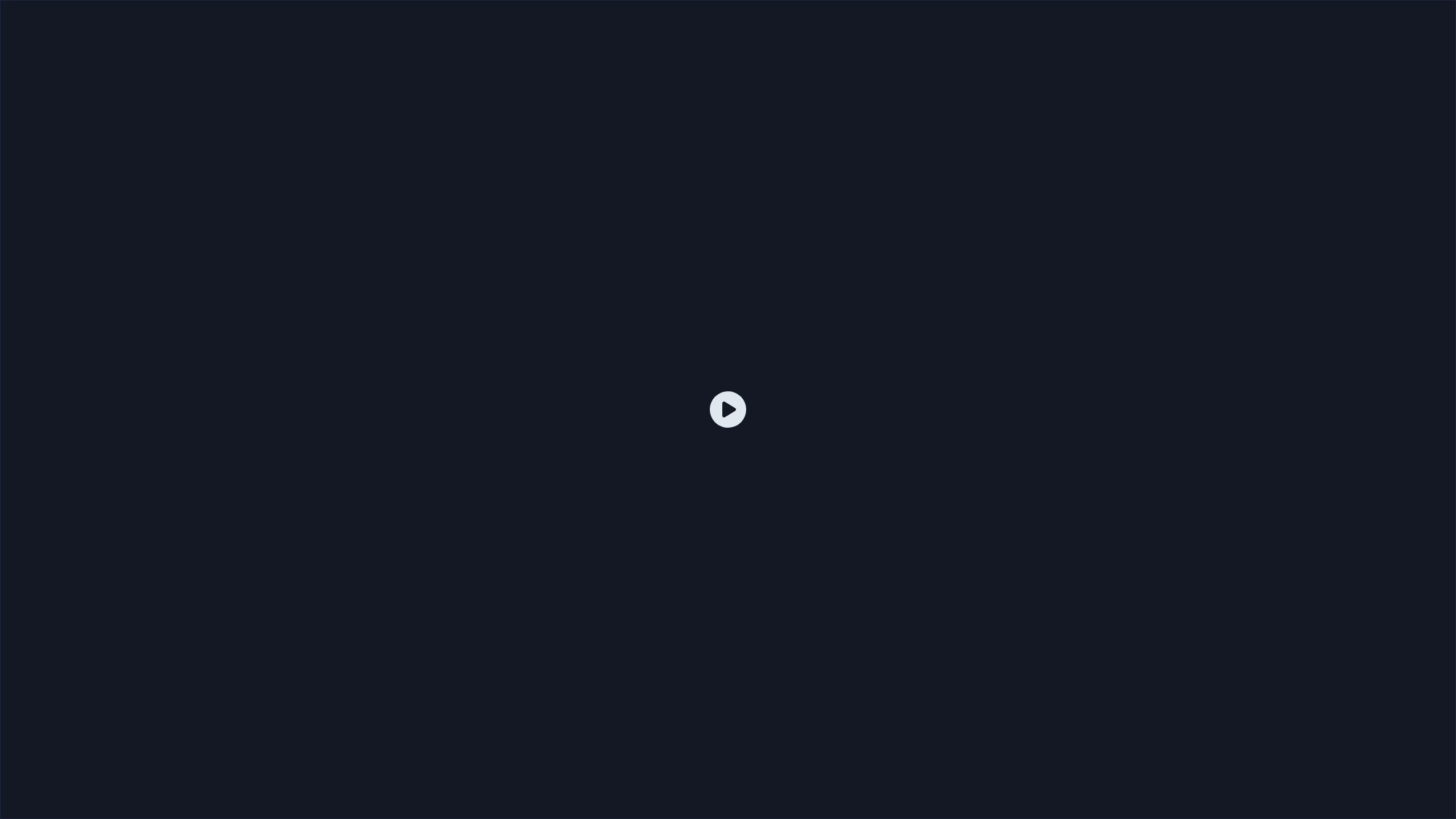
click at [715, 398] on icon at bounding box center [728, 410] width 37 height 37
click at [731, 410] on icon at bounding box center [728, 410] width 37 height 37
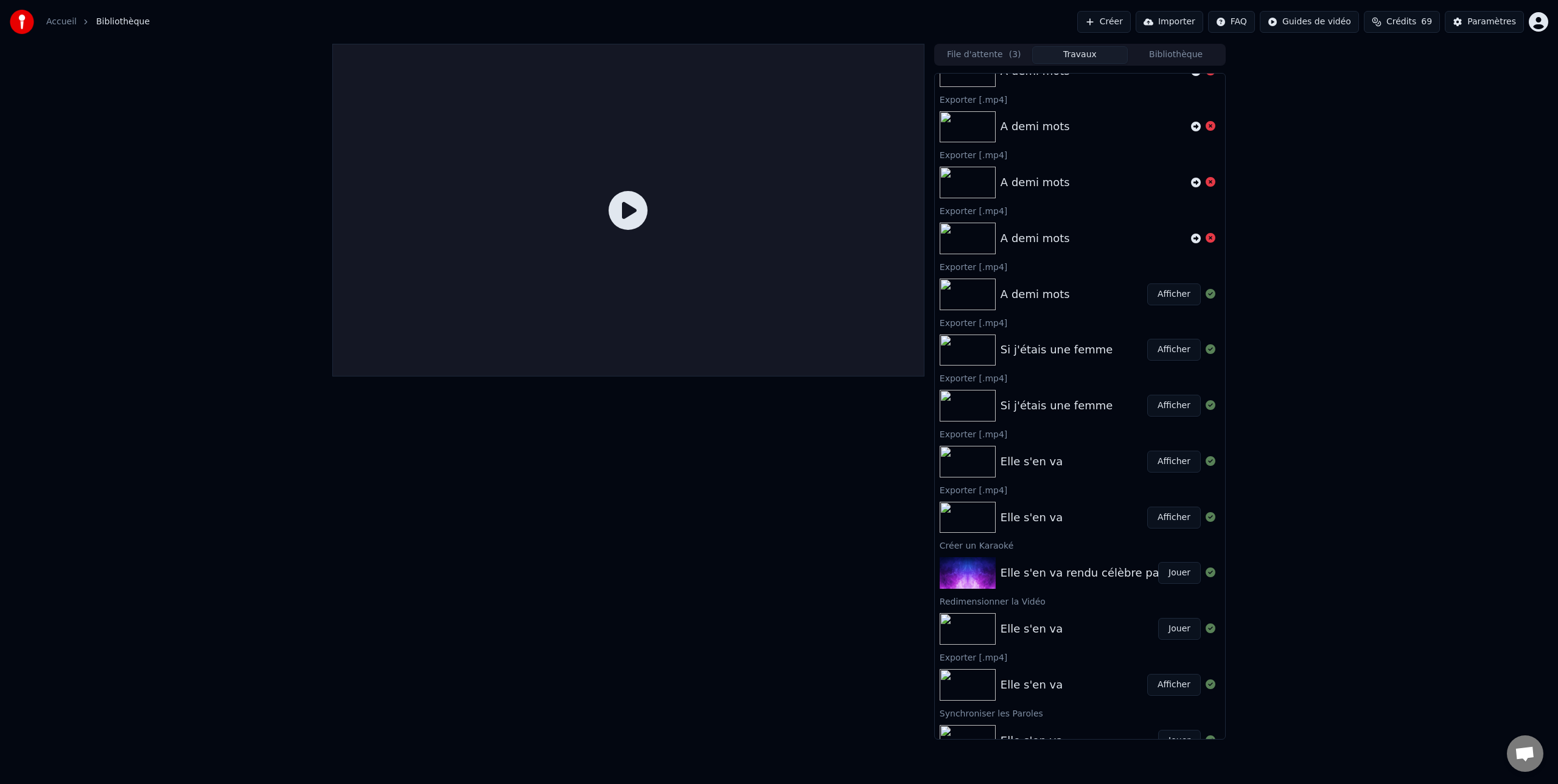
click at [1166, 406] on button "Afficher" at bounding box center [1174, 406] width 54 height 22
click at [1092, 405] on div "Si j'étais une femme" at bounding box center [1057, 406] width 113 height 17
click at [986, 405] on img at bounding box center [967, 406] width 56 height 32
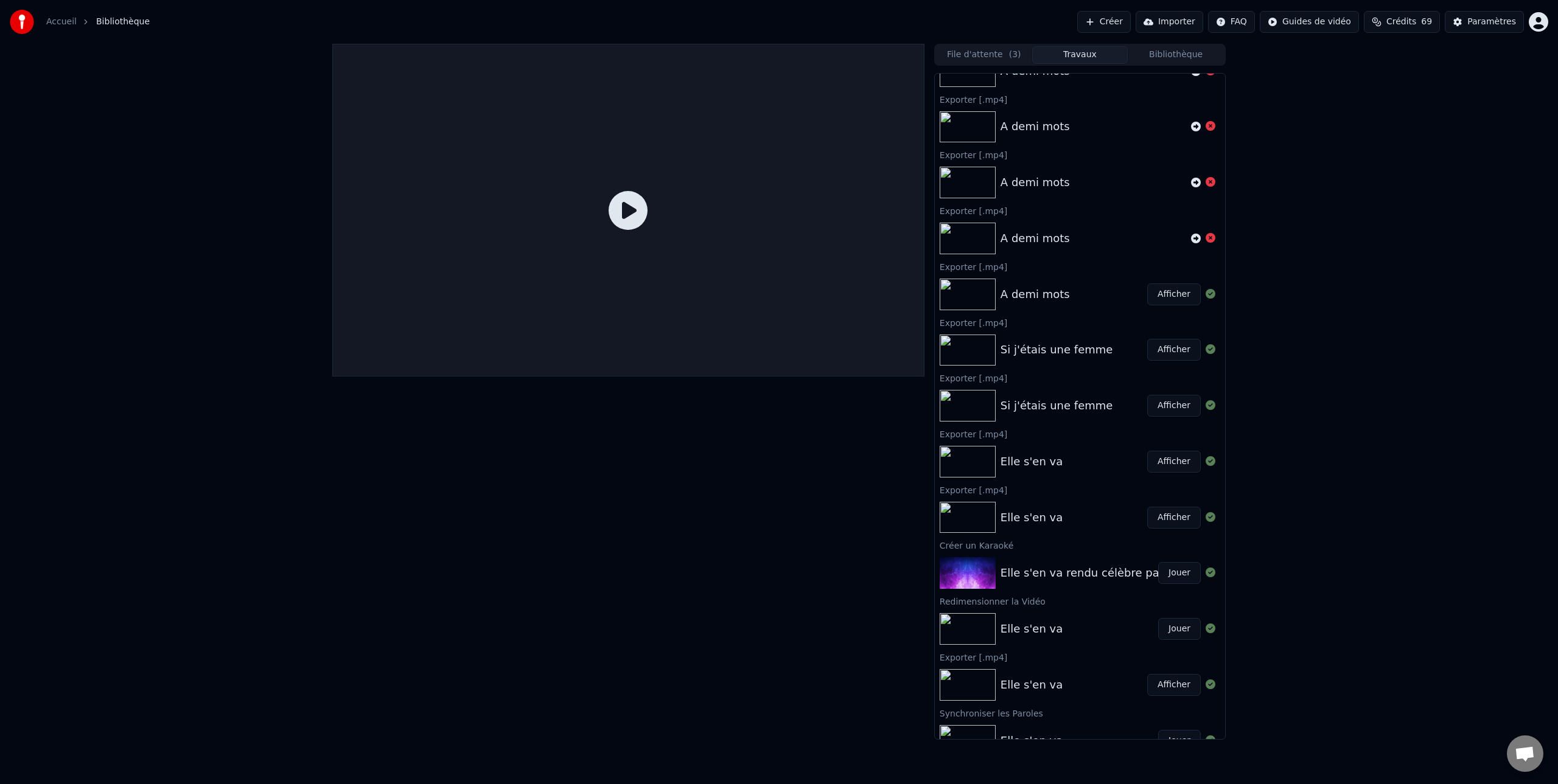
click at [973, 406] on img at bounding box center [967, 406] width 56 height 32
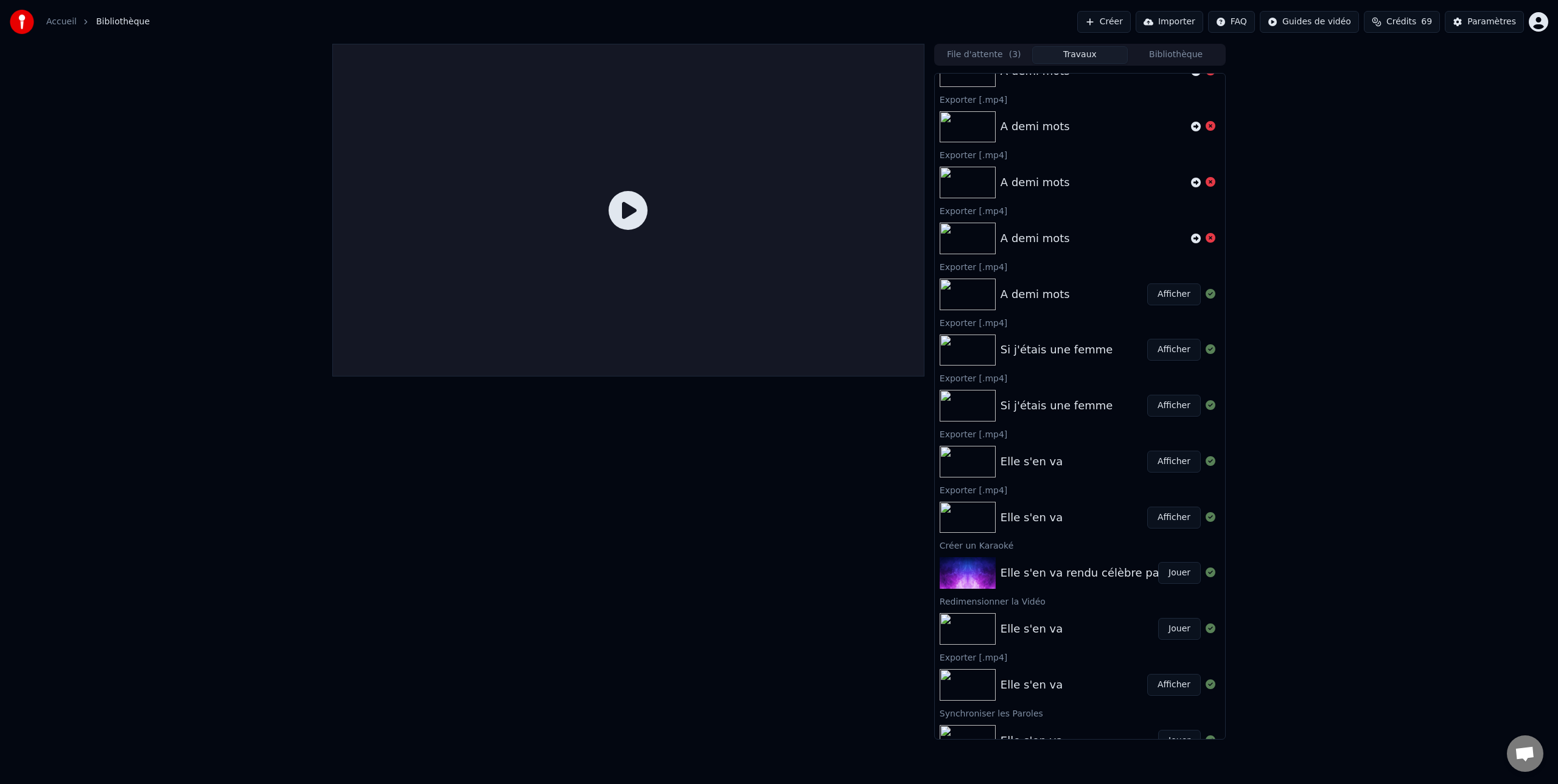
click at [973, 406] on img at bounding box center [967, 406] width 56 height 32
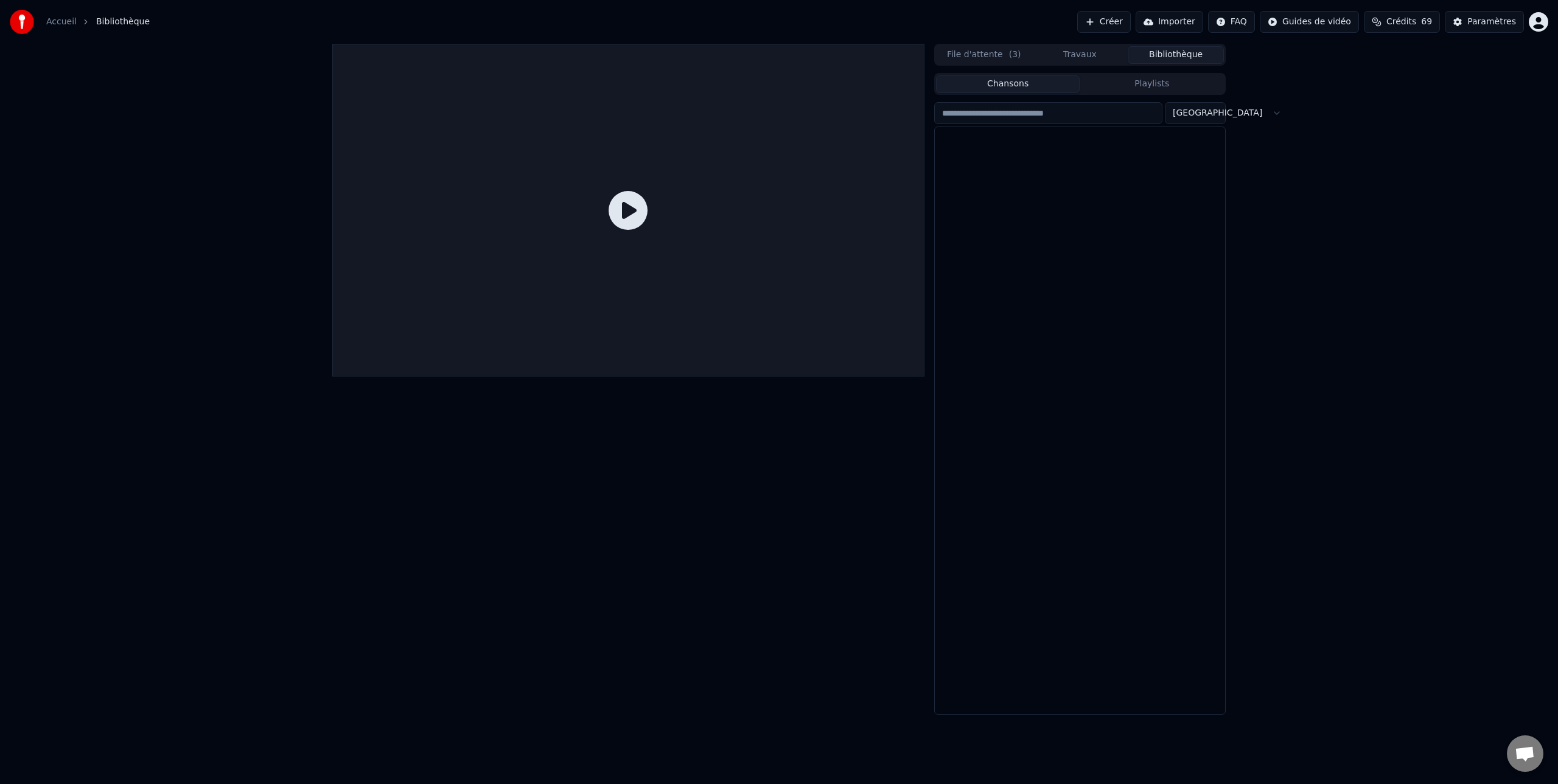
click at [1173, 58] on button "Bibliothèque" at bounding box center [1175, 55] width 96 height 17
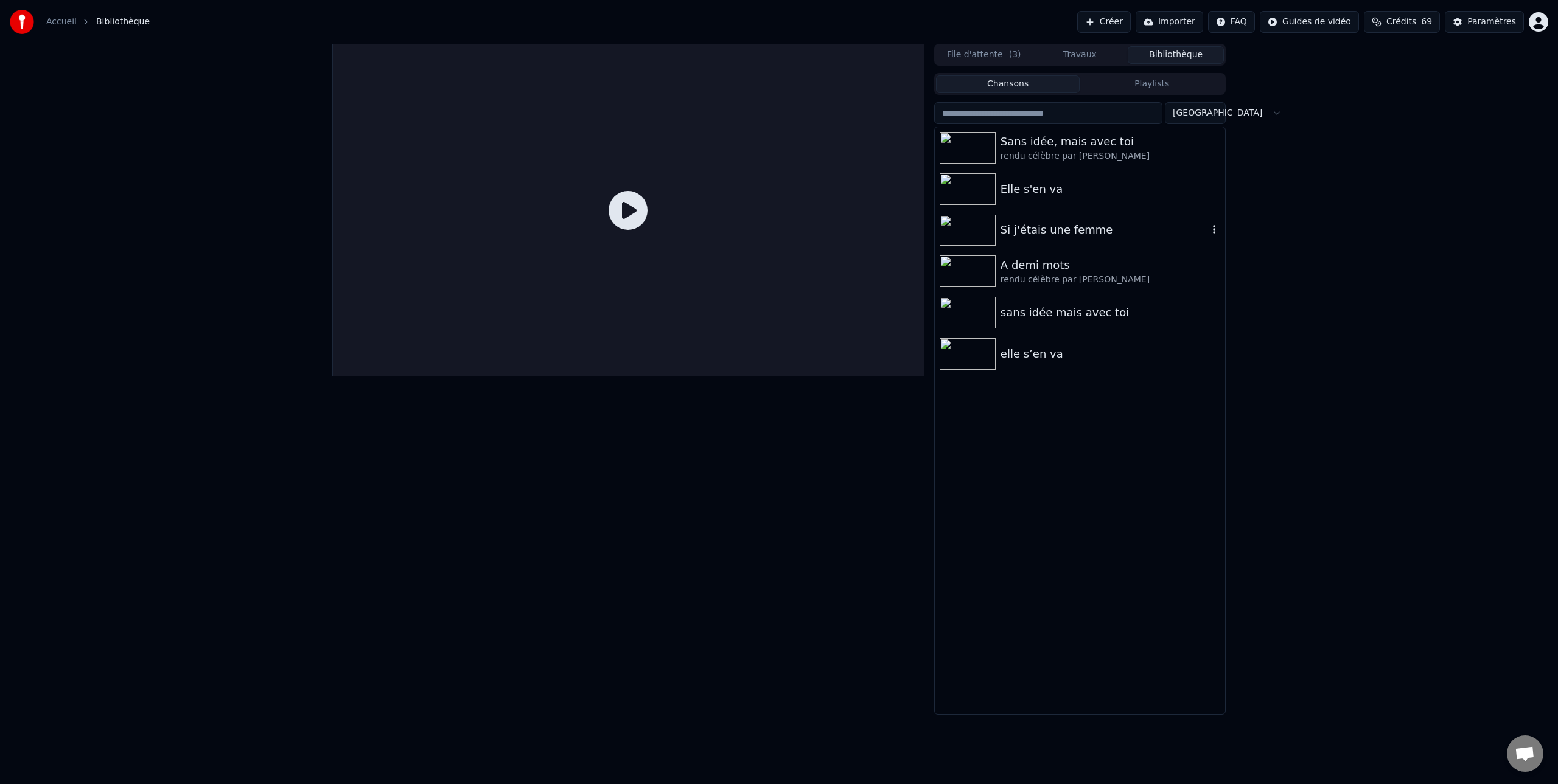
click at [985, 221] on img at bounding box center [967, 231] width 56 height 32
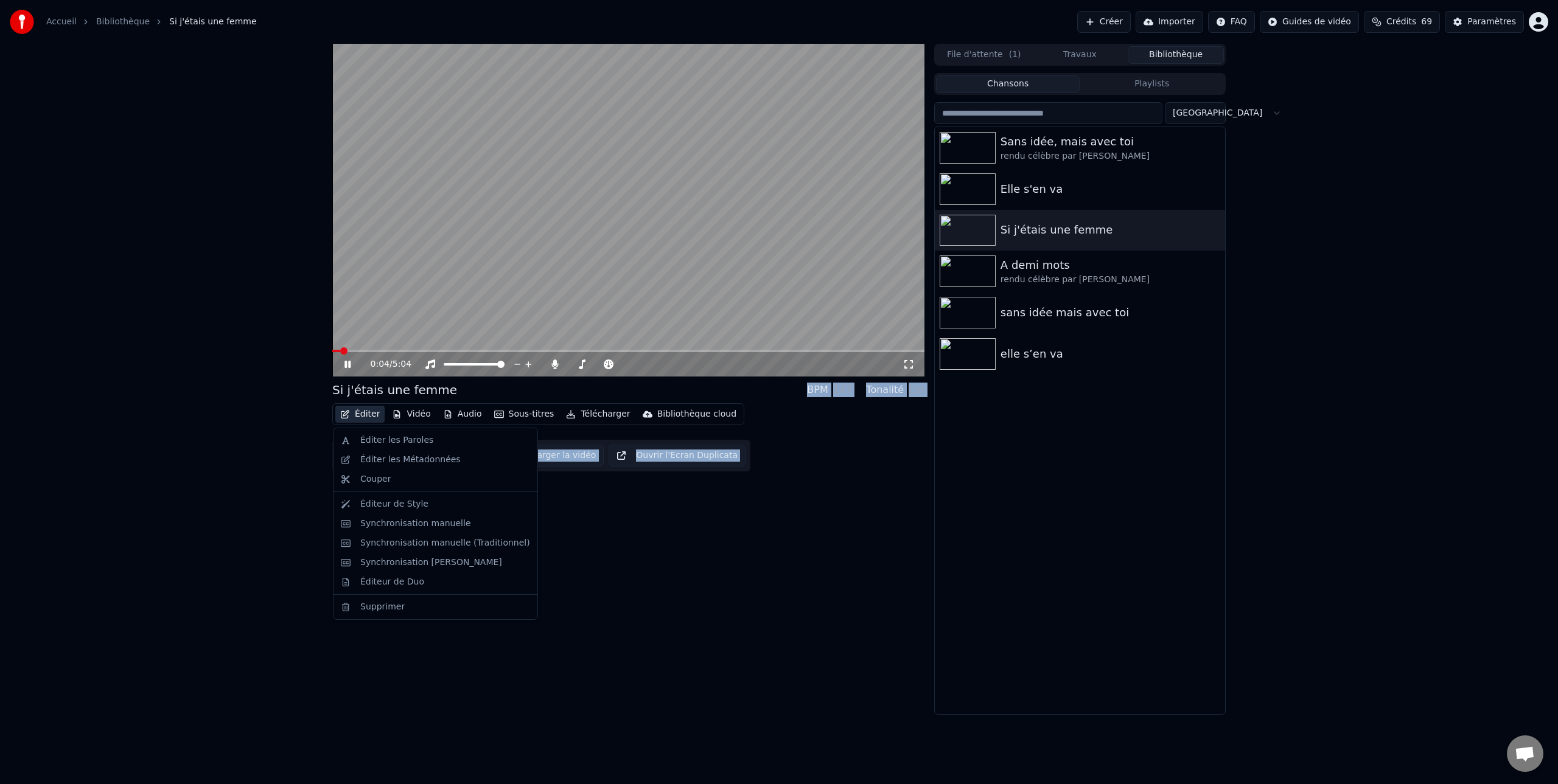
click at [365, 414] on button "Éditer" at bounding box center [360, 414] width 49 height 17
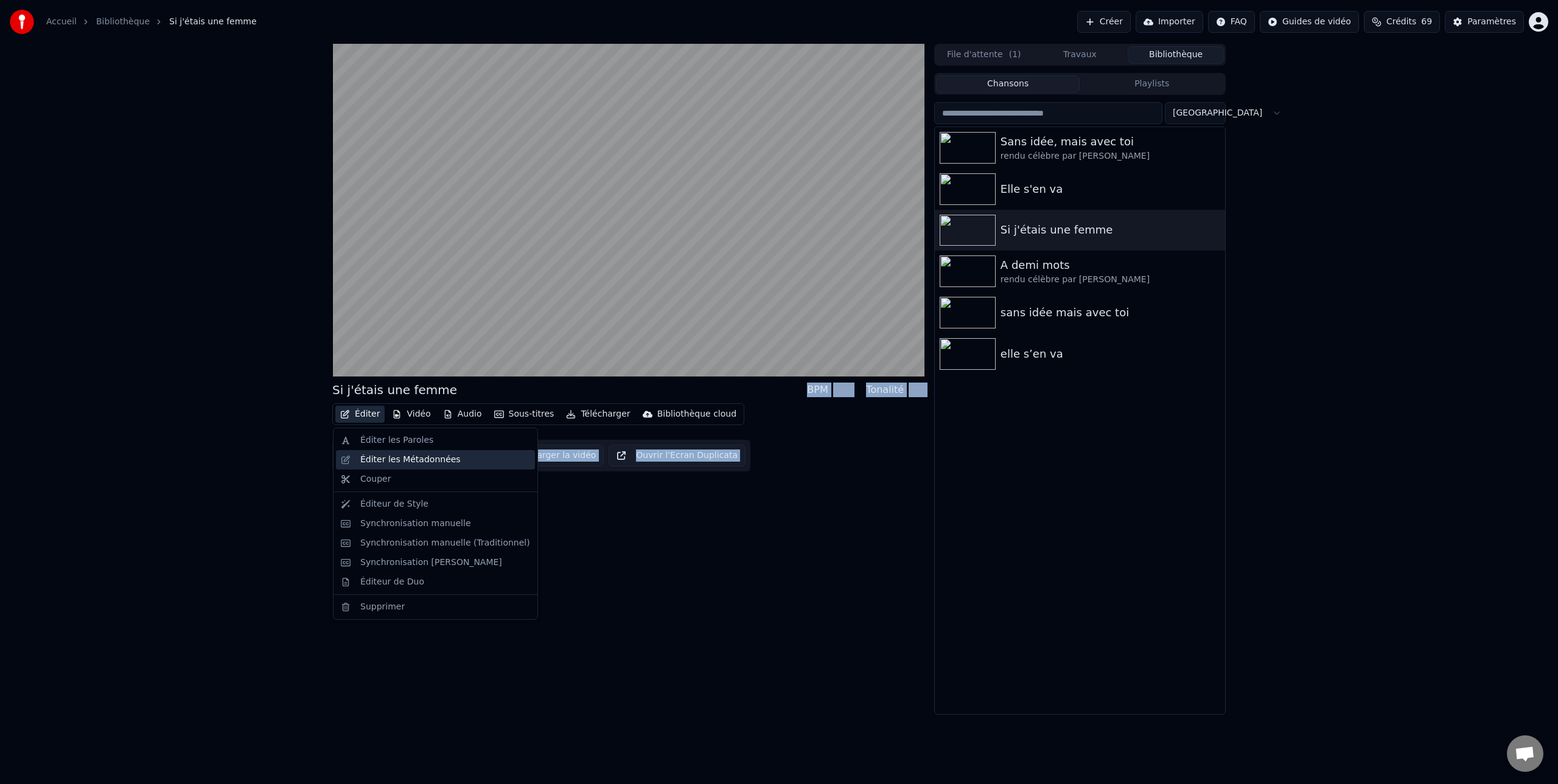
click at [378, 459] on div "Éditer les Métadonnées" at bounding box center [410, 459] width 101 height 12
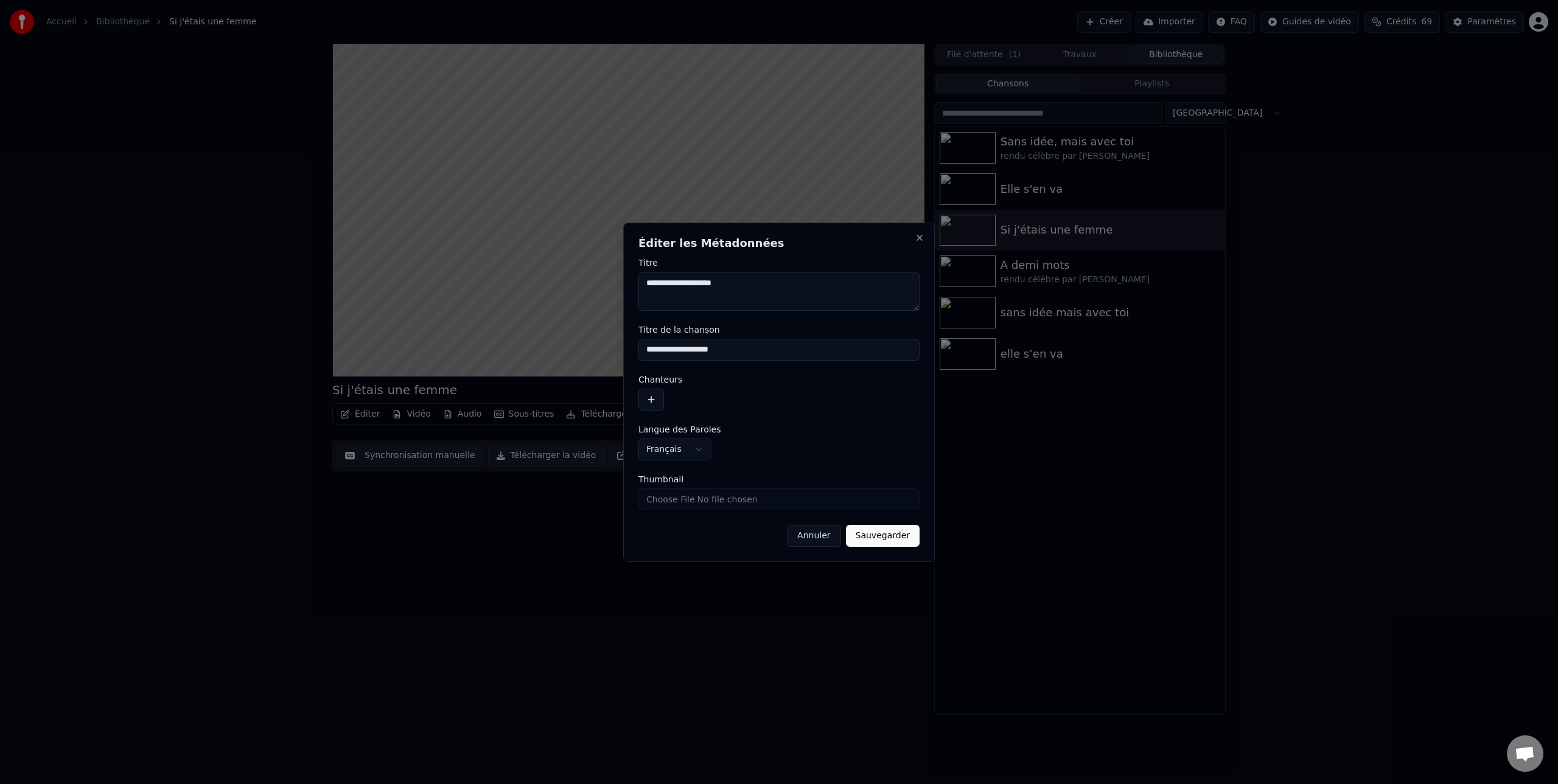
click at [647, 399] on button "button" at bounding box center [651, 399] width 25 height 22
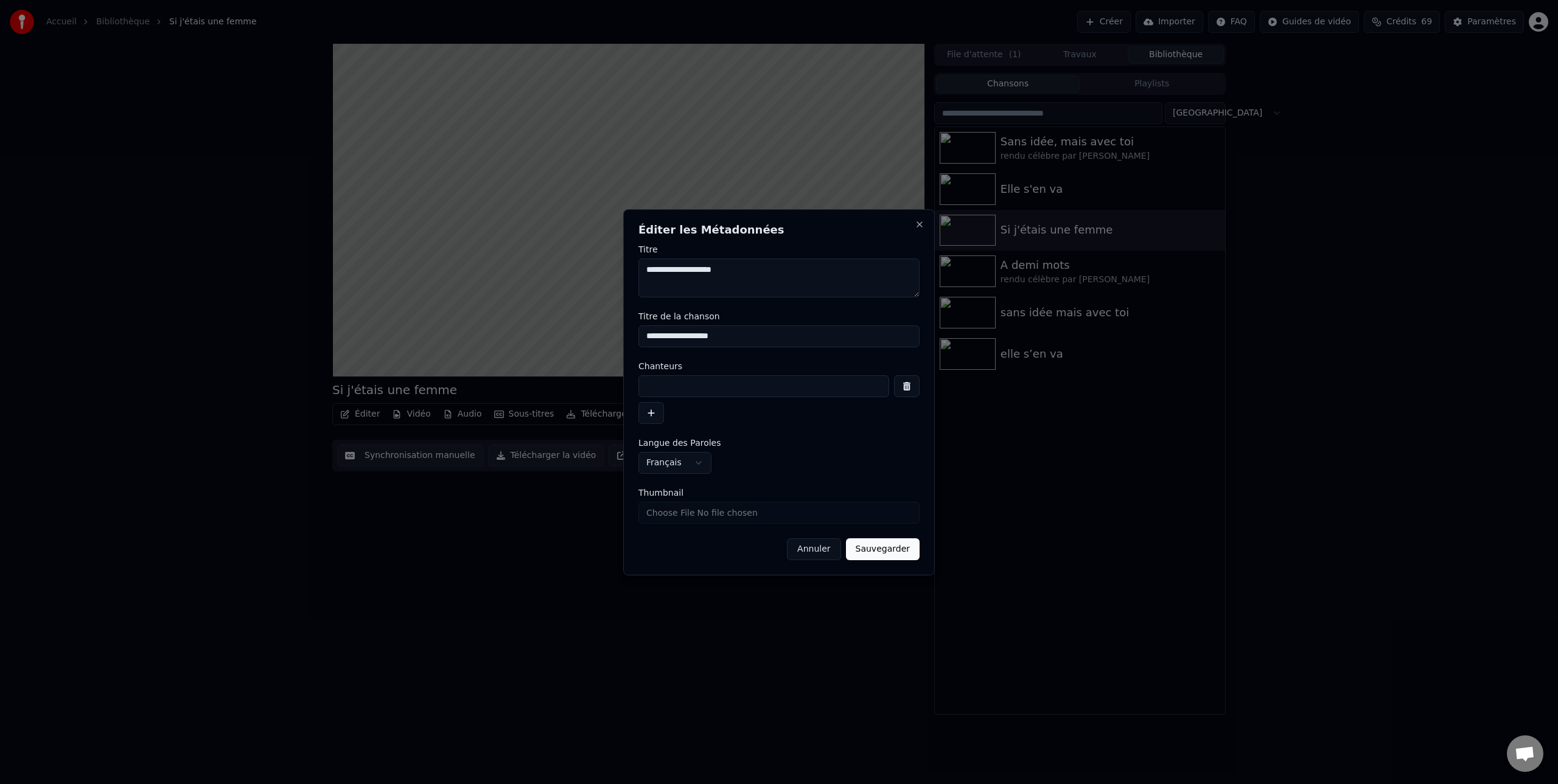
click at [658, 384] on input at bounding box center [763, 386] width 250 height 22
type input "**********"
click at [884, 550] on button "Sauvegarder" at bounding box center [883, 549] width 74 height 22
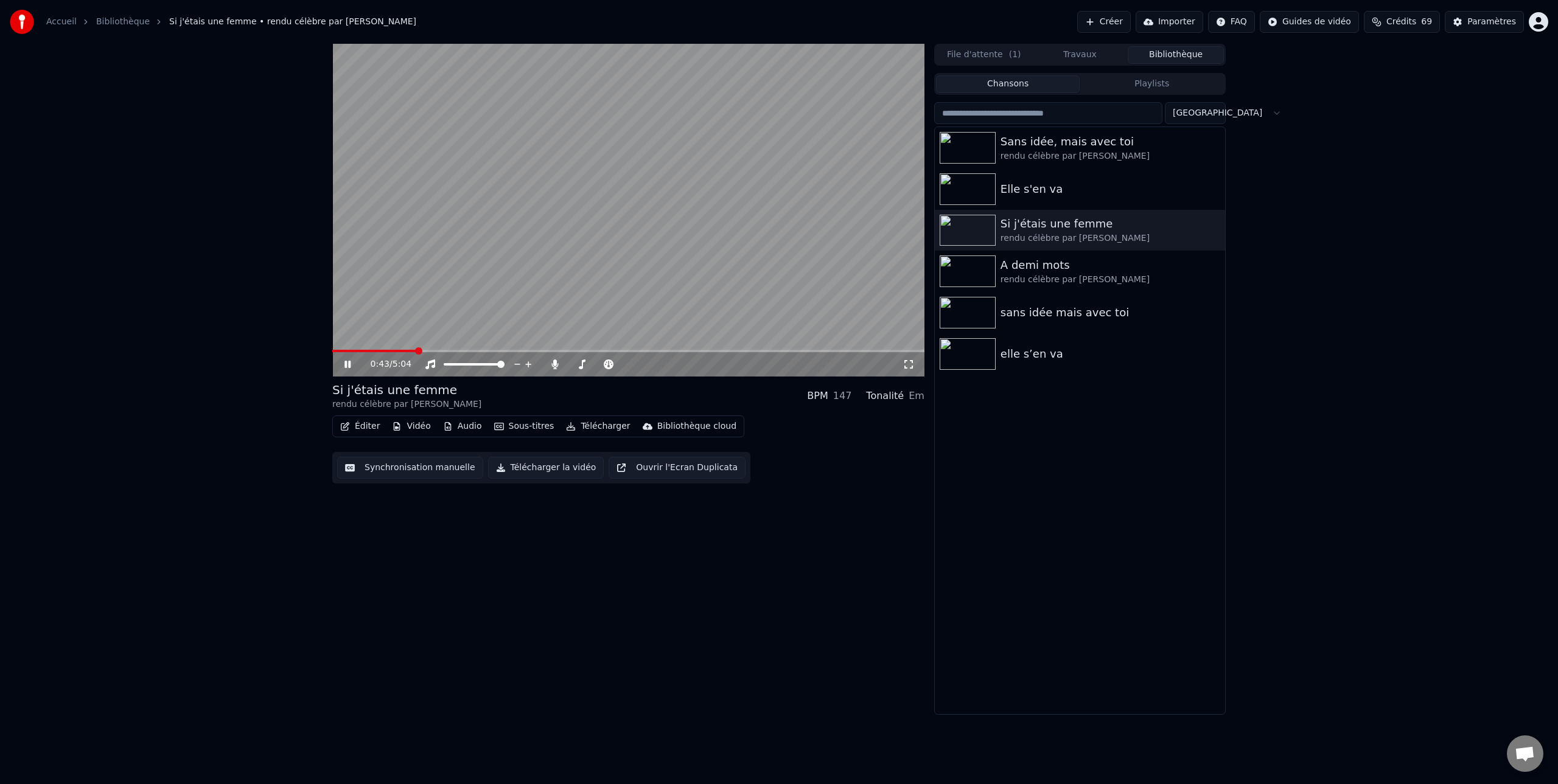
click at [350, 366] on icon at bounding box center [347, 365] width 6 height 7
click at [332, 350] on span at bounding box center [336, 351] width 7 height 7
click at [346, 366] on icon at bounding box center [347, 365] width 7 height 9
click at [369, 350] on span at bounding box center [373, 351] width 7 height 7
click at [384, 350] on span at bounding box center [388, 351] width 7 height 7
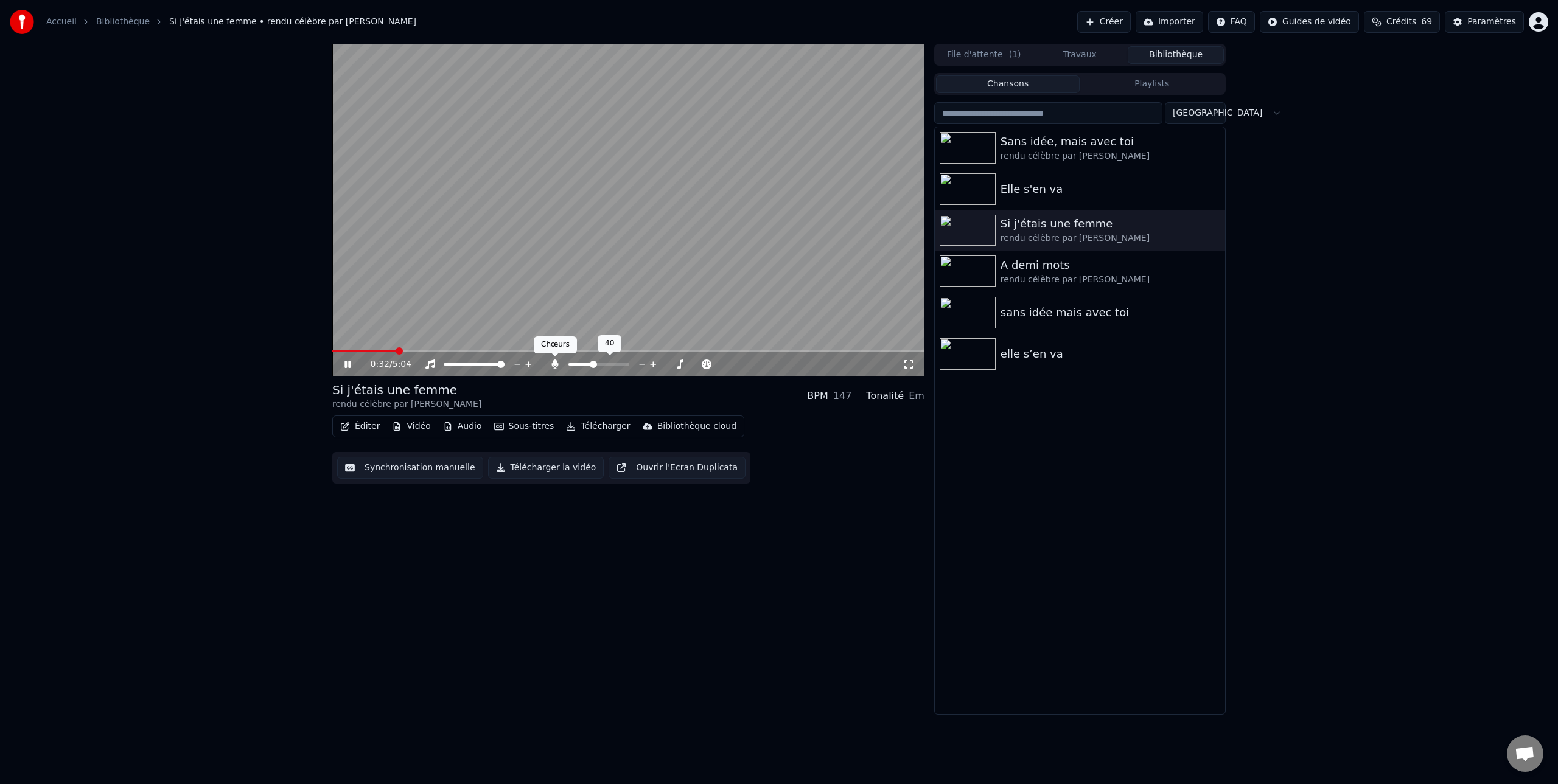
drag, startPoint x: 554, startPoint y: 363, endPoint x: 564, endPoint y: 365, distance: 10.2
click at [554, 363] on icon at bounding box center [554, 364] width 7 height 9
click at [578, 364] on span at bounding box center [581, 365] width 7 height 7
click at [581, 364] on span at bounding box center [583, 365] width 7 height 7
click at [559, 467] on button "Télécharger la vidéo" at bounding box center [546, 467] width 117 height 22
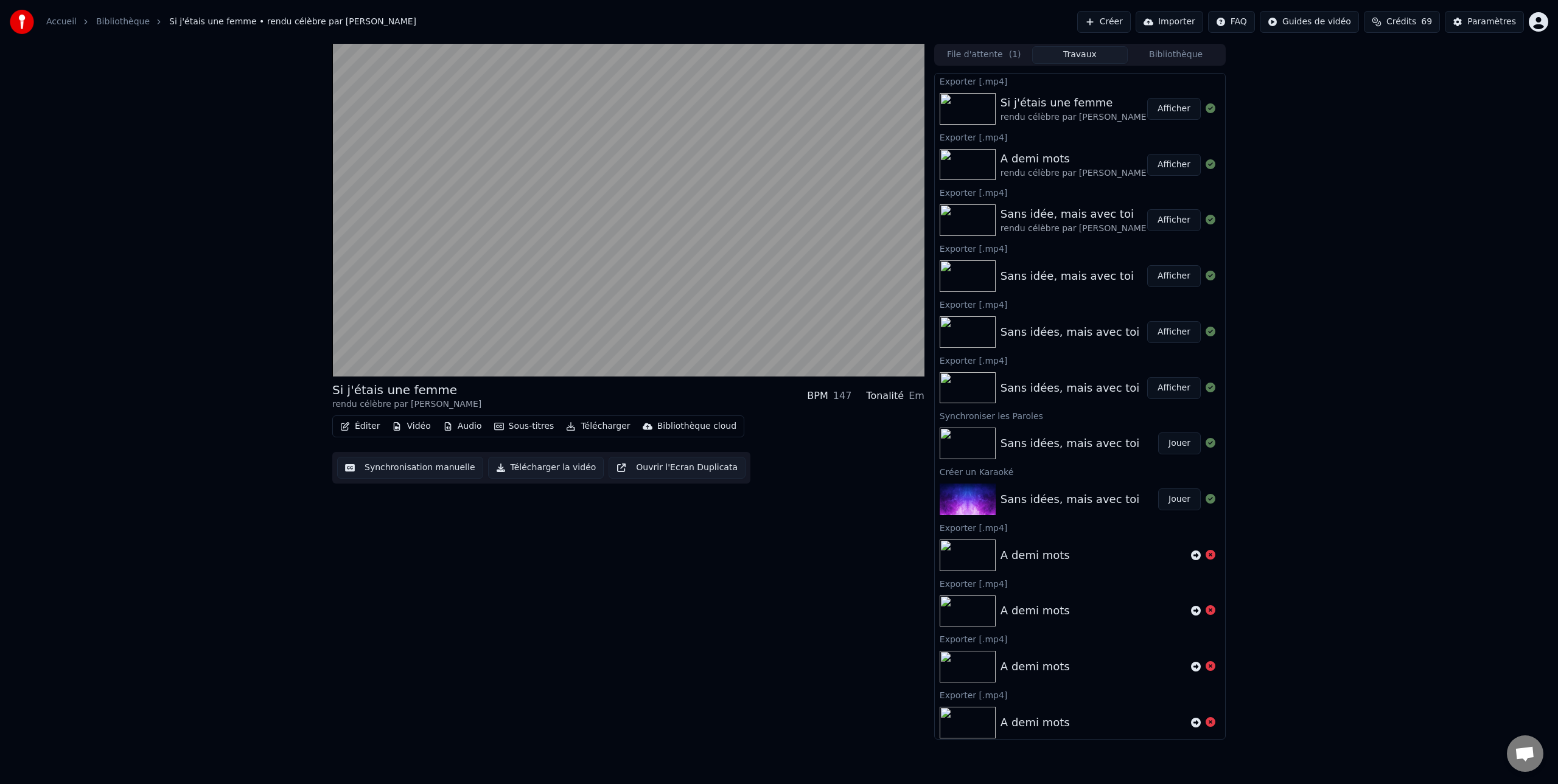
click at [1179, 108] on button "Afficher" at bounding box center [1174, 108] width 54 height 22
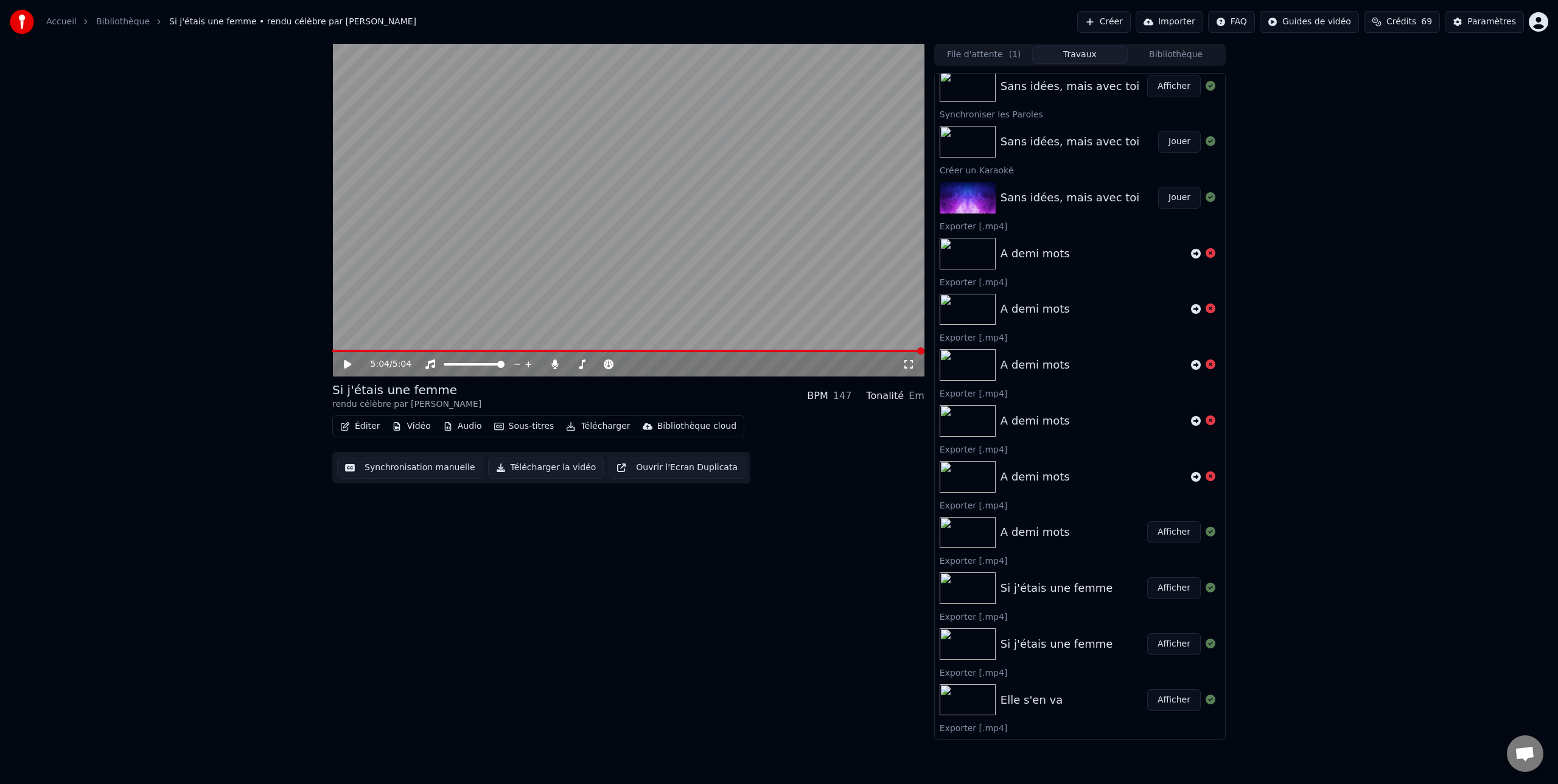
scroll to position [303, 0]
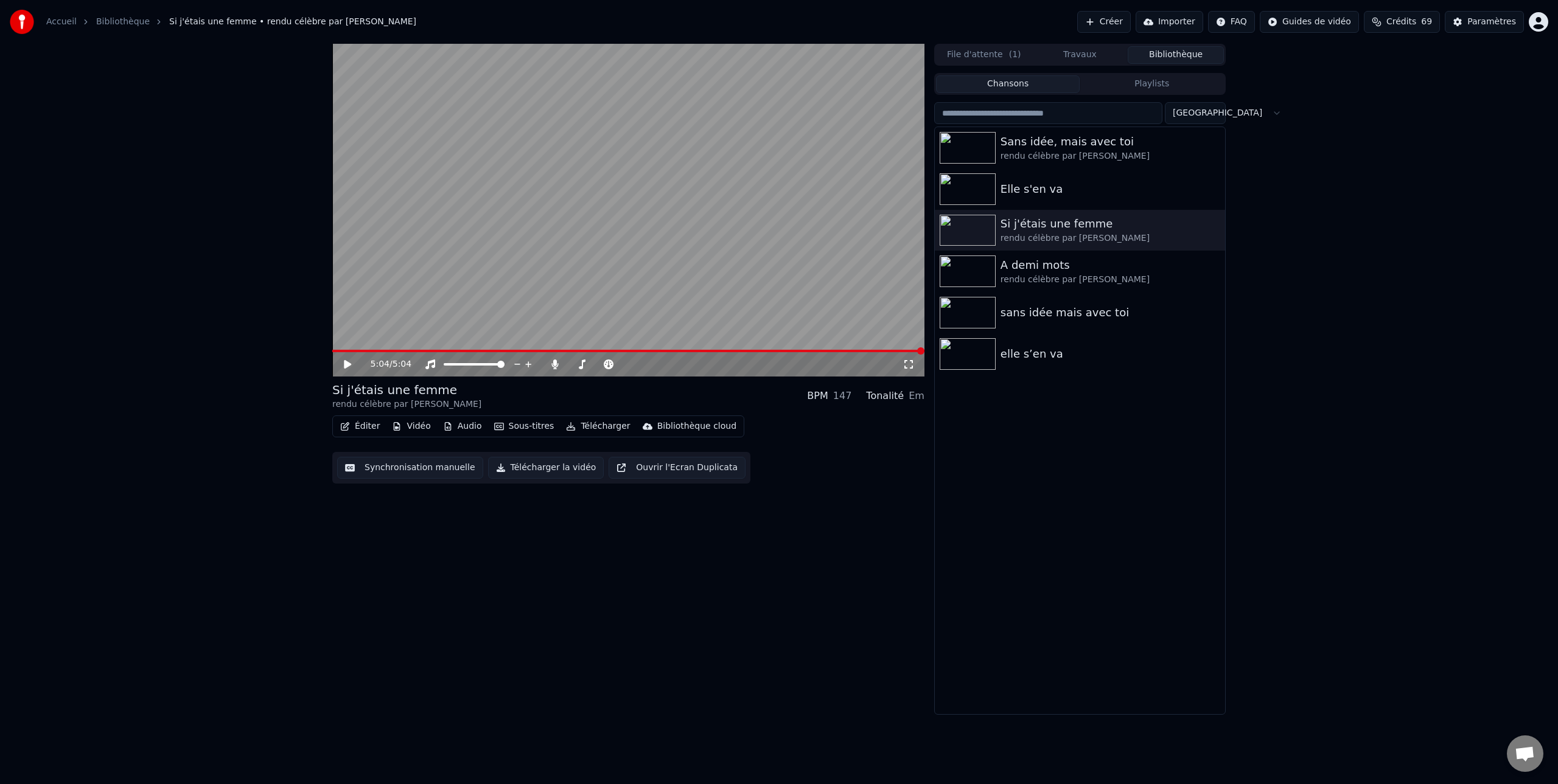
click at [1170, 56] on button "Bibliothèque" at bounding box center [1175, 55] width 96 height 17
click at [1036, 354] on div "elle s’en va" at bounding box center [1104, 354] width 208 height 17
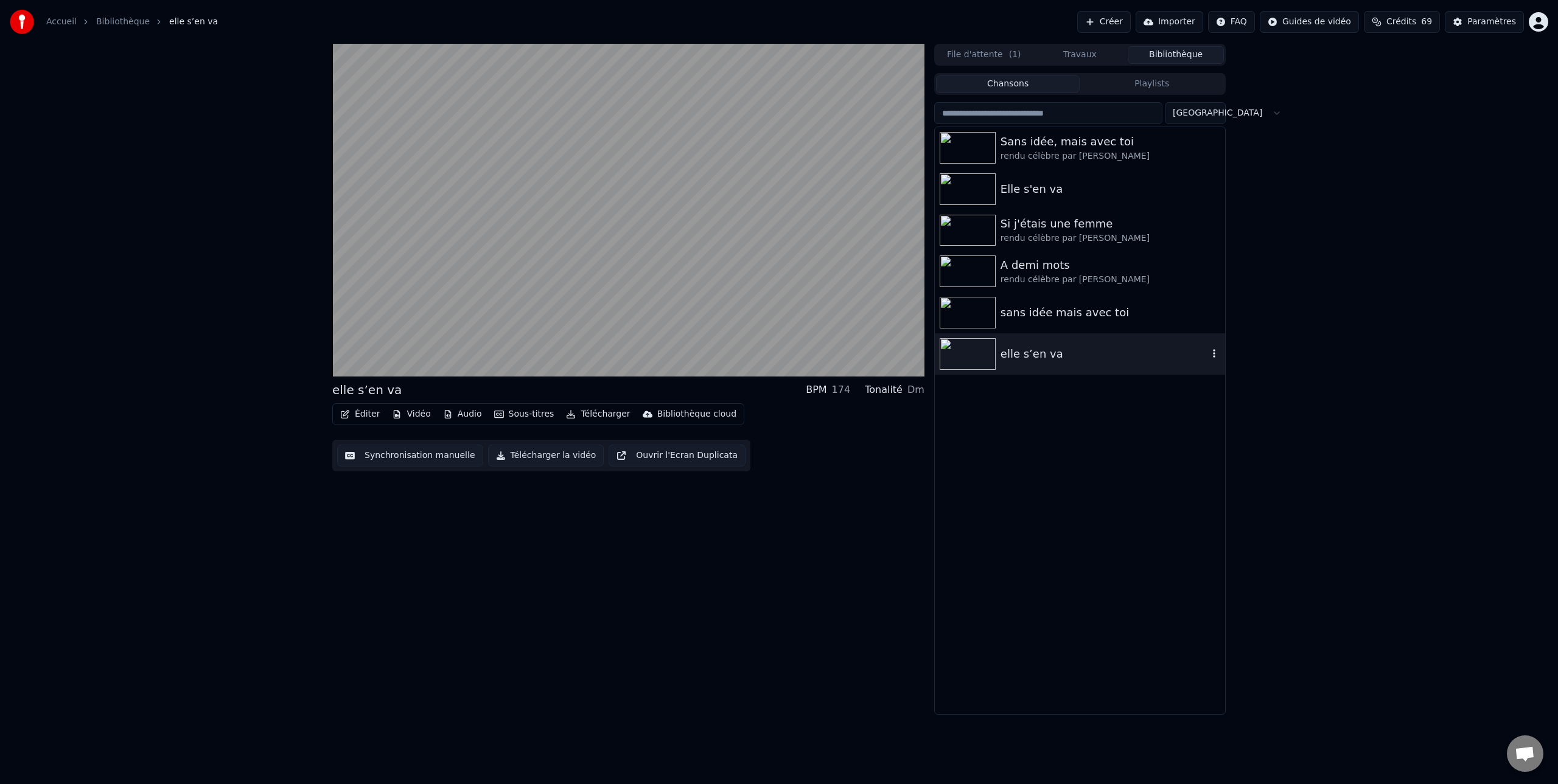
click at [1214, 353] on icon "button" at bounding box center [1214, 354] width 2 height 9
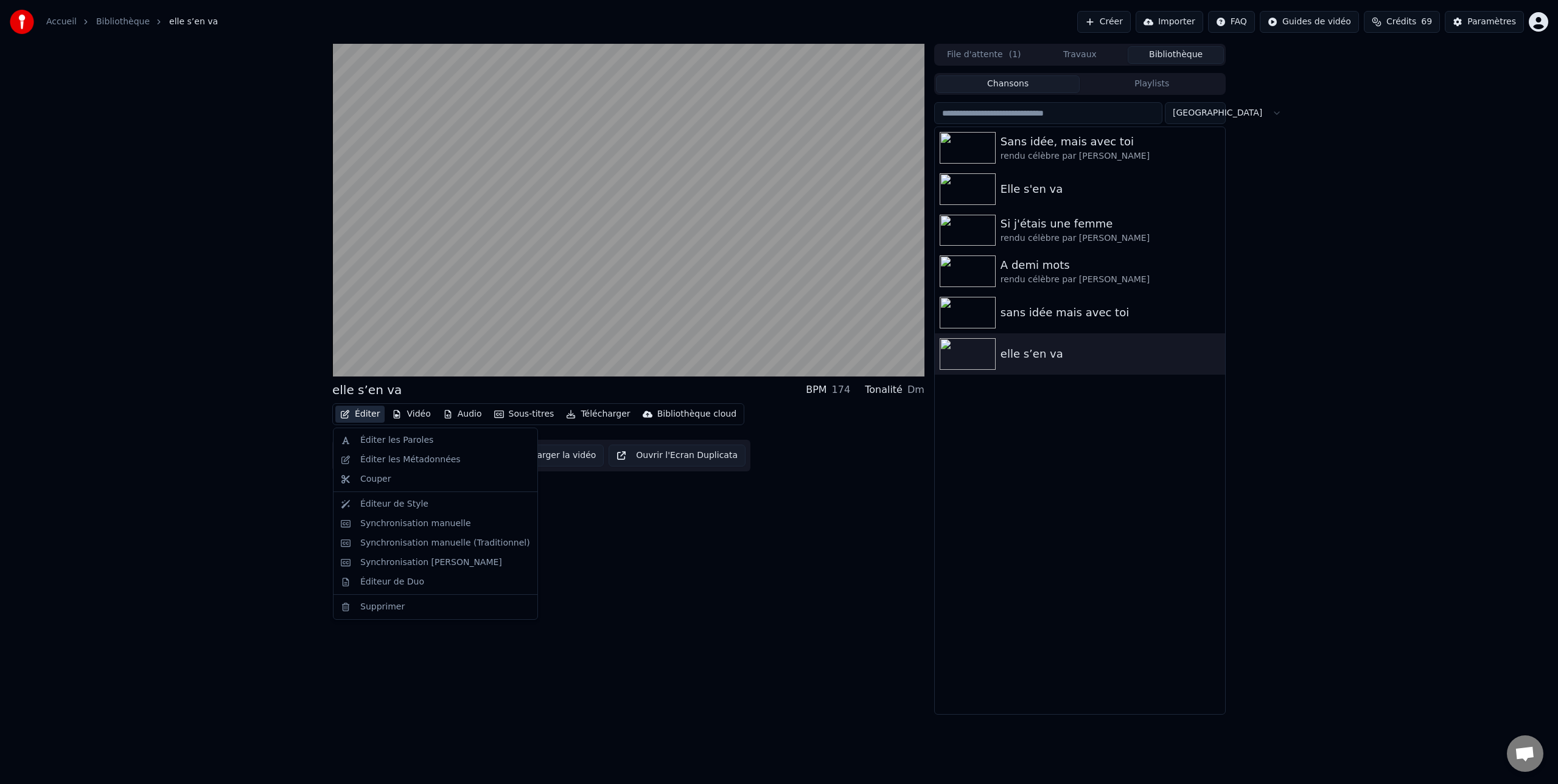
click at [361, 412] on button "Éditer" at bounding box center [360, 414] width 49 height 17
click at [386, 438] on div "Éditer les Paroles" at bounding box center [397, 440] width 73 height 12
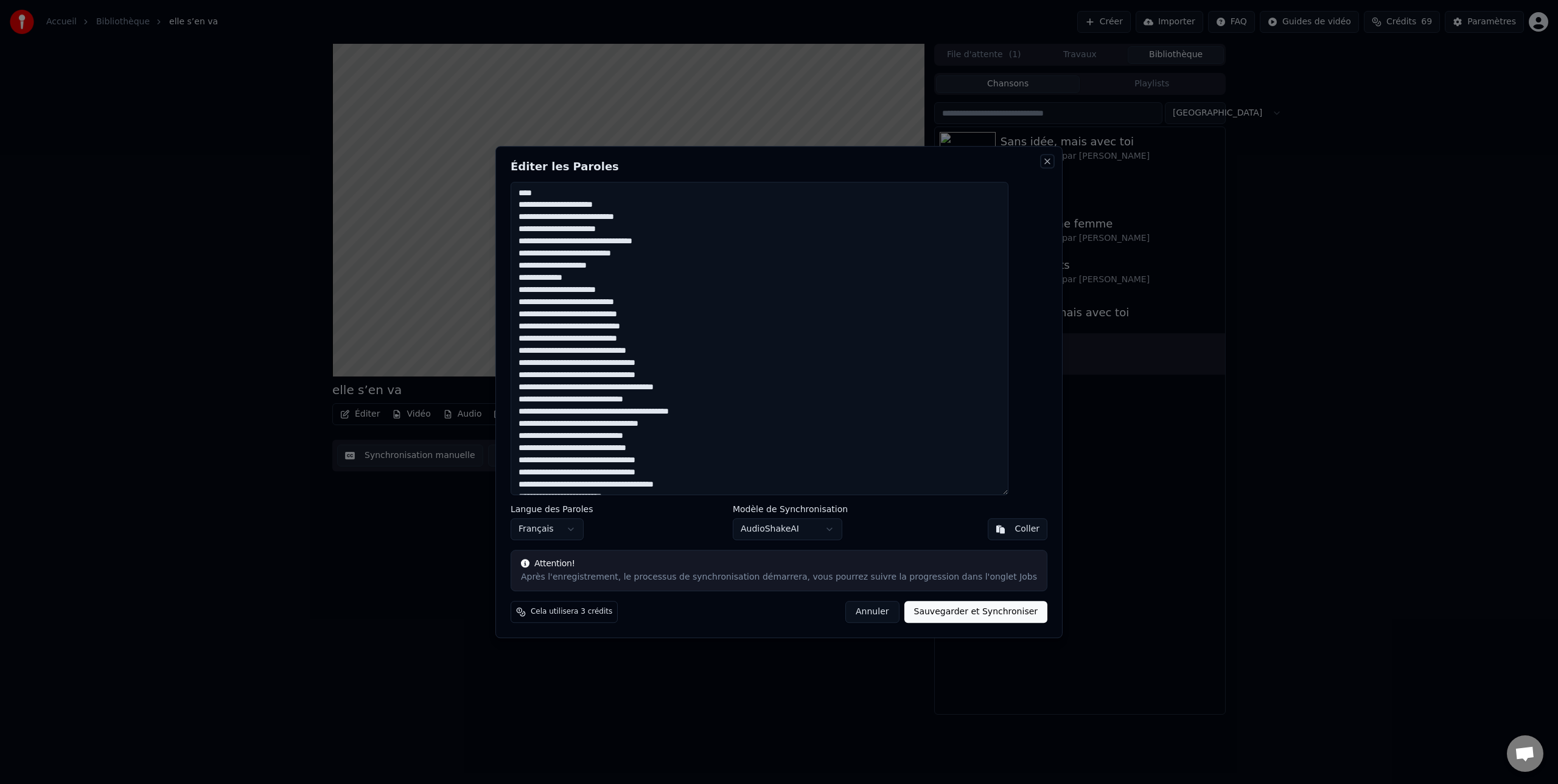
click at [1042, 161] on button "Close" at bounding box center [1046, 161] width 9 height 9
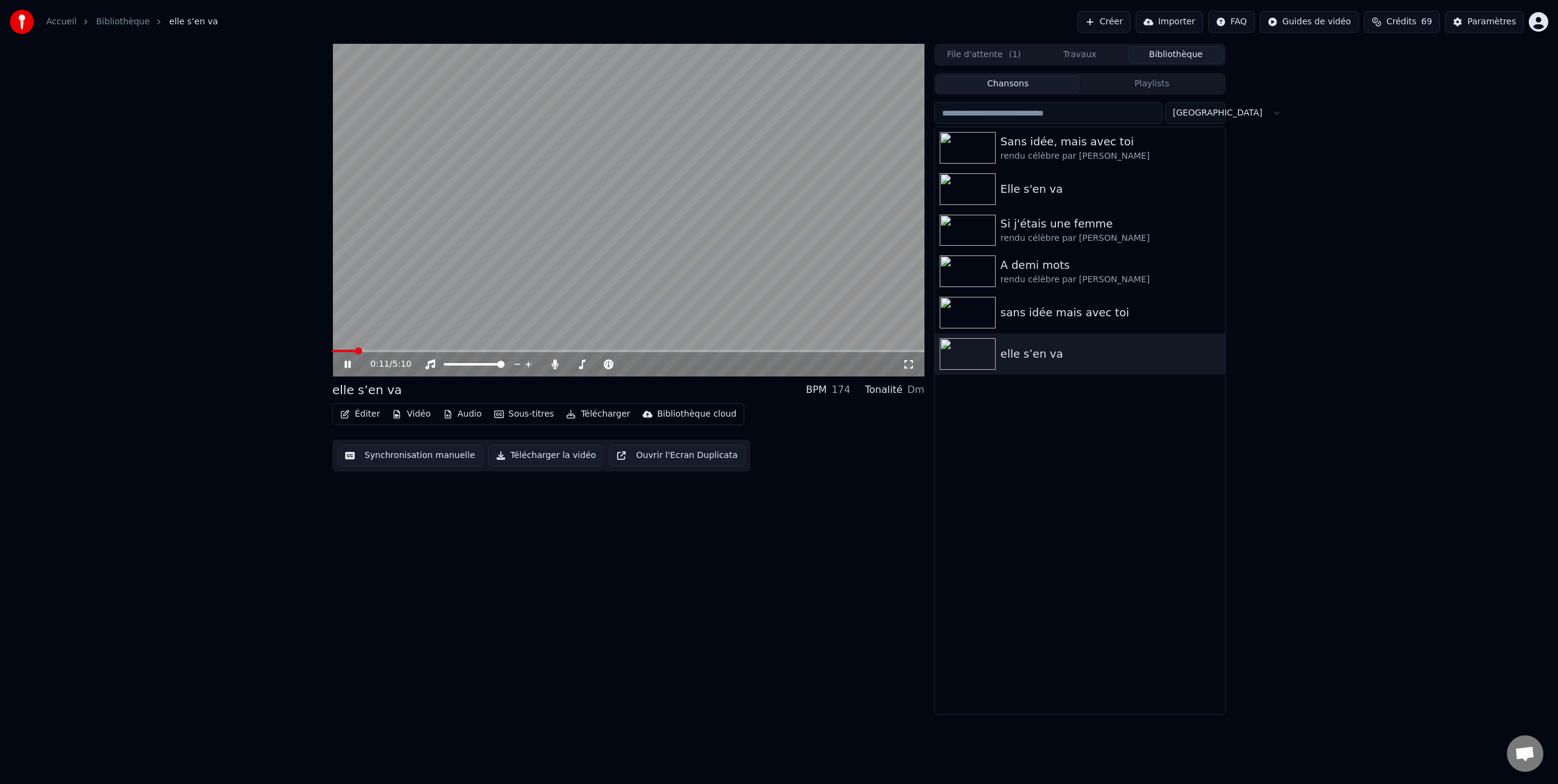
click at [461, 415] on button "Audio" at bounding box center [462, 414] width 48 height 17
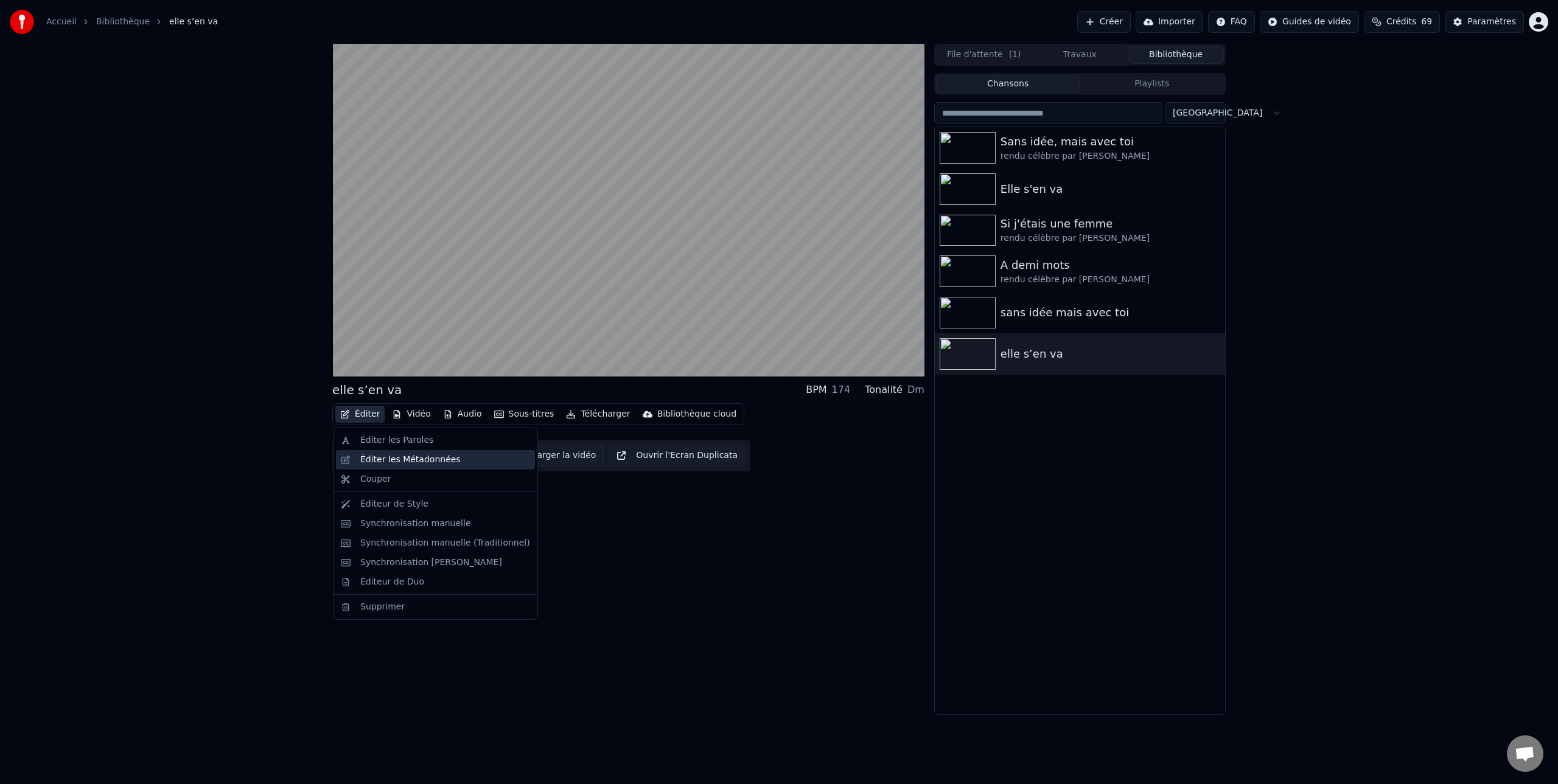
click at [369, 463] on div "Éditer les Métadonnées" at bounding box center [410, 459] width 101 height 12
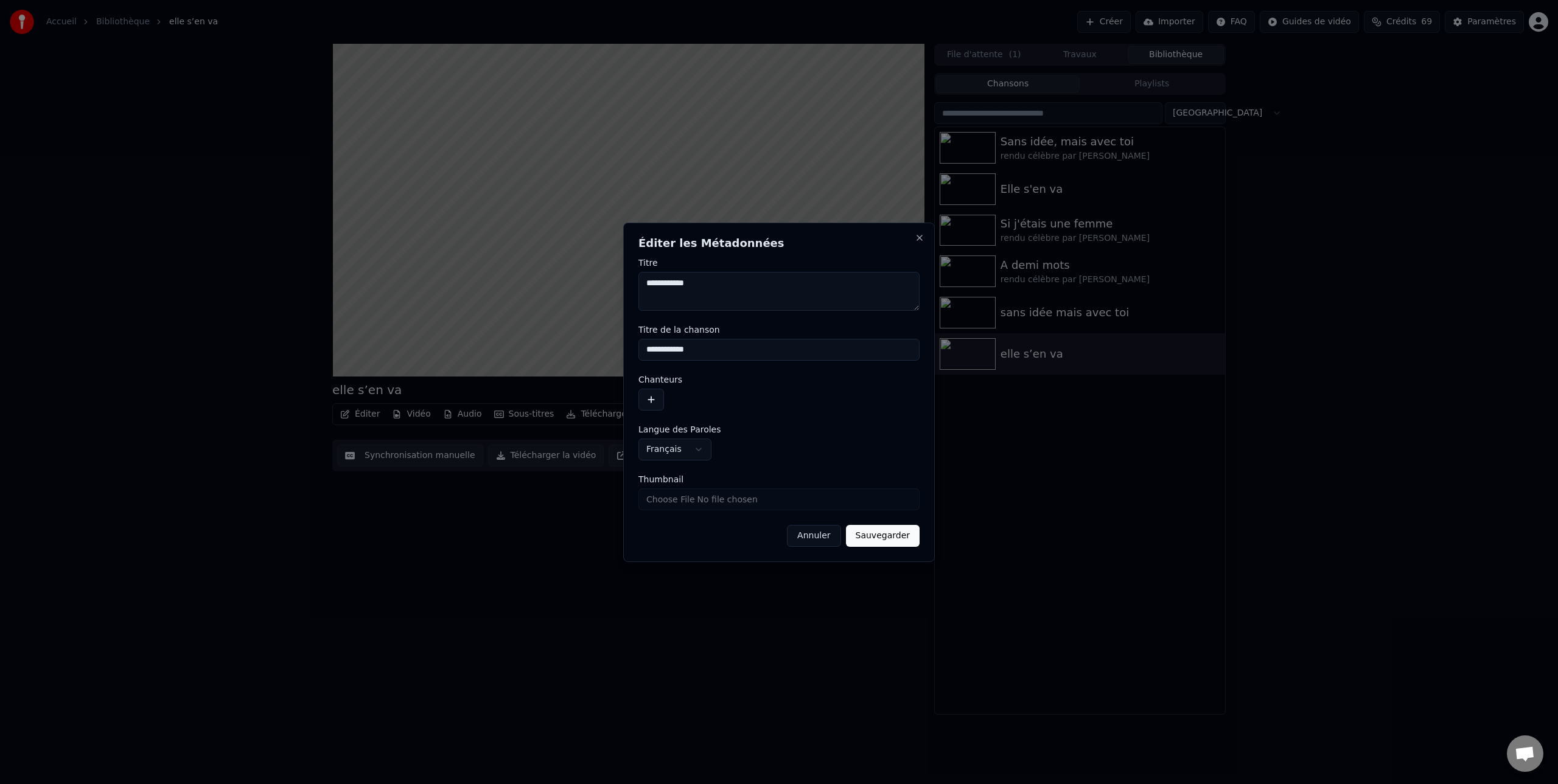
click at [652, 401] on button "button" at bounding box center [651, 399] width 25 height 22
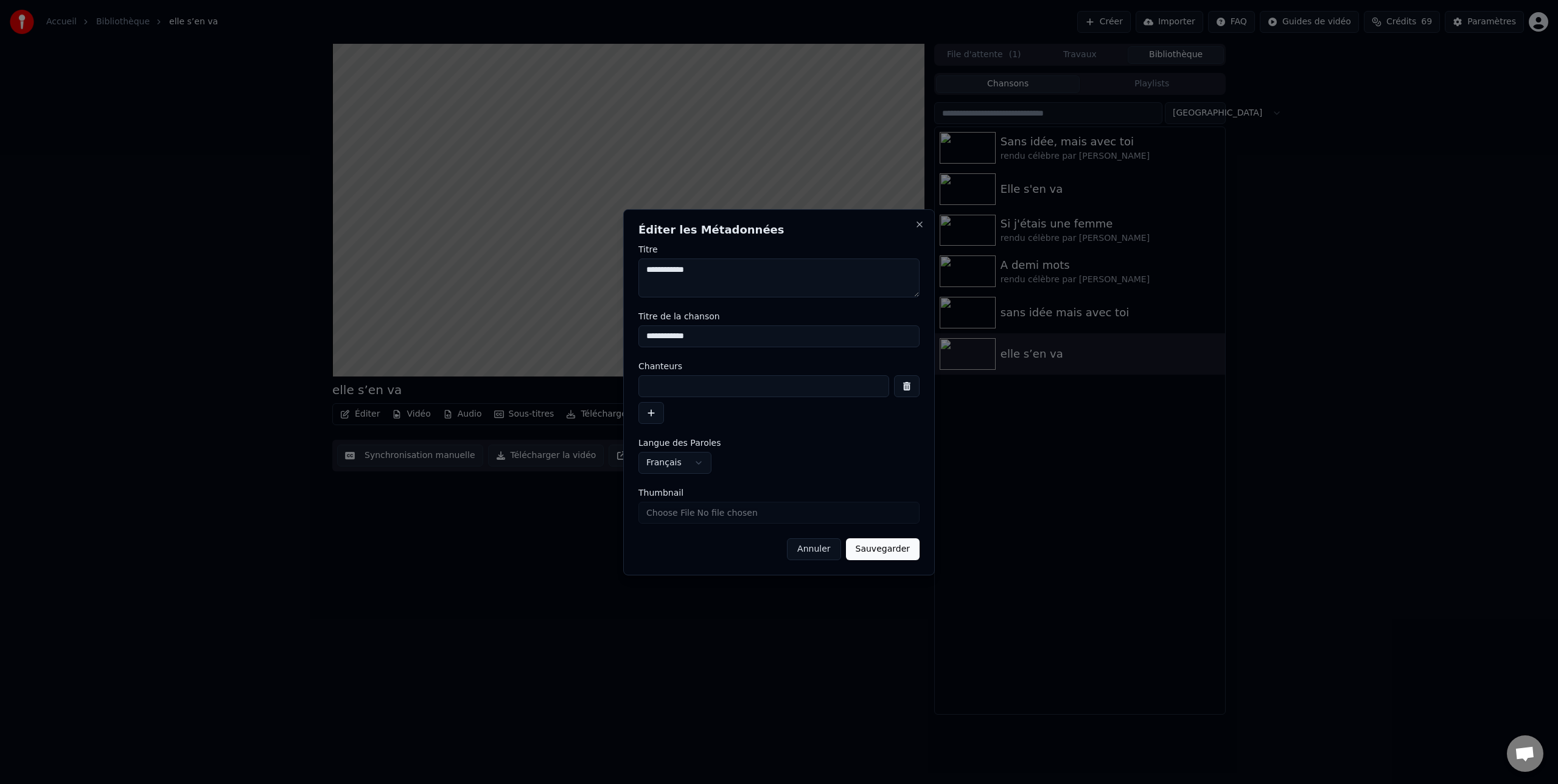
click at [667, 386] on input at bounding box center [763, 386] width 250 height 22
type input "**********"
click at [889, 550] on button "Sauvegarder" at bounding box center [883, 549] width 74 height 22
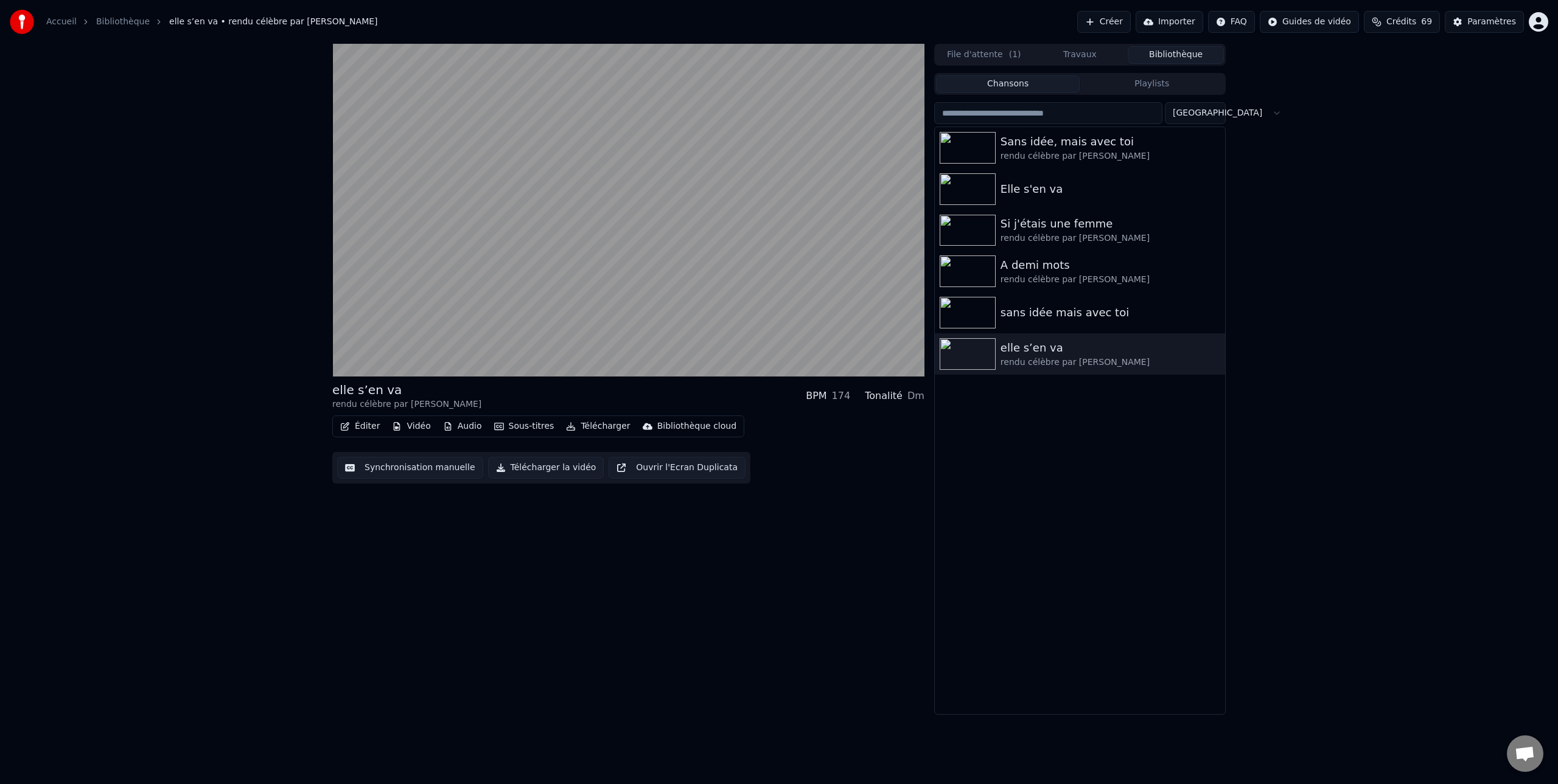
click at [557, 468] on button "Télécharger la vidéo" at bounding box center [546, 467] width 117 height 22
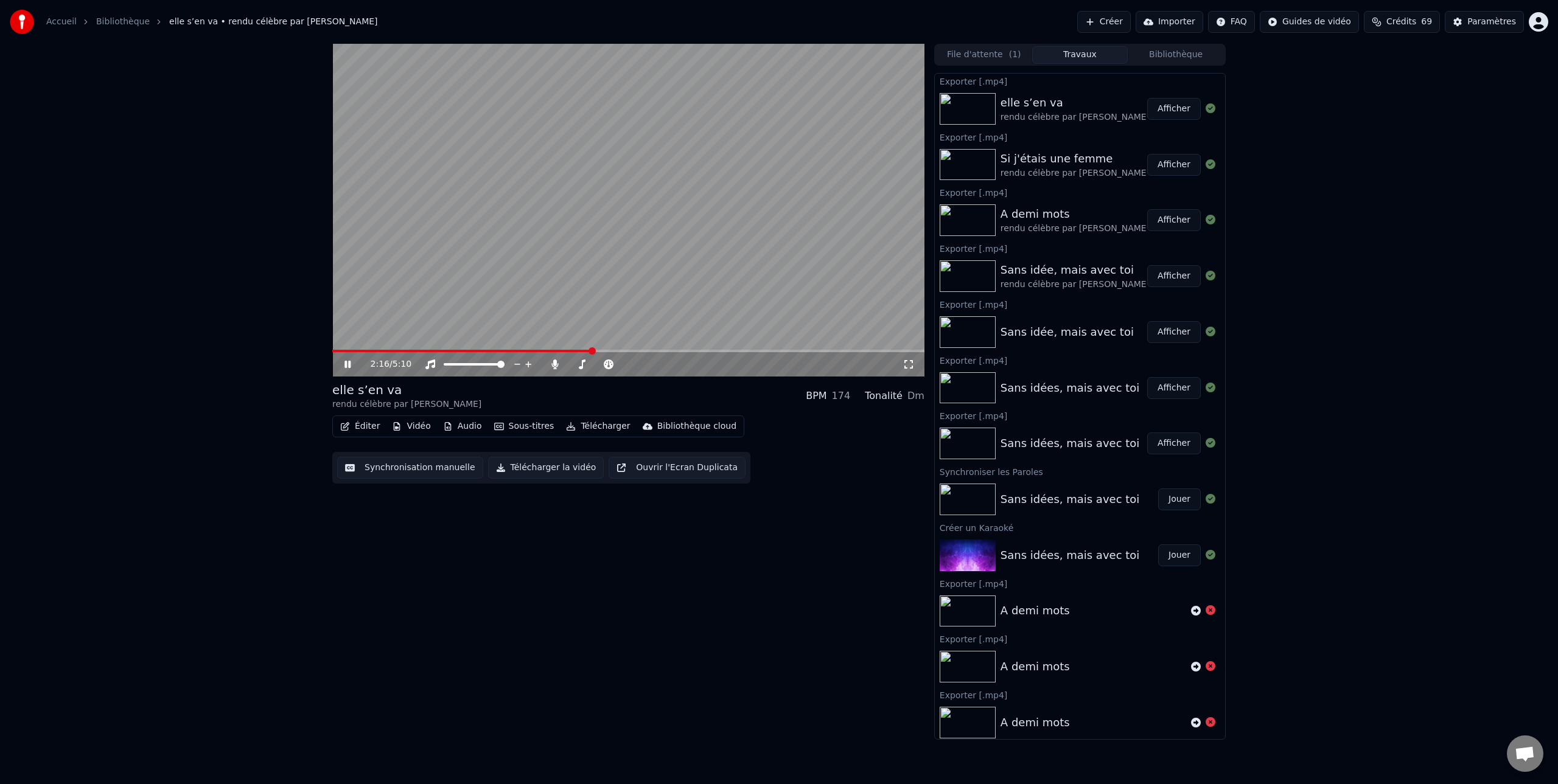
click at [1174, 108] on button "Afficher" at bounding box center [1174, 108] width 54 height 22
click at [261, 250] on div "5:10 / 5:10 elle s’en va rendu célèbre par [PERSON_NAME]-Mecet BPM 174 Tonalité…" at bounding box center [779, 392] width 1558 height 696
click at [164, 563] on div "5:10 / 5:10 elle s’en va rendu célèbre par [PERSON_NAME]-Mecet BPM 174 Tonalité…" at bounding box center [779, 392] width 1558 height 696
